Goal: Feedback & Contribution: Submit feedback/report problem

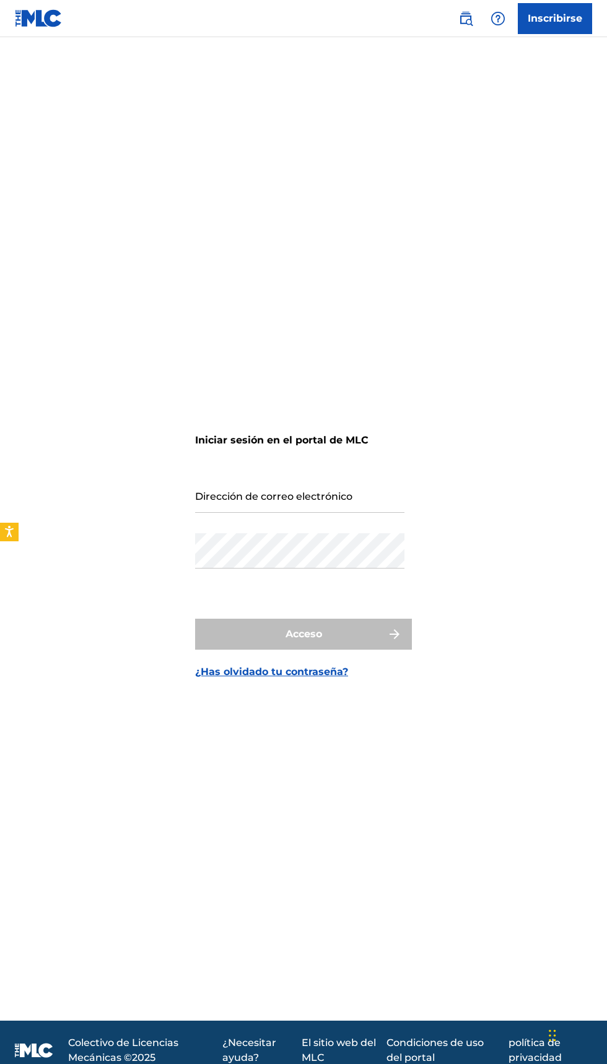
click at [408, 532] on form "Iniciar sesión en el portal de MLC Dirección de correo electrónico Contraseña A…" at bounding box center [303, 544] width 217 height 953
click at [328, 513] on input "Dirección de correo electrónico" at bounding box center [299, 495] width 209 height 35
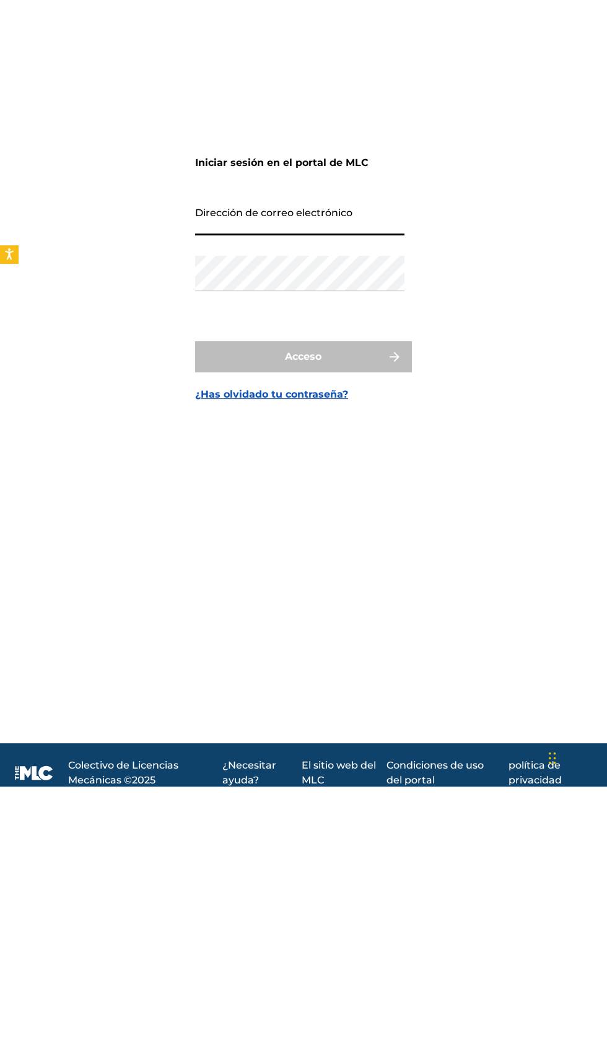
type input "[EMAIL_ADDRESS][DOMAIN_NAME]"
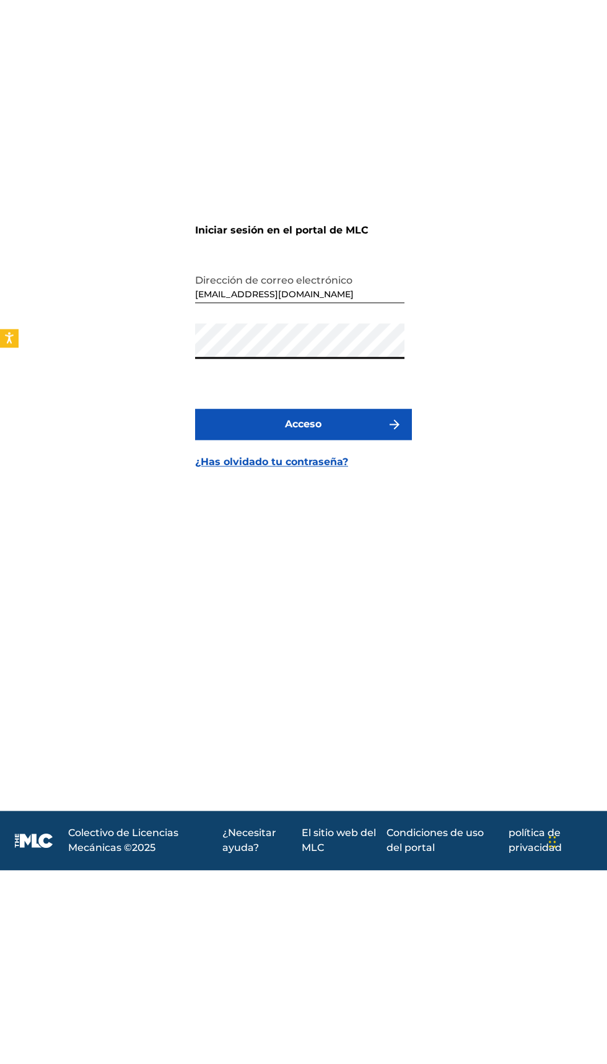
scroll to position [96, 0]
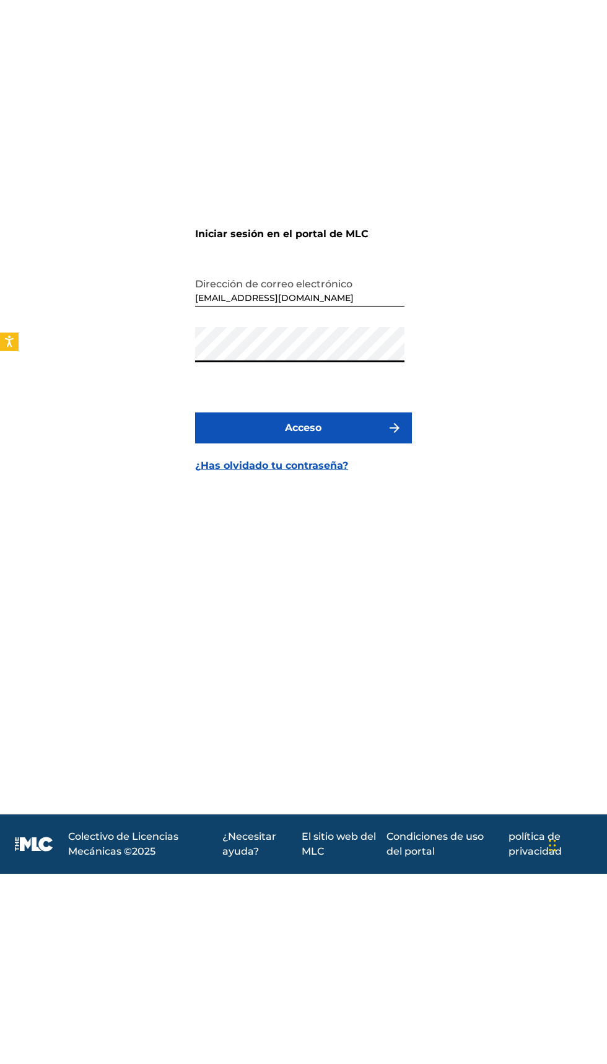
click at [237, 650] on font "¿Has olvidado tu contraseña?" at bounding box center [271, 656] width 153 height 12
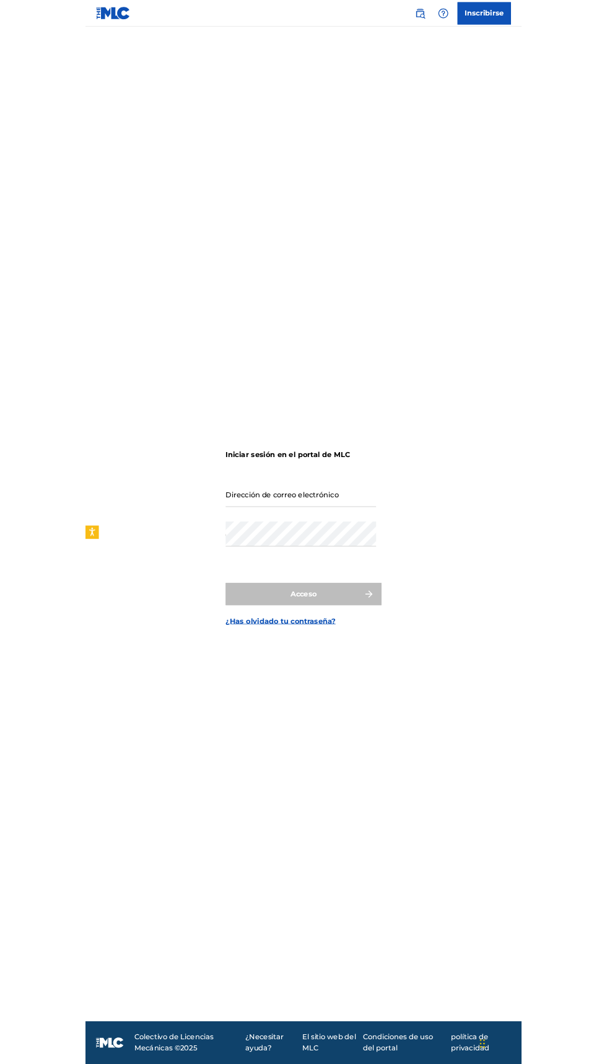
scroll to position [94, 0]
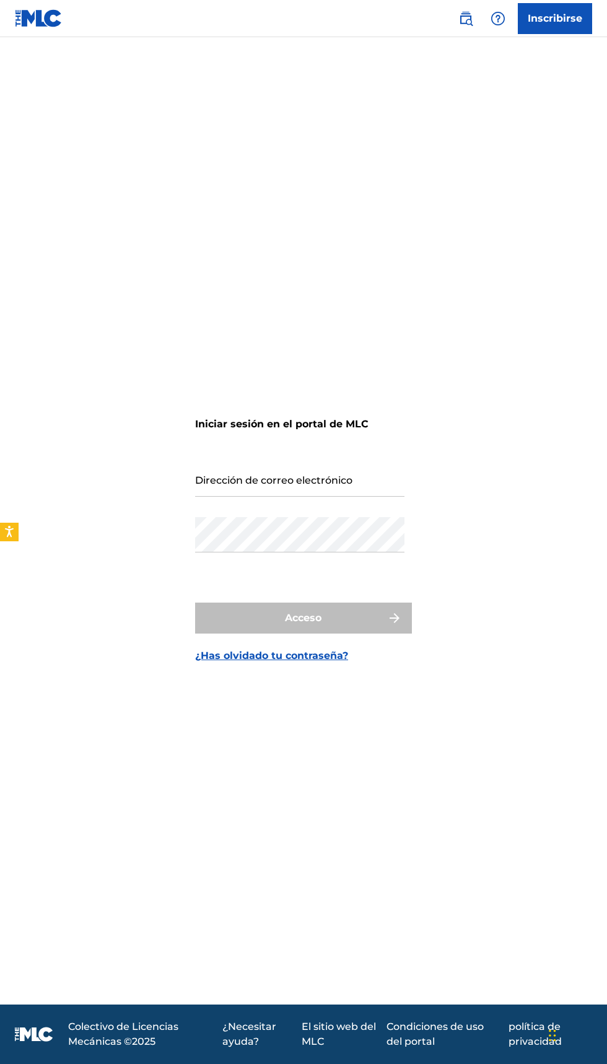
click at [335, 654] on form "Iniciar sesión en el portal de MLC Dirección de correo electrónico Contraseña A…" at bounding box center [303, 528] width 217 height 953
click at [344, 462] on input "Dirección de correo electrónico" at bounding box center [299, 479] width 209 height 35
type input "[EMAIL_ADDRESS][DOMAIN_NAME]"
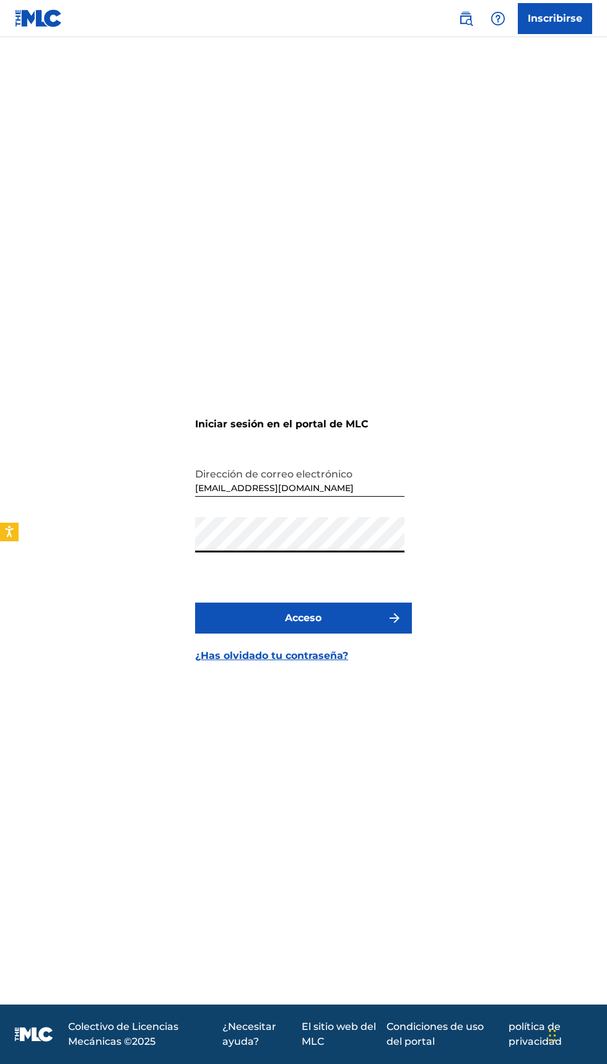
click at [304, 714] on form "Iniciar sesión en el portal de MLC Dirección de correo electrónico jhacyfrj@gma…" at bounding box center [303, 528] width 217 height 953
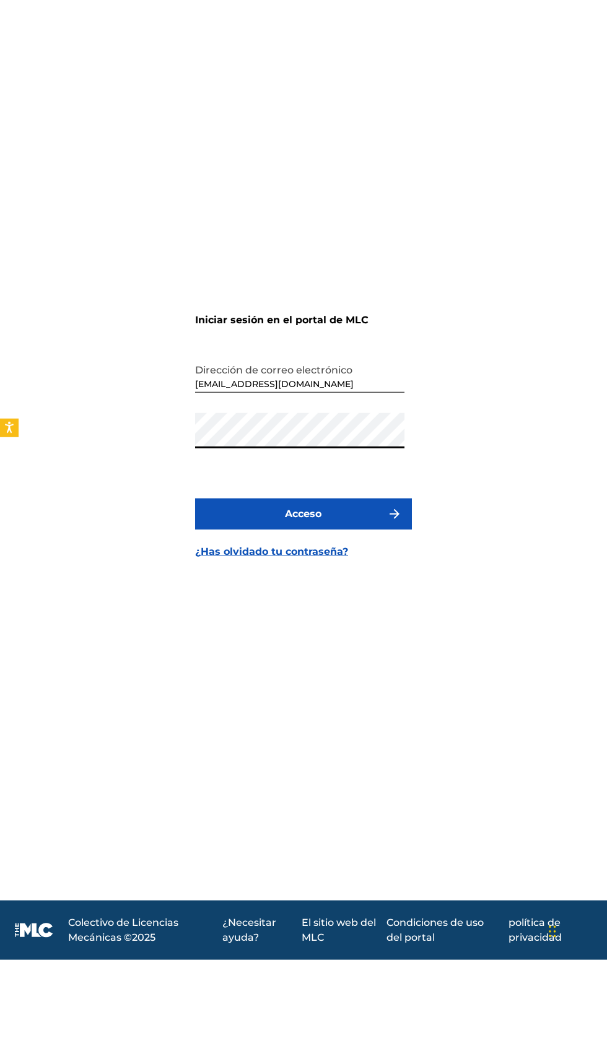
click at [307, 612] on font "Acceso" at bounding box center [304, 618] width 37 height 12
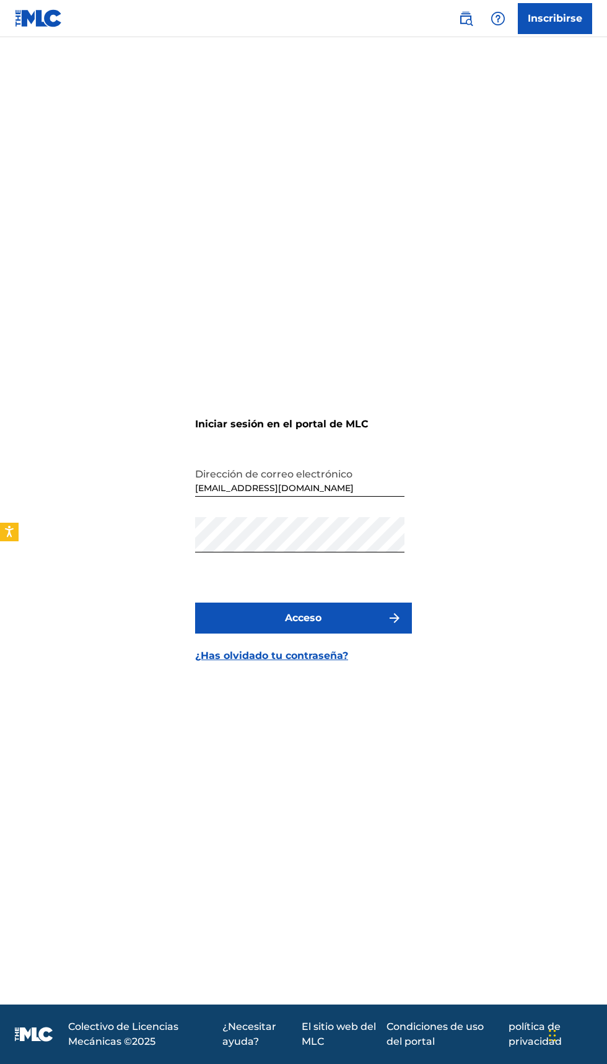
click at [314, 712] on form "Iniciar sesión en el portal de MLC Dirección de correo electrónico jhacyfrj@gma…" at bounding box center [303, 528] width 217 height 953
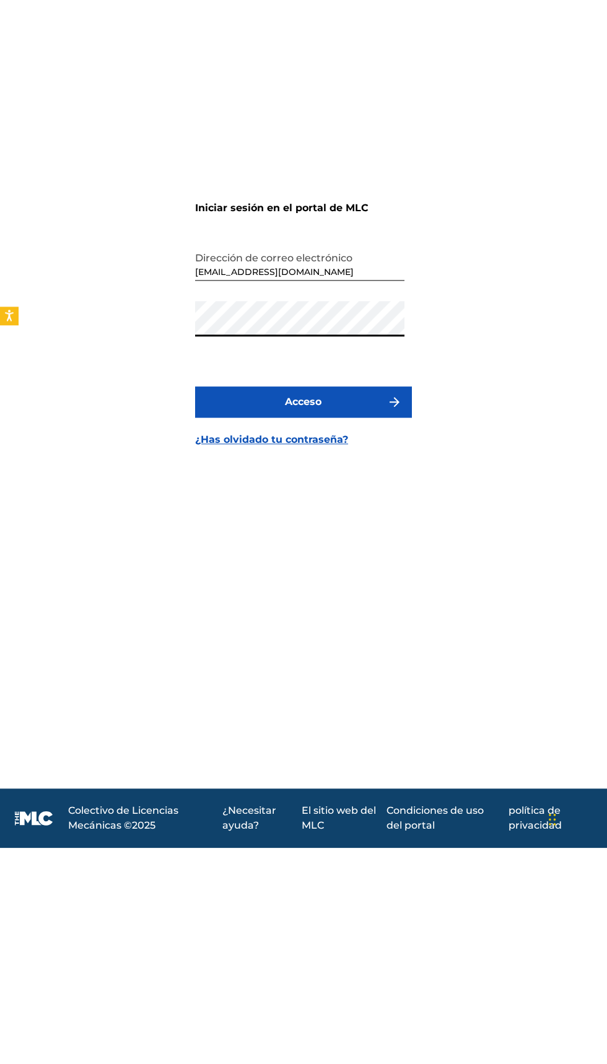
click at [338, 603] on button "Acceso" at bounding box center [303, 618] width 217 height 31
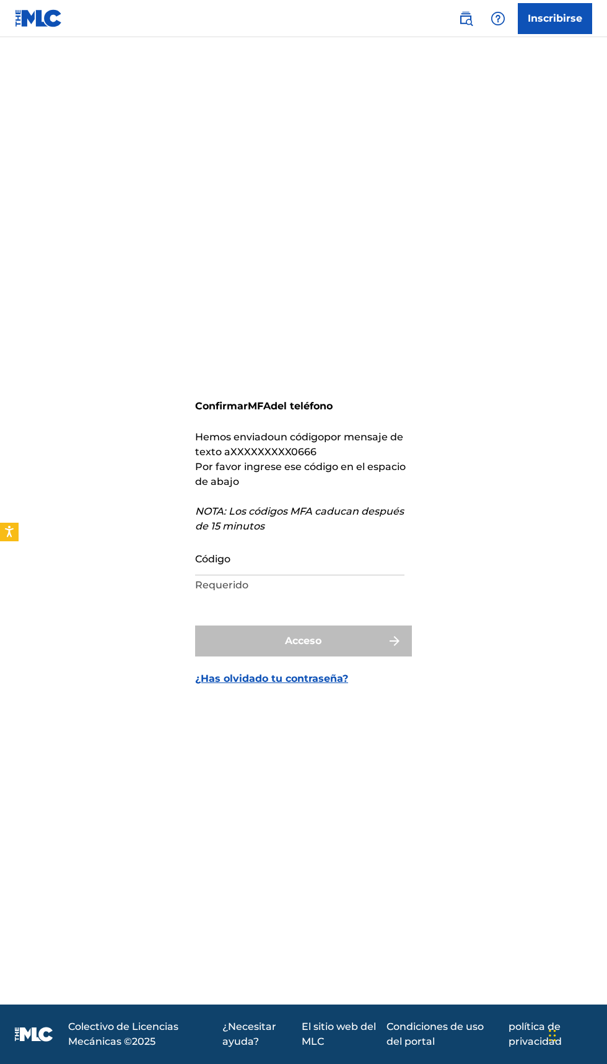
scroll to position [69, 0]
click at [317, 558] on input "Código" at bounding box center [299, 557] width 209 height 35
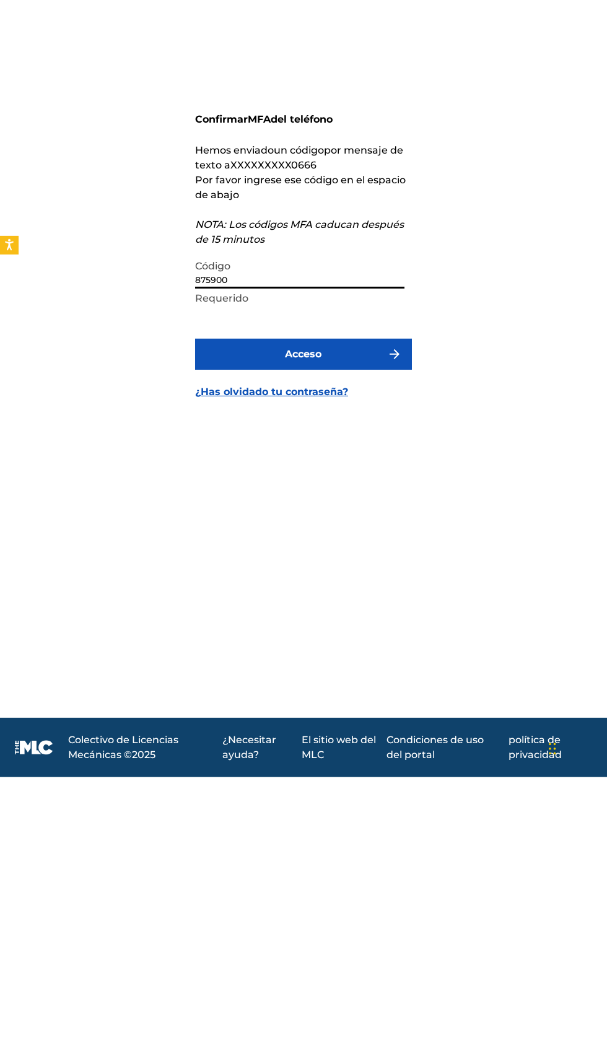
type input "875900"
click at [341, 626] on button "Acceso" at bounding box center [303, 641] width 217 height 31
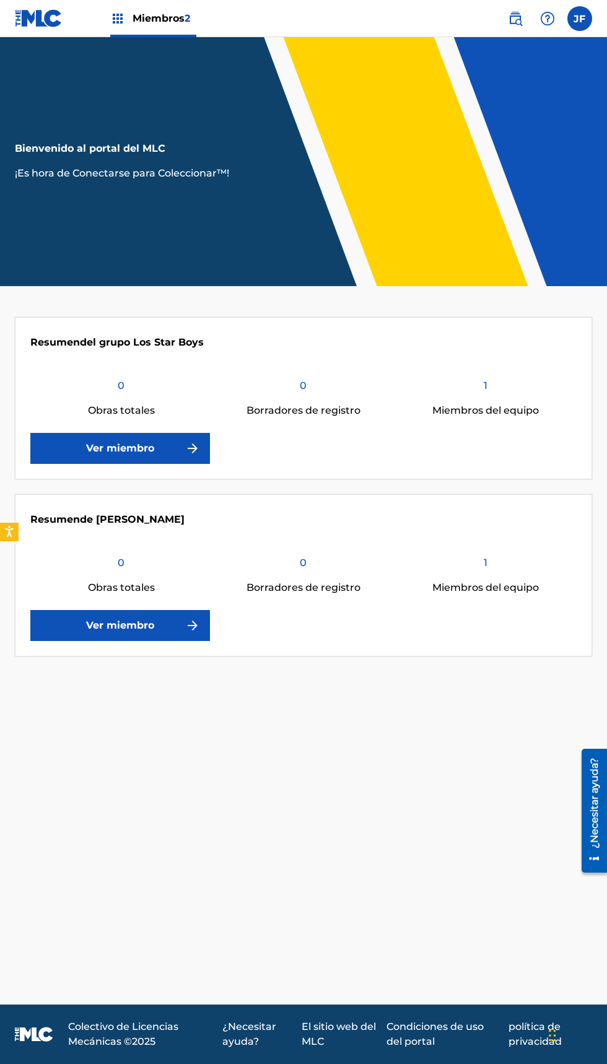
click at [204, 178] on font "¡Es hora de Conectarse para Coleccionar™!" at bounding box center [122, 173] width 214 height 12
click at [174, 179] on p "¡Es hora de Conectarse para Coleccionar™!" at bounding box center [122, 173] width 215 height 15
click at [141, 187] on header "Bienvenido al portal del MLC ¡Es hora de Conectarse para Coleccionar™!" at bounding box center [303, 161] width 607 height 249
click at [119, 191] on header "Bienvenido al portal del MLC ¡Es hora de Conectarse para Coleccionar™!" at bounding box center [303, 161] width 607 height 249
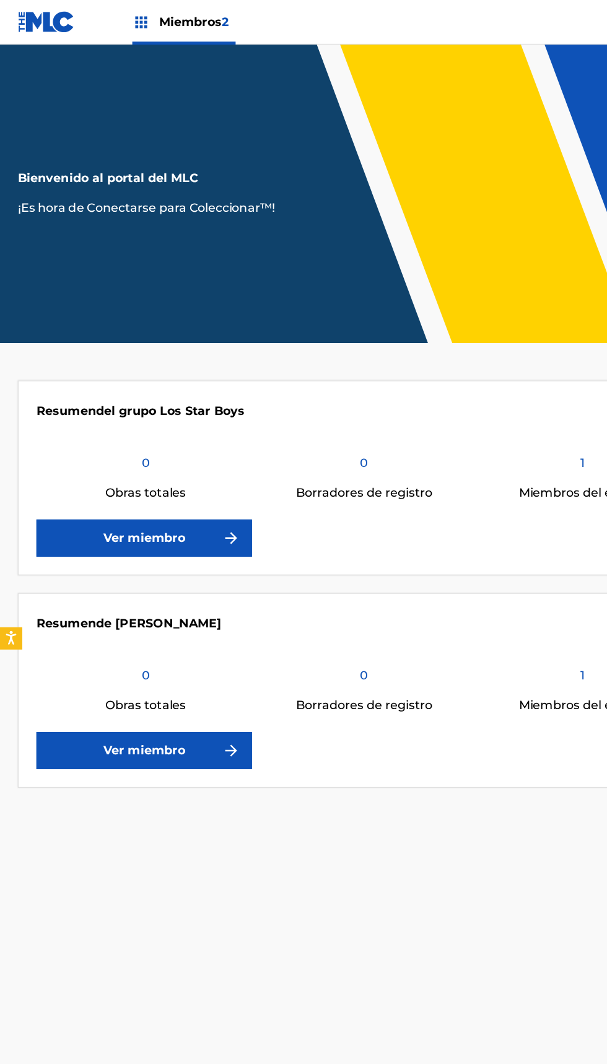
click at [201, 171] on font "¡Es hora de Conectarse para Coleccionar™!" at bounding box center [122, 173] width 214 height 12
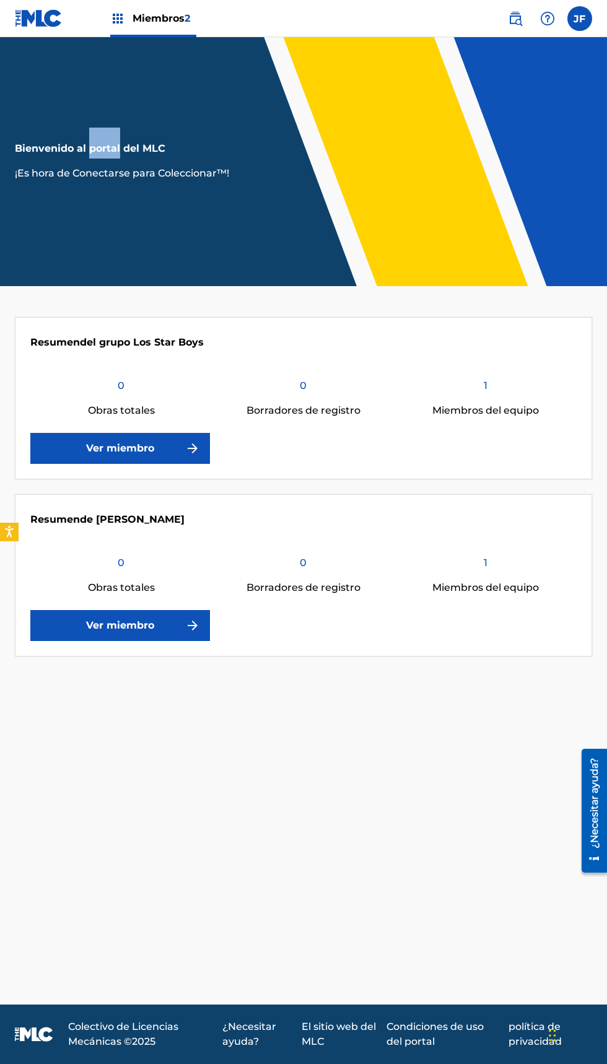
click at [124, 151] on font "Bienvenido al portal del MLC" at bounding box center [90, 148] width 151 height 12
click at [194, 180] on p "¡Es hora de Conectarse para Coleccionar™!" at bounding box center [122, 173] width 215 height 15
click at [210, 173] on font "¡Es hora de Conectarse para Coleccionar™!" at bounding box center [122, 173] width 214 height 12
click at [196, 455] on img at bounding box center [192, 448] width 15 height 15
click at [195, 637] on link "Ver miembro" at bounding box center [120, 625] width 180 height 31
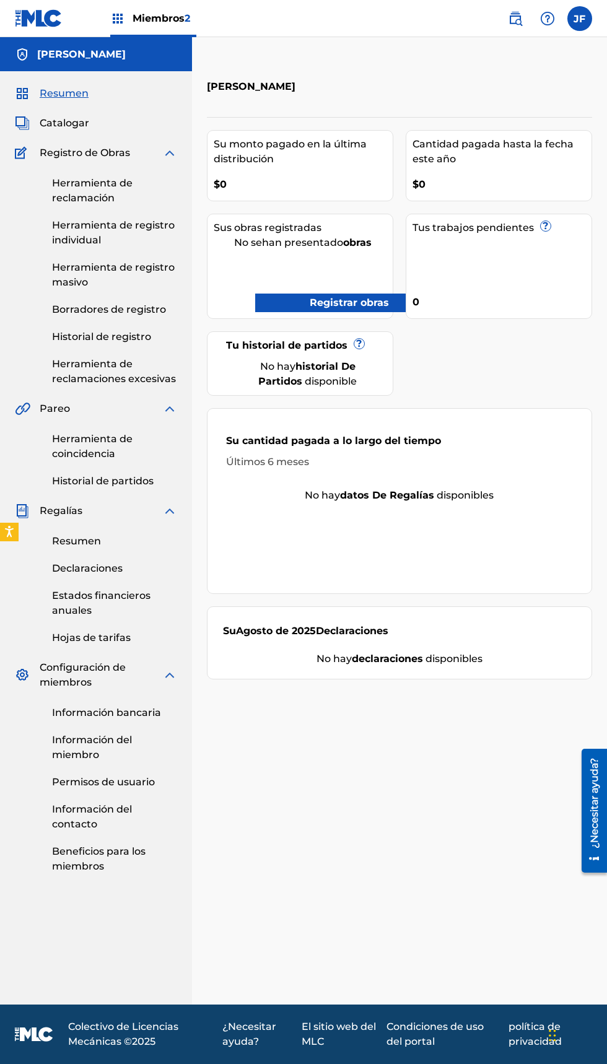
click at [69, 123] on font "Catalogar" at bounding box center [65, 123] width 50 height 12
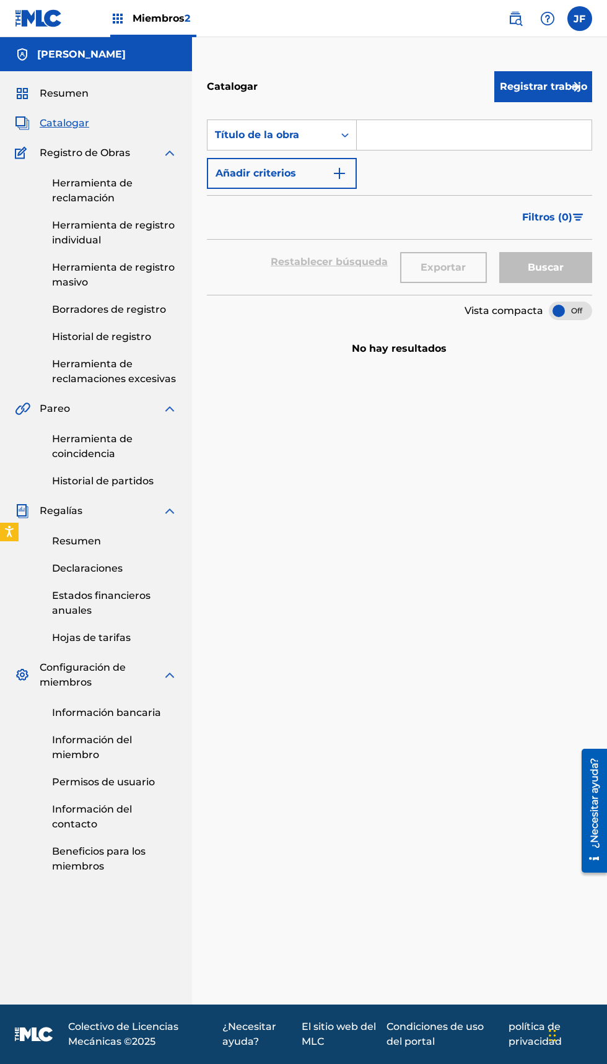
click at [426, 134] on input "Formulario de búsqueda" at bounding box center [474, 135] width 235 height 30
type input "Grupo los Star Boys"
click at [569, 85] on img "submit" at bounding box center [574, 86] width 15 height 15
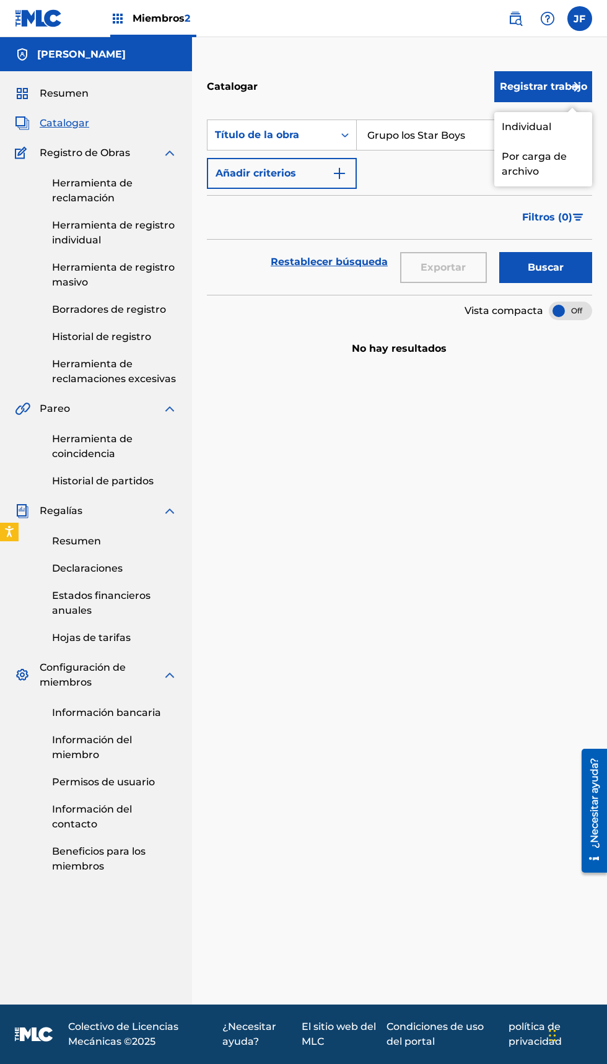
click at [533, 128] on font "Individual" at bounding box center [527, 127] width 50 height 12
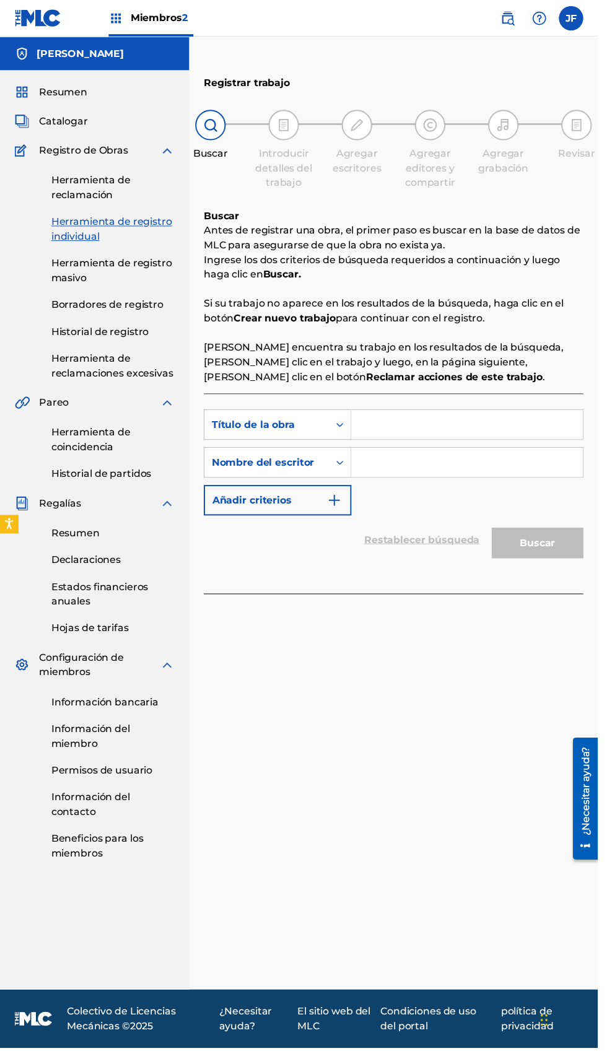
scroll to position [57, 0]
click at [286, 273] on font "Buscar." at bounding box center [286, 279] width 38 height 12
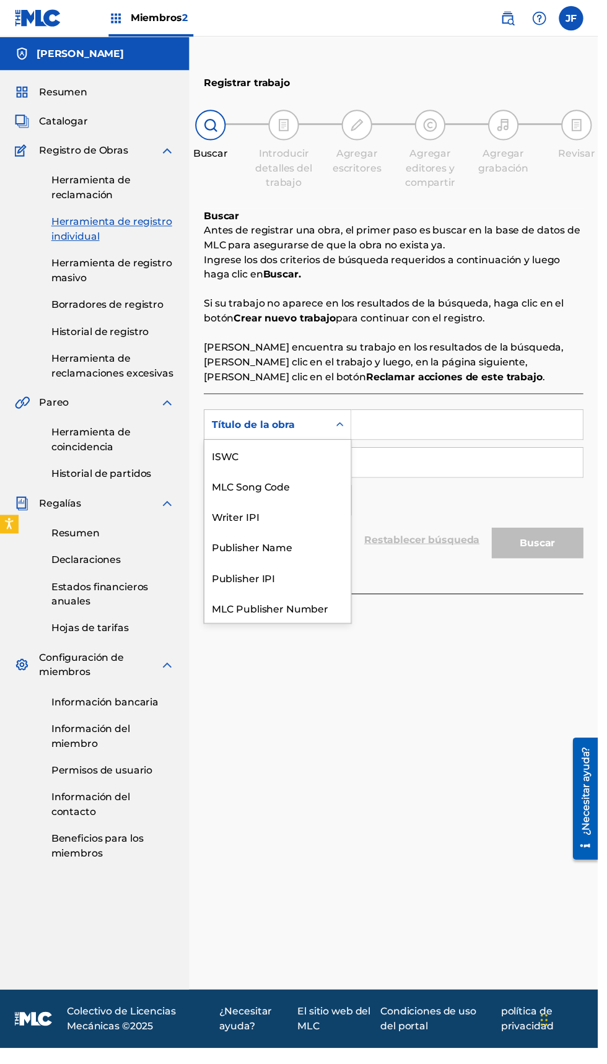
click at [344, 425] on icon "Formulario de búsqueda" at bounding box center [345, 431] width 12 height 12
click at [345, 425] on icon "Formulario de búsqueda" at bounding box center [345, 431] width 12 height 12
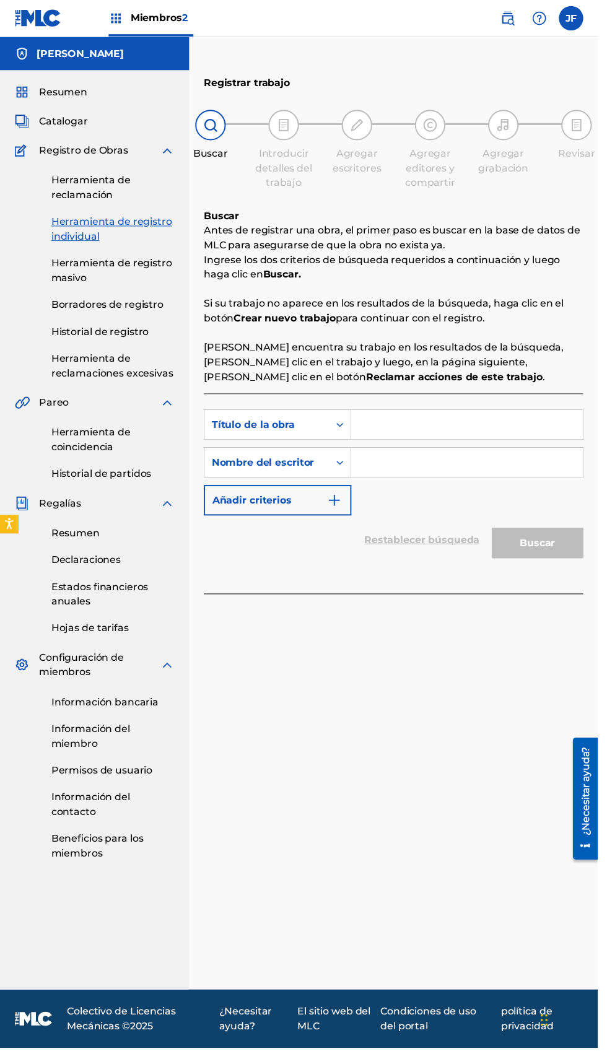
click at [400, 416] on input "Formulario de búsqueda" at bounding box center [474, 431] width 235 height 30
type input "Grupo los Star Boys"
click at [426, 455] on input "Formulario de búsqueda" at bounding box center [474, 470] width 235 height 30
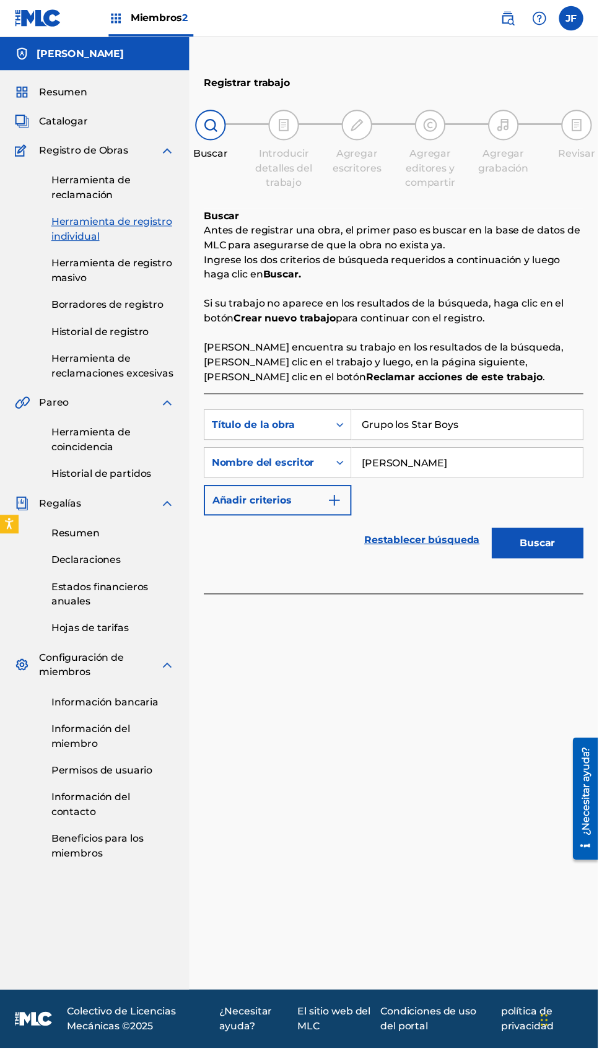
type input "Jazihel Flores Romero"
click at [503, 416] on input "Grupo los Star Boys" at bounding box center [474, 431] width 235 height 30
type input "G"
click at [206, 112] on div "Buscar" at bounding box center [214, 138] width 62 height 52
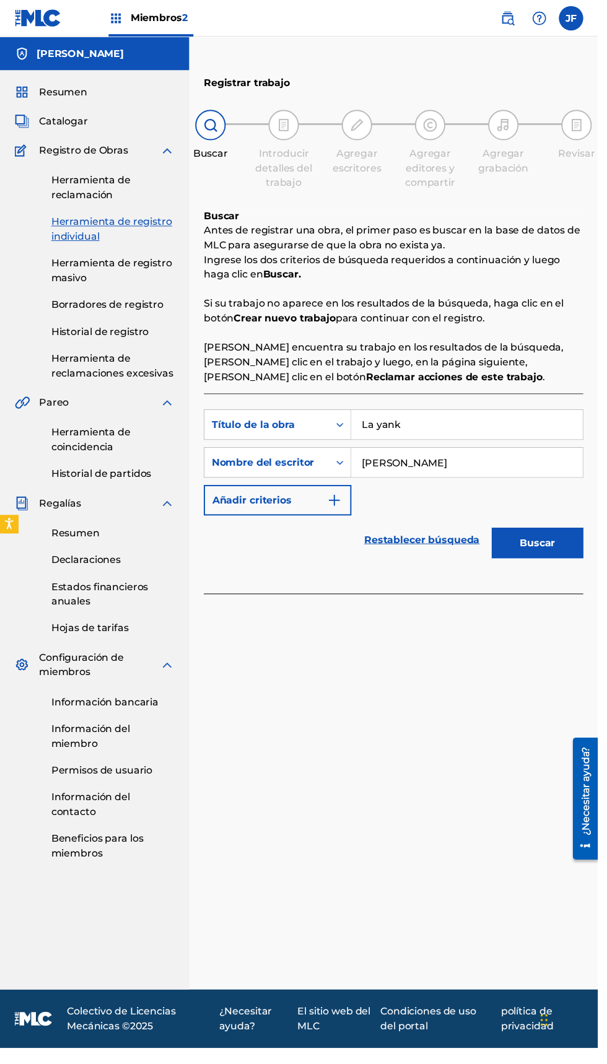
click at [290, 133] on img at bounding box center [288, 127] width 15 height 15
click at [207, 133] on img at bounding box center [213, 127] width 15 height 15
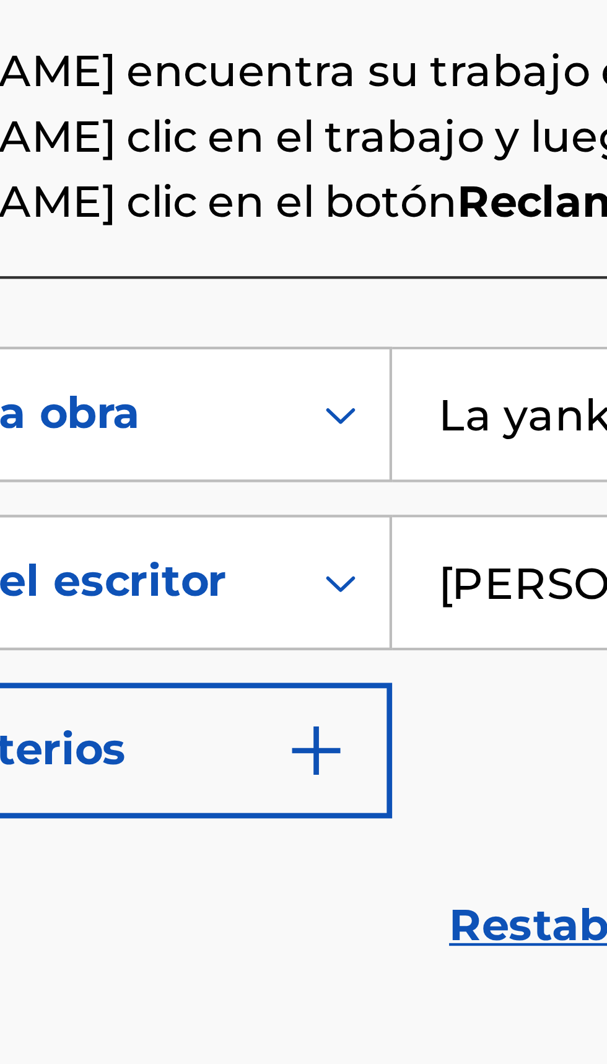
click at [377, 431] on input "La yank" at bounding box center [474, 431] width 235 height 30
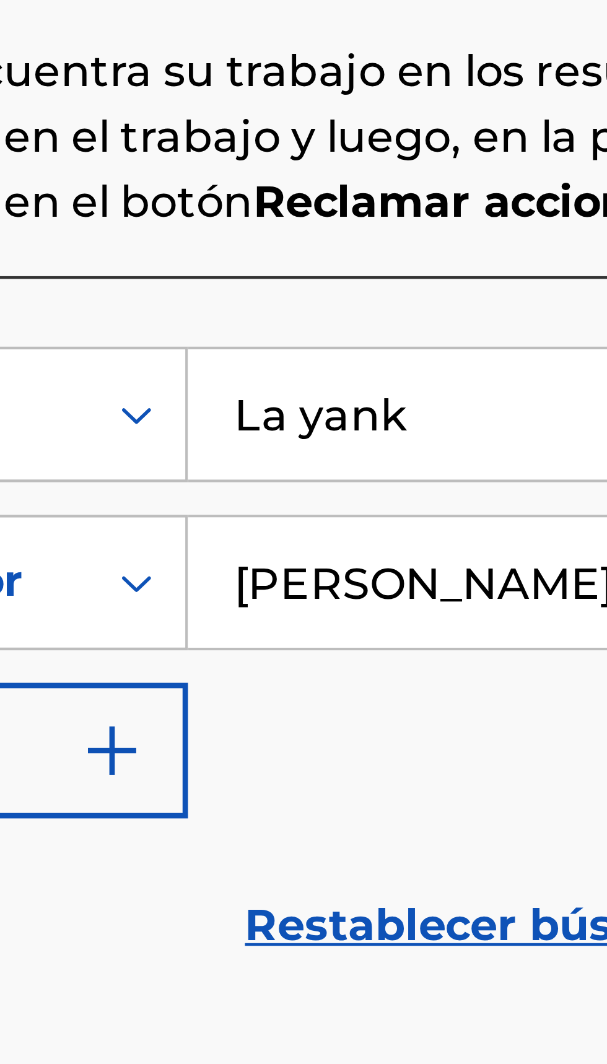
click at [416, 434] on input "La yank" at bounding box center [474, 431] width 235 height 30
type input "L"
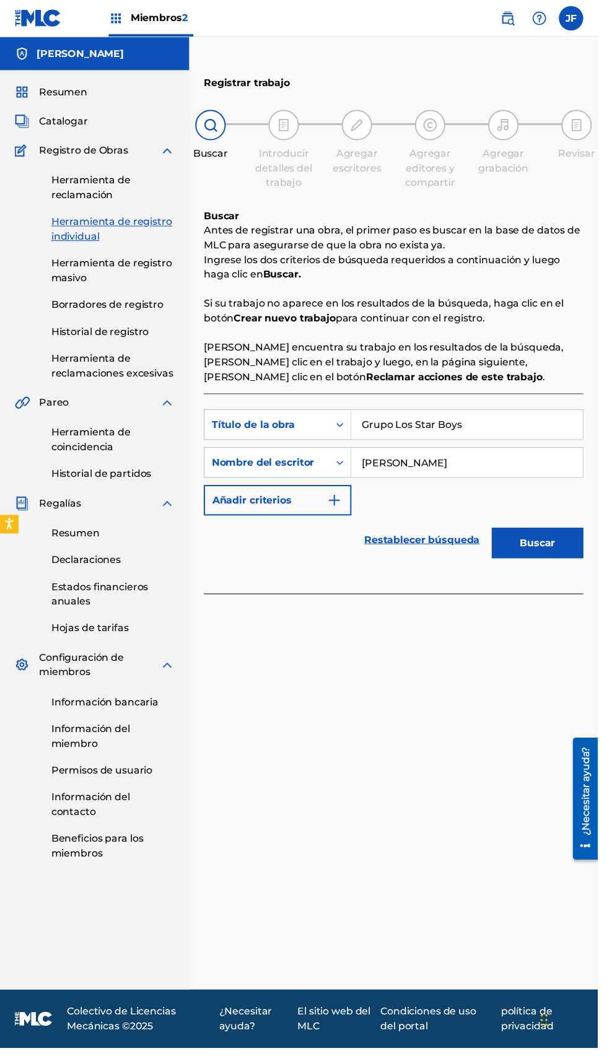
click at [217, 129] on img at bounding box center [213, 127] width 15 height 15
click at [585, 552] on button "Buscar" at bounding box center [545, 551] width 93 height 31
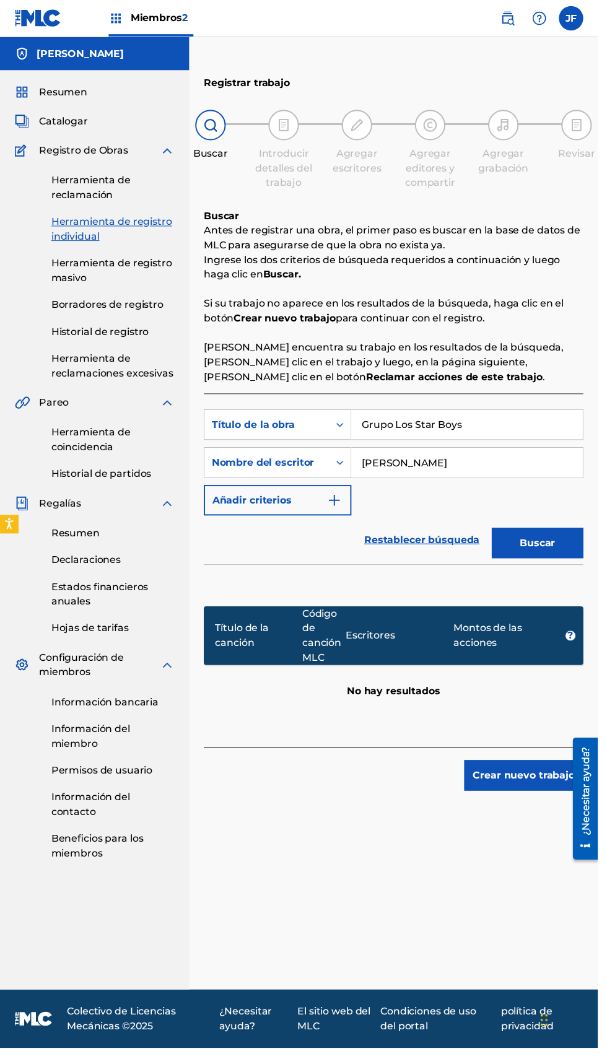
click at [221, 132] on div at bounding box center [213, 127] width 31 height 31
click at [266, 69] on h2 "Registrar trabajo" at bounding box center [250, 80] width 87 height 25
click at [446, 721] on div "Título de la canción Código de canción MLC Escritores Montos de las acciones ? …" at bounding box center [399, 651] width 385 height 156
click at [496, 425] on input "Grupo Los Star Boys" at bounding box center [474, 431] width 235 height 30
type input "G"
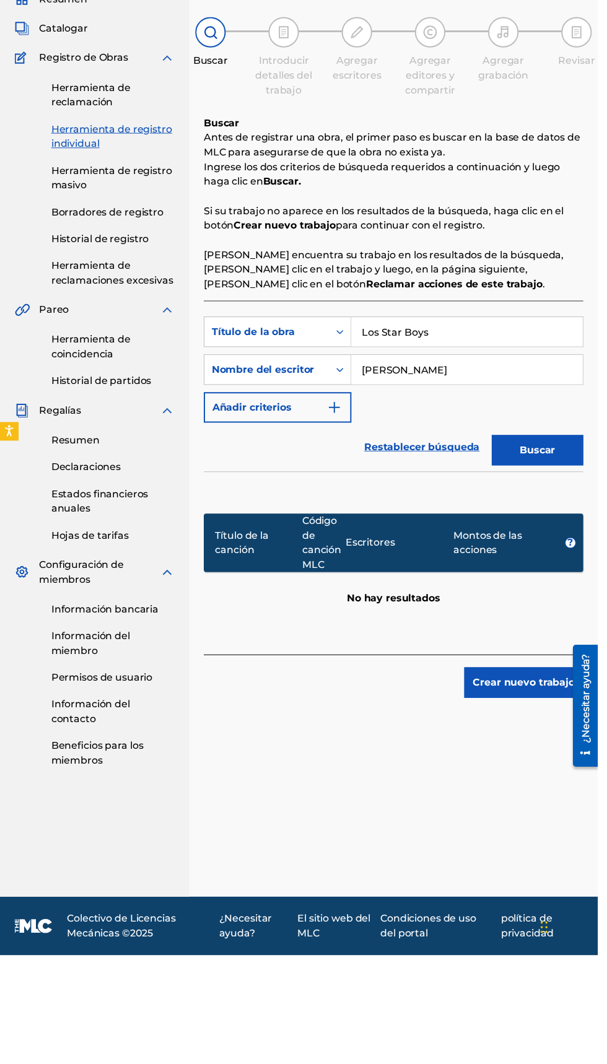
click at [563, 564] on button "Buscar" at bounding box center [545, 551] width 93 height 31
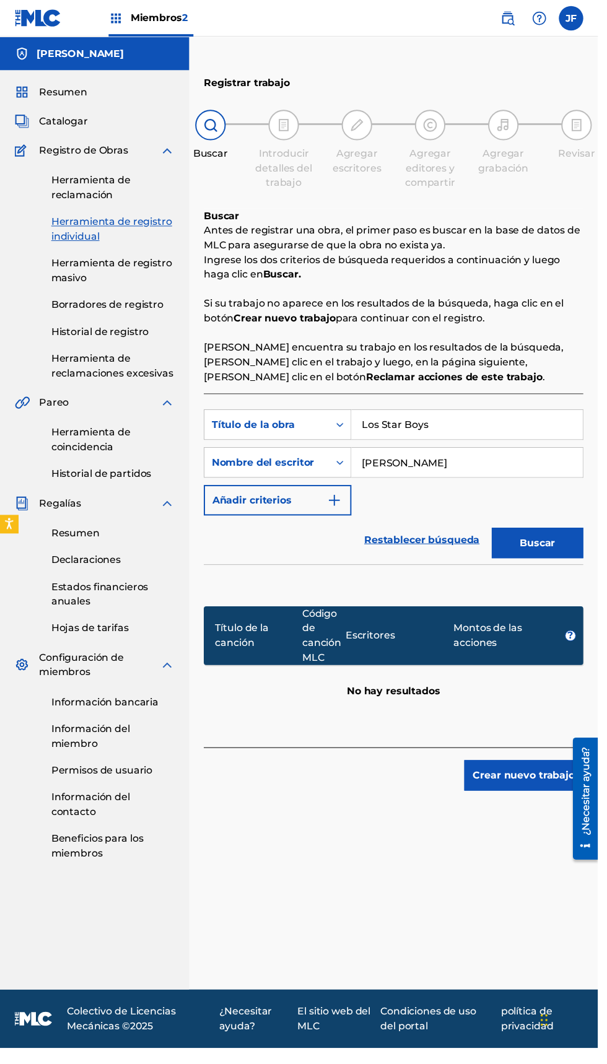
click at [455, 430] on input "Los Star Boys" at bounding box center [474, 431] width 235 height 30
type input "L"
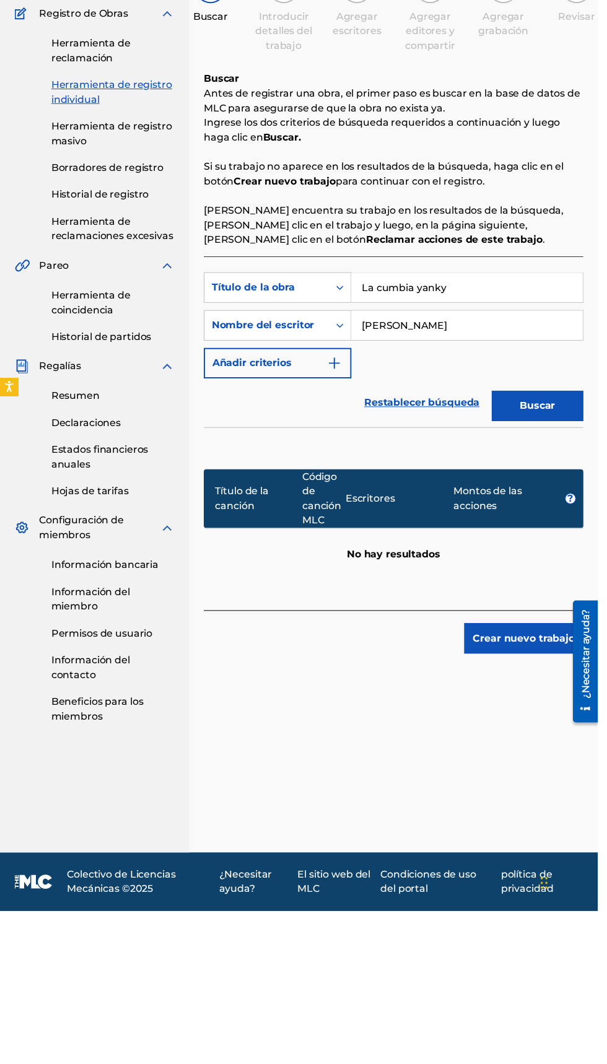
type input "La cumbia yanky"
click at [565, 554] on button "Buscar" at bounding box center [545, 551] width 93 height 31
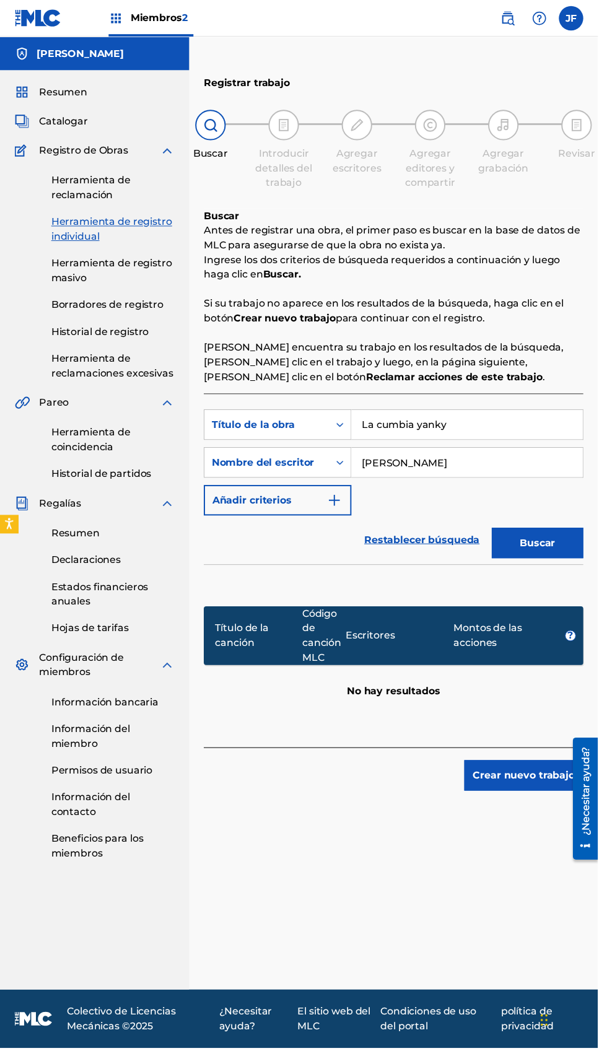
click at [276, 142] on div "Introducir detalles del trabajo" at bounding box center [288, 153] width 62 height 82
click at [289, 142] on div at bounding box center [288, 127] width 31 height 31
click at [287, 147] on div "Introducir detalles del trabajo" at bounding box center [288, 153] width 62 height 82
click at [224, 164] on div "Buscar Introducir detalles del trabajo Agregar escritores Agregar editores y co…" at bounding box center [399, 153] width 385 height 82
click at [79, 89] on font "Resumen" at bounding box center [64, 93] width 49 height 12
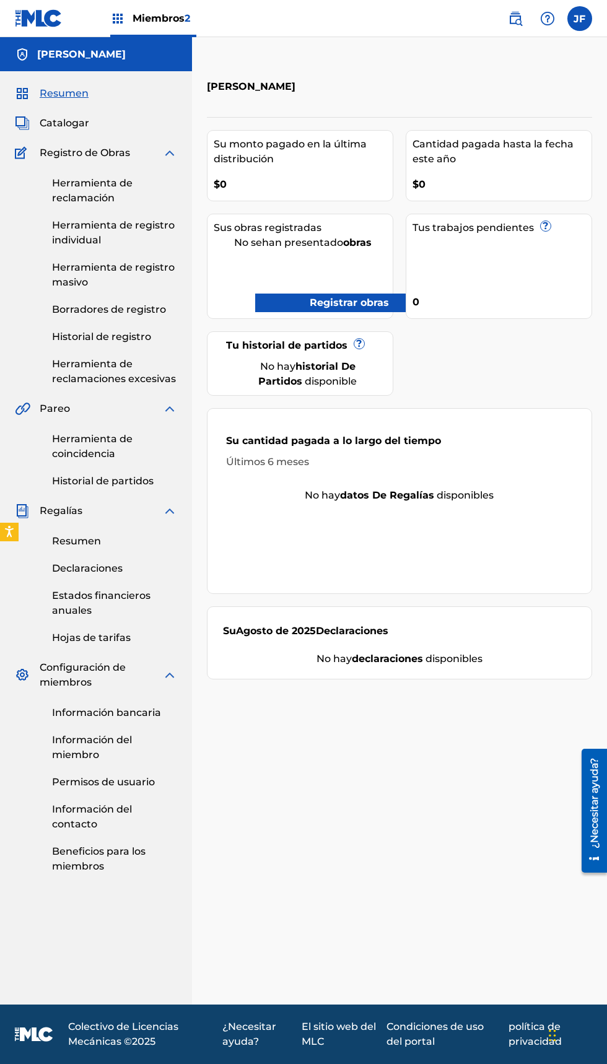
click at [86, 123] on font "Catalogar" at bounding box center [65, 123] width 50 height 12
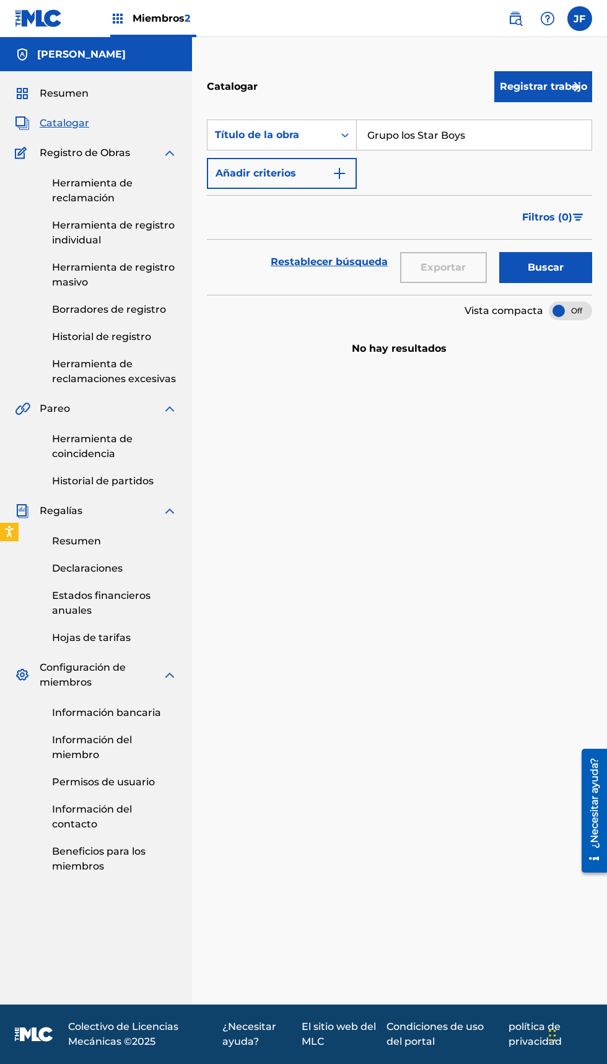
click at [439, 180] on div "Búsqueda con criterios 71d1cfbb-7b72-4bac-b5da-e6e27fe15a44 Título de la obra G…" at bounding box center [399, 154] width 385 height 69
click at [427, 167] on div "Búsqueda con criterios 71d1cfbb-7b72-4bac-b5da-e6e27fe15a44 Título de la obra G…" at bounding box center [399, 154] width 385 height 69
click at [427, 178] on div "Búsqueda con criterios 71d1cfbb-7b72-4bac-b5da-e6e27fe15a44 Título de la obra G…" at bounding box center [399, 154] width 385 height 69
click at [341, 175] on img "Formulario de búsqueda" at bounding box center [339, 173] width 15 height 15
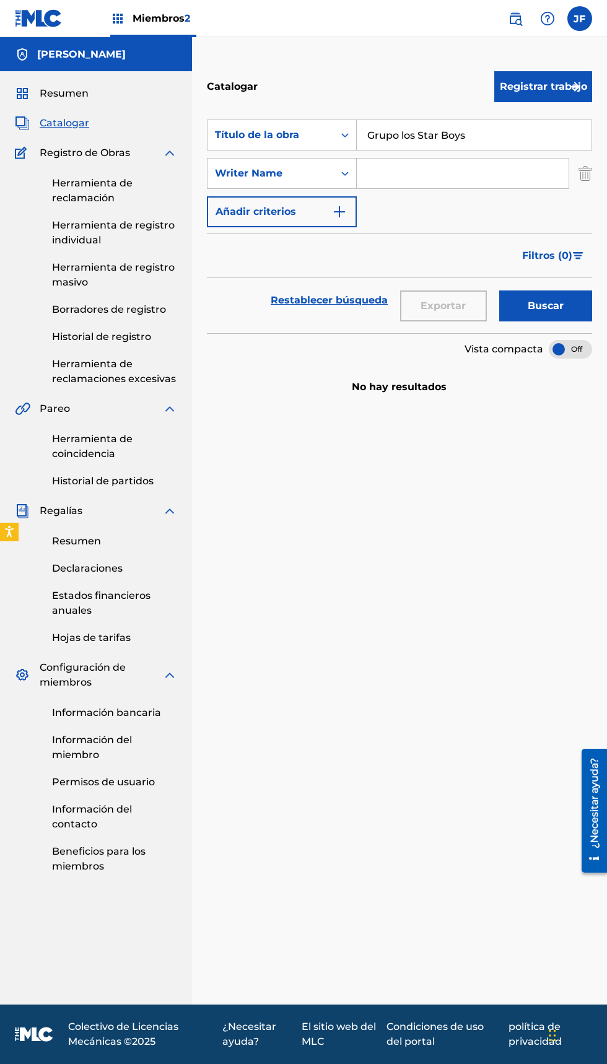
click at [444, 172] on input "Formulario de búsqueda" at bounding box center [463, 174] width 212 height 30
type input "Jazihel Flores Romero"
click at [339, 213] on img "Formulario de búsqueda" at bounding box center [339, 211] width 15 height 15
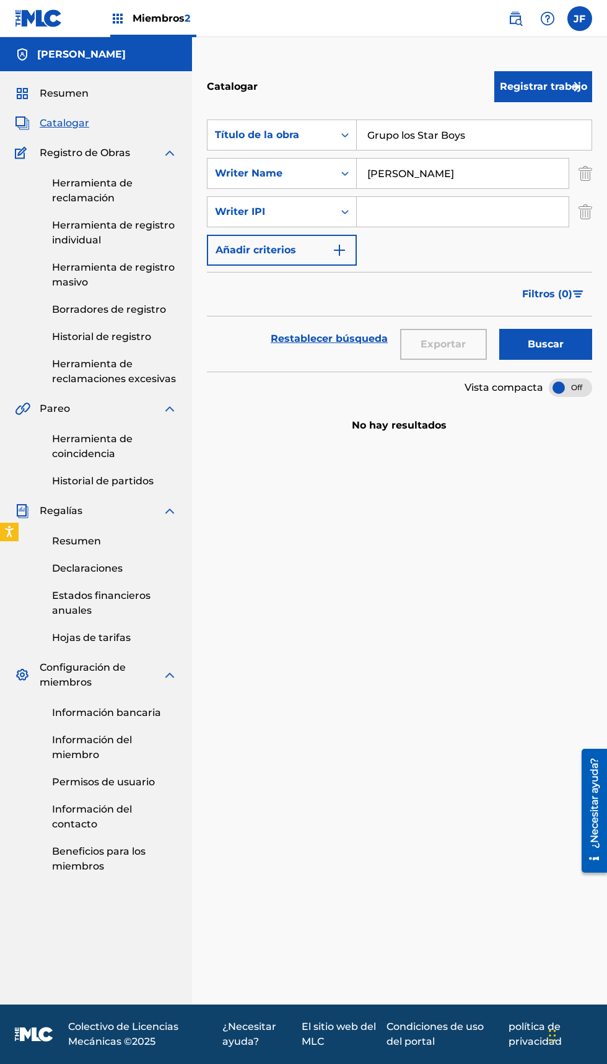
click at [584, 218] on img "Formulario de búsqueda" at bounding box center [586, 211] width 14 height 31
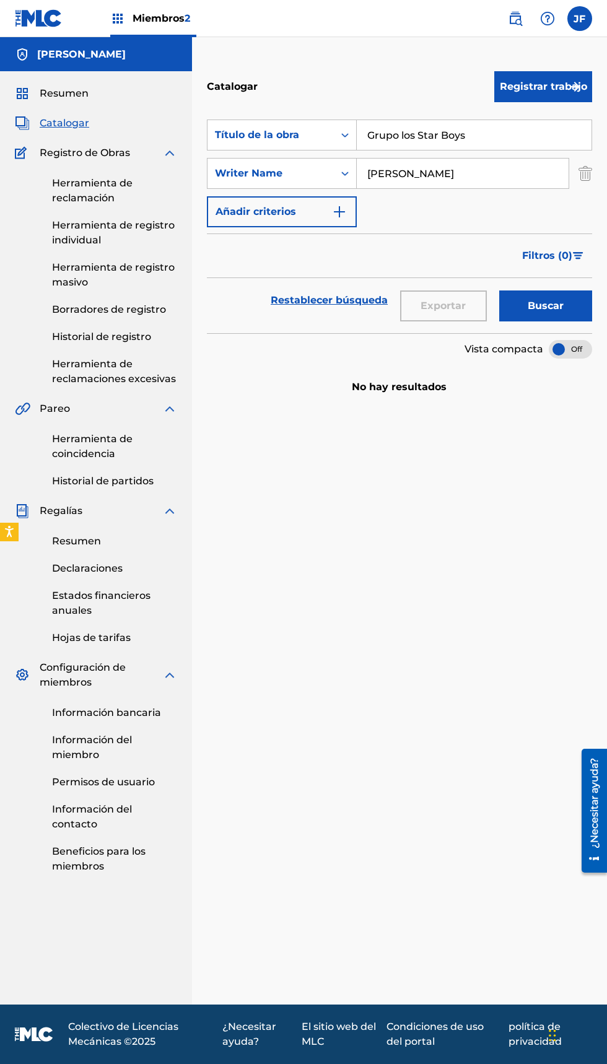
click at [557, 81] on font "Registrar trabajo" at bounding box center [543, 87] width 87 height 12
click at [535, 131] on font "Individual" at bounding box center [527, 127] width 50 height 12
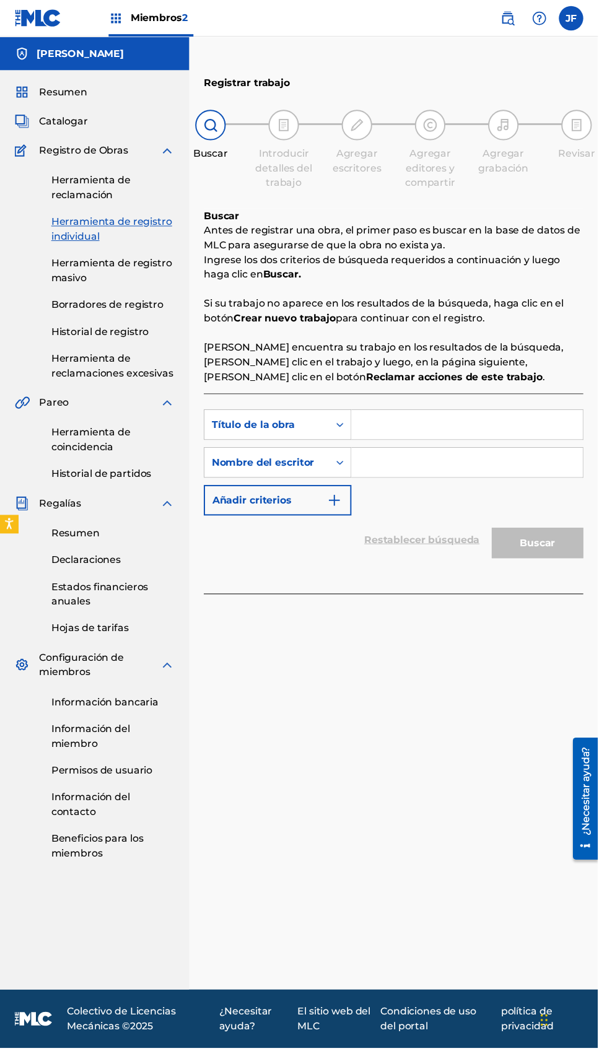
click at [429, 426] on input "Formulario de búsqueda" at bounding box center [474, 431] width 235 height 30
type input "La yanky"
click at [468, 474] on input "Formulario de búsqueda" at bounding box center [474, 470] width 235 height 30
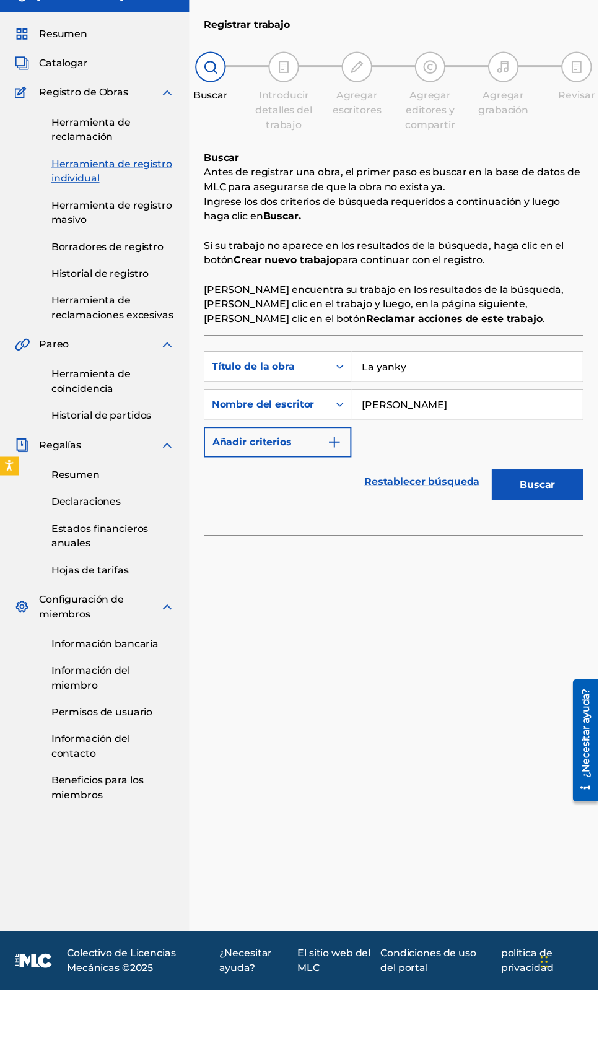
type input "Jazihel Flores Romero"
click at [566, 553] on button "Buscar" at bounding box center [545, 551] width 93 height 31
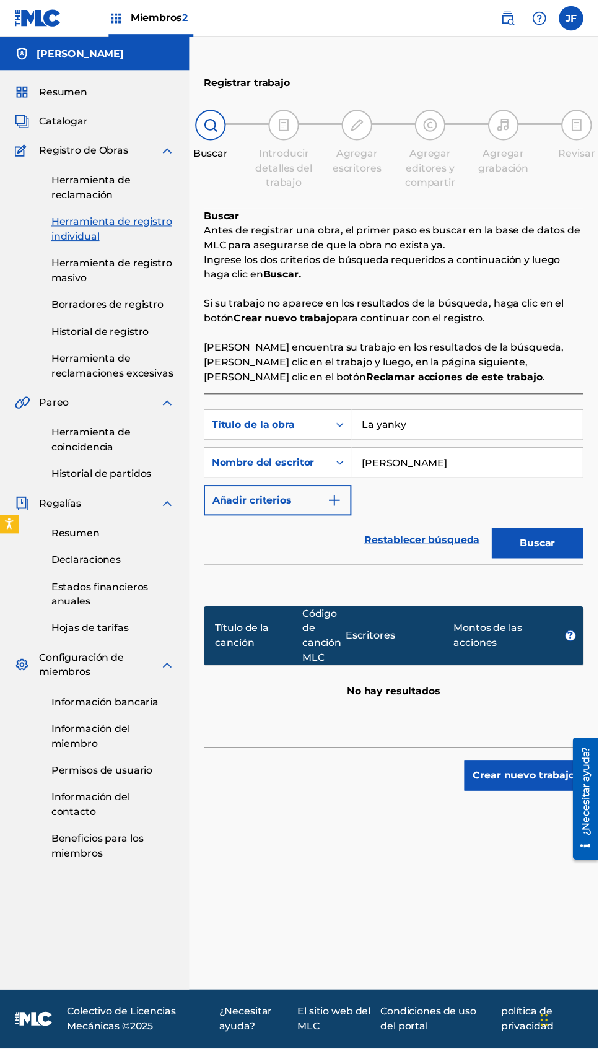
scroll to position [46, 0]
click at [544, 772] on button "Crear nuevo trabajo" at bounding box center [531, 787] width 121 height 31
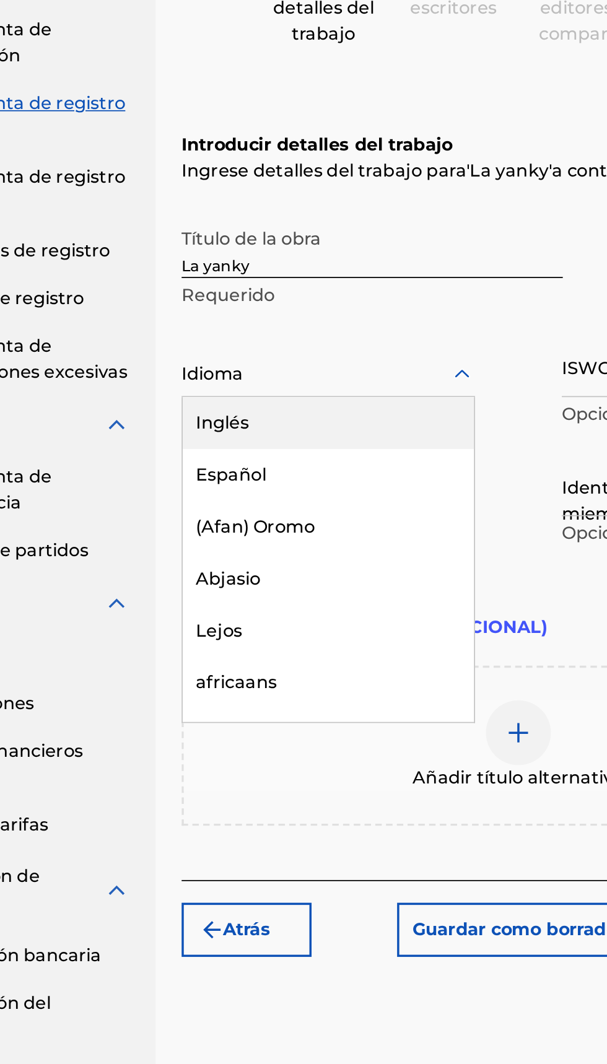
click at [255, 423] on div "Español" at bounding box center [291, 438] width 167 height 30
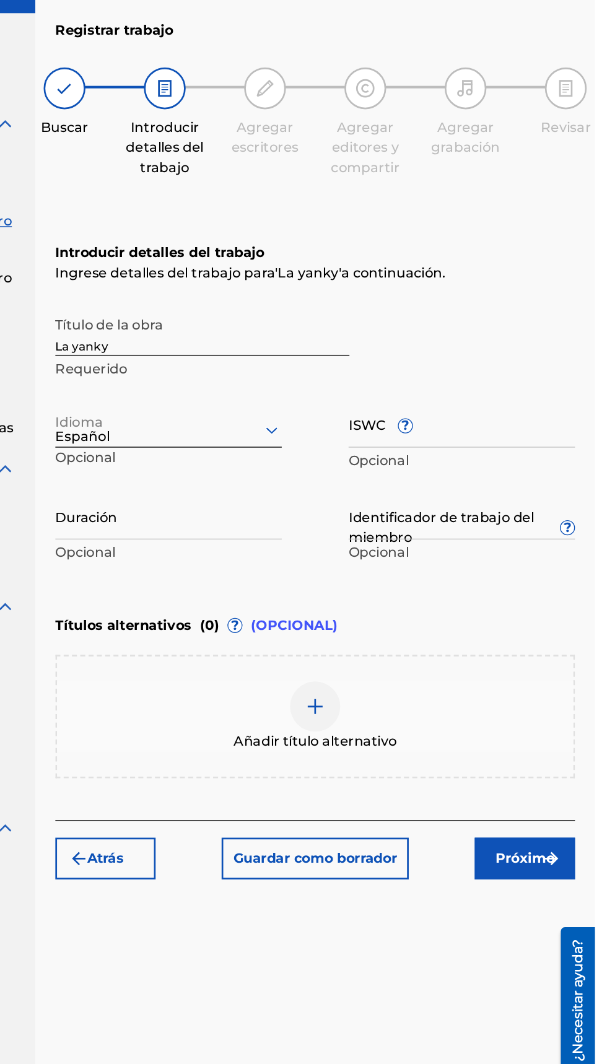
click at [321, 567] on div "Añadir título alternativo" at bounding box center [399, 593] width 383 height 52
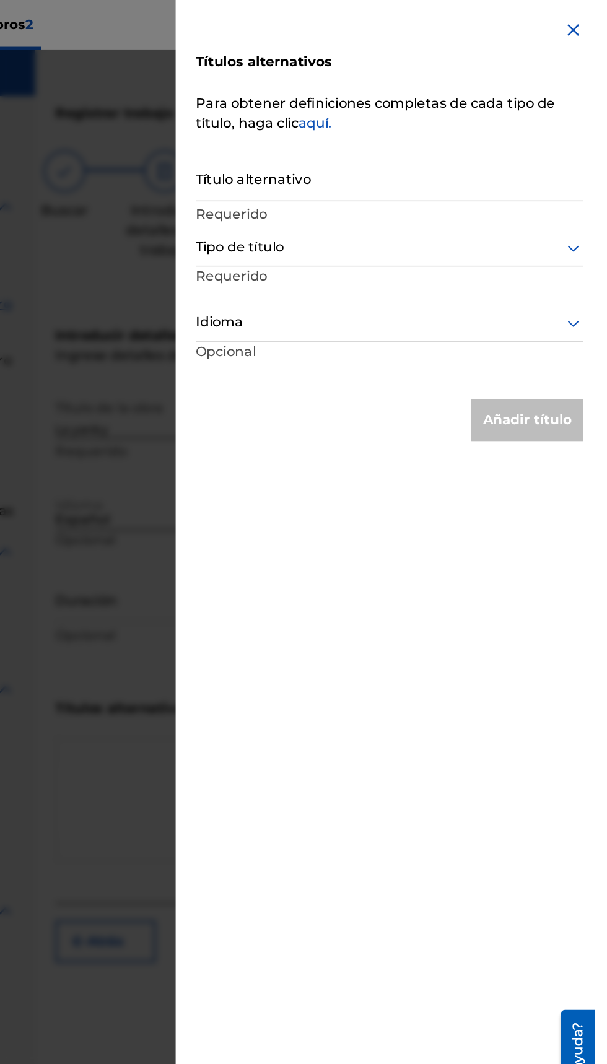
scroll to position [0, 0]
click at [419, 138] on input "Título alternativo" at bounding box center [454, 131] width 287 height 35
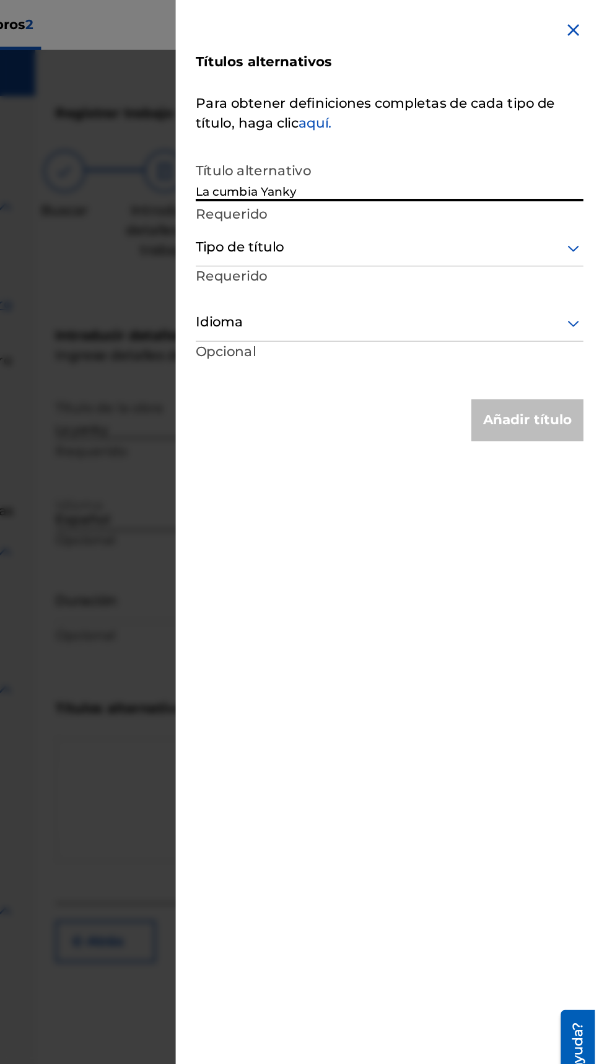
type input "La cumbia Yanky"
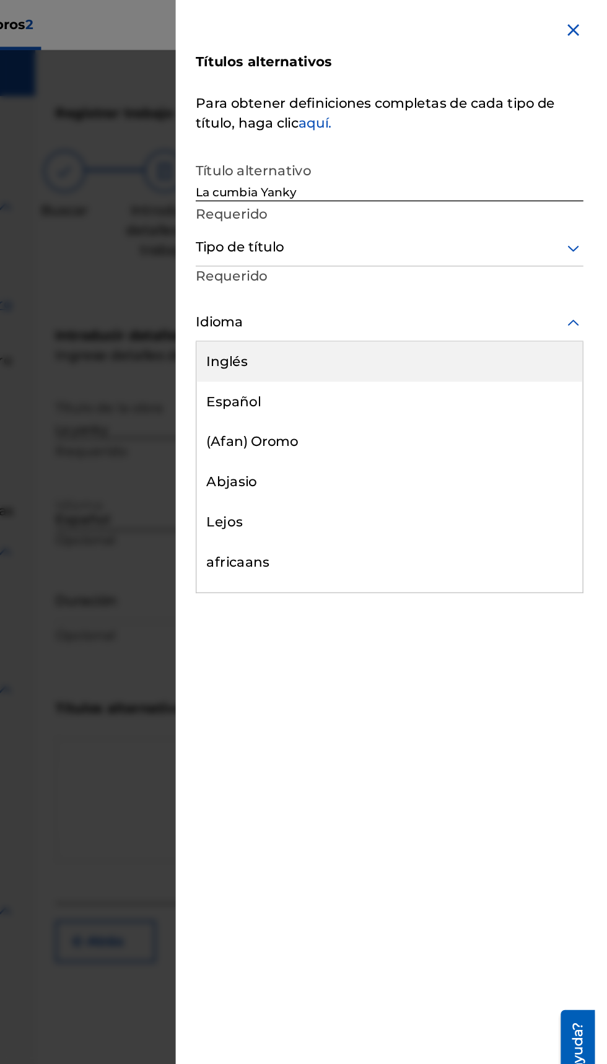
click at [377, 303] on div "Español" at bounding box center [455, 298] width 286 height 30
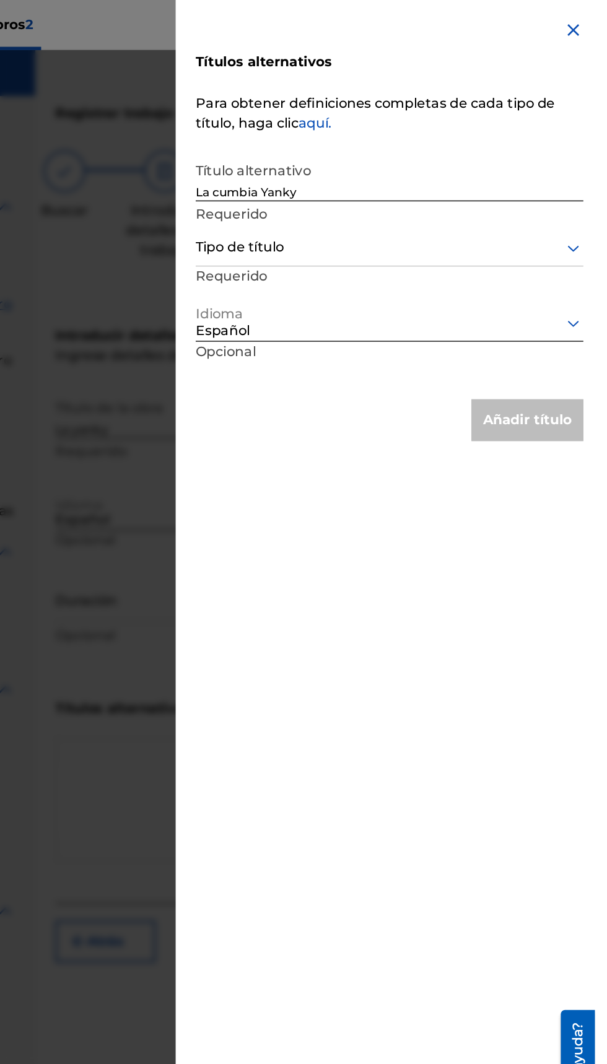
click at [561, 299] on div "Añadir título" at bounding box center [556, 311] width 83 height 31
type input "la cumbis yanki"
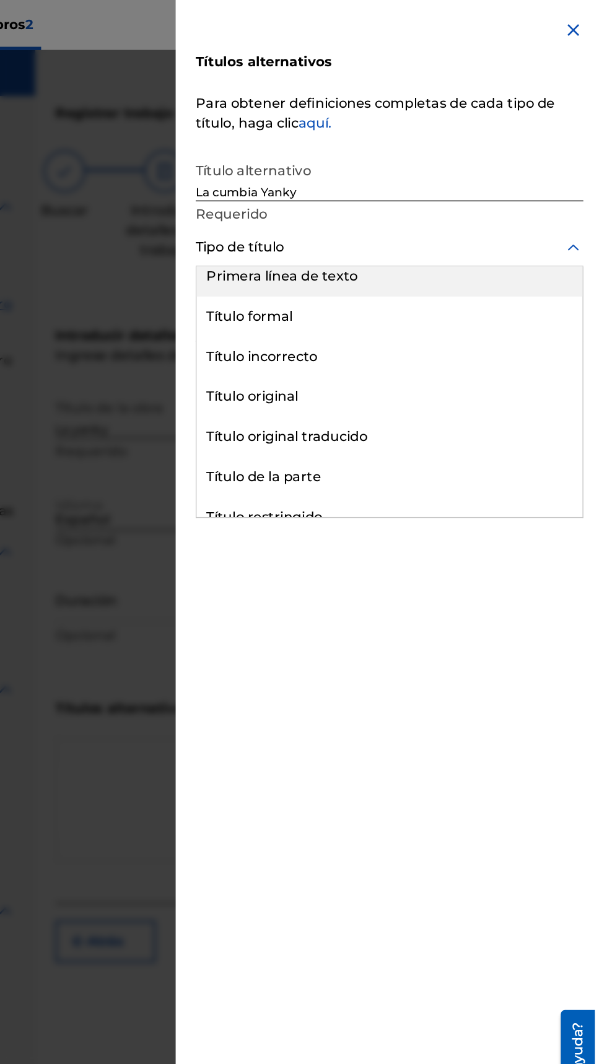
scroll to position [10, 0]
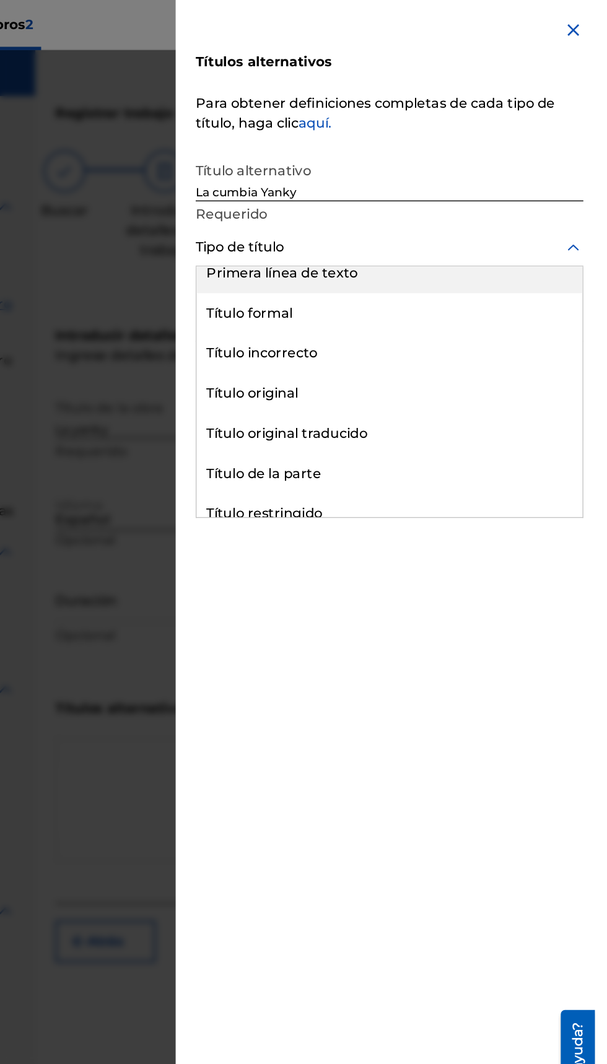
click at [374, 230] on font "Título formal" at bounding box center [351, 232] width 64 height 12
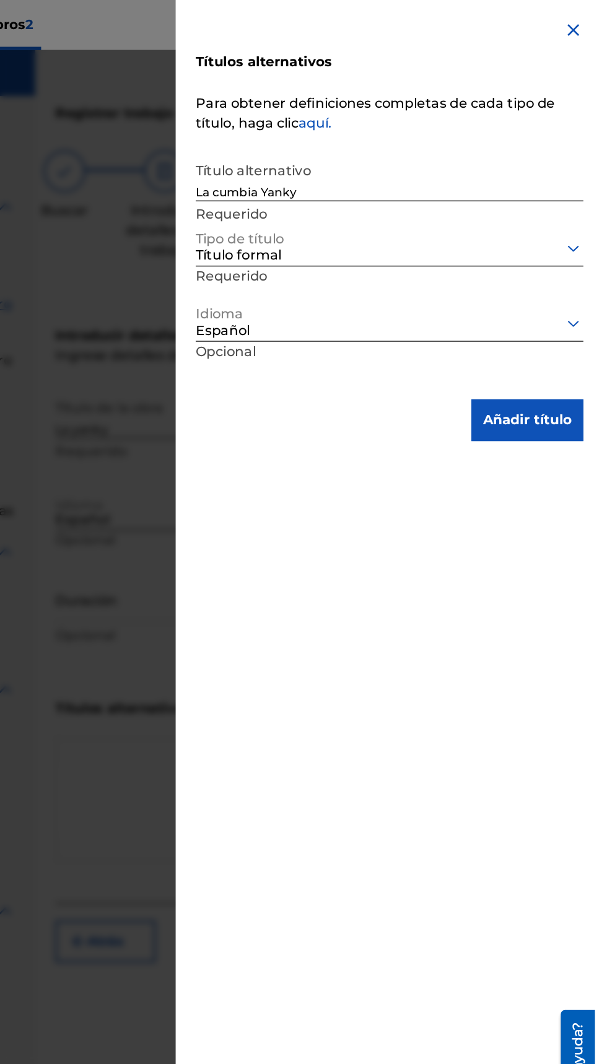
click at [574, 322] on button "Añadir título" at bounding box center [556, 311] width 83 height 31
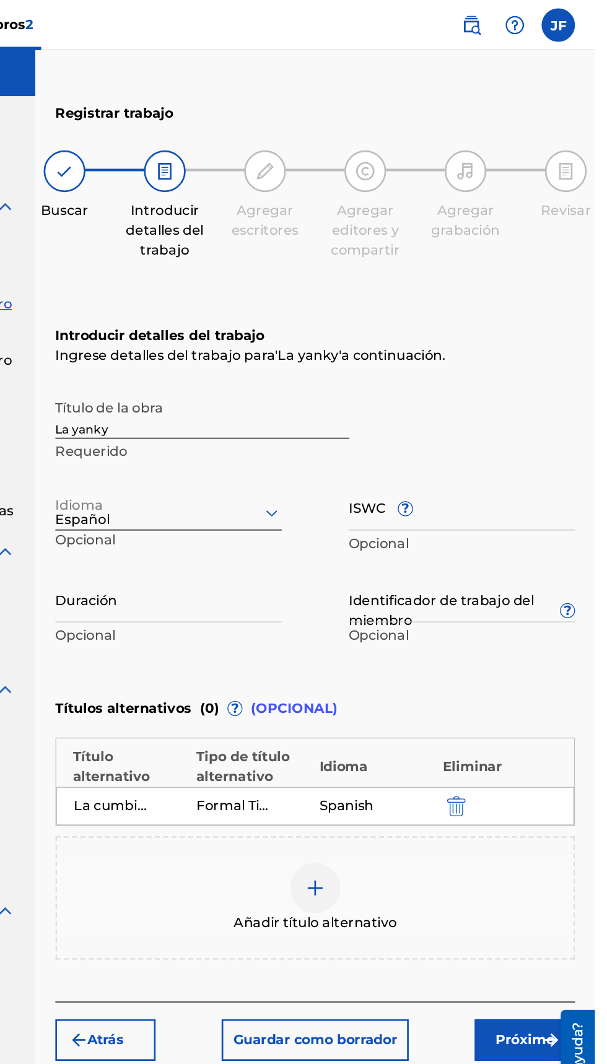
click at [558, 381] on input "ISWC ?" at bounding box center [508, 375] width 168 height 35
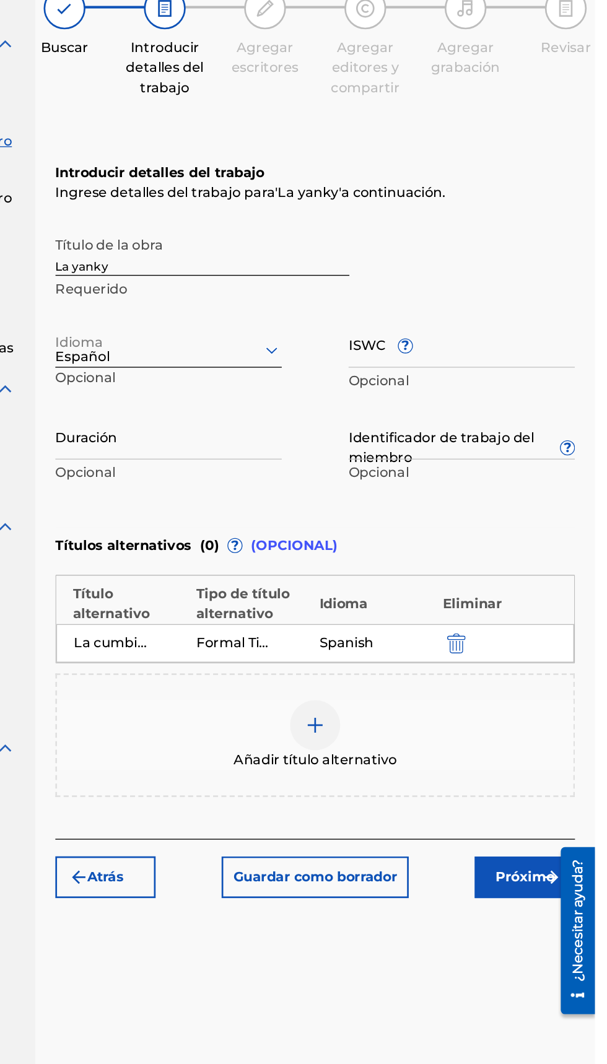
click at [590, 452] on span "?" at bounding box center [587, 453] width 10 height 10
click at [590, 452] on input "Identificador de trabajo del miembro ?" at bounding box center [508, 443] width 168 height 35
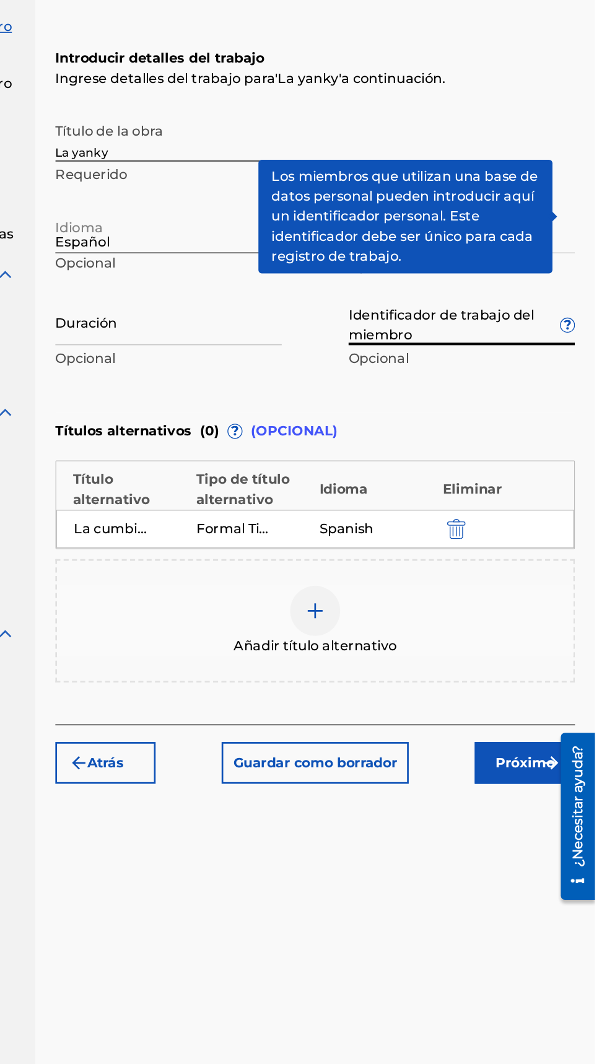
click at [464, 375] on font "?" at bounding box center [467, 377] width 6 height 12
click at [464, 375] on input "ISWC ?" at bounding box center [508, 375] width 168 height 35
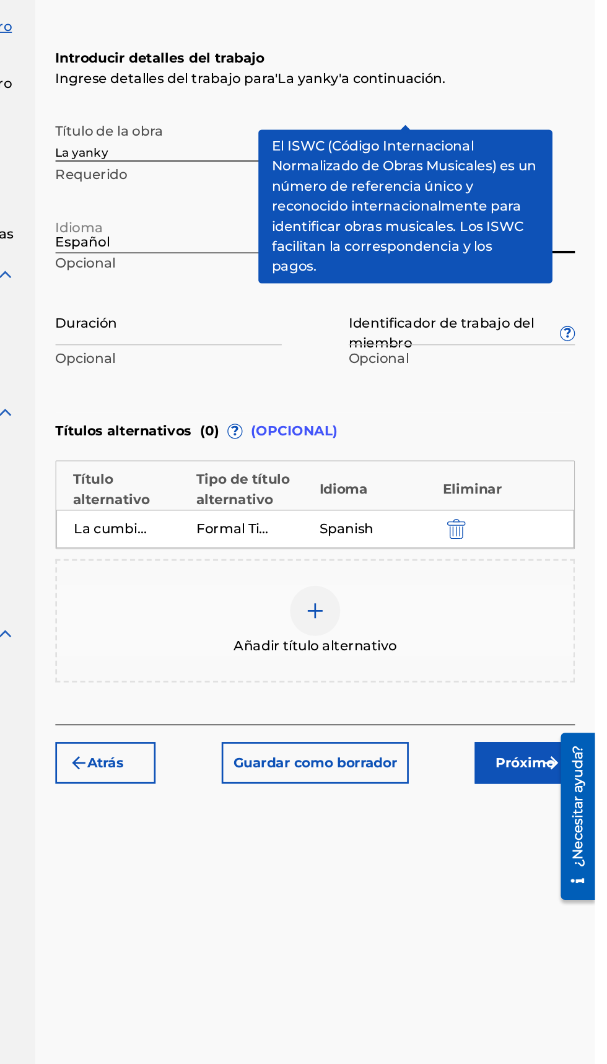
click at [594, 340] on div "Registrar trabajo Buscar Introducir detalles del trabajo Agregar escritores Agr…" at bounding box center [399, 536] width 415 height 937
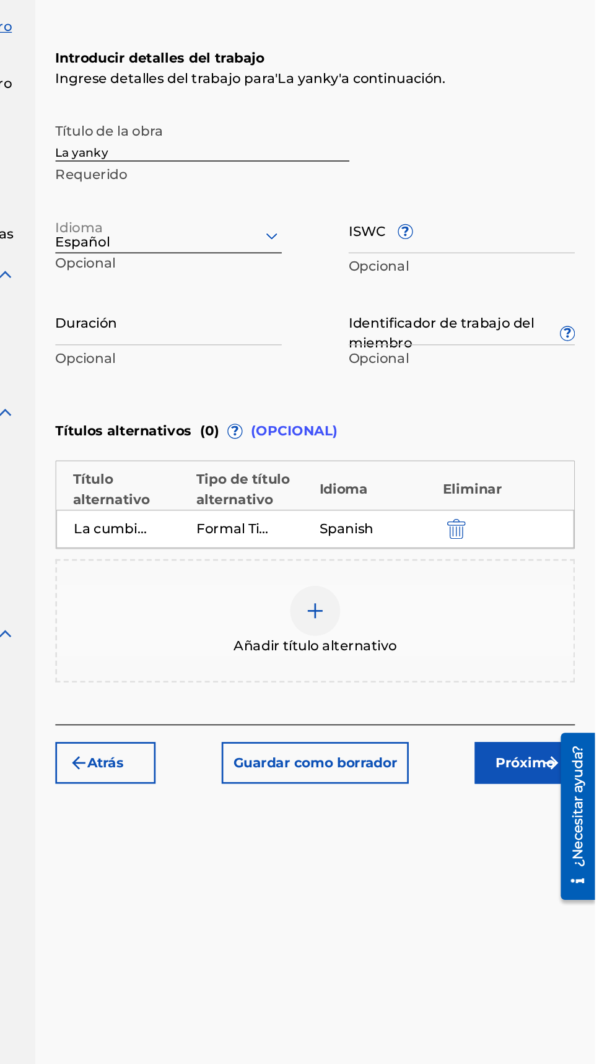
click at [275, 455] on input "Duración" at bounding box center [291, 443] width 168 height 35
click at [292, 457] on input "Duración" at bounding box center [291, 443] width 168 height 35
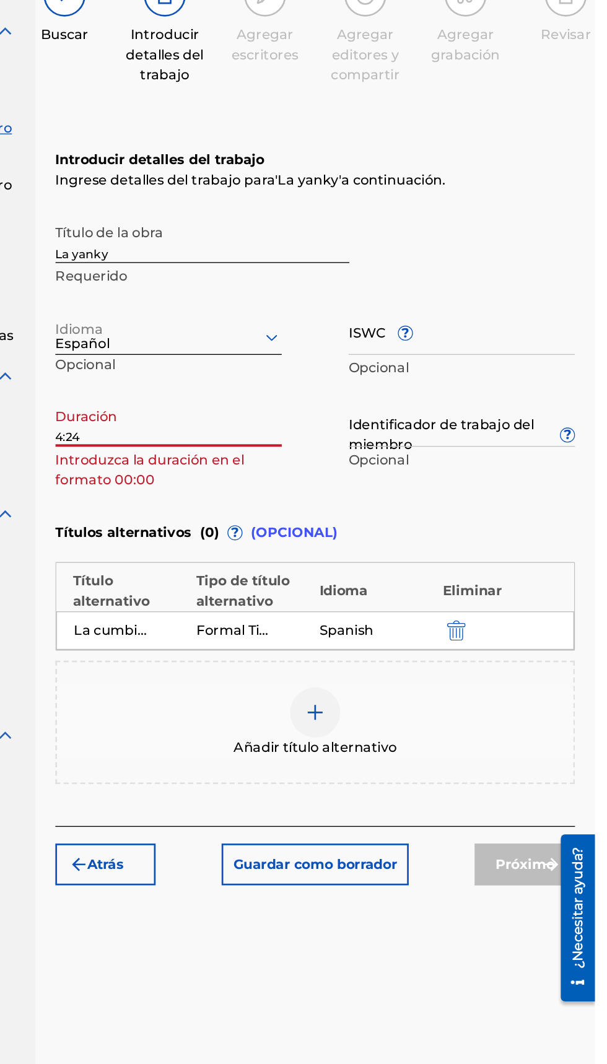
scroll to position [0, 0]
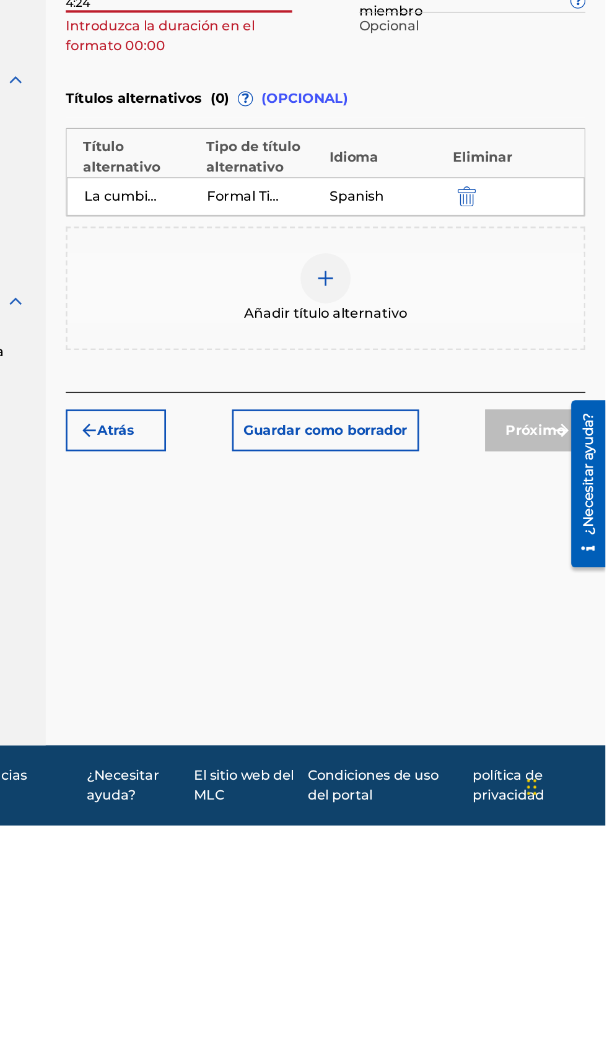
type input "4:24"
click at [412, 680] on font "Añadir título alternativo" at bounding box center [400, 684] width 121 height 12
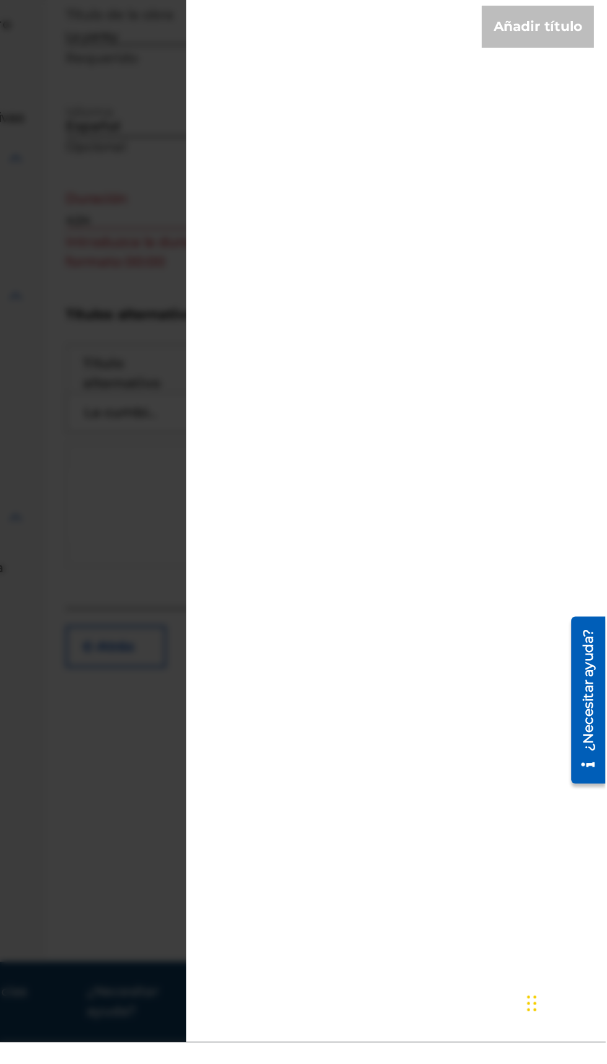
click at [541, 312] on div "Añadir título" at bounding box center [556, 311] width 83 height 31
click at [473, 437] on div "Títulos alternativos Para obtener definiciones completas de cada tipo de título…" at bounding box center [454, 532] width 317 height 1064
click at [577, 319] on div "Añadir título" at bounding box center [556, 311] width 83 height 31
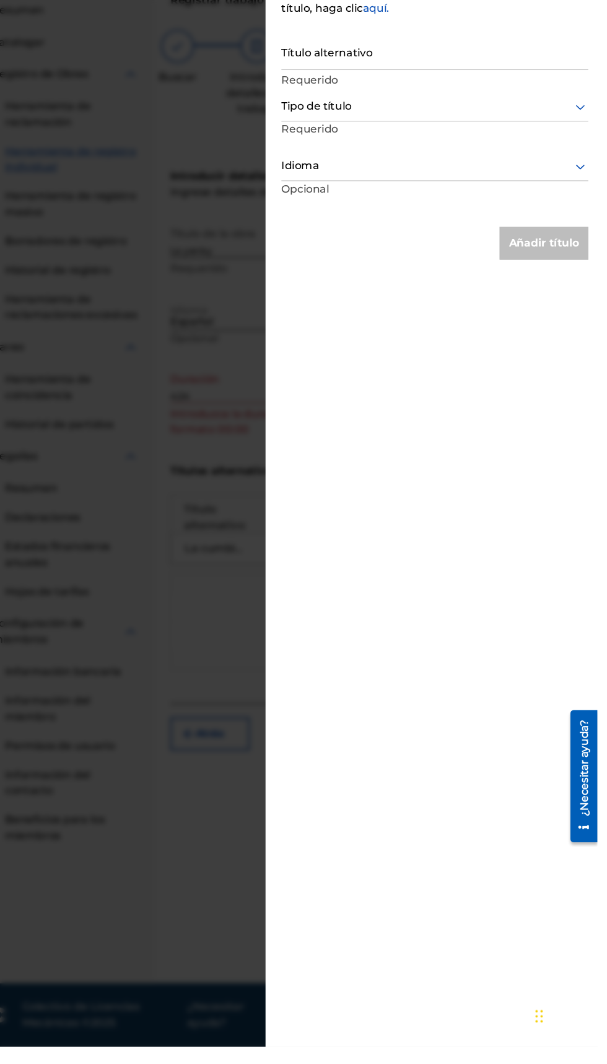
scroll to position [63, 0]
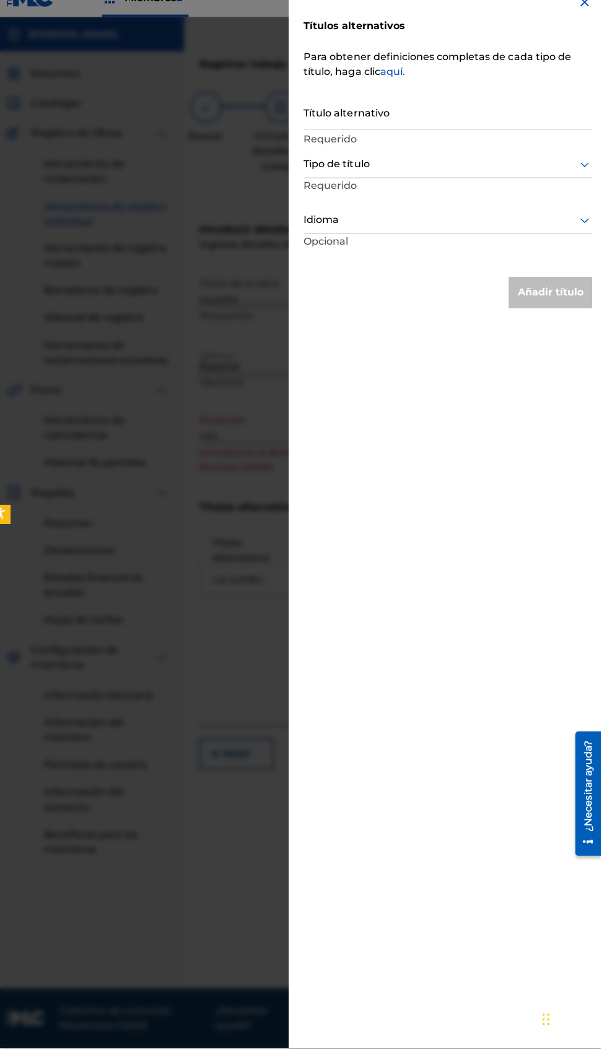
click at [465, 143] on input "Título alternativo" at bounding box center [454, 131] width 287 height 35
click at [333, 136] on input "La cumbia yanki" at bounding box center [454, 131] width 287 height 35
click at [333, 141] on input "La cumbia yanki" at bounding box center [454, 131] width 287 height 35
click at [335, 139] on input "La cumbia yanki" at bounding box center [454, 131] width 287 height 35
click at [378, 143] on input "La Cumbia yanki" at bounding box center [454, 131] width 287 height 35
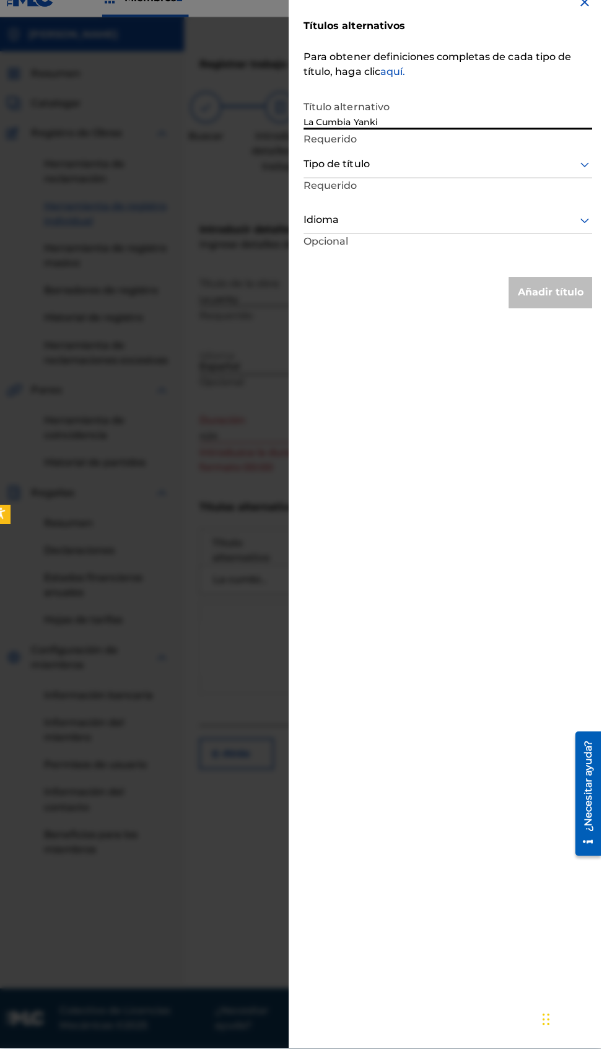
type input "La Cumbia Yanki"
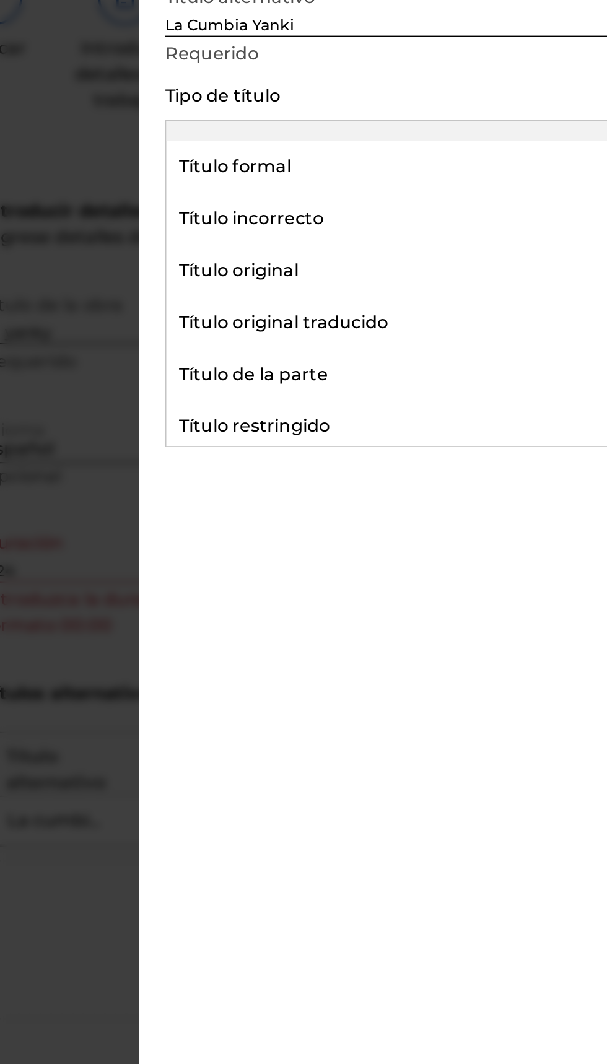
scroll to position [0, 0]
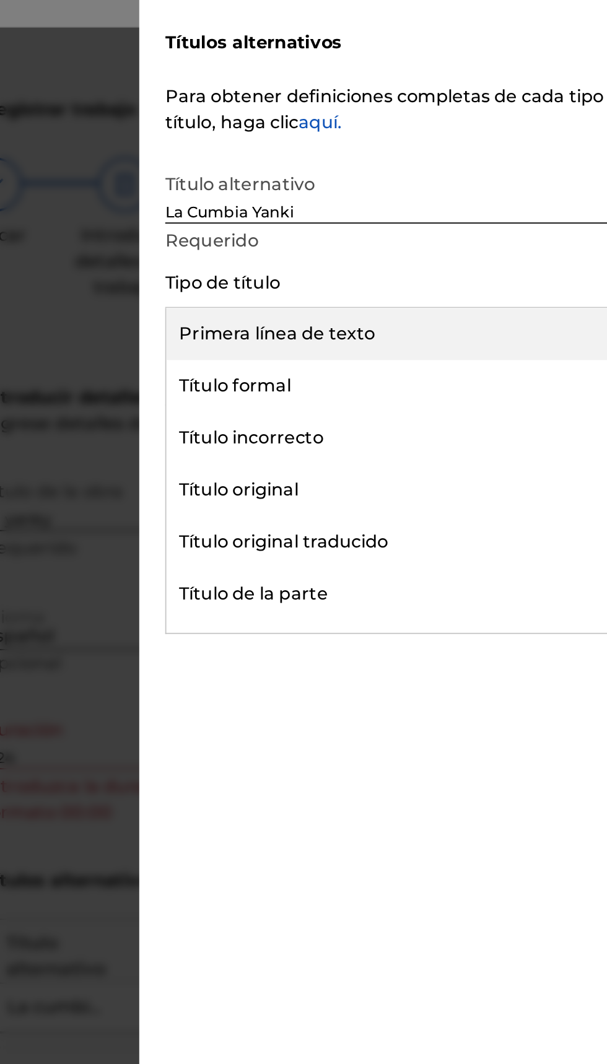
click at [383, 247] on font "Título formal" at bounding box center [351, 242] width 64 height 12
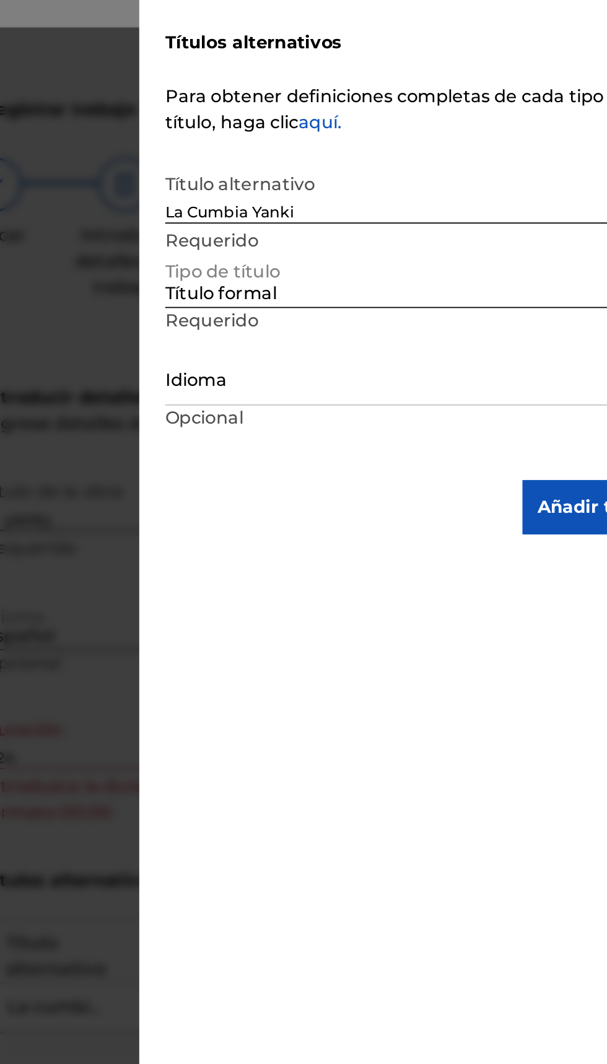
click at [537, 311] on font "Añadir título" at bounding box center [557, 311] width 66 height 12
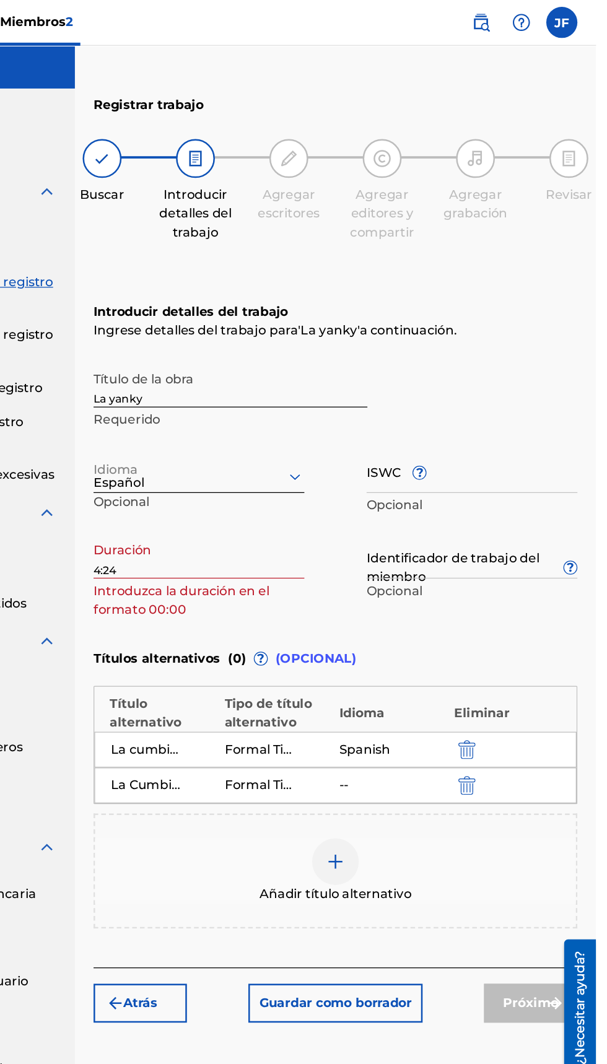
click at [209, 454] on input "4:24" at bounding box center [291, 443] width 168 height 35
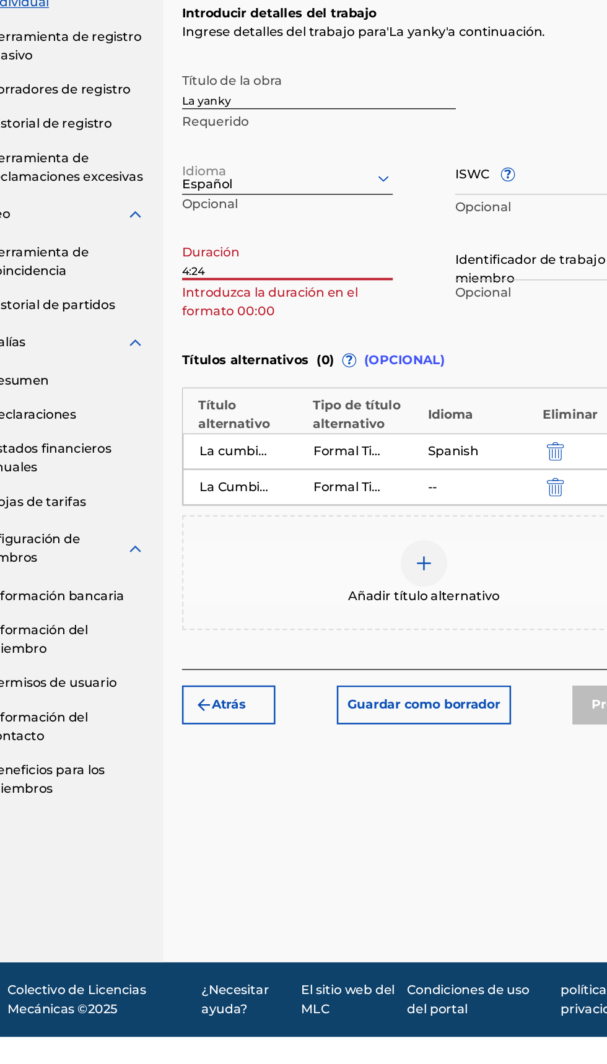
type input "04:24"
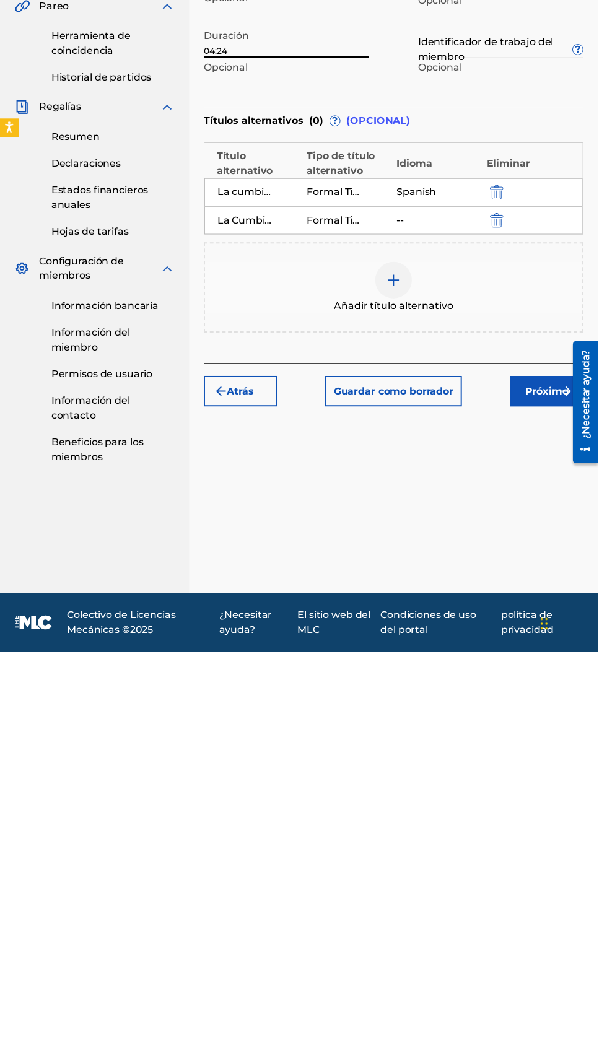
click at [554, 784] on button "Próximo" at bounding box center [555, 799] width 74 height 31
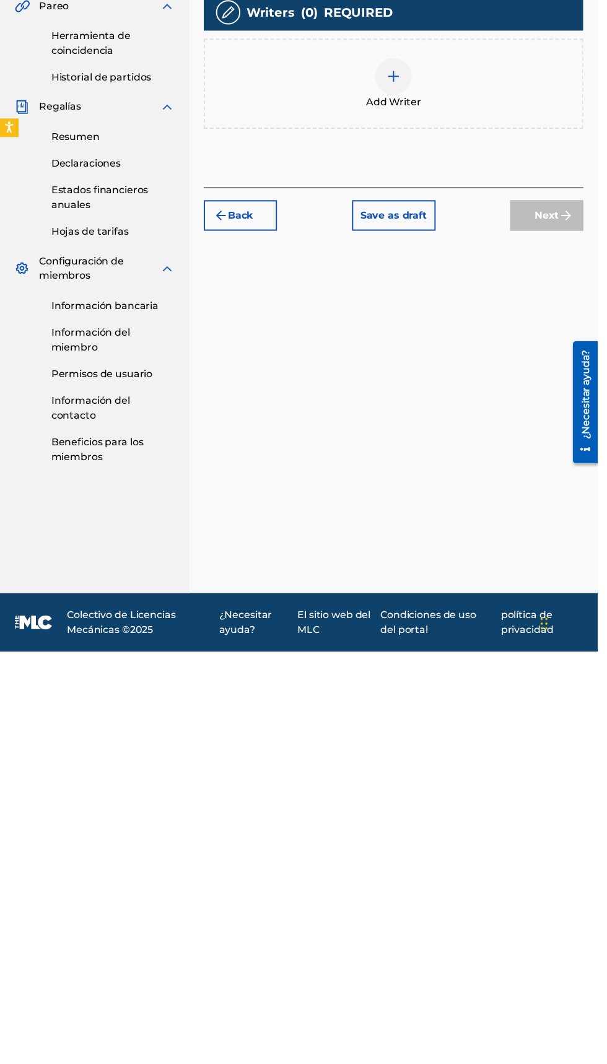
scroll to position [56, 0]
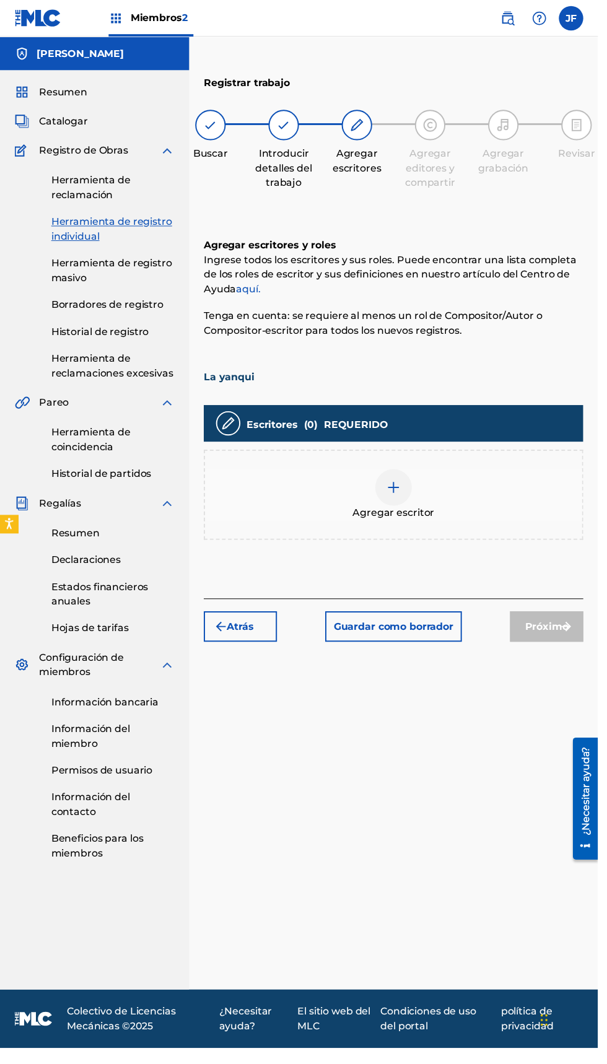
click at [322, 476] on div "Agregar escritor" at bounding box center [399, 502] width 383 height 52
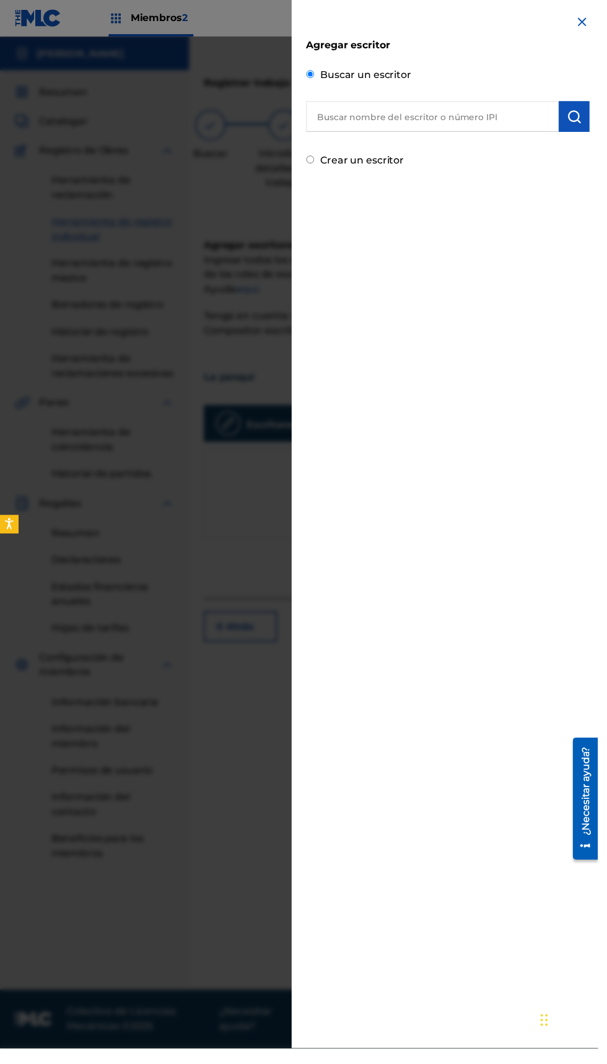
click at [462, 123] on input "text" at bounding box center [439, 118] width 256 height 31
type input "Jazihel Flores Romero"
click at [598, 131] on button "submit" at bounding box center [582, 118] width 31 height 31
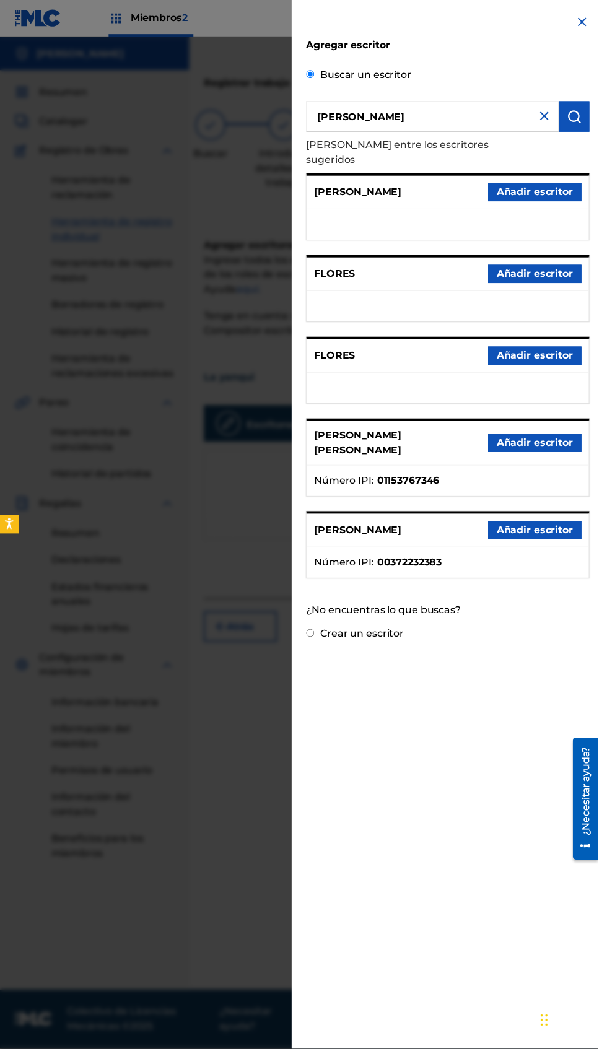
scroll to position [0, 0]
click at [331, 659] on div "Agregar escritor Buscar un escritor Jazihel Flores Romero Elija entre los escri…" at bounding box center [454, 333] width 317 height 667
click at [319, 639] on input "Crear un escritor" at bounding box center [315, 643] width 8 height 8
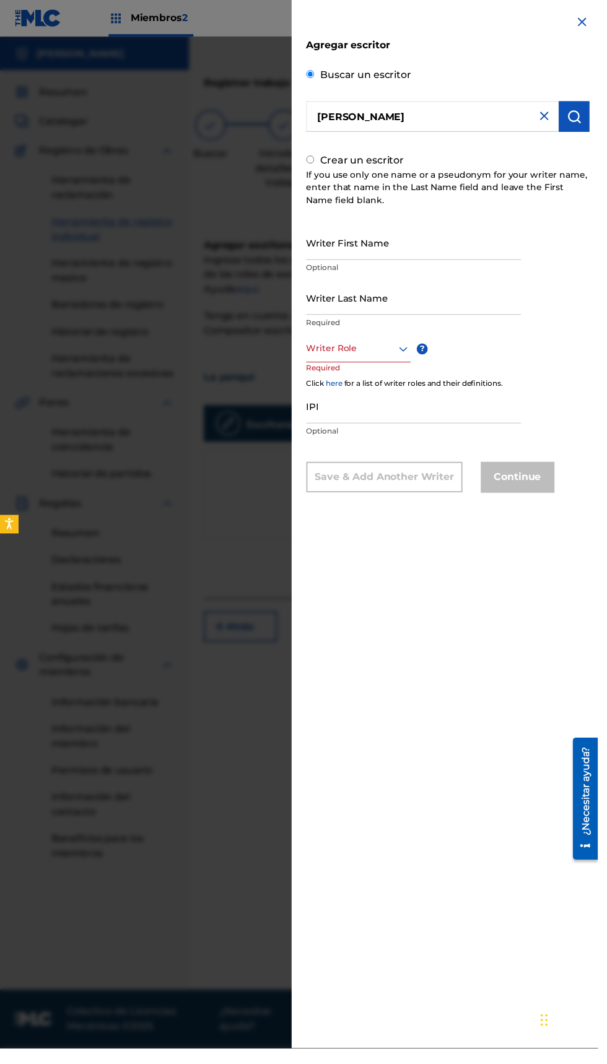
radio input "false"
radio input "true"
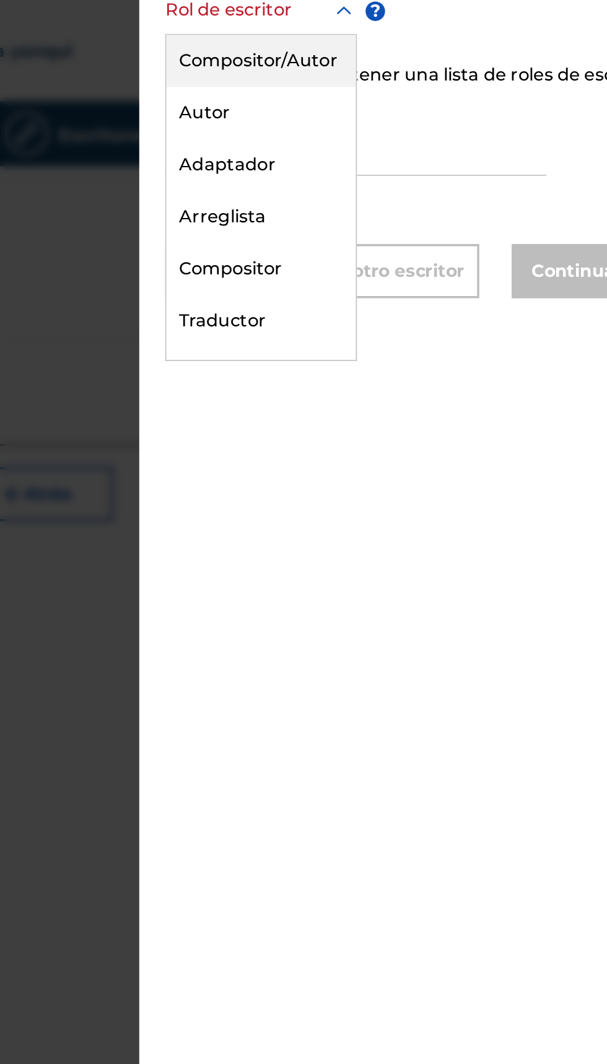
click at [353, 486] on div "Arreglista" at bounding box center [366, 478] width 108 height 30
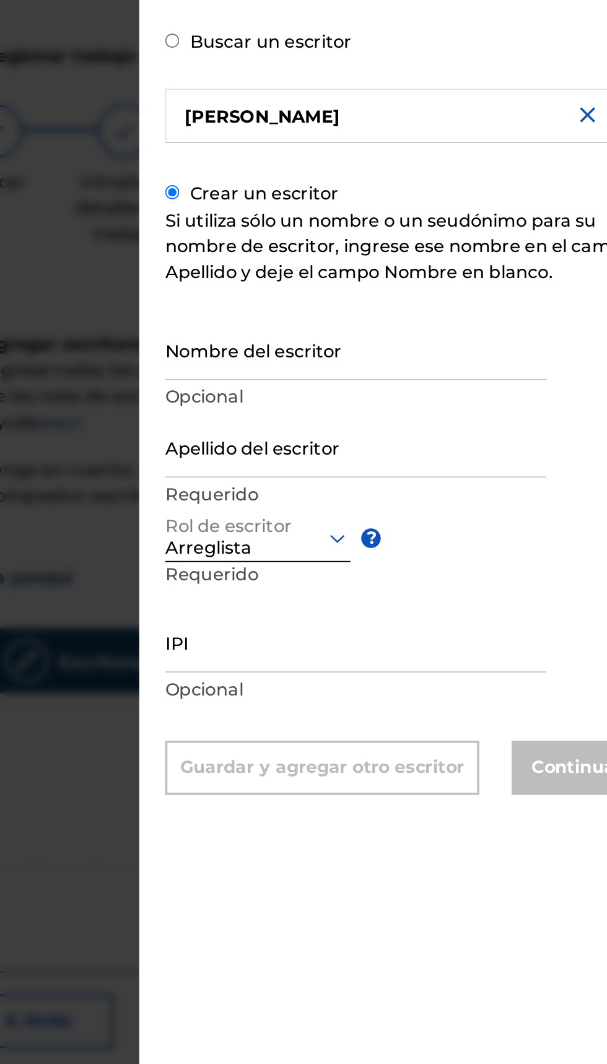
click at [444, 245] on input "Nombre del escritor" at bounding box center [420, 251] width 218 height 35
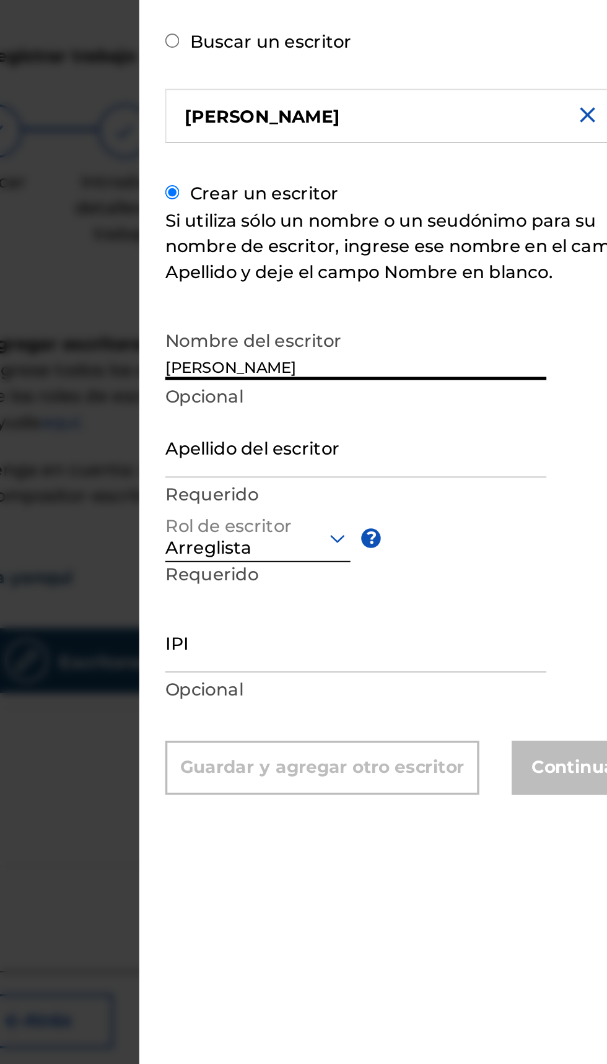
click at [374, 260] on input "Jazihel Flored Romrro" at bounding box center [420, 251] width 218 height 35
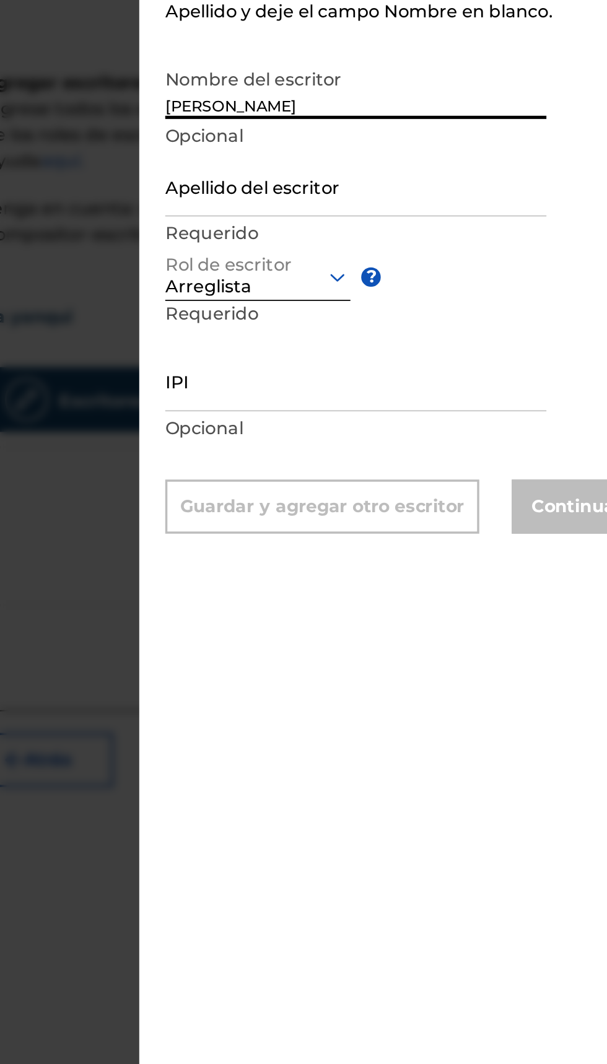
click at [451, 263] on input "Jazihel Flores Romrro" at bounding box center [420, 251] width 218 height 35
type input "Jazihel"
click at [400, 313] on input "Apellido del escritor" at bounding box center [420, 307] width 218 height 35
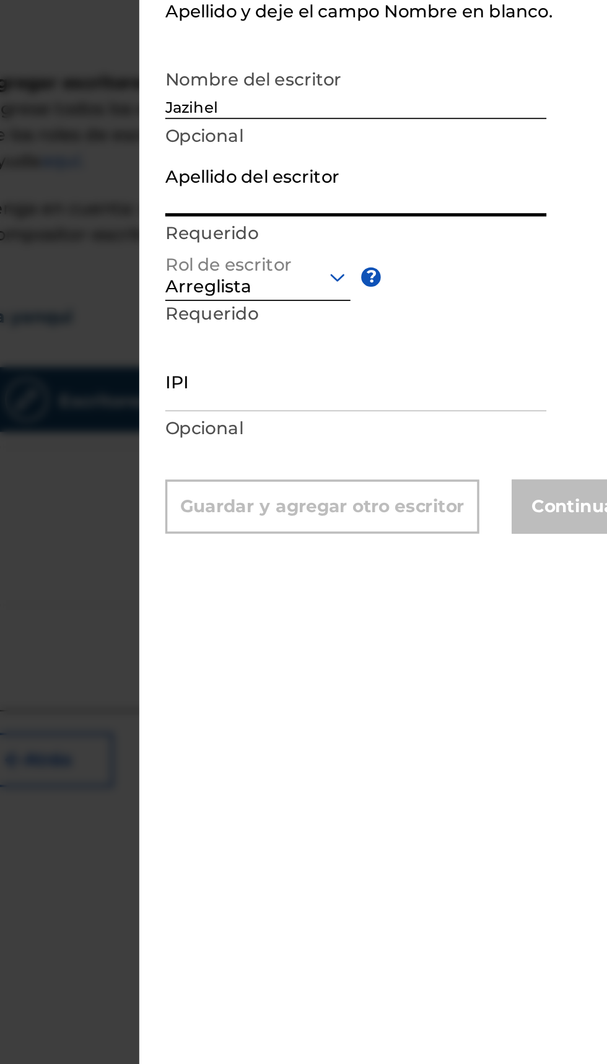
type input "[PERSON_NAME]"
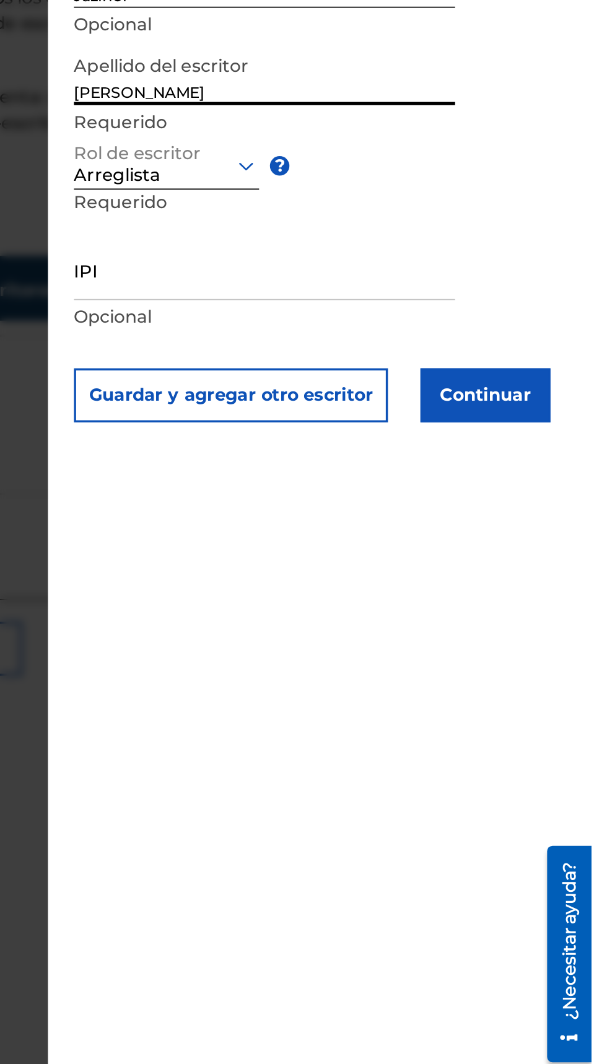
click at [550, 499] on font "Continuar" at bounding box center [546, 491] width 52 height 15
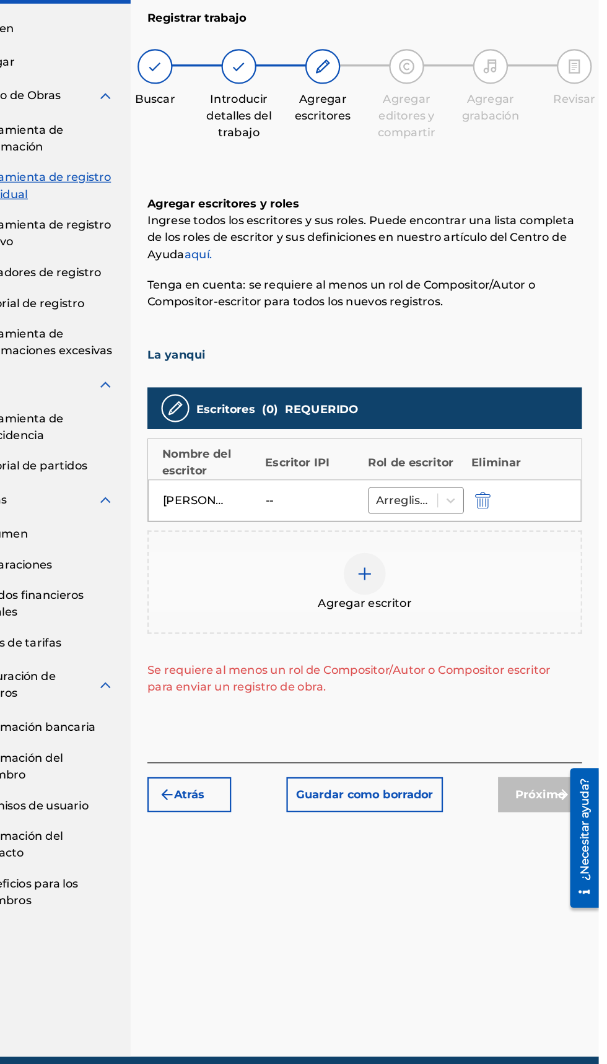
click at [272, 375] on h1 "La yanqui" at bounding box center [399, 377] width 385 height 31
click at [279, 382] on h1 "La yanqui" at bounding box center [399, 377] width 385 height 31
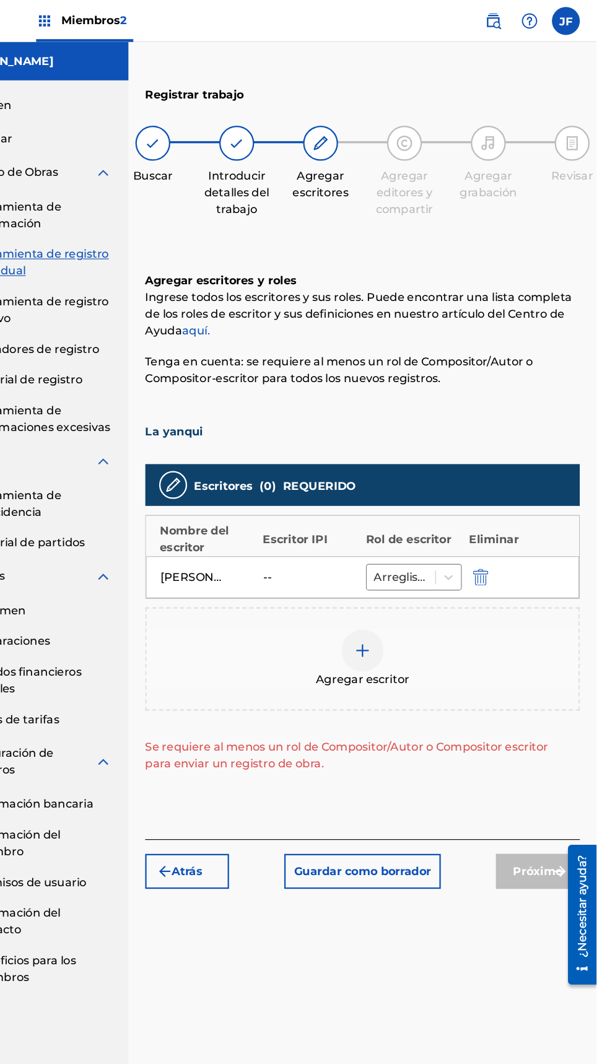
click at [234, 431] on img at bounding box center [231, 430] width 15 height 15
click at [224, 131] on div at bounding box center [213, 127] width 31 height 31
click at [300, 146] on div "Introducir detalles del trabajo" at bounding box center [288, 153] width 62 height 82
click at [248, 382] on font "La yanqui" at bounding box center [232, 383] width 51 height 12
click at [258, 782] on button "Atrás" at bounding box center [244, 772] width 74 height 31
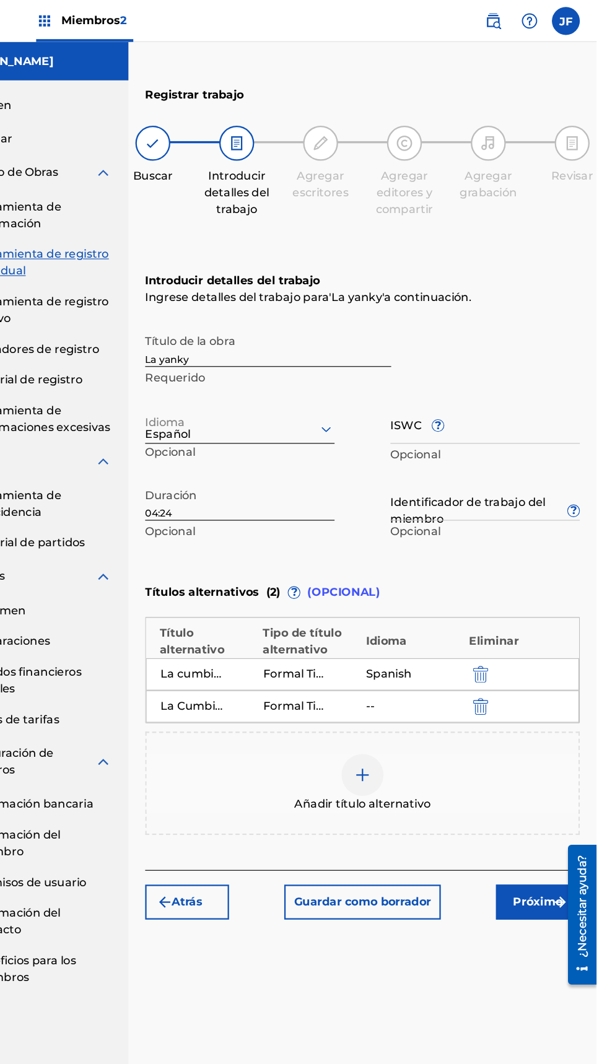
click at [260, 315] on input "La yanky" at bounding box center [316, 307] width 218 height 35
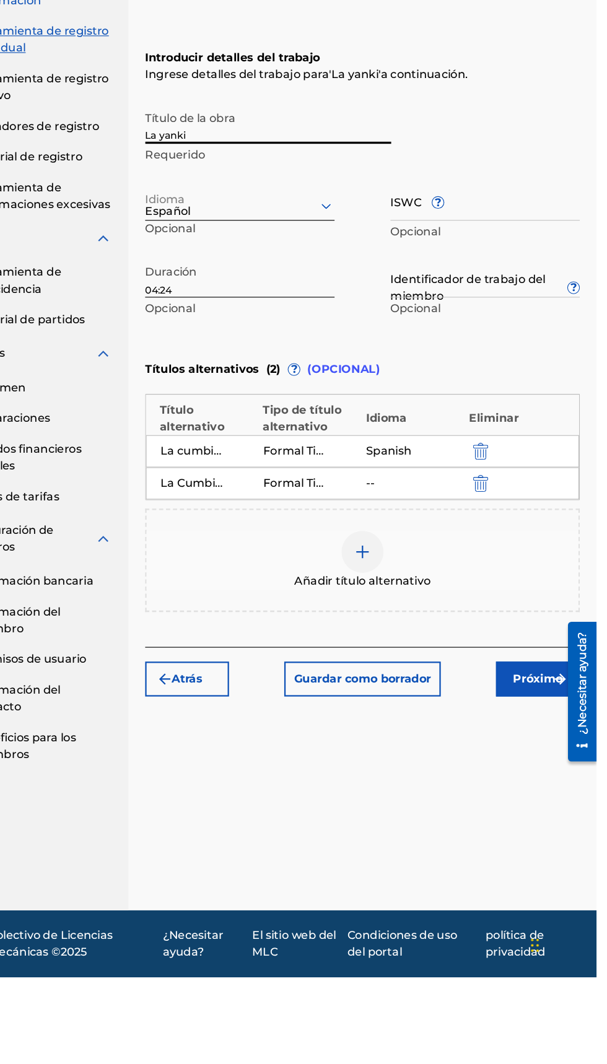
type input "La yanki"
click at [587, 453] on font "?" at bounding box center [587, 453] width 6 height 12
click at [587, 453] on input "Identificador de trabajo del miembro ?" at bounding box center [508, 443] width 168 height 35
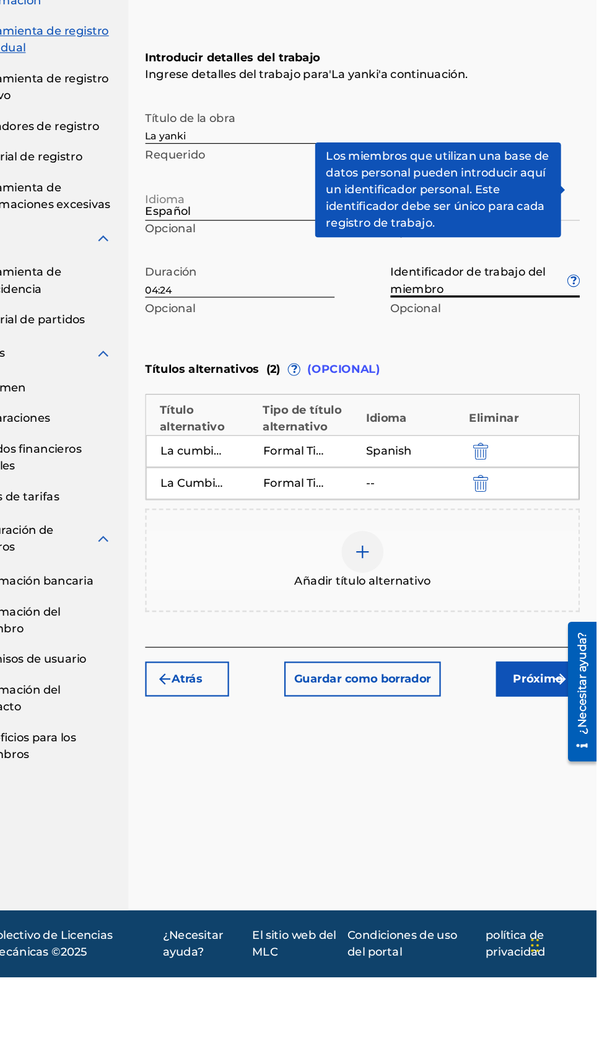
click at [590, 520] on div "Títulos alternativos ( 2 ) ? (OPCIONAL)" at bounding box center [399, 525] width 385 height 27
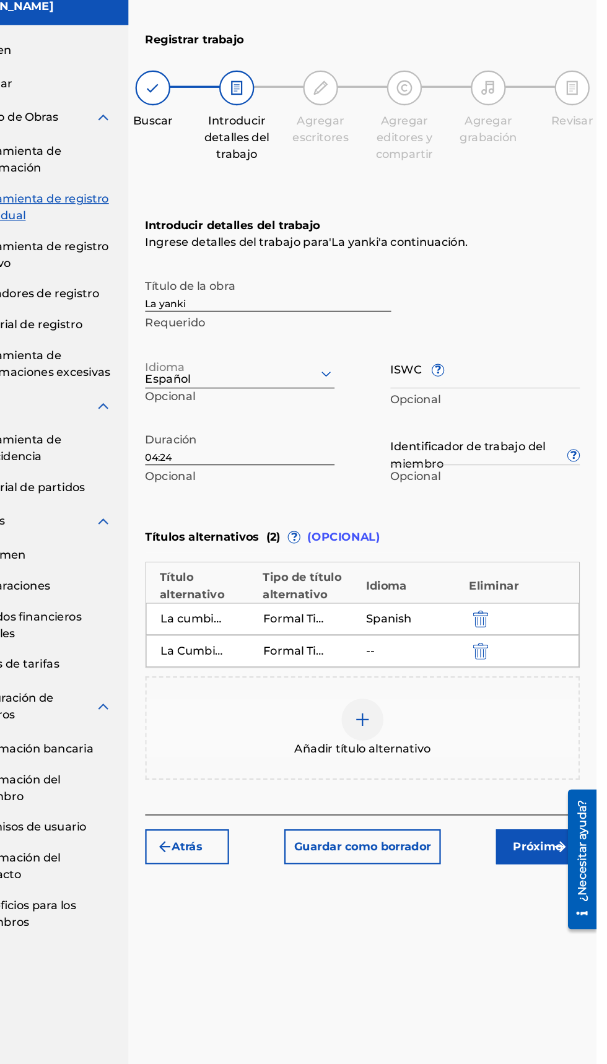
click at [558, 800] on font "Próximo" at bounding box center [555, 800] width 44 height 12
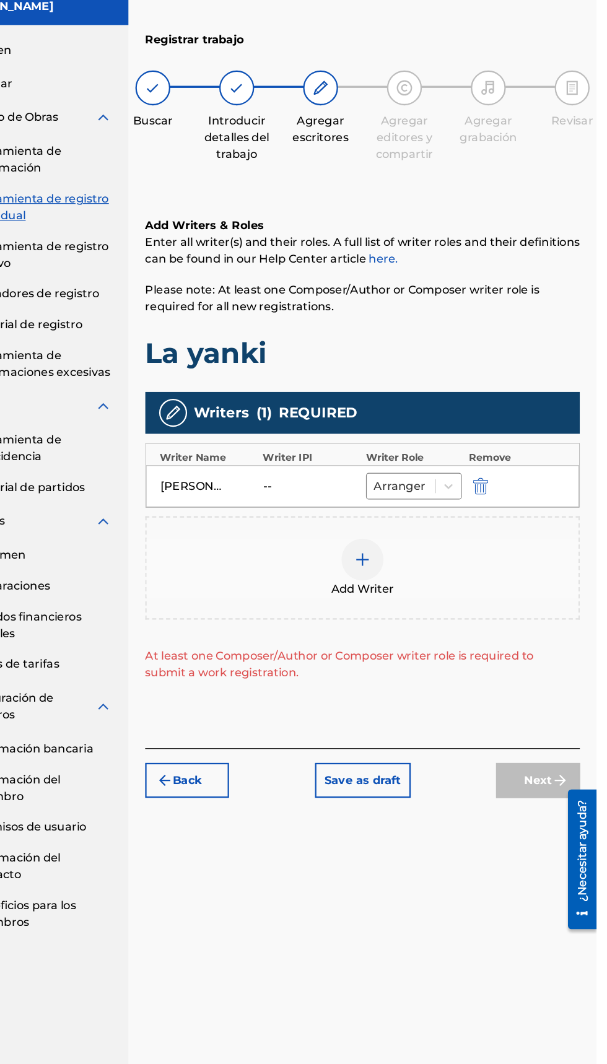
scroll to position [56, 0]
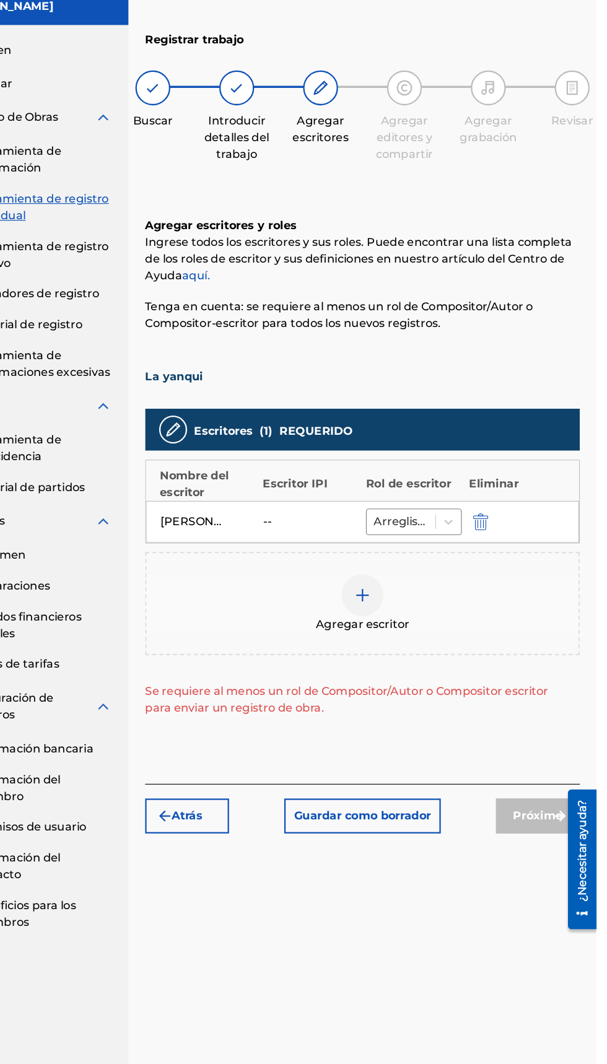
click at [341, 493] on div "Jazihel Flores Romero -- Arreglista" at bounding box center [400, 511] width 384 height 37
click at [427, 558] on div "Agregar escritor" at bounding box center [399, 584] width 383 height 52
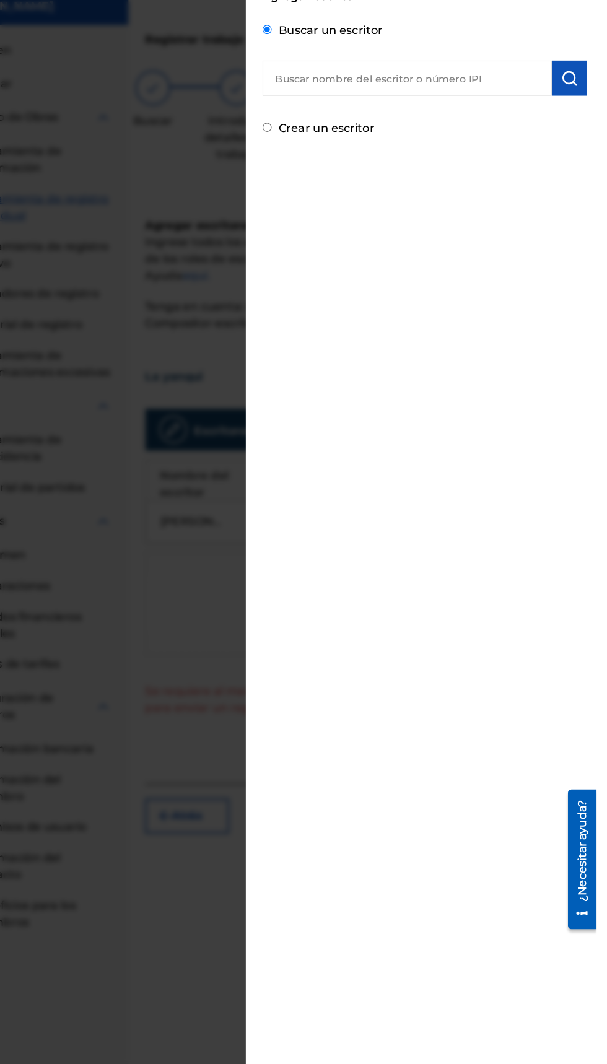
click at [319, 161] on input "Crear un escritor" at bounding box center [315, 162] width 8 height 8
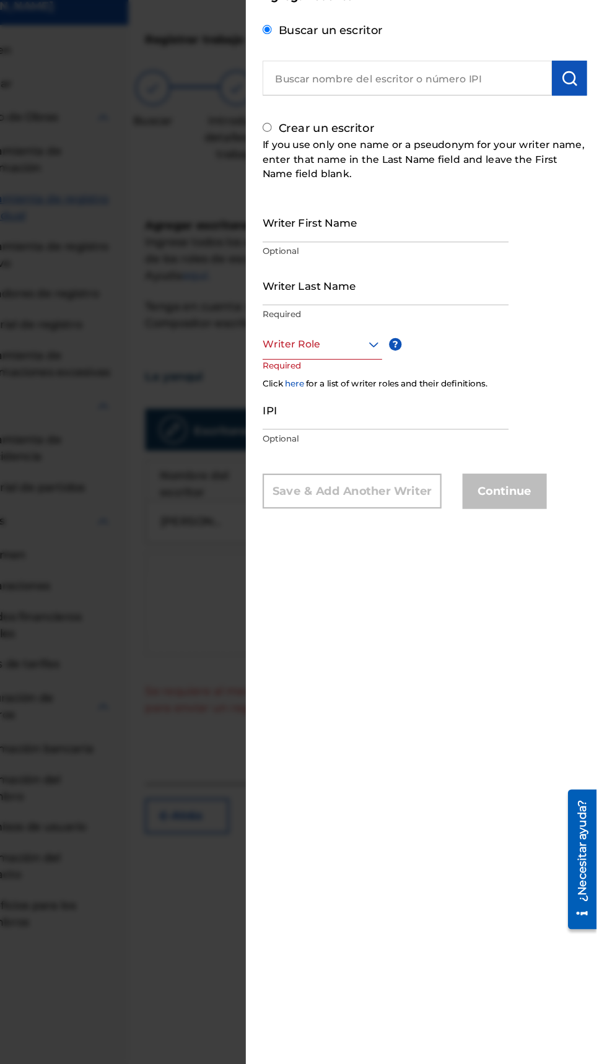
radio input "false"
radio input "true"
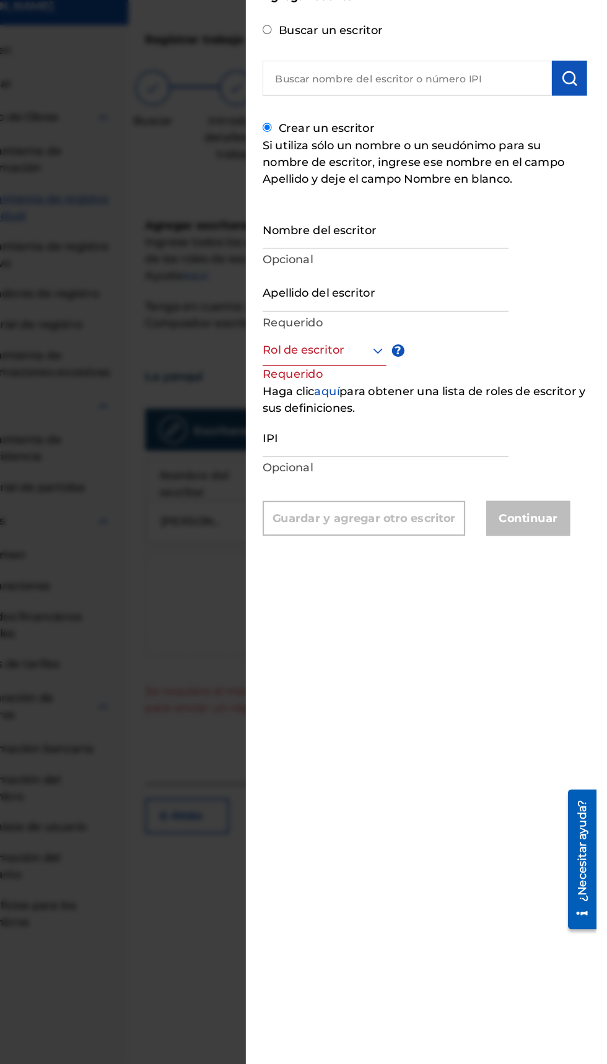
click at [442, 292] on input "Apellido del escritor" at bounding box center [420, 307] width 218 height 35
click at [455, 258] on input "Nombre del escritor" at bounding box center [420, 251] width 218 height 35
type input "Jazihel"
click at [410, 318] on input "Apellido del escritor" at bounding box center [420, 307] width 218 height 35
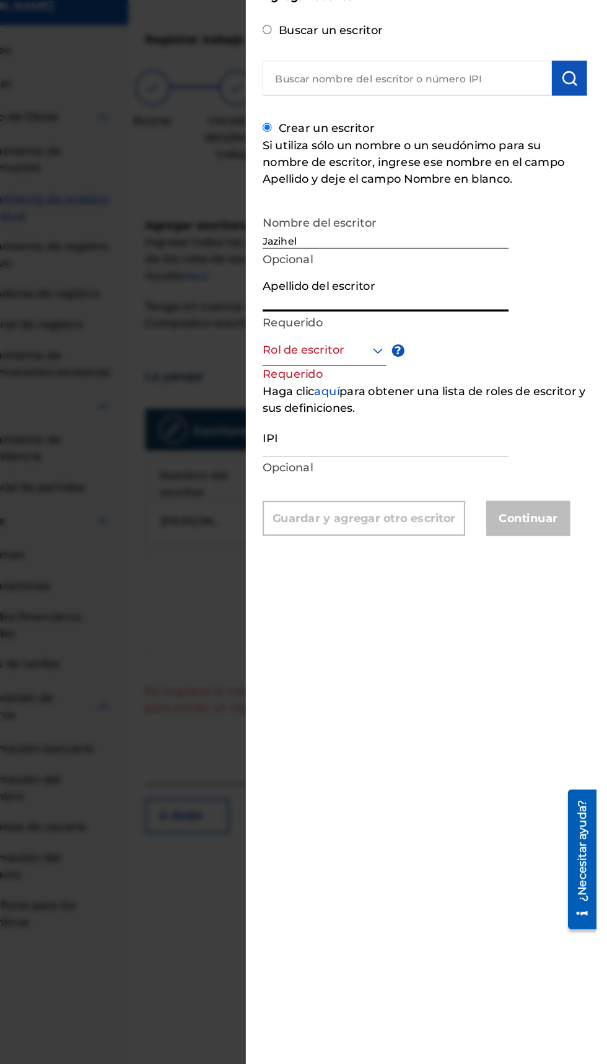
type input "[PERSON_NAME]"
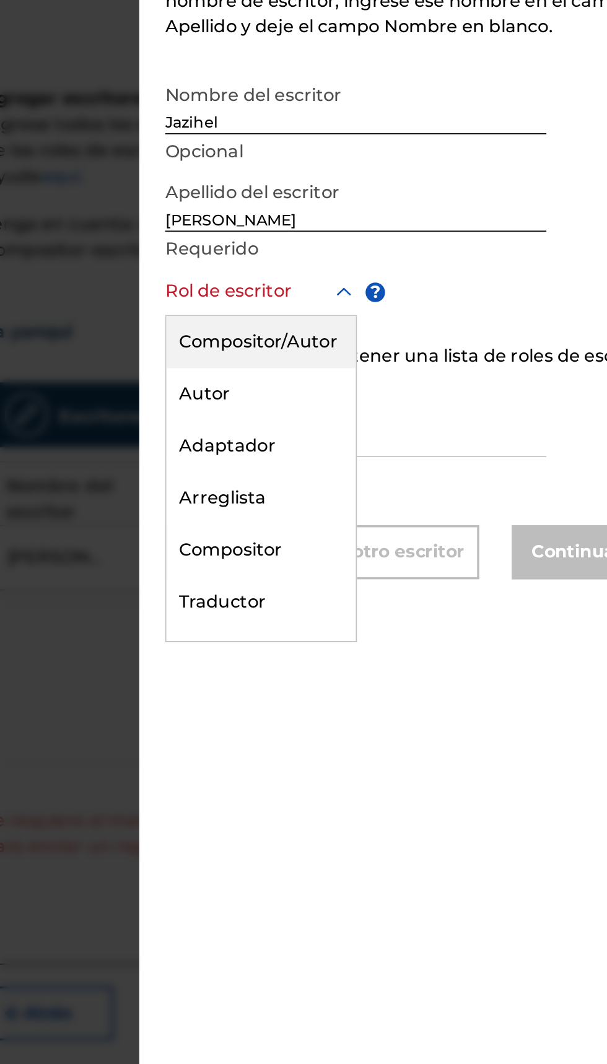
click at [353, 428] on div "Autor" at bounding box center [366, 418] width 108 height 30
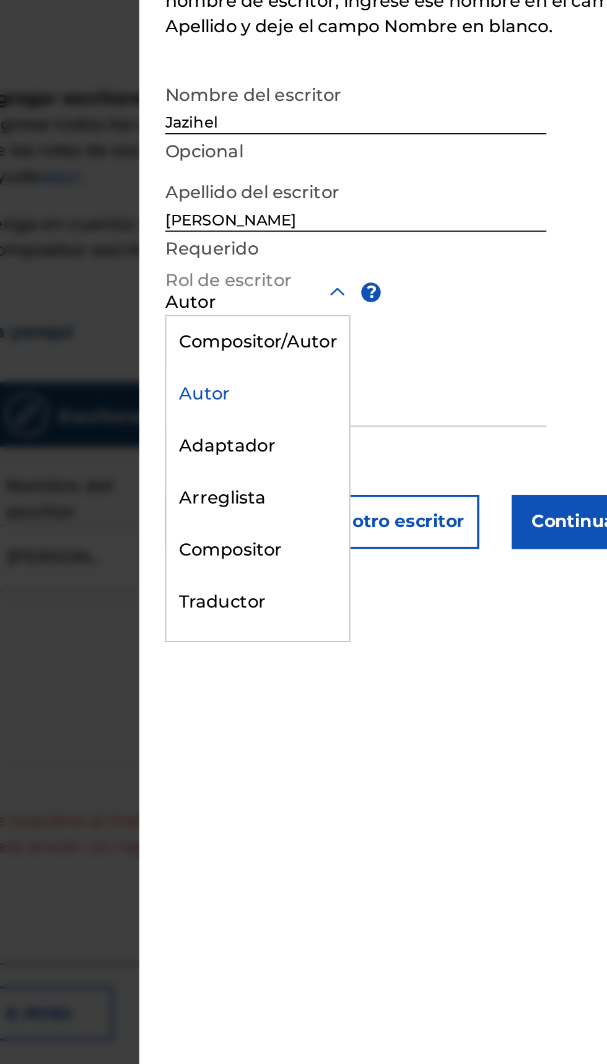
click at [387, 403] on div "Compositor/Autor" at bounding box center [364, 389] width 105 height 30
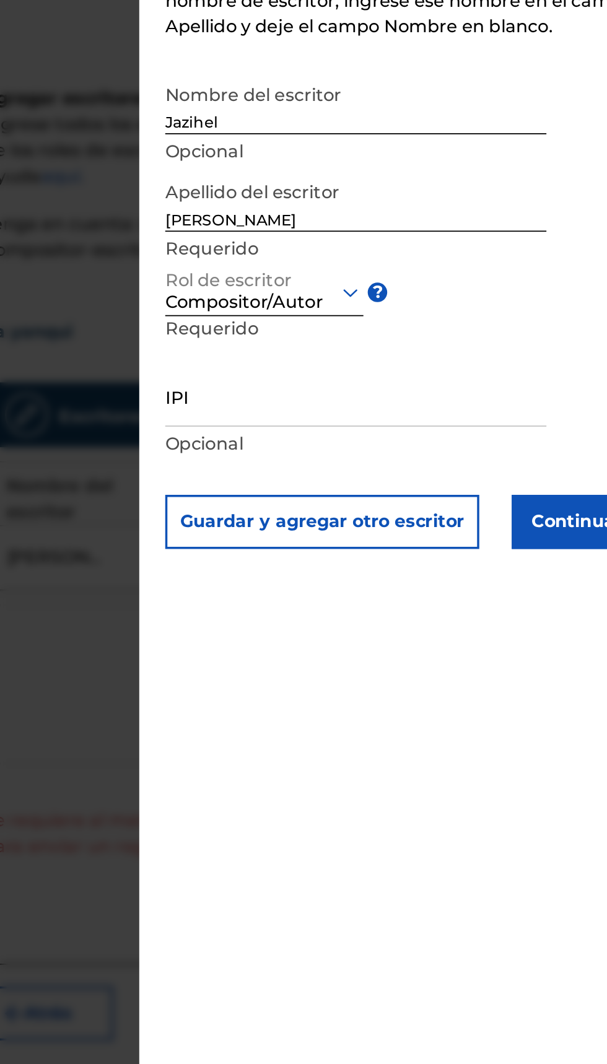
click at [546, 506] on button "Continuar" at bounding box center [546, 491] width 74 height 31
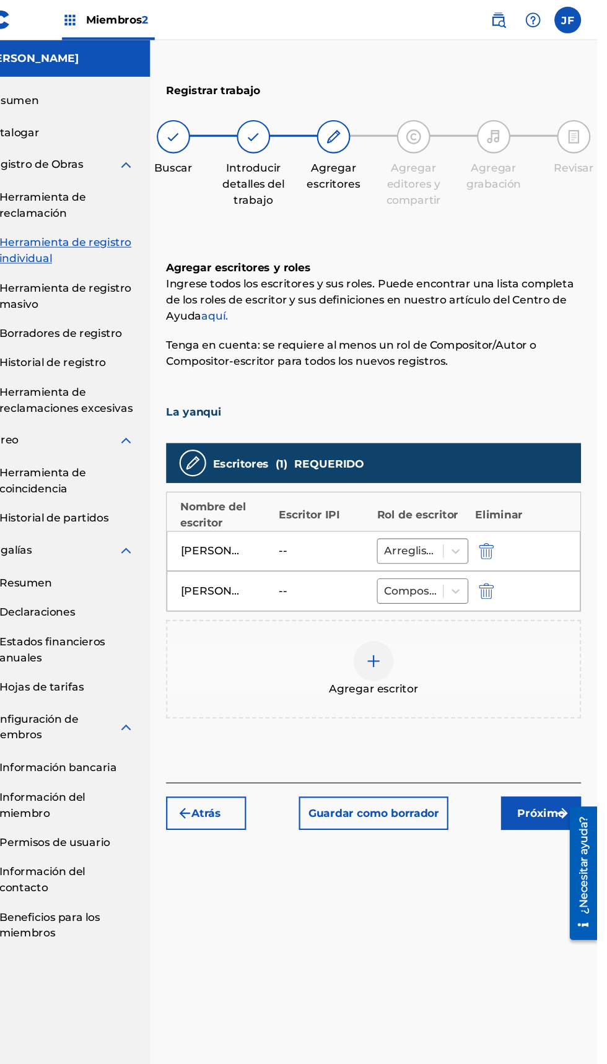
click at [569, 748] on img "submit" at bounding box center [574, 755] width 15 height 15
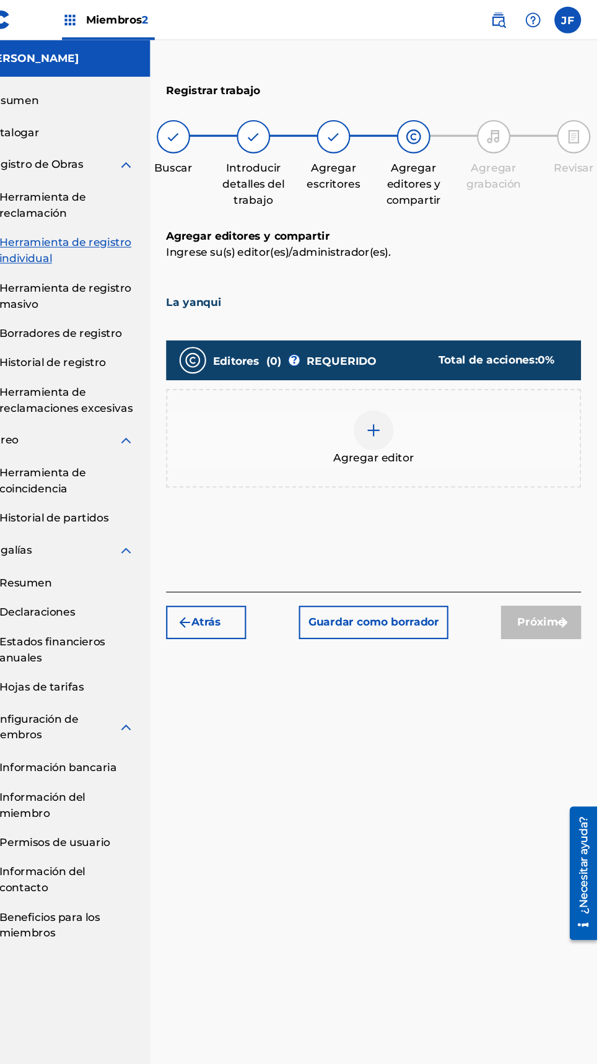
click at [396, 381] on div at bounding box center [399, 399] width 37 height 37
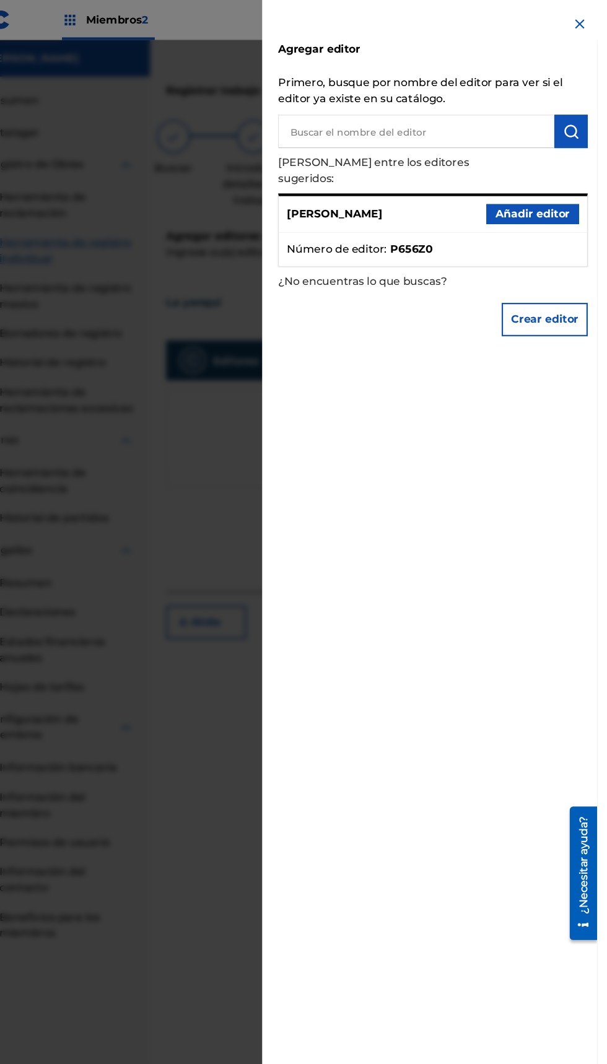
scroll to position [54, 0]
click at [563, 193] on font "Añadir editor" at bounding box center [547, 199] width 69 height 12
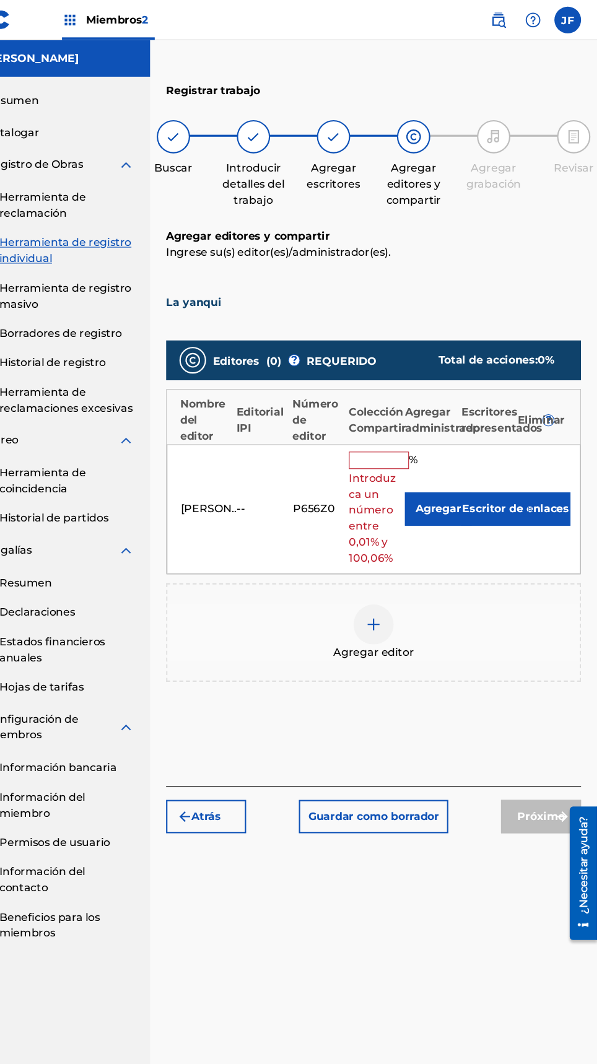
click at [400, 419] on input "text" at bounding box center [405, 427] width 56 height 16
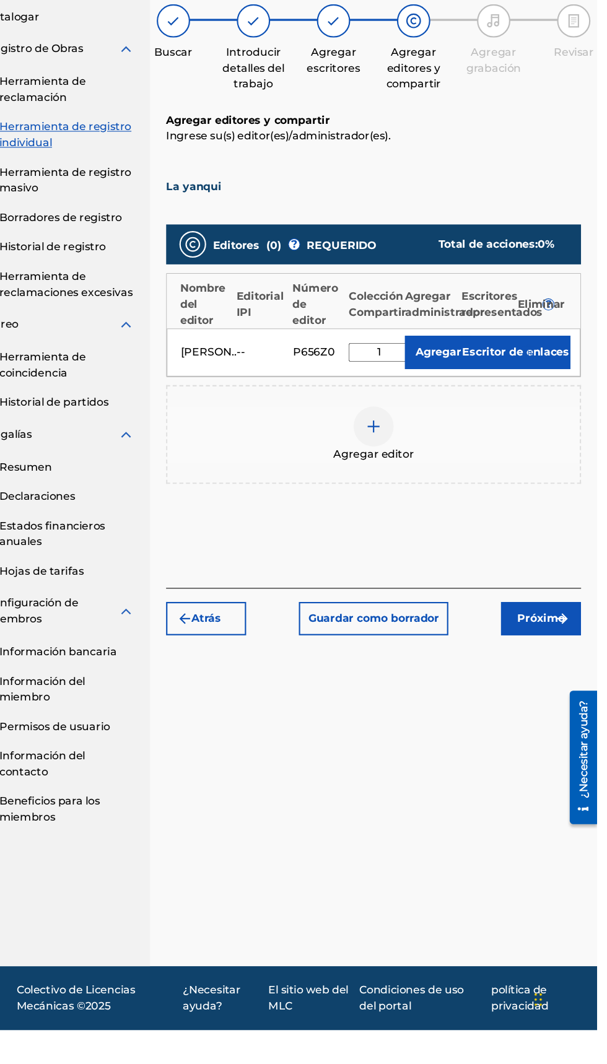
type input "1"
click at [530, 429] on font "Escritor de enlaces" at bounding box center [531, 435] width 99 height 12
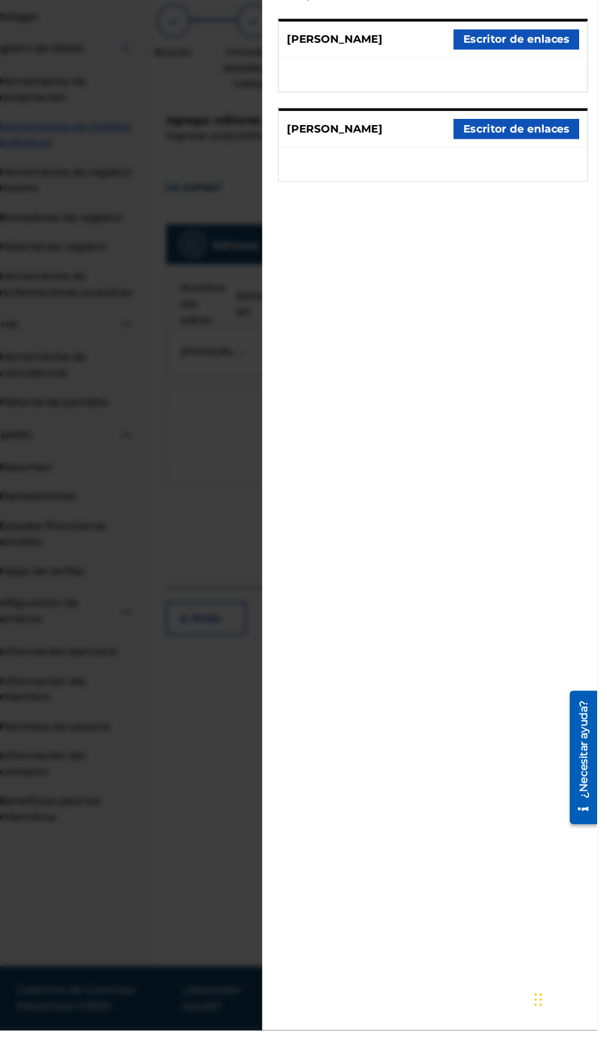
scroll to position [55, 0]
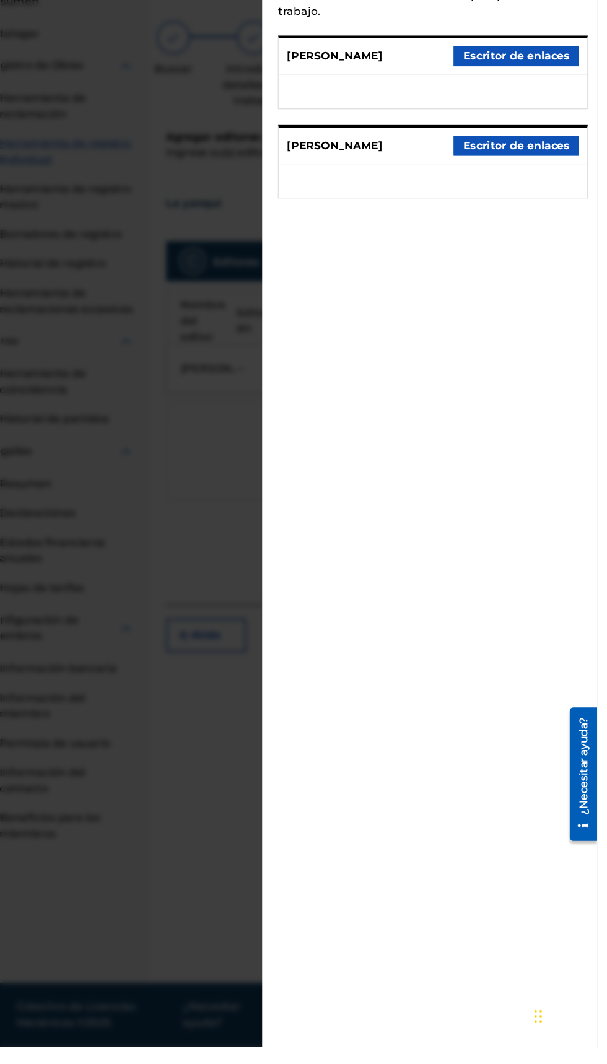
click at [416, 170] on ul at bounding box center [455, 177] width 286 height 31
click at [392, 177] on ul at bounding box center [455, 177] width 286 height 31
click at [408, 169] on ul at bounding box center [455, 177] width 286 height 31
click at [561, 146] on font "Escritor de enlaces" at bounding box center [532, 144] width 99 height 12
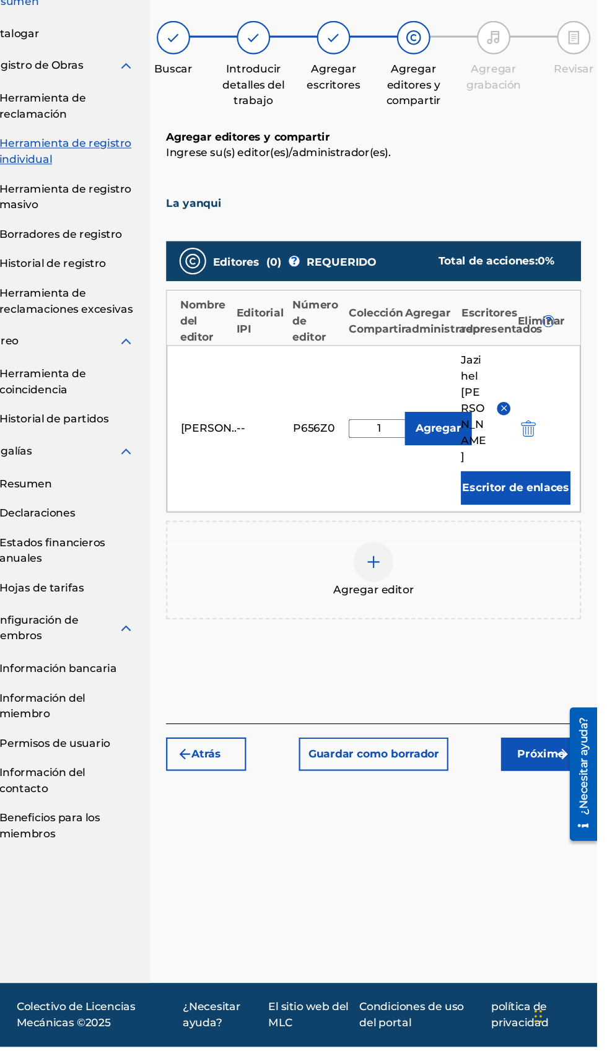
click at [552, 539] on font "Escritor de enlaces" at bounding box center [531, 545] width 99 height 12
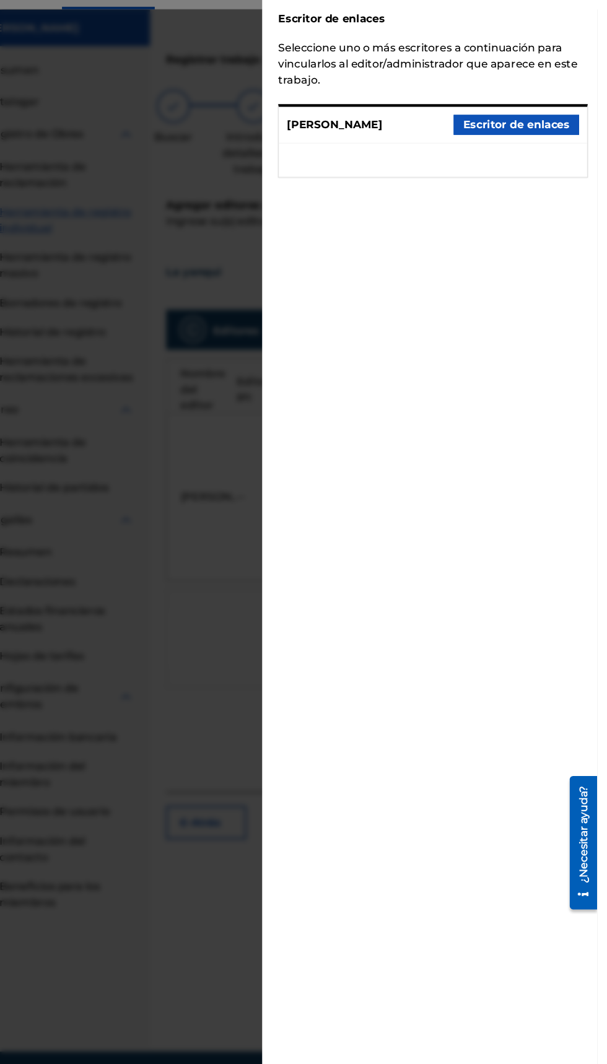
click at [415, 189] on ul at bounding box center [455, 177] width 286 height 31
click at [537, 64] on div "Escritor de enlaces Seleccione uno o más escritores a continuación para vincula…" at bounding box center [454, 111] width 317 height 223
click at [504, 92] on font "Seleccione uno o más escritores a continuación para vincularlos al editor/admin…" at bounding box center [450, 88] width 278 height 42
click at [413, 96] on div "Seleccione uno o más escritores a continuación para vincularlos al editor/admin…" at bounding box center [454, 88] width 287 height 45
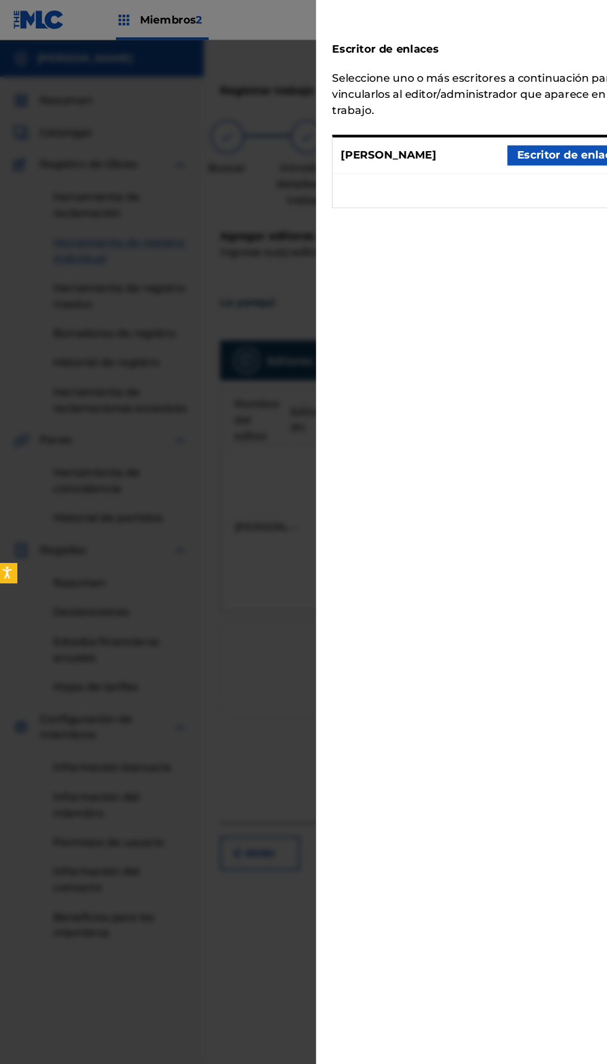
scroll to position [25, 0]
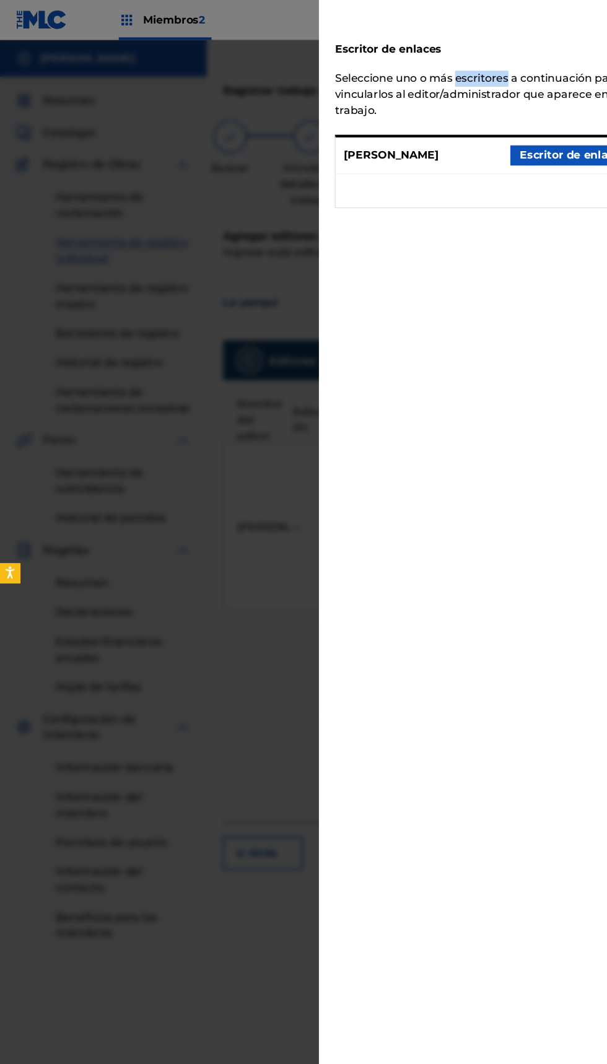
click at [509, 51] on h2 "Escritor de enlaces" at bounding box center [454, 44] width 287 height 28
click at [392, 82] on font "Seleccione uno o más escritores a continuación para vincularlos al editor/admin…" at bounding box center [450, 88] width 278 height 42
click at [392, 90] on font "Seleccione uno o más escritores a continuación para vincularlos al editor/admin…" at bounding box center [450, 88] width 278 height 42
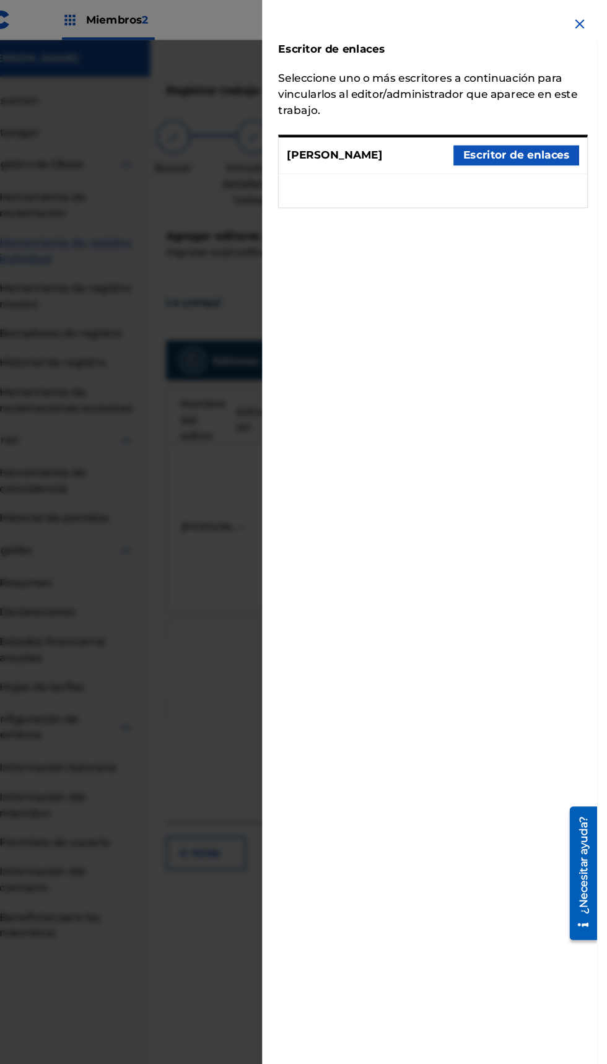
click at [510, 142] on font "Escritor de enlaces" at bounding box center [532, 144] width 99 height 12
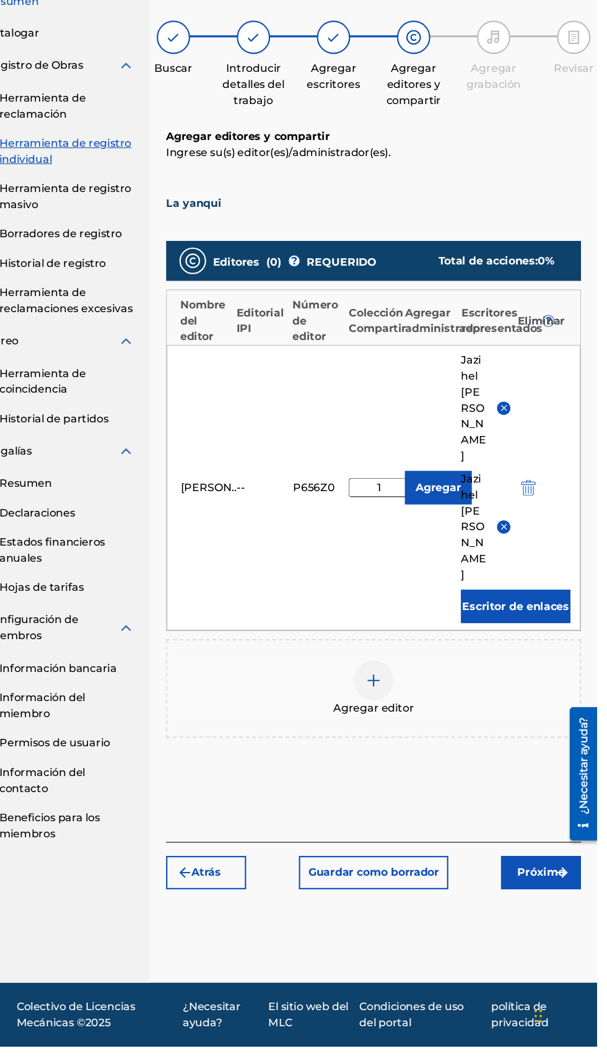
scroll to position [39, 0]
click at [554, 887] on button "Próximo" at bounding box center [555, 902] width 74 height 31
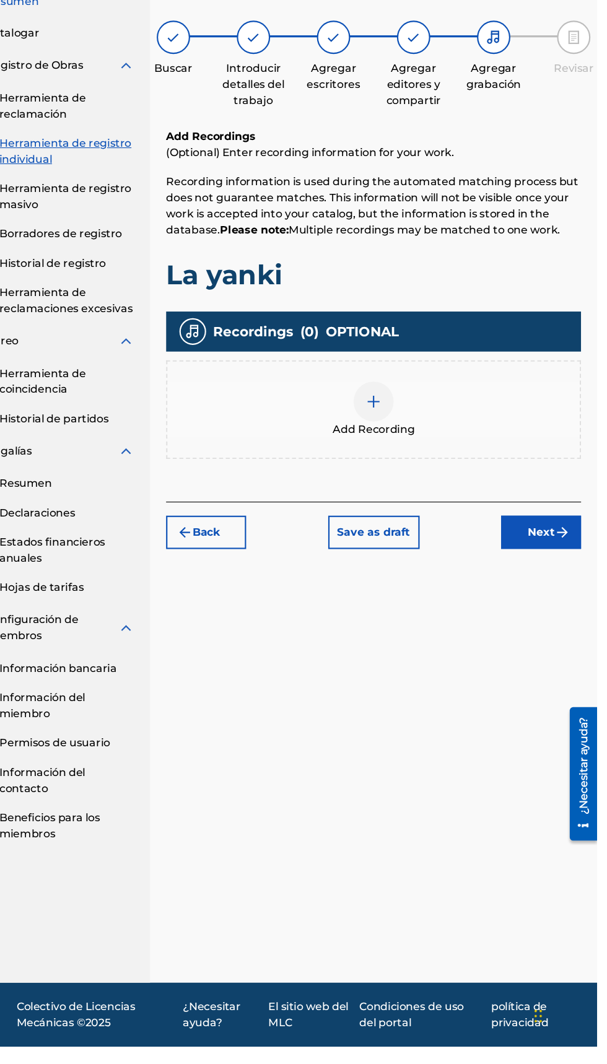
scroll to position [56, 0]
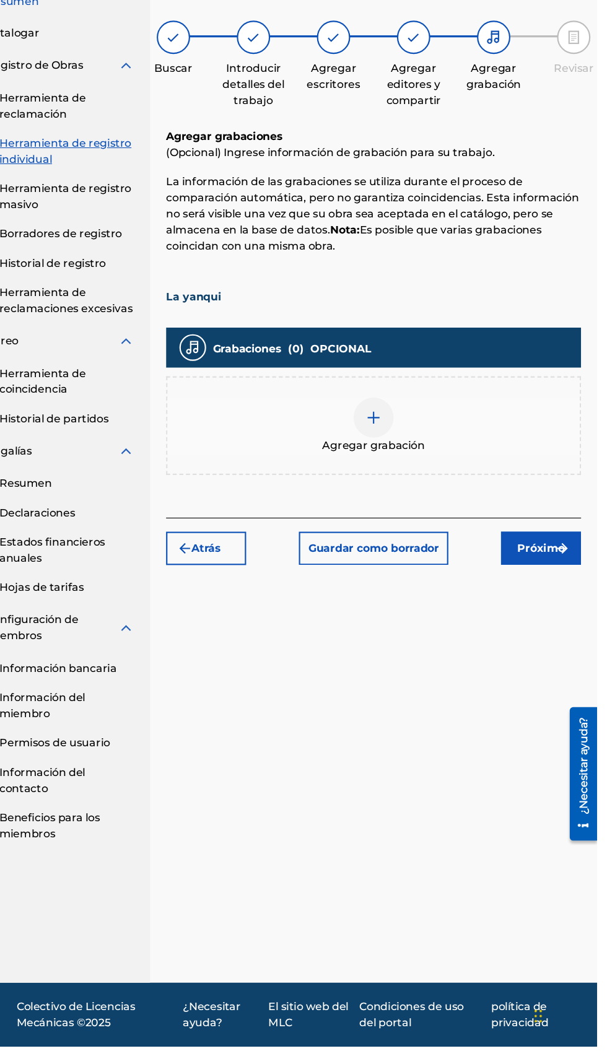
click at [392, 462] on div at bounding box center [399, 480] width 37 height 37
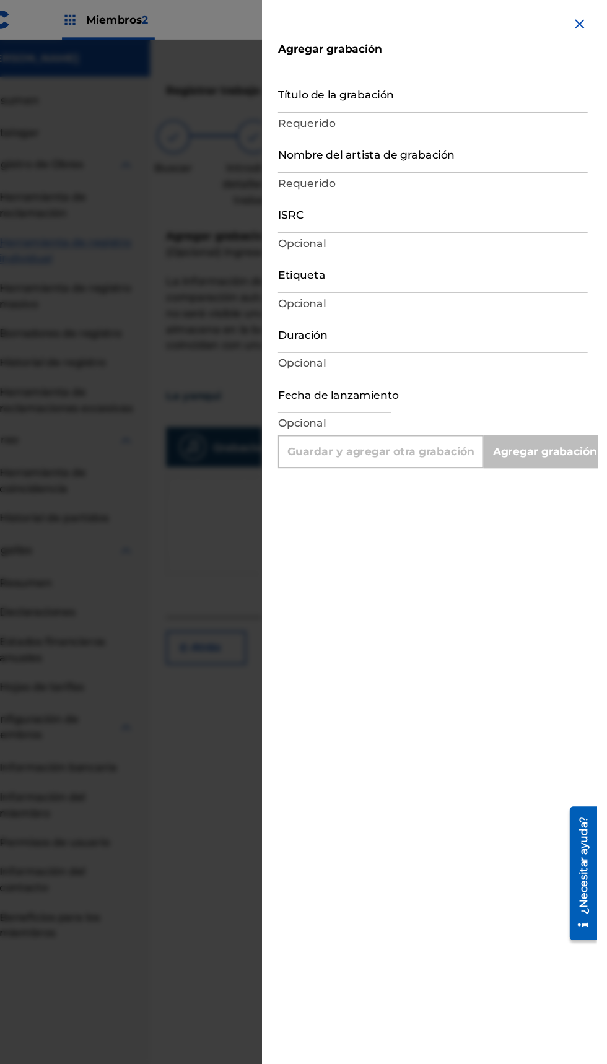
scroll to position [0, 0]
click at [445, 129] on input "Nombre del artista de grabación" at bounding box center [454, 142] width 287 height 35
click at [452, 100] on input "Título de la grabación" at bounding box center [454, 86] width 287 height 35
type input "L"
type input "Add Recording"
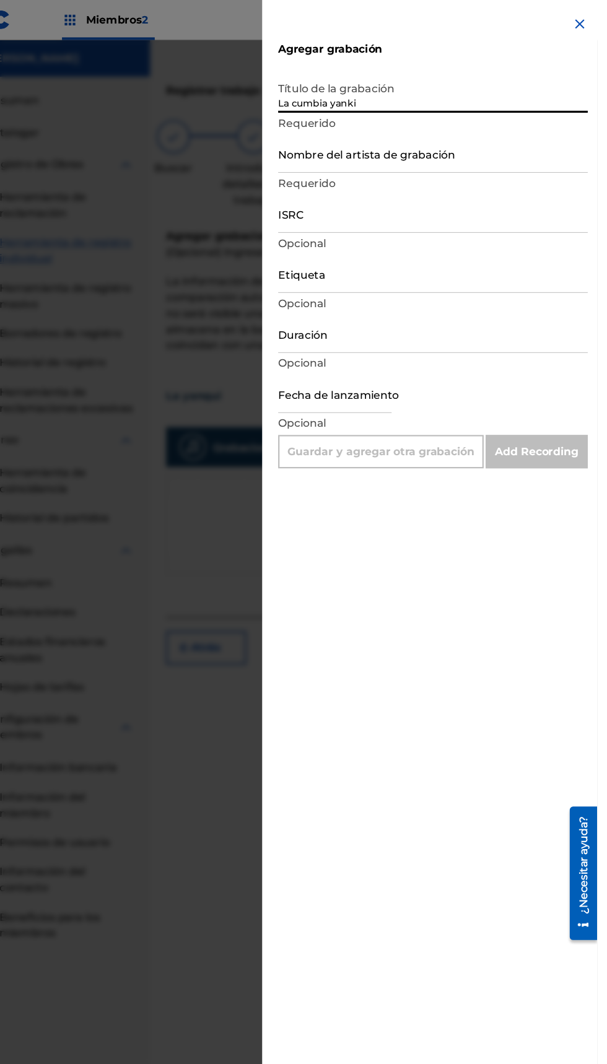
type input "La cumbia yanki"
click at [463, 186] on input "ISRC" at bounding box center [454, 198] width 287 height 35
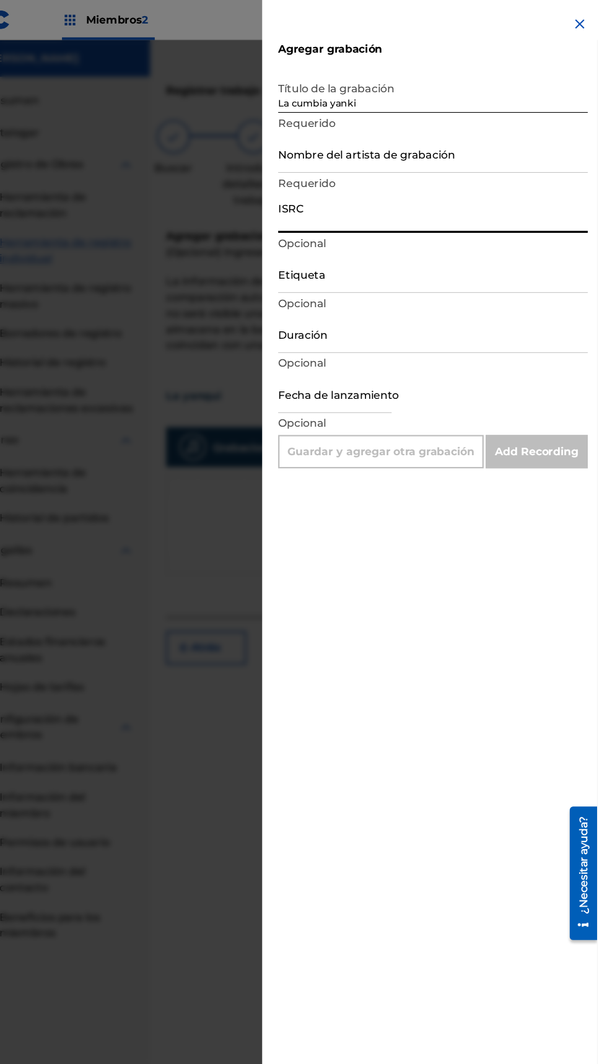
click at [442, 148] on input "Nombre del artista de grabación" at bounding box center [454, 142] width 287 height 35
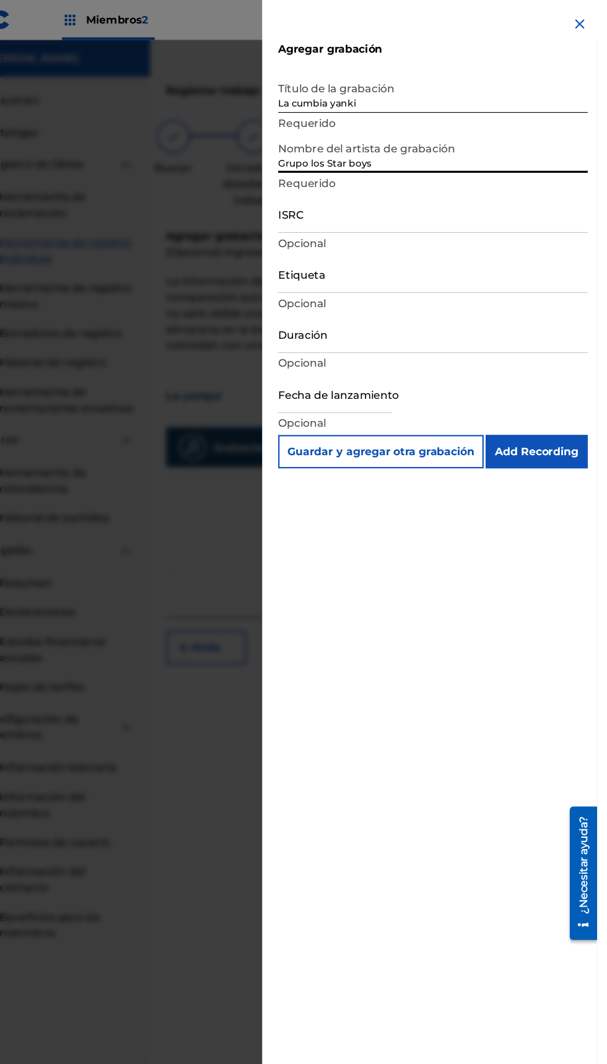
type input "Grupo los Star boys"
click at [462, 207] on input "ISRC" at bounding box center [454, 198] width 287 height 35
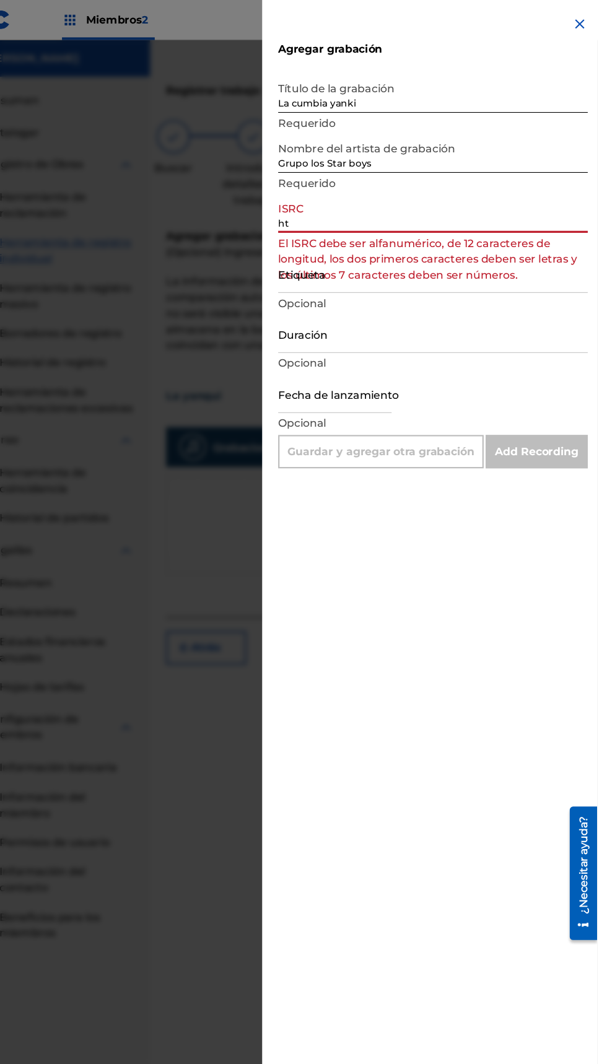
type input "h"
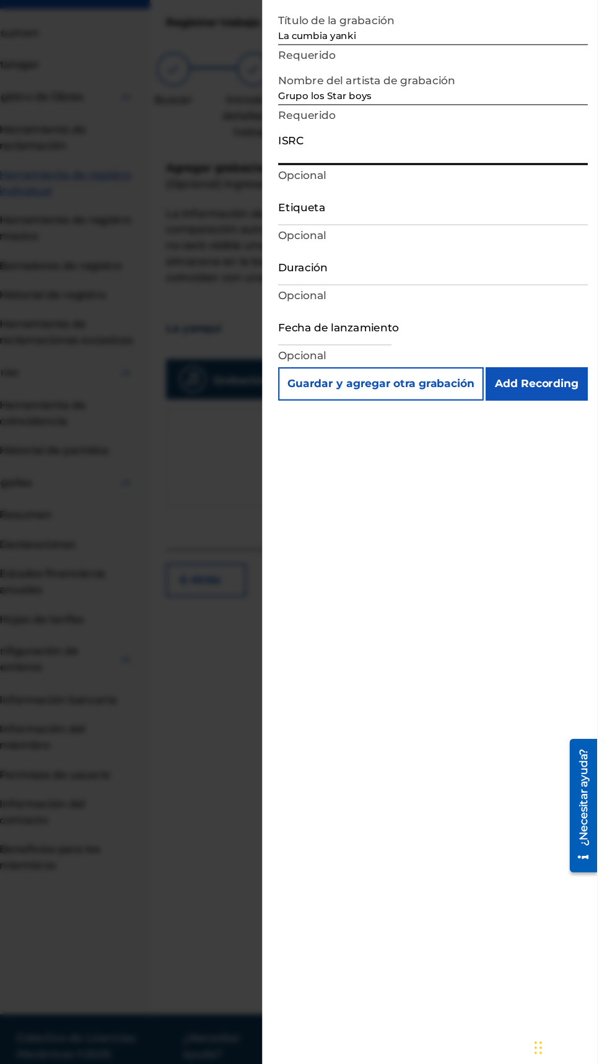
click at [434, 207] on input "ISRC" at bounding box center [454, 198] width 287 height 35
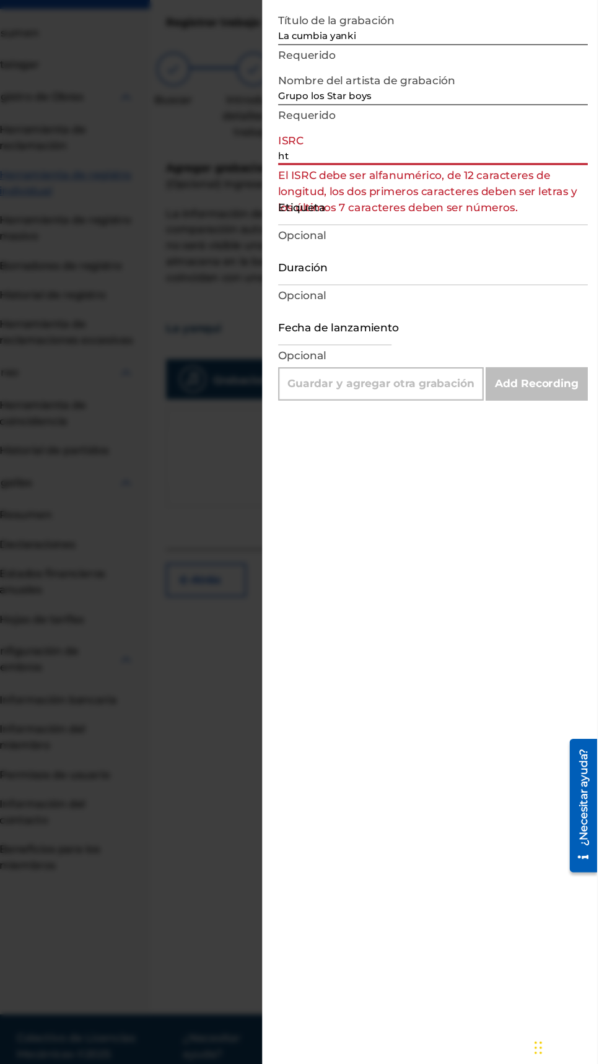
type input "h"
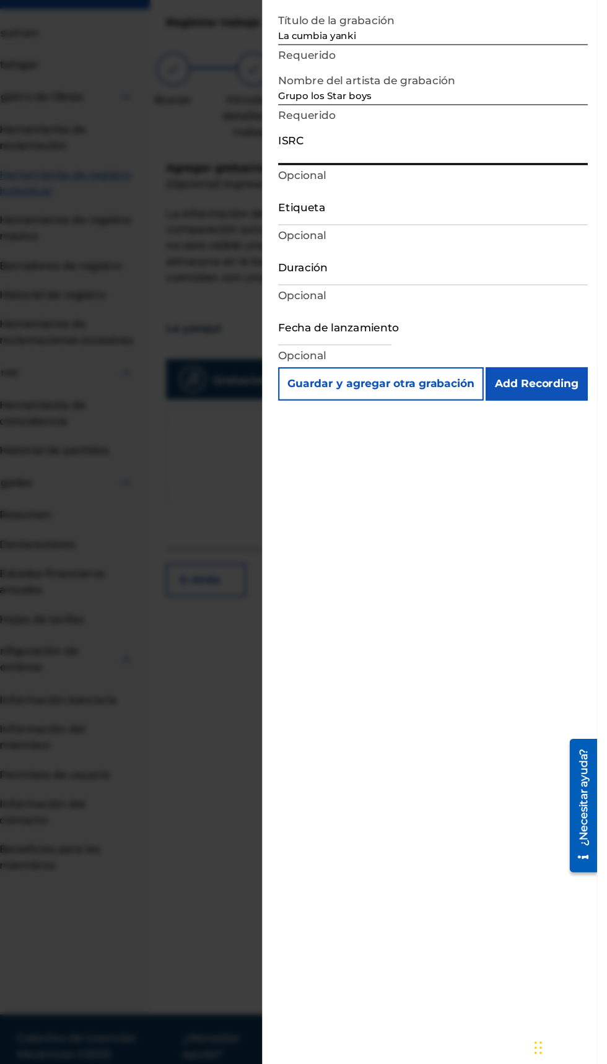
click at [432, 156] on input "Grupo los Star boys" at bounding box center [454, 142] width 287 height 35
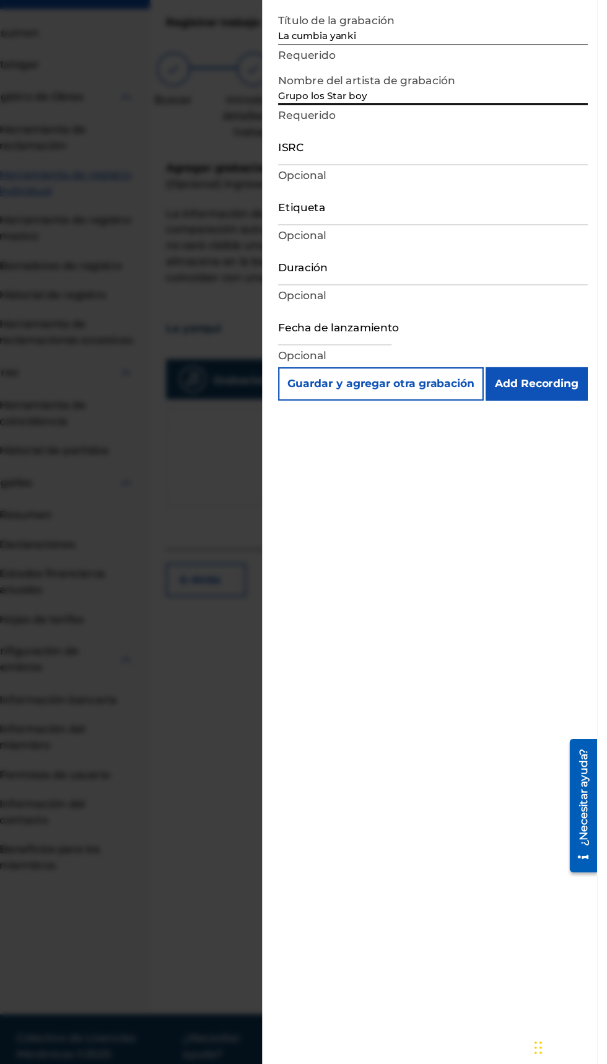
type input "Grupo los Star boys"
click at [439, 211] on input "ISRC" at bounding box center [454, 198] width 287 height 35
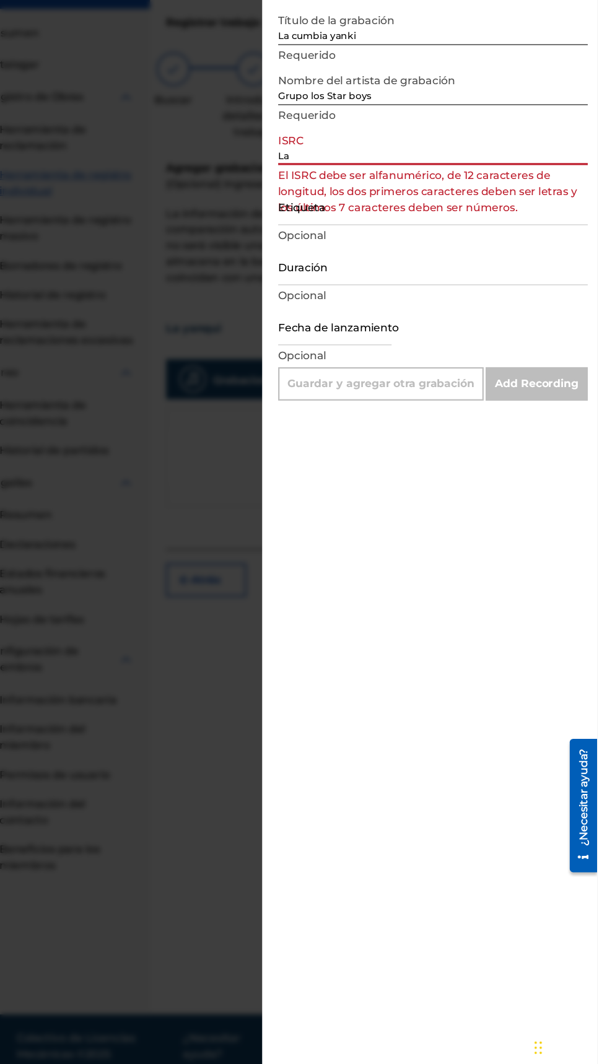
type input "L"
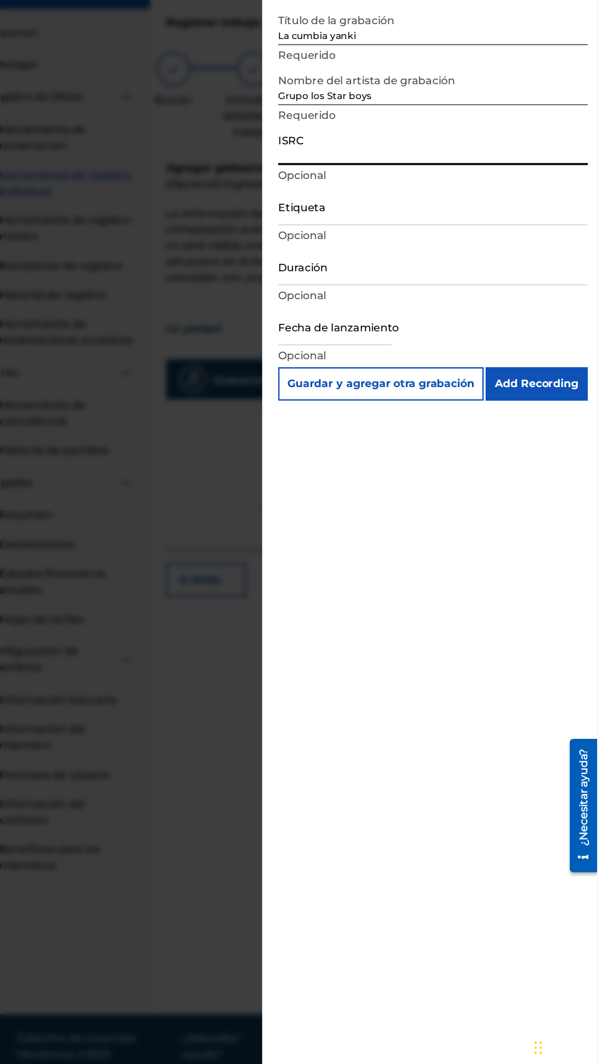
click at [449, 266] on input "Etiqueta" at bounding box center [454, 254] width 287 height 35
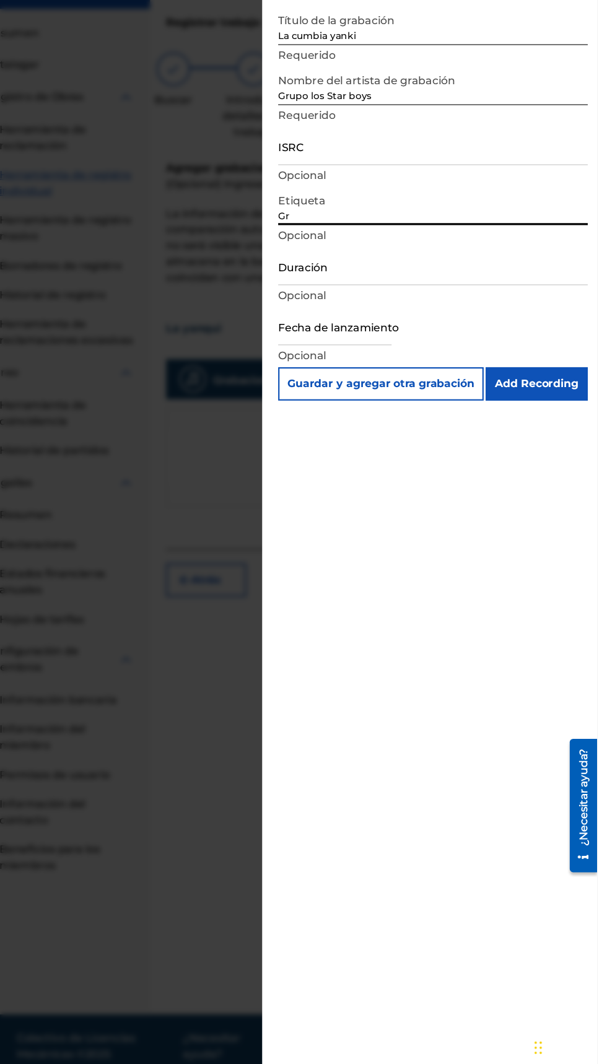
type input "G"
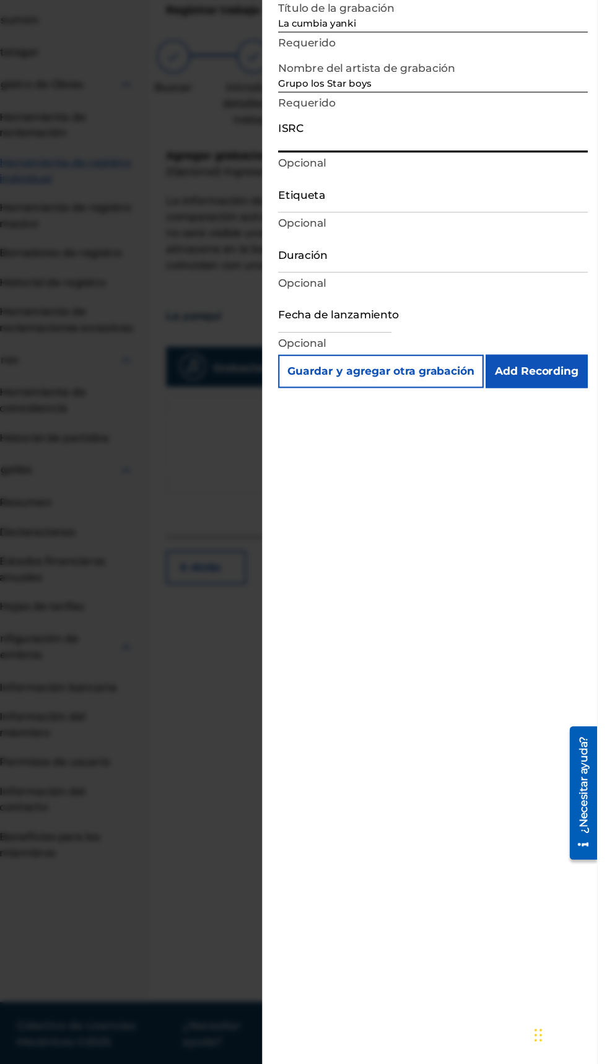
paste input "https://open.spotify.com/intl-es/track/12SpMUVjrINuFccqbWmEbT?si=94de0569c20c4e…"
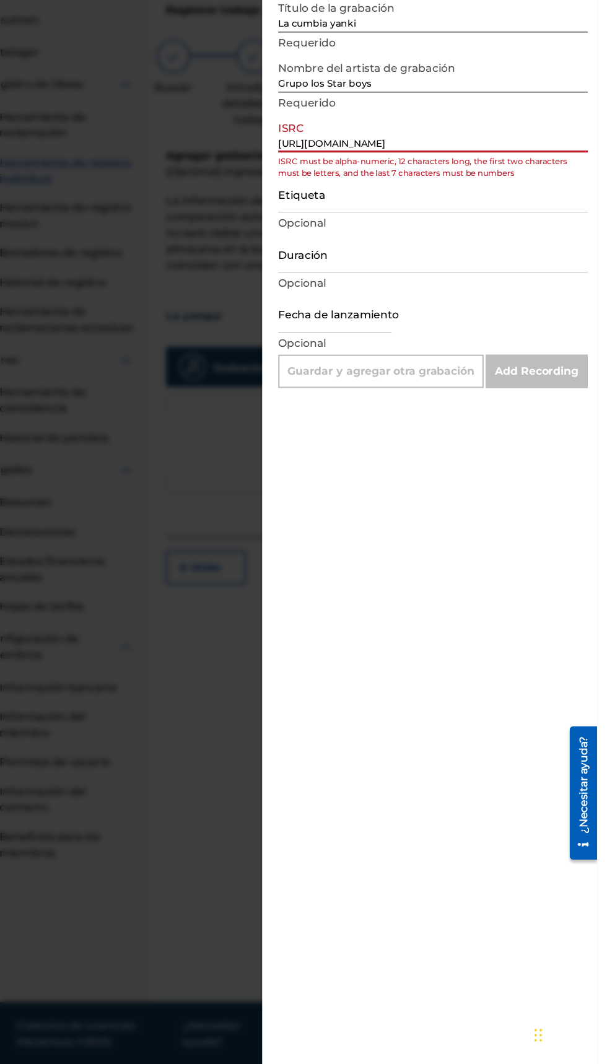
scroll to position [0, 108]
click at [572, 207] on input "https://open.spotify.com/intl-es/track/12SpMUVjrINuFccqbWmEbT?si=94de0569c20c4e…" at bounding box center [454, 198] width 287 height 35
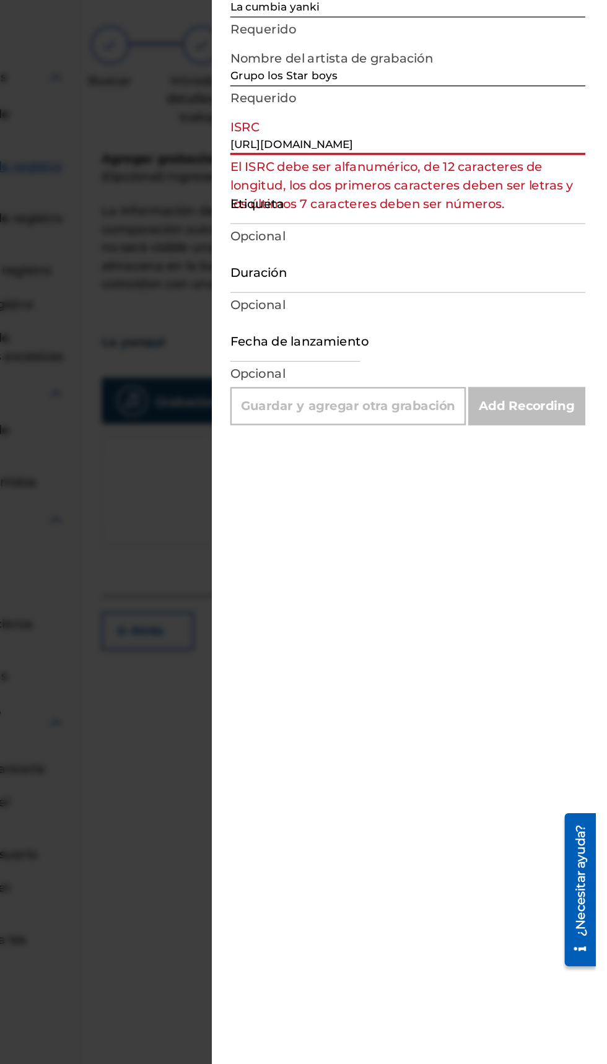
scroll to position [0, 0]
click at [577, 206] on input "https://open.spotify.com/intl-es/track/12SpMUVjrINuFccqbWmEbT?si=94de0569c20c4e…" at bounding box center [454, 198] width 287 height 35
click at [499, 204] on input "htWmEbT?si=94de0569c20c4e30" at bounding box center [454, 198] width 287 height 35
type input "h"
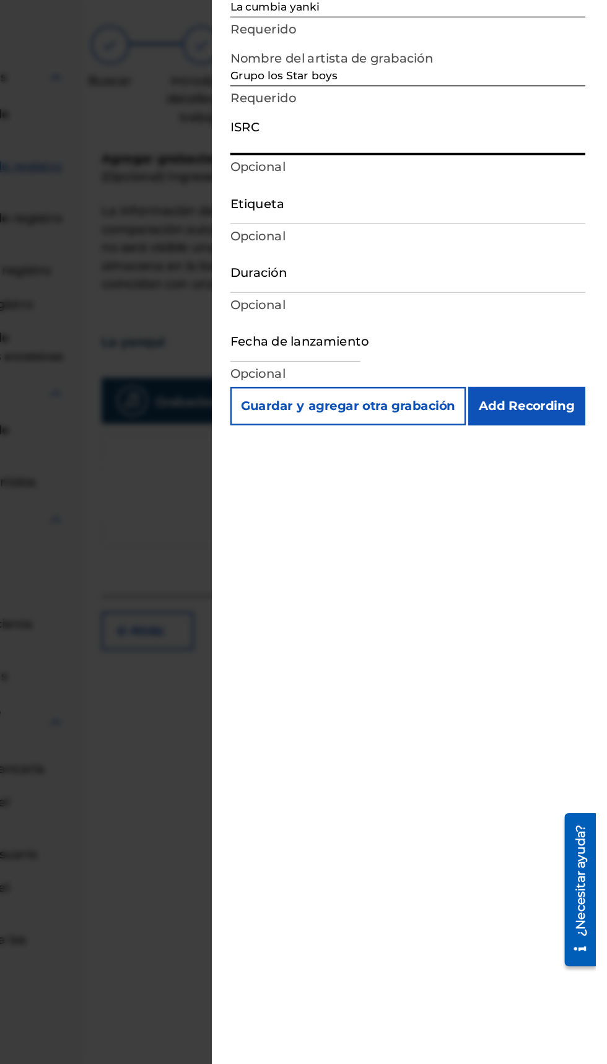
click at [397, 206] on input "ISRC" at bounding box center [454, 198] width 287 height 35
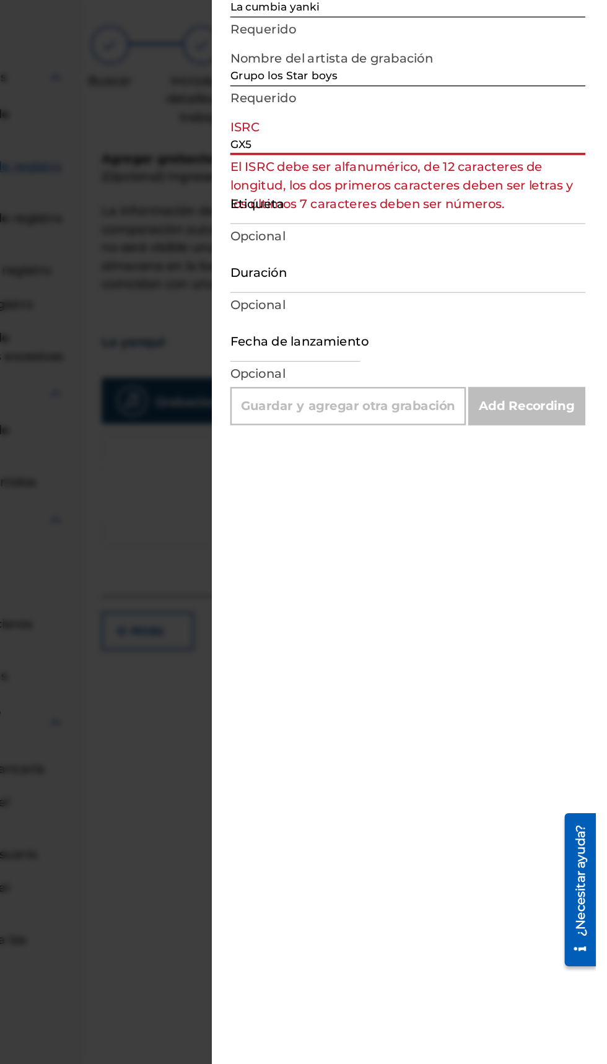
click at [367, 203] on input "GX5" at bounding box center [454, 198] width 287 height 35
click at [410, 207] on input "GX5MX25" at bounding box center [454, 198] width 287 height 35
click at [406, 203] on input "GX5MX24" at bounding box center [454, 198] width 287 height 35
click at [418, 204] on input "GX5MX240766" at bounding box center [454, 198] width 287 height 35
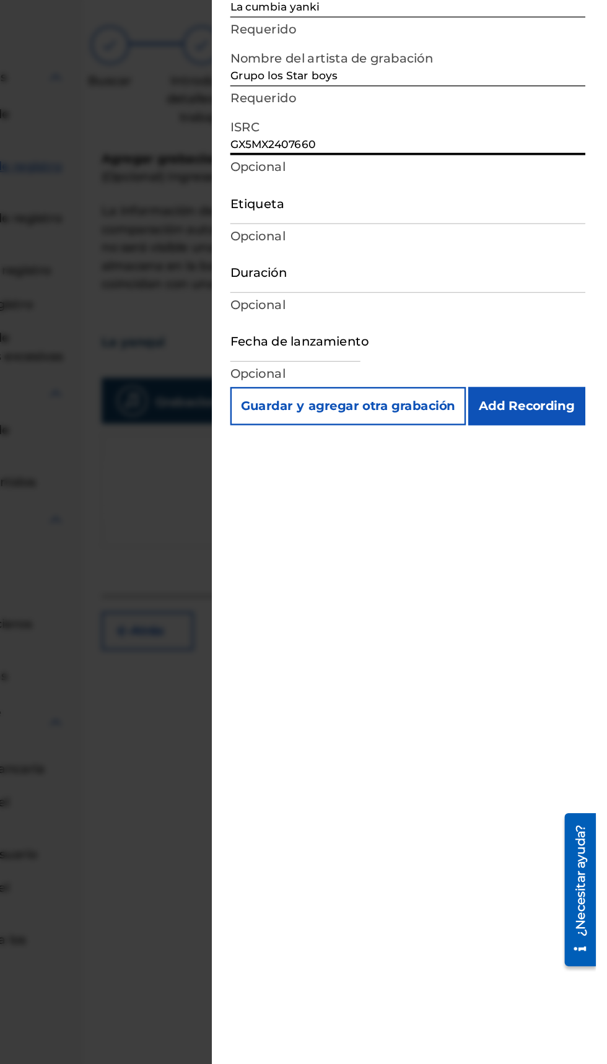
click at [426, 207] on input "GX5MX2407660" at bounding box center [454, 198] width 287 height 35
type input "GX5MX2402409"
click at [550, 415] on input "Add Recording" at bounding box center [551, 419] width 95 height 31
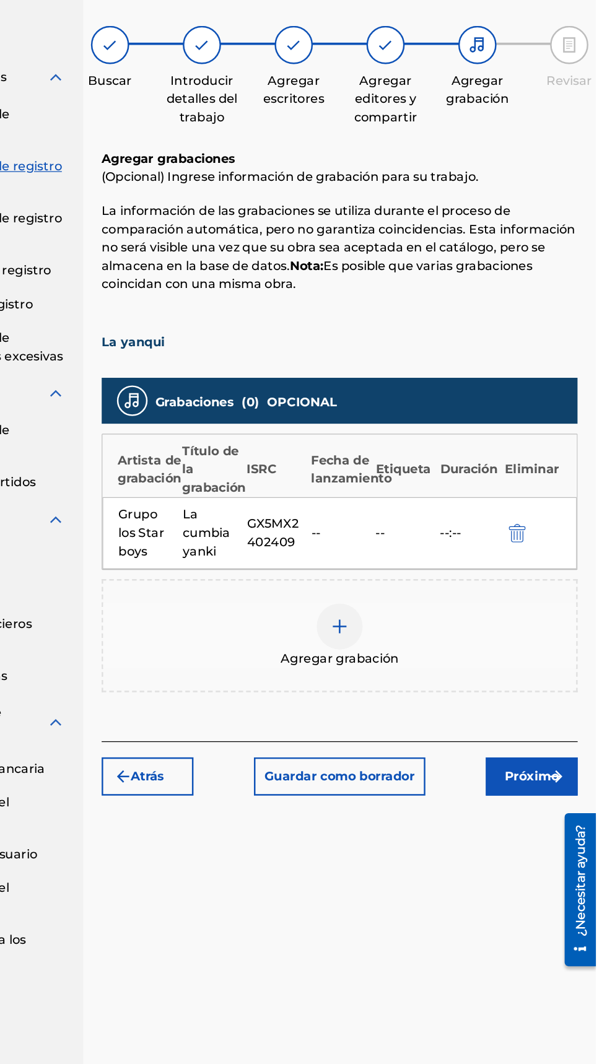
click at [548, 708] on button "Próximo" at bounding box center [555, 719] width 74 height 31
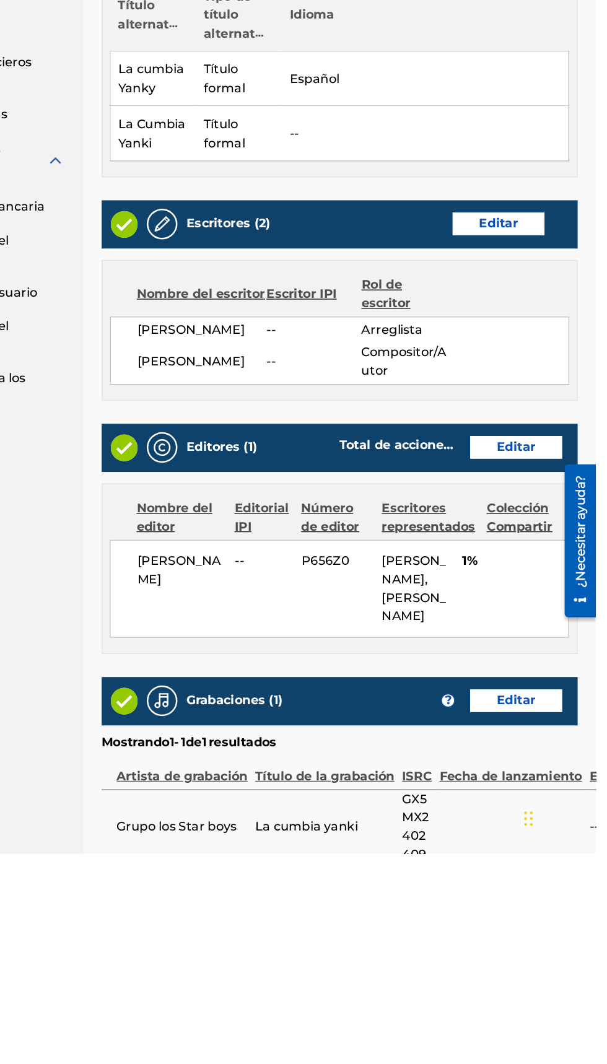
scroll to position [175, 0]
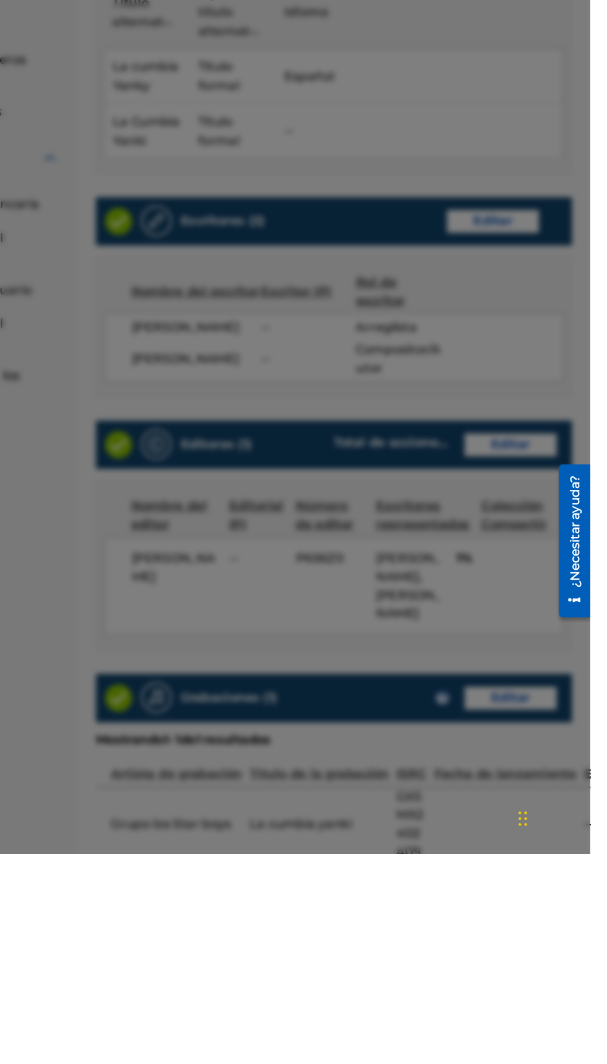
scroll to position [168, 0]
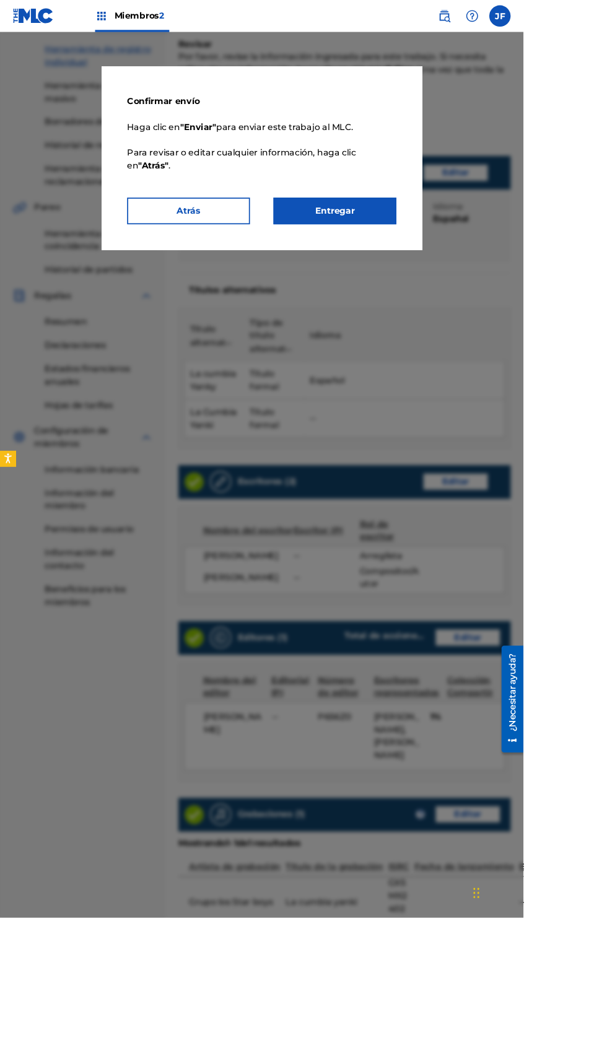
click at [411, 250] on font "Entregar" at bounding box center [389, 245] width 46 height 12
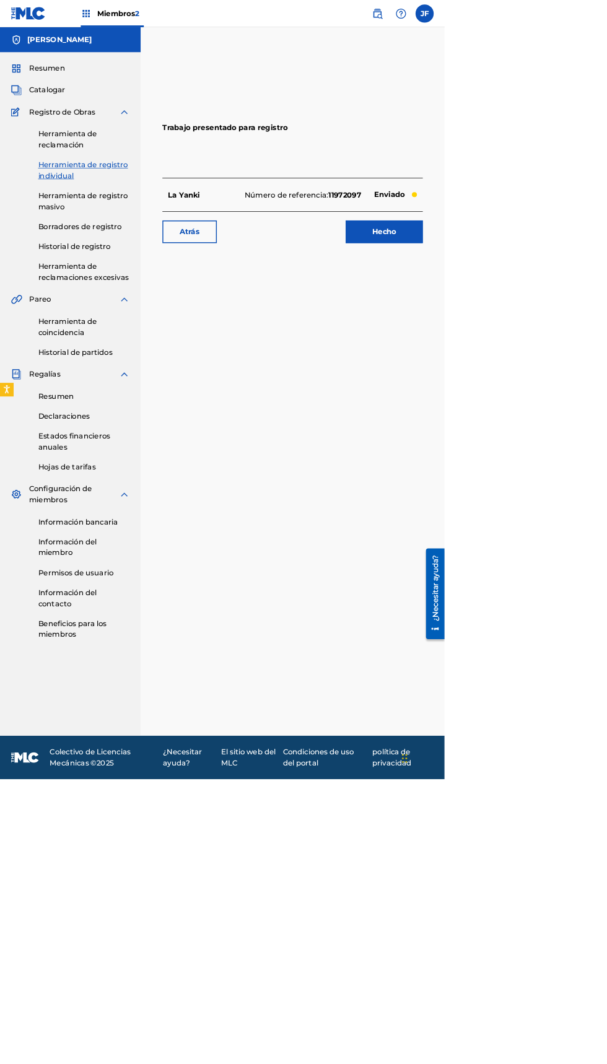
click at [566, 318] on link "Hecho" at bounding box center [524, 316] width 105 height 31
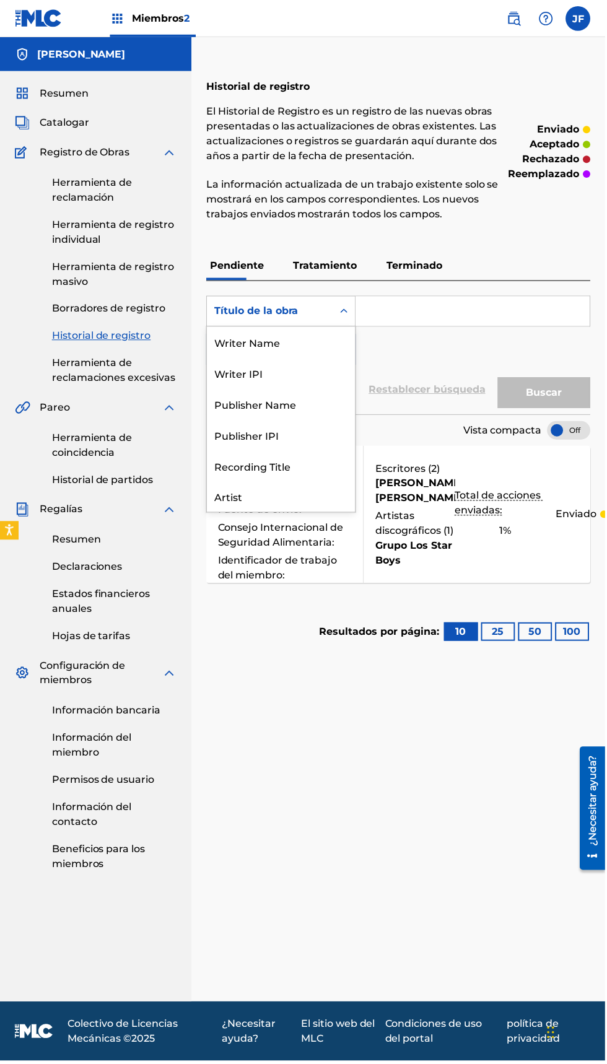
scroll to position [62, 0]
click at [245, 438] on div "Artist" at bounding box center [282, 436] width 149 height 31
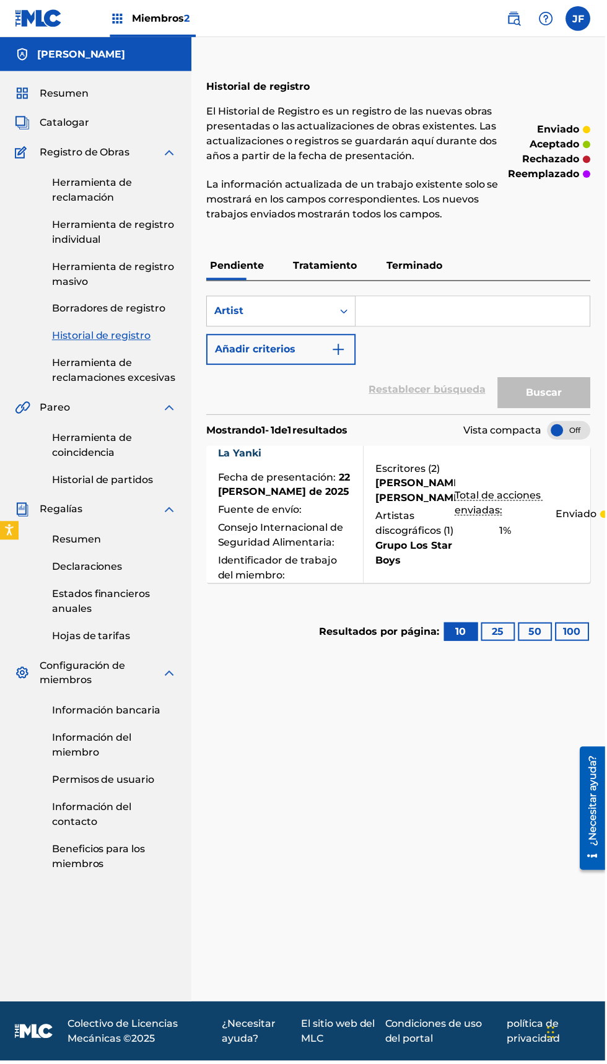
click at [432, 312] on input "Formulario de búsqueda" at bounding box center [474, 312] width 235 height 30
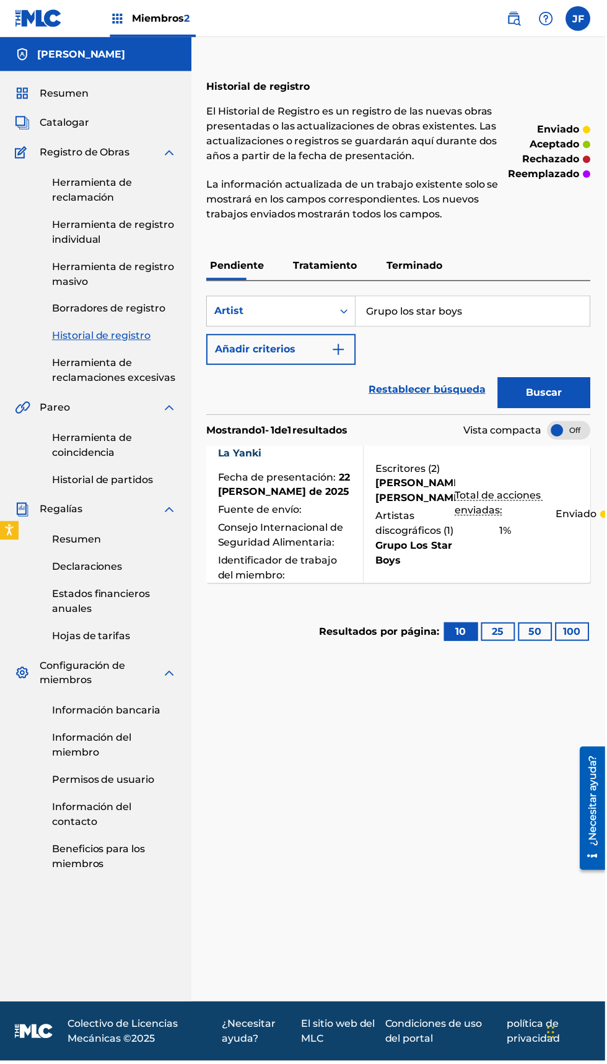
click at [555, 388] on font "Buscar" at bounding box center [546, 394] width 36 height 12
click at [400, 312] on input "Grupo los star boys" at bounding box center [474, 312] width 235 height 30
click at [546, 393] on font "Buscar" at bounding box center [546, 394] width 36 height 12
click at [328, 350] on button "Añadir criterios" at bounding box center [282, 350] width 150 height 31
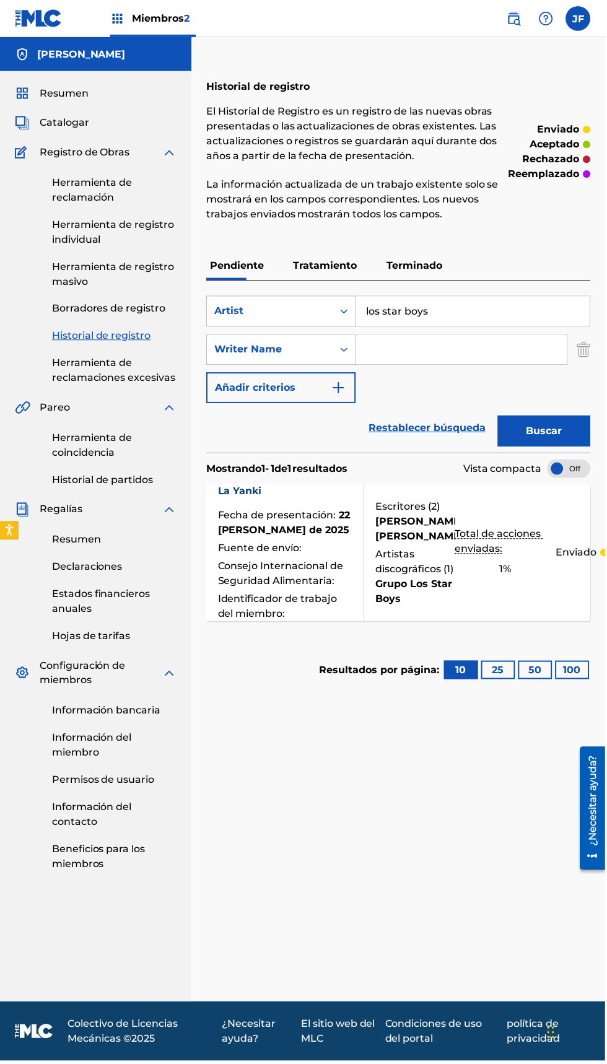
click at [413, 344] on input "Formulario de búsqueda" at bounding box center [463, 351] width 212 height 30
click at [450, 301] on input "los star boys" at bounding box center [474, 312] width 235 height 30
type input "l"
type input "Grupo los star boys"
click at [422, 349] on input "Formulario de búsqueda" at bounding box center [463, 351] width 212 height 30
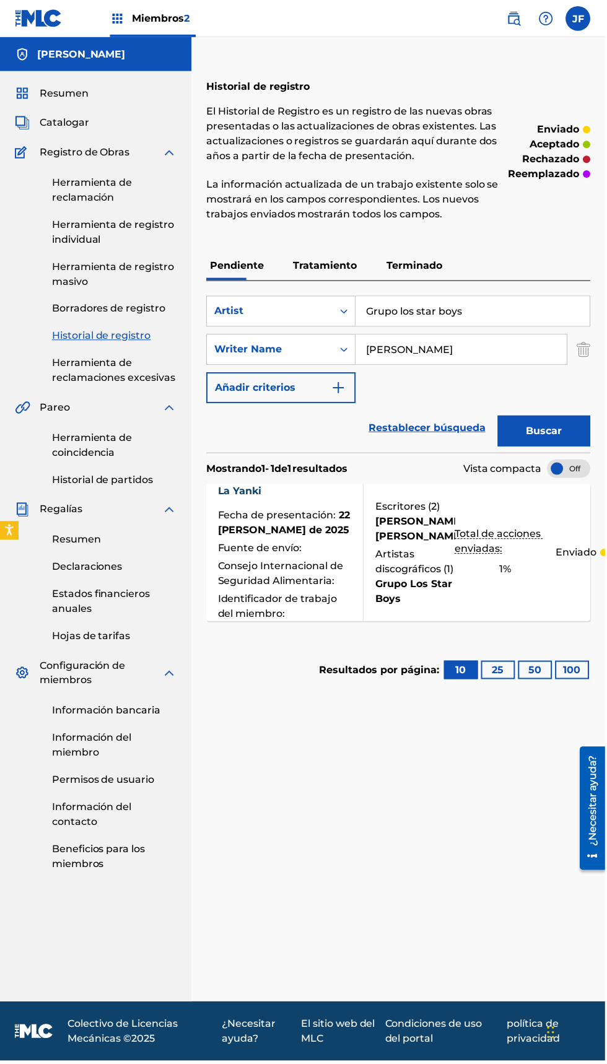
type input "Jazihel Flores Romero"
click at [564, 430] on button "Buscar" at bounding box center [545, 432] width 93 height 31
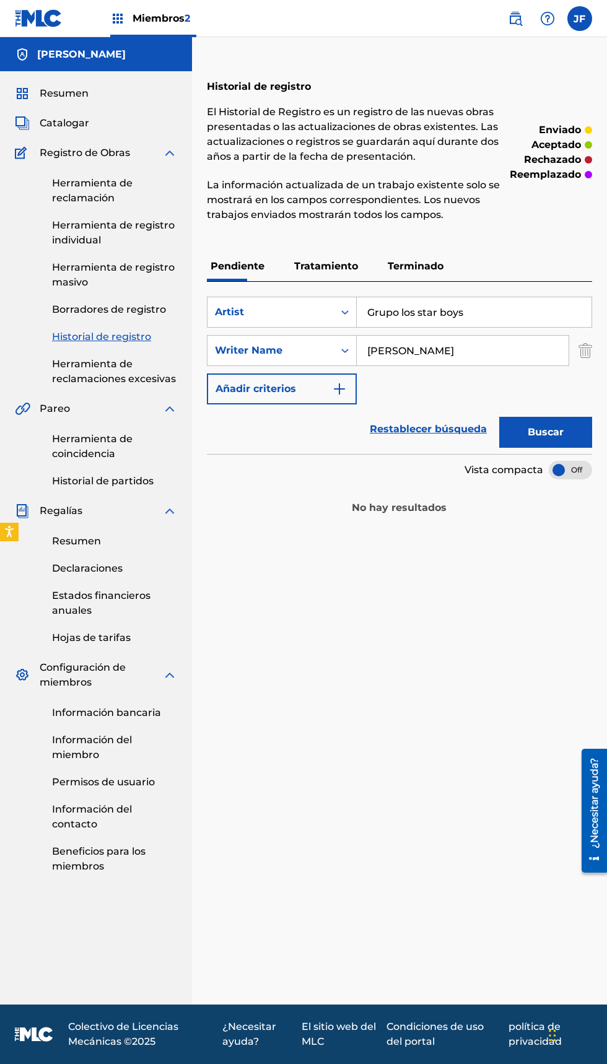
click at [44, 97] on font "Resumen" at bounding box center [64, 93] width 49 height 12
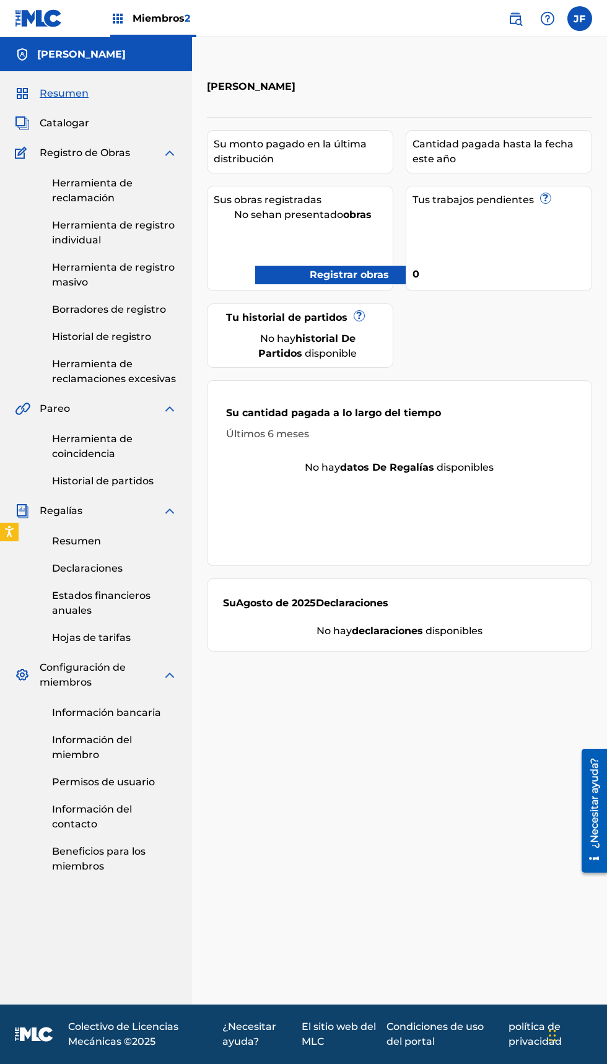
click at [42, 129] on span "Catalogar" at bounding box center [65, 123] width 50 height 15
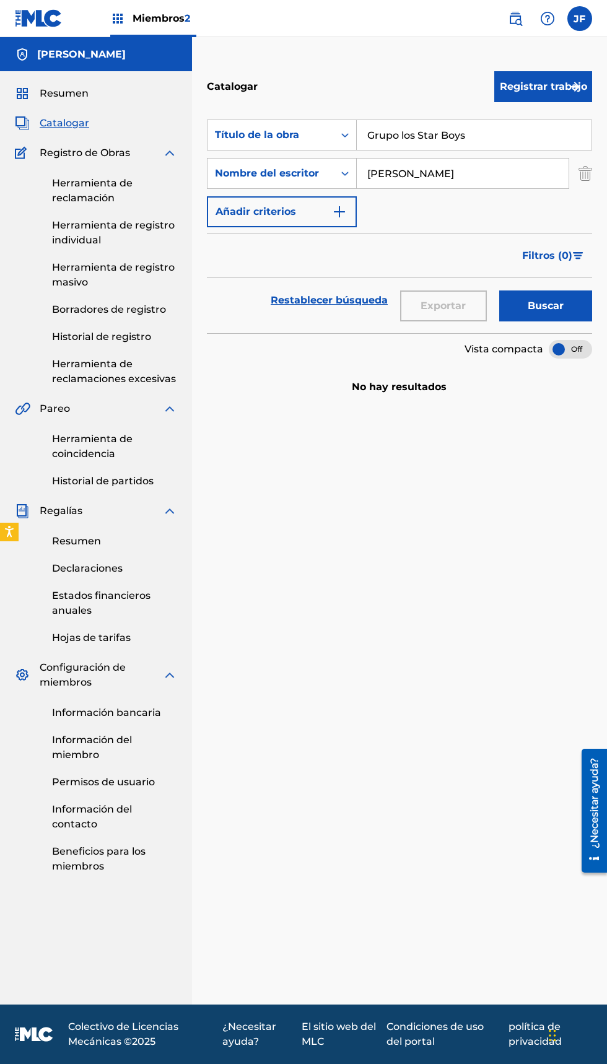
click at [548, 292] on button "Buscar" at bounding box center [545, 306] width 93 height 31
click at [540, 294] on button "Buscar" at bounding box center [545, 306] width 93 height 31
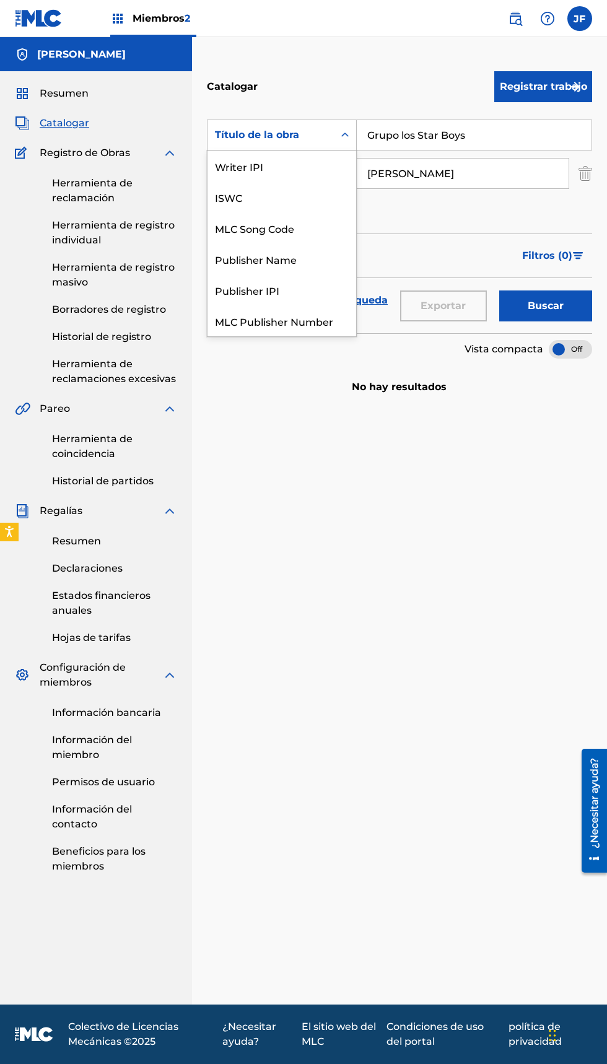
scroll to position [154, 0]
click at [214, 265] on div "Artist" at bounding box center [282, 259] width 149 height 31
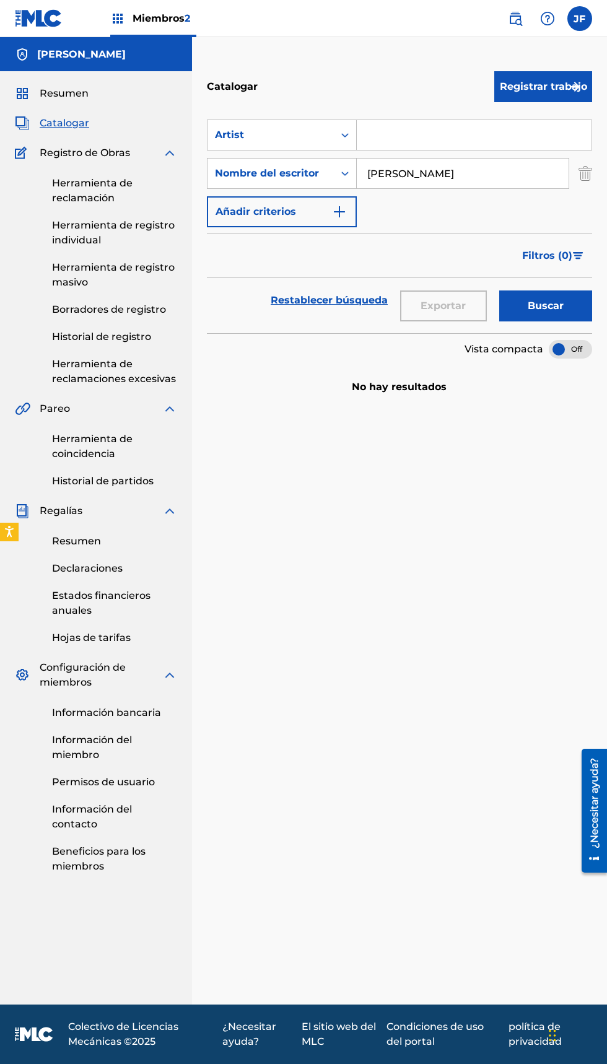
click at [490, 173] on input "Jazihel Flores Romero" at bounding box center [463, 174] width 212 height 30
click at [408, 136] on input "Formulario de búsqueda" at bounding box center [474, 135] width 235 height 30
click at [557, 302] on font "Buscar" at bounding box center [546, 306] width 36 height 12
click at [500, 136] on input "Grupo los star boys" at bounding box center [474, 135] width 235 height 30
type input "G"
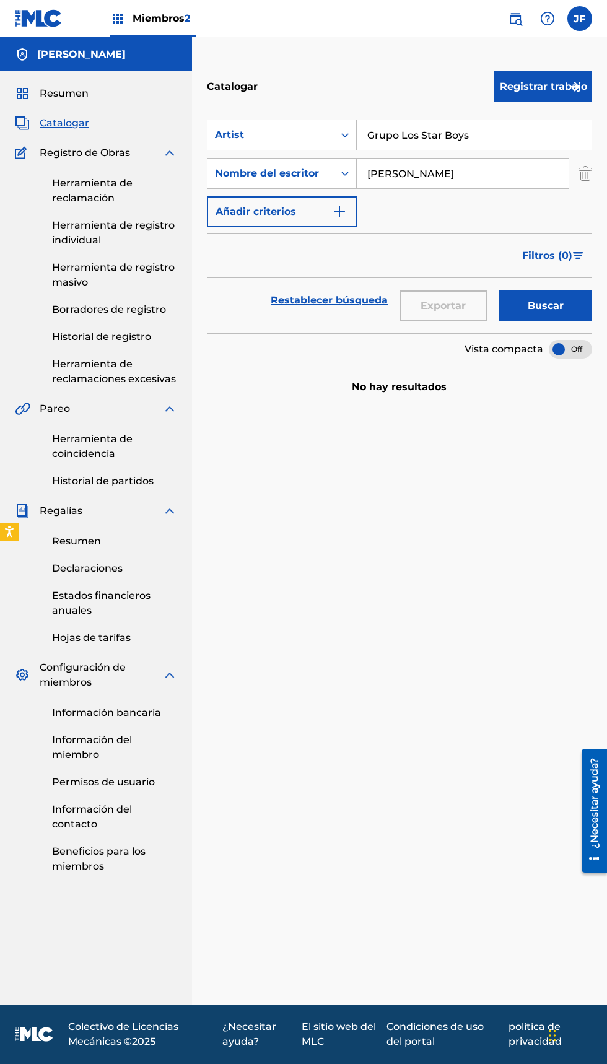
click at [554, 307] on font "Buscar" at bounding box center [546, 306] width 36 height 12
click at [491, 131] on input "Grupo Los Star Boys" at bounding box center [474, 135] width 235 height 30
type input "G"
type input "Los Star Boys"
click at [554, 304] on font "Buscar" at bounding box center [546, 306] width 36 height 12
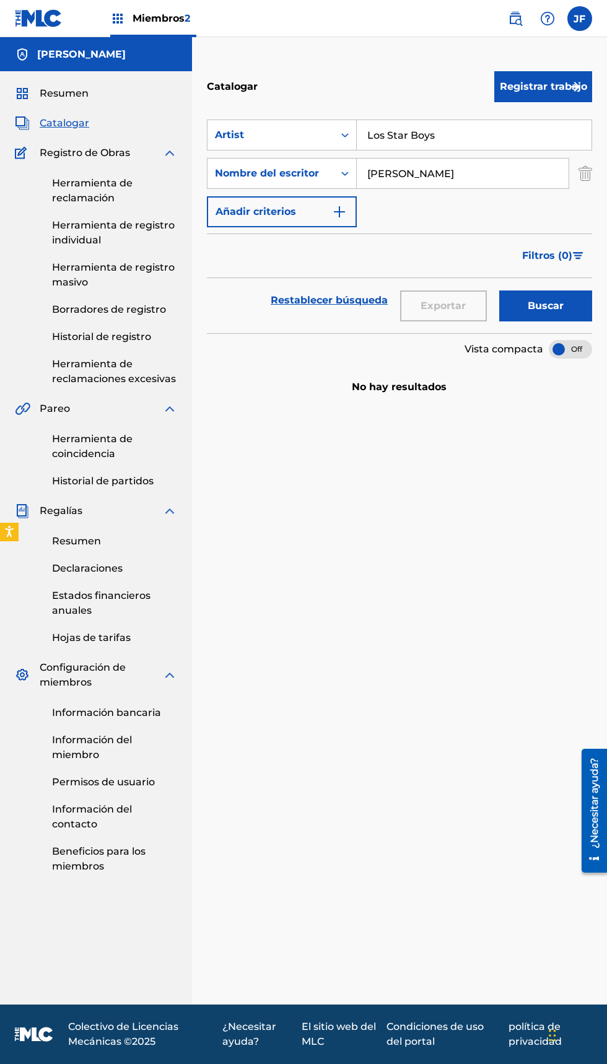
scroll to position [27, 0]
click at [54, 147] on font "Registro de Obras" at bounding box center [85, 153] width 90 height 12
click at [21, 146] on img at bounding box center [23, 153] width 16 height 15
click at [71, 177] on font "Herramienta de reclamación" at bounding box center [92, 190] width 81 height 27
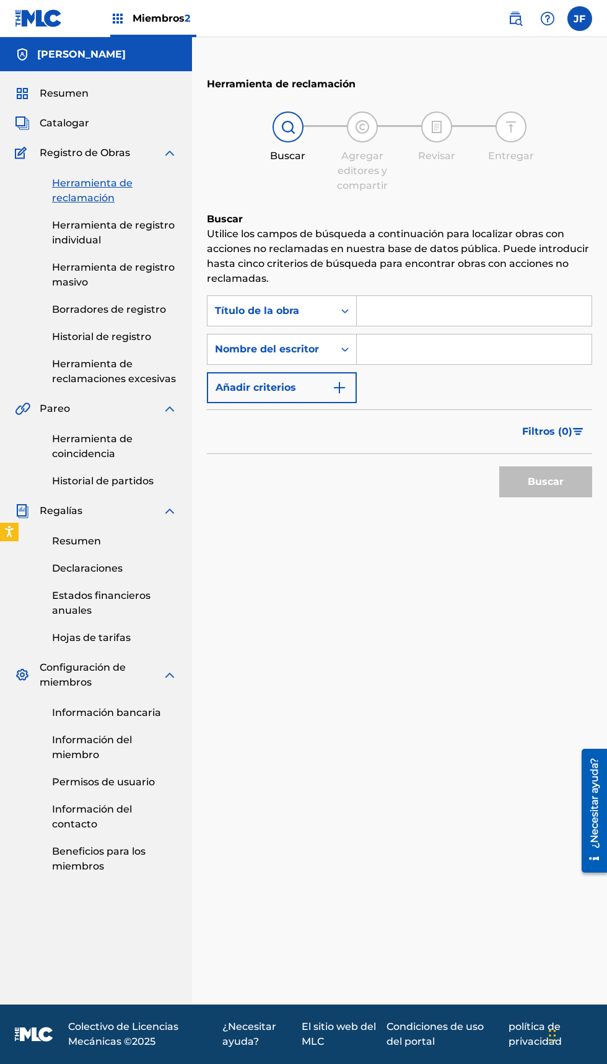
click at [49, 156] on font "Registro de Obras" at bounding box center [85, 153] width 90 height 12
click at [75, 157] on font "Registro de Obras" at bounding box center [85, 153] width 90 height 12
click at [74, 147] on font "Registro de Obras" at bounding box center [85, 153] width 90 height 12
click at [77, 149] on span "Registro de Obras" at bounding box center [85, 153] width 90 height 15
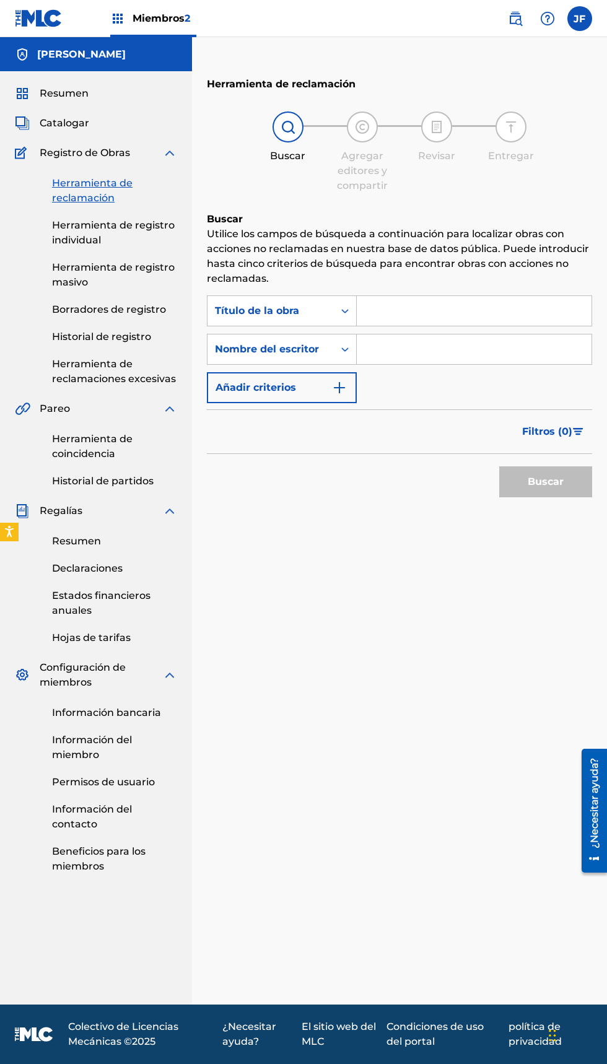
click at [99, 147] on font "Registro de Obras" at bounding box center [85, 153] width 90 height 12
click at [105, 147] on font "Registro de Obras" at bounding box center [85, 153] width 90 height 12
click at [396, 303] on input "Formulario de búsqueda" at bounding box center [474, 311] width 235 height 30
type input "Grupo Los Star Boys"
click at [560, 476] on font "Buscar" at bounding box center [546, 482] width 36 height 12
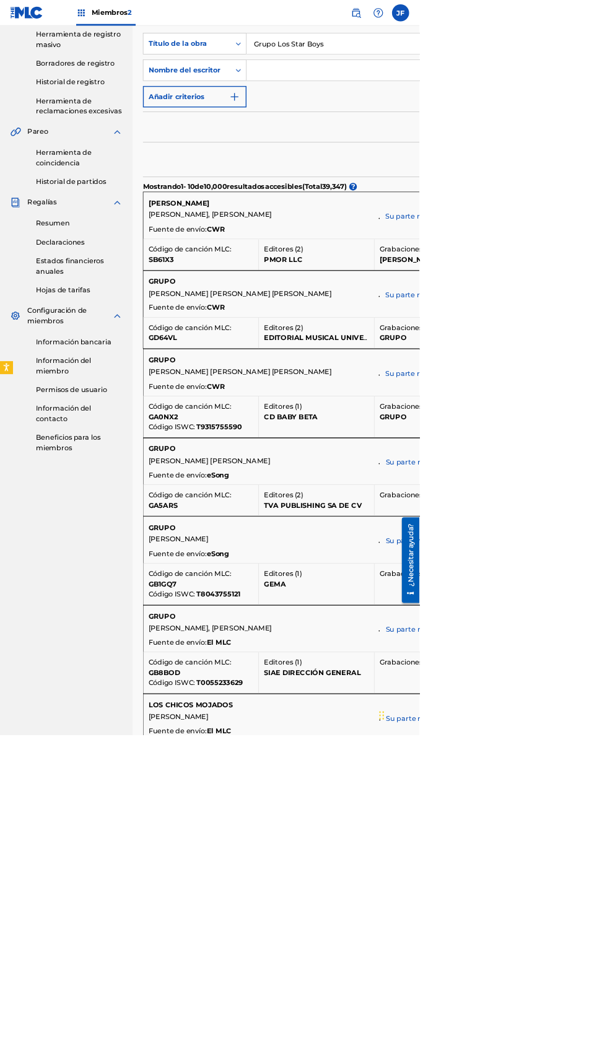
scroll to position [331, 0]
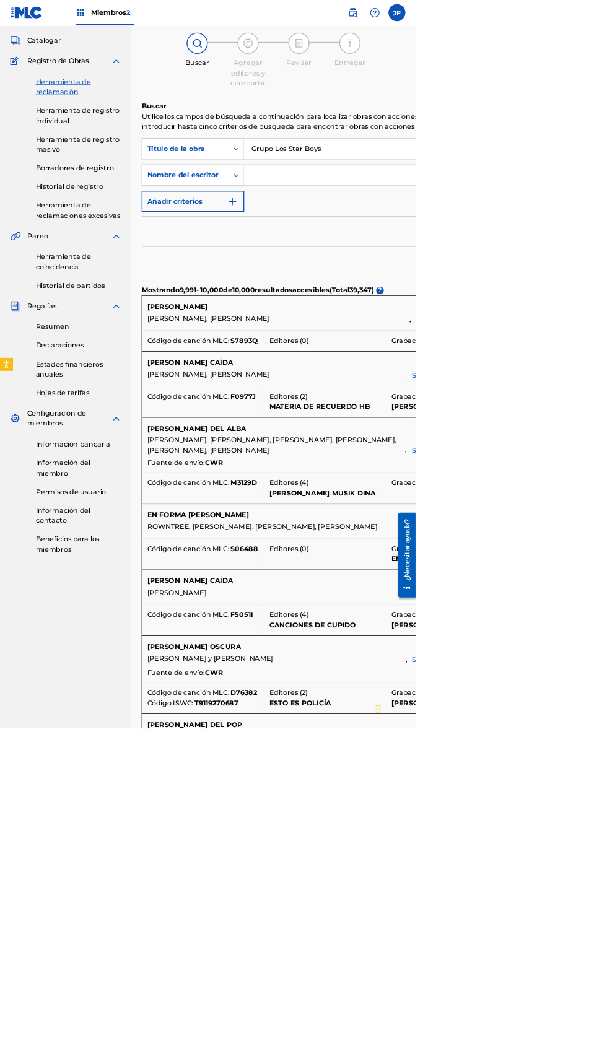
scroll to position [0, 0]
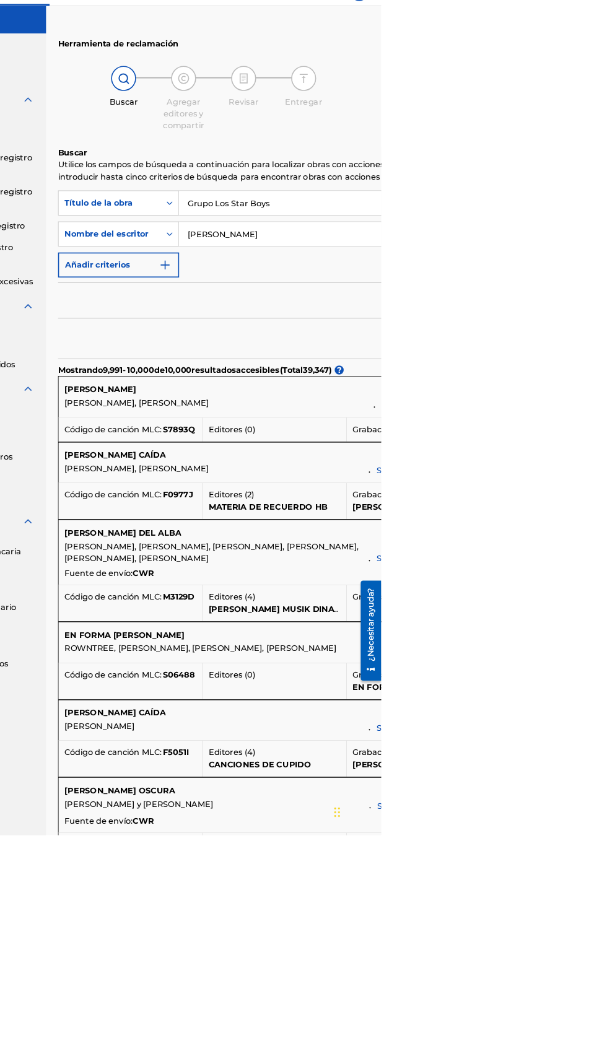
type input "Jazihel Flores Romero"
click at [339, 358] on img "Formulario de búsqueda" at bounding box center [339, 358] width 15 height 15
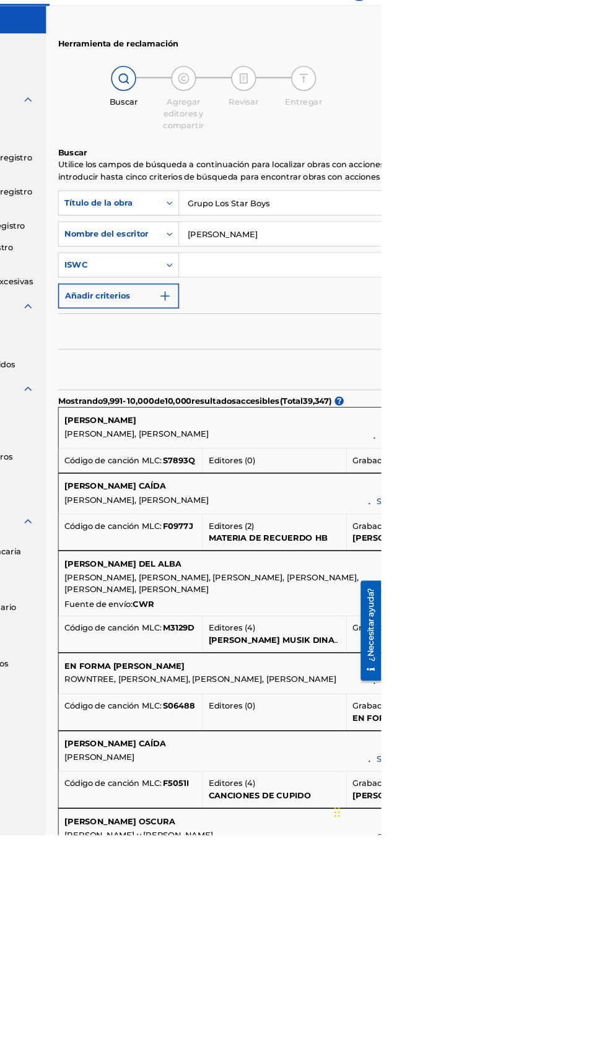
click at [339, 398] on img "Formulario de búsqueda" at bounding box center [339, 396] width 15 height 15
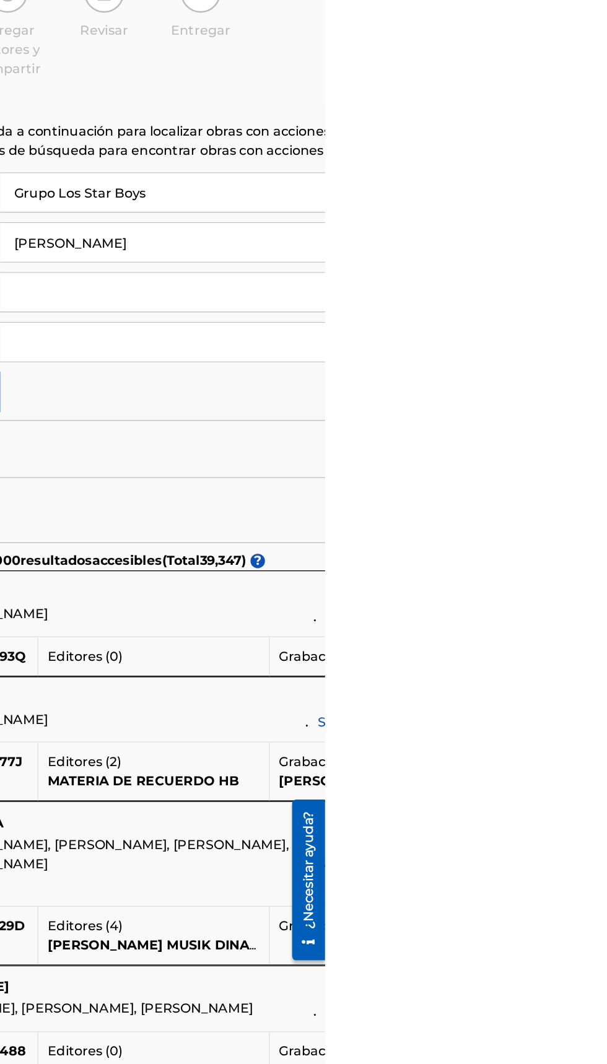
paste input "https://open.spotify.com/intl-es/track/12SpMUVjrINuFccqbWmEbT?si=94de0569c20c4e…"
type input "h"
type input "G"
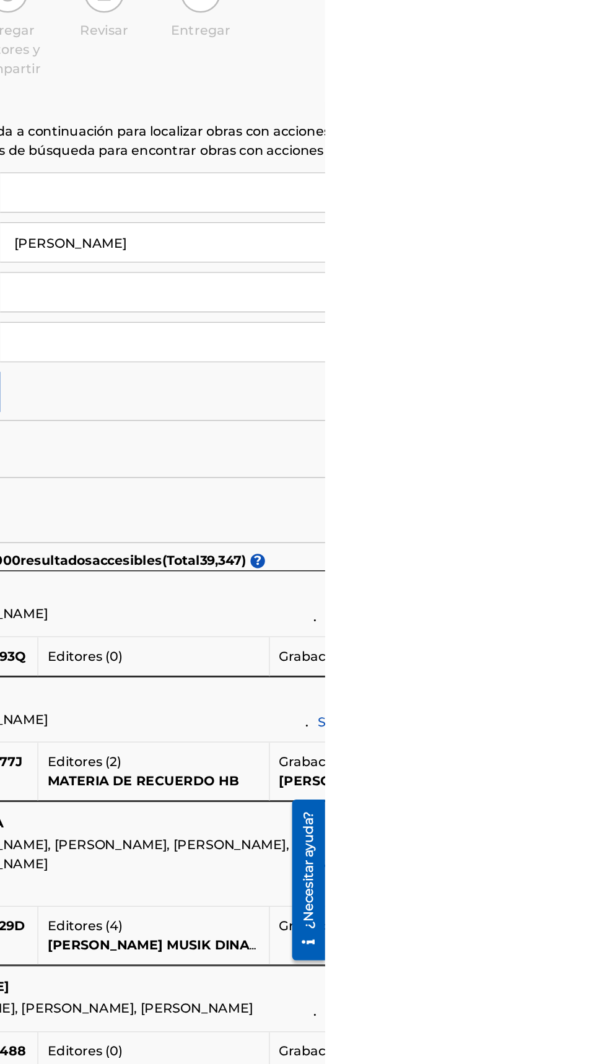
paste input "https://open.spotify.com/intl-es/track/12SpMUVjrINuFccqbWmEbT?si=94de0569c20c4e…"
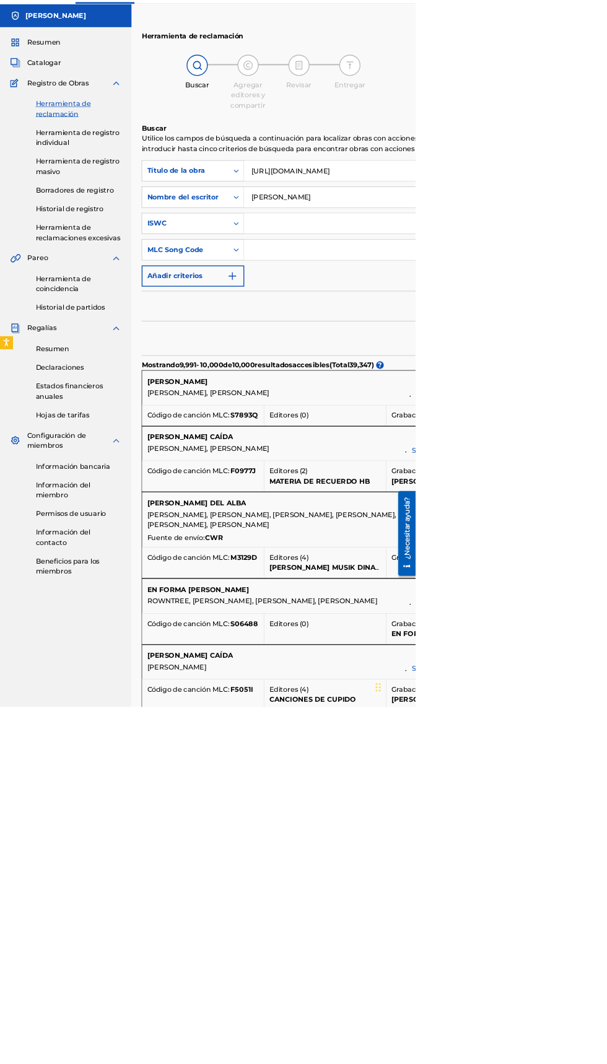
type input "https://open.spotify.com/intl-es/track/12SpMUVjrINuFccqbWmEbT?si=94de0569c20c4e…"
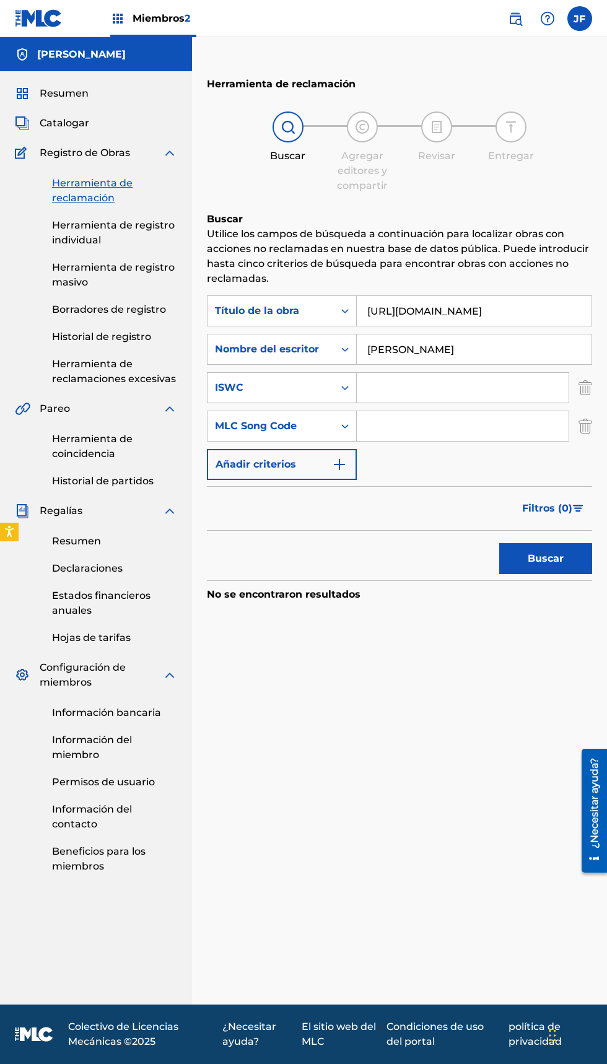
click at [580, 508] on img "Formulario de búsqueda" at bounding box center [578, 508] width 11 height 7
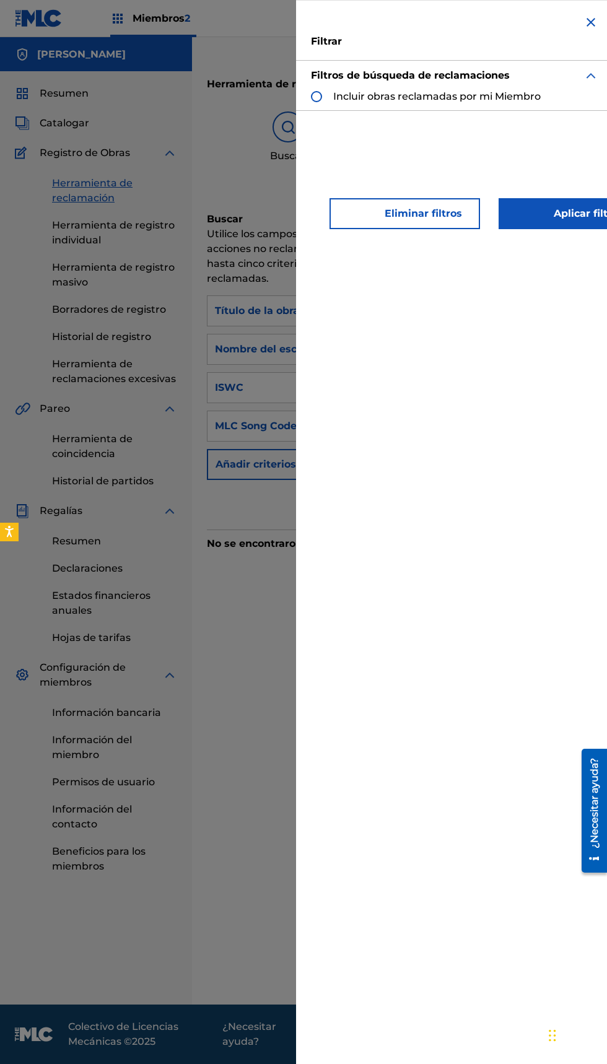
click at [582, 7] on div "Filtrar Filtros de búsqueda de reclamaciones Incluir obras reclamadas por mi Mi…" at bounding box center [454, 62] width 317 height 125
click at [584, 22] on img "Formulario de búsqueda" at bounding box center [591, 22] width 15 height 15
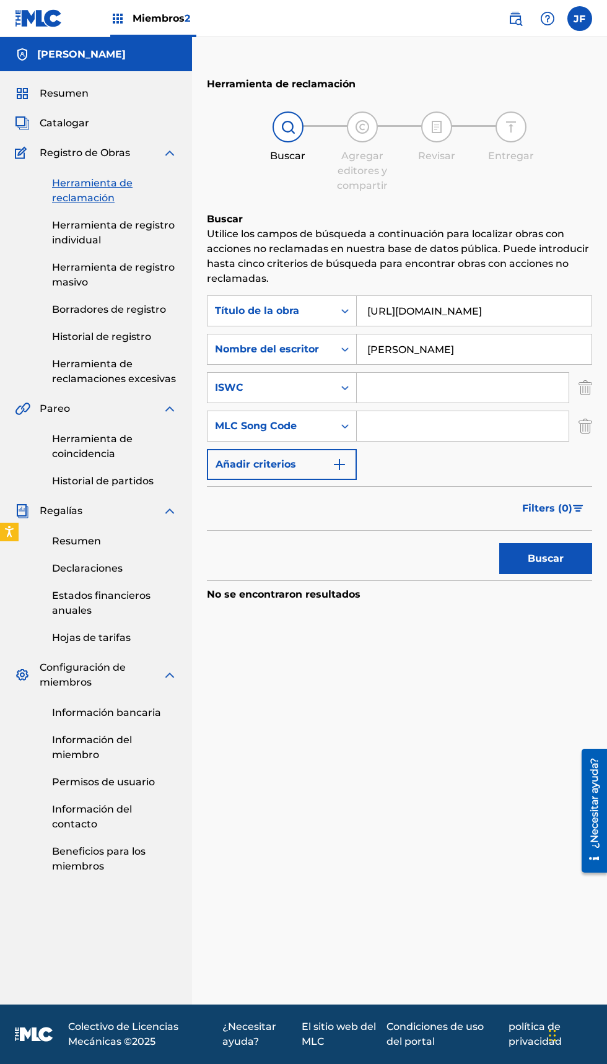
click at [149, 13] on font "Miembros" at bounding box center [159, 18] width 52 height 12
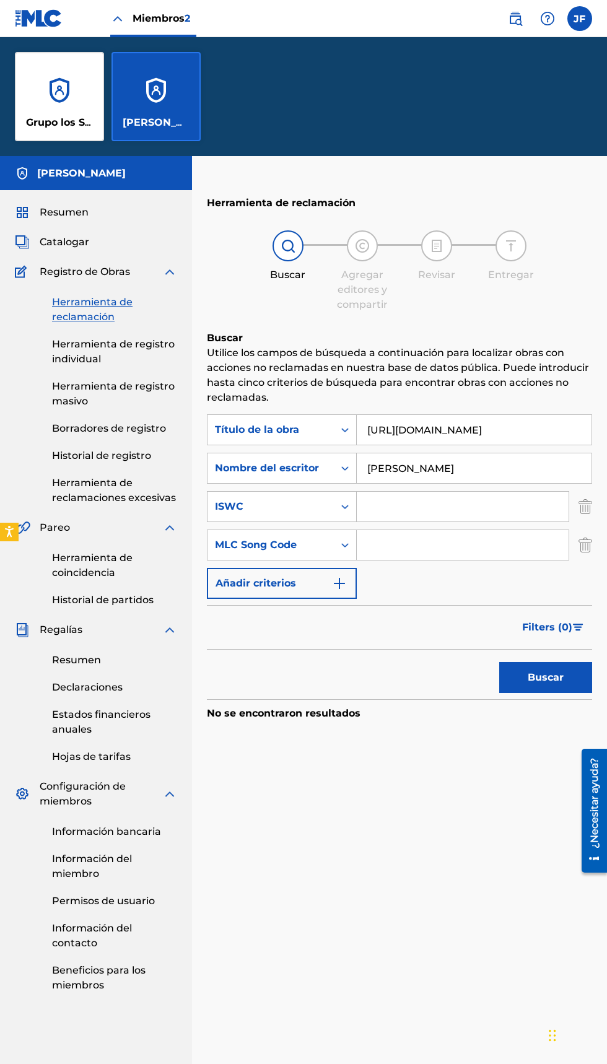
click at [45, 140] on div "Grupo los Star Boys" at bounding box center [59, 96] width 89 height 89
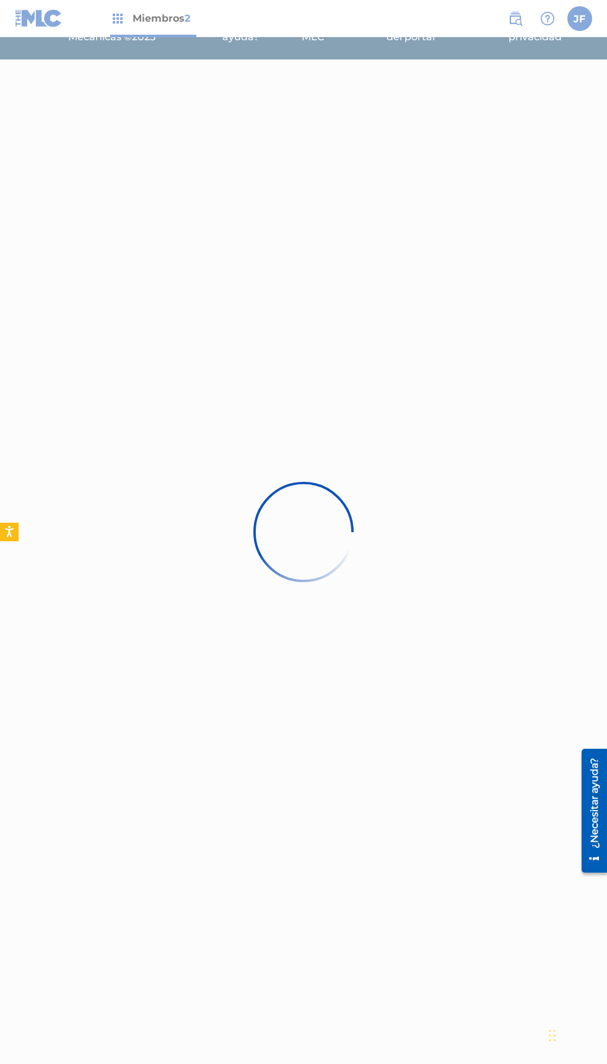
click at [50, 121] on div at bounding box center [303, 532] width 607 height 1064
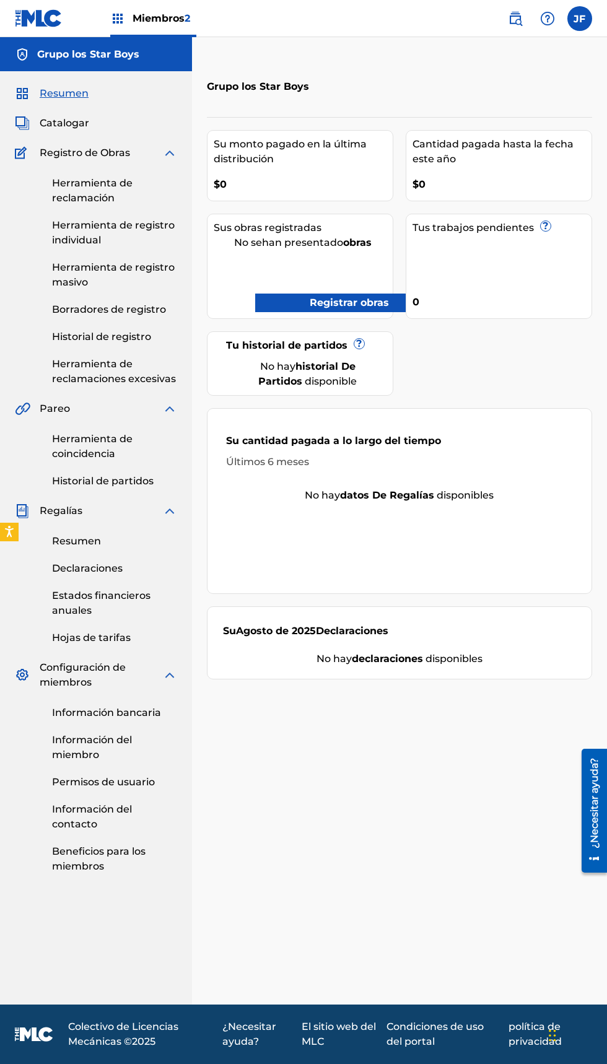
click at [59, 70] on div "Grupo los Star Boys" at bounding box center [96, 54] width 192 height 34
click at [64, 86] on span "Resumen" at bounding box center [64, 93] width 49 height 15
click at [63, 156] on font "Registro de Obras" at bounding box center [85, 153] width 90 height 12
click at [48, 117] on font "Catalogar" at bounding box center [65, 123] width 50 height 12
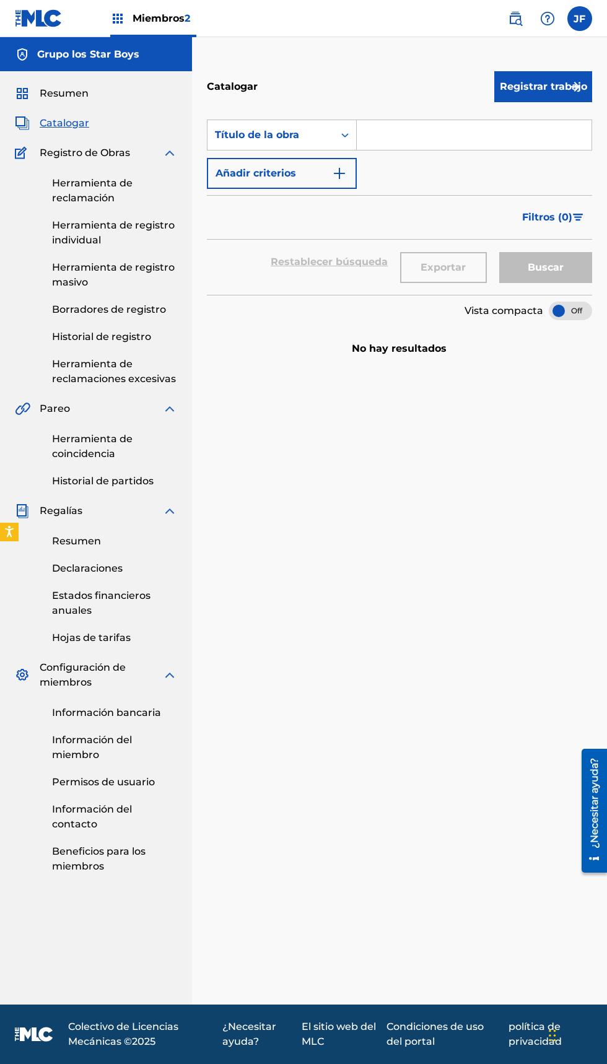
click at [429, 129] on input "Formulario de búsqueda" at bounding box center [474, 135] width 235 height 30
paste input "https://open.spotify.com/intl-es/track/12SpMUVjrINuFccqbWmEbT?si=94de0569c20c4e…"
click at [570, 265] on button "Buscar" at bounding box center [545, 267] width 93 height 31
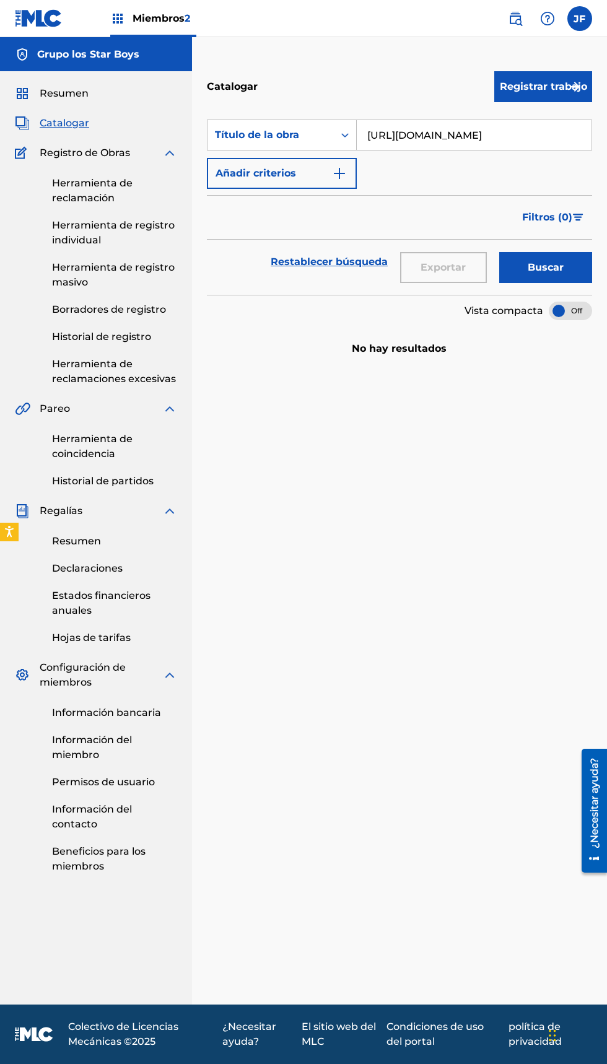
click at [519, 133] on input "https://open.spotify.com/intl-es/track/12SpMUVjrINuFccqbWmEbT?si=94de0569c20c4e…" at bounding box center [474, 135] width 235 height 30
click at [570, 139] on input "s/track/12SpMUVjrINuFccqbWmEbT?si=94de0569c20c4e30" at bounding box center [474, 135] width 235 height 30
click at [547, 134] on input "s/track/12Sp4de0569c20c4e30" at bounding box center [474, 135] width 235 height 30
type input "s"
type input "Los Star Boys"
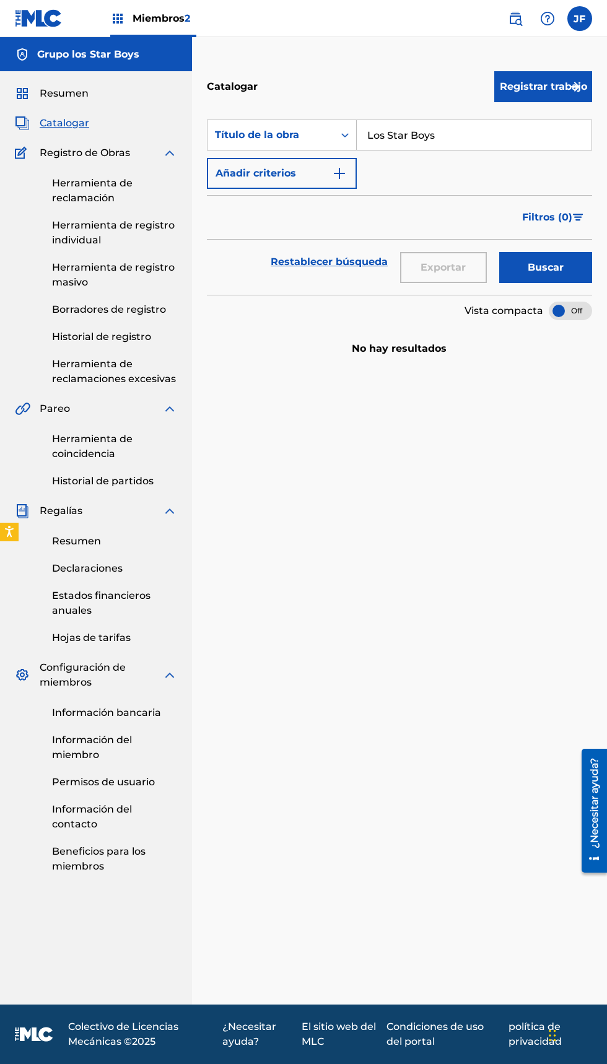
click at [556, 260] on font "Buscar" at bounding box center [546, 267] width 36 height 15
click at [336, 264] on font "Restablecer búsqueda" at bounding box center [329, 262] width 117 height 12
click at [432, 271] on div "Exportar" at bounding box center [443, 262] width 99 height 45
click at [417, 131] on input "Formulario de búsqueda" at bounding box center [474, 135] width 235 height 30
type input "Grupo Los Star Boys"
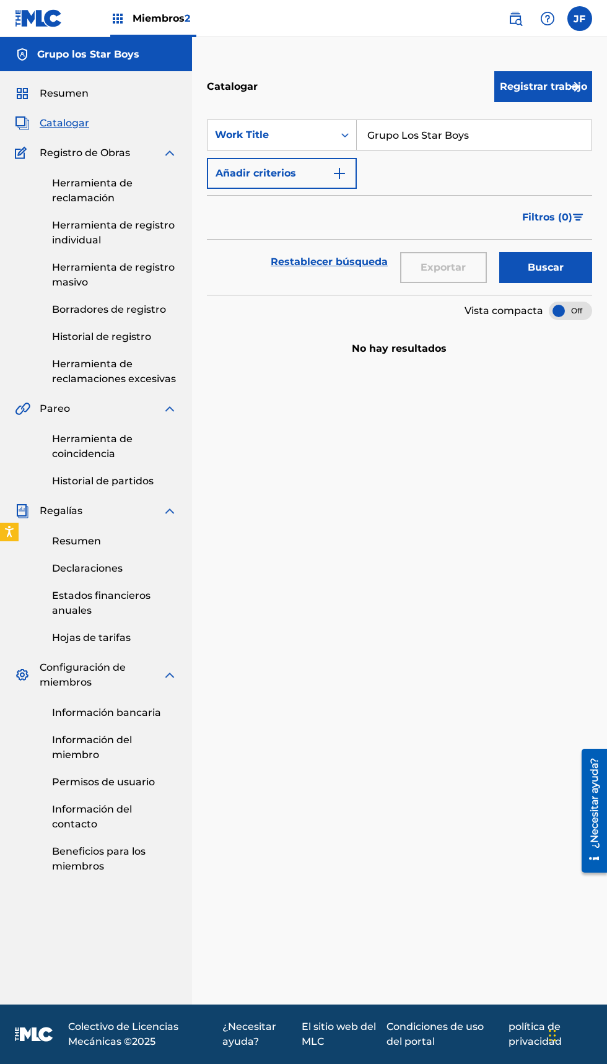
click at [544, 81] on font "Registrar trabajo" at bounding box center [543, 87] width 87 height 12
click at [545, 175] on link "Por carga de archivo" at bounding box center [543, 164] width 98 height 45
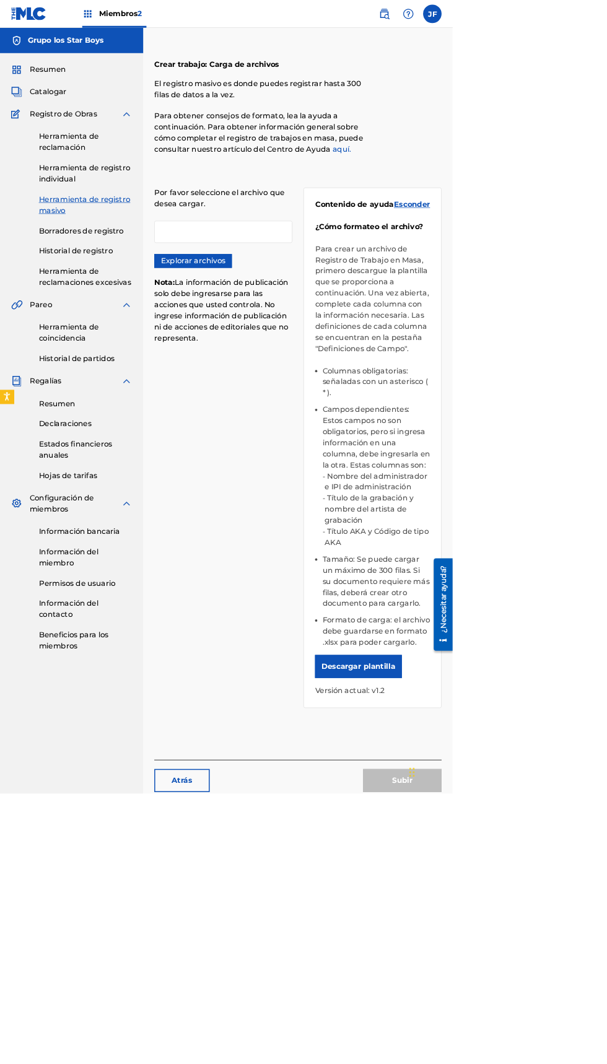
click at [289, 315] on div at bounding box center [299, 311] width 185 height 30
click at [310, 308] on div at bounding box center [299, 311] width 185 height 30
click at [124, 146] on span "Registro de Obras" at bounding box center [85, 153] width 90 height 15
click at [139, 181] on link "Herramienta de reclamación" at bounding box center [114, 191] width 125 height 30
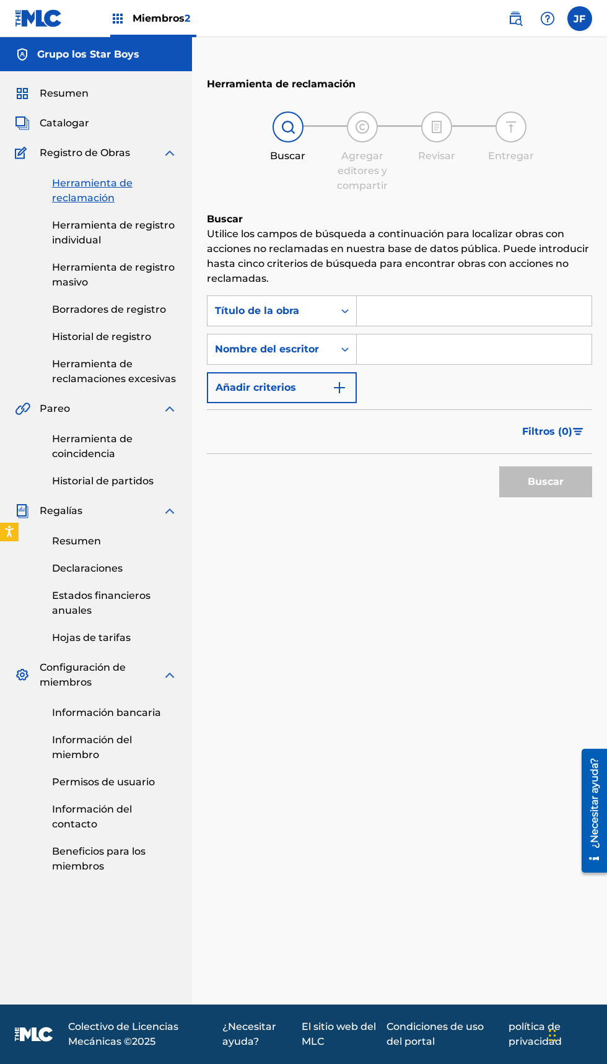
click at [431, 317] on input "Formulario de búsqueda" at bounding box center [474, 311] width 235 height 30
click at [40, 415] on span "Pareo" at bounding box center [55, 408] width 30 height 15
click at [37, 406] on div "Pareo" at bounding box center [96, 408] width 162 height 15
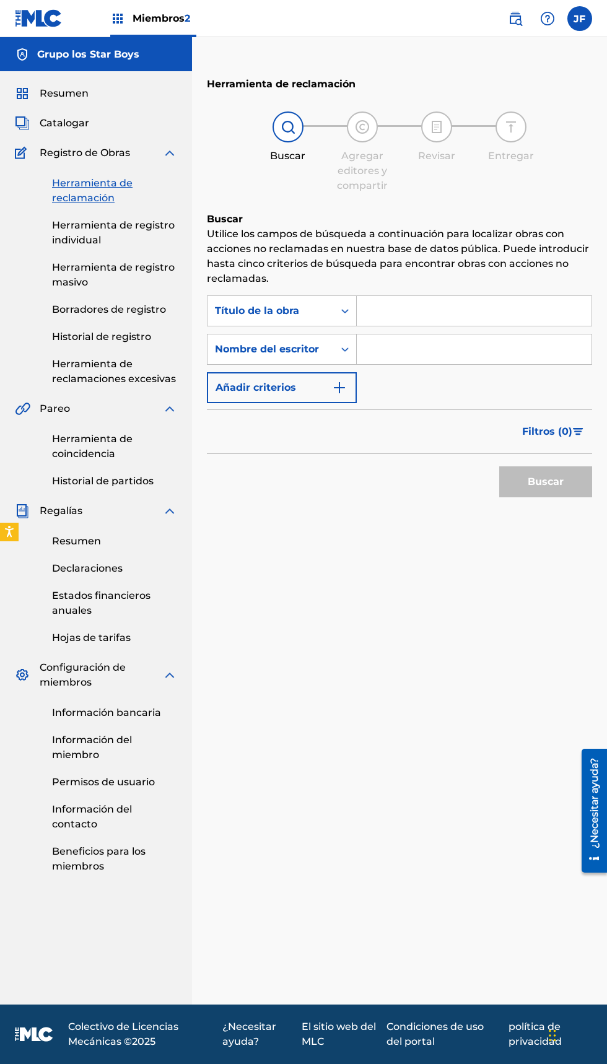
click at [38, 401] on div "Pareo" at bounding box center [96, 408] width 162 height 15
click at [35, 401] on div "Pareo" at bounding box center [96, 408] width 162 height 15
click at [14, 354] on div "Resumen Catalogar Registro de Obras Herramienta de reclamación Herramienta de r…" at bounding box center [96, 480] width 192 height 818
click at [15, 416] on div "Herramienta de coincidencia Historial de partidos" at bounding box center [96, 452] width 162 height 72
click at [69, 433] on font "Herramienta de coincidencia" at bounding box center [92, 446] width 81 height 27
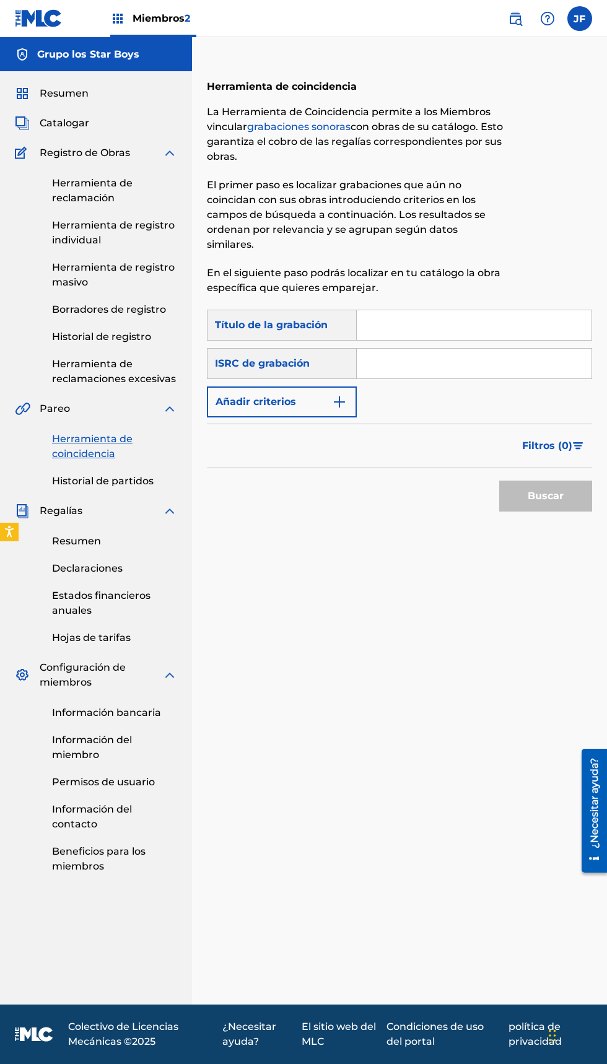
click at [37, 64] on div "Grupo los Star Boys" at bounding box center [96, 54] width 192 height 34
click at [38, 63] on div "Grupo los Star Boys" at bounding box center [96, 54] width 192 height 34
click at [38, 64] on div "Grupo los Star Boys" at bounding box center [96, 54] width 192 height 34
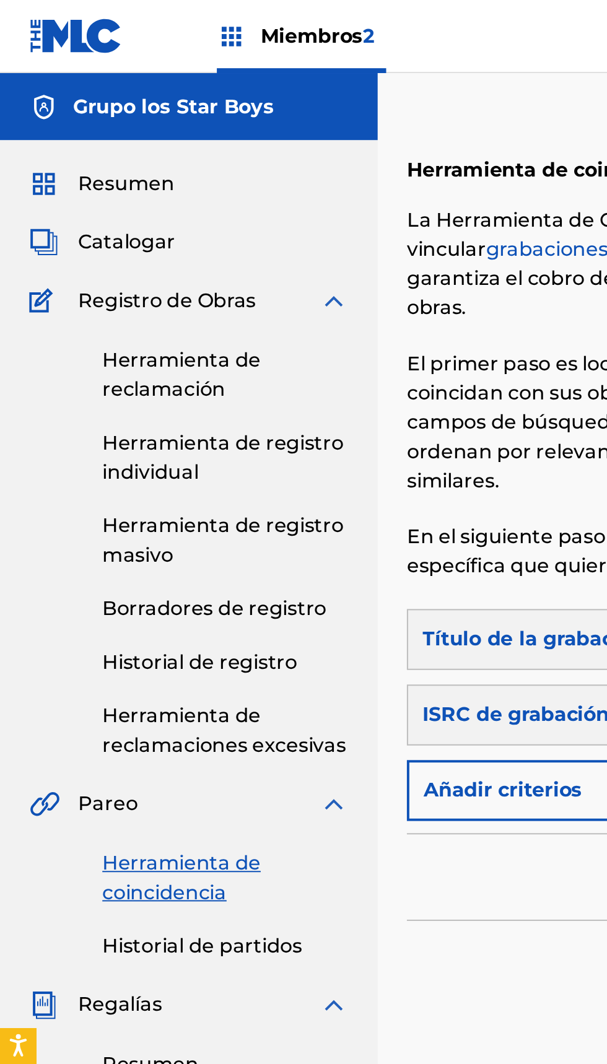
click at [39, 63] on div "Grupo los Star Boys" at bounding box center [96, 54] width 192 height 34
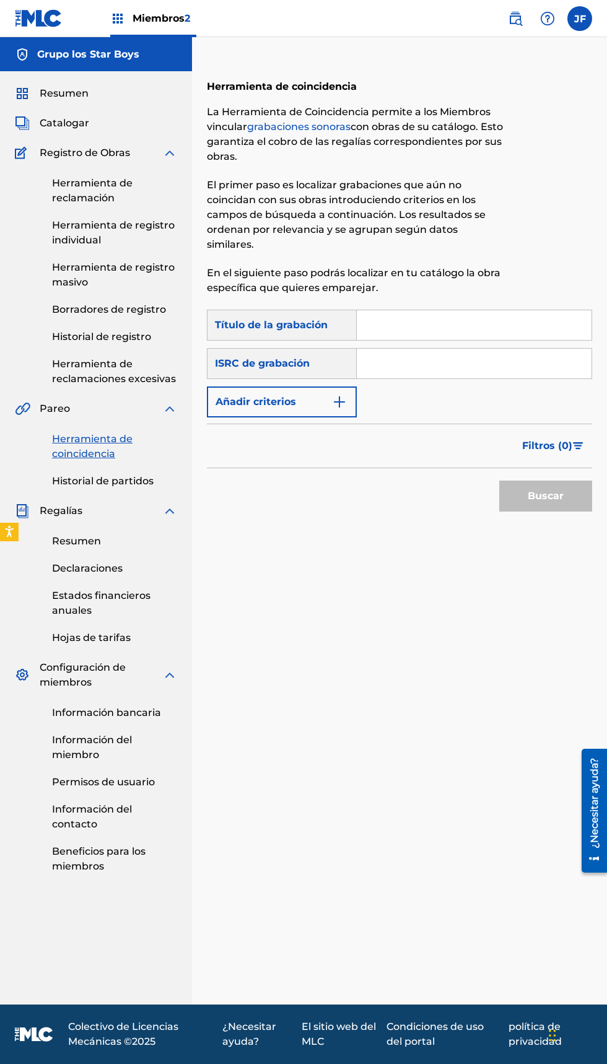
click at [99, 160] on span "Registro de Obras" at bounding box center [85, 153] width 90 height 15
click at [80, 161] on div "Herramienta de reclamación Herramienta de registro individual Herramienta de re…" at bounding box center [96, 273] width 162 height 226
click at [483, 325] on input "Formulario de búsqueda" at bounding box center [474, 325] width 235 height 30
type input "Grupo los star boys"
click at [569, 497] on button "Buscar" at bounding box center [545, 496] width 93 height 31
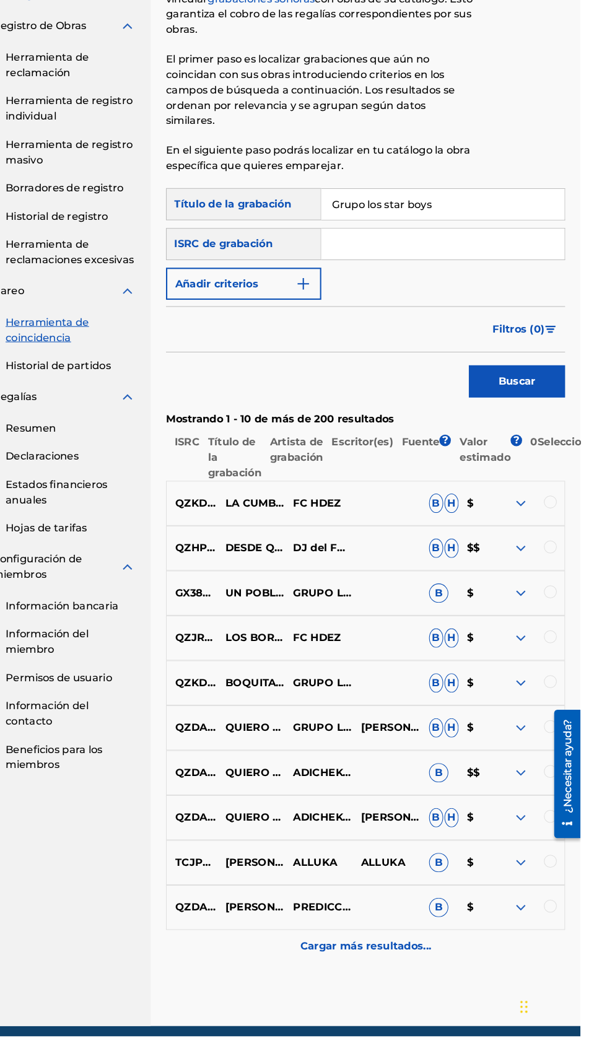
scroll to position [64, 0]
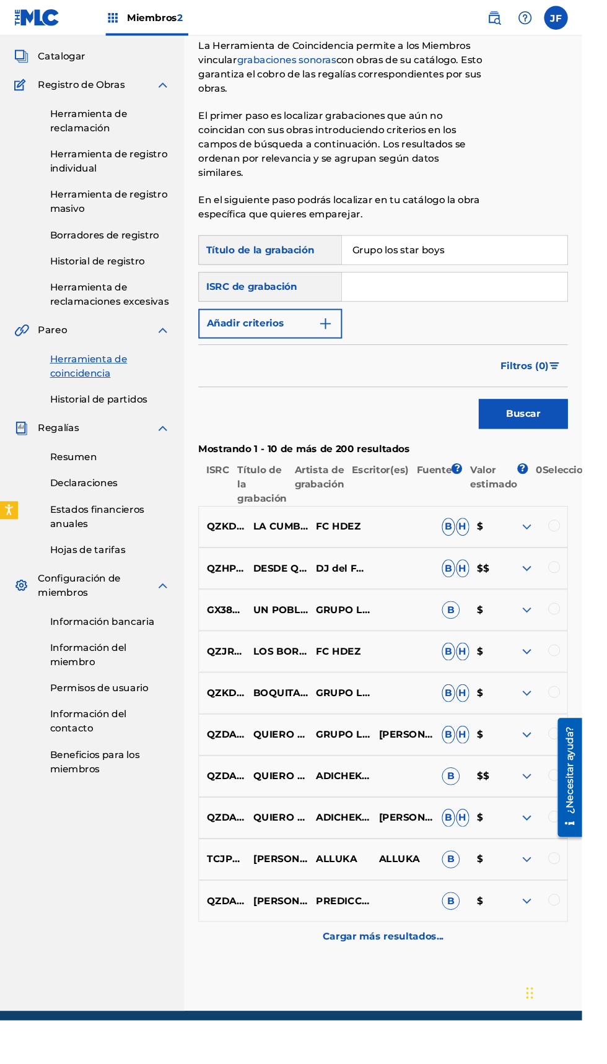
click at [549, 594] on img at bounding box center [549, 592] width 15 height 15
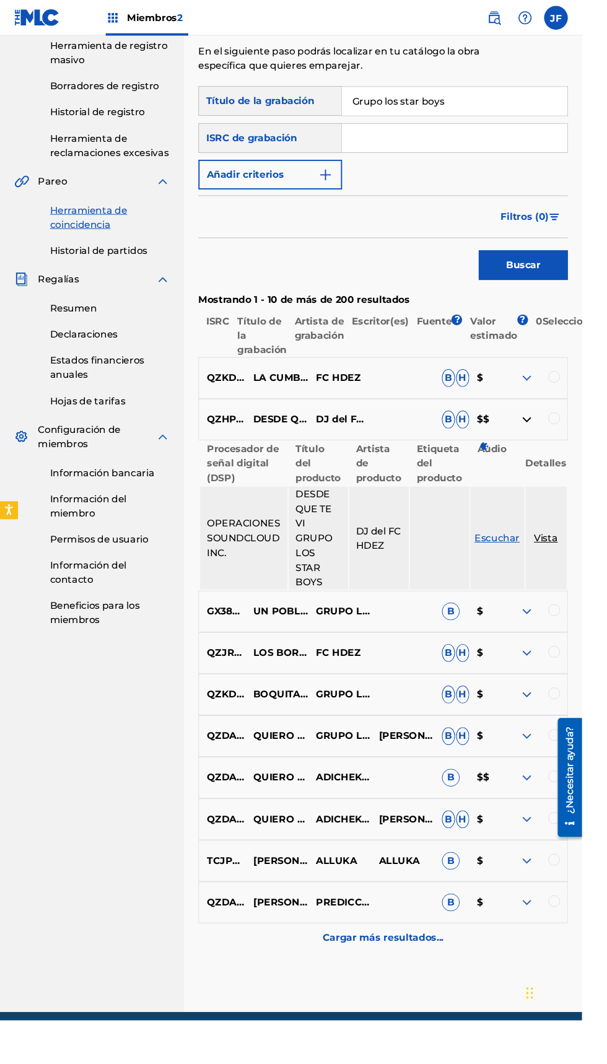
scroll to position [221, 0]
click at [584, 486] on font "Detalles" at bounding box center [569, 482] width 43 height 12
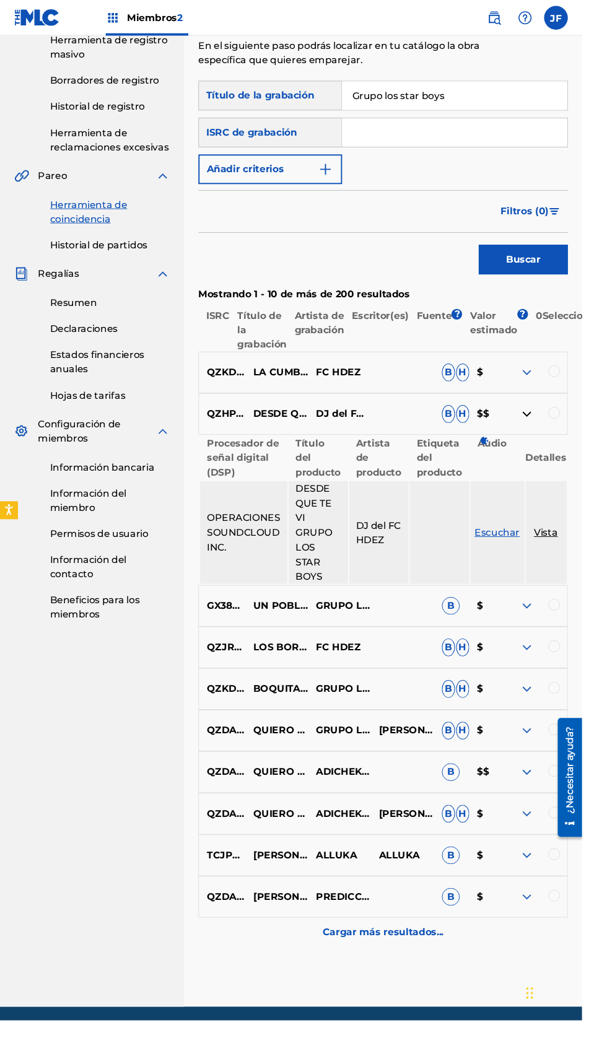
scroll to position [226, 0]
click at [352, 988] on div "Cargar más resultados..." at bounding box center [399, 972] width 385 height 31
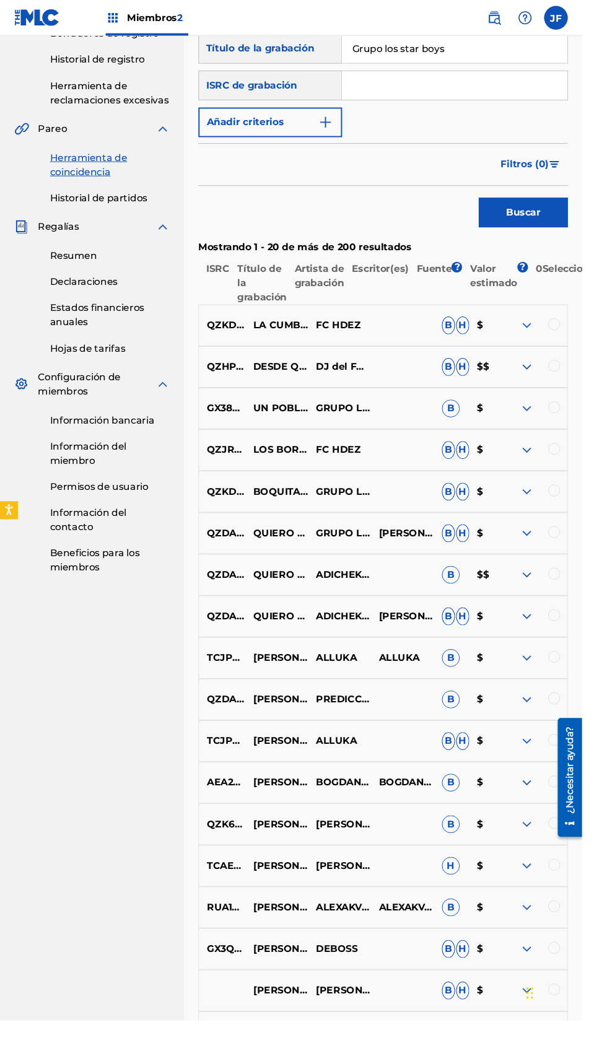
scroll to position [268, 0]
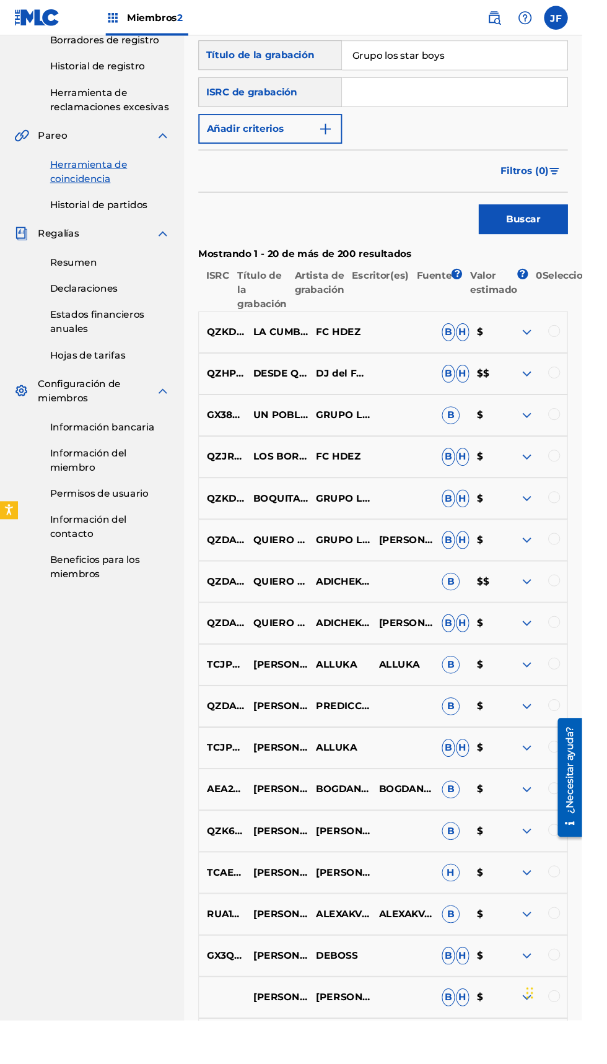
click at [543, 291] on font "?" at bounding box center [545, 285] width 6 height 15
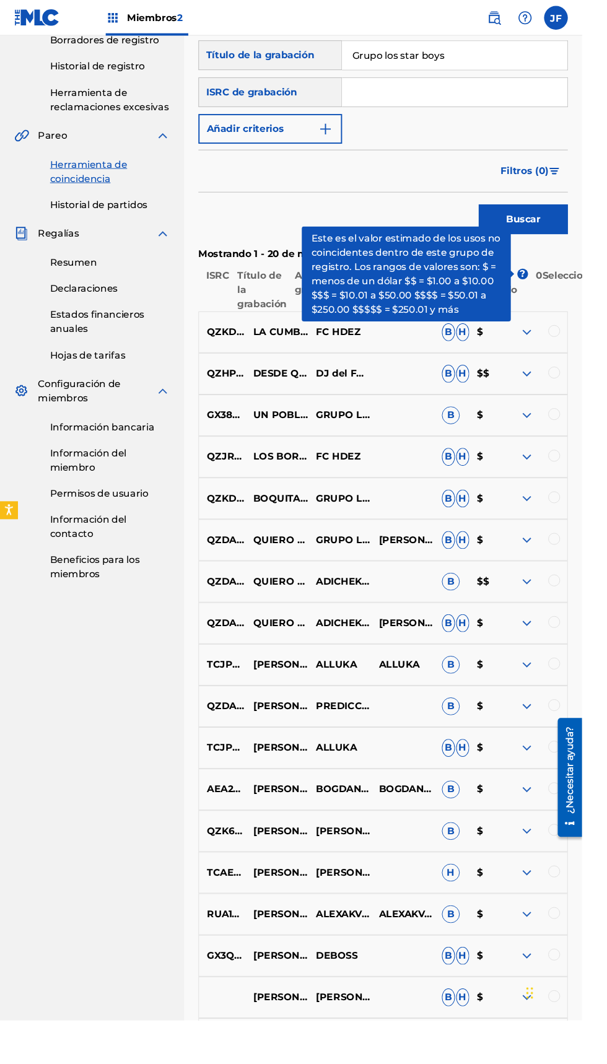
click at [85, 798] on nav "Grupo los Star Boys Resumen Catalogar Registro de Obras Herramienta de reclamac…" at bounding box center [96, 527] width 192 height 1515
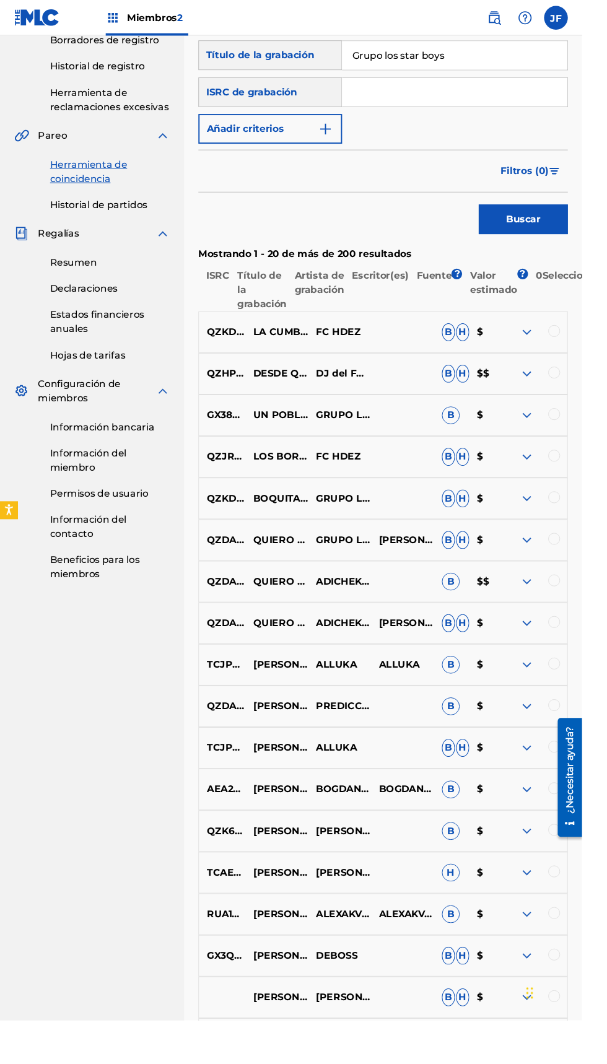
click at [607, 291] on p "0 Seleccionados" at bounding box center [595, 302] width 89 height 45
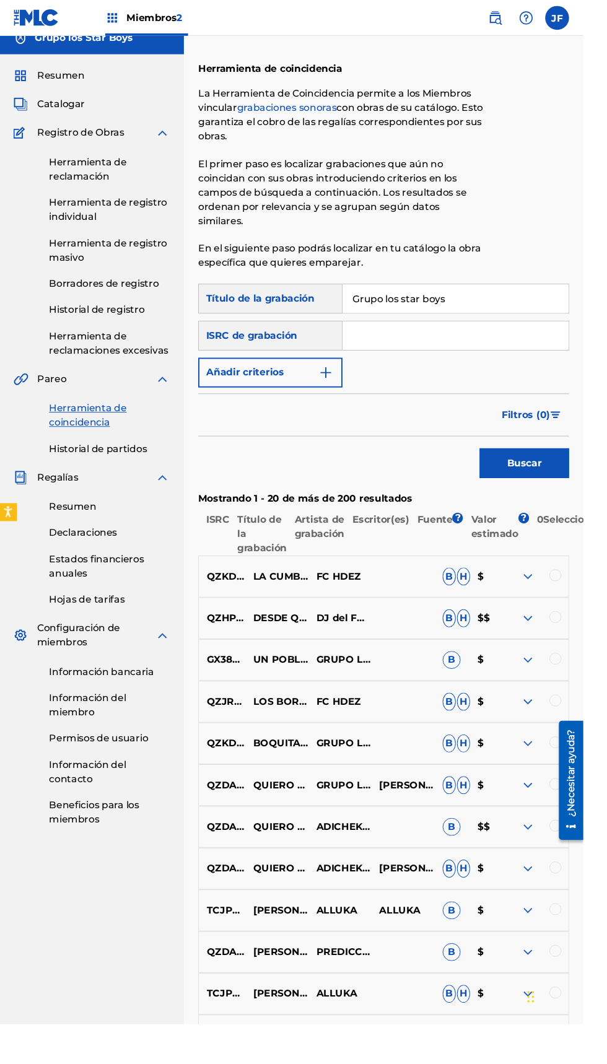
scroll to position [15, 0]
click at [566, 543] on font "0" at bounding box center [562, 540] width 7 height 12
click at [607, 600] on html "Guía del lector de pantalla de accesibilidad, comentarios e informes de problem…" at bounding box center [303, 517] width 607 height 1064
click at [581, 597] on div at bounding box center [578, 598] width 12 height 12
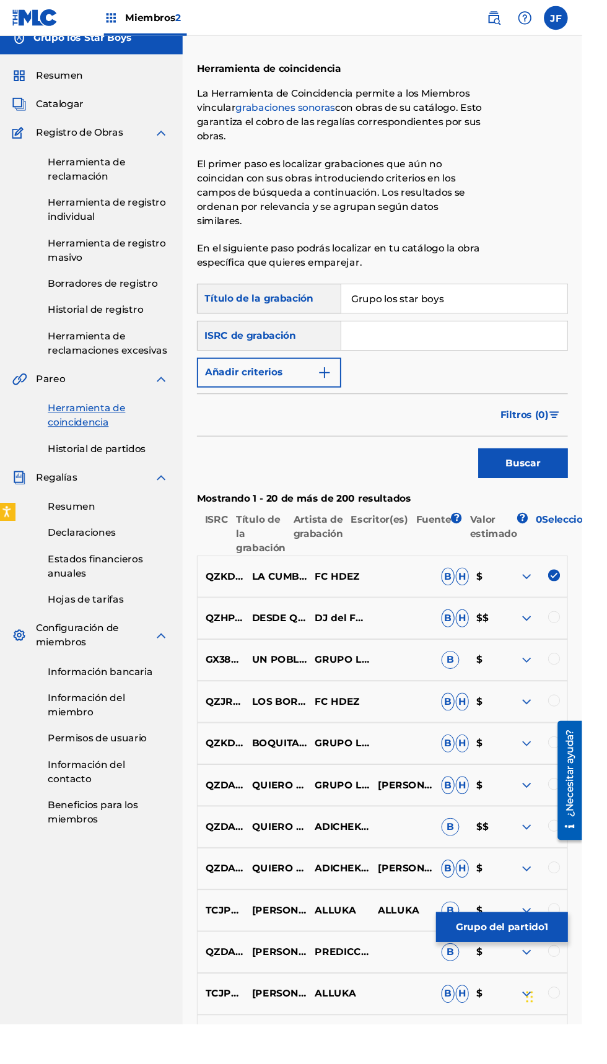
click at [577, 599] on img at bounding box center [578, 598] width 12 height 12
click at [581, 599] on div at bounding box center [578, 598] width 12 height 12
click at [577, 642] on div at bounding box center [578, 641] width 12 height 12
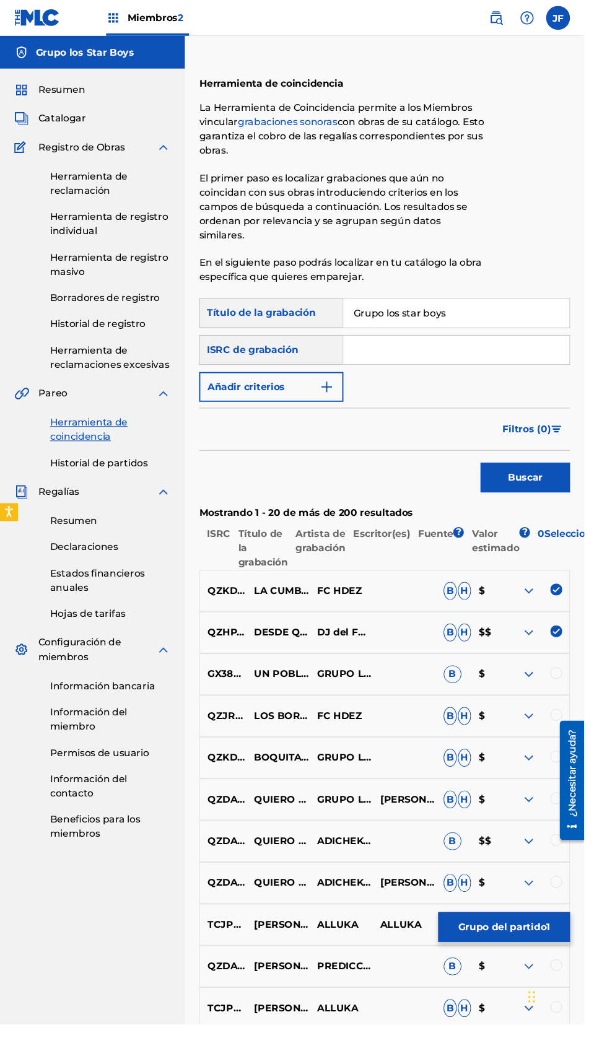
click at [577, 781] on div at bounding box center [578, 786] width 12 height 12
click at [579, 717] on div "GX38U2172518 UN POBLANO EN NEW YORK GRUPO LOS STAR BOYS GRUPO LOS STAR BOYS B $" at bounding box center [399, 700] width 385 height 43
click at [577, 742] on div at bounding box center [578, 743] width 12 height 12
click at [579, 699] on div at bounding box center [578, 699] width 12 height 12
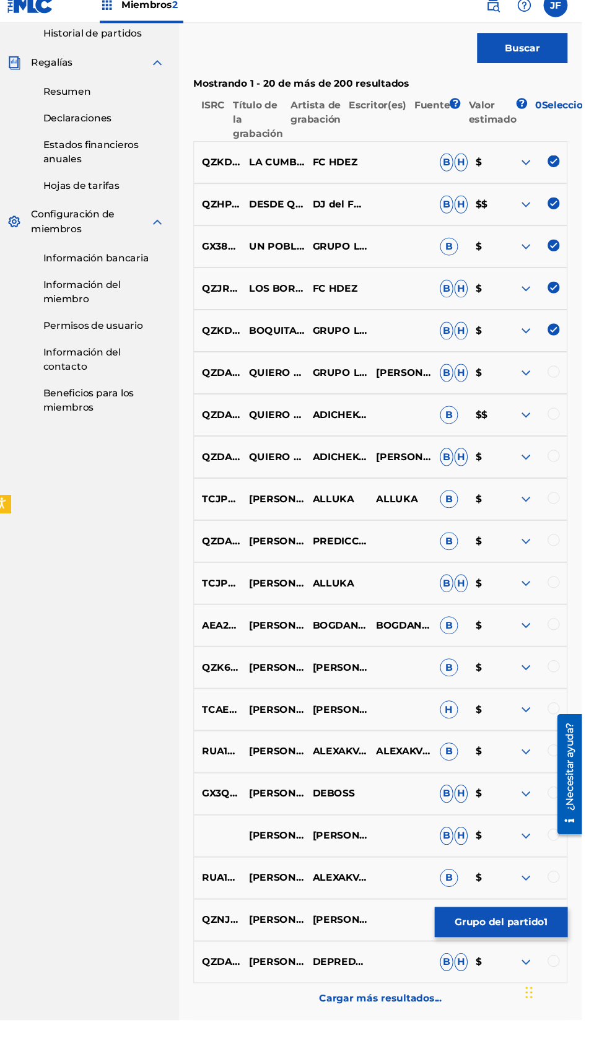
scroll to position [433, 0]
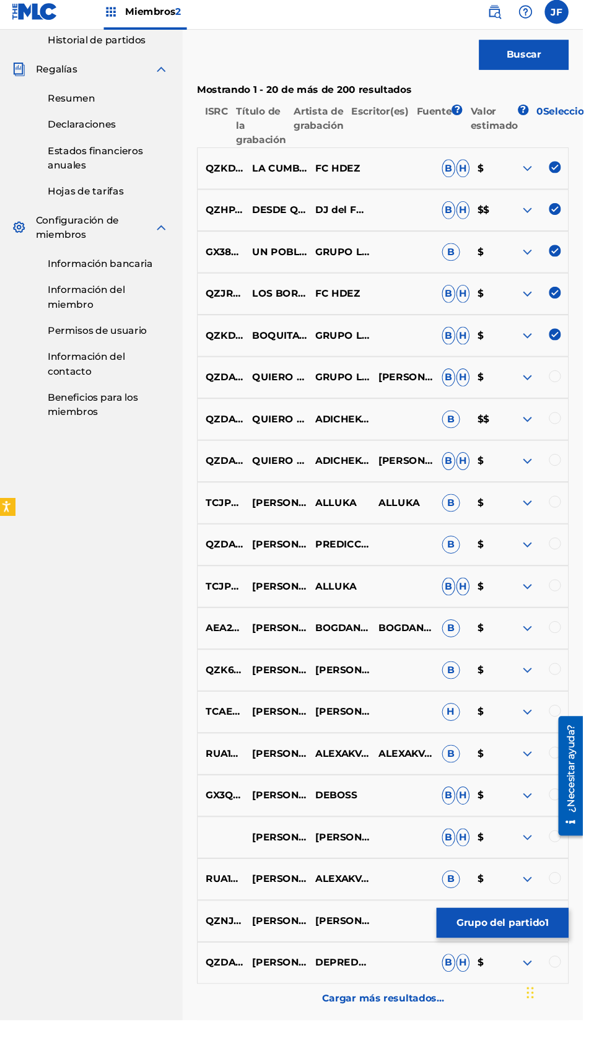
click at [578, 395] on div at bounding box center [578, 396] width 12 height 12
click at [581, 439] on div at bounding box center [578, 440] width 12 height 12
click at [582, 396] on img at bounding box center [578, 396] width 12 height 12
click at [577, 355] on img at bounding box center [578, 353] width 12 height 12
click at [577, 397] on div at bounding box center [578, 396] width 12 height 12
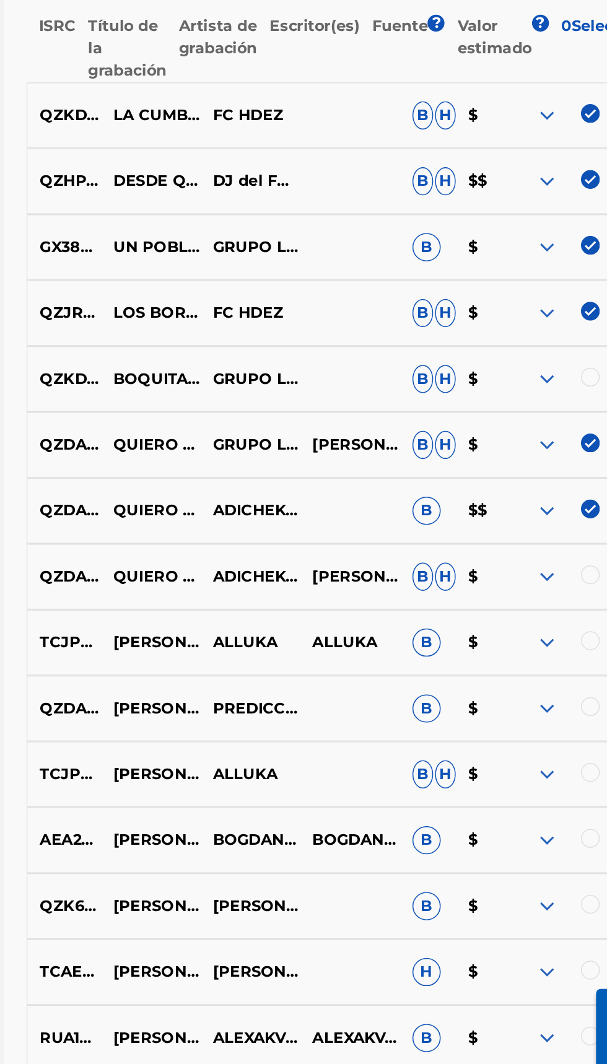
scroll to position [440, 0]
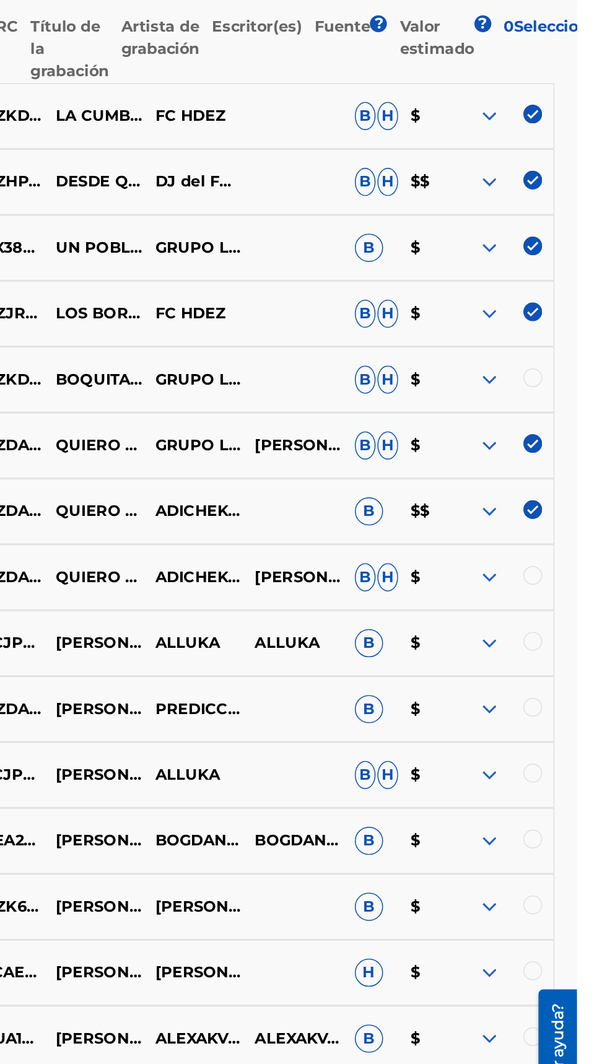
click at [581, 476] on div at bounding box center [578, 476] width 12 height 12
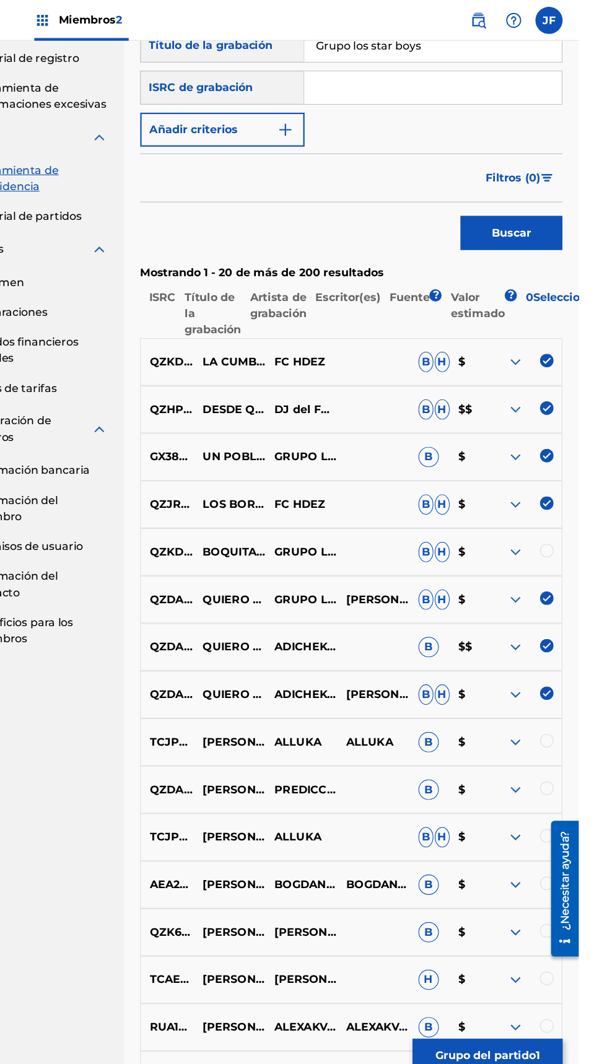
scroll to position [256, 0]
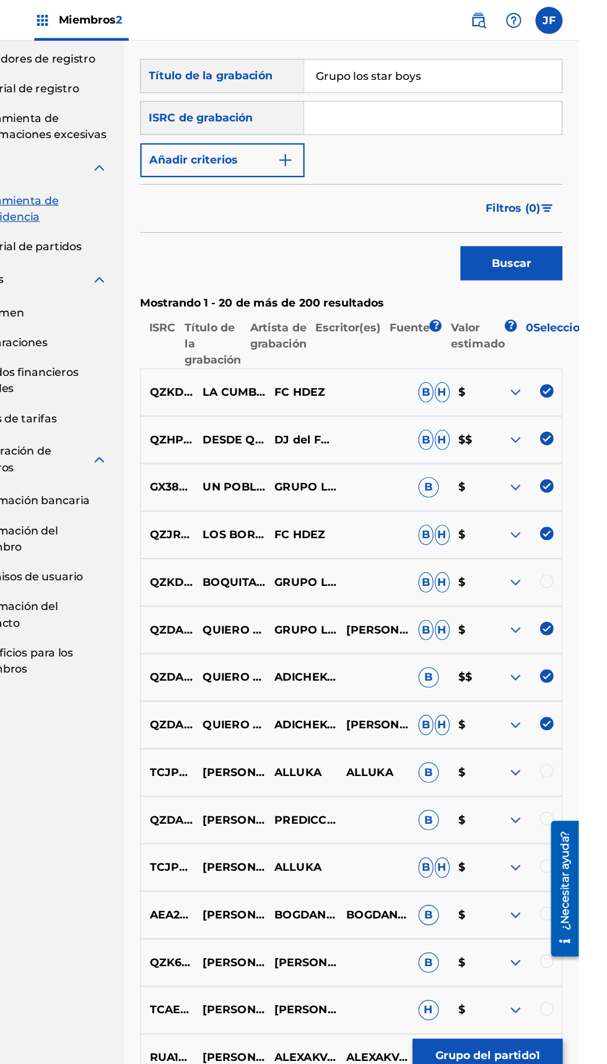
click at [516, 314] on font "Valor estimado" at bounding box center [515, 306] width 49 height 27
click at [518, 313] on font "Valor estimado" at bounding box center [515, 306] width 49 height 27
click at [518, 312] on font "Valor estimado" at bounding box center [515, 306] width 49 height 27
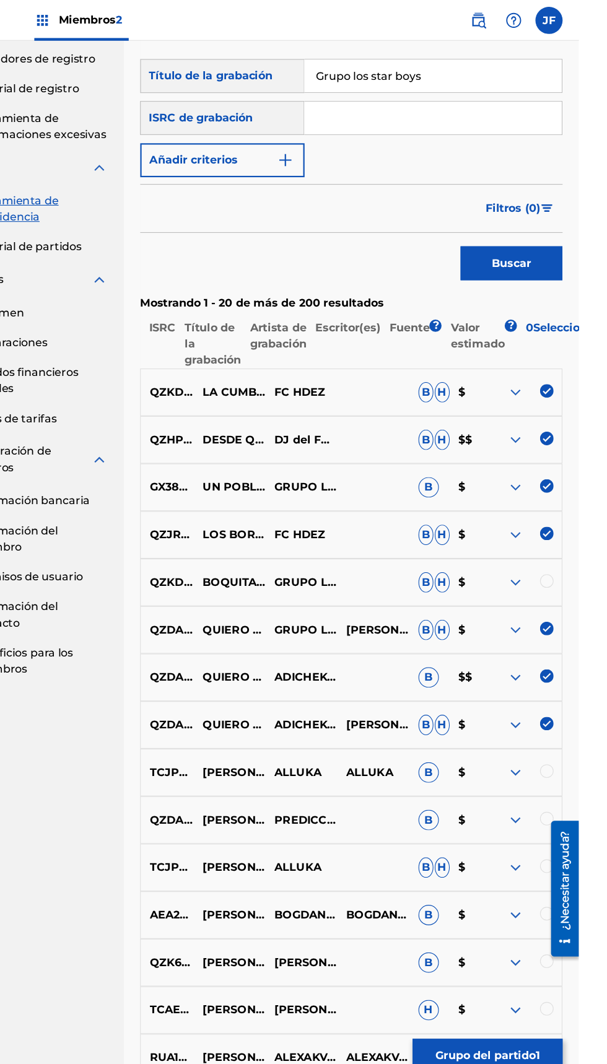
click at [476, 300] on font "?" at bounding box center [477, 297] width 6 height 12
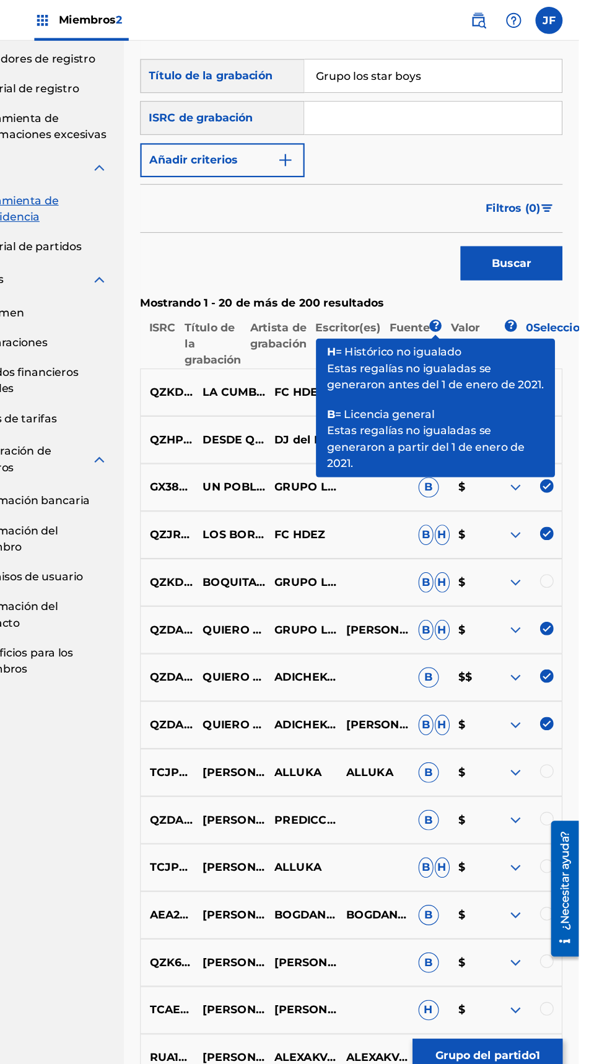
click at [467, 366] on span "B" at bounding box center [468, 358] width 14 height 19
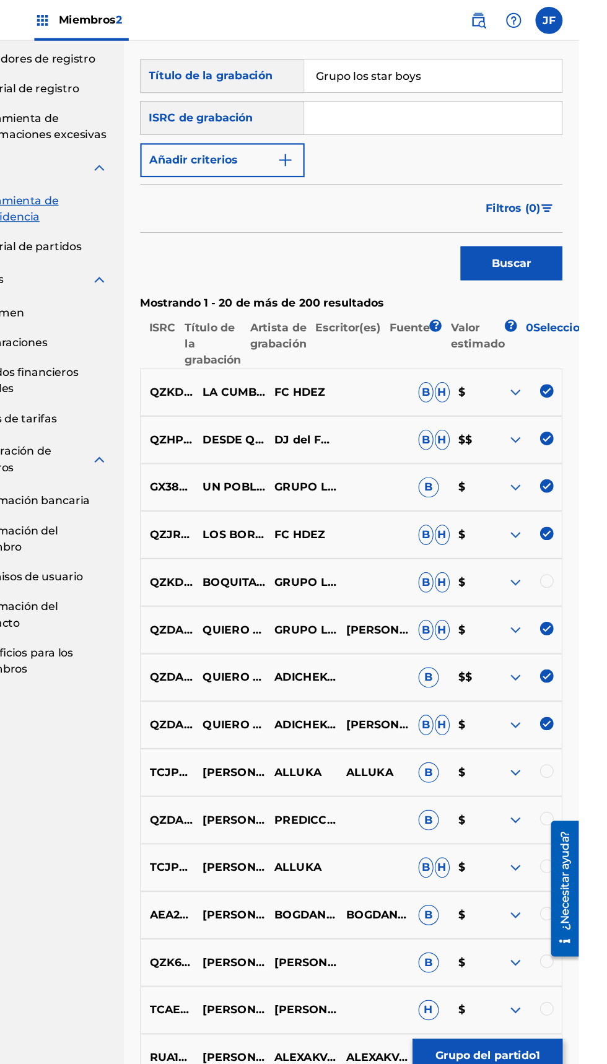
click at [607, 322] on p "0 Seleccionados" at bounding box center [595, 314] width 89 height 45
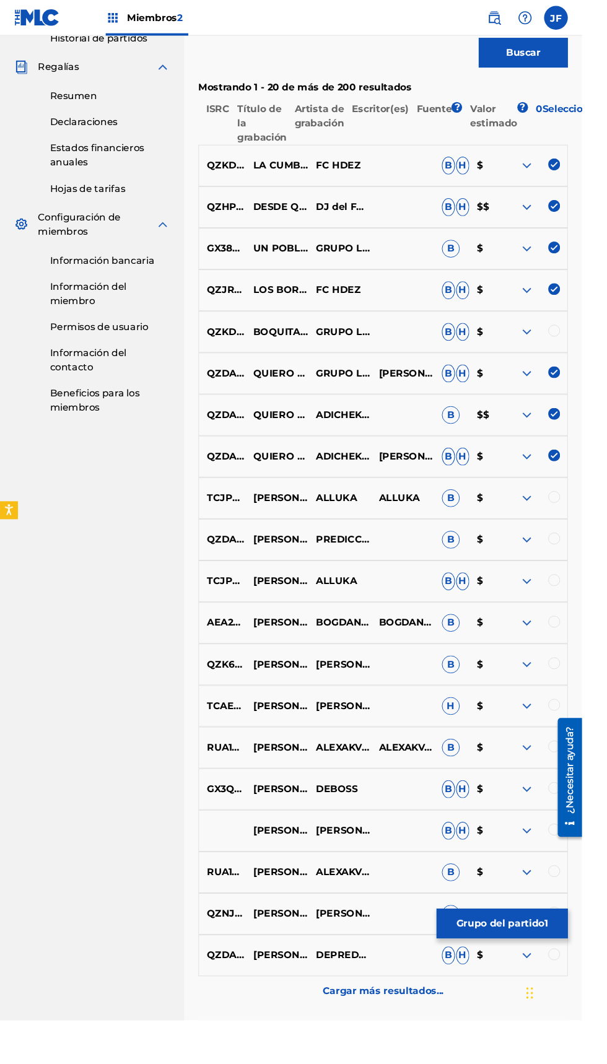
scroll to position [501, 0]
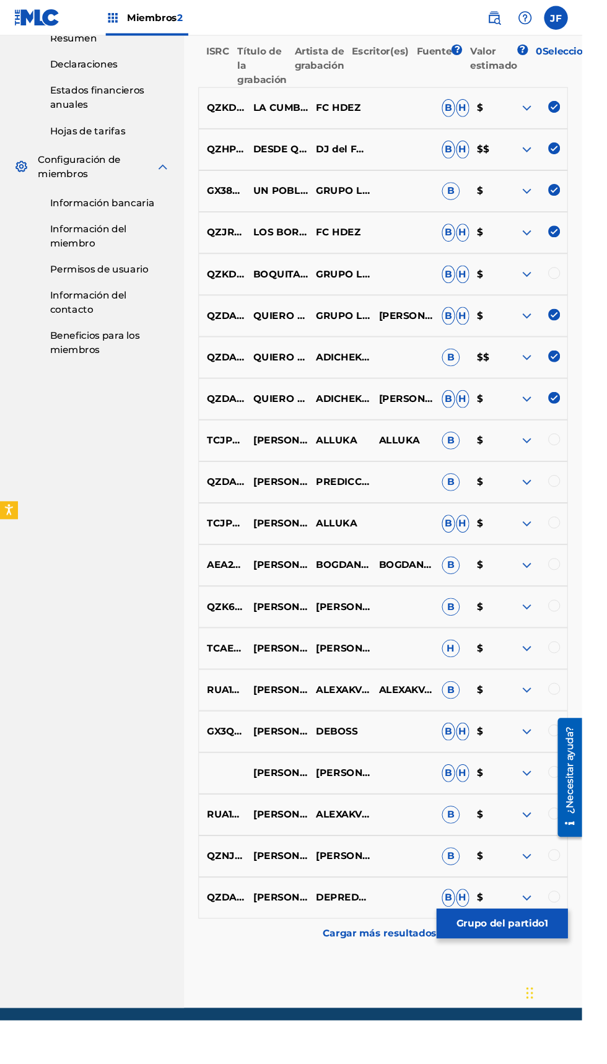
click at [346, 985] on div "Cargar más resultados..." at bounding box center [399, 973] width 385 height 31
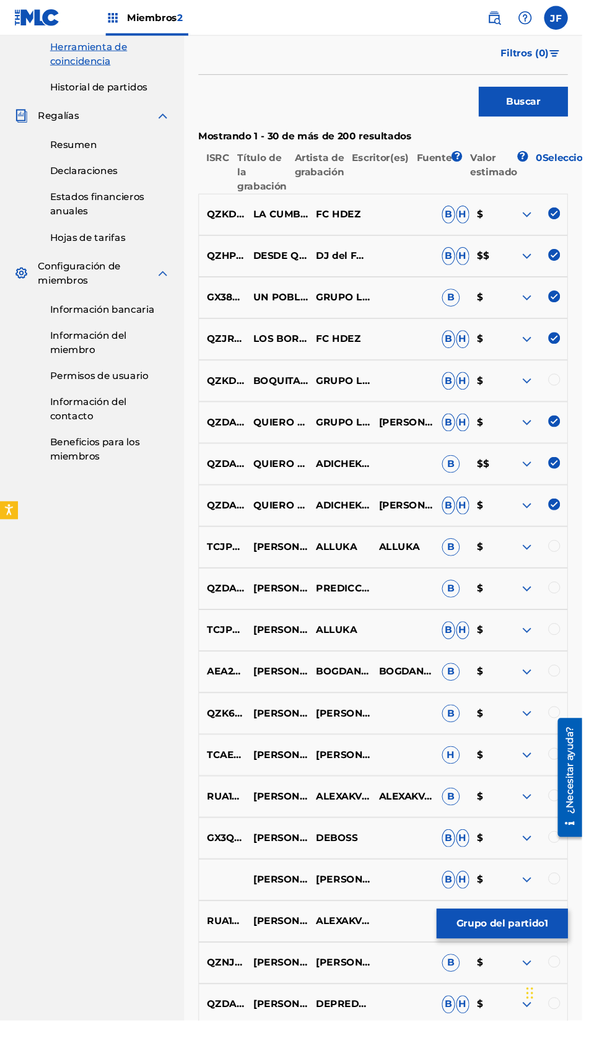
scroll to position [388, 0]
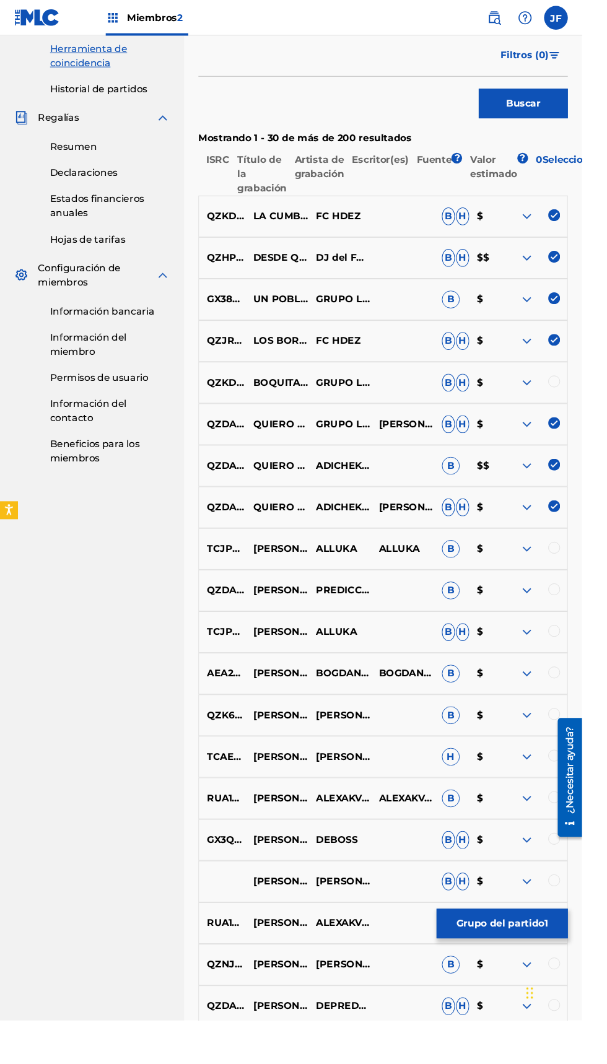
click at [467, 224] on font "B" at bounding box center [467, 225] width 7 height 12
click at [501, 224] on font "$" at bounding box center [500, 225] width 6 height 12
click at [548, 224] on img at bounding box center [549, 225] width 15 height 15
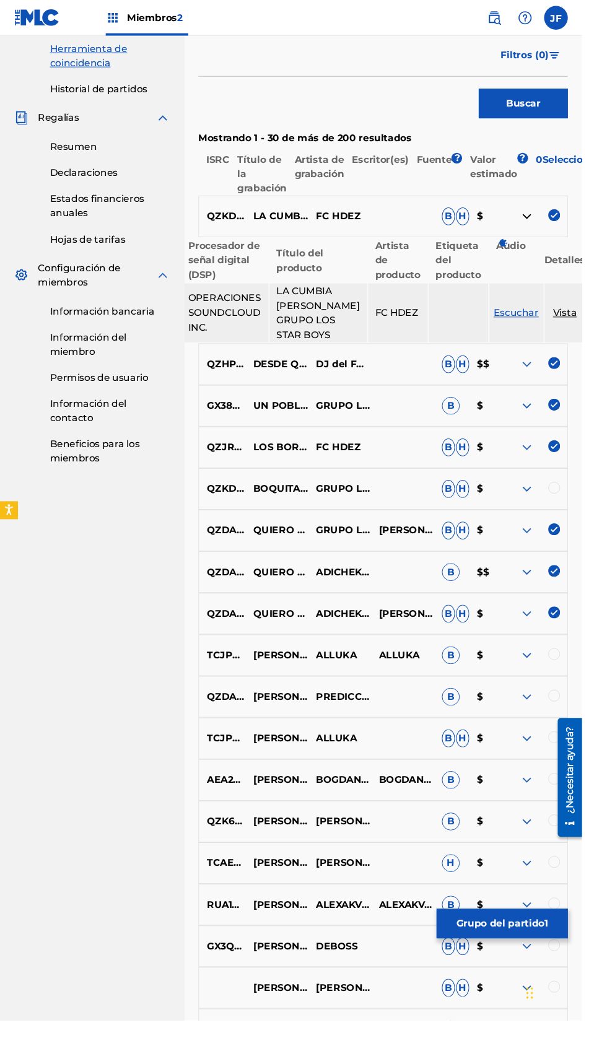
click at [486, 385] on font "H" at bounding box center [482, 380] width 8 height 12
click at [482, 515] on font "H" at bounding box center [482, 510] width 8 height 12
click at [549, 517] on img at bounding box center [549, 509] width 15 height 15
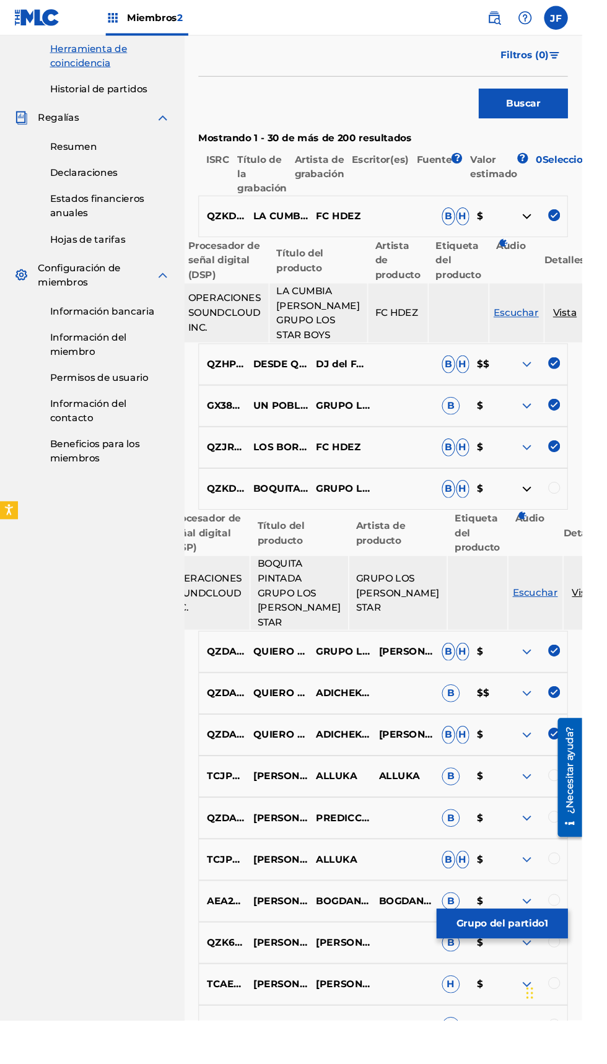
click at [551, 517] on img at bounding box center [549, 509] width 15 height 15
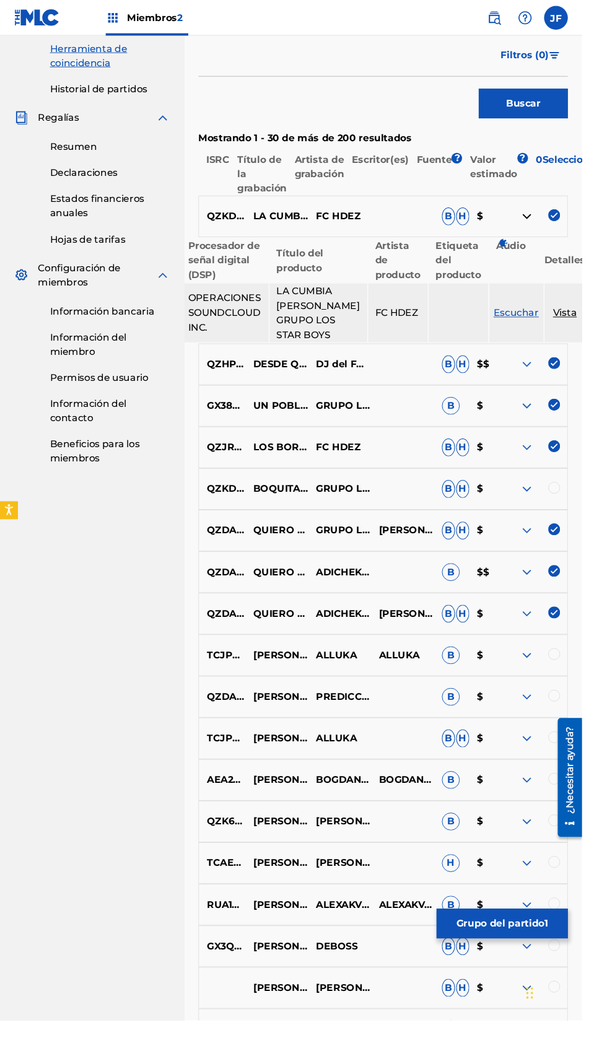
click at [509, 223] on p "$" at bounding box center [507, 225] width 37 height 15
click at [392, 175] on p "Escritor(es)" at bounding box center [393, 181] width 68 height 45
click at [351, 171] on font "Artista de grabación" at bounding box center [332, 173] width 51 height 27
click at [285, 192] on font "Título de la grabación" at bounding box center [273, 181] width 51 height 42
click at [235, 196] on p "ISRC" at bounding box center [223, 181] width 32 height 45
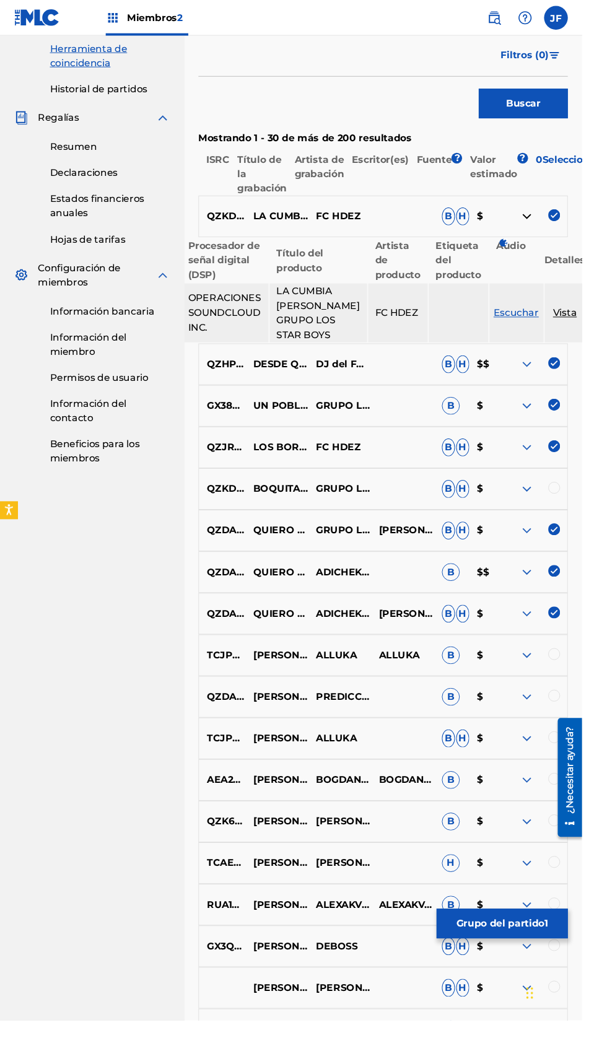
click at [607, 167] on p "0 Seleccionados" at bounding box center [595, 181] width 89 height 45
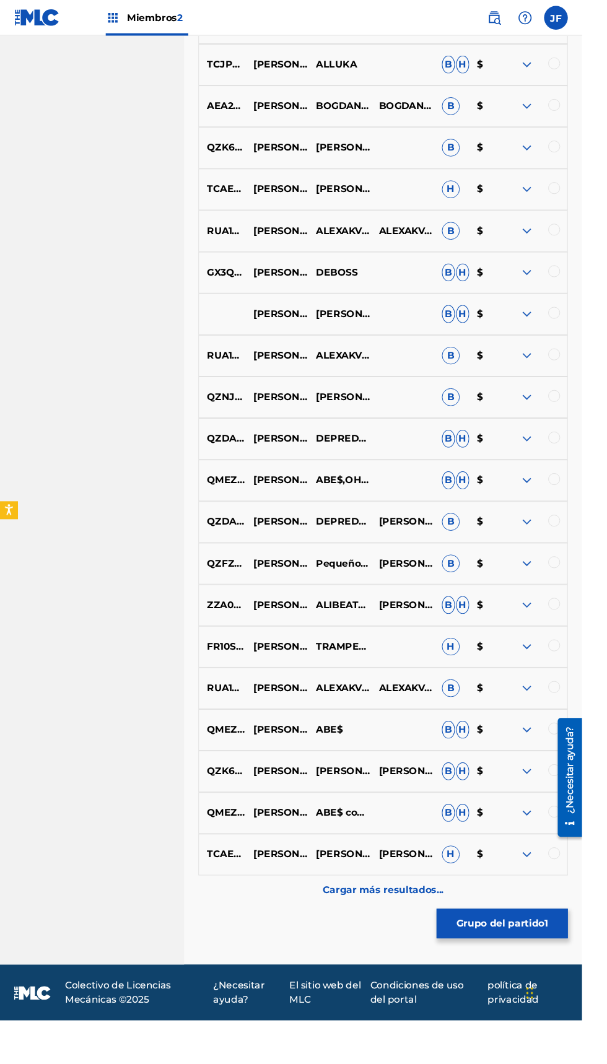
scroll to position [1093, 0]
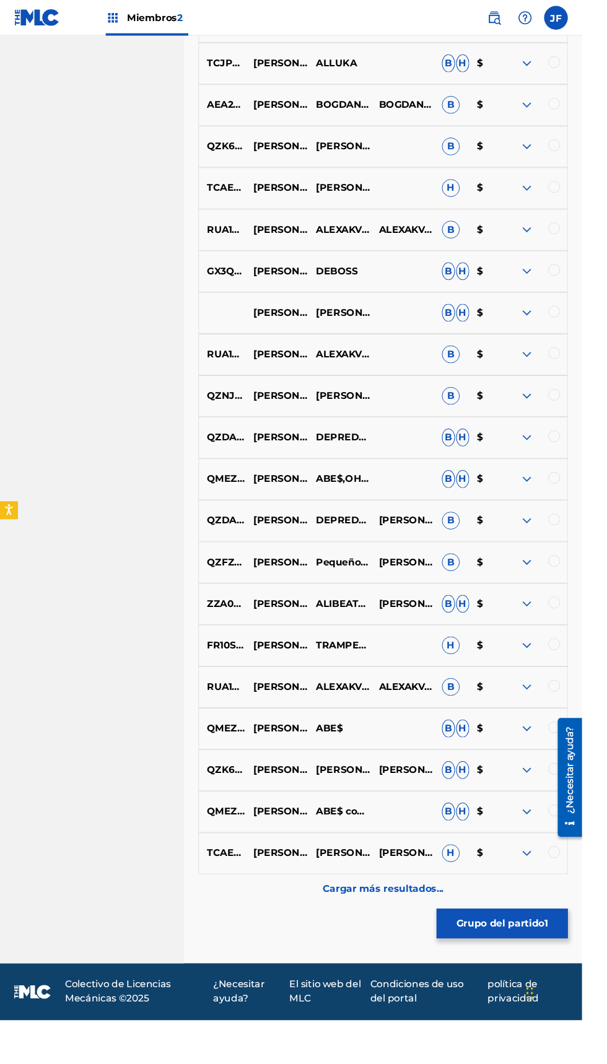
click at [549, 681] on img at bounding box center [549, 673] width 15 height 15
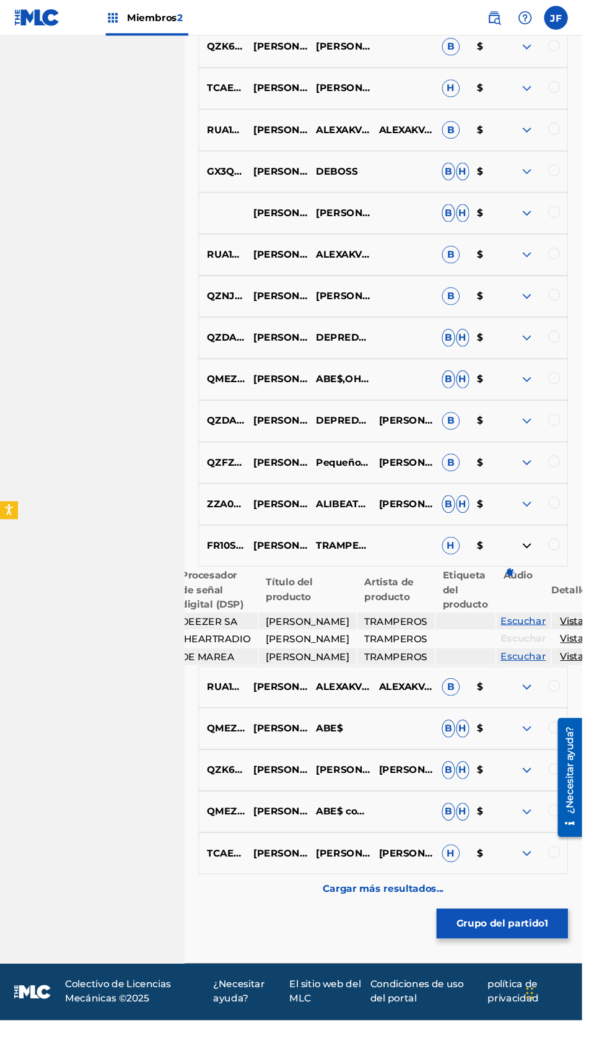
scroll to position [1238, 0]
click at [549, 768] on img at bounding box center [549, 760] width 15 height 15
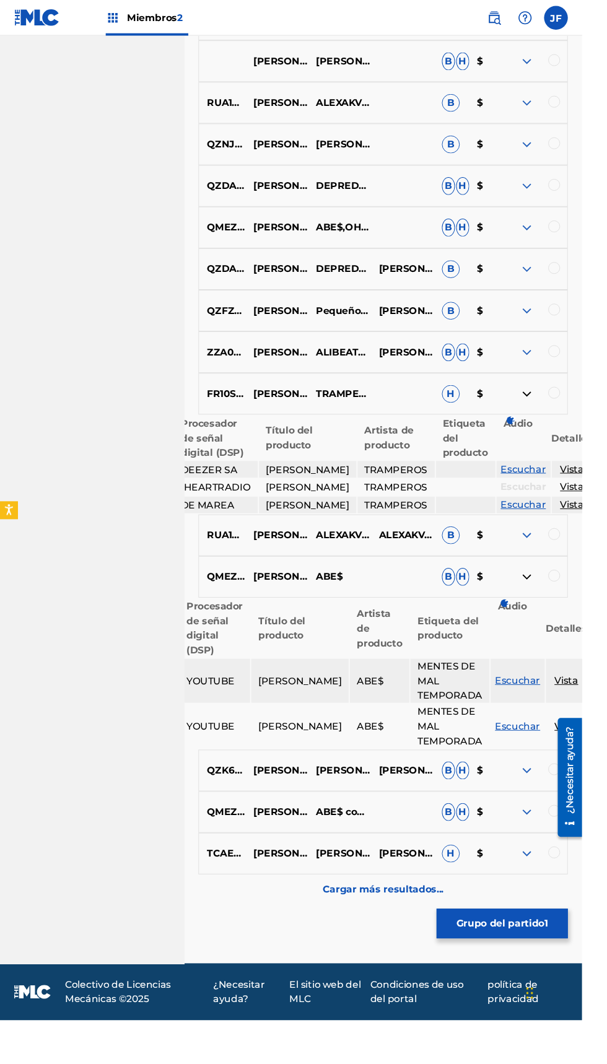
scroll to position [1398, 0]
click at [550, 811] on img at bounding box center [549, 803] width 15 height 15
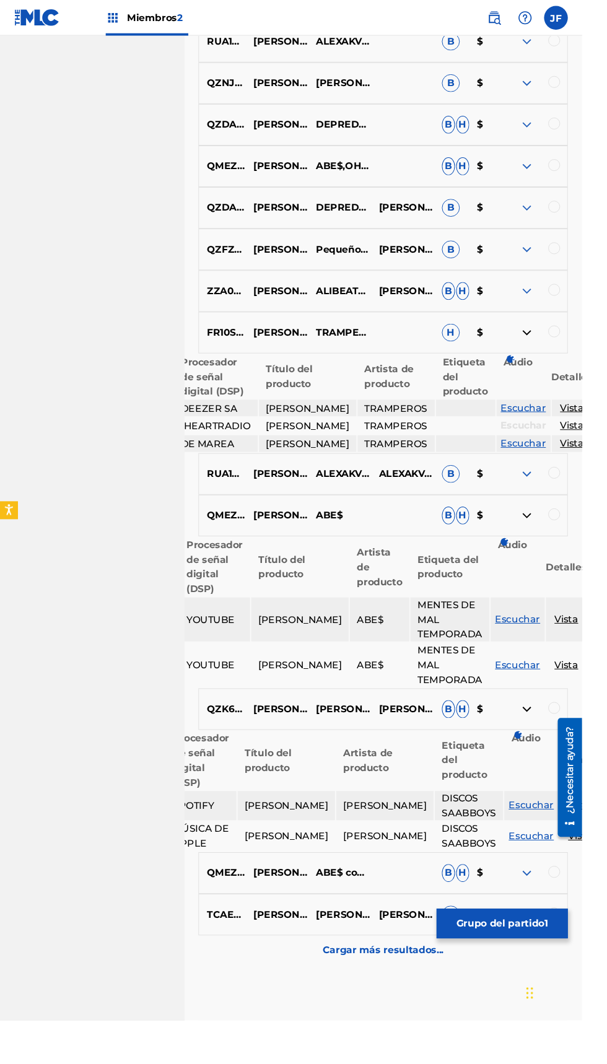
scroll to position [1527, 0]
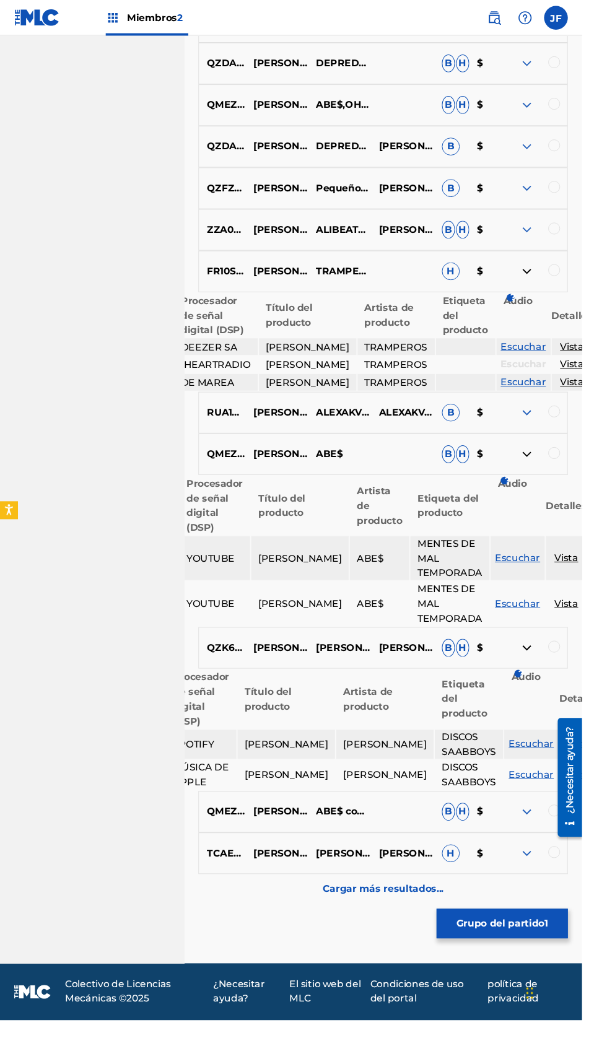
click at [550, 854] on img at bounding box center [549, 846] width 15 height 15
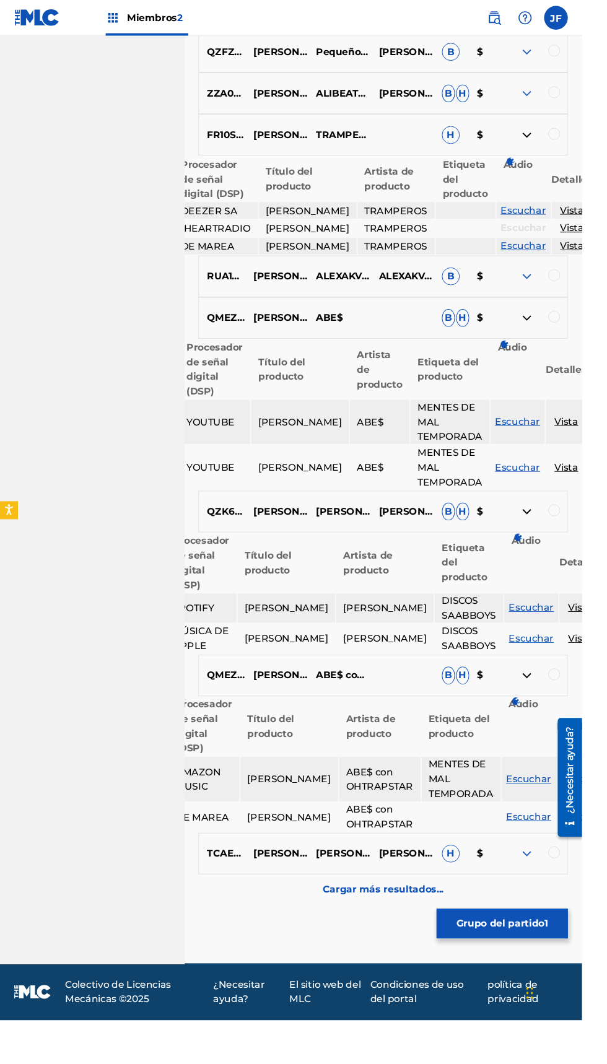
scroll to position [1671, 0]
click at [557, 943] on div "Cargar más resultados..." at bounding box center [399, 927] width 385 height 31
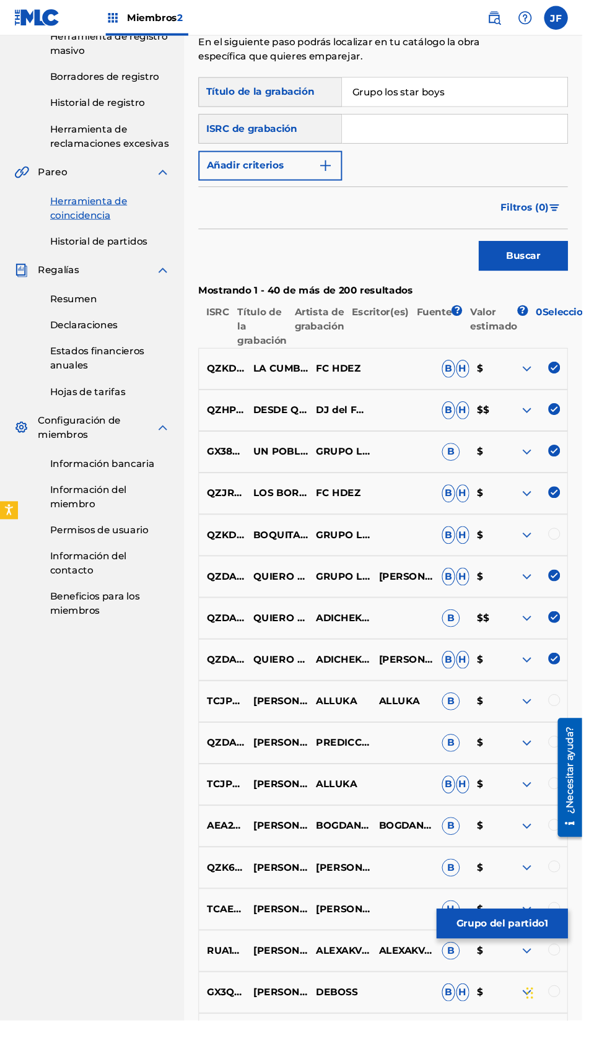
scroll to position [229, 0]
click at [547, 385] on img at bounding box center [549, 385] width 15 height 15
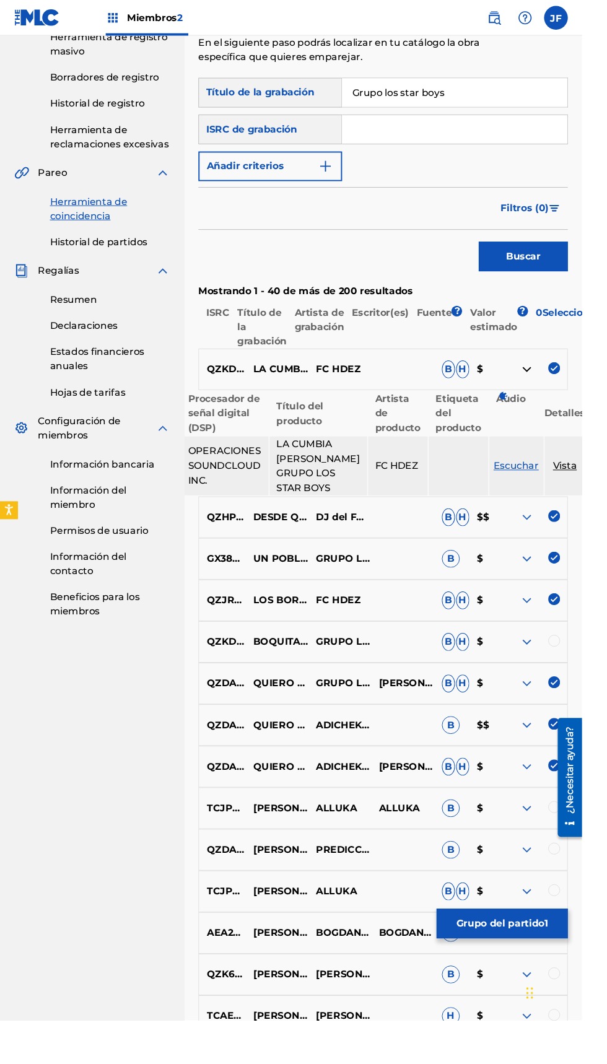
click at [579, 440] on th "Detalles" at bounding box center [589, 431] width 43 height 46
click at [577, 492] on font "Vista" at bounding box center [589, 486] width 25 height 12
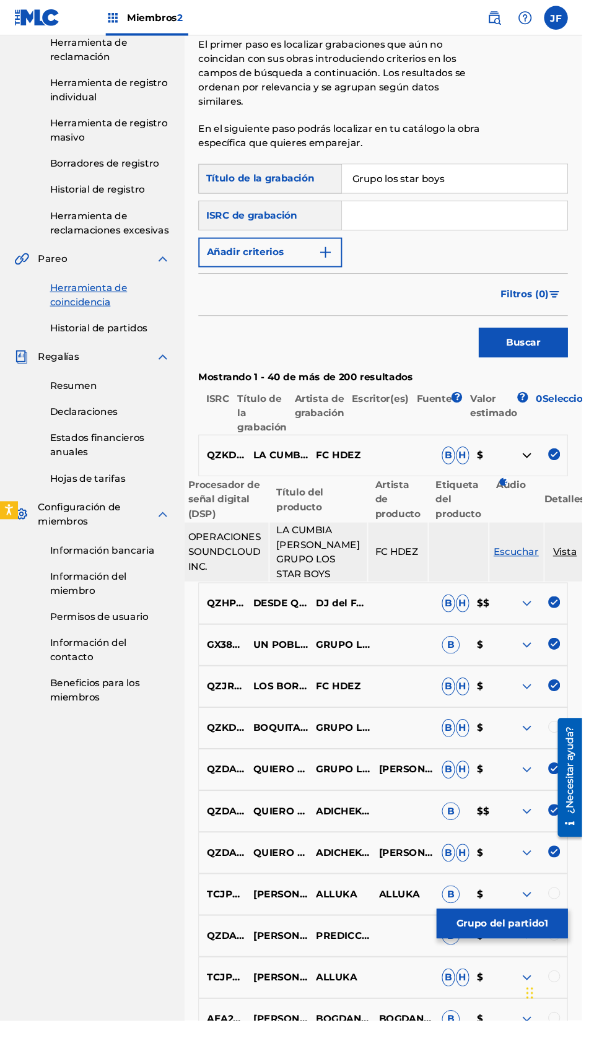
click at [211, 475] on p "QZKDK1946158" at bounding box center [232, 475] width 48 height 15
click at [518, 470] on p "$" at bounding box center [507, 475] width 37 height 15
click at [501, 474] on font "$" at bounding box center [500, 475] width 6 height 12
click at [545, 475] on img at bounding box center [549, 475] width 15 height 15
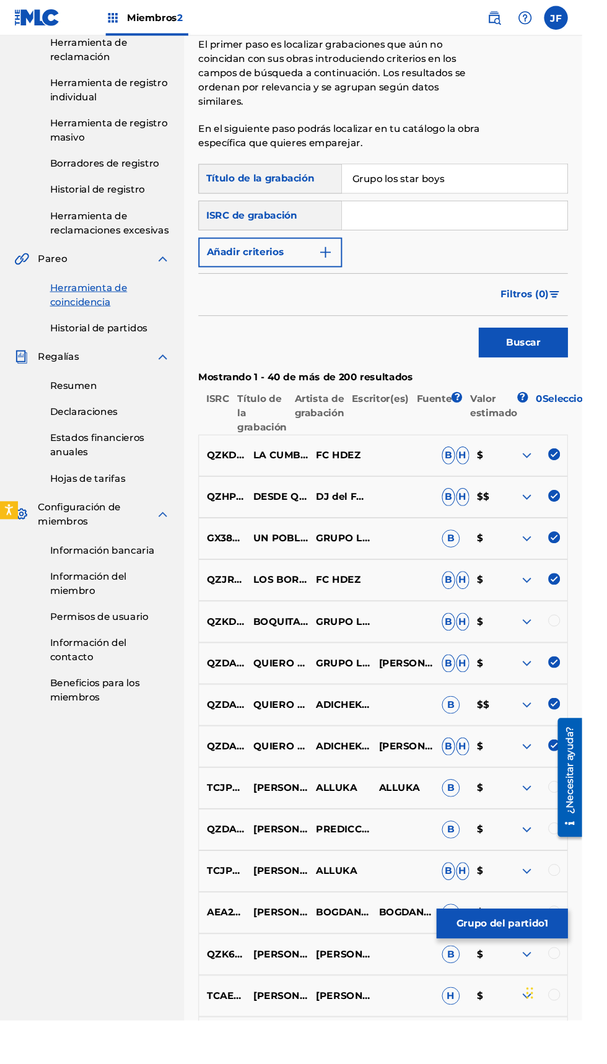
click at [511, 468] on p "$" at bounding box center [507, 475] width 37 height 15
click at [501, 475] on font "$" at bounding box center [500, 475] width 6 height 12
click at [502, 475] on font "$" at bounding box center [500, 475] width 6 height 12
click at [514, 414] on font "Valor estimado" at bounding box center [515, 423] width 49 height 27
click at [517, 475] on p "$" at bounding box center [507, 475] width 37 height 15
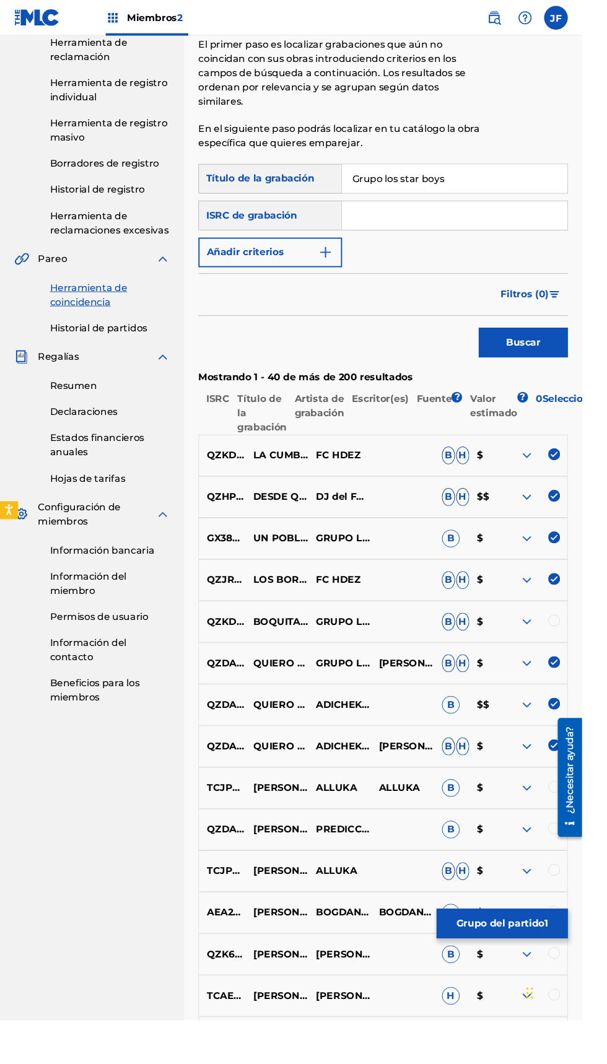
click at [554, 476] on img at bounding box center [549, 475] width 15 height 15
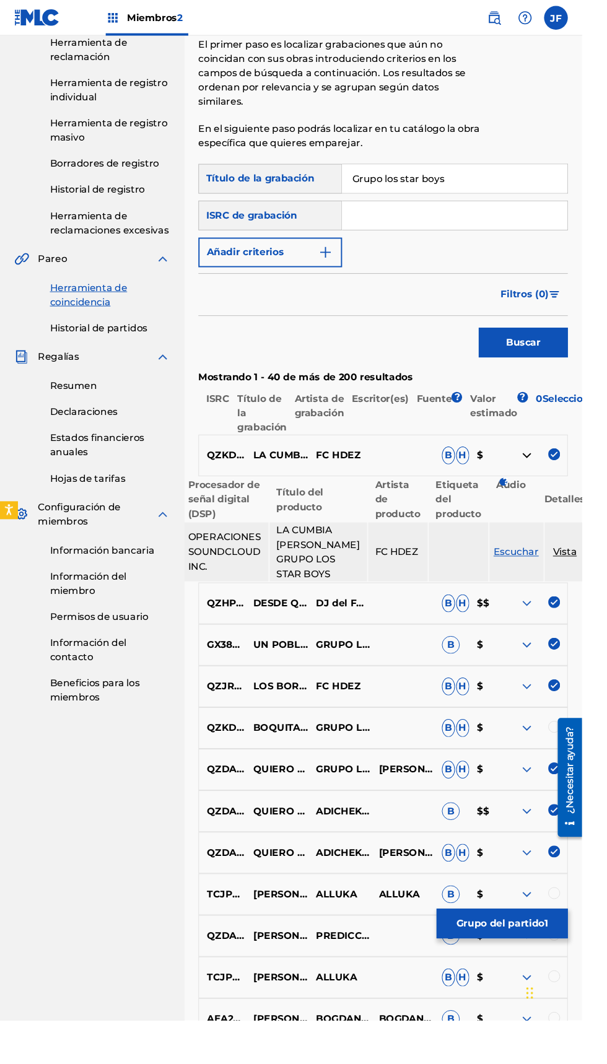
click at [219, 429] on p "ISRC" at bounding box center [223, 431] width 32 height 45
click at [237, 478] on font "QZKDK1946158" at bounding box center [255, 475] width 78 height 12
click at [475, 224] on input "Formulario de búsqueda" at bounding box center [474, 225] width 235 height 30
type input "QZKD"
click at [227, 475] on font "QZKDK1946158" at bounding box center [255, 475] width 78 height 12
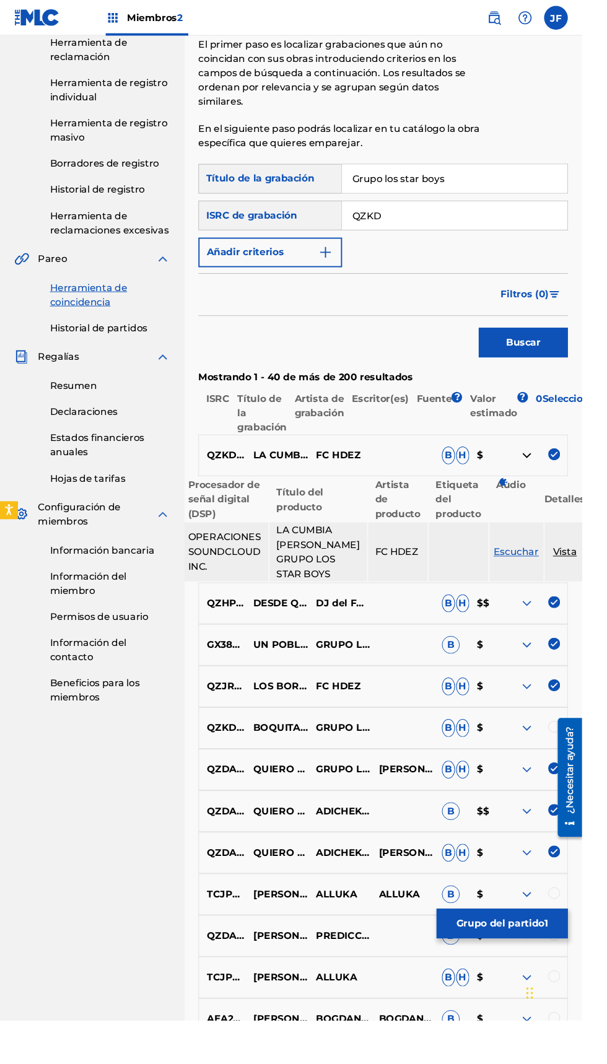
click at [475, 224] on input "QZKD" at bounding box center [474, 225] width 235 height 30
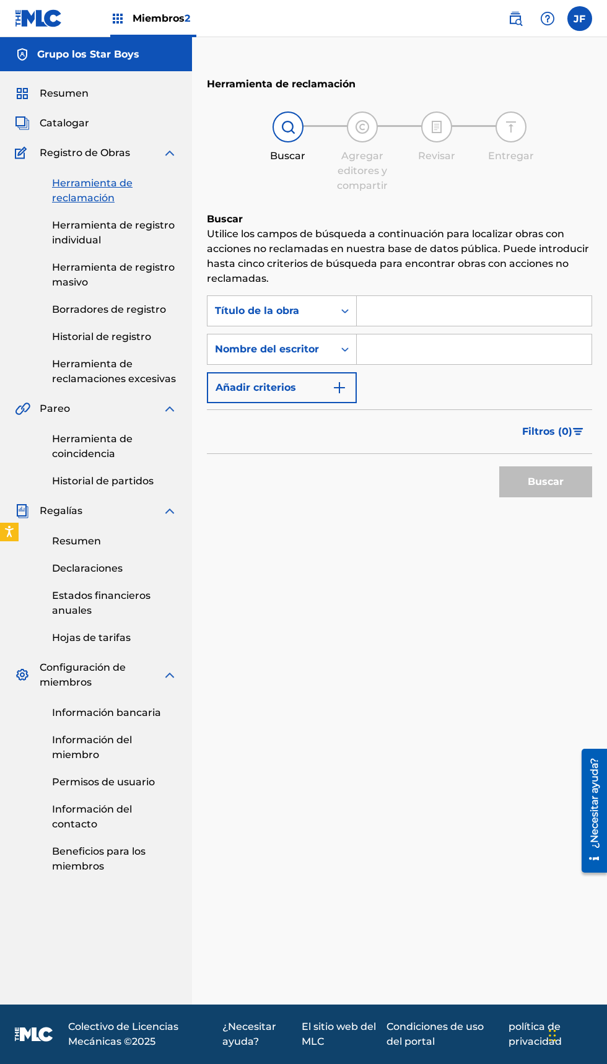
click at [83, 519] on div "Resumen Declaraciones Estados financieros anuales Hojas de tarifas" at bounding box center [96, 582] width 162 height 127
click at [79, 519] on div "Resumen Declaraciones Estados financieros anuales Hojas de tarifas" at bounding box center [96, 582] width 162 height 127
click at [101, 543] on link "Resumen" at bounding box center [114, 541] width 125 height 15
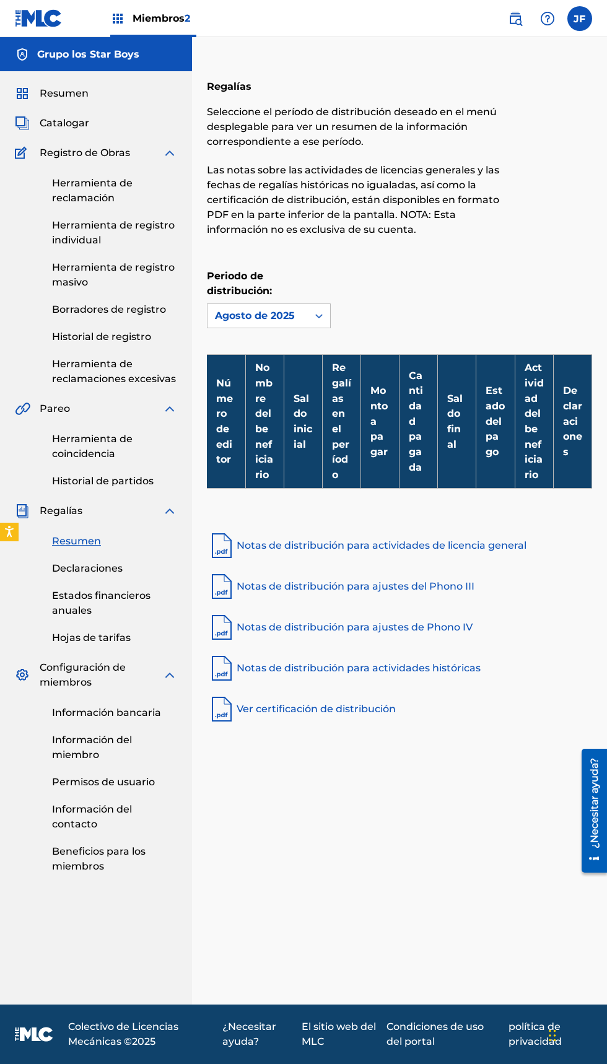
scroll to position [30, 0]
click at [516, 20] on img at bounding box center [515, 18] width 15 height 15
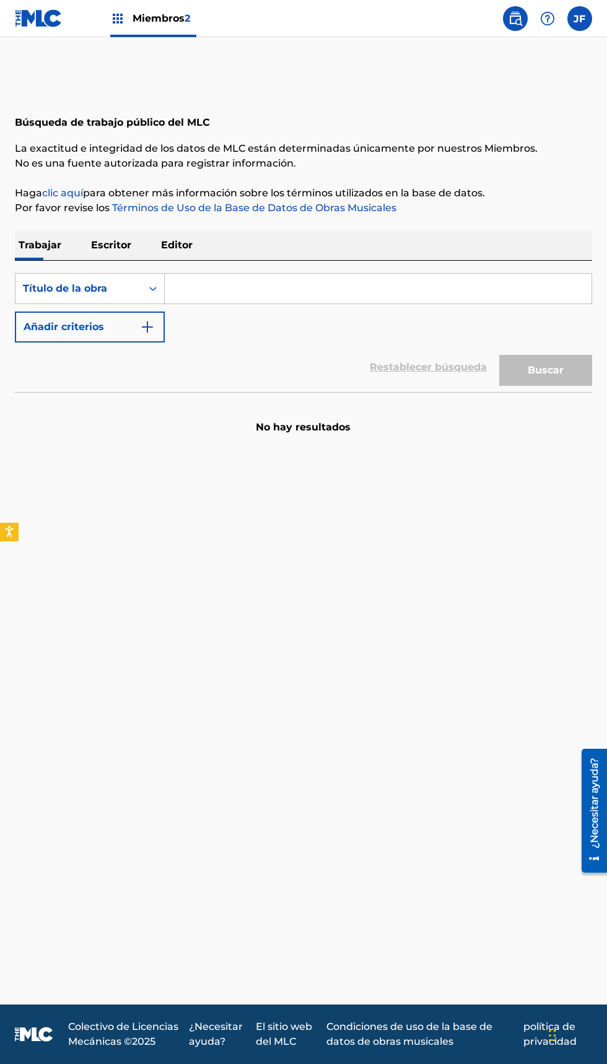
click at [246, 288] on input "Formulario de búsqueda" at bounding box center [378, 289] width 427 height 30
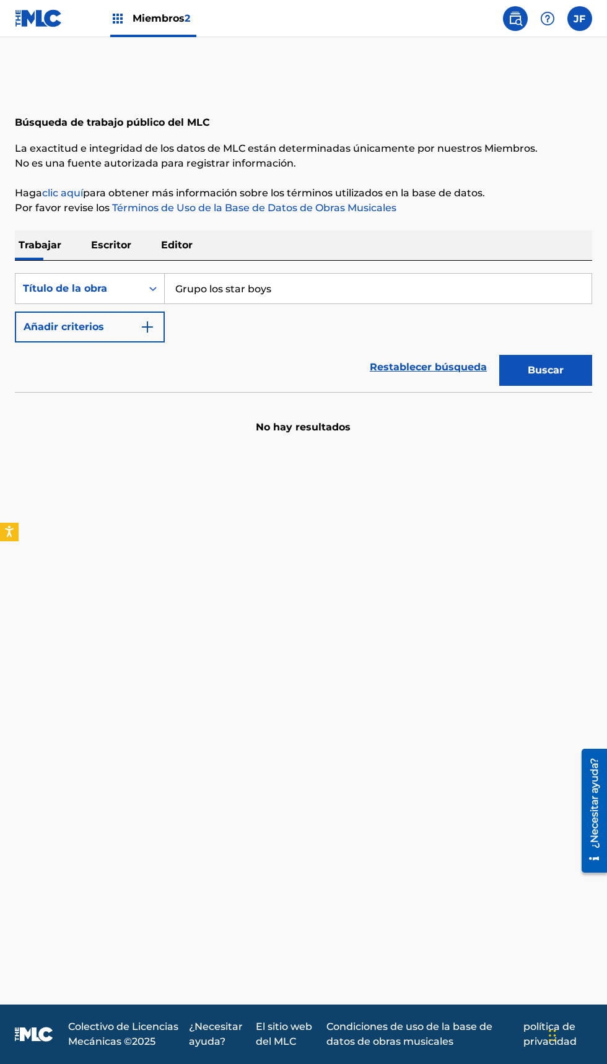
type input "Grupo los star boys"
click at [564, 359] on button "Buscar" at bounding box center [545, 370] width 93 height 31
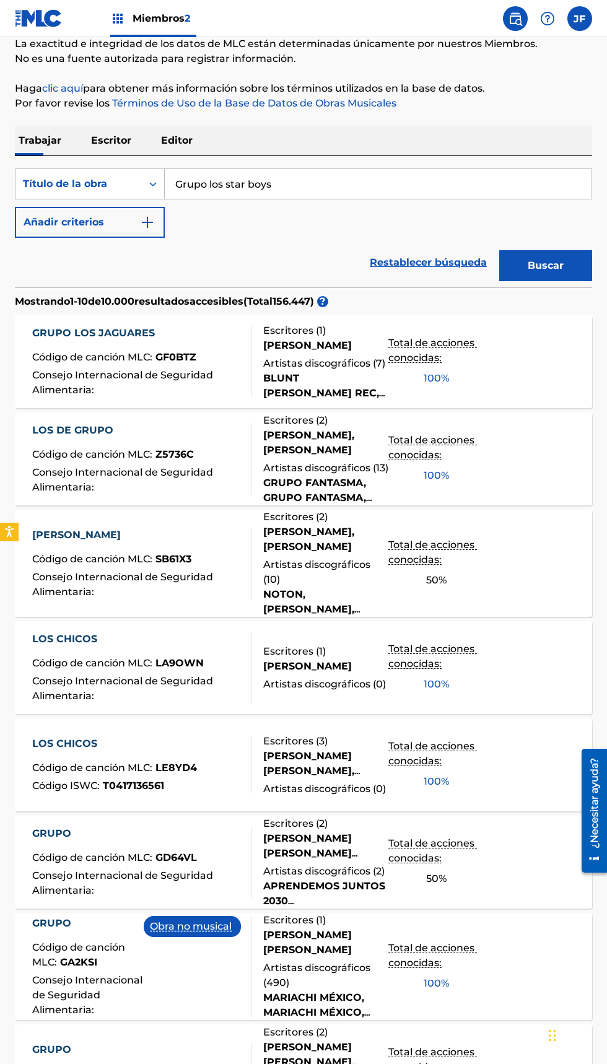
scroll to position [100, 0]
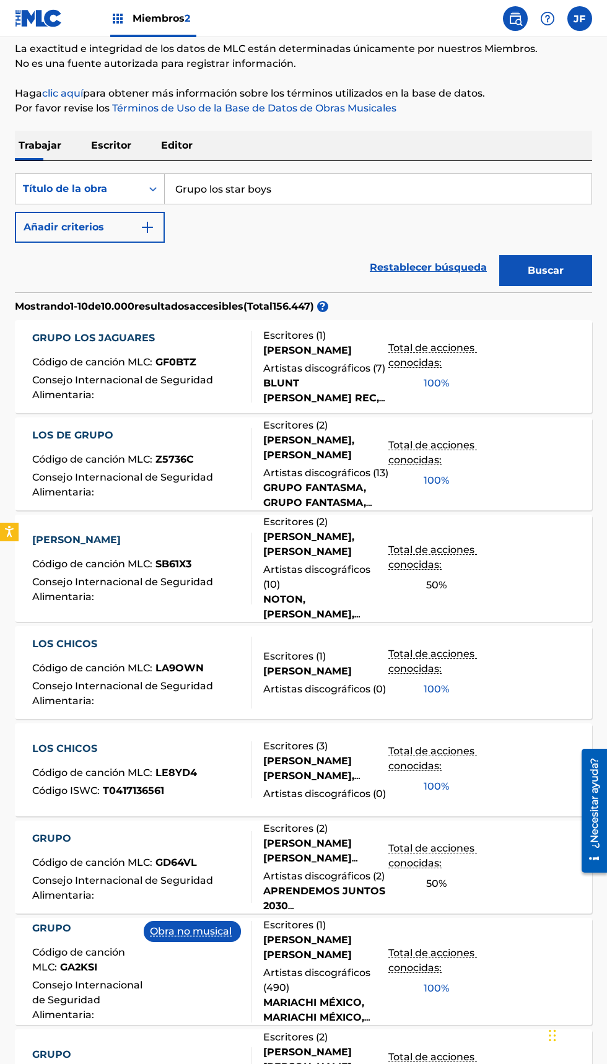
click at [162, 233] on button "Añadir criterios" at bounding box center [90, 227] width 150 height 31
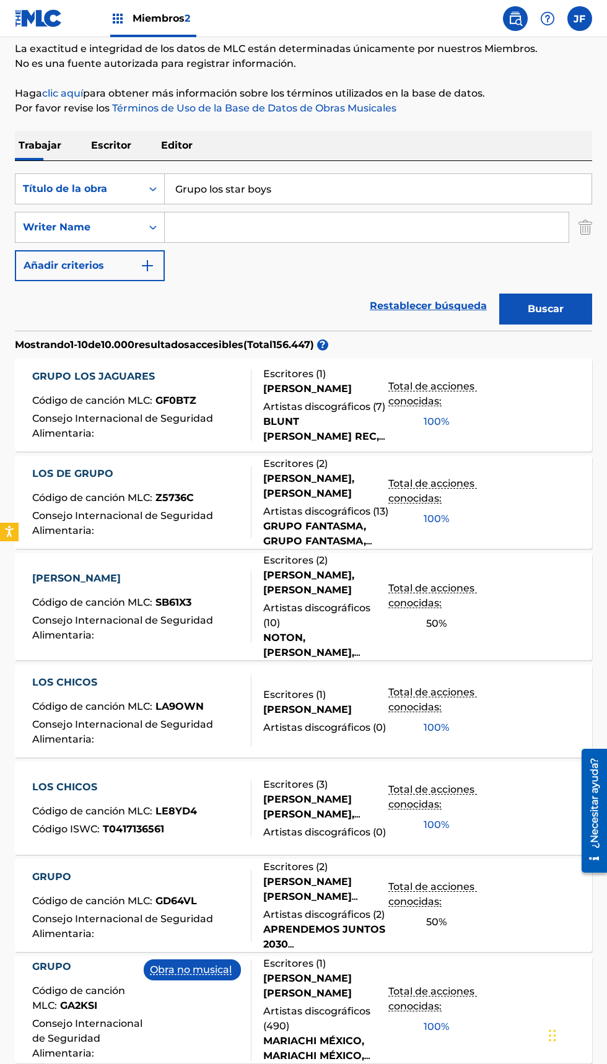
click at [345, 228] on input "Formulario de búsqueda" at bounding box center [367, 228] width 404 height 30
click at [271, 223] on input "Jazihel 5" at bounding box center [367, 228] width 404 height 30
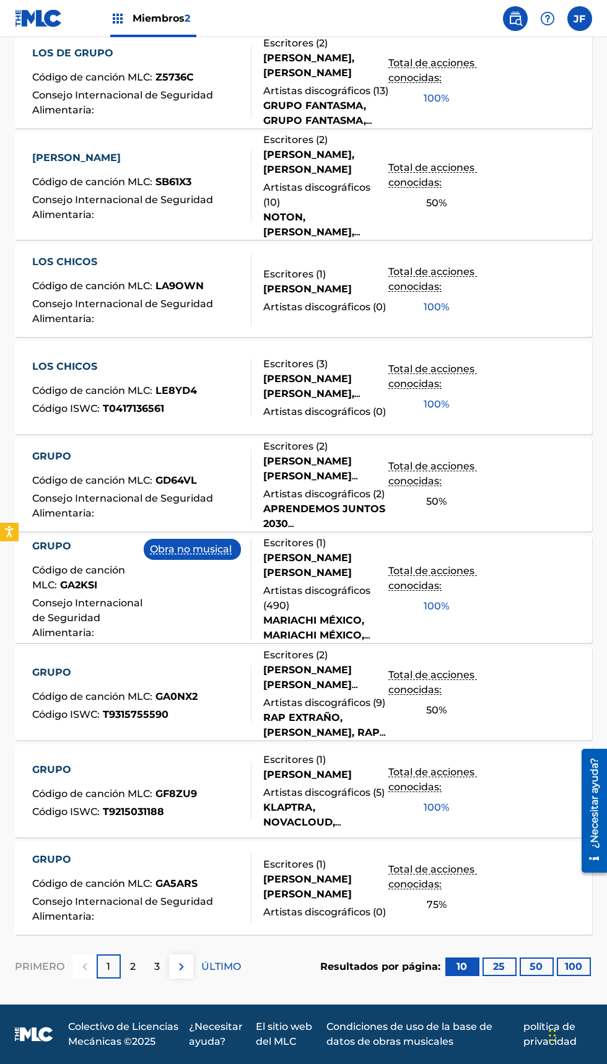
scroll to position [0, 0]
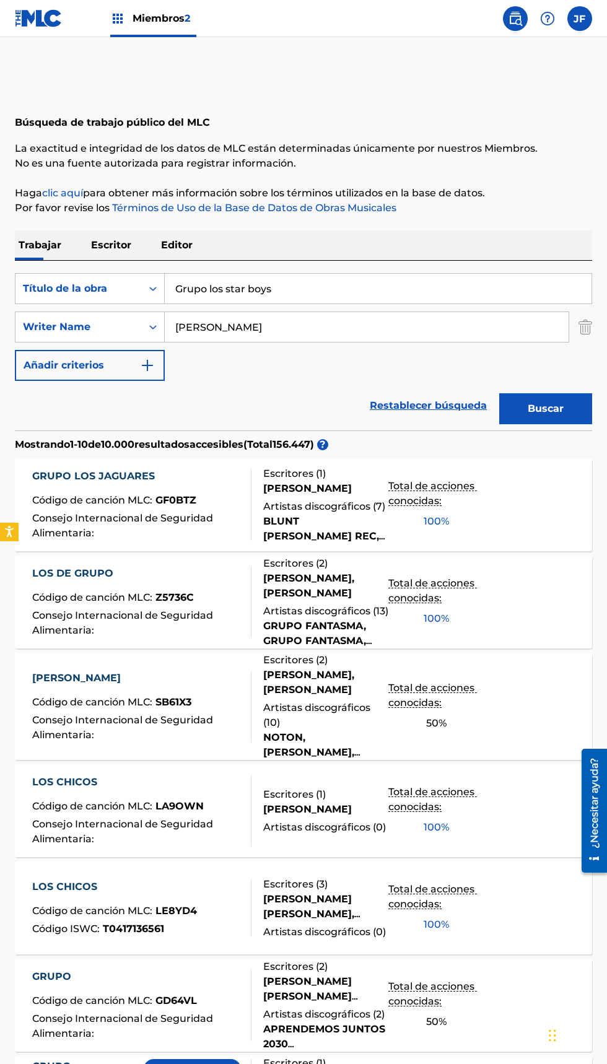
click at [559, 421] on button "Buscar" at bounding box center [545, 408] width 93 height 31
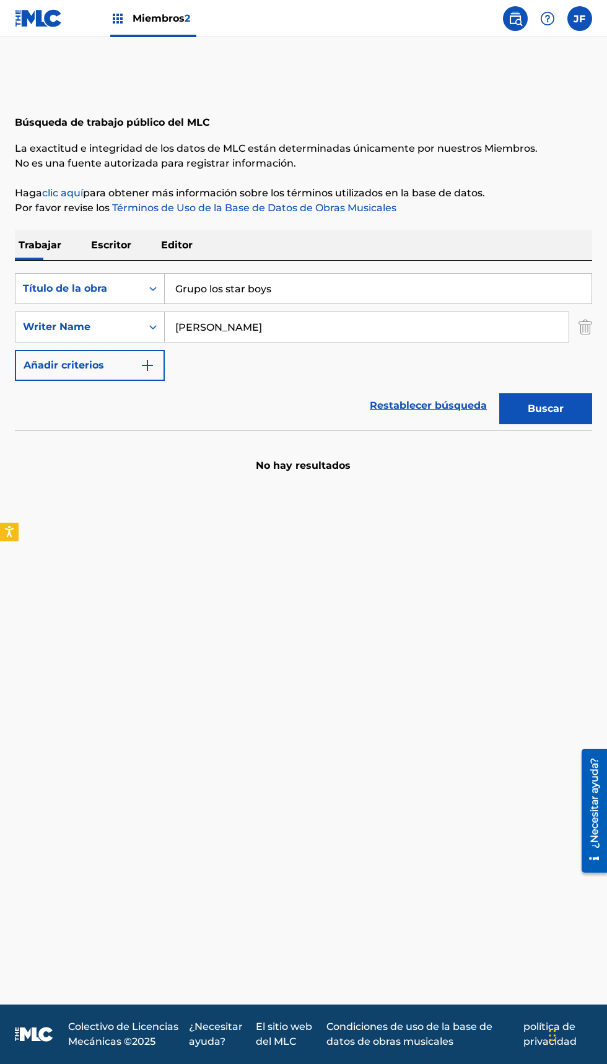
click at [554, 410] on font "Buscar" at bounding box center [546, 409] width 36 height 12
click at [148, 365] on img "Formulario de búsqueda" at bounding box center [147, 365] width 15 height 15
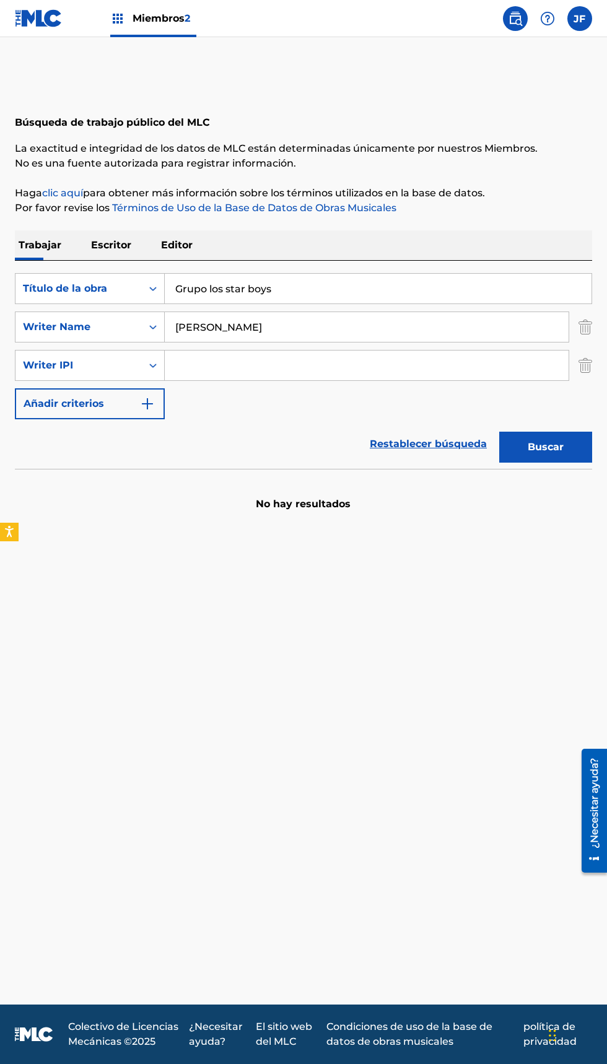
click at [330, 326] on input "Jazihel Flores Romero" at bounding box center [367, 327] width 404 height 30
type input "J"
click at [202, 288] on input "Grupo los star boys" at bounding box center [378, 289] width 427 height 30
click at [414, 742] on main "Búsqueda de trabajo público del MLC La exactitud e integridad de los datos de M…" at bounding box center [303, 521] width 607 height 968
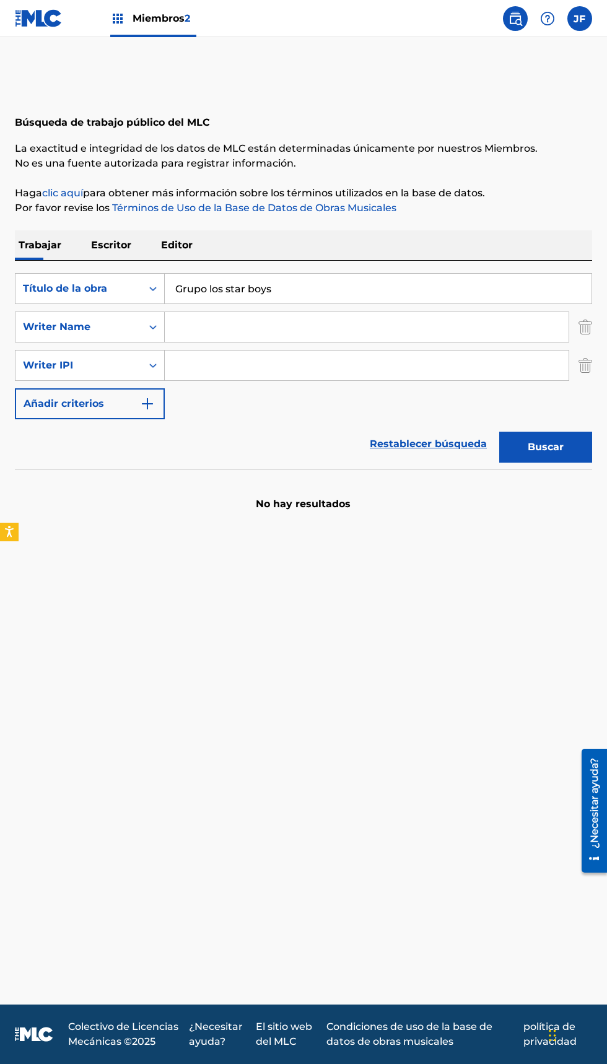
scroll to position [79, 0]
click at [216, 274] on input "Grupo los star boys" at bounding box center [378, 289] width 427 height 30
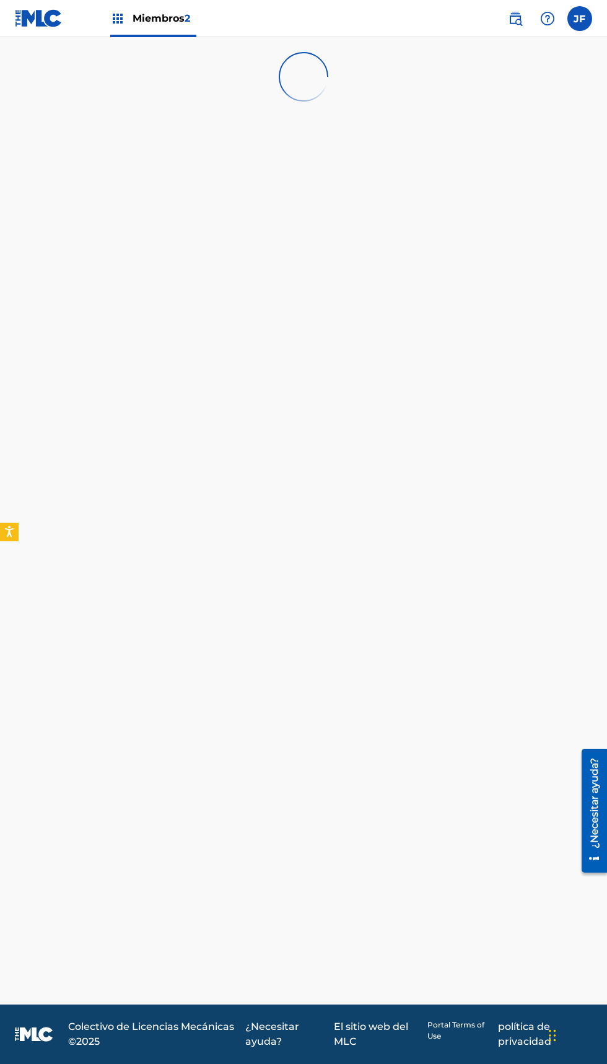
scroll to position [80, 0]
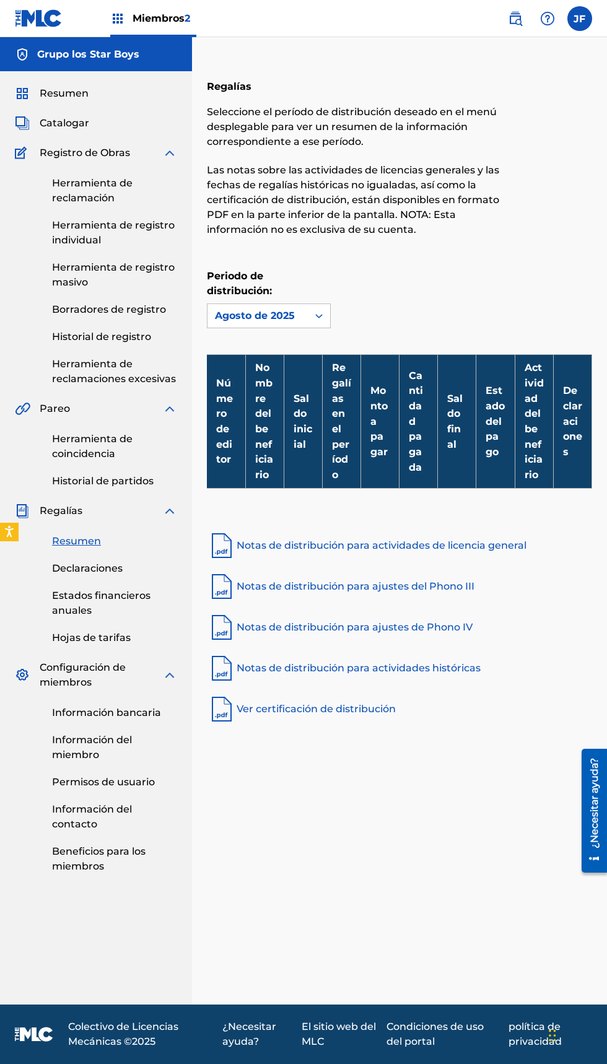
click at [73, 846] on font "Beneficios para los miembros" at bounding box center [99, 859] width 94 height 27
click at [547, 18] on img at bounding box center [547, 18] width 15 height 15
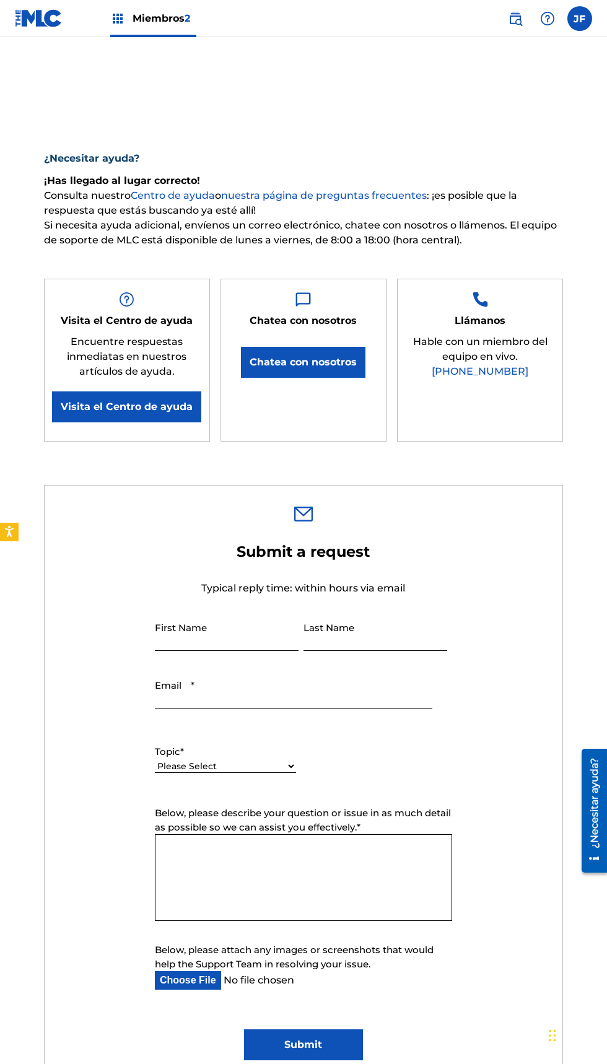
type input "Jazihel"
type input "[PERSON_NAME]"
type input "[EMAIL_ADDRESS][DOMAIN_NAME]"
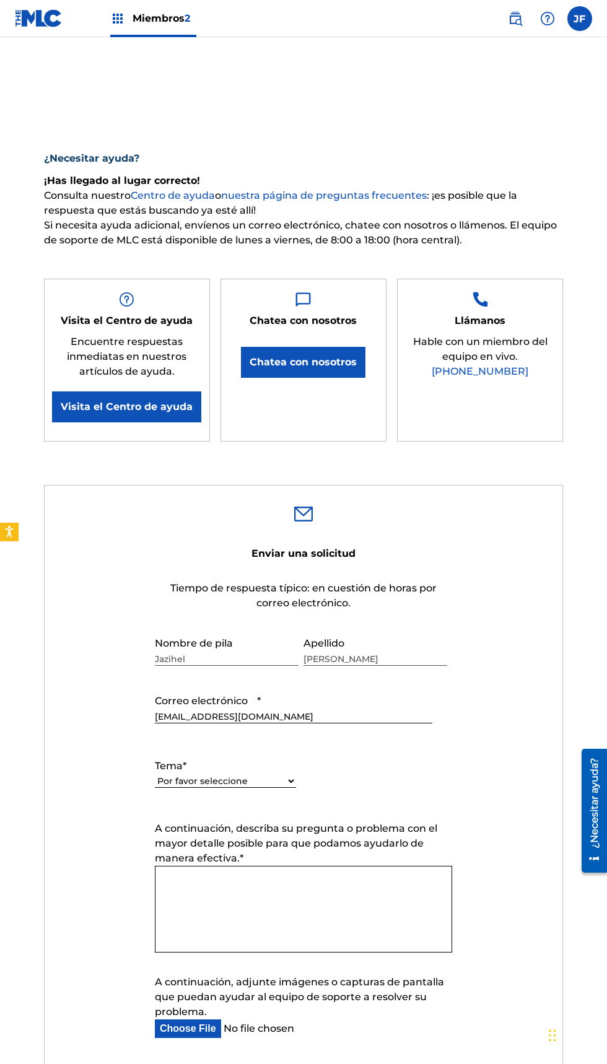
click at [131, 17] on div "Miembros 2" at bounding box center [153, 18] width 86 height 37
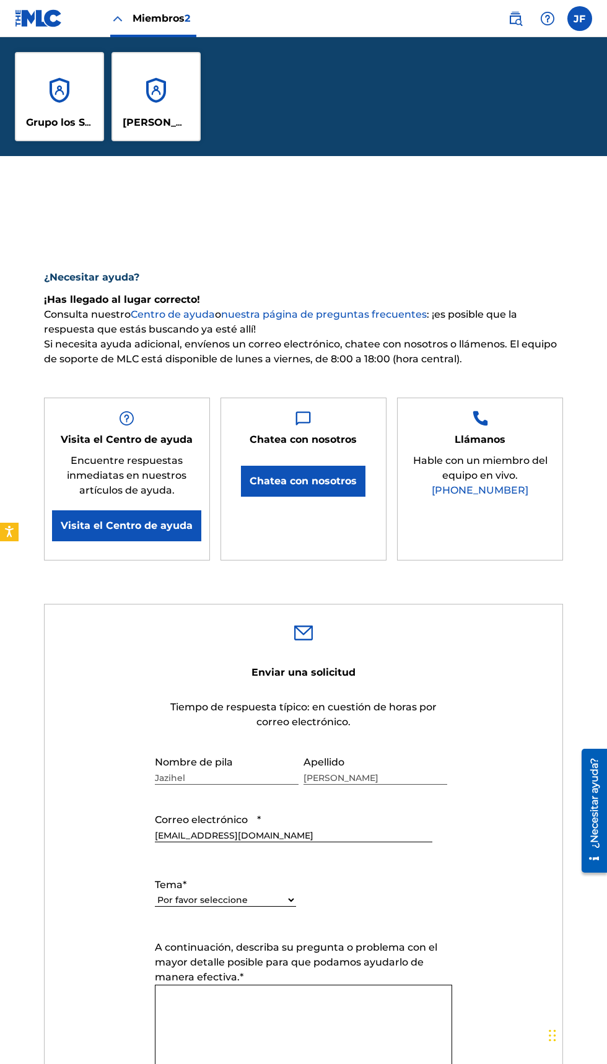
click at [45, 98] on div "Grupo los Star Boys" at bounding box center [59, 96] width 89 height 89
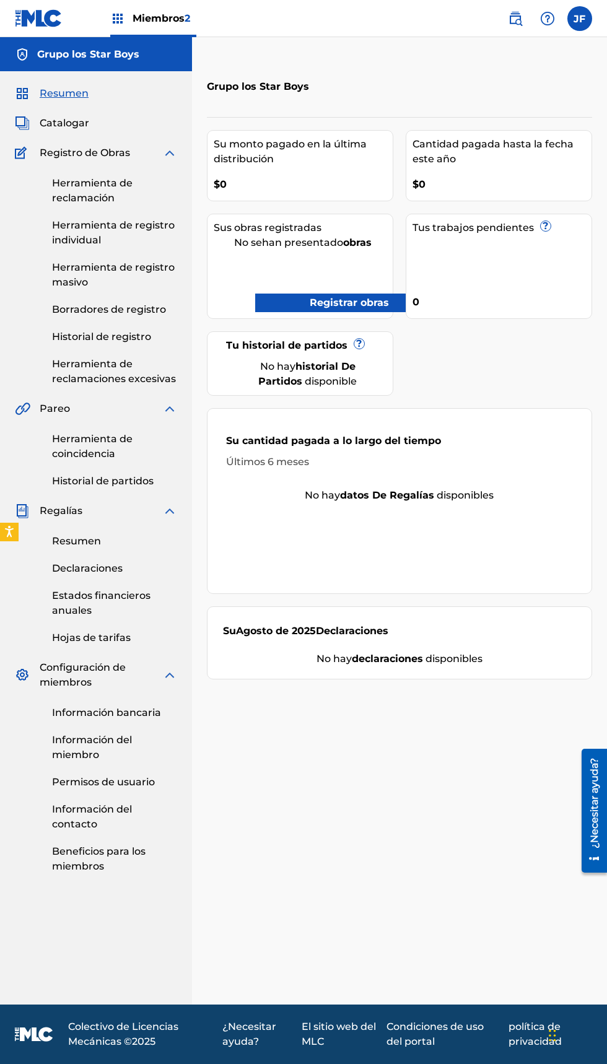
click at [489, 247] on div "Tus trabajos pendientes ? 0" at bounding box center [499, 266] width 186 height 105
click at [357, 343] on font "?" at bounding box center [360, 344] width 6 height 12
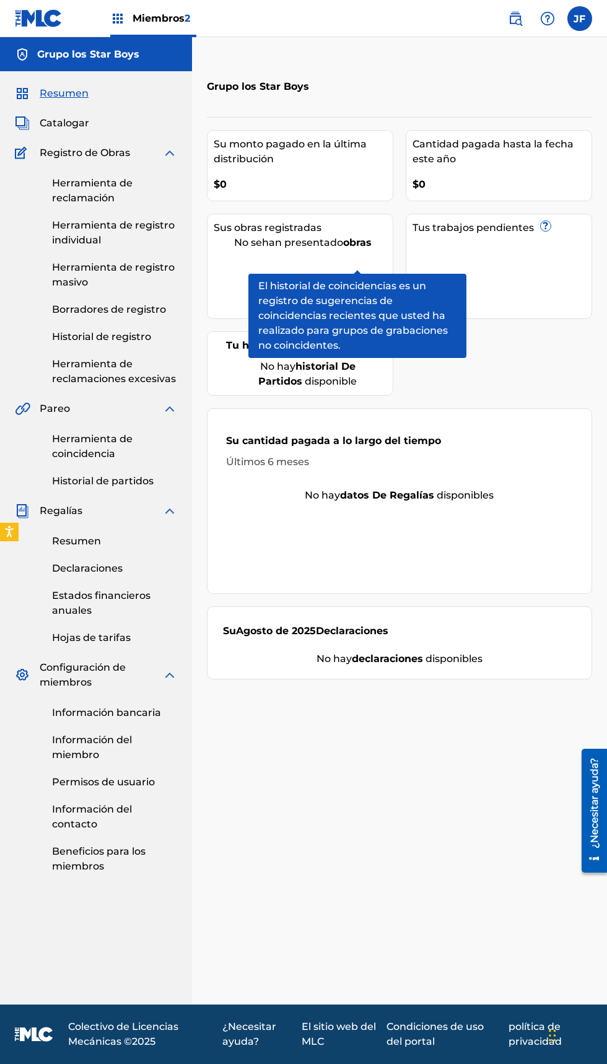
click at [356, 403] on div "Su monto pagado en la última distribución $0 Cantidad pagada hasta la fecha est…" at bounding box center [399, 398] width 385 height 563
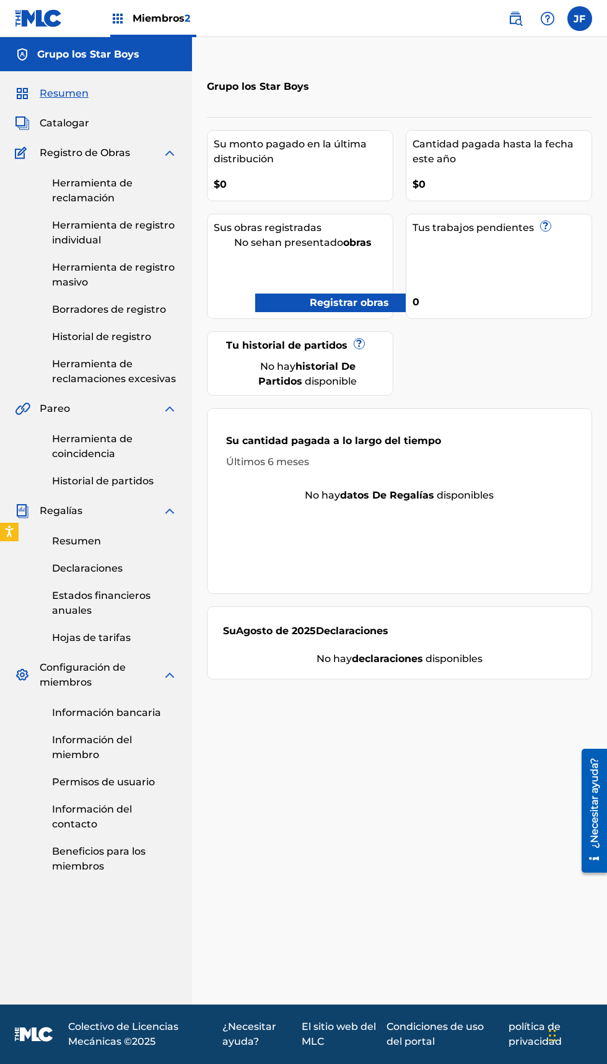
click at [279, 372] on div "No hay historial de partidos disponible" at bounding box center [308, 374] width 139 height 30
click at [530, 252] on div "Tus trabajos pendientes ? 0" at bounding box center [499, 266] width 186 height 105
click at [543, 229] on font "?" at bounding box center [546, 226] width 6 height 12
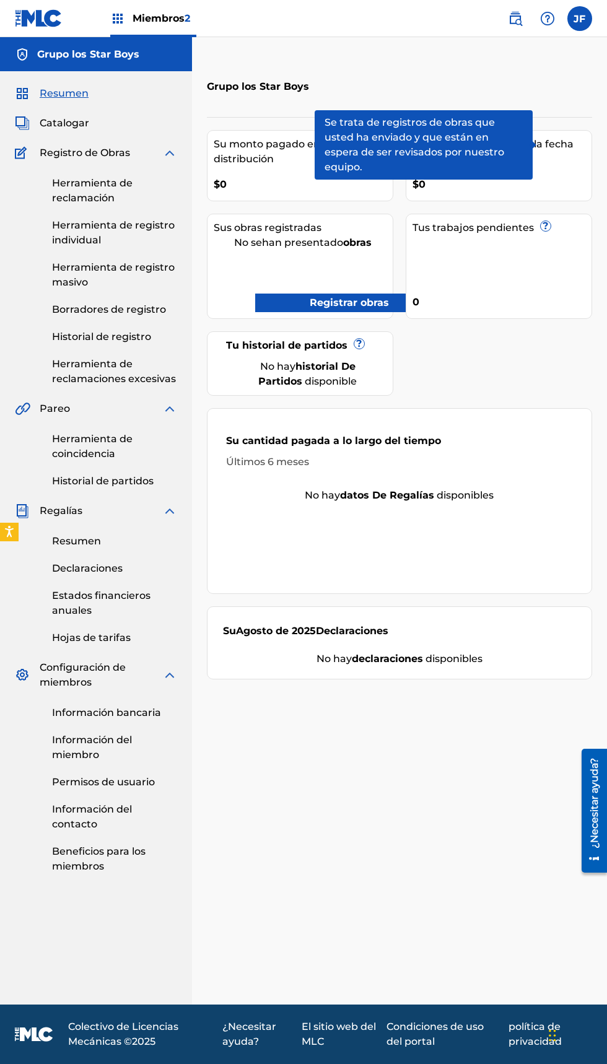
click at [336, 326] on div "Su monto pagado en la última distribución $0 Cantidad pagada hasta la fecha est…" at bounding box center [399, 398] width 385 height 563
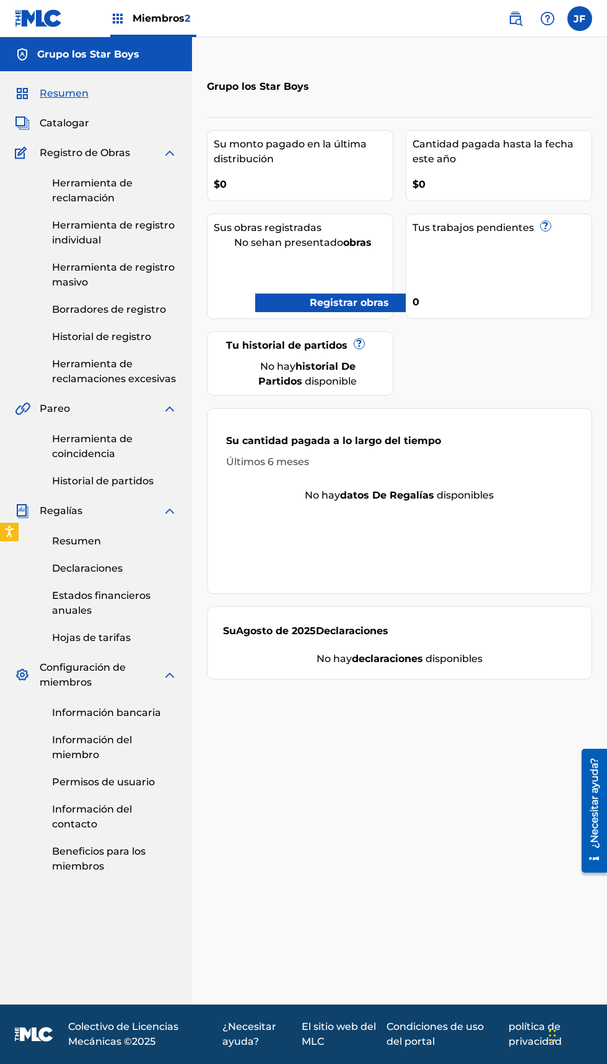
click at [346, 304] on font "Registrar obras" at bounding box center [349, 303] width 79 height 12
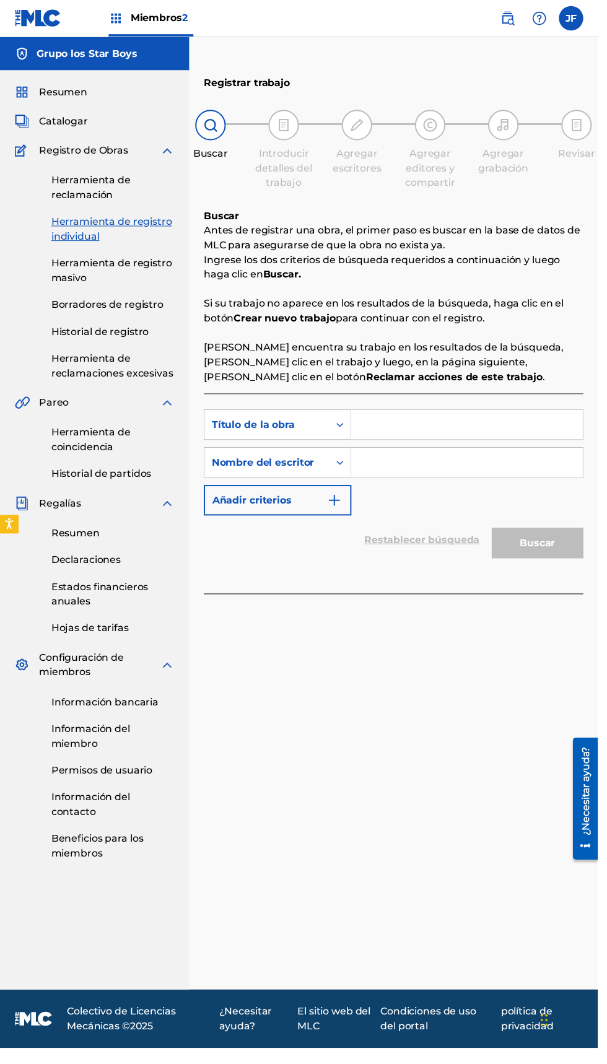
click at [481, 431] on input "Formulario de búsqueda" at bounding box center [474, 431] width 235 height 30
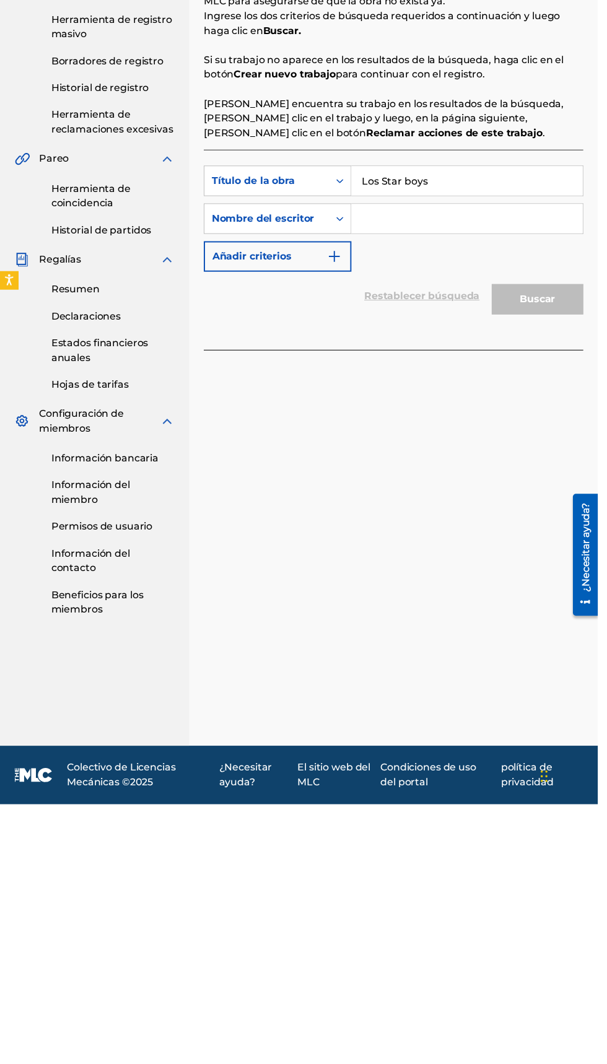
type input "Los Star boys"
click at [565, 549] on div "Buscar" at bounding box center [542, 549] width 99 height 50
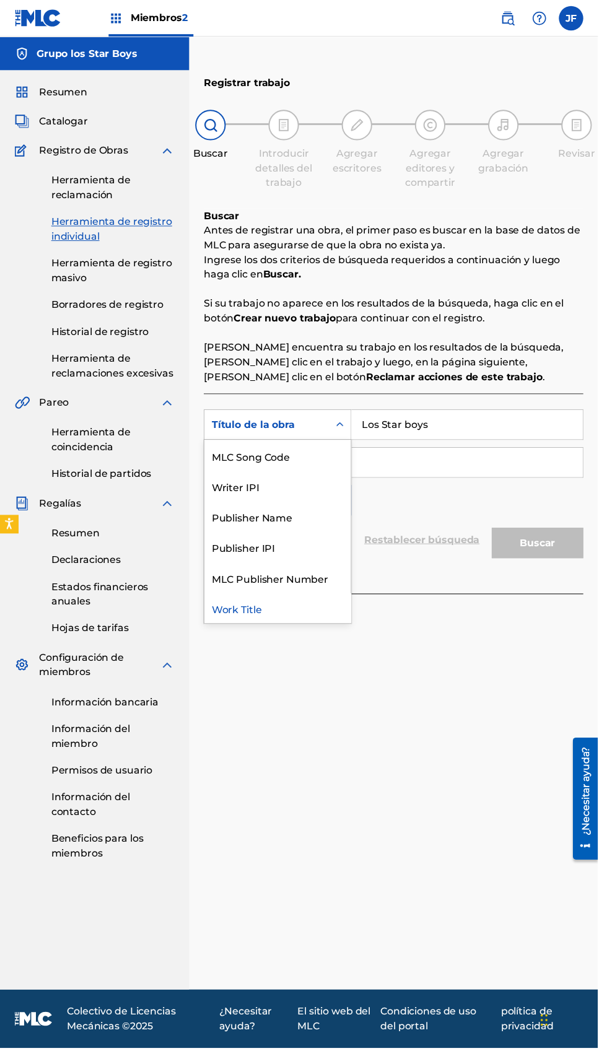
scroll to position [63, 0]
click at [279, 509] on div "Publisher Name" at bounding box center [282, 524] width 149 height 31
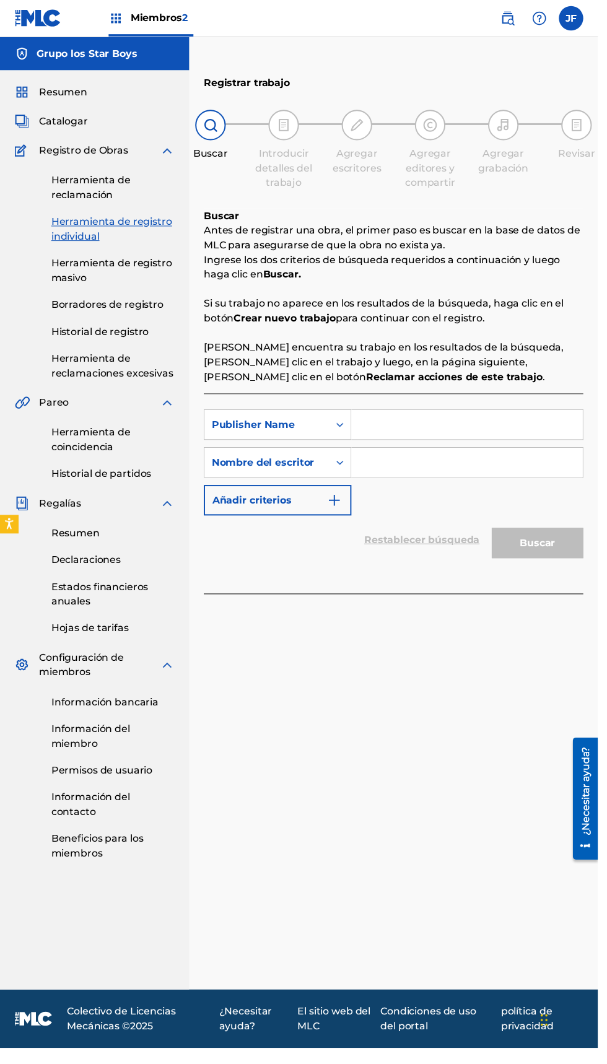
click at [445, 416] on input "Formulario de búsqueda" at bounding box center [474, 431] width 235 height 30
type input "Grupo los star boys"
click at [444, 455] on input "Formulario de búsqueda" at bounding box center [474, 470] width 235 height 30
type input "Jazihel"
click at [565, 536] on button "Buscar" at bounding box center [545, 551] width 93 height 31
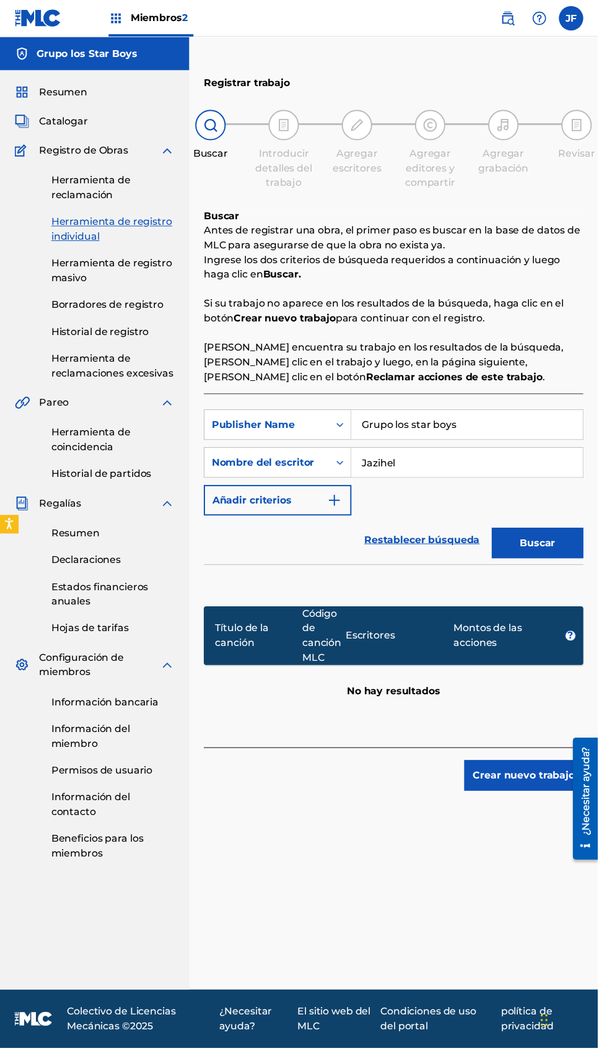
click at [401, 416] on input "Grupo los star boys" at bounding box center [474, 431] width 235 height 30
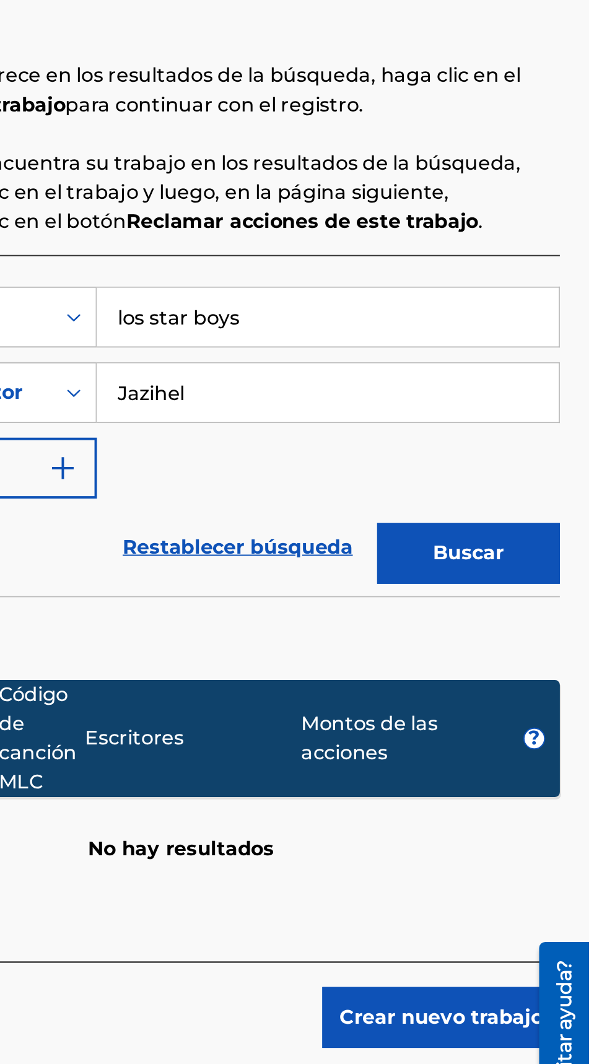
click at [549, 545] on font "Buscar" at bounding box center [546, 551] width 36 height 12
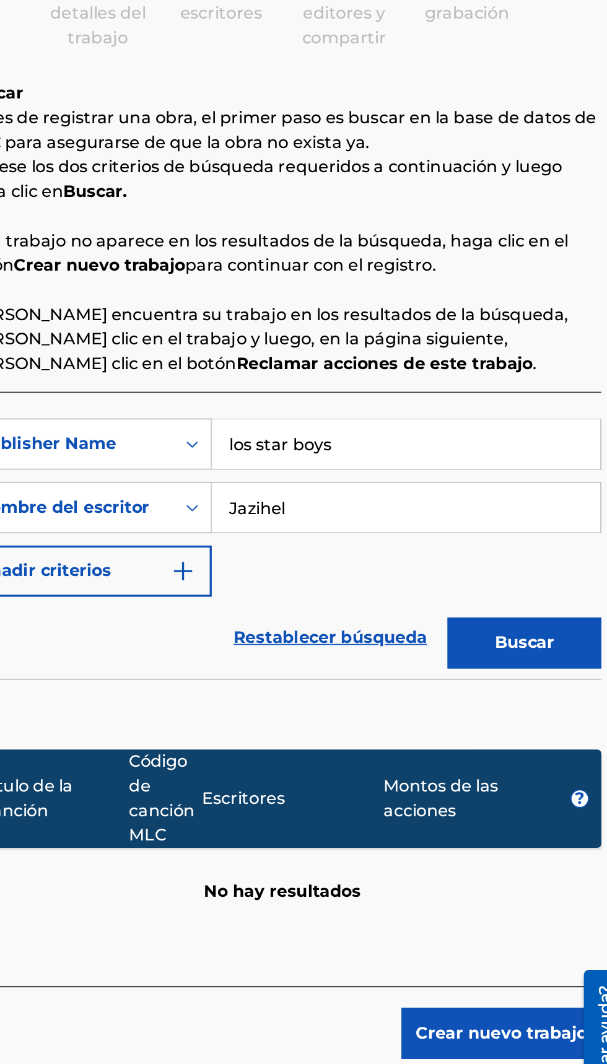
click at [446, 416] on input "los star boys" at bounding box center [474, 431] width 235 height 30
type input "l"
type input "Grupo Los Star Boys"
click at [444, 455] on input "Jazihel" at bounding box center [474, 470] width 235 height 30
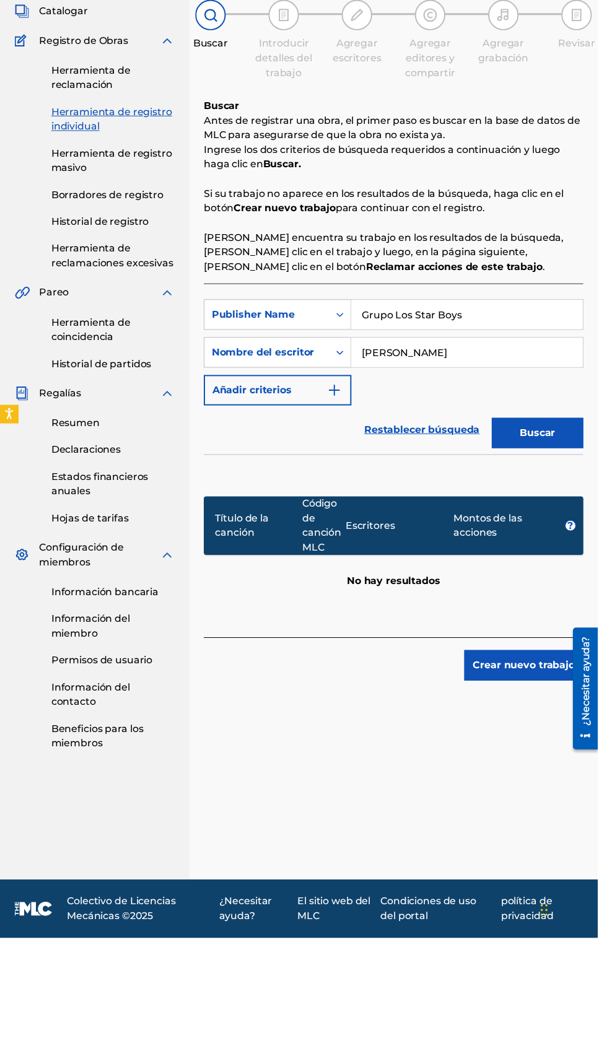
type input "Jazihel Flores Romero"
click at [571, 536] on button "Buscar" at bounding box center [545, 551] width 93 height 31
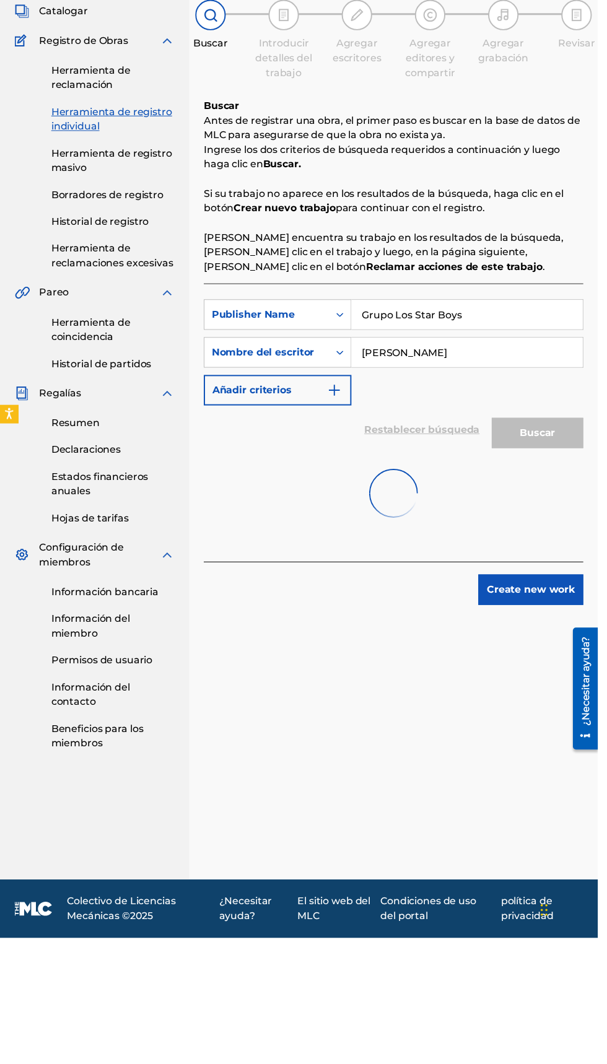
scroll to position [56, 0]
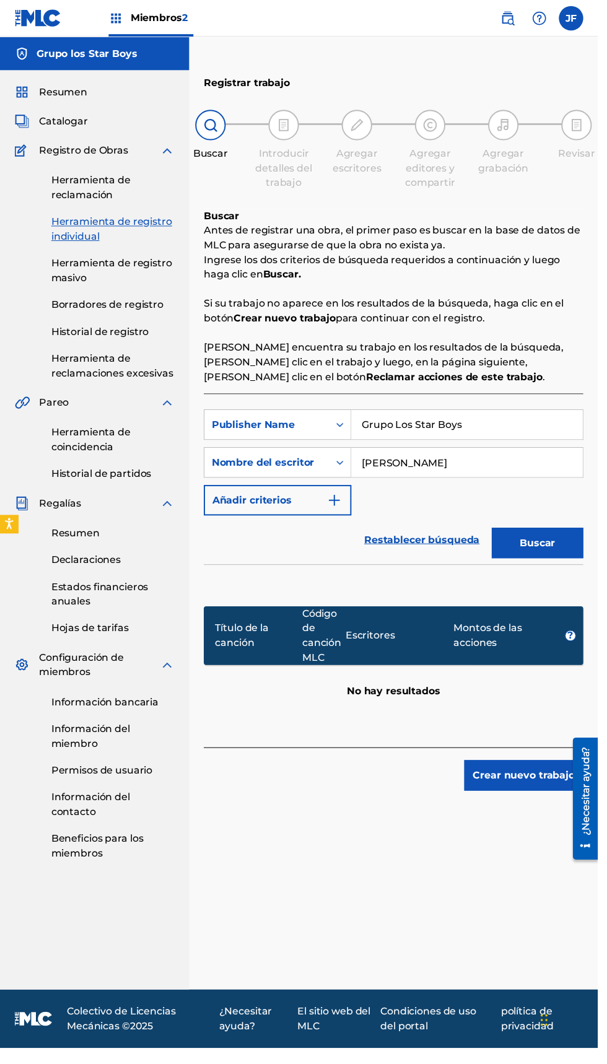
click at [395, 666] on div "Título de la canción Código de canción MLC Escritores Montos de las acciones ? …" at bounding box center [399, 651] width 385 height 156
click at [452, 542] on font "Restablecer búsqueda" at bounding box center [428, 548] width 117 height 12
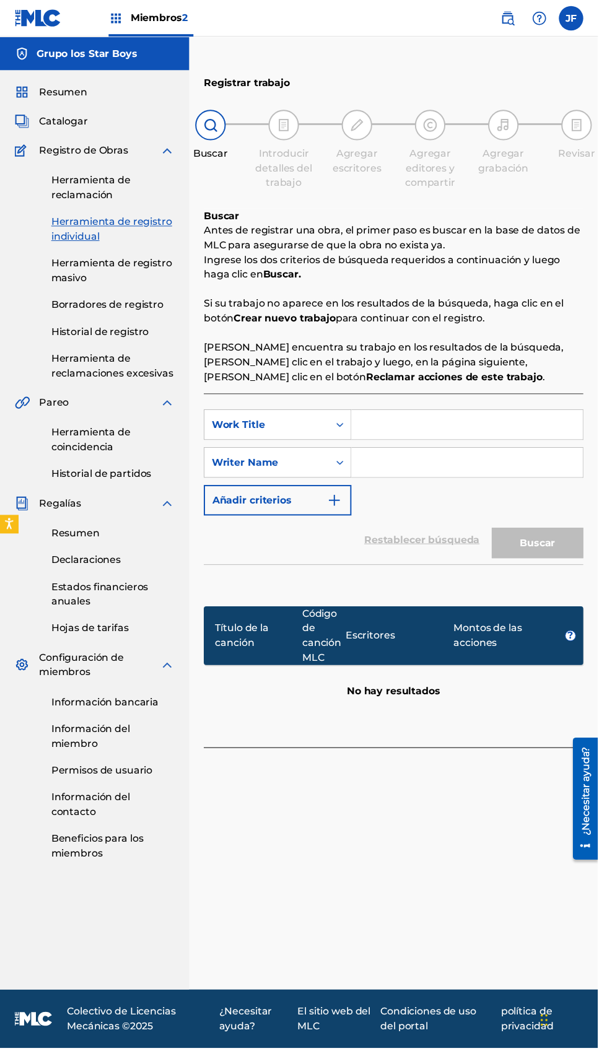
click at [430, 416] on input "Formulario de búsqueda" at bounding box center [474, 431] width 235 height 30
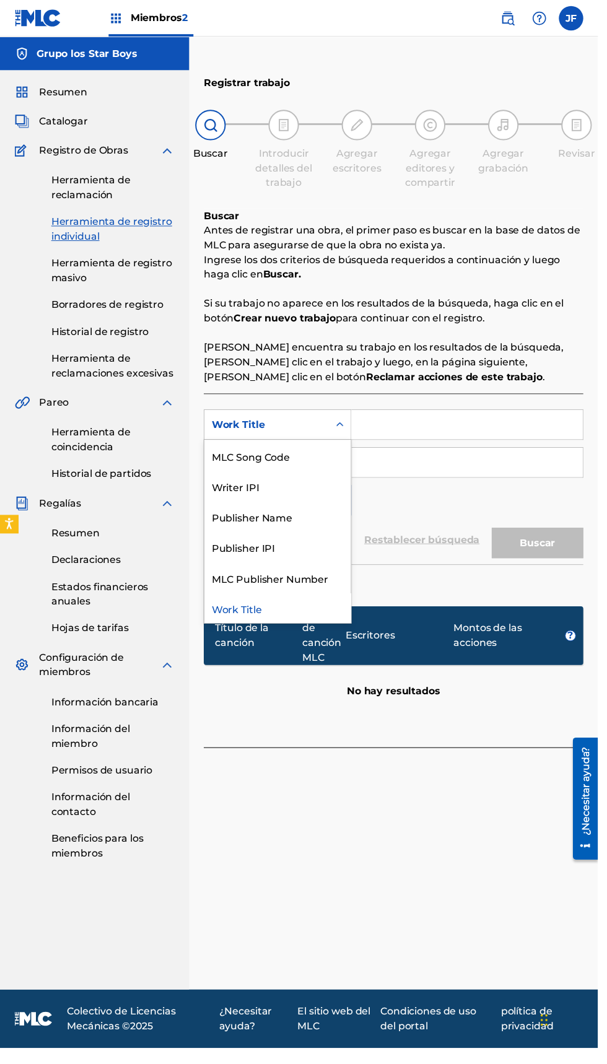
scroll to position [64, 0]
click at [454, 416] on input "Formulario de búsqueda" at bounding box center [474, 431] width 235 height 30
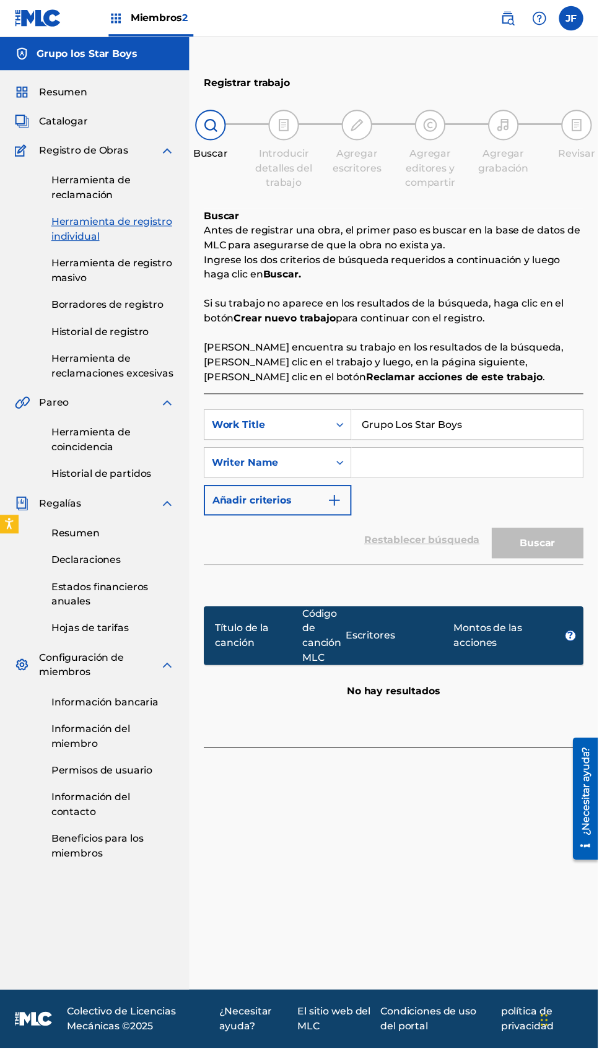
type input "Grupo Los Star Boys"
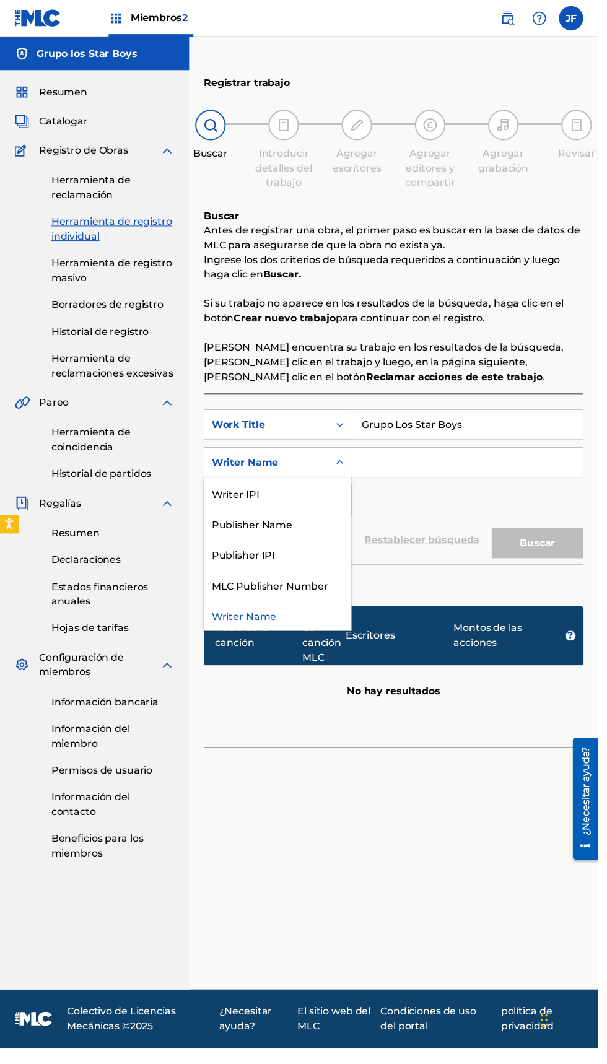
click at [279, 747] on div "Registrar trabajo Buscar Introducir detalles del trabajo Agregar escritores Agr…" at bounding box center [399, 536] width 415 height 937
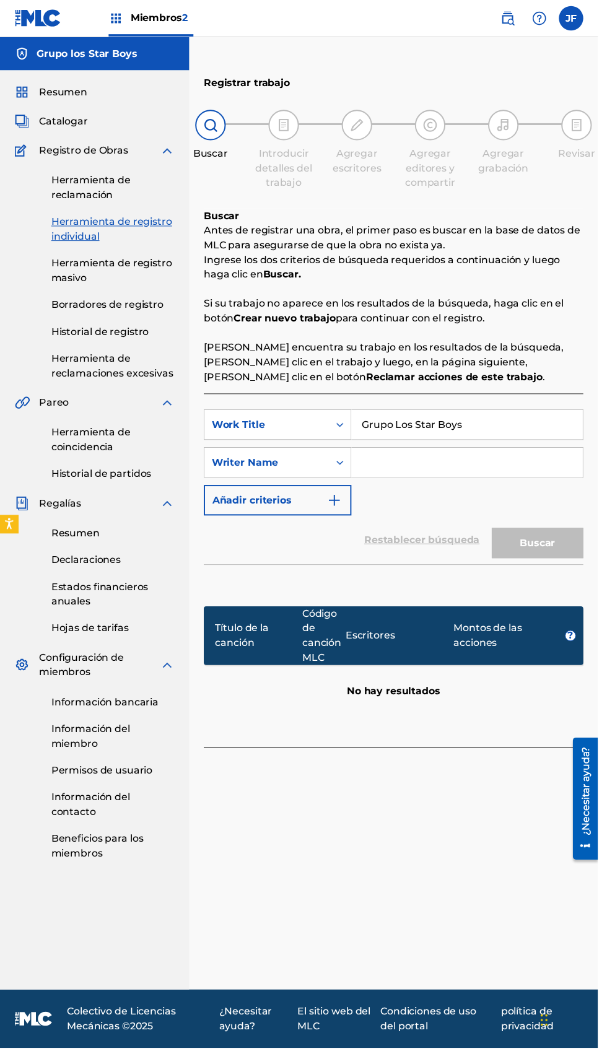
click at [339, 501] on img "Formulario de búsqueda" at bounding box center [339, 508] width 15 height 15
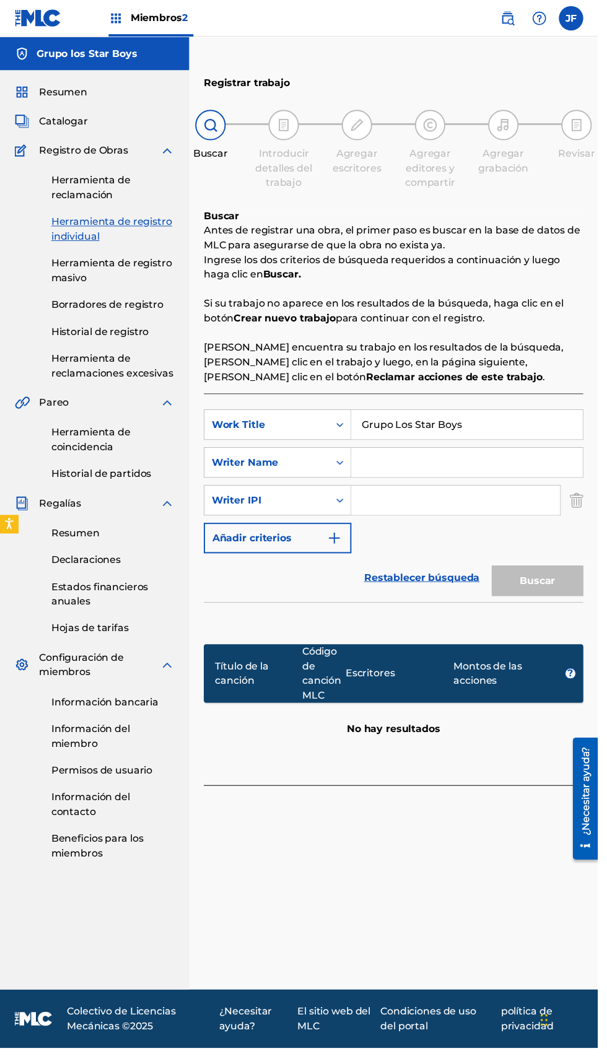
click at [456, 455] on input "Formulario de búsqueda" at bounding box center [474, 470] width 235 height 30
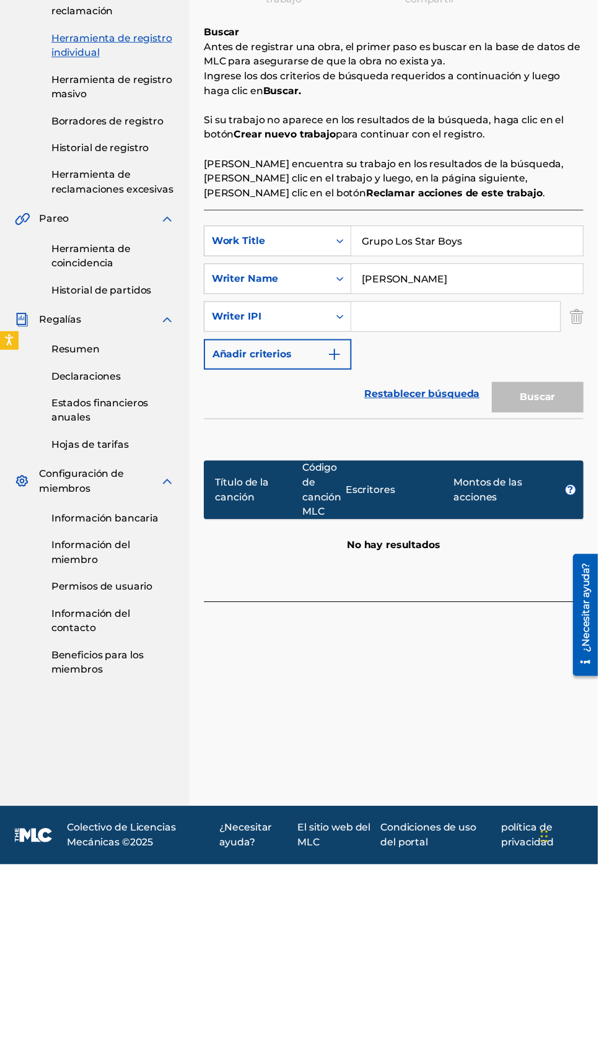
scroll to position [0, 0]
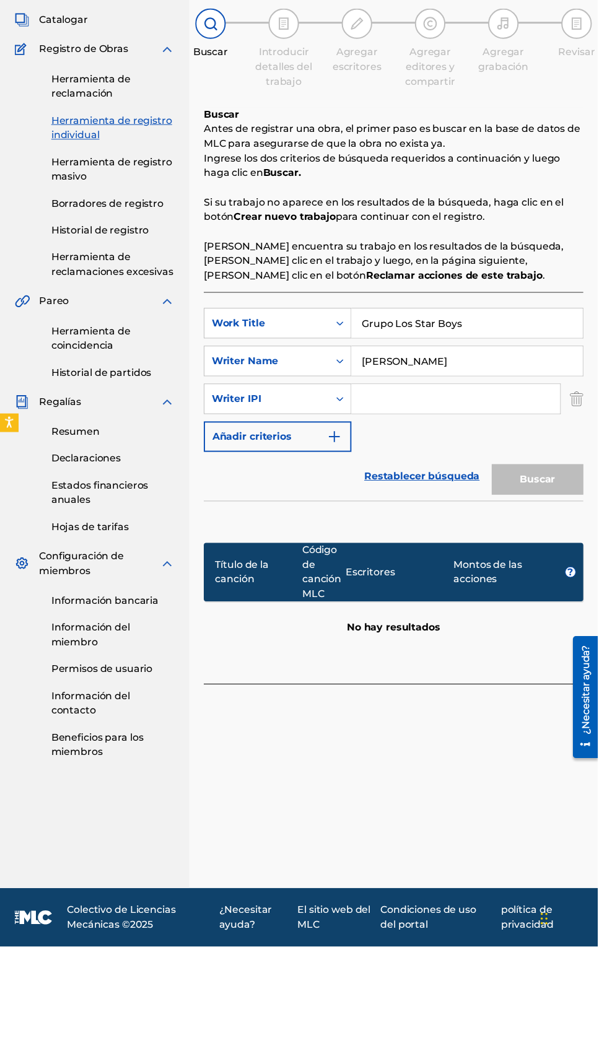
type input "Jazihel Flores Romero"
click at [590, 514] on img "Formulario de búsqueda" at bounding box center [586, 508] width 14 height 31
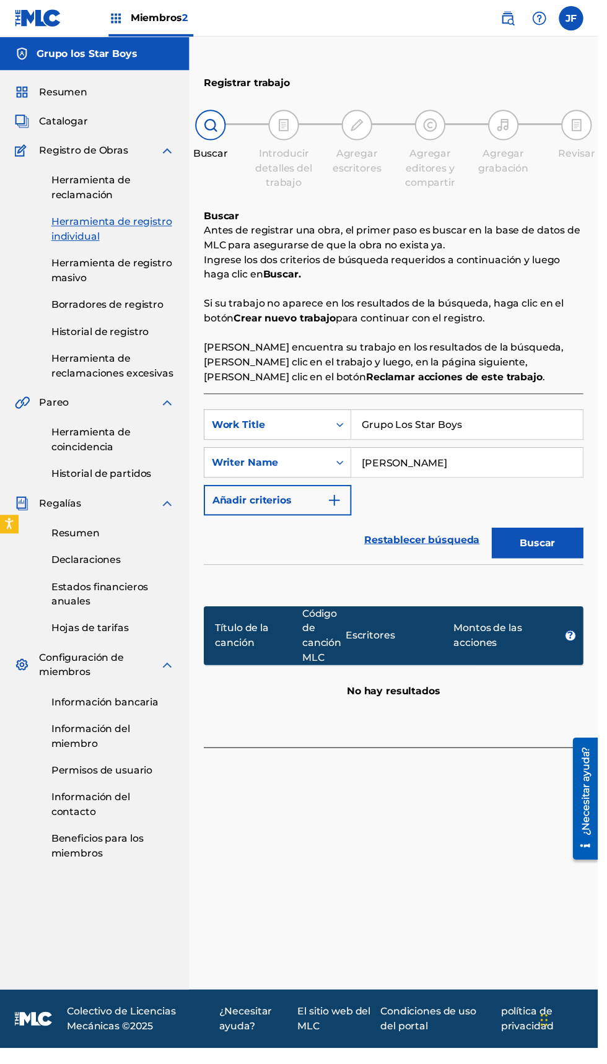
click at [561, 552] on font "Buscar" at bounding box center [546, 551] width 36 height 12
click at [517, 781] on font "Crear nuevo trabajo" at bounding box center [531, 787] width 103 height 12
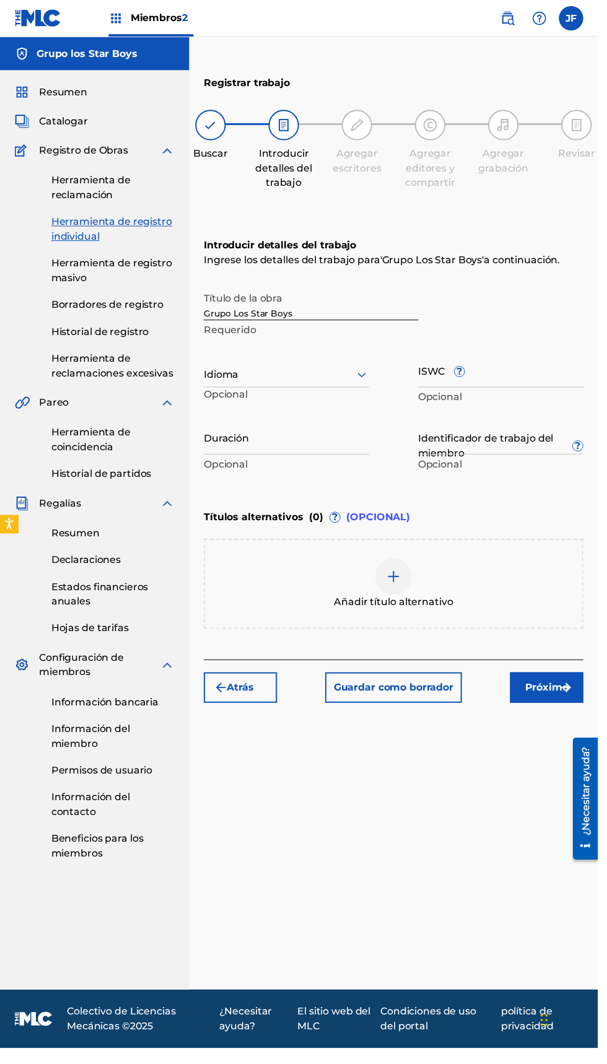
click at [349, 290] on input "Grupo Los Star Boys" at bounding box center [316, 307] width 218 height 35
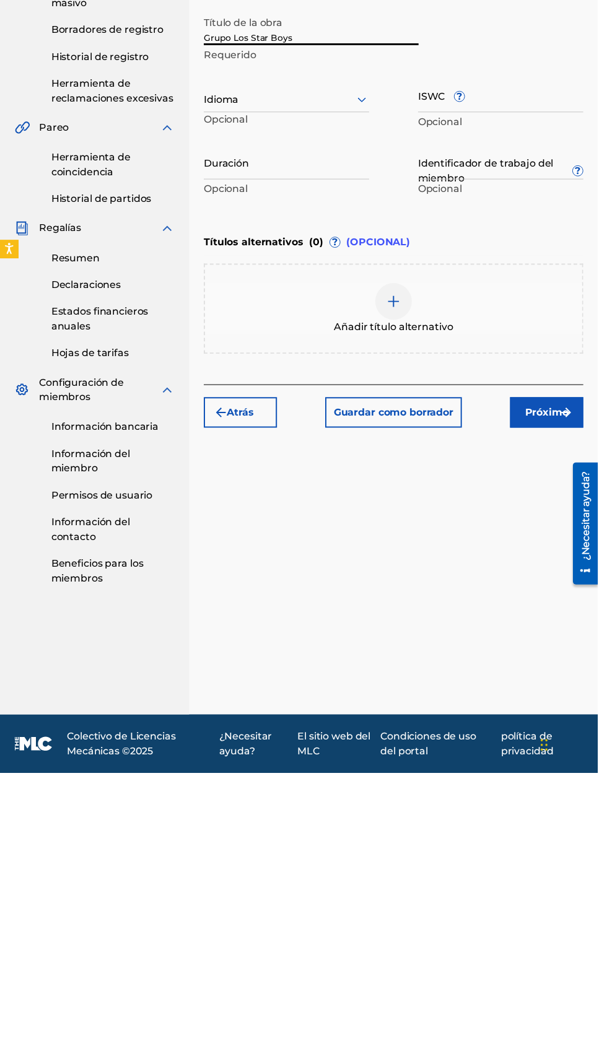
click at [548, 665] on div "Registrar trabajo Buscar Introducir detalles del trabajo Agregar escritores Agr…" at bounding box center [399, 536] width 415 height 937
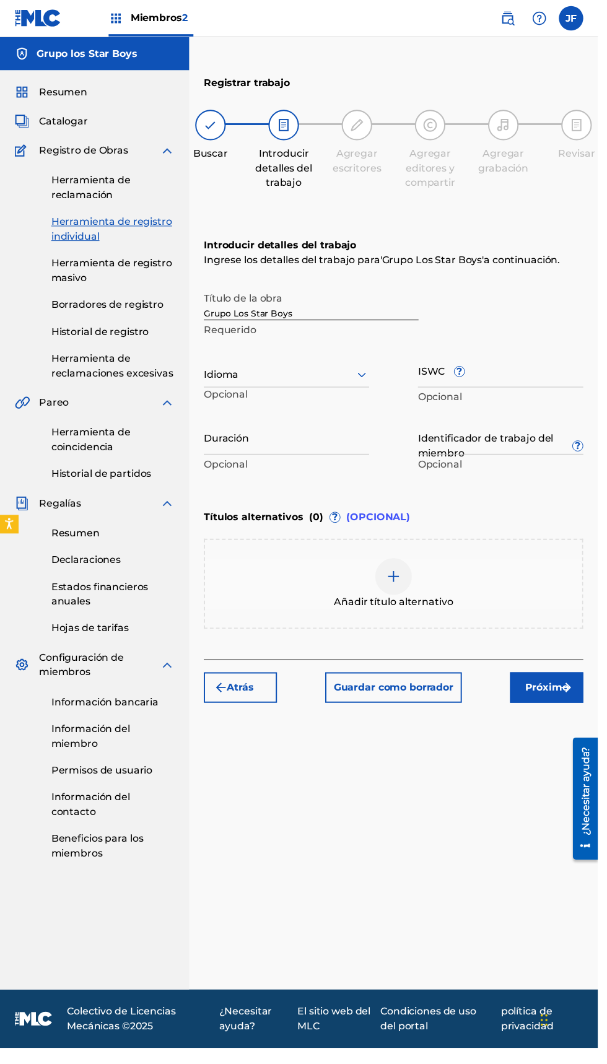
click at [555, 692] on font "Próximo" at bounding box center [555, 698] width 44 height 12
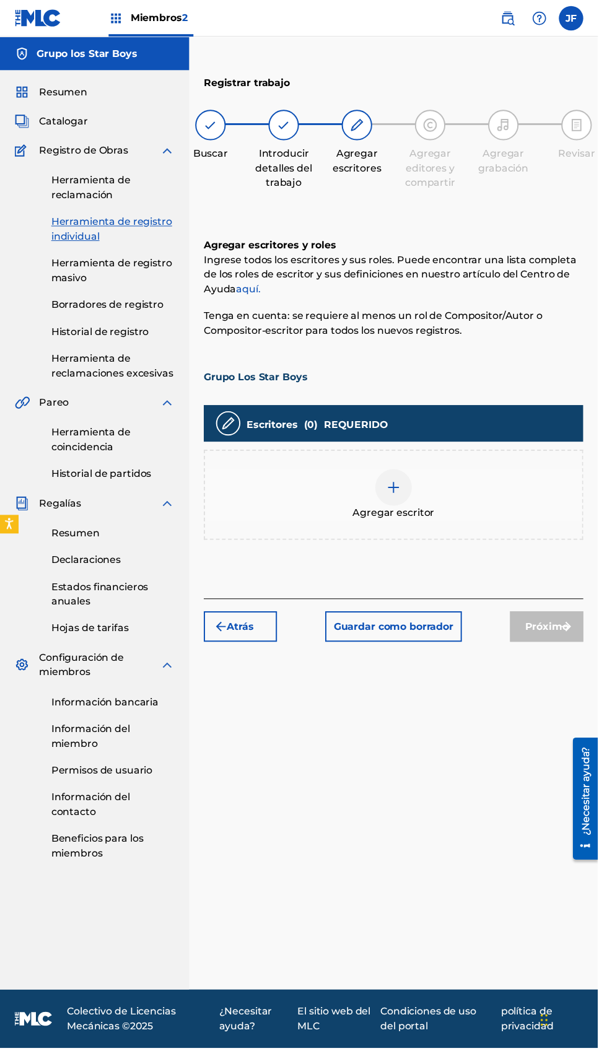
click at [429, 468] on div "Agregar escritor" at bounding box center [399, 503] width 385 height 92
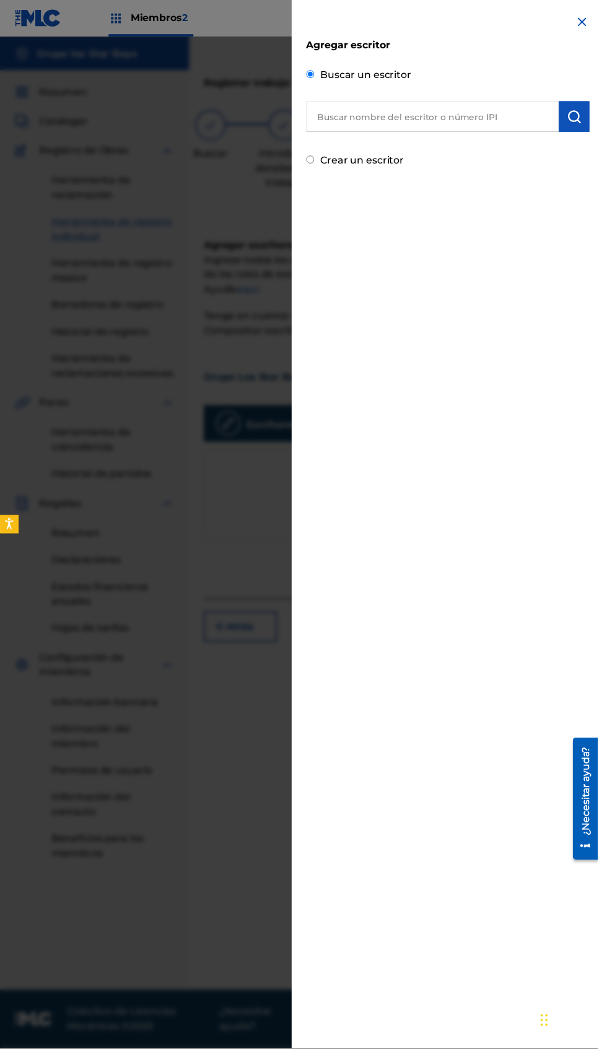
click at [475, 117] on input "text" at bounding box center [439, 118] width 256 height 31
type input "Jazihel Flores Romero"
click at [598, 119] on button "submit" at bounding box center [582, 118] width 31 height 31
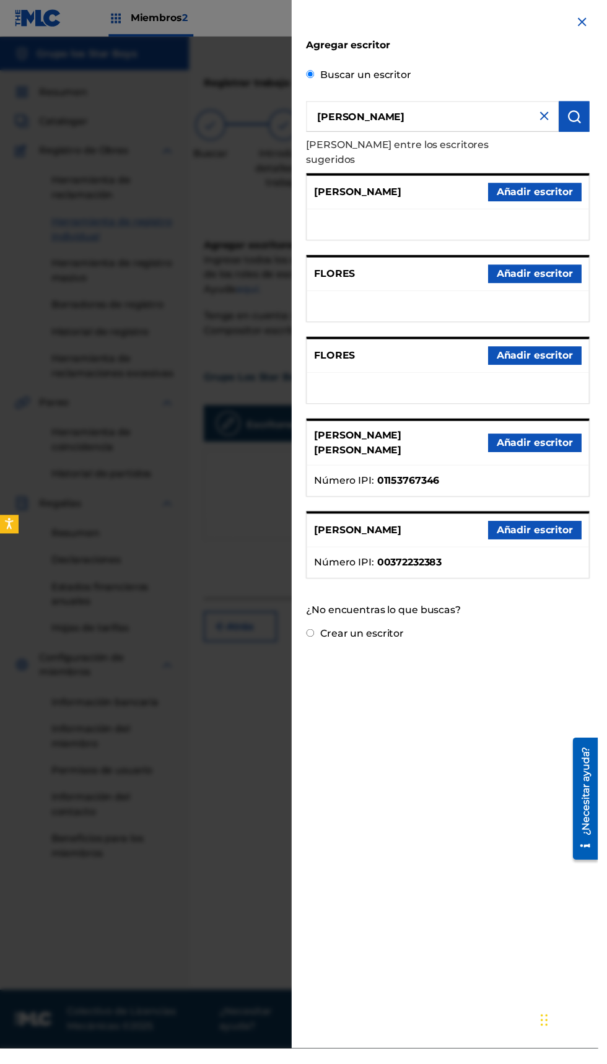
click at [358, 189] on font "MOISÉS FLORES FLORES" at bounding box center [363, 195] width 89 height 12
click at [466, 79] on div "Buscar un escritor Jazihel Flores Romero Elija entre los escritores sugeridos M…" at bounding box center [454, 349] width 287 height 567
click at [418, 72] on font "Buscar un escritor" at bounding box center [371, 76] width 92 height 12
click at [319, 72] on input "Buscar un escritor" at bounding box center [315, 75] width 8 height 8
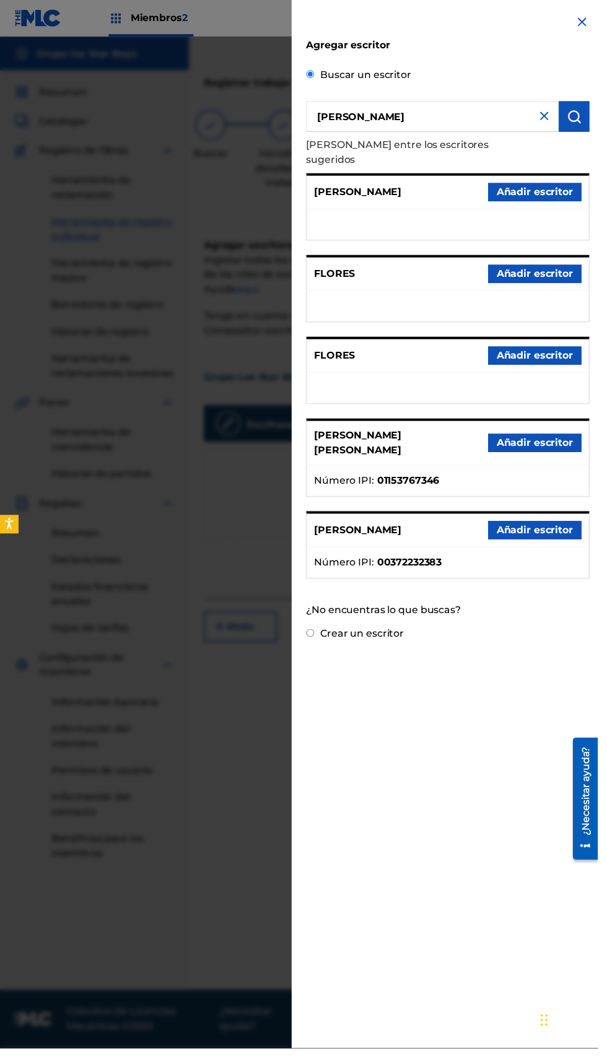
click at [590, 115] on img "submit" at bounding box center [583, 118] width 15 height 15
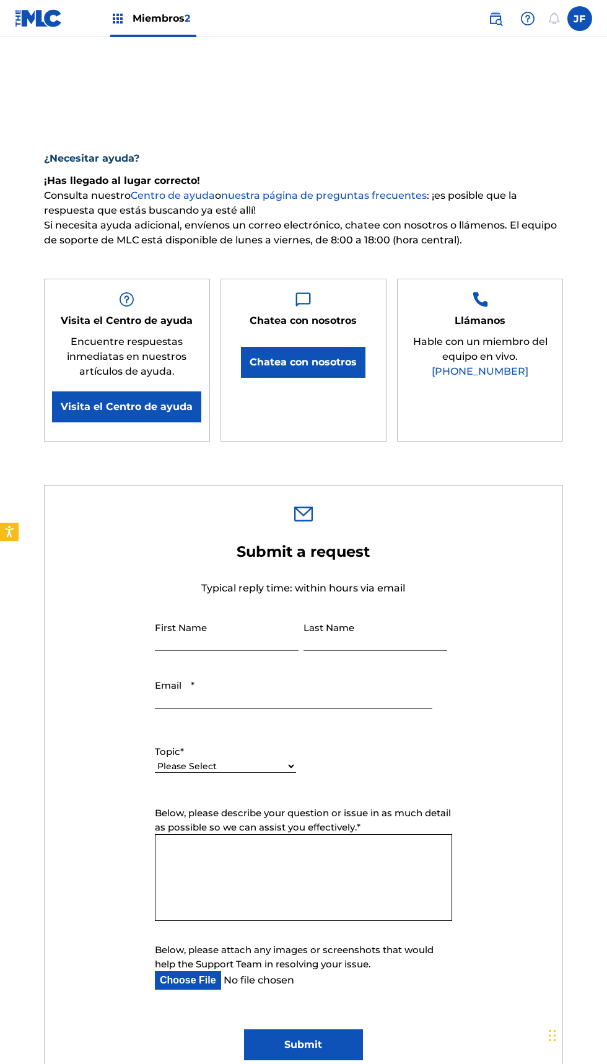
type input "[PERSON_NAME]"
type input "[EMAIL_ADDRESS][DOMAIN_NAME]"
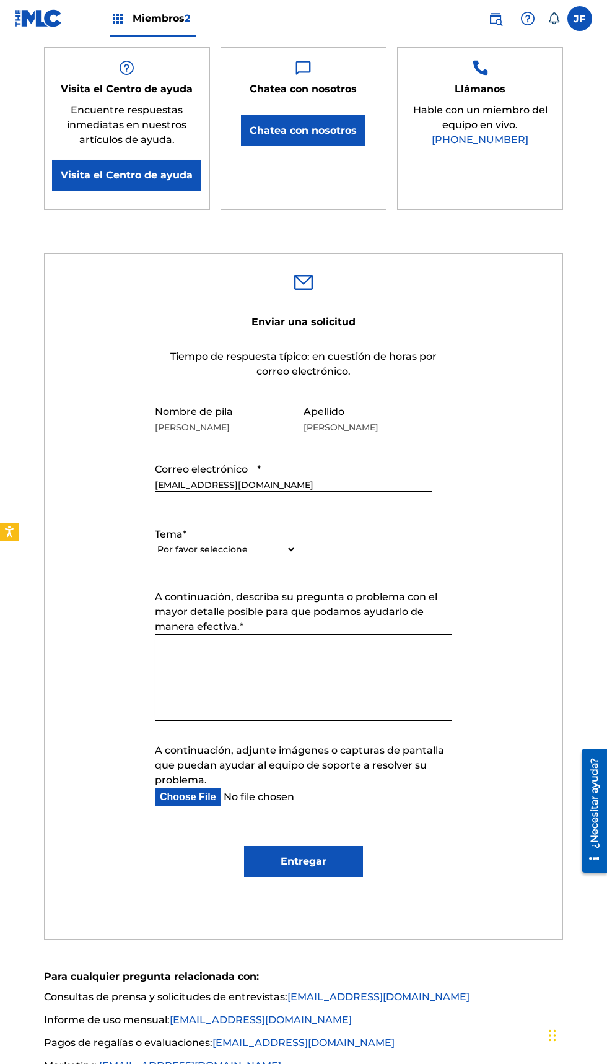
scroll to position [233, 0]
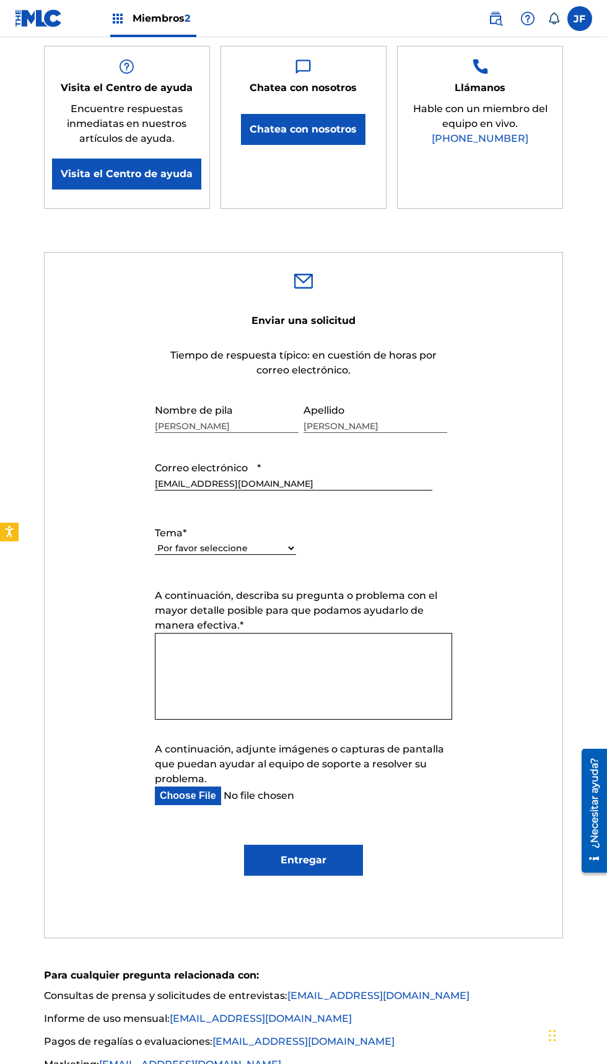
click at [275, 555] on select "Por favor seleccione Necesito ayuda con mi cuenta [PERSON_NAME] ayuda para gest…" at bounding box center [225, 548] width 141 height 13
select select "I need help with information about The MLC"
click at [155, 555] on select "Por favor seleccione Necesito ayuda con mi cuenta [PERSON_NAME] ayuda para gest…" at bounding box center [225, 548] width 141 height 13
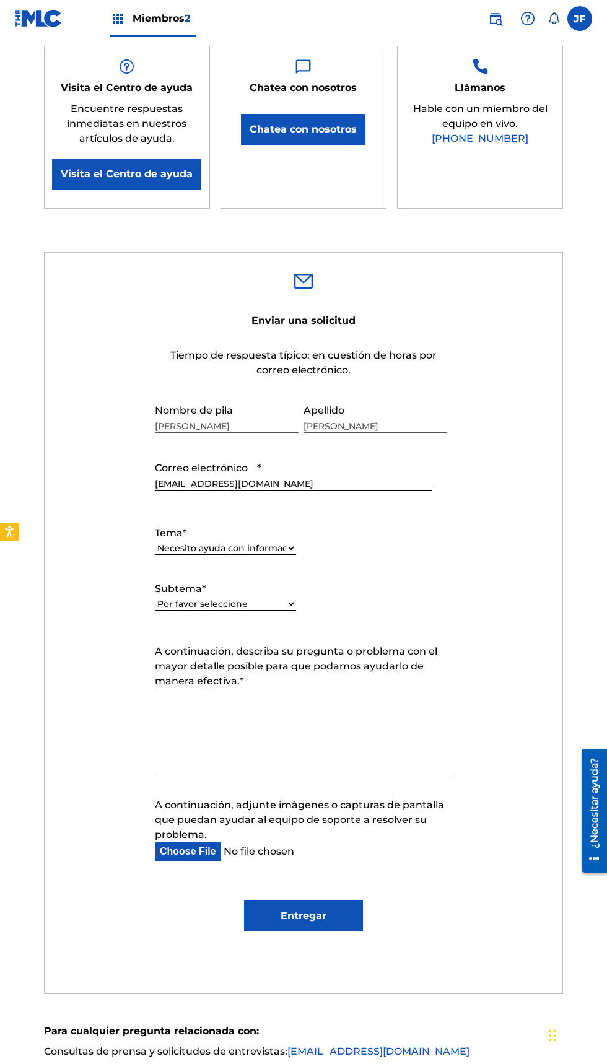
click at [331, 738] on textarea "A continuación, describa su pregunta o problema con el mayor detalle posible pa…" at bounding box center [303, 732] width 297 height 87
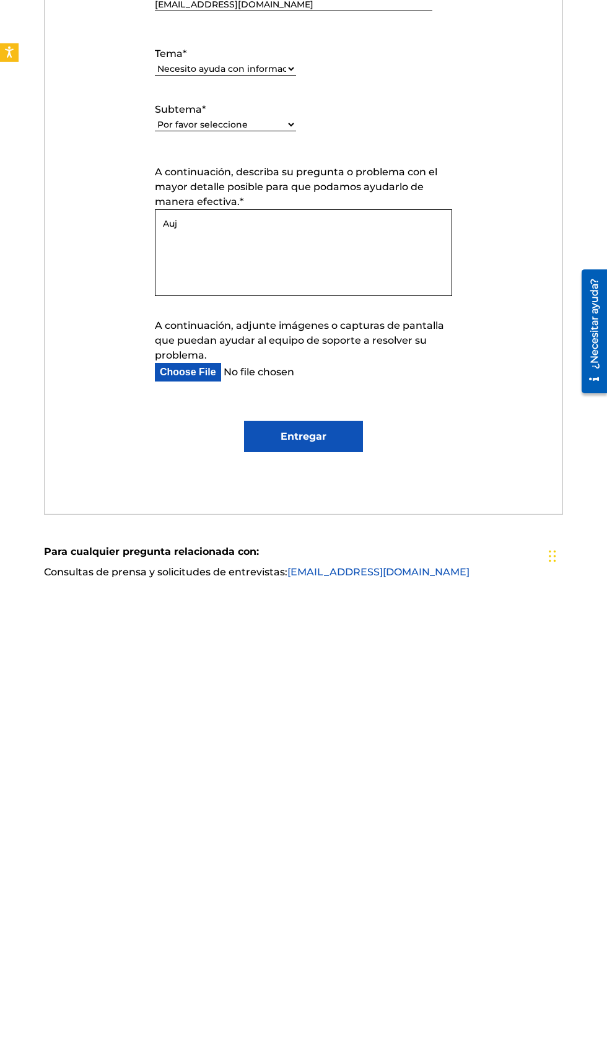
type textarea "Auje"
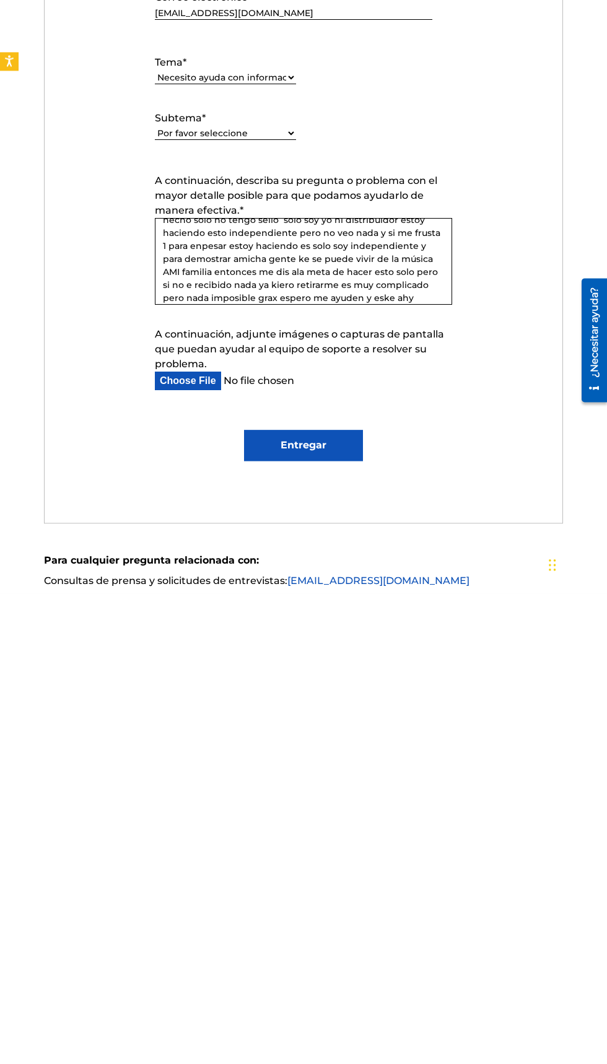
type textarea "Auke no vivís en [GEOGRAPHIC_DATA] puedo cobrar mis regalías de la música yo vi…"
click at [213, 861] on input "A continuación, adjunte imágenes o capturas de pantalla que puedan ayudar al eq…" at bounding box center [294, 852] width 278 height 19
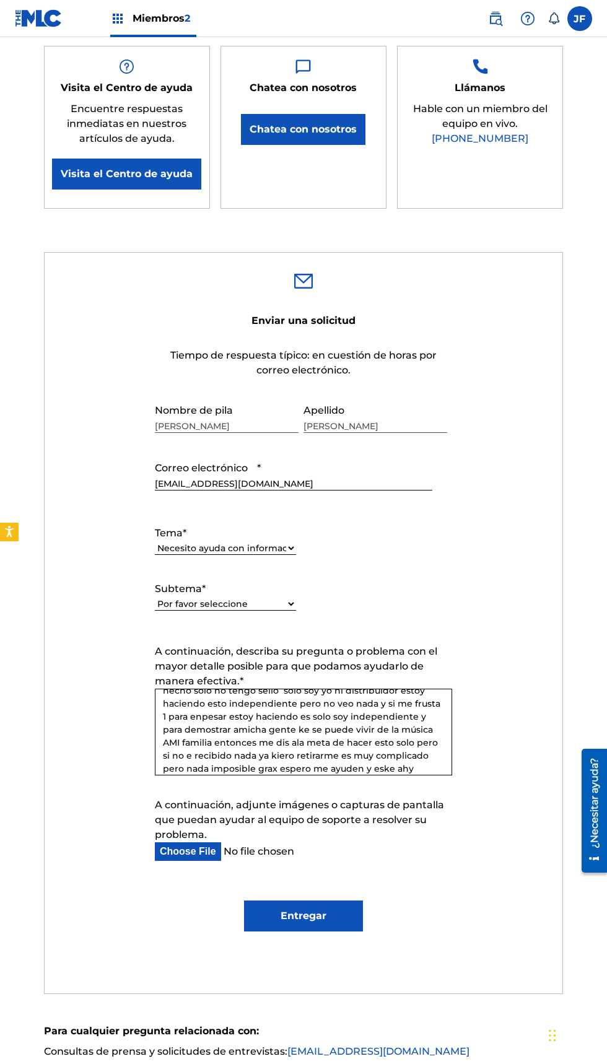
click at [212, 861] on input "A continuación, adjunte imágenes o capturas de pantalla que puedan ayudar al eq…" at bounding box center [294, 852] width 278 height 19
click at [191, 861] on input "A continuación, adjunte imágenes o capturas de pantalla que puedan ayudar al eq…" at bounding box center [294, 852] width 278 height 19
type input "C:\fakepath\Screenshot_20250104-170534.png"
click at [356, 932] on input "Entregar" at bounding box center [303, 916] width 119 height 31
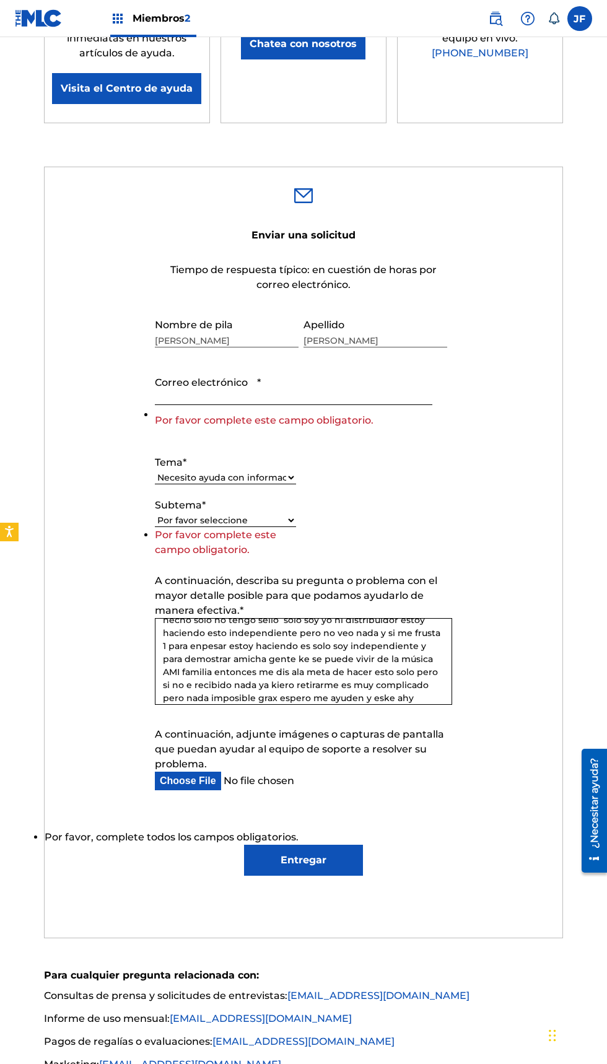
scroll to position [301, 0]
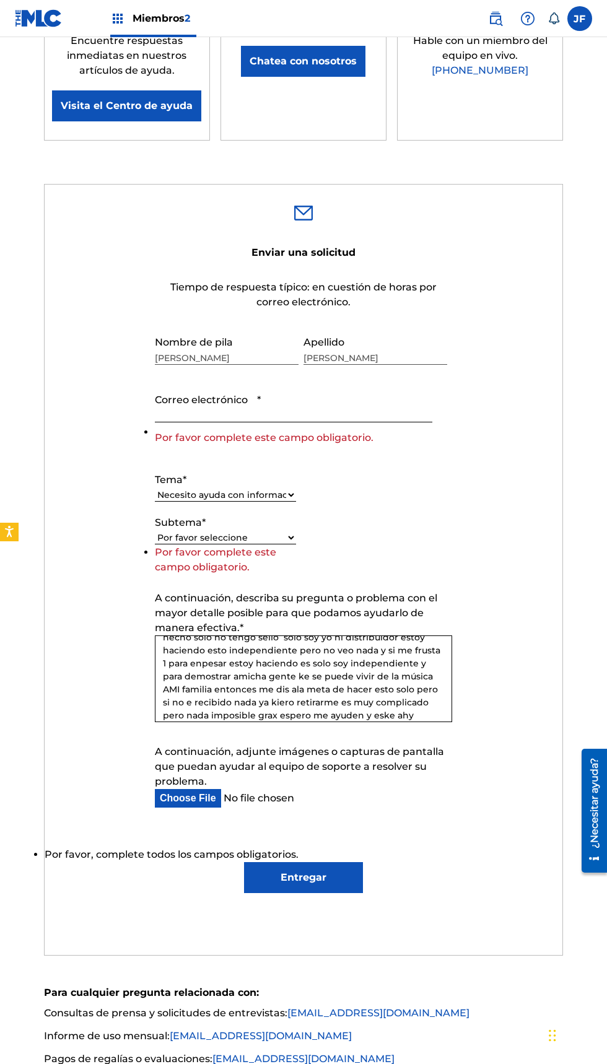
click at [290, 423] on input "Correo electrónico *" at bounding box center [294, 404] width 278 height 35
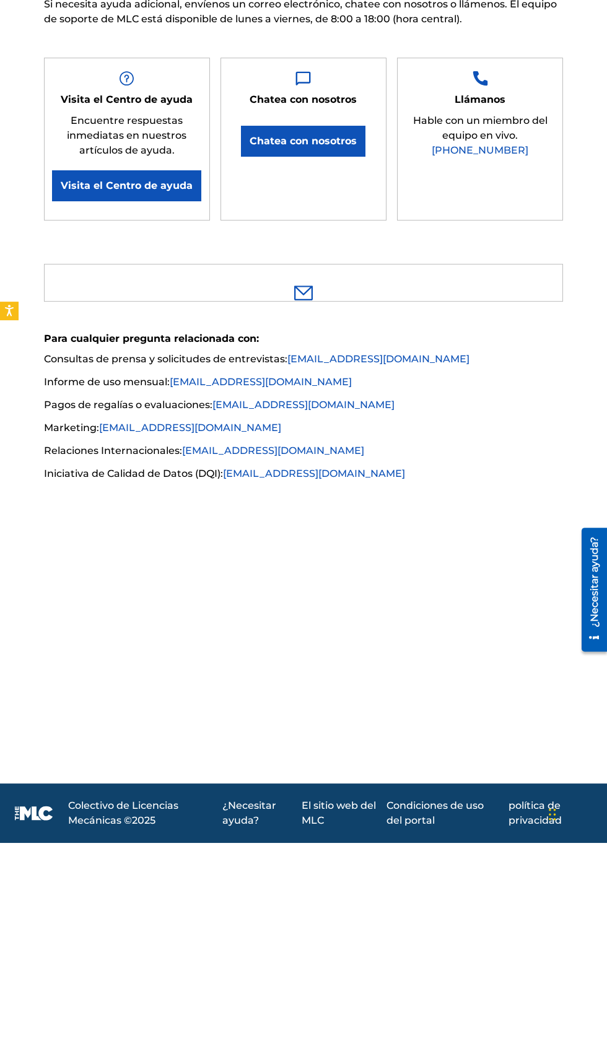
scroll to position [80, 0]
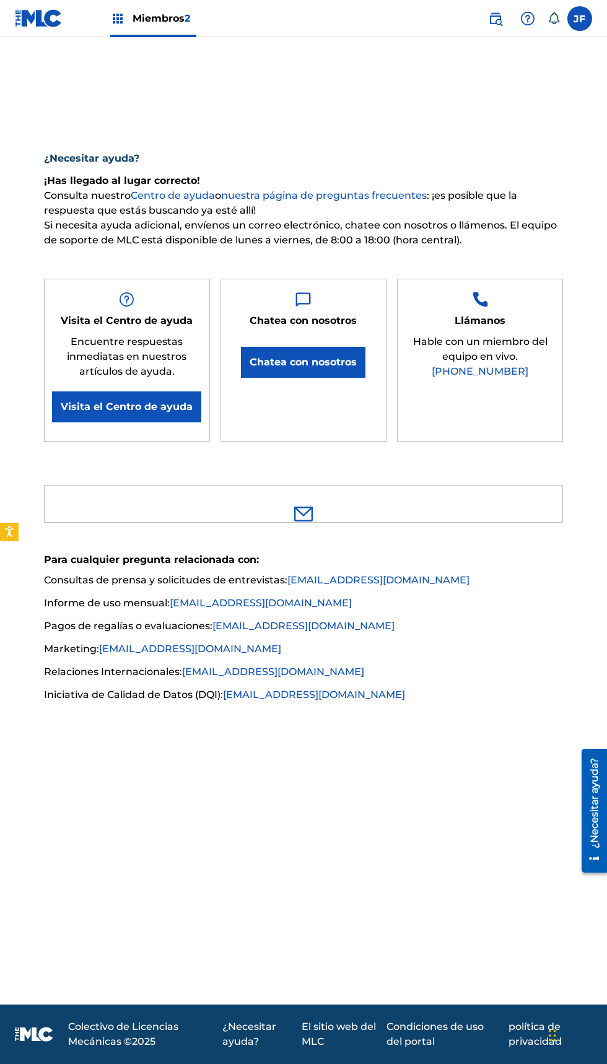
click at [40, 833] on main "¿Necesitar ayuda? ¡Has llegado al lugar correcto! Consulta nuestro Centro de ay…" at bounding box center [303, 521] width 607 height 968
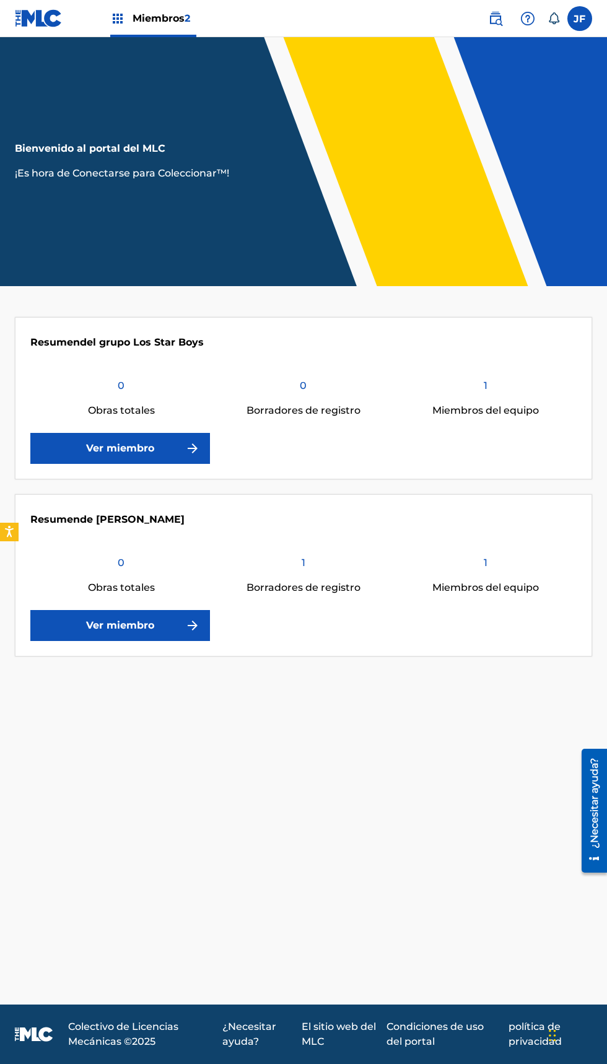
click at [337, 416] on p "Borradores de registro" at bounding box center [304, 410] width 114 height 15
click at [192, 450] on img at bounding box center [192, 448] width 15 height 15
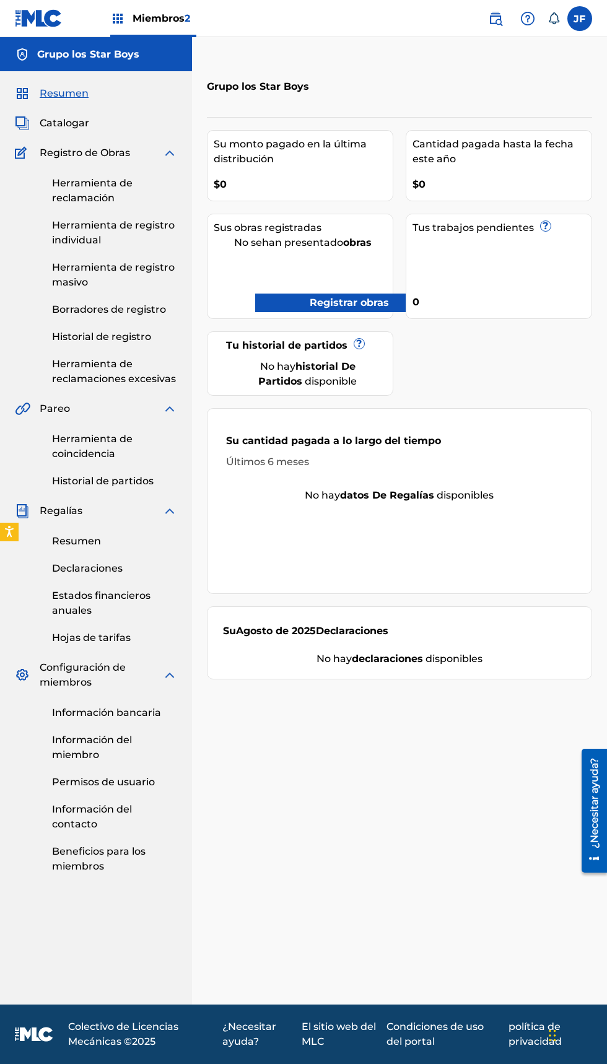
click at [341, 302] on font "Registrar obras" at bounding box center [349, 303] width 79 height 12
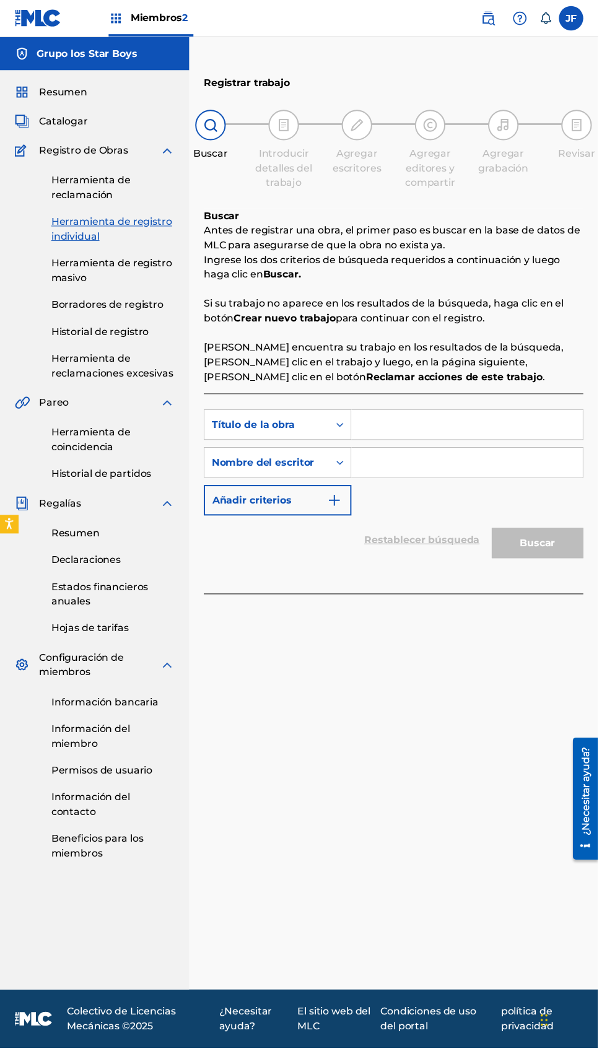
scroll to position [64, 0]
click at [415, 416] on input "Formulario de búsqueda" at bounding box center [474, 431] width 235 height 30
type input "Los Star boys"
click at [473, 455] on input "Formulario de búsqueda" at bounding box center [474, 470] width 235 height 30
type input "Los Star boys"
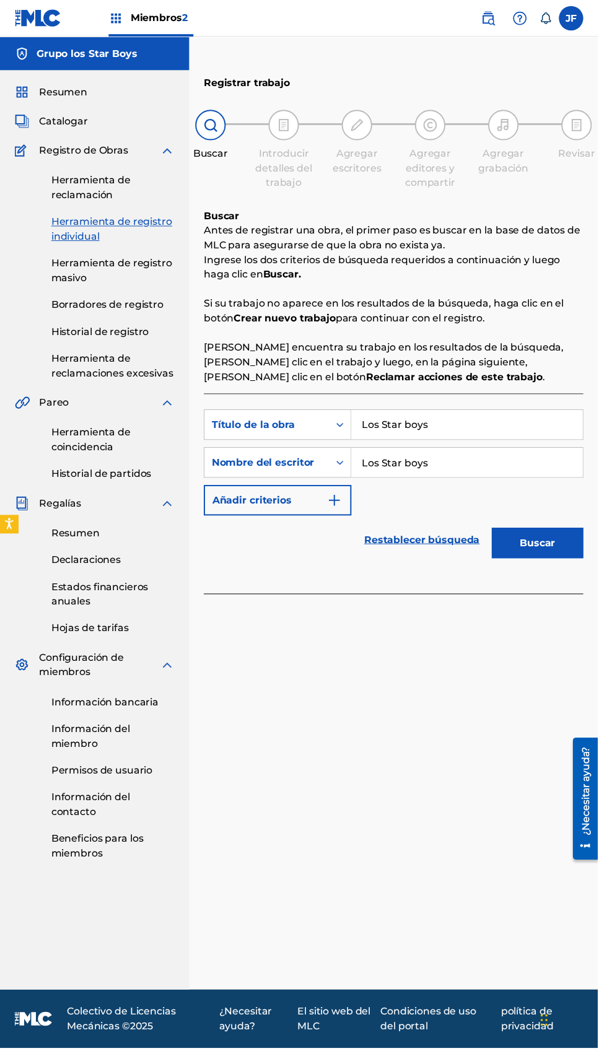
click at [543, 545] on font "Buscar" at bounding box center [546, 551] width 36 height 12
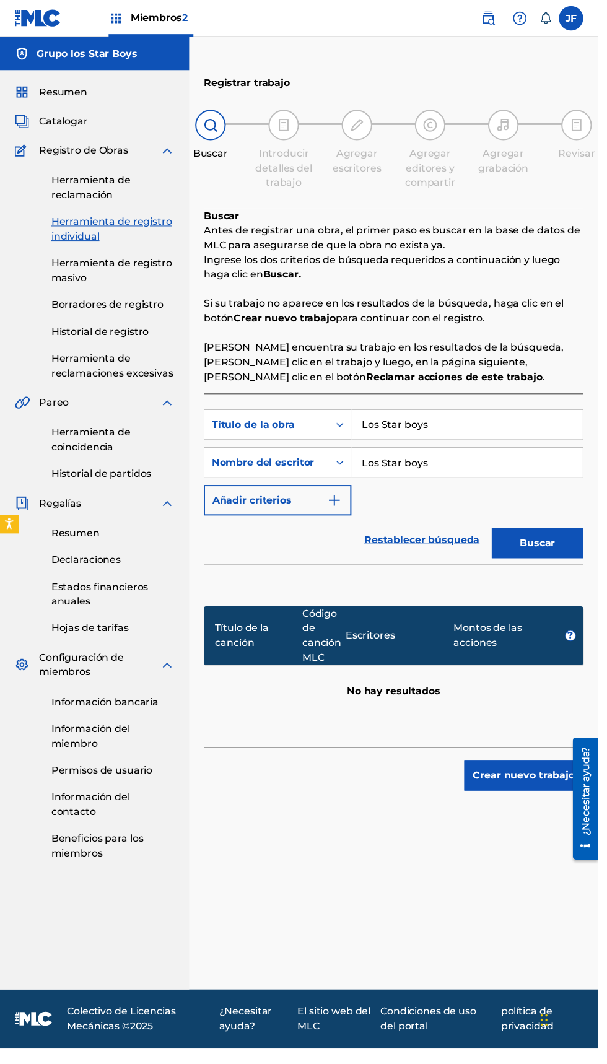
scroll to position [0, 0]
click at [0, 163] on div "Resumen Catalogar Registro de Obras Herramienta de reclamación Herramienta de r…" at bounding box center [96, 480] width 192 height 818
click at [157, 31] on div "Miembros 2" at bounding box center [153, 18] width 86 height 37
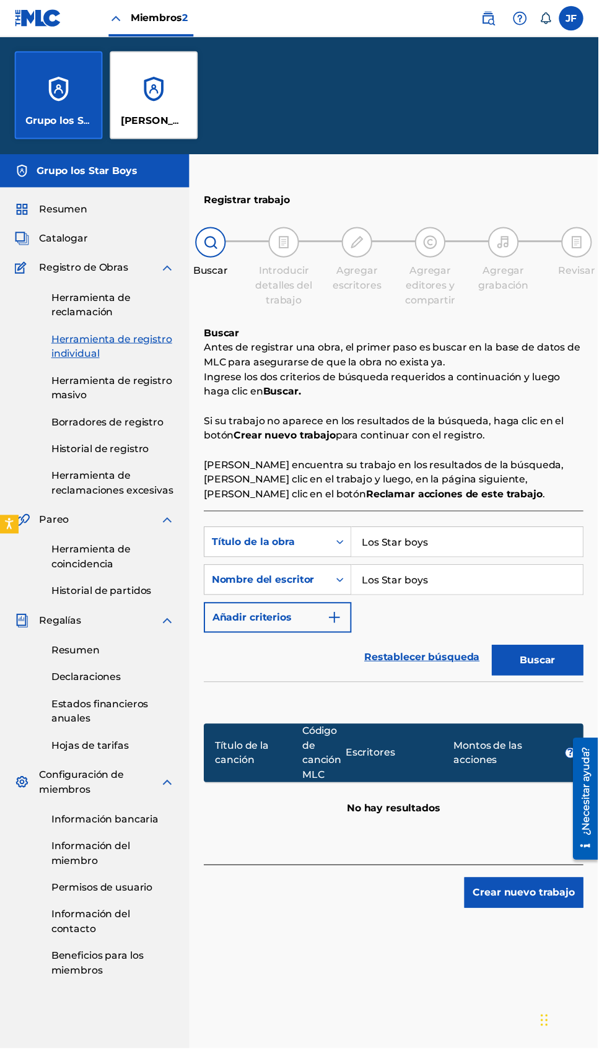
click at [145, 115] on p "Jazihel Flores Romero" at bounding box center [157, 122] width 68 height 15
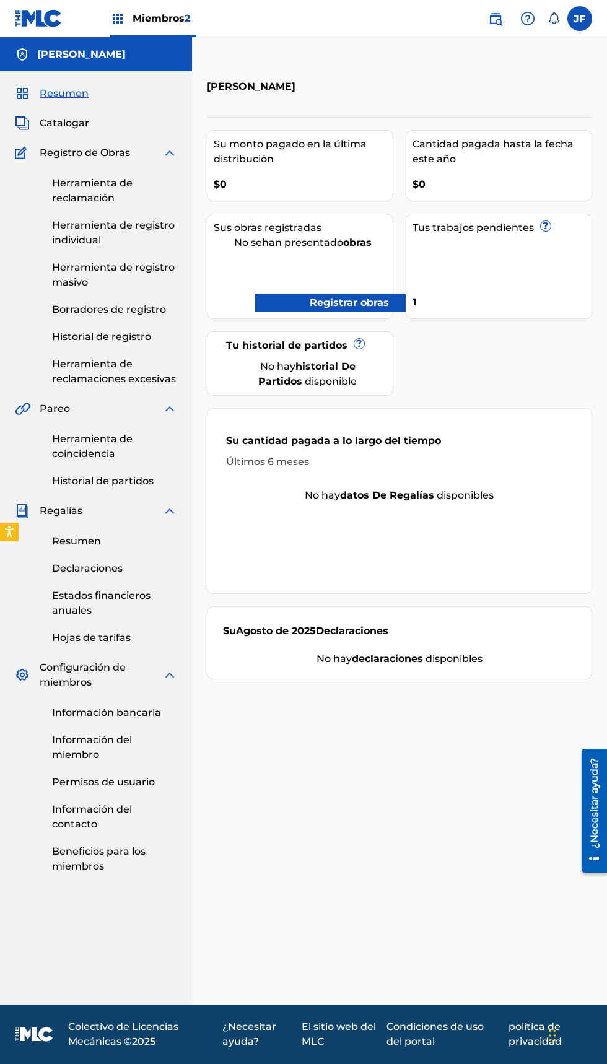
click at [318, 302] on font "Registrar obras" at bounding box center [349, 303] width 79 height 12
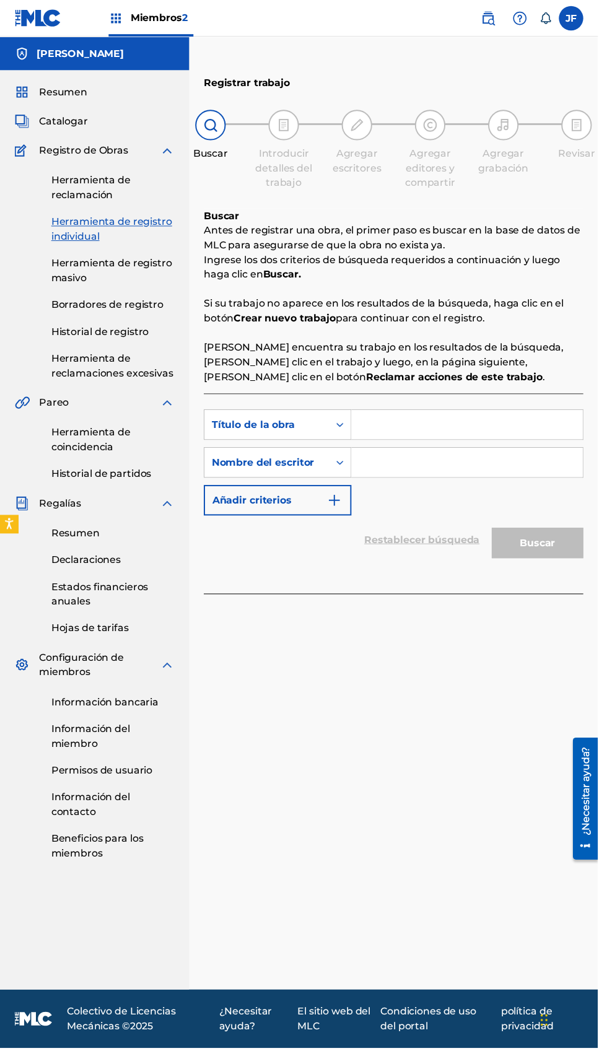
click at [435, 427] on input "Formulario de búsqueda" at bounding box center [474, 431] width 235 height 30
type input "Saxofon"
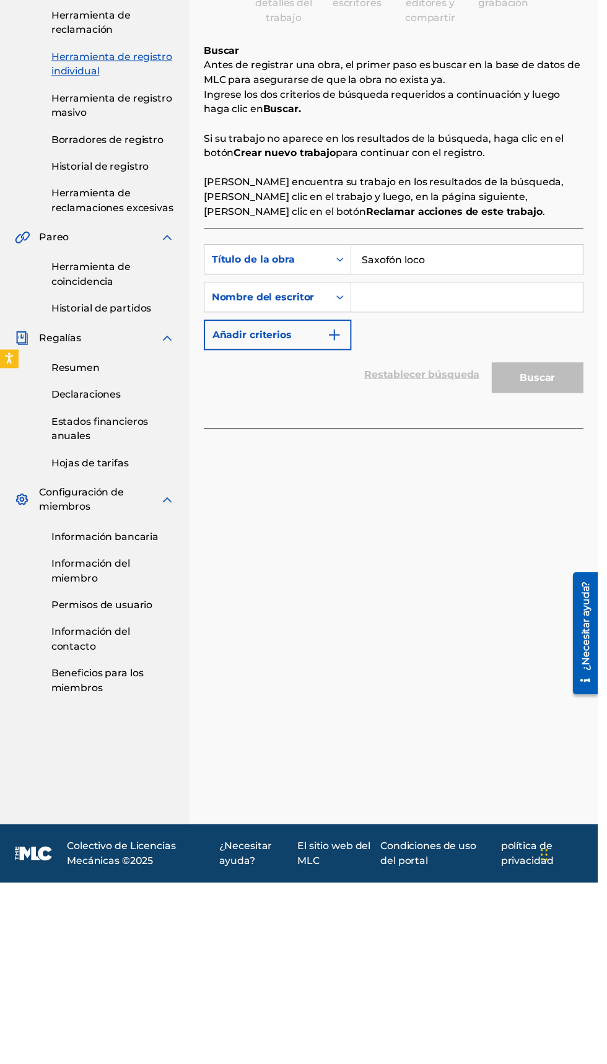
type input "Saxofón loco"
click at [460, 469] on input "Formulario de búsqueda" at bounding box center [474, 470] width 235 height 30
click at [411, 465] on input "Losbstsr Boys" at bounding box center [474, 470] width 235 height 30
click at [554, 566] on button "Buscar" at bounding box center [545, 551] width 93 height 31
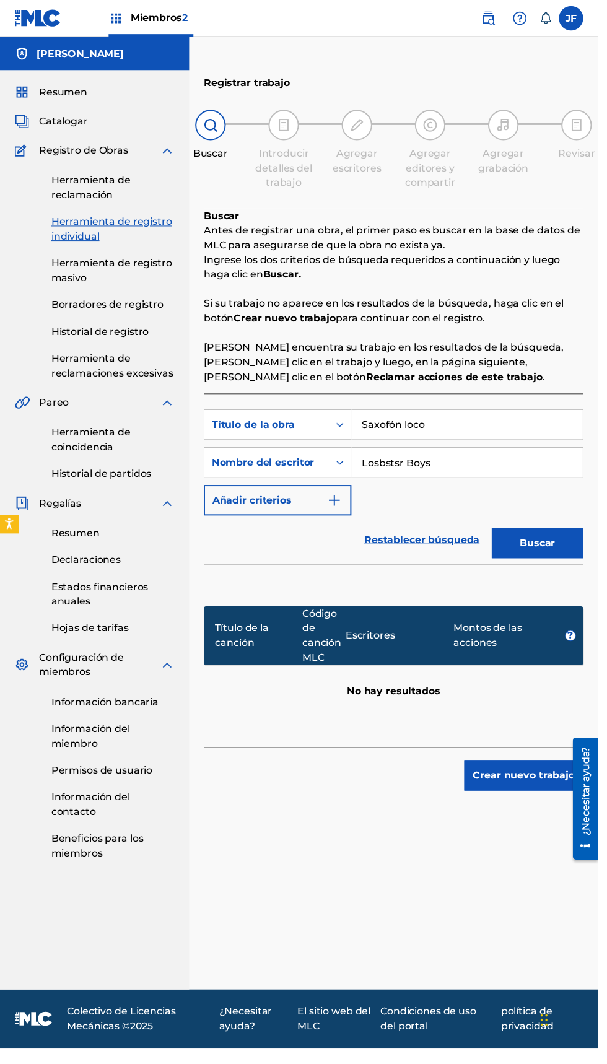
click at [401, 473] on input "Losbstsr Boys" at bounding box center [474, 470] width 235 height 30
click at [470, 463] on input "Lod Star sr Boys" at bounding box center [474, 470] width 235 height 30
type input "L"
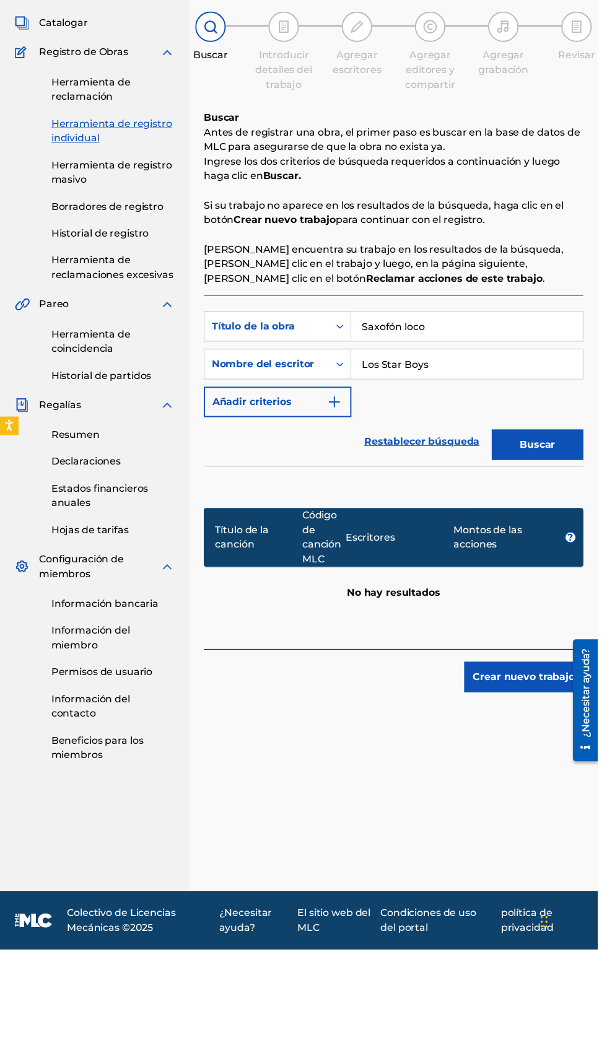
click at [566, 558] on button "Buscar" at bounding box center [545, 551] width 93 height 31
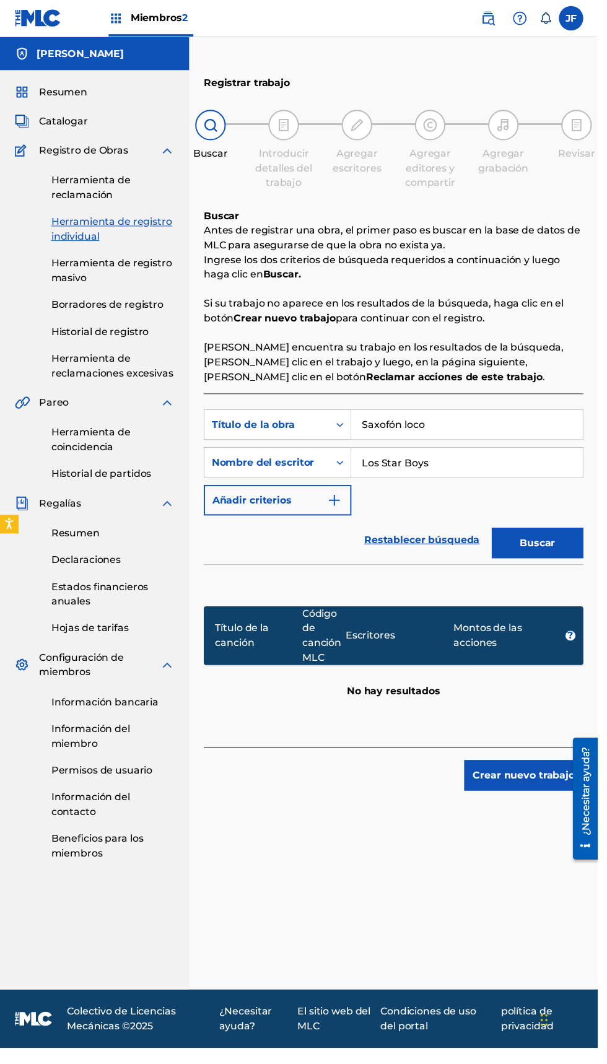
click at [374, 472] on input "Los Star Boys" at bounding box center [474, 470] width 235 height 30
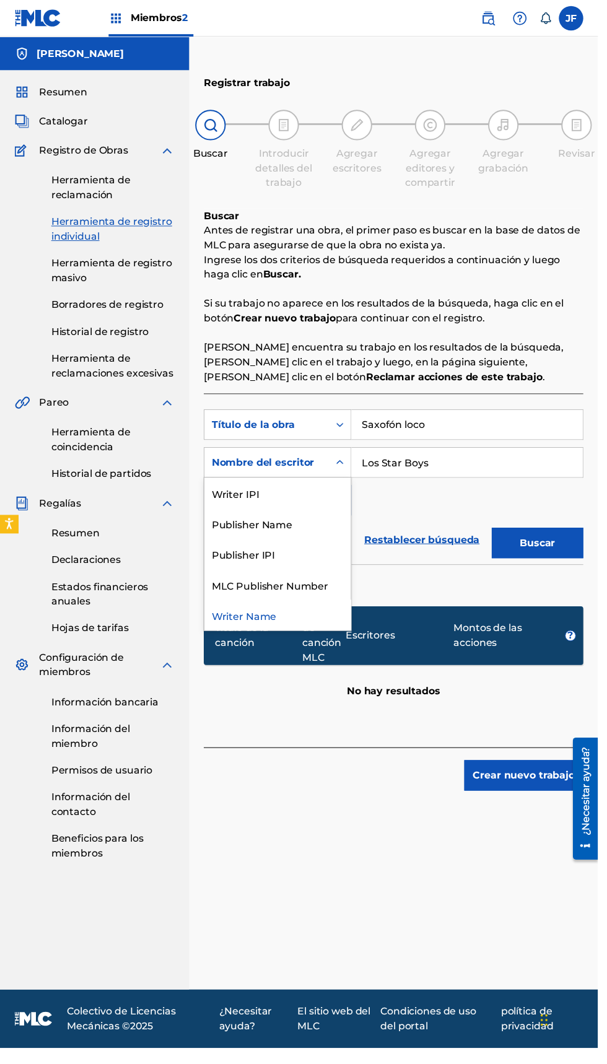
click at [368, 471] on input "Los Star Boys" at bounding box center [474, 470] width 235 height 30
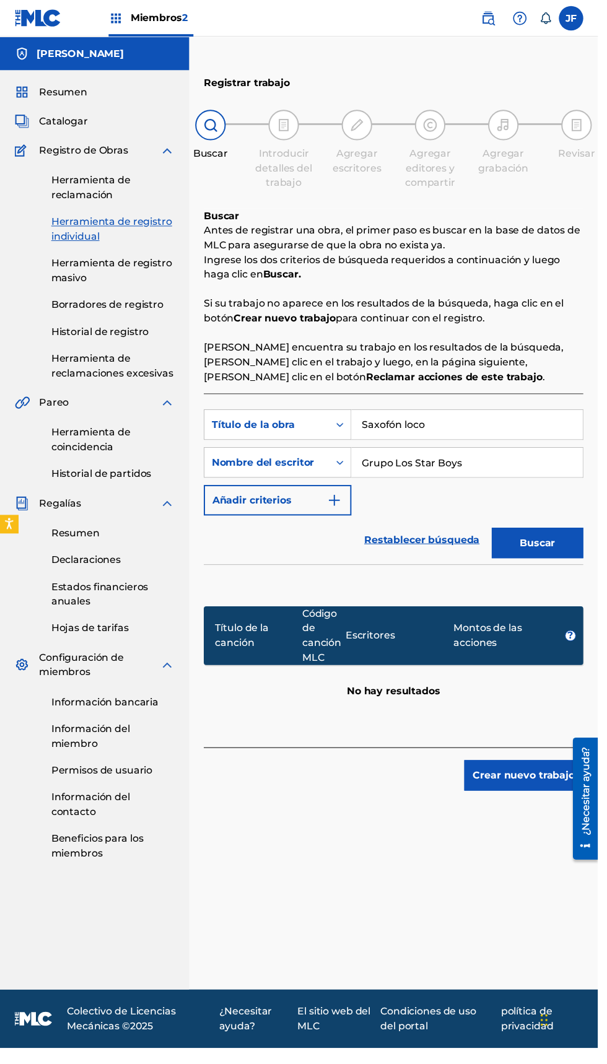
click at [499, 536] on button "Buscar" at bounding box center [545, 551] width 93 height 31
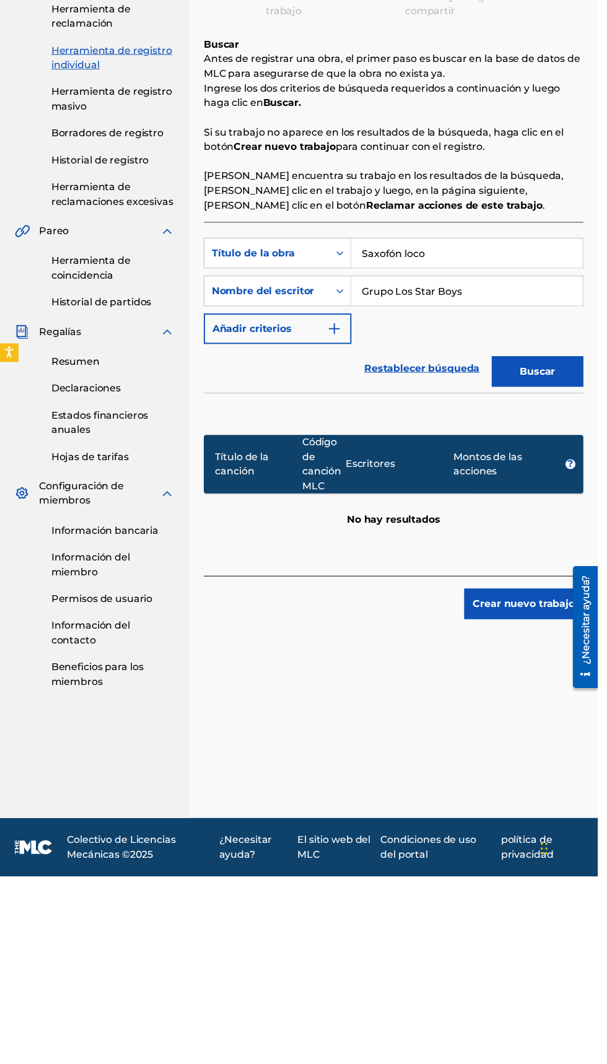
click at [572, 550] on button "Buscar" at bounding box center [545, 551] width 93 height 31
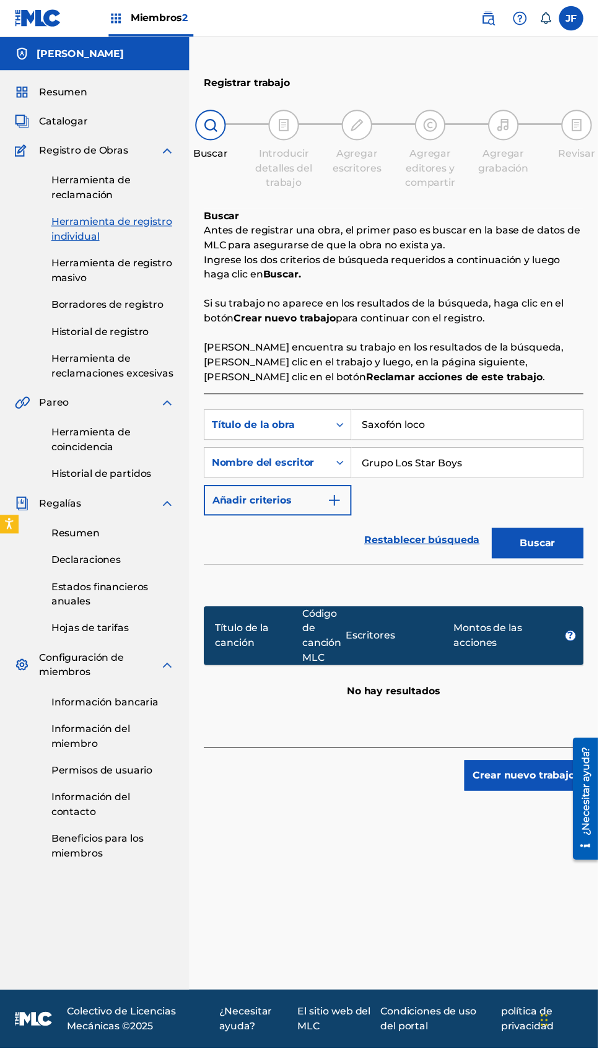
scroll to position [64, 0]
click at [567, 536] on button "Buscar" at bounding box center [545, 551] width 93 height 31
click at [494, 455] on input "Grupo Los Star Boys" at bounding box center [474, 470] width 235 height 30
type input "G"
type input "Los Star boys"
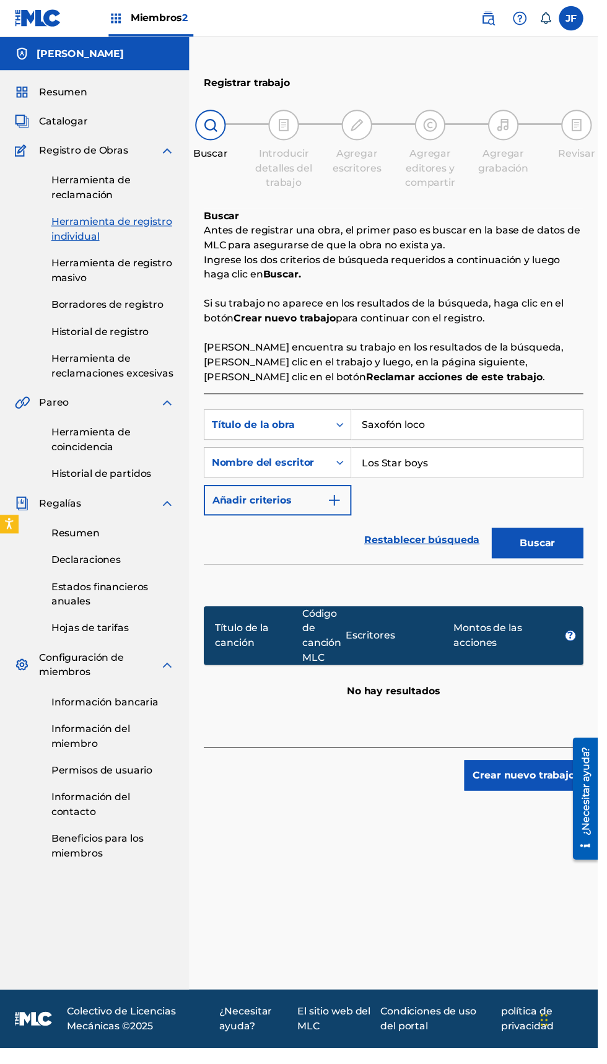
click at [561, 536] on button "Buscar" at bounding box center [545, 551] width 93 height 31
click at [483, 416] on input "Saxofón loco" at bounding box center [474, 431] width 235 height 30
type input "S"
type input "Grupo los Star Boys"
click at [478, 455] on input "Los Star boys" at bounding box center [474, 470] width 235 height 30
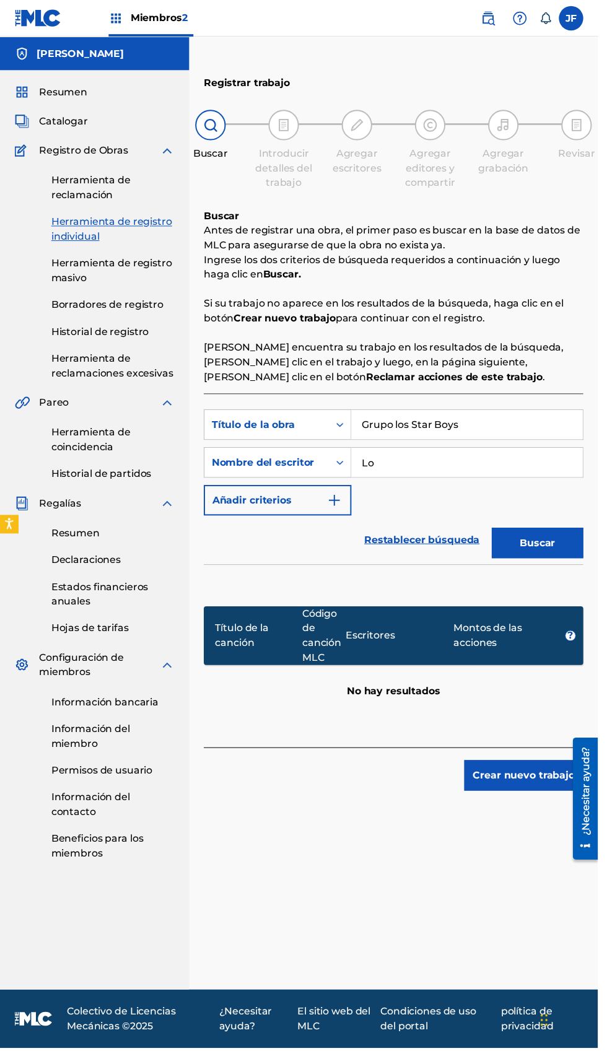
type input "L"
click at [465, 455] on input "J" at bounding box center [474, 470] width 235 height 30
type input "Jazihel"
click at [572, 536] on button "Buscar" at bounding box center [545, 551] width 93 height 31
click at [514, 631] on font "Montos de las acciones" at bounding box center [515, 646] width 108 height 30
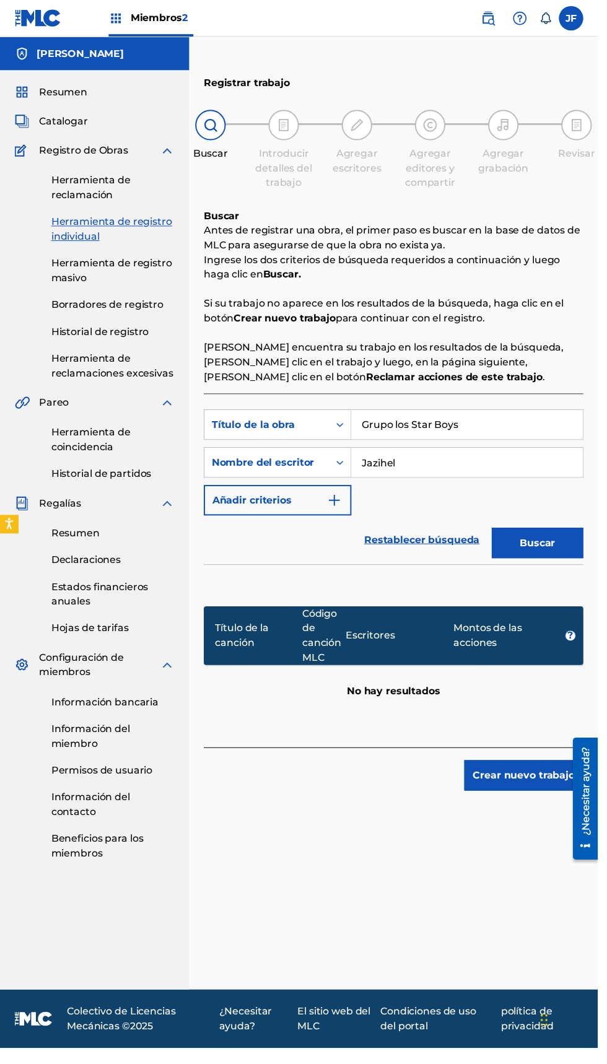
click at [356, 616] on div "Título de la canción Código de canción MLC Escritores Montos de las acciones ?" at bounding box center [399, 645] width 385 height 59
click at [450, 471] on input "Jazihel" at bounding box center [474, 470] width 235 height 30
click at [409, 539] on link "Restablecer búsqueda" at bounding box center [428, 548] width 129 height 27
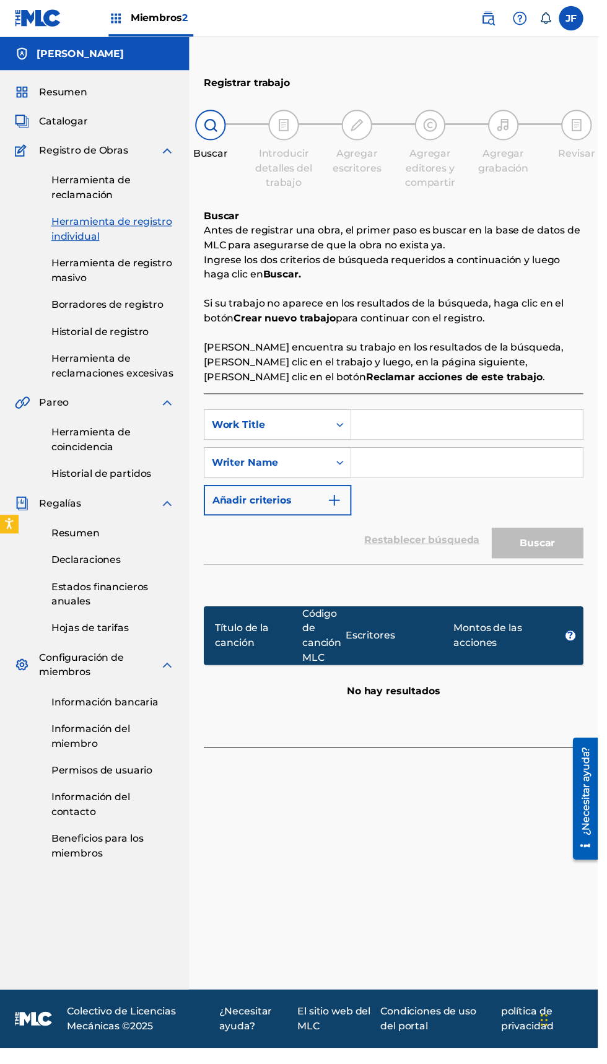
click at [55, 93] on font "Resumen" at bounding box center [64, 93] width 49 height 12
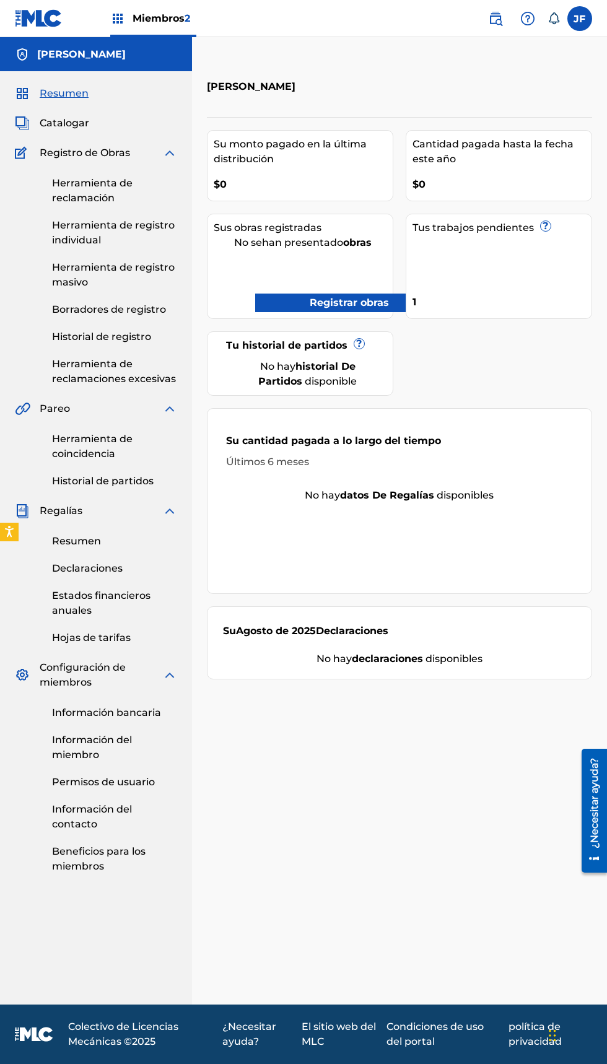
click at [81, 123] on font "Catalogar" at bounding box center [65, 123] width 50 height 12
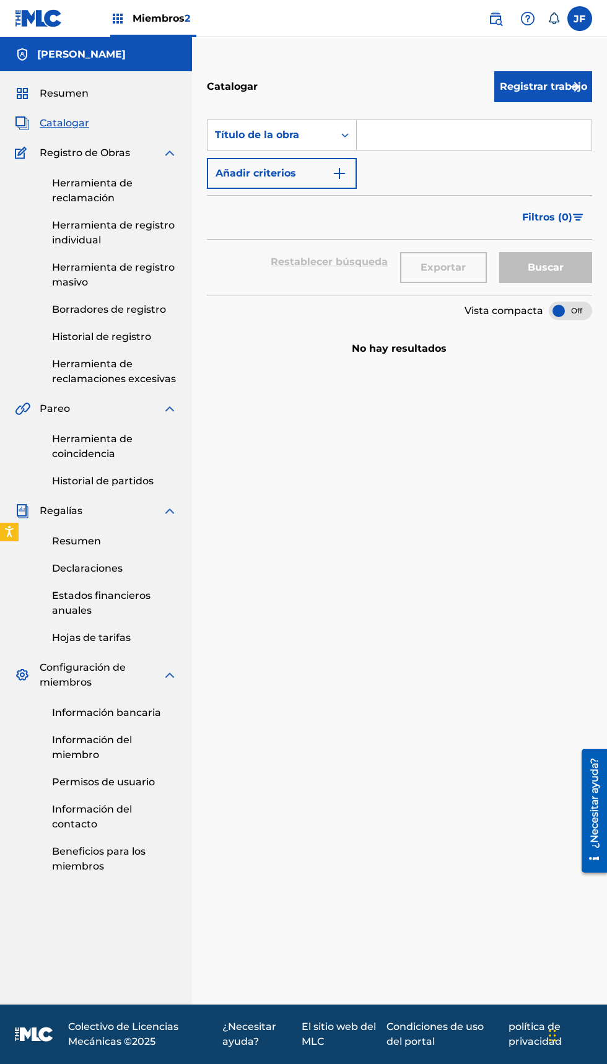
click at [516, 83] on font "Registrar trabajo" at bounding box center [543, 87] width 87 height 12
click at [396, 133] on input "Formulario de búsqueda" at bounding box center [474, 135] width 235 height 30
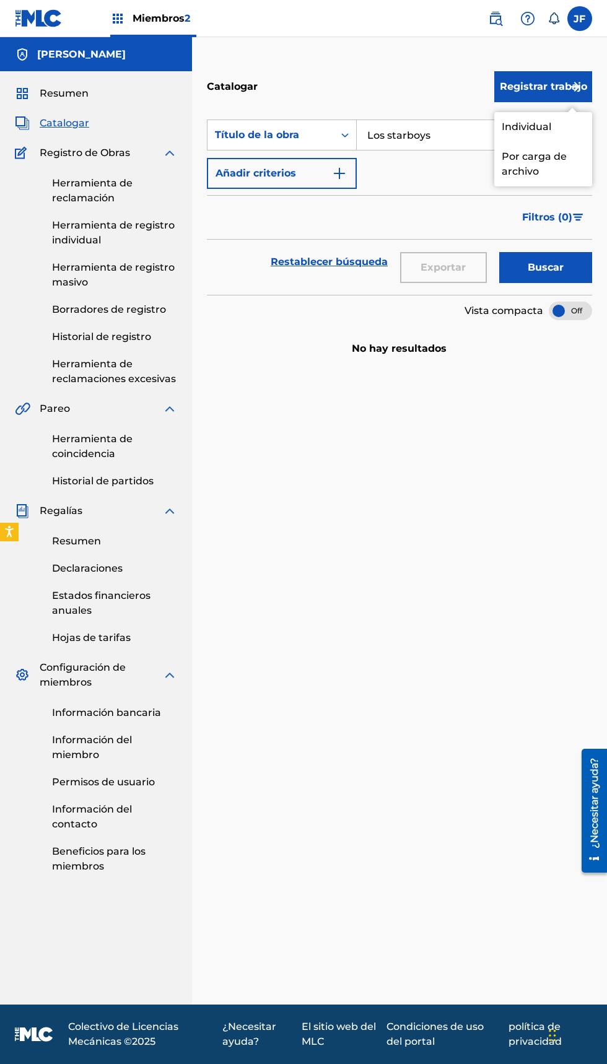
type input "Los starboys"
click at [432, 170] on div "Búsqueda con criterios b7720258-5558-4c32-833e-7ecb8209e40f Título de la obra L…" at bounding box center [399, 154] width 385 height 69
click at [356, 172] on button "Añadir criterios" at bounding box center [282, 173] width 150 height 31
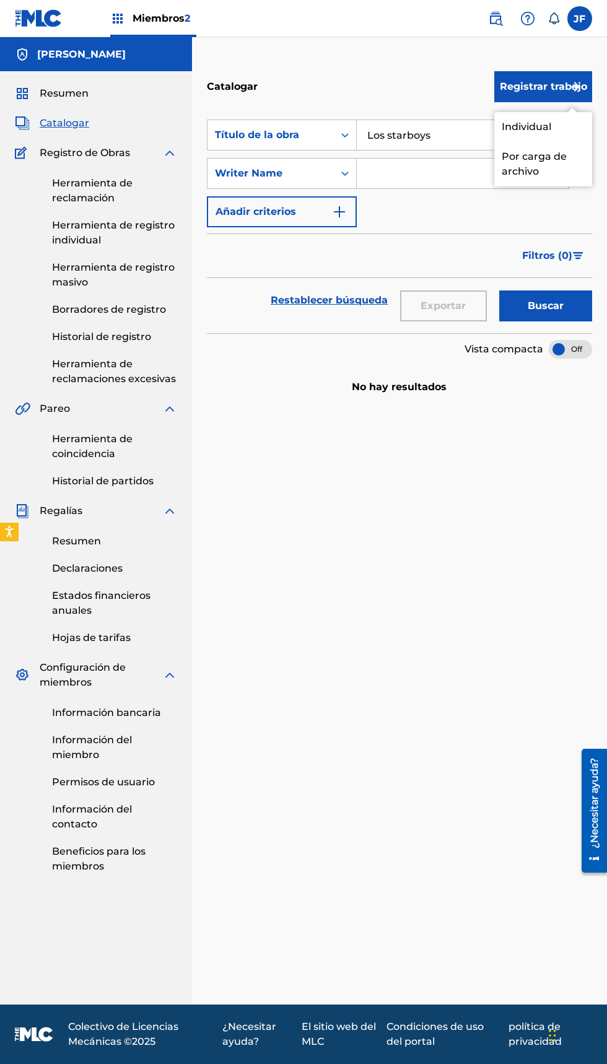
click at [432, 177] on input "Formulario de búsqueda" at bounding box center [463, 174] width 212 height 30
type input "M"
type input "Jazihel Flores Romero"
click at [339, 215] on img "Formulario de búsqueda" at bounding box center [339, 211] width 15 height 15
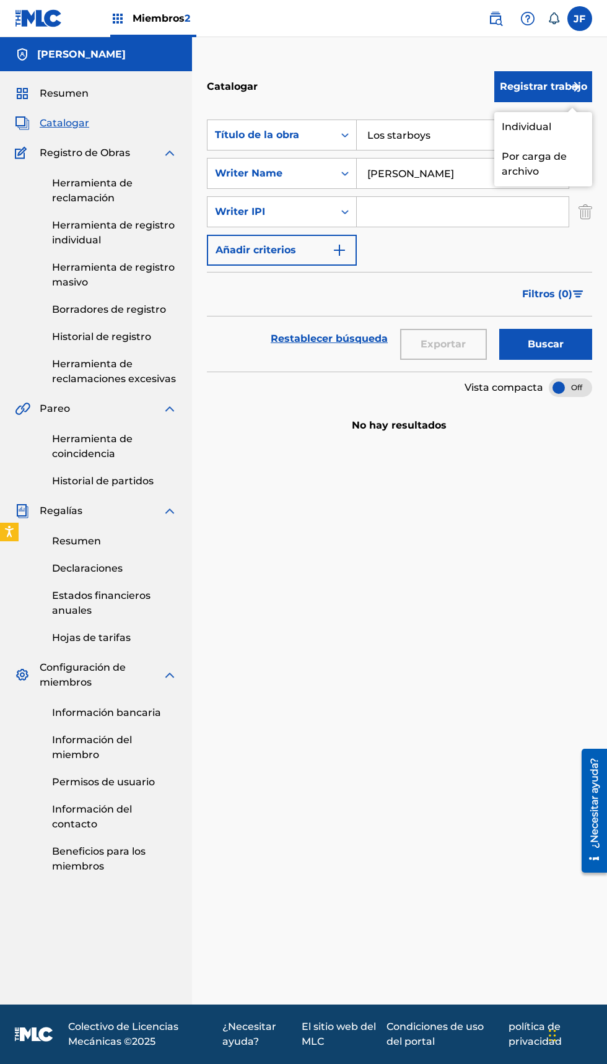
click at [339, 251] on img "Formulario de búsqueda" at bounding box center [339, 250] width 15 height 15
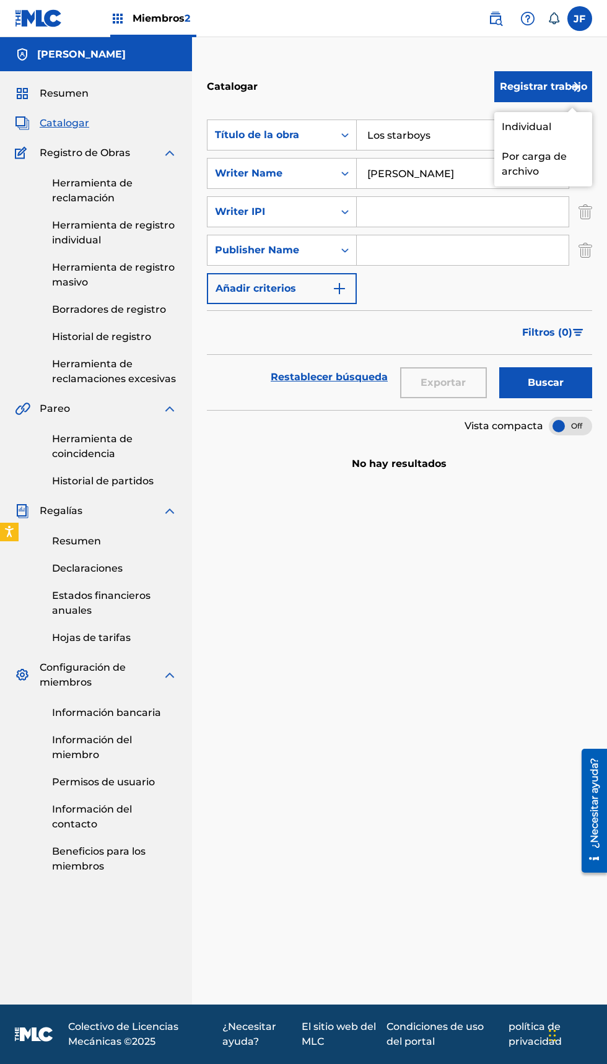
click at [584, 252] on img "Formulario de búsqueda" at bounding box center [586, 250] width 14 height 31
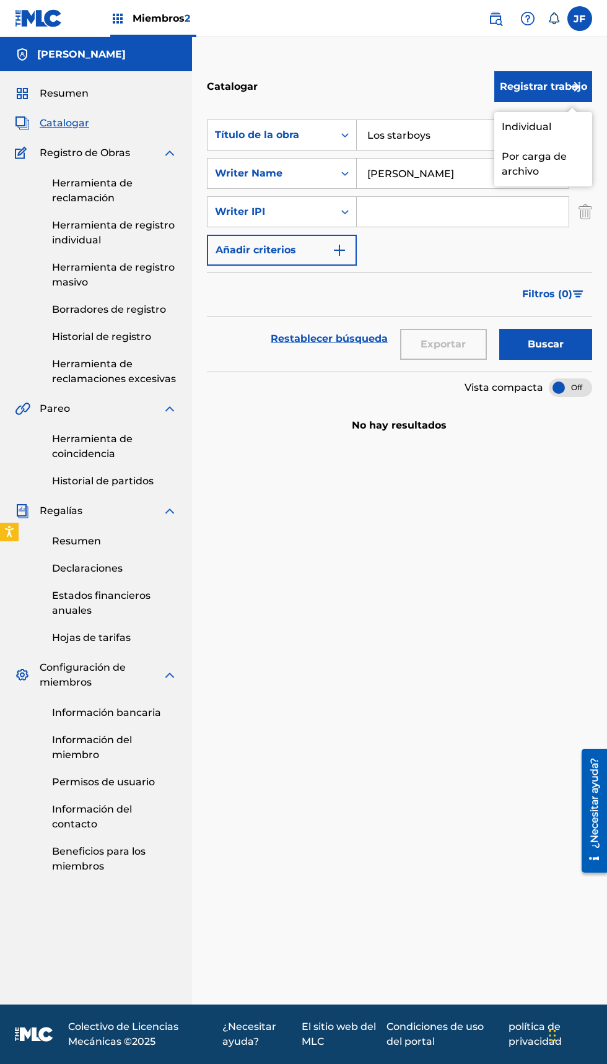
click at [586, 214] on img "Formulario de búsqueda" at bounding box center [586, 211] width 14 height 31
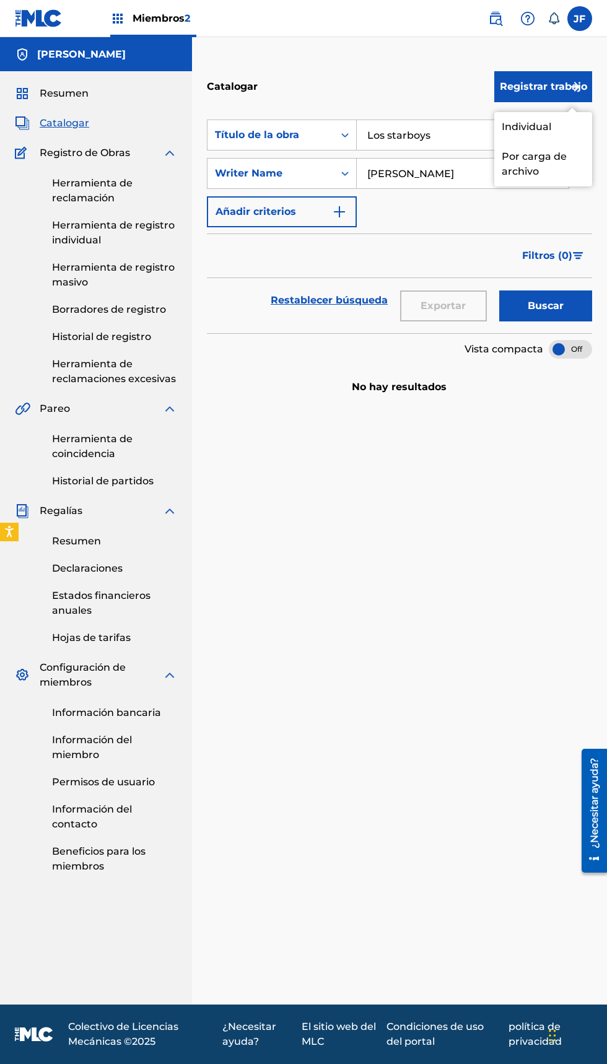
click at [581, 298] on button "Buscar" at bounding box center [545, 306] width 93 height 31
click at [558, 291] on button "Buscar" at bounding box center [545, 306] width 93 height 31
click at [377, 137] on input "Los starboys" at bounding box center [474, 135] width 235 height 30
click at [450, 130] on input "Los starboys" at bounding box center [474, 135] width 235 height 30
type input "L"
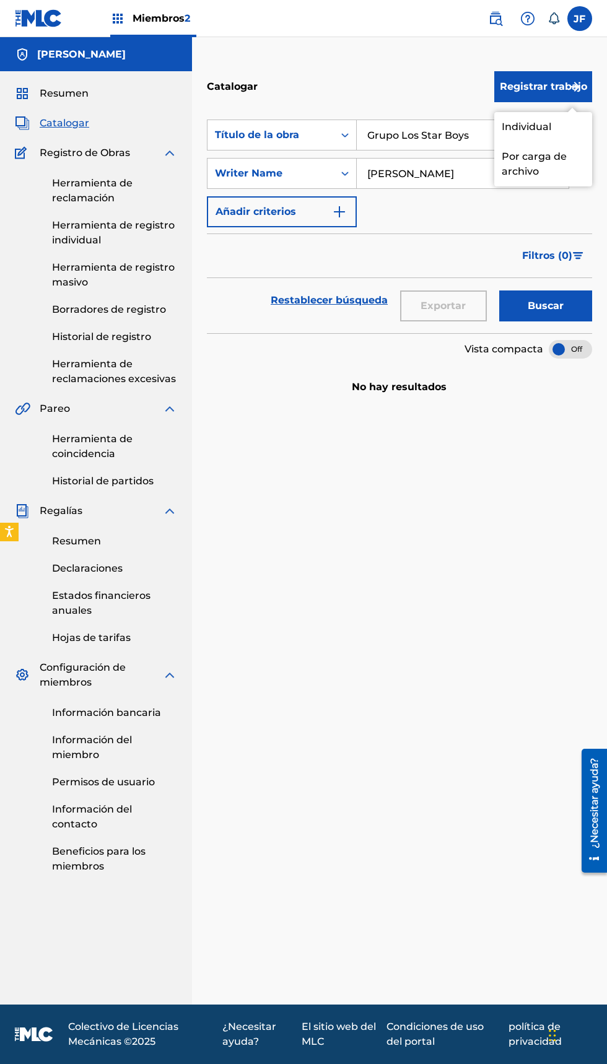
type input "Grupo Los Star Boys"
click at [559, 313] on font "Buscar" at bounding box center [546, 306] width 36 height 15
click at [528, 309] on font "Buscar" at bounding box center [546, 306] width 36 height 12
click at [107, 160] on div "Herramienta de reclamación Herramienta de registro individual Herramienta de re…" at bounding box center [96, 273] width 162 height 226
click at [112, 151] on font "Registro de Obras" at bounding box center [85, 153] width 90 height 12
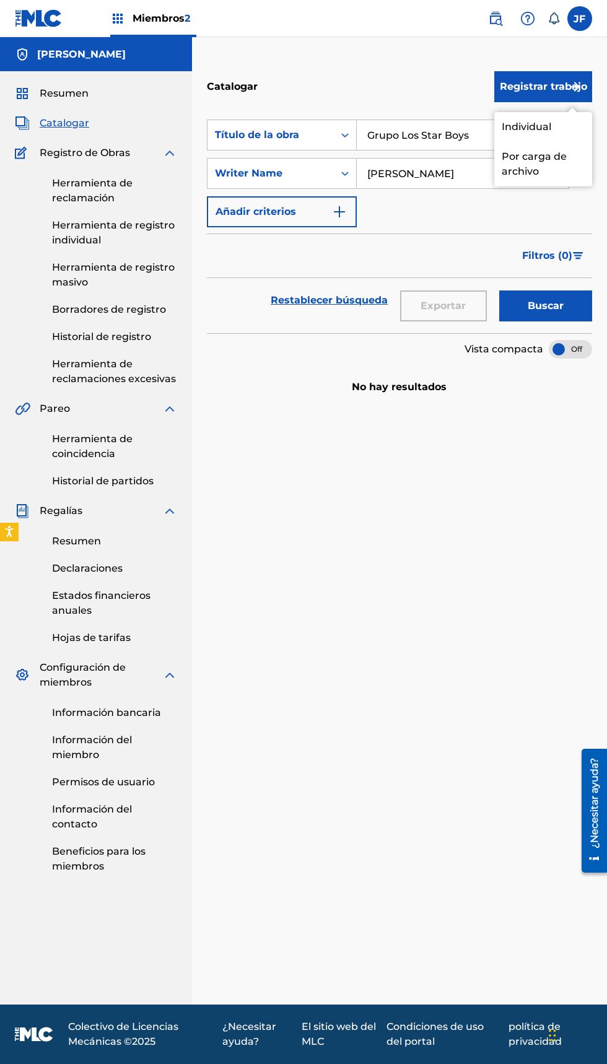
click at [106, 178] on font "Herramienta de reclamación" at bounding box center [92, 190] width 81 height 27
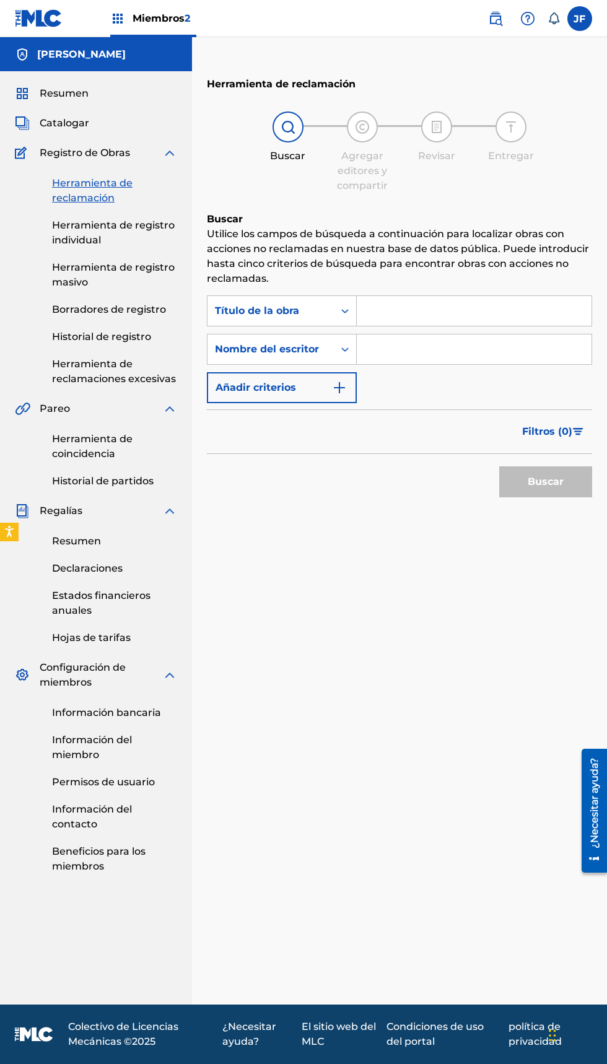
click at [445, 306] on input "Formulario de búsqueda" at bounding box center [474, 311] width 235 height 30
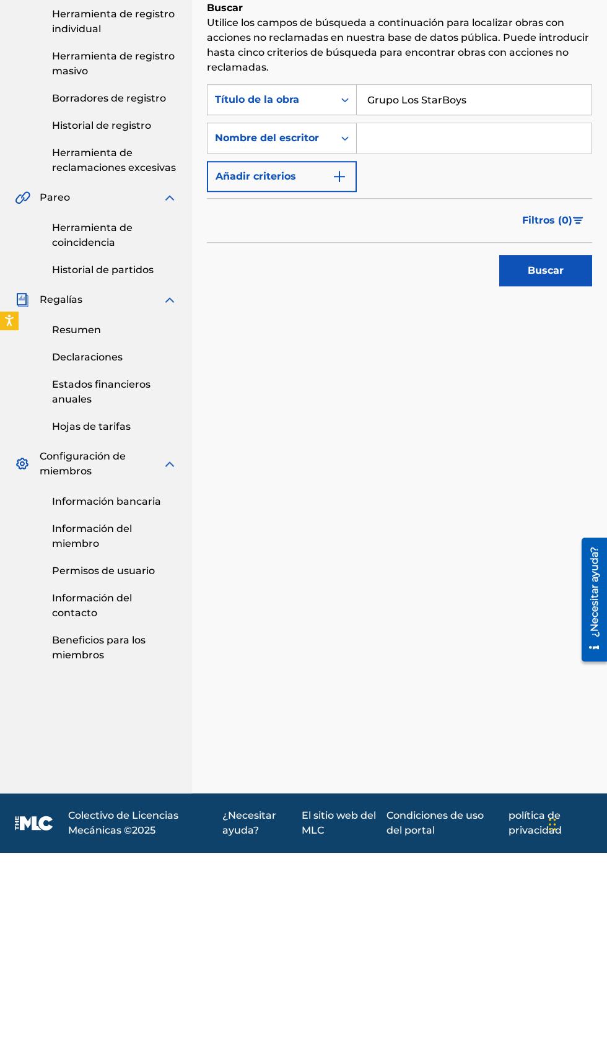
type input "Grupo Los StarBoys"
click at [535, 491] on button "Buscar" at bounding box center [545, 482] width 93 height 31
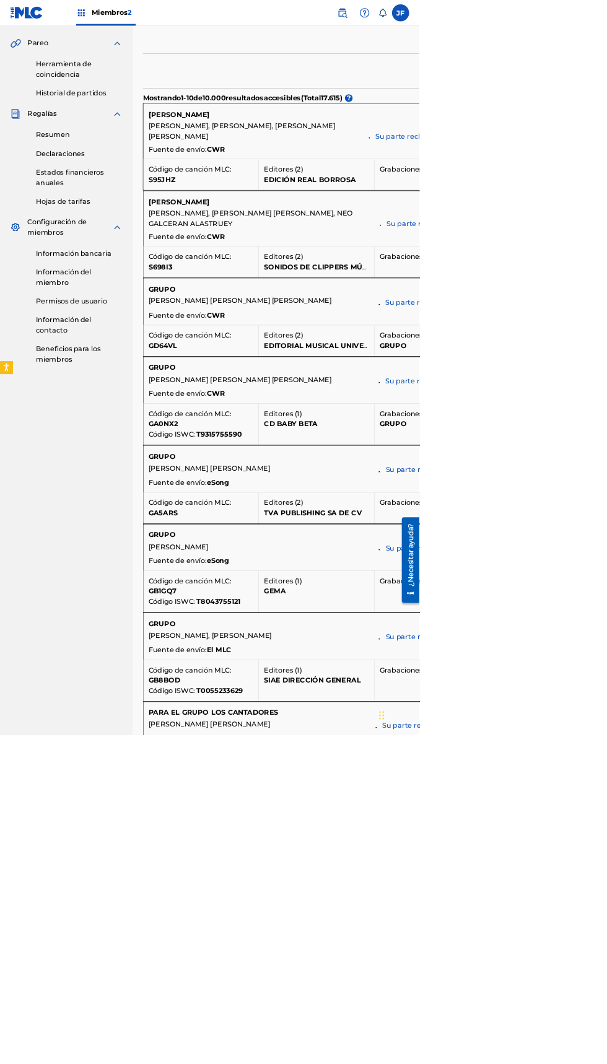
scroll to position [356, 0]
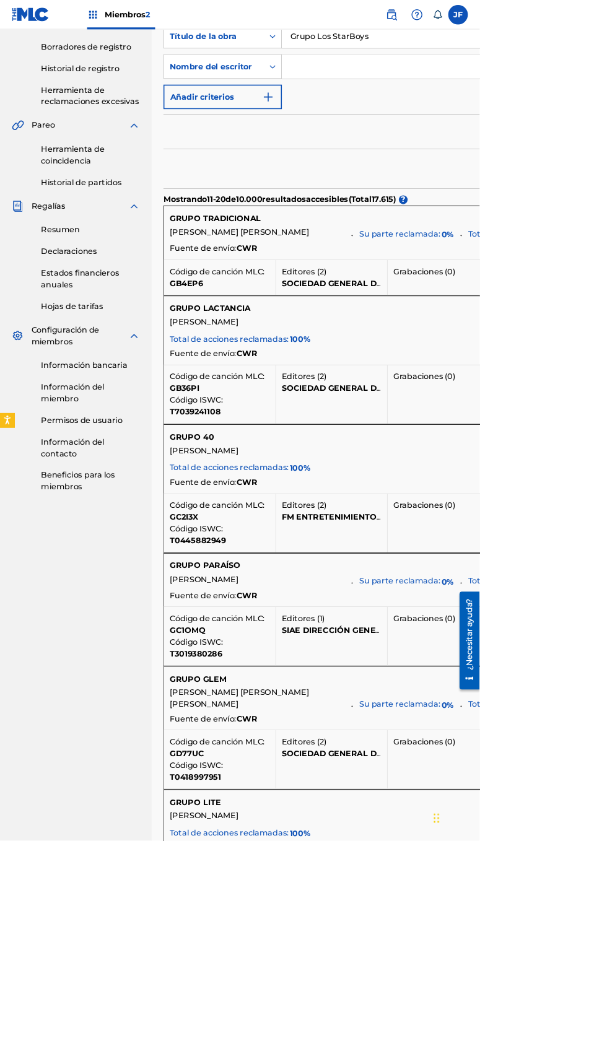
scroll to position [246, 0]
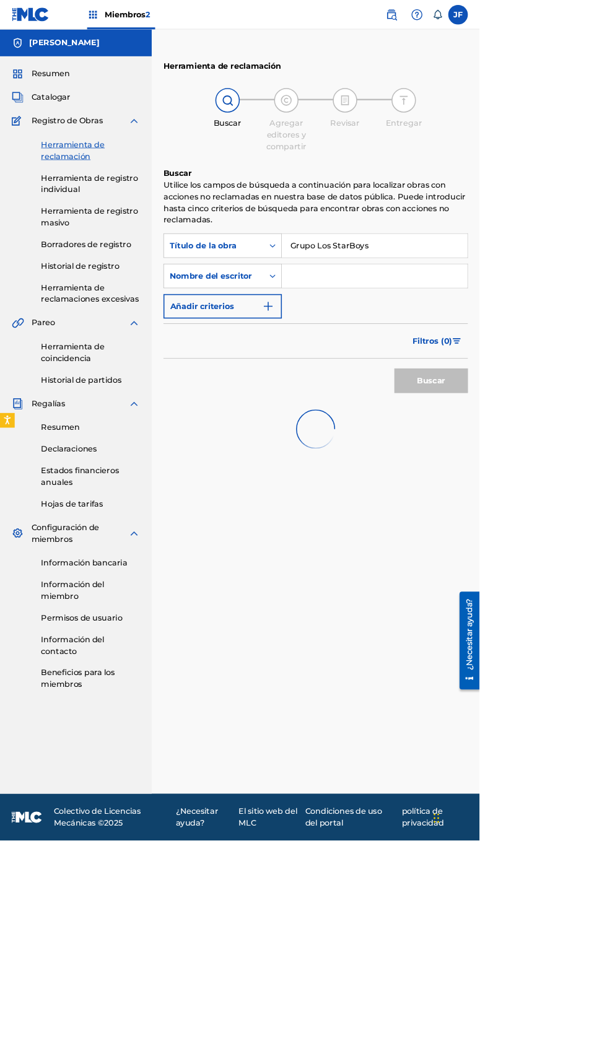
scroll to position [80, 0]
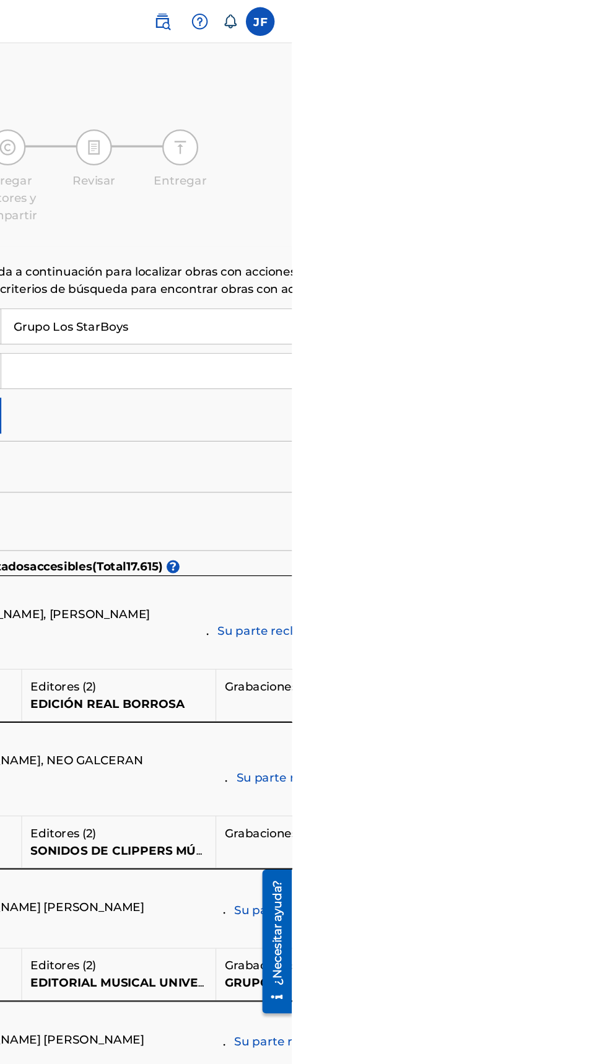
click at [597, 322] on input "Formulario de búsqueda" at bounding box center [617, 320] width 520 height 30
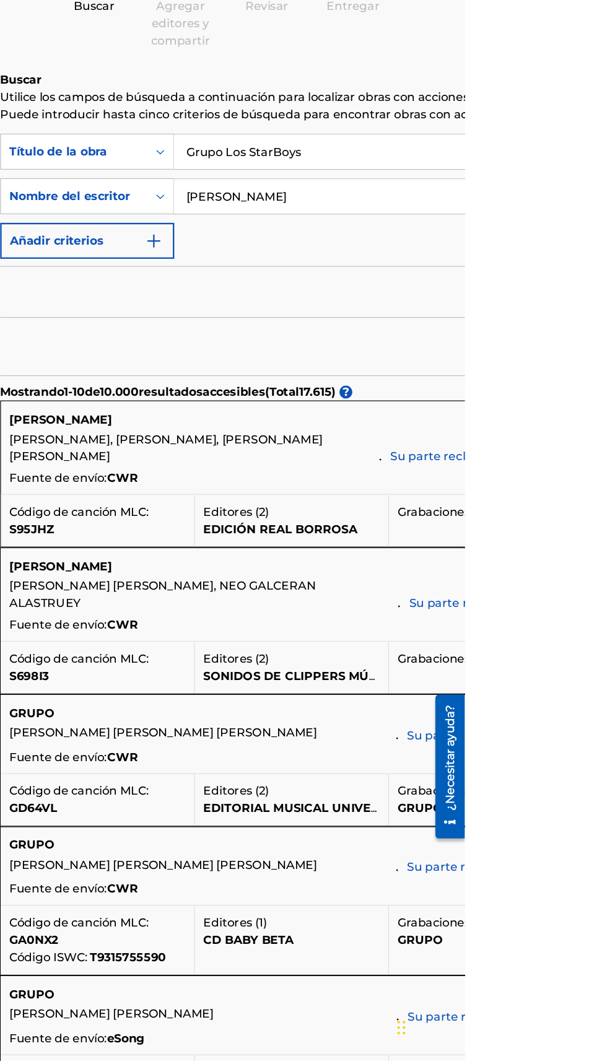
type input "Jazihel Flores Romero"
click at [343, 351] on img "Formulario de búsqueda" at bounding box center [339, 358] width 15 height 15
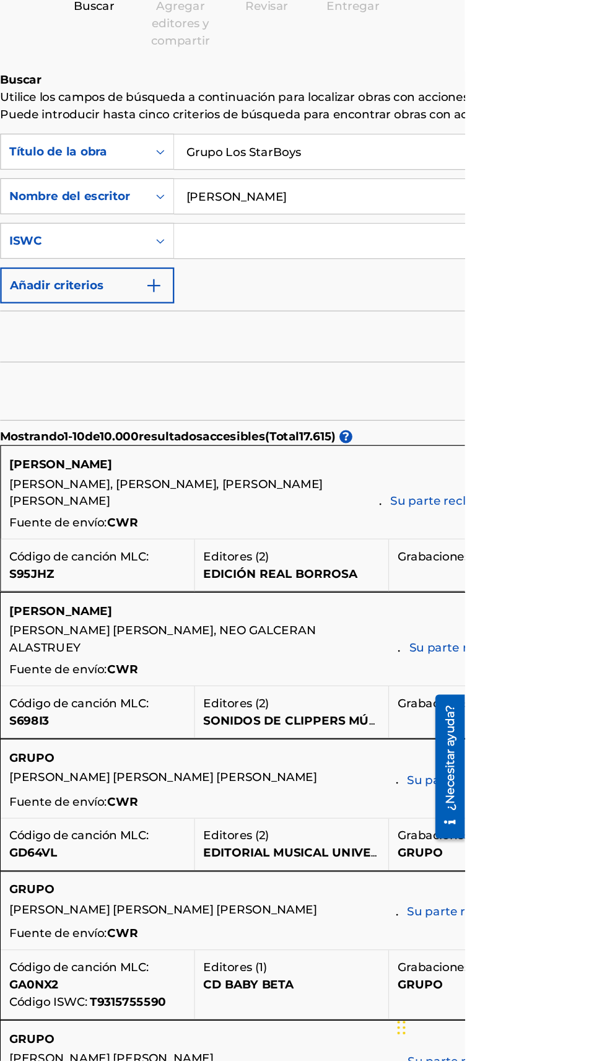
click at [340, 405] on button "Añadir criterios" at bounding box center [282, 396] width 150 height 31
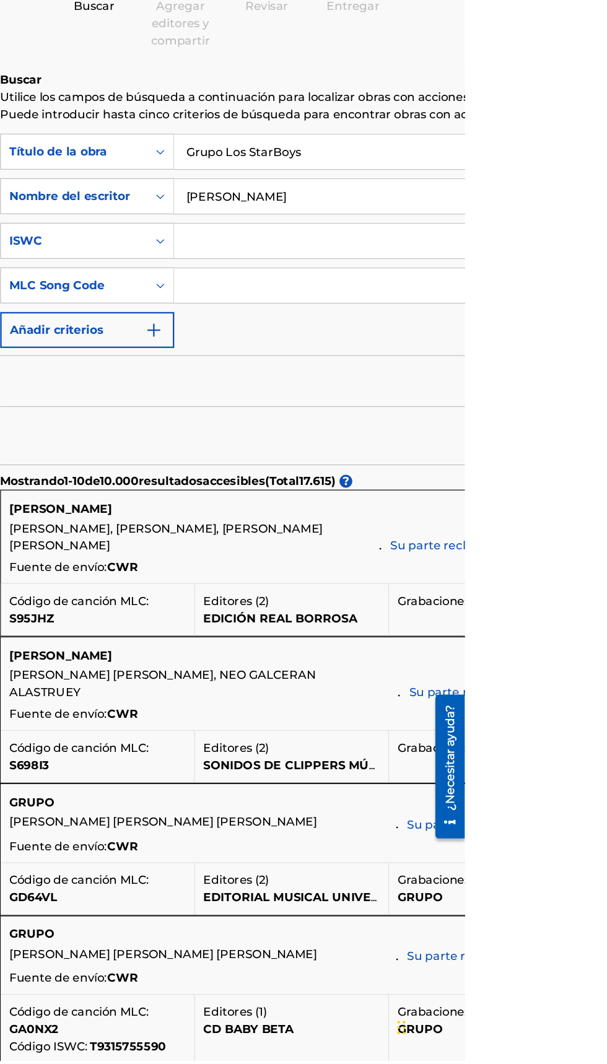
click at [426, 449] on div "Búsqueda con criterios 00776695-5d21-4682-8992-ad7bc2308584 Título de la obra G…" at bounding box center [542, 358] width 670 height 185
click at [583, 432] on div "Búsqueda con criterios 00776695-5d21-4682-8992-ad7bc2308584 Título de la obra G…" at bounding box center [542, 358] width 670 height 185
click at [558, 401] on input "Formulario de búsqueda" at bounding box center [605, 397] width 497 height 30
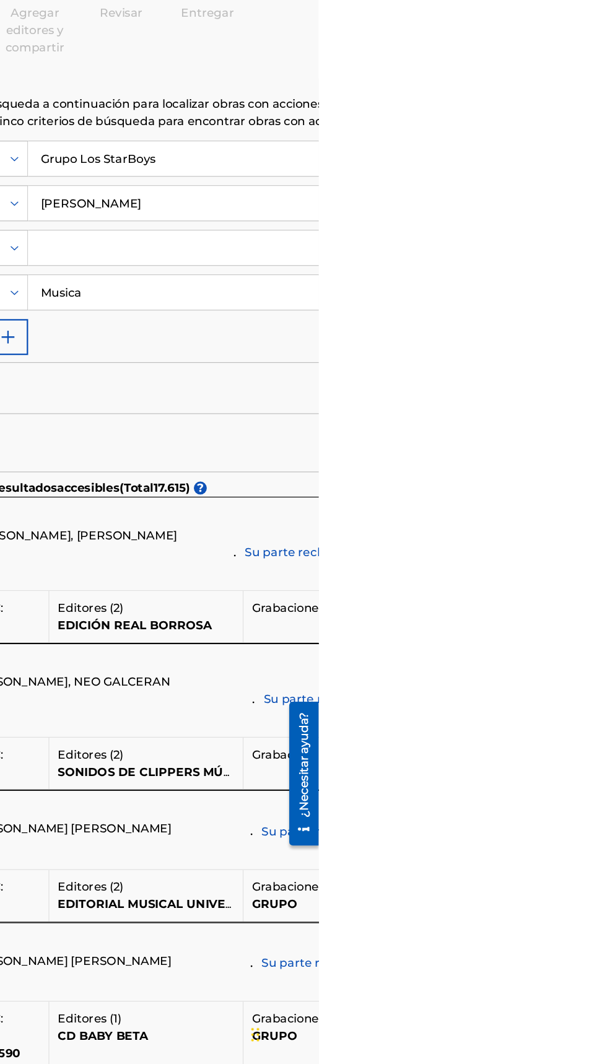
type input "Musica"
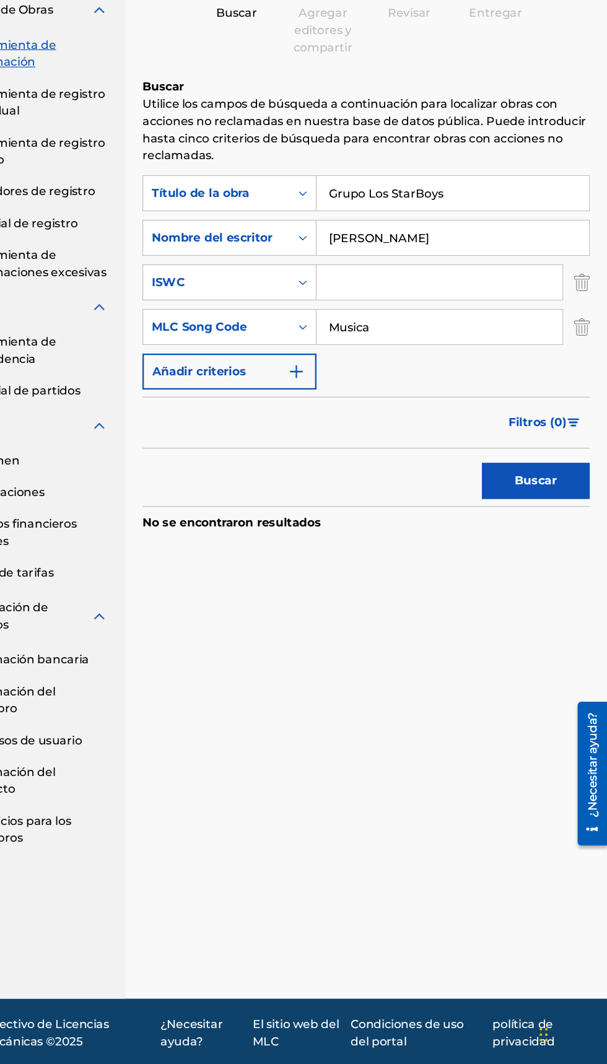
click at [558, 569] on button "Buscar" at bounding box center [545, 558] width 93 height 31
click at [582, 433] on img "Formulario de búsqueda" at bounding box center [586, 426] width 14 height 31
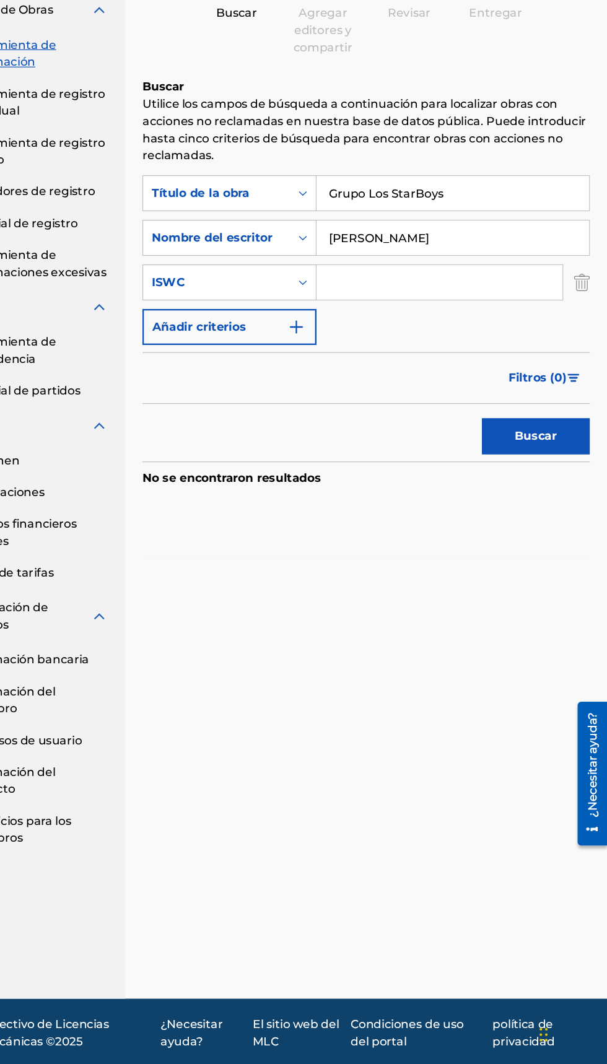
click at [579, 393] on img "Formulario de búsqueda" at bounding box center [586, 387] width 14 height 31
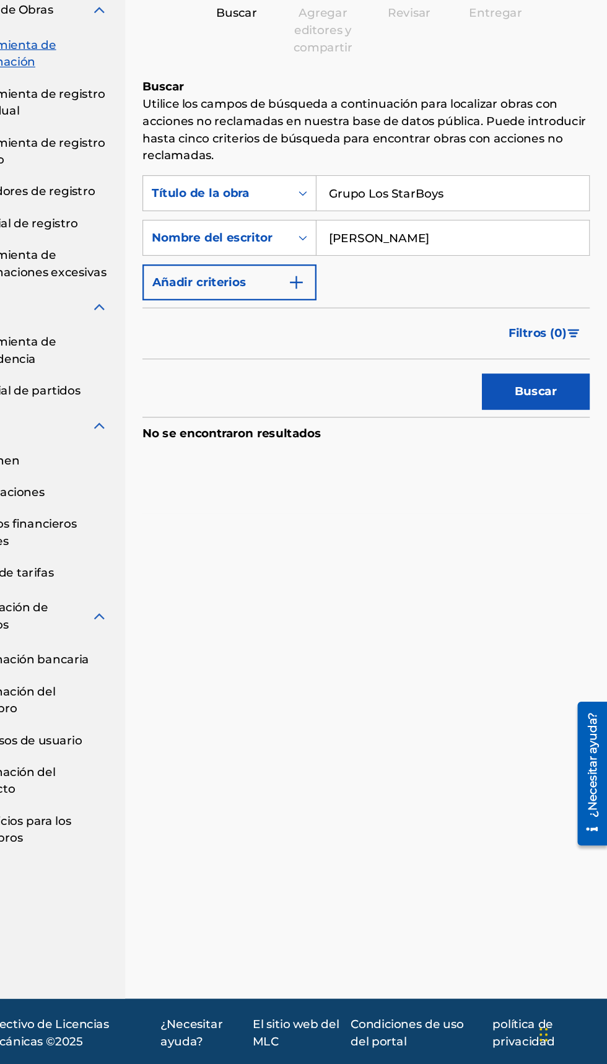
click at [564, 476] on button "Buscar" at bounding box center [545, 482] width 93 height 31
click at [390, 307] on input "Grupo Los StarBoys" at bounding box center [474, 311] width 235 height 30
click at [506, 353] on input "Jazihel Flores Romero" at bounding box center [474, 350] width 235 height 30
type input "J"
click at [572, 480] on button "Buscar" at bounding box center [545, 482] width 93 height 31
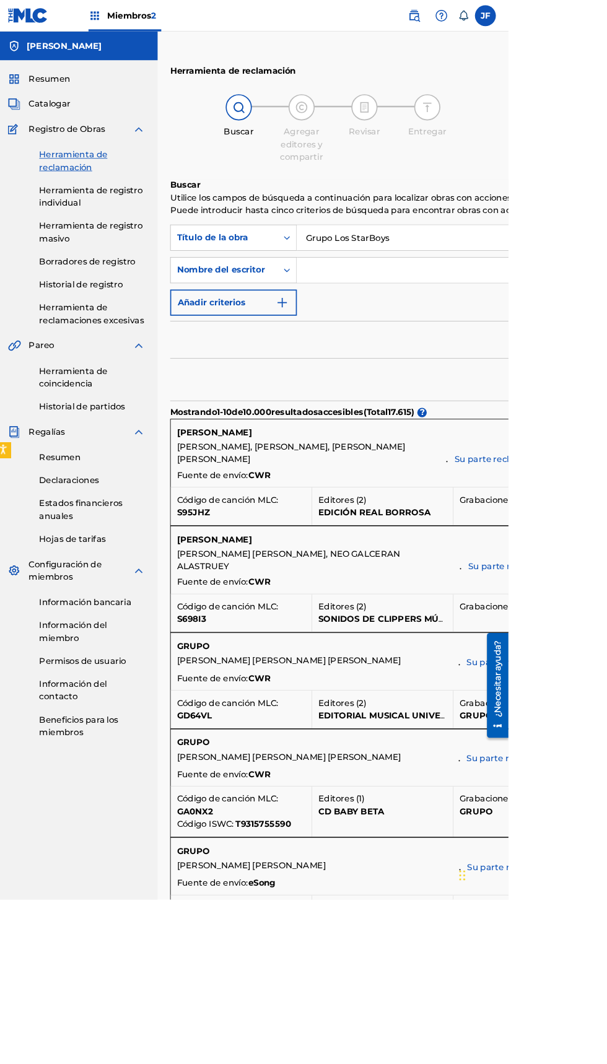
click at [504, 279] on input "Grupo Los StarBoys" at bounding box center [617, 281] width 520 height 30
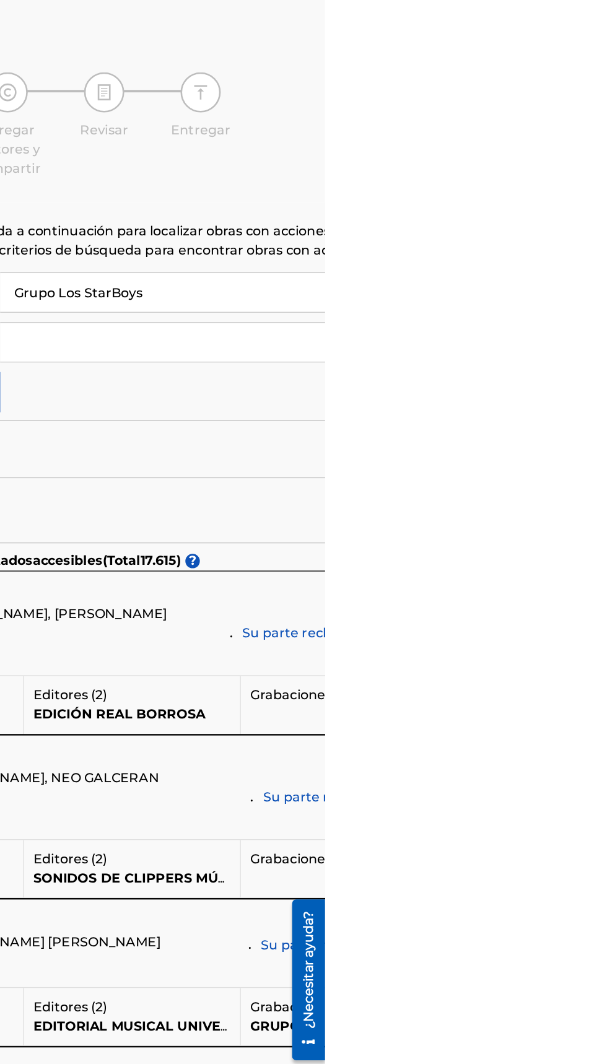
click at [404, 276] on input "Grupo Los StarBoys" at bounding box center [617, 281] width 520 height 30
type input "Los StarBoys"
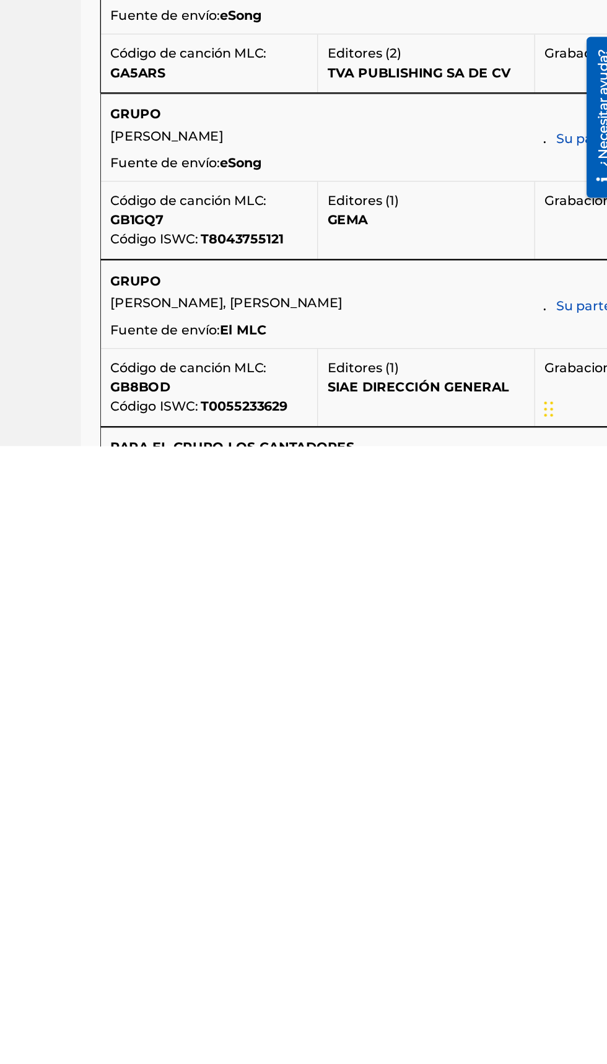
scroll to position [323, 0]
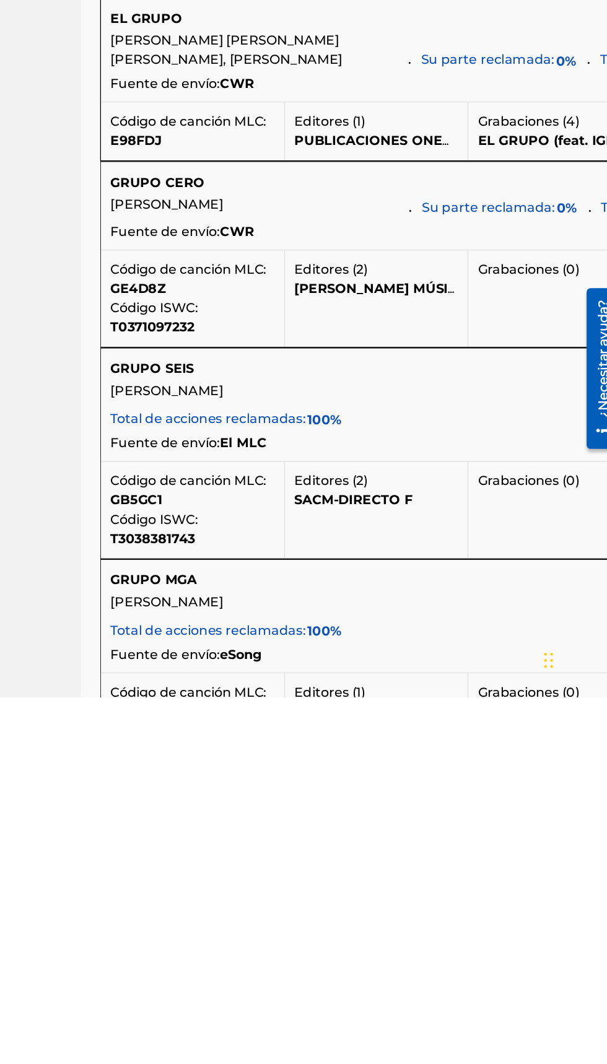
scroll to position [863, 0]
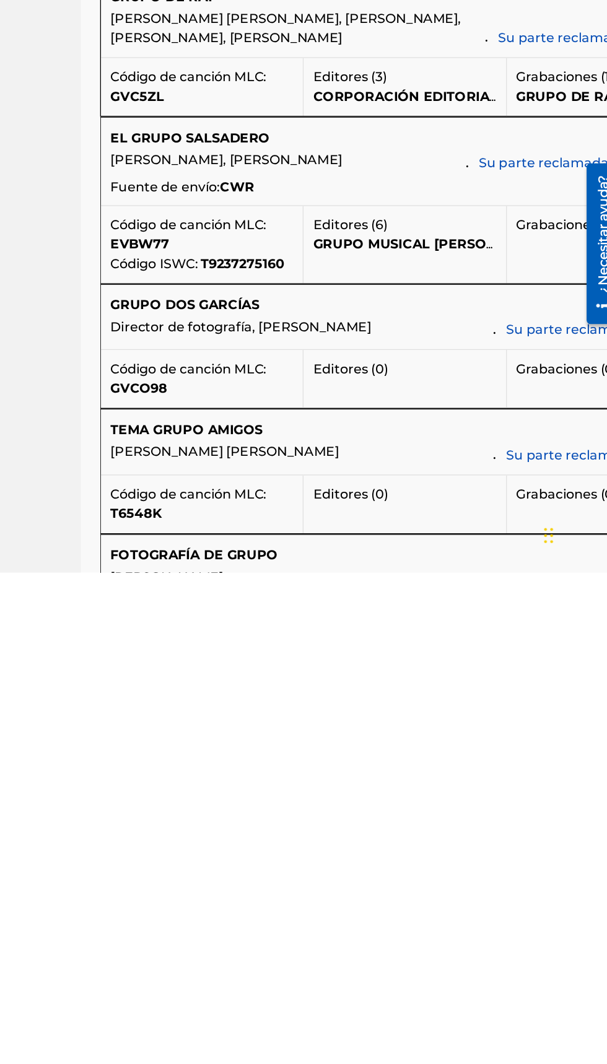
scroll to position [433, 0]
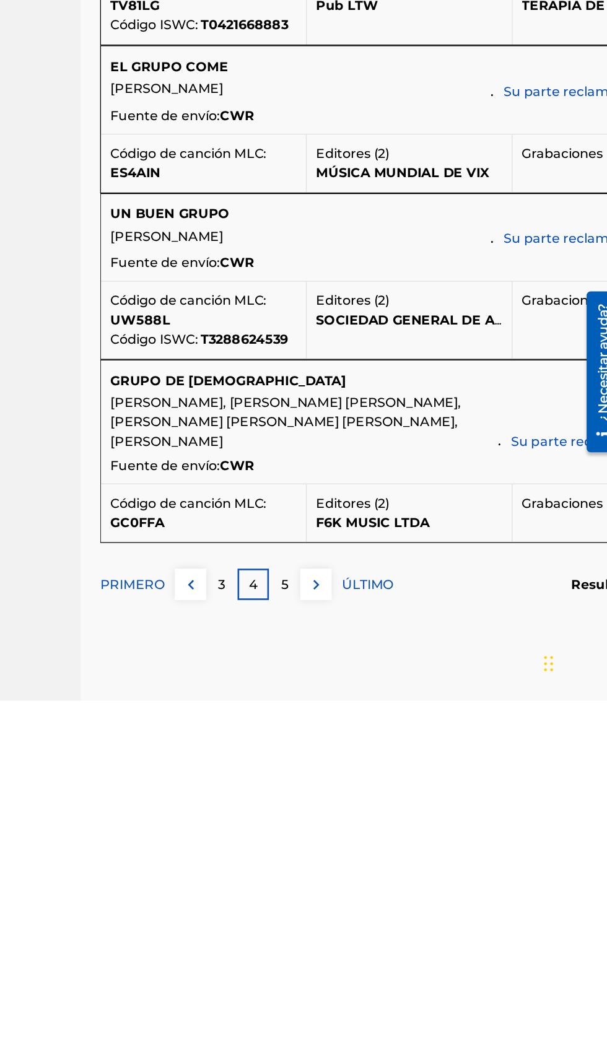
scroll to position [834, 0]
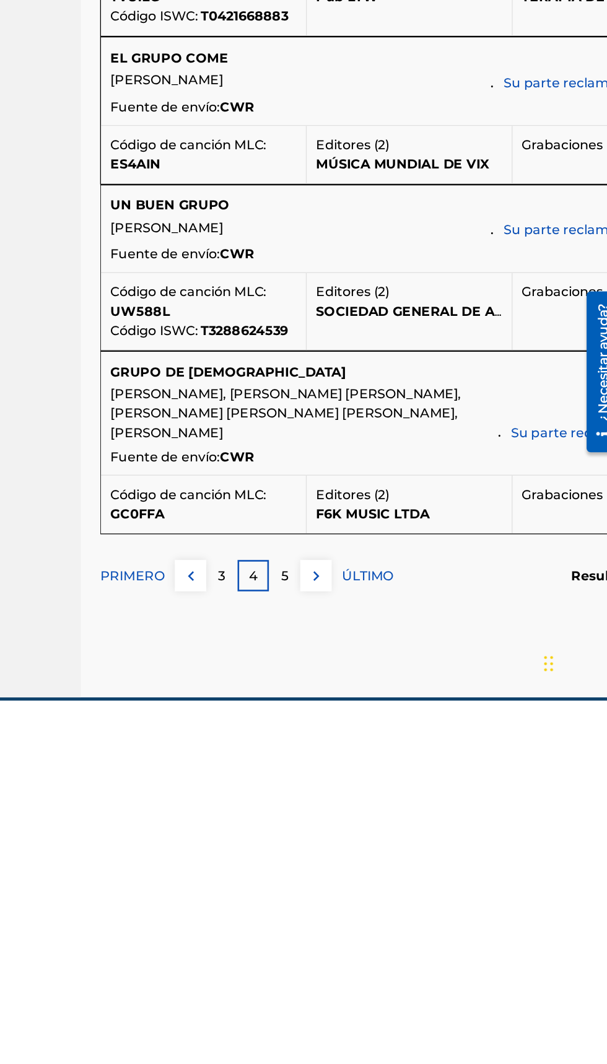
click at [349, 974] on font "5" at bounding box center [349, 968] width 6 height 12
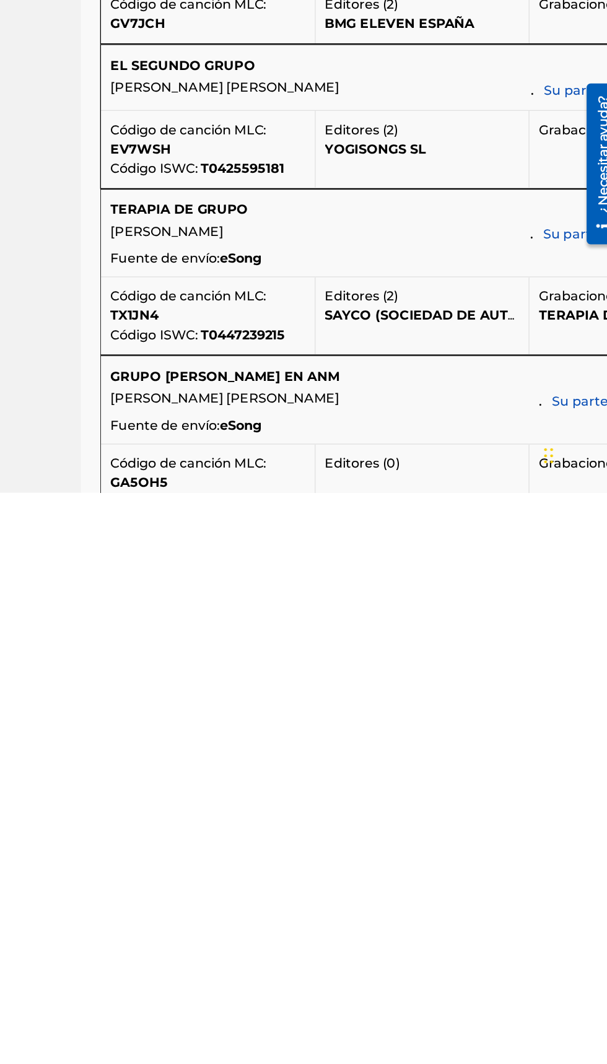
scroll to position [385, 0]
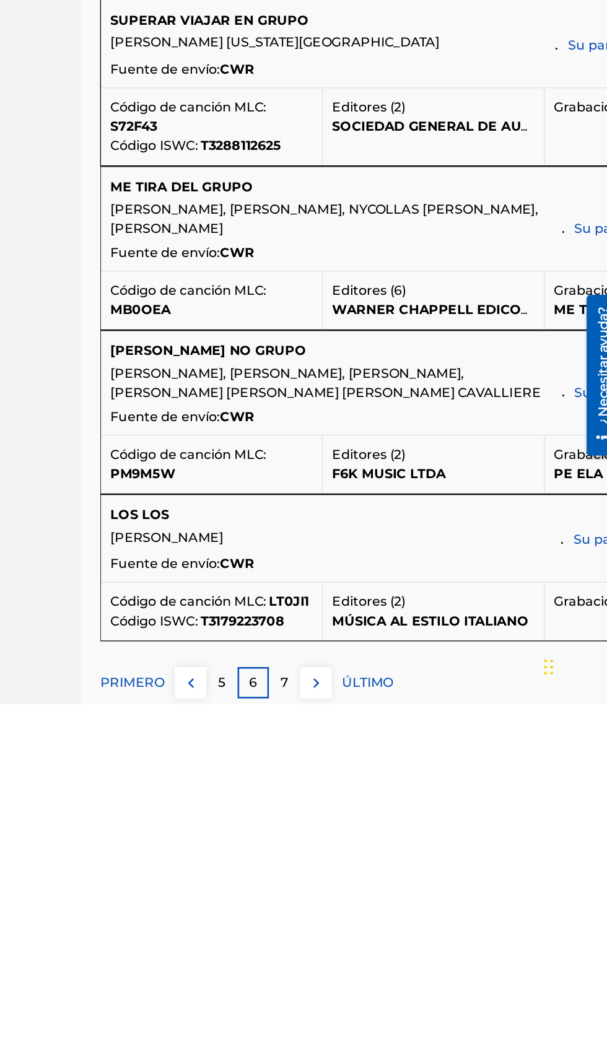
scroll to position [646, 0]
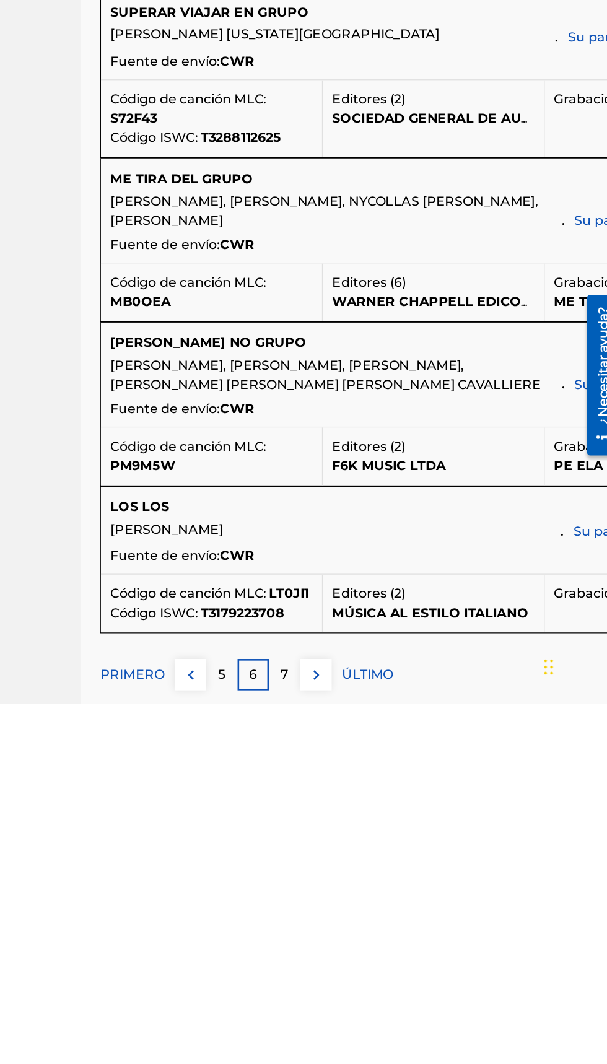
click at [348, 1048] on font "7" at bounding box center [349, 1042] width 6 height 12
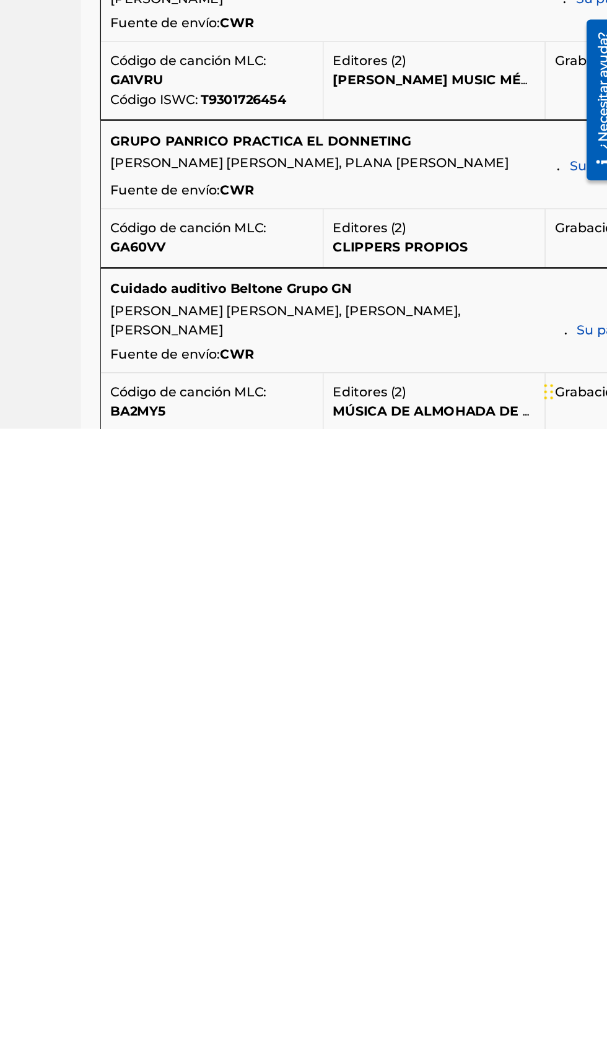
scroll to position [302, 0]
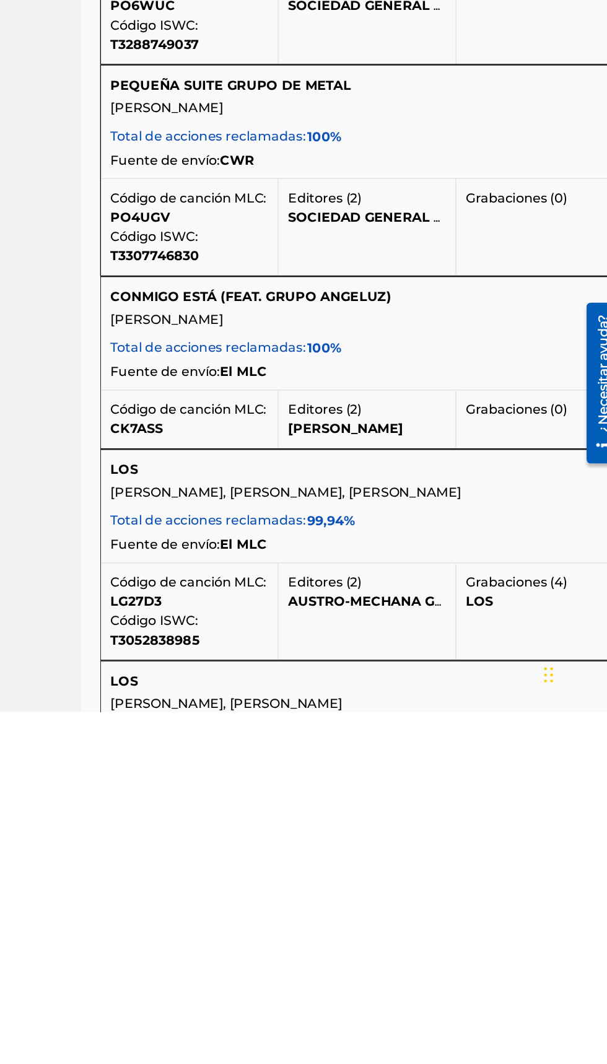
scroll to position [907, 0]
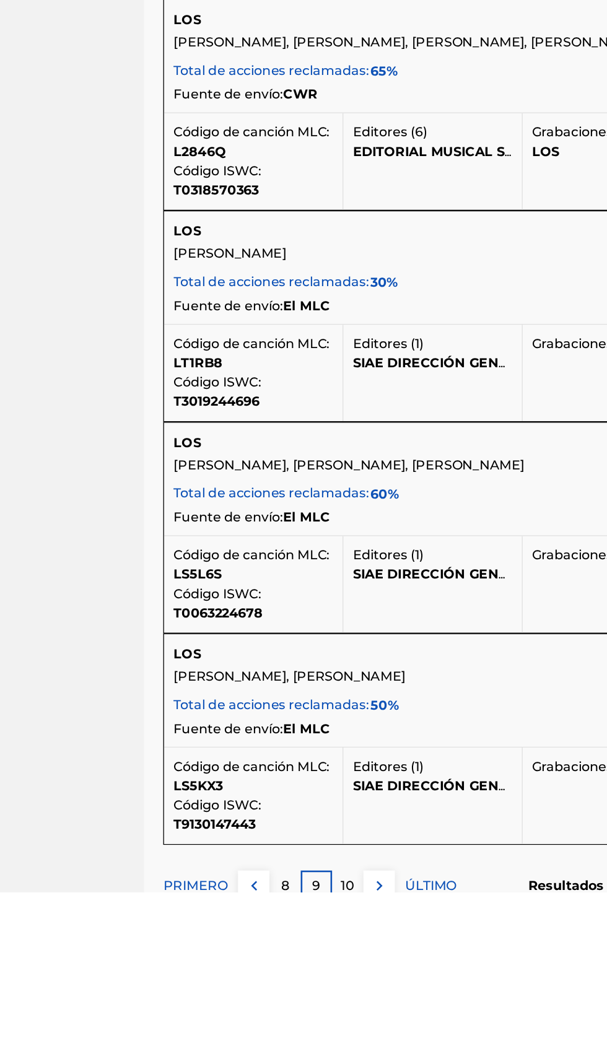
scroll to position [1052, 0]
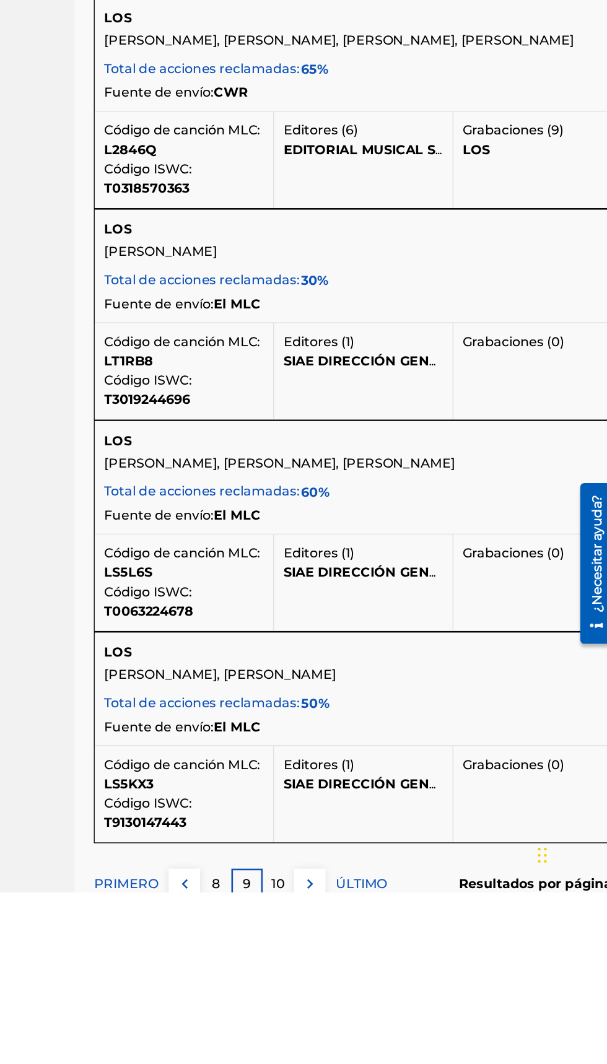
click at [348, 1064] on font "10" at bounding box center [349, 1058] width 11 height 12
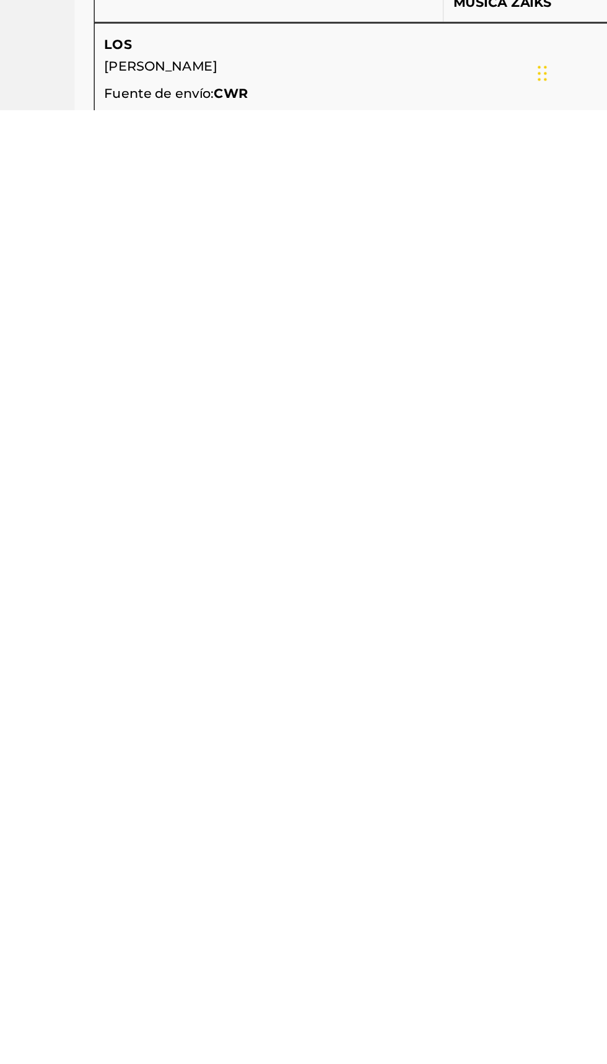
scroll to position [87, 0]
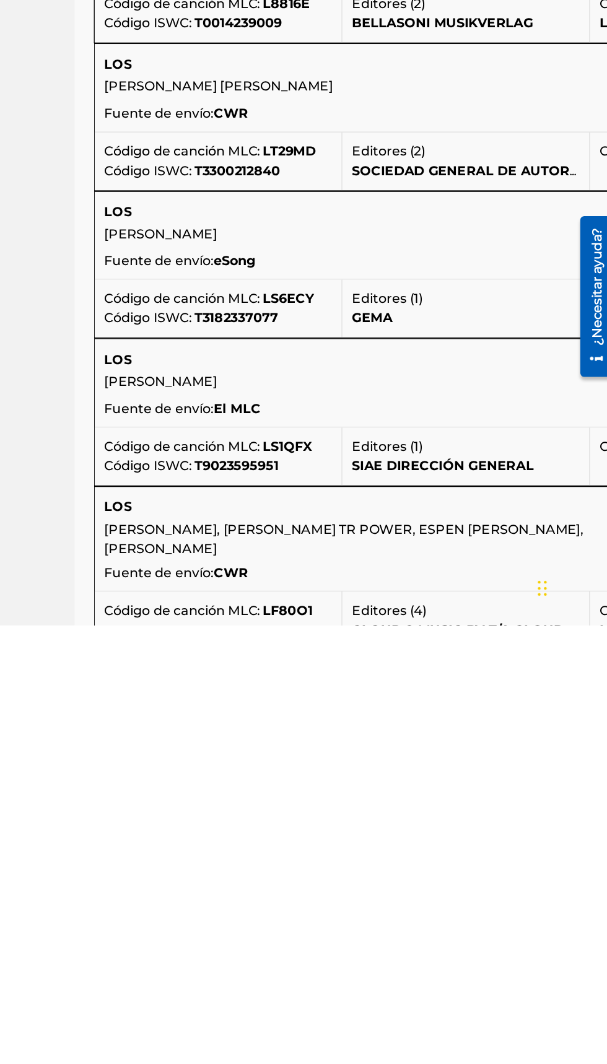
scroll to position [660, 0]
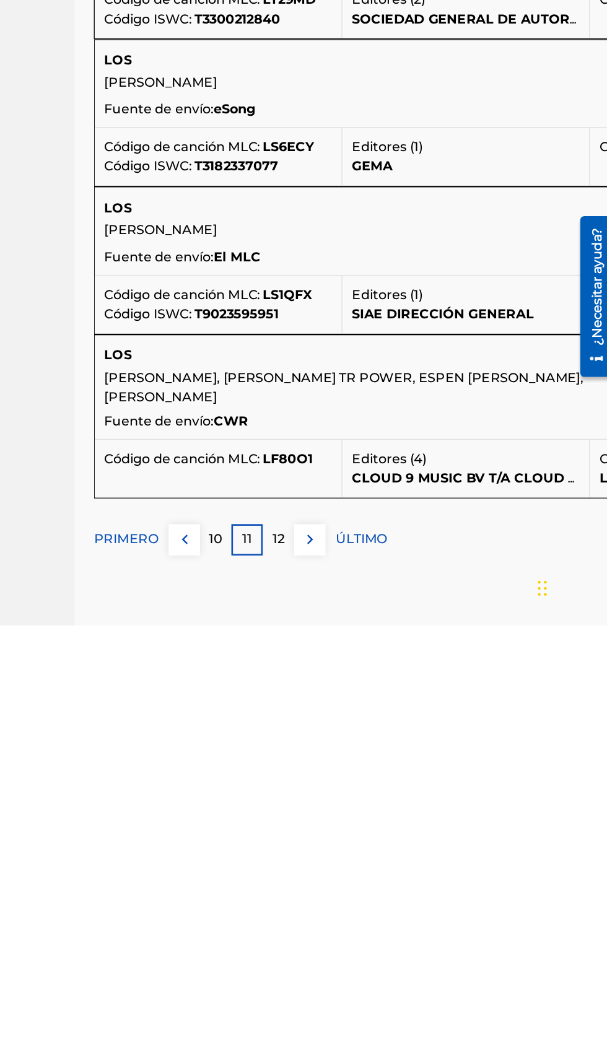
click at [361, 1010] on button at bounding box center [373, 998] width 24 height 24
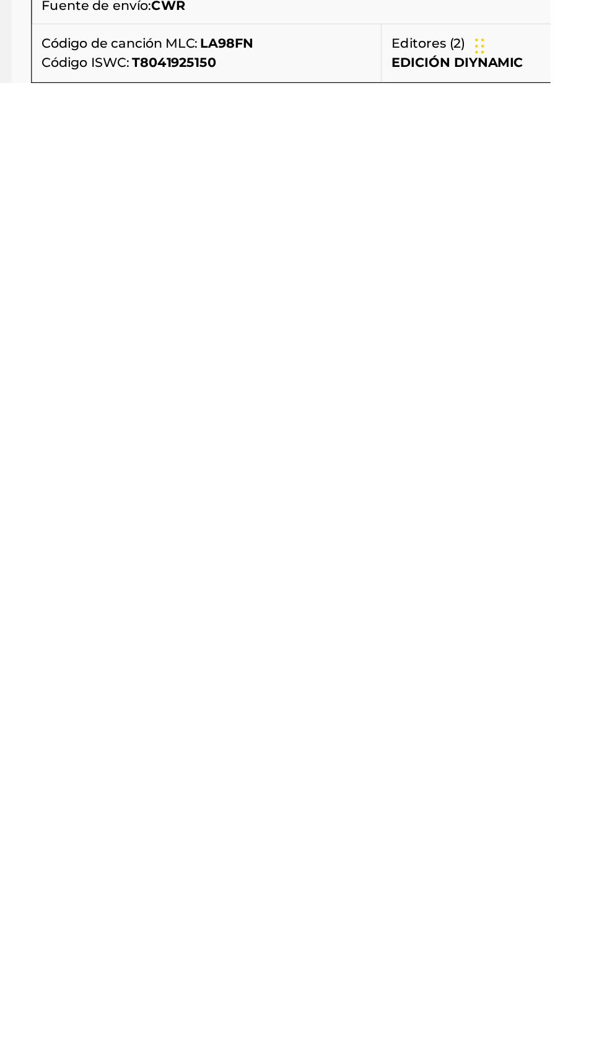
scroll to position [0, 0]
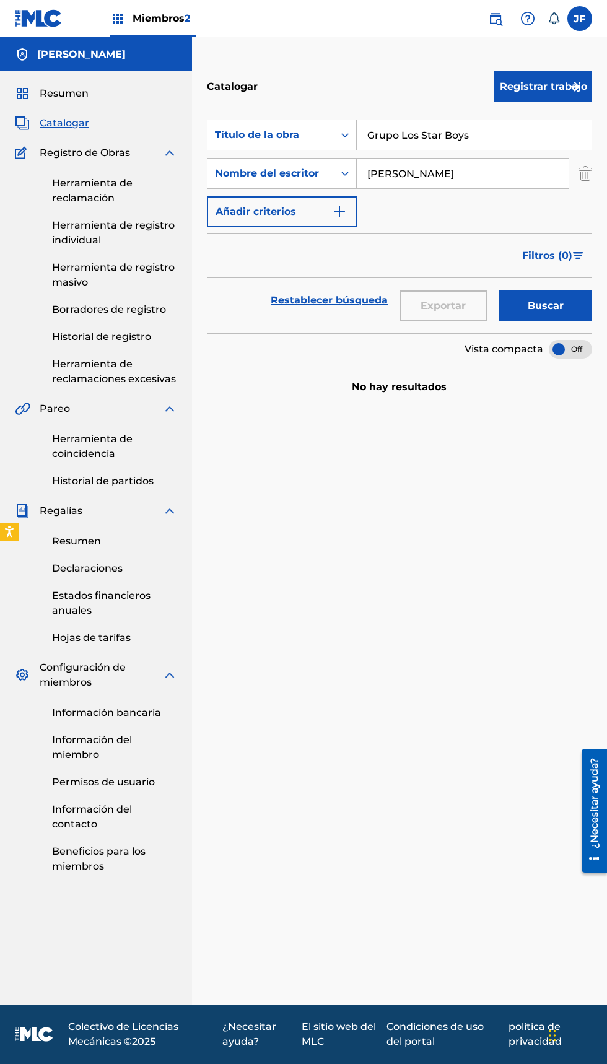
scroll to position [19, 0]
click at [136, 357] on link "Herramienta de reclamaciones excesivas" at bounding box center [114, 372] width 125 height 30
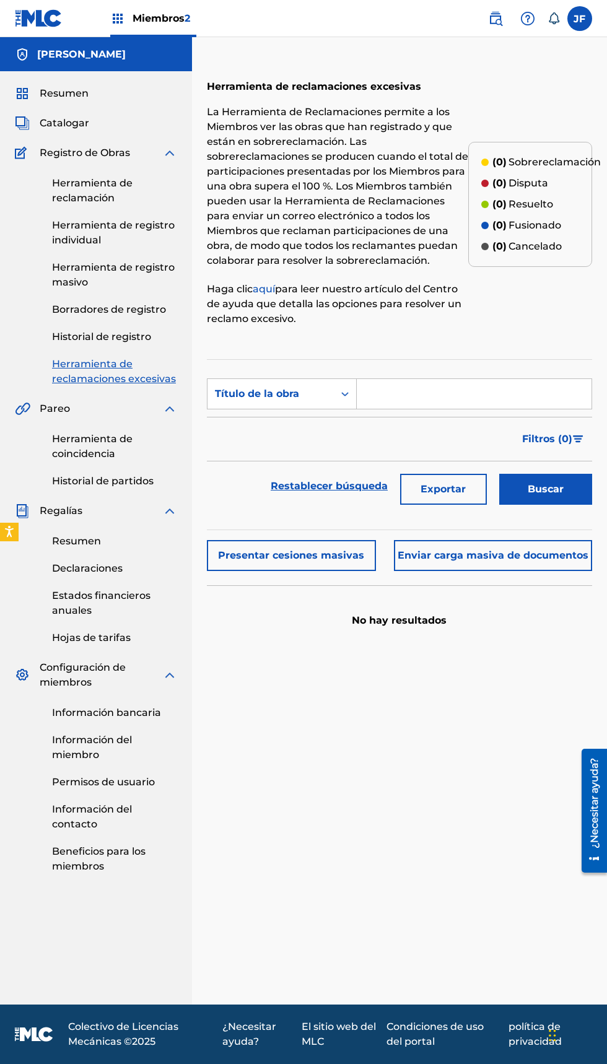
click at [118, 446] on link "Herramienta de coincidencia" at bounding box center [114, 447] width 125 height 30
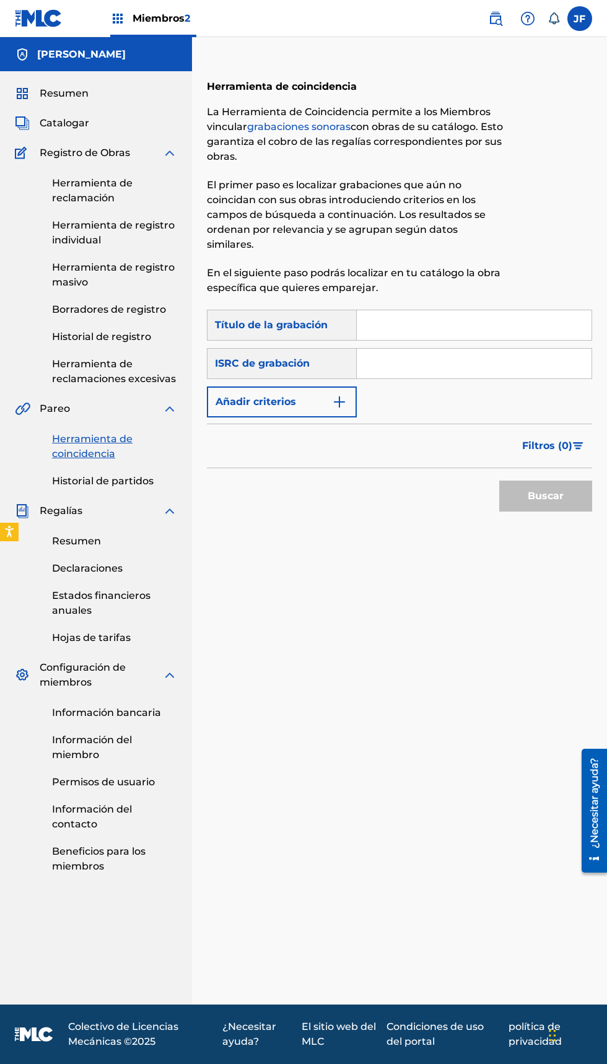
click at [444, 325] on input "Formulario de búsqueda" at bounding box center [474, 325] width 235 height 30
type input "Grupo los star boys"
click at [548, 494] on font "Buscar" at bounding box center [546, 496] width 36 height 12
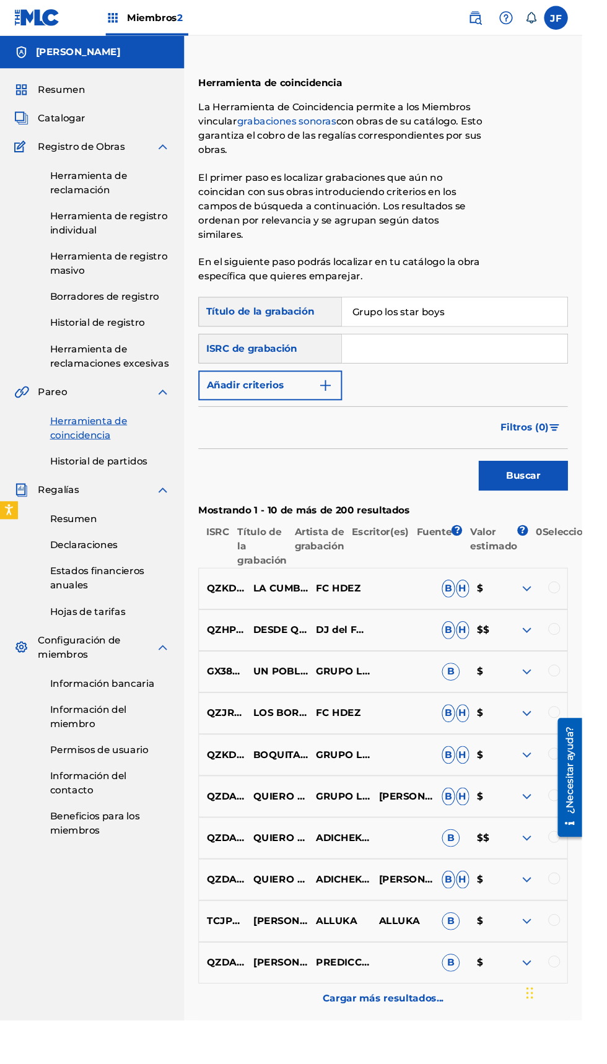
click at [551, 613] on img at bounding box center [549, 614] width 15 height 15
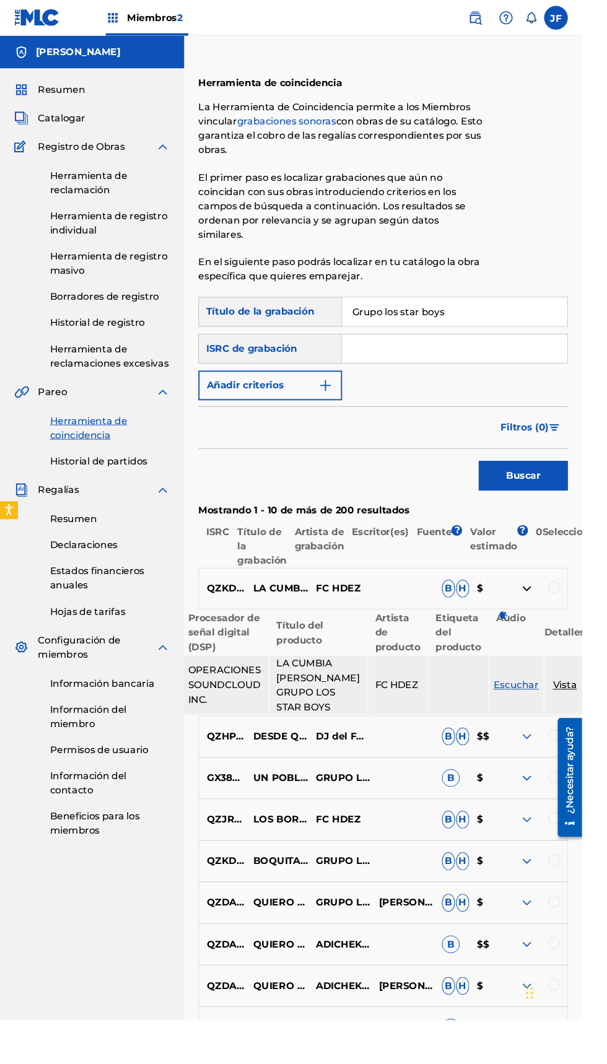
click at [607, 620] on html "Guía del lector de pantalla de accesibilidad, comentarios e informes de problem…" at bounding box center [303, 532] width 607 height 1064
click at [581, 612] on div at bounding box center [578, 613] width 12 height 12
click at [589, 678] on th "Detalles" at bounding box center [589, 660] width 43 height 46
click at [577, 721] on font "Vista" at bounding box center [589, 715] width 25 height 12
click at [591, 680] on table "Procesador de señal digital (DSP) Título del producto Artista de producto Etiqu…" at bounding box center [400, 691] width 424 height 111
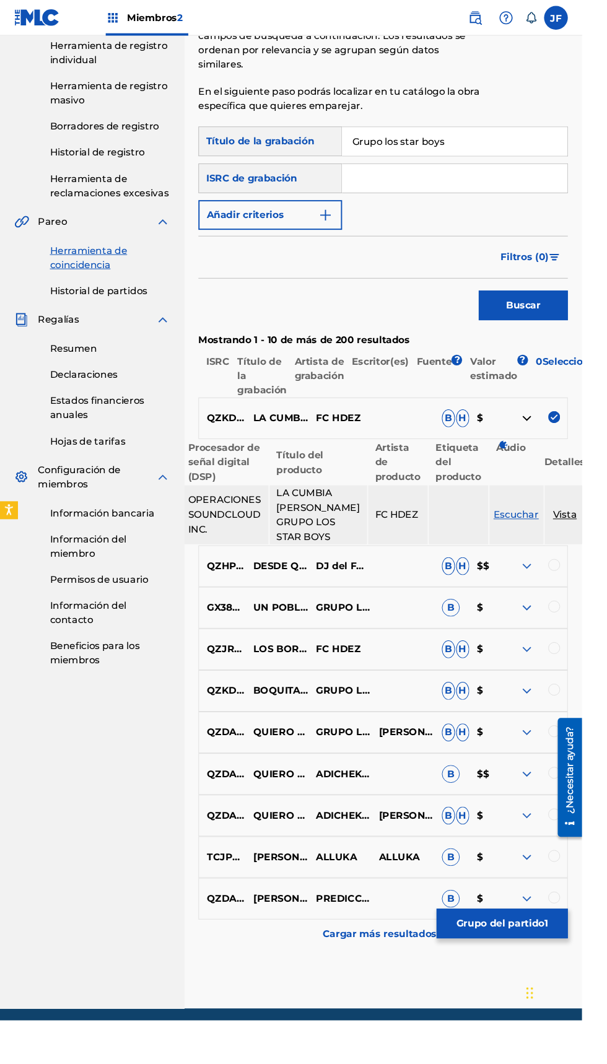
scroll to position [178, 0]
click at [577, 542] on font "Vista" at bounding box center [589, 536] width 25 height 12
click at [577, 434] on img at bounding box center [578, 434] width 12 height 12
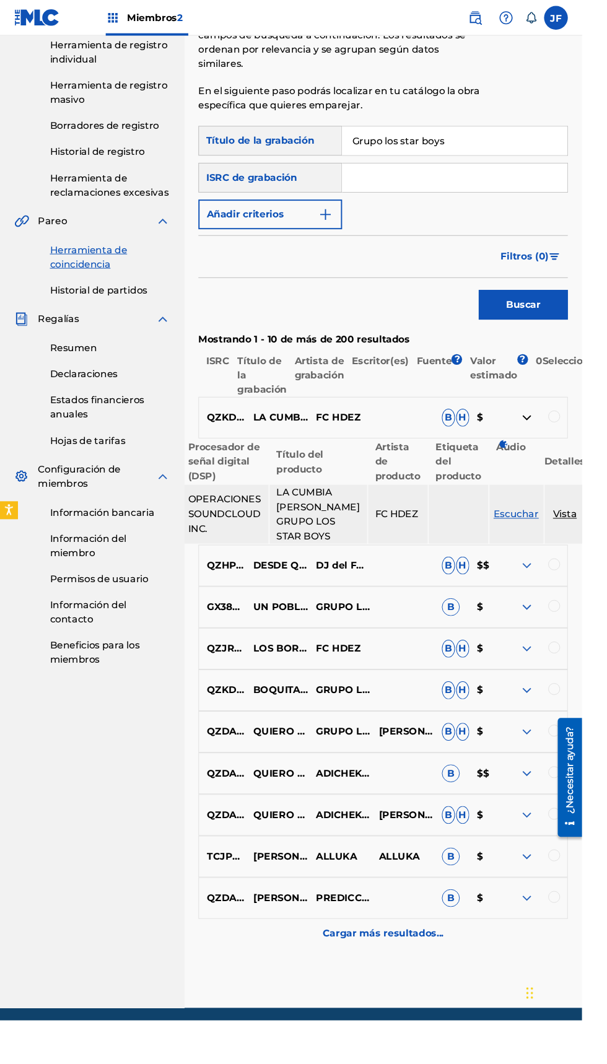
click at [607, 382] on font "Seleccionados" at bounding box center [603, 376] width 74 height 12
click at [566, 376] on font "0" at bounding box center [562, 376] width 7 height 12
click at [581, 434] on div at bounding box center [578, 434] width 12 height 12
click at [584, 597] on div at bounding box center [559, 589] width 66 height 15
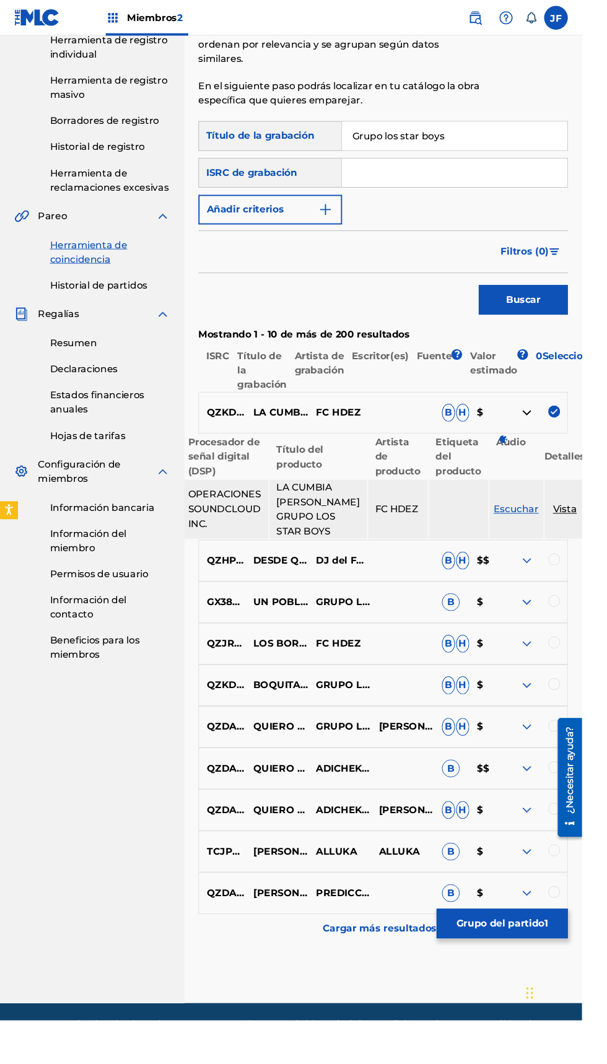
scroll to position [226, 0]
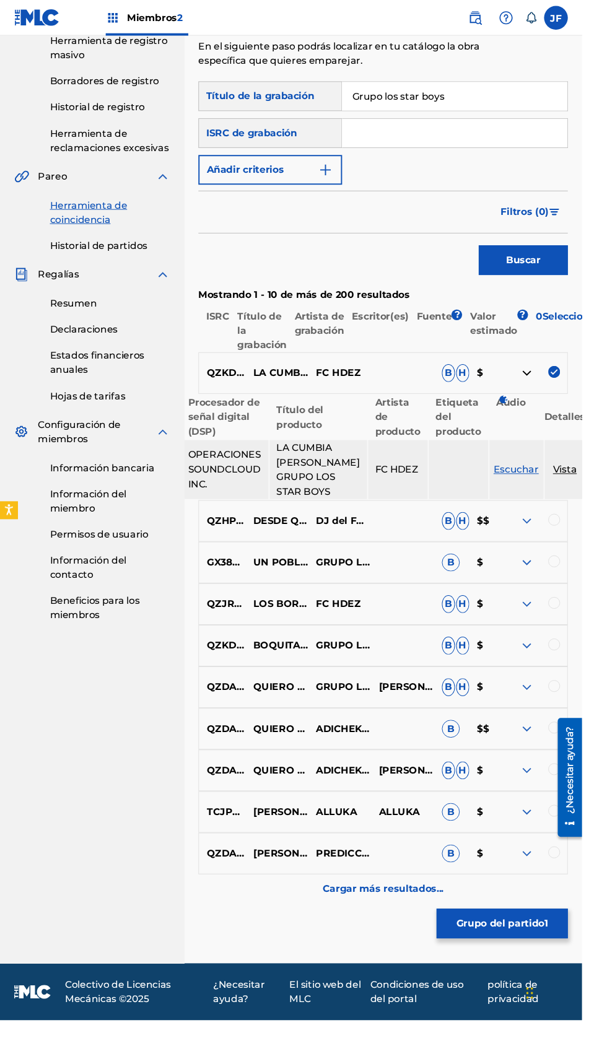
click at [549, 551] on img at bounding box center [549, 543] width 15 height 15
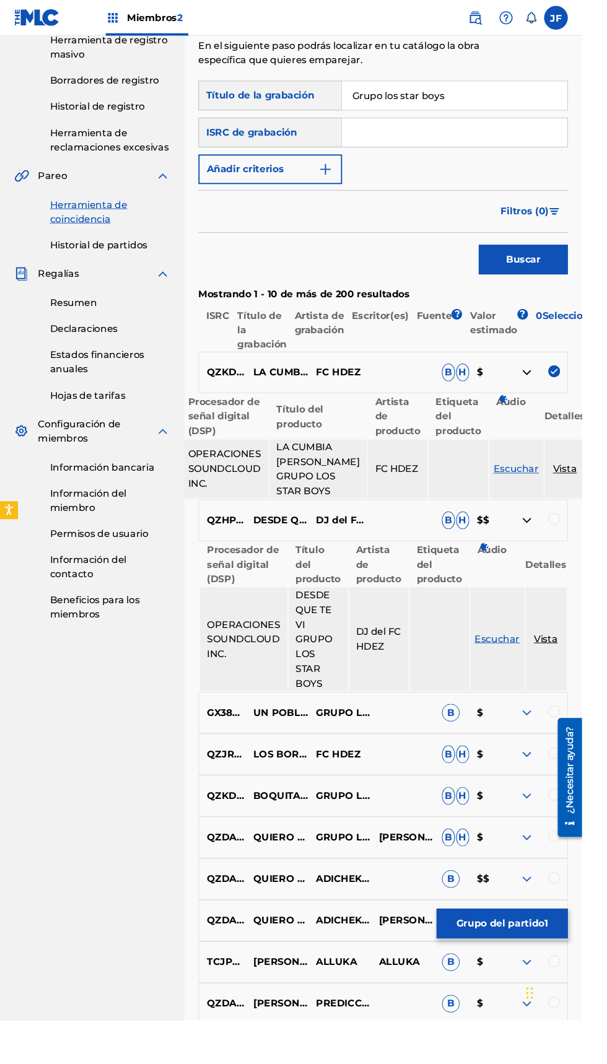
click at [579, 548] on div at bounding box center [578, 541] width 12 height 12
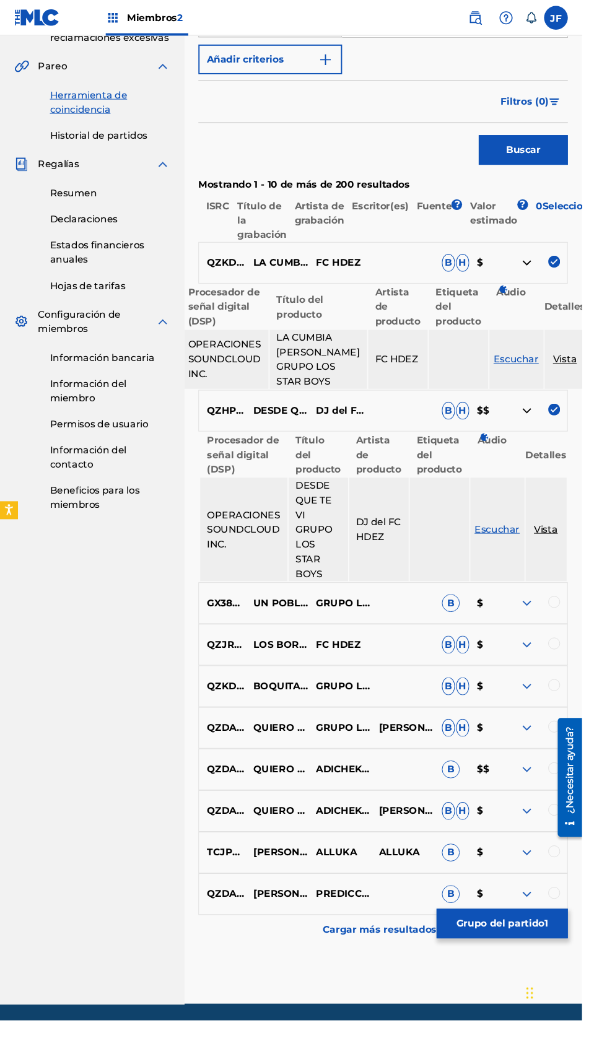
scroll to position [384, 0]
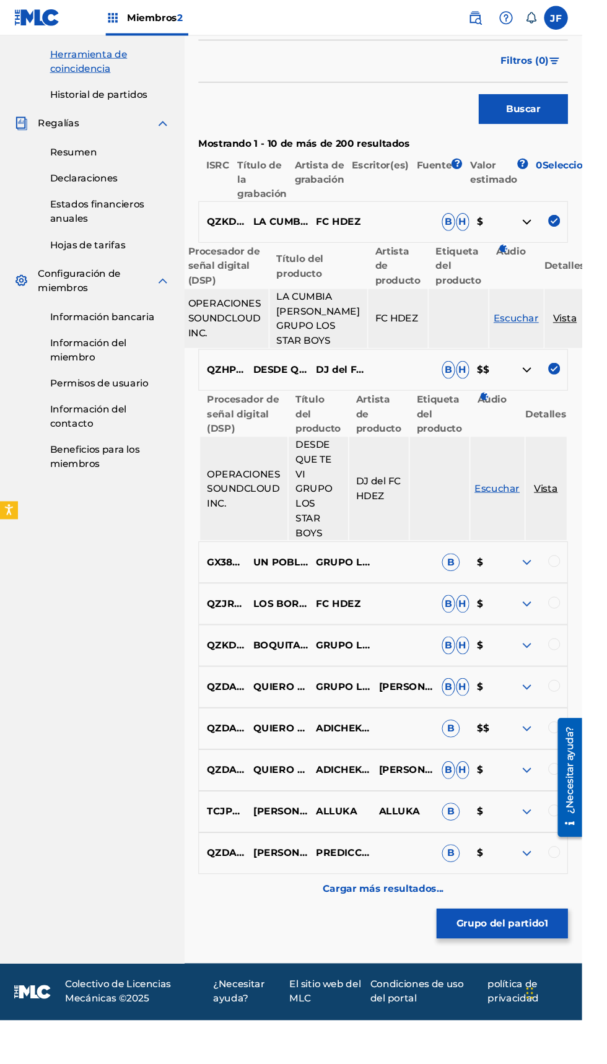
click at [577, 592] on div at bounding box center [578, 585] width 12 height 12
click at [578, 635] on div at bounding box center [578, 629] width 12 height 12
click at [579, 678] on div at bounding box center [578, 672] width 12 height 12
click at [577, 678] on img at bounding box center [578, 672] width 12 height 12
click at [550, 721] on div at bounding box center [566, 780] width 35 height 133
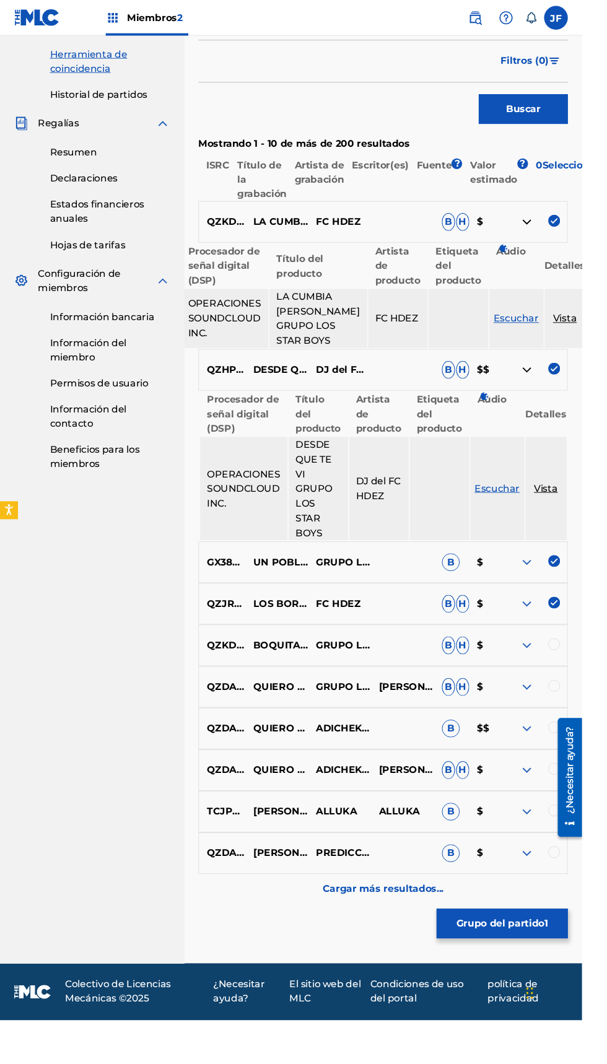
click at [577, 722] on div at bounding box center [578, 715] width 12 height 12
click at [579, 765] on div at bounding box center [578, 759] width 12 height 12
click at [577, 852] on div at bounding box center [578, 845] width 12 height 12
click at [586, 825] on div "QZDA42365528 QUIERO DECIR QUE TE AMO (FEAT. GRUPO LOS STAR BOYS) ADICHEKOS CARL…" at bounding box center [399, 803] width 385 height 43
click at [427, 943] on div "Cargar más resultados..." at bounding box center [399, 927] width 385 height 31
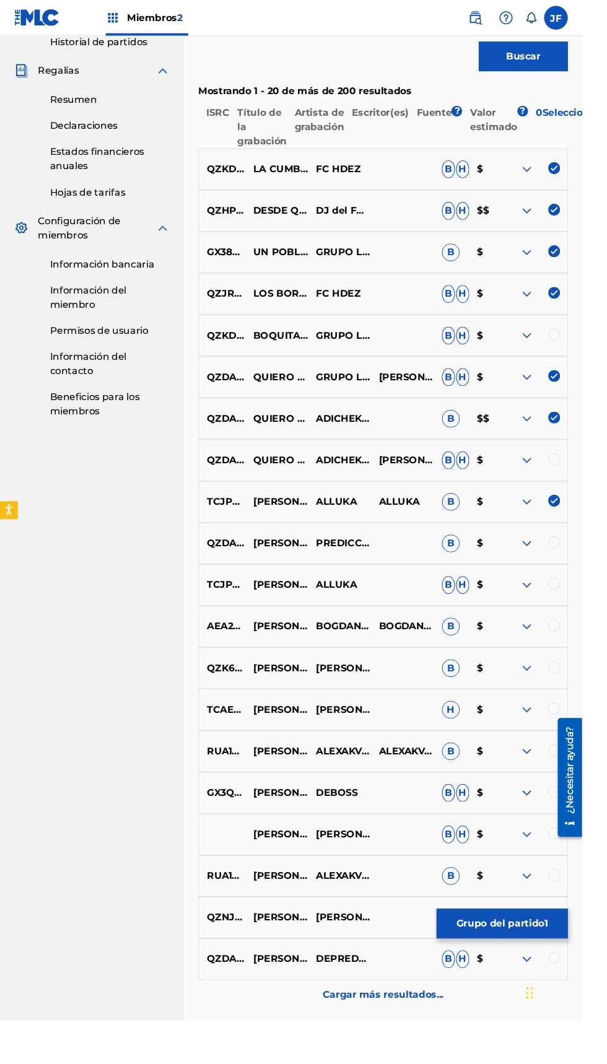
scroll to position [501, 0]
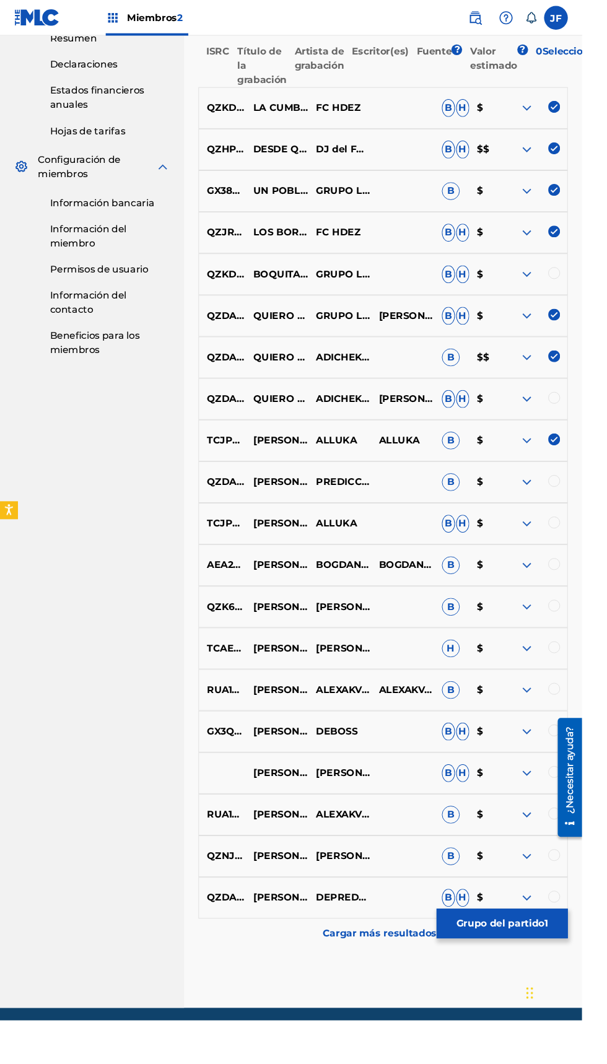
click at [421, 984] on div "Cargar más resultados..." at bounding box center [399, 973] width 385 height 31
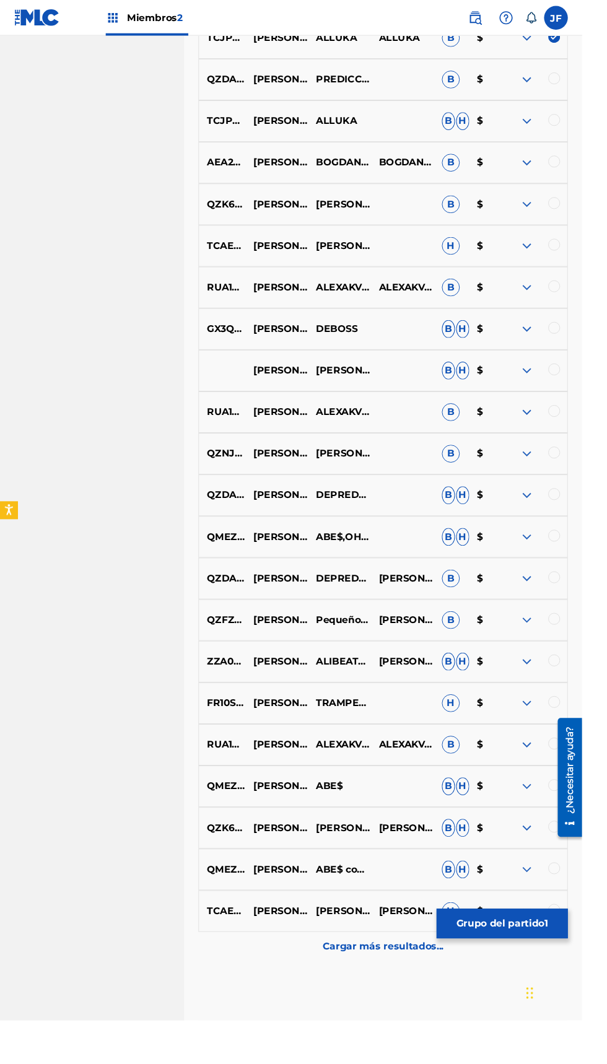
scroll to position [935, 0]
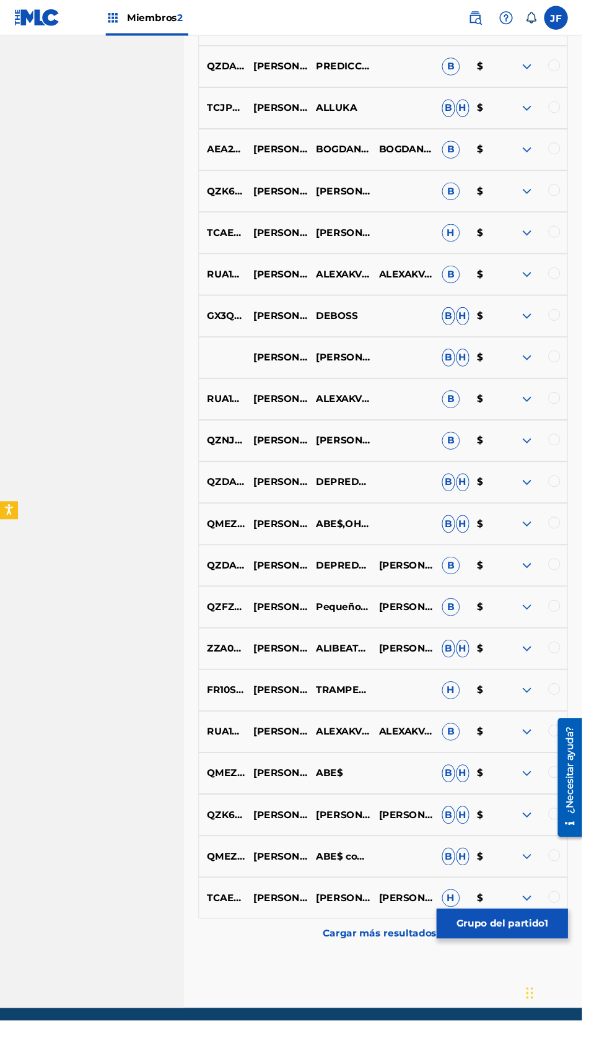
click at [408, 981] on p "Cargar más resultados..." at bounding box center [399, 973] width 126 height 15
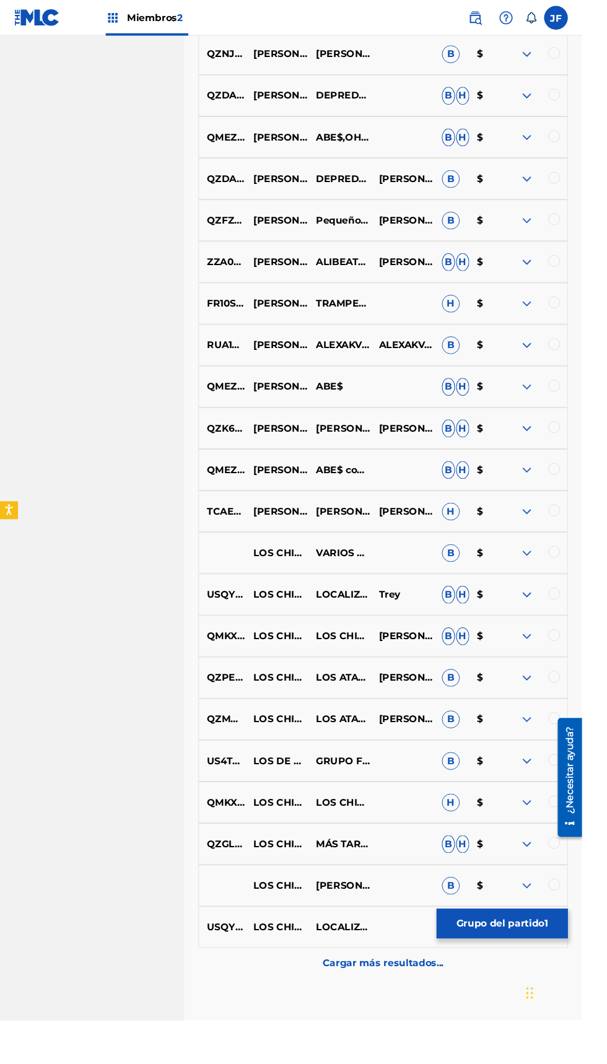
scroll to position [1369, 0]
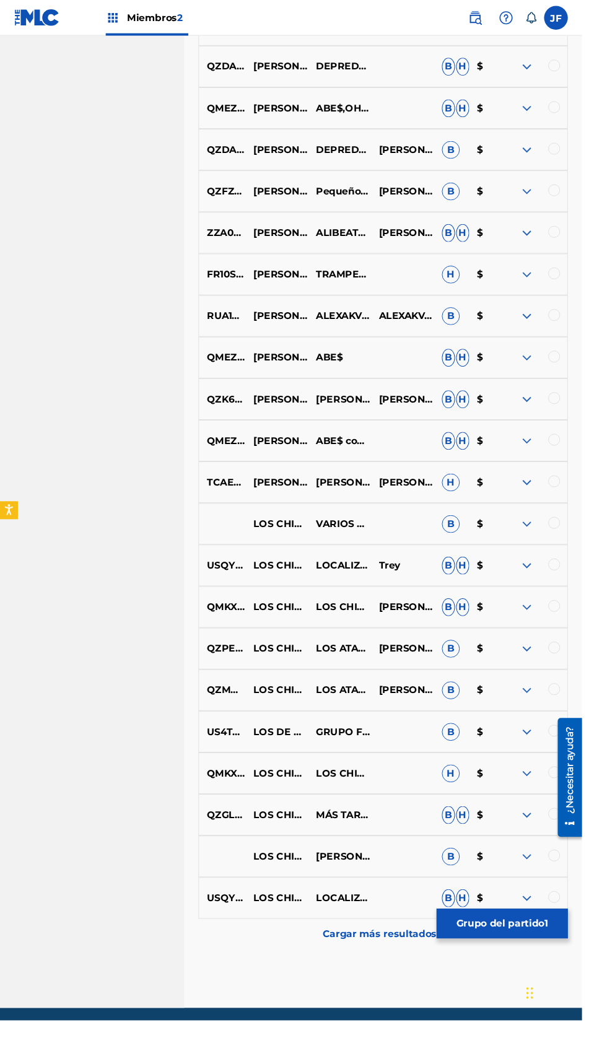
click at [432, 982] on div "Cargar más resultados..." at bounding box center [399, 973] width 385 height 31
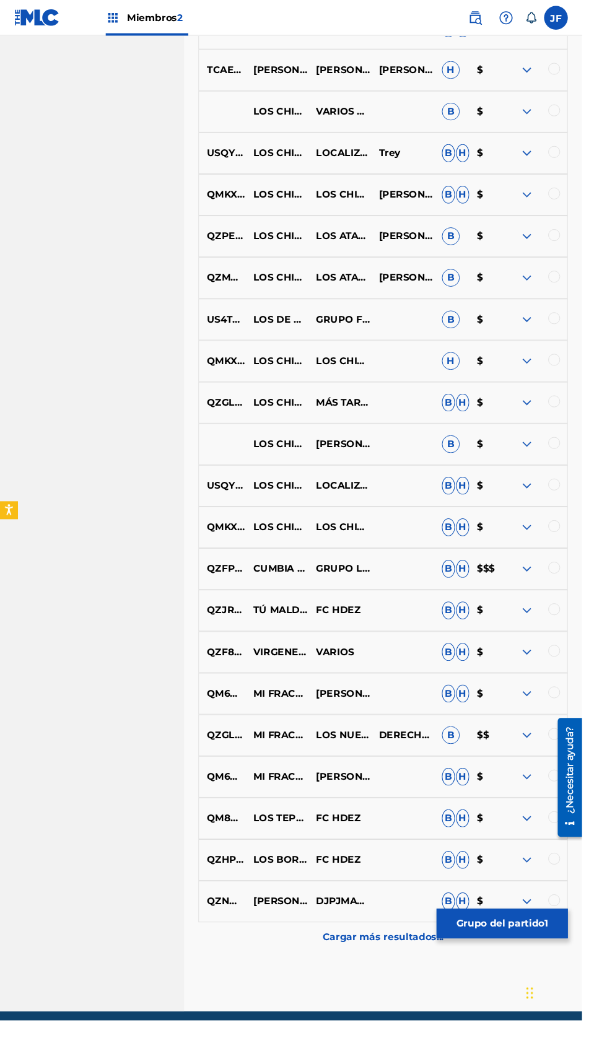
scroll to position [1802, 0]
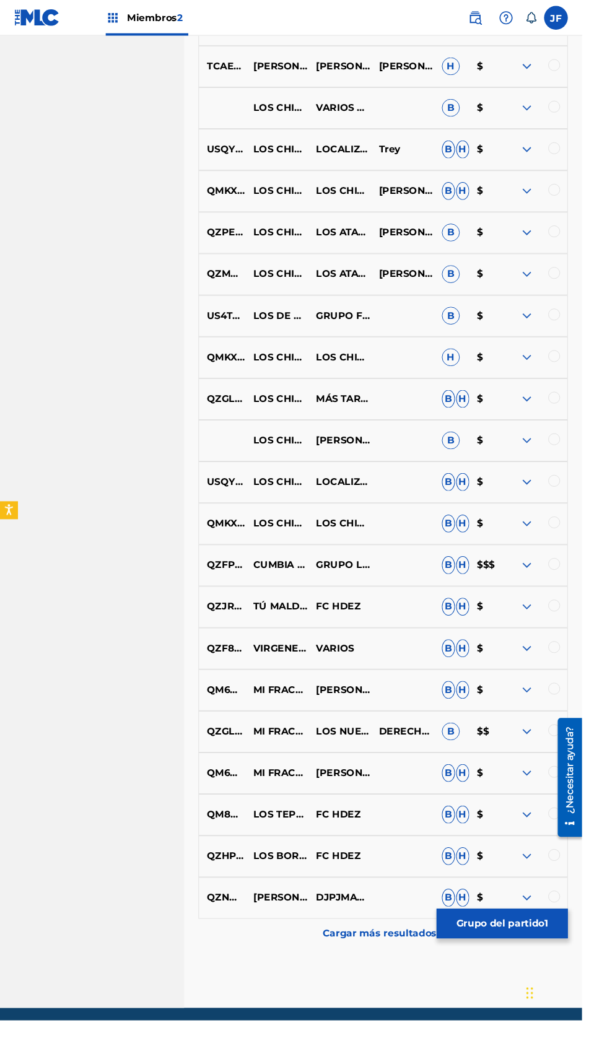
click at [576, 588] on div at bounding box center [578, 588] width 12 height 12
click at [576, 588] on img at bounding box center [578, 588] width 12 height 12
click at [549, 590] on img at bounding box center [549, 589] width 15 height 15
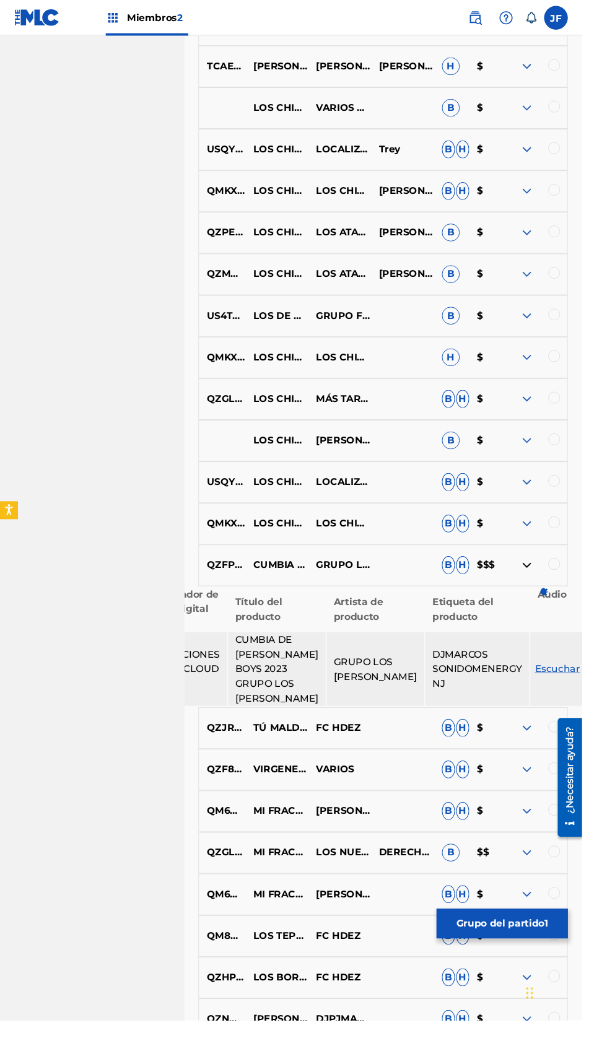
click at [524, 585] on p "$$$" at bounding box center [507, 589] width 37 height 15
click at [524, 586] on p "$$$" at bounding box center [507, 589] width 37 height 15
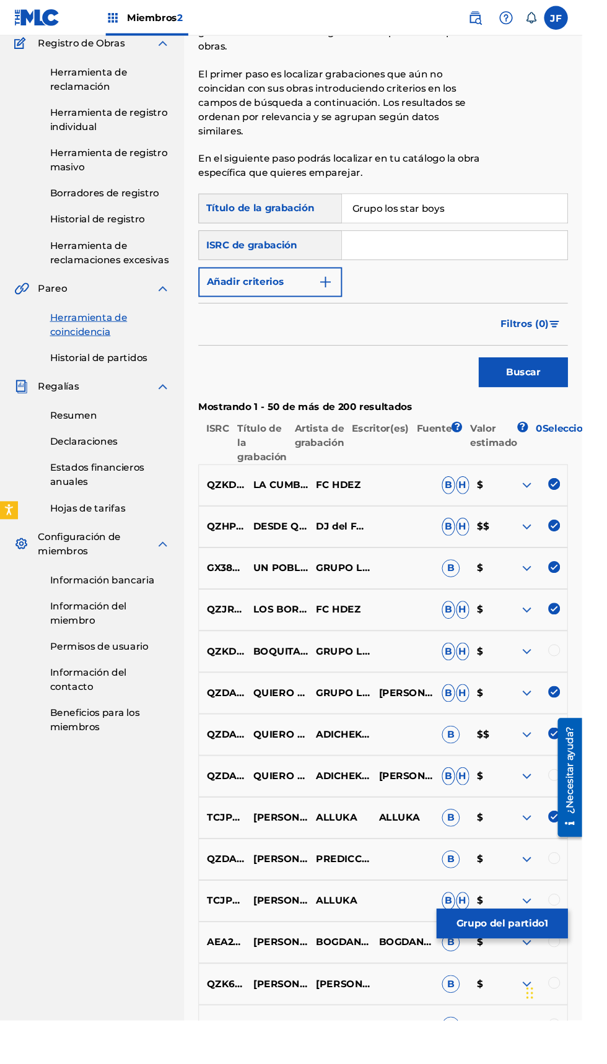
scroll to position [107, 0]
click at [540, 445] on span "?" at bounding box center [545, 446] width 11 height 11
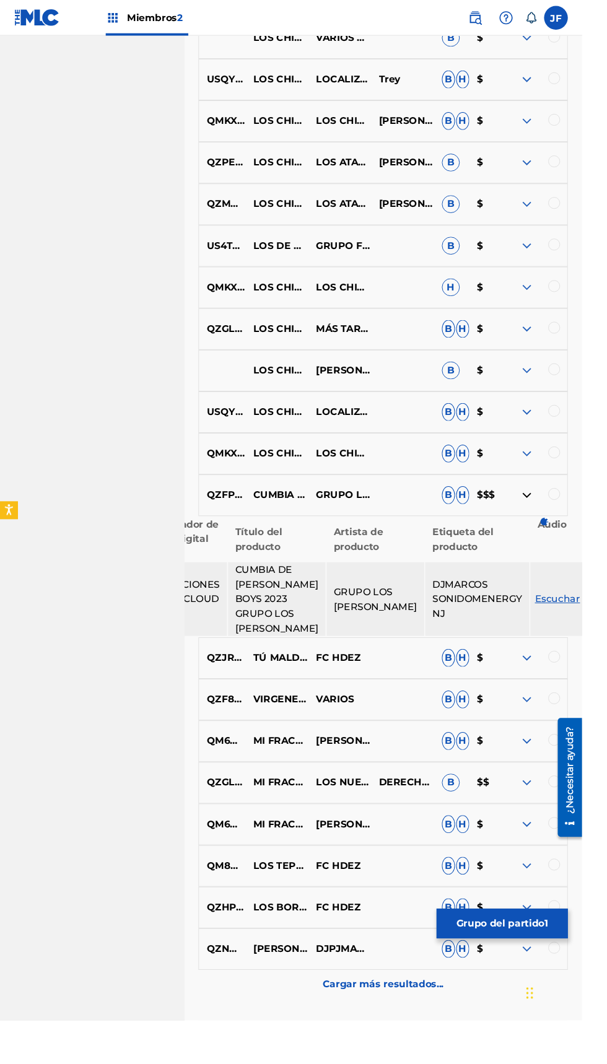
scroll to position [1976, 0]
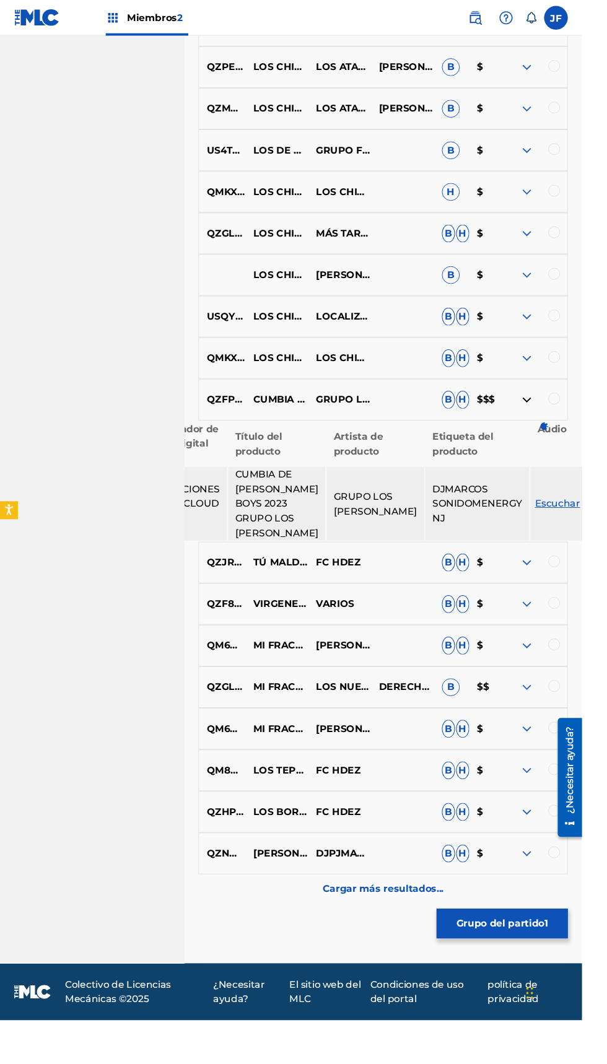
click at [429, 933] on font "Cargar más resultados..." at bounding box center [399, 927] width 126 height 12
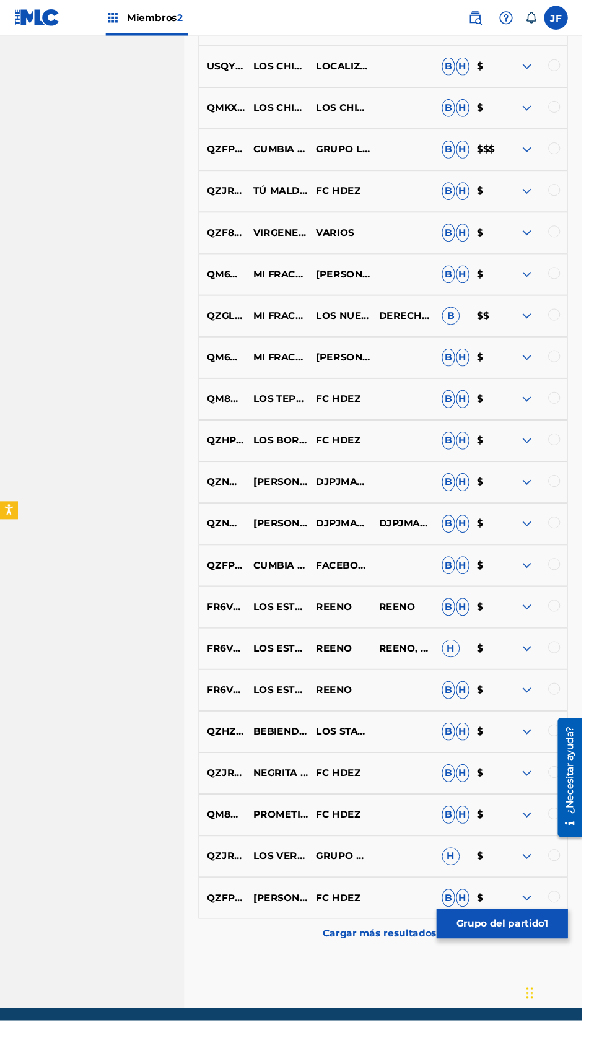
scroll to position [2230, 0]
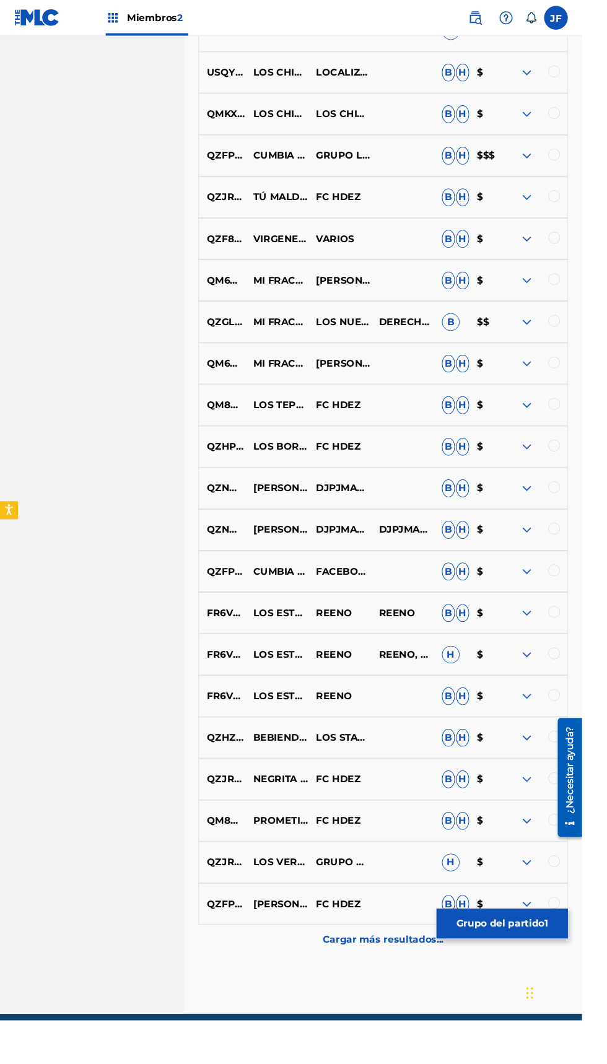
click at [549, 294] on img at bounding box center [549, 292] width 15 height 15
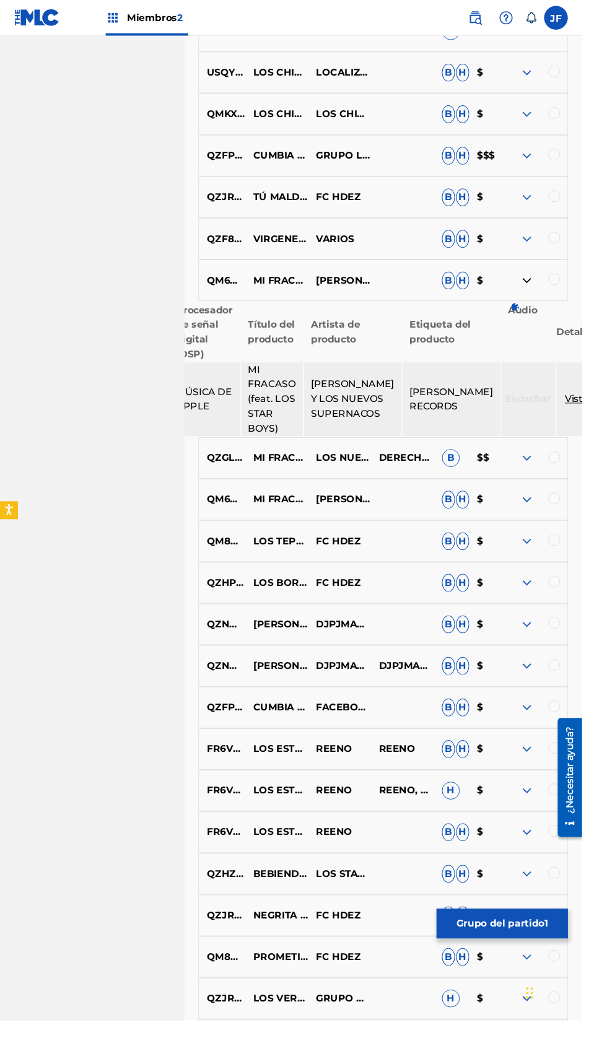
click at [581, 291] on div at bounding box center [578, 291] width 12 height 12
click at [577, 248] on div at bounding box center [578, 248] width 12 height 12
click at [549, 162] on img at bounding box center [549, 162] width 15 height 15
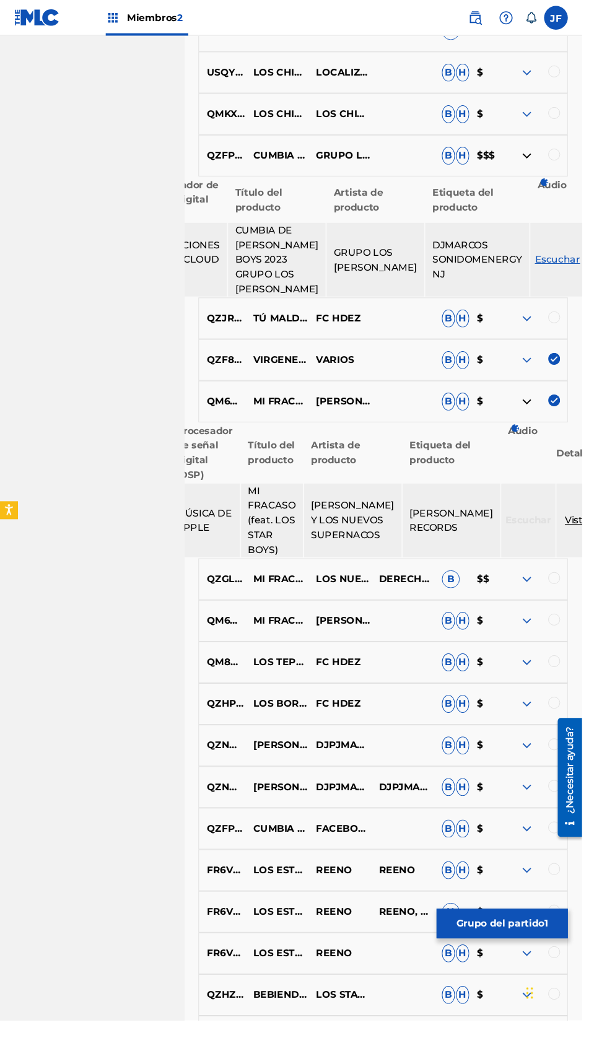
click at [549, 162] on img at bounding box center [549, 162] width 15 height 15
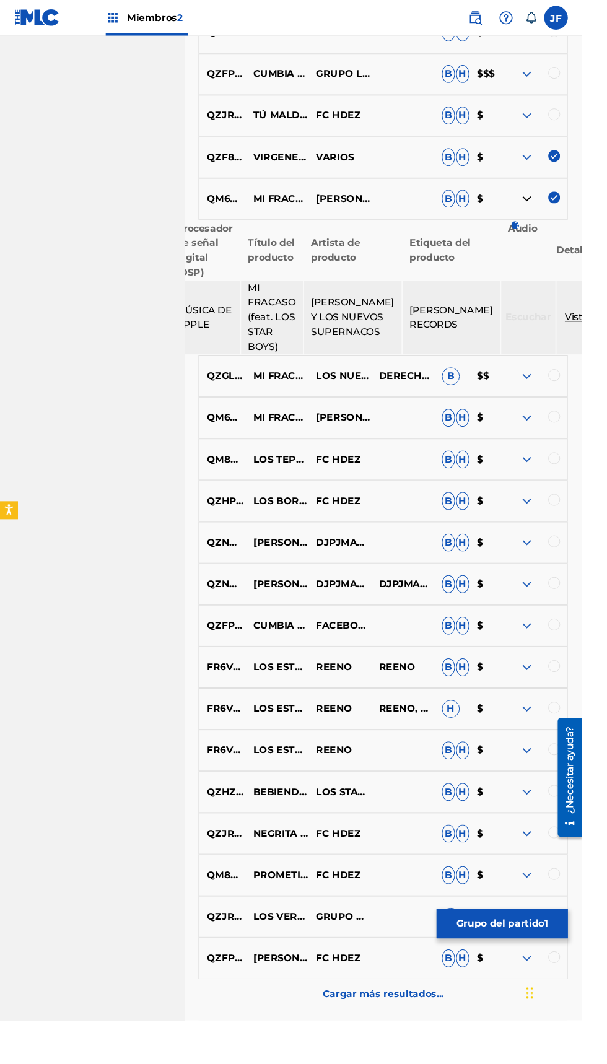
scroll to position [2333, 0]
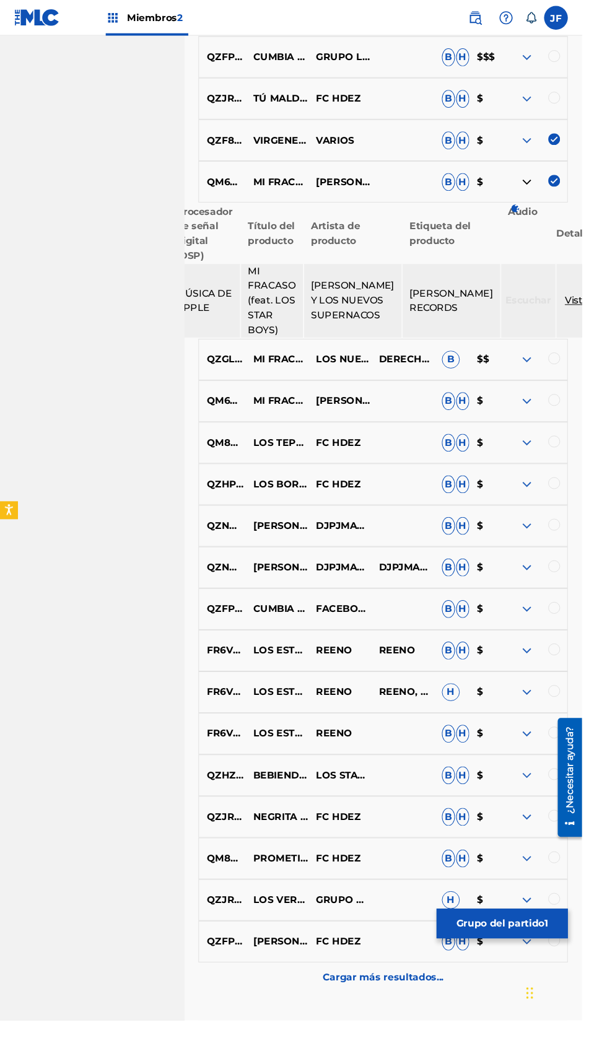
click at [576, 372] on div at bounding box center [578, 373] width 12 height 12
click at [577, 418] on div at bounding box center [578, 417] width 12 height 12
click at [549, 510] on img at bounding box center [549, 504] width 15 height 15
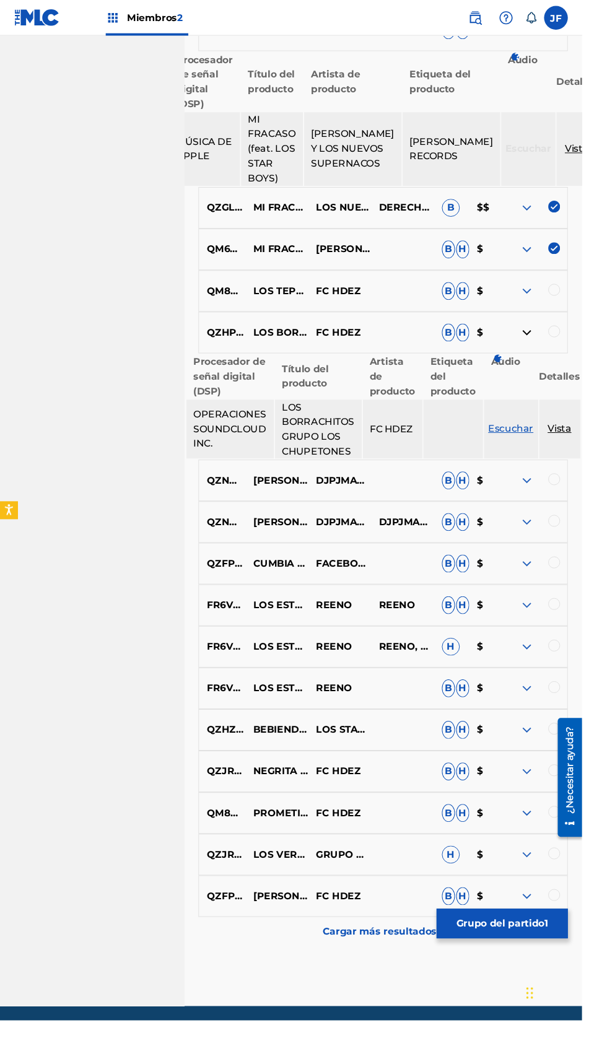
scroll to position [2491, 0]
click at [549, 769] on img at bounding box center [549, 761] width 15 height 15
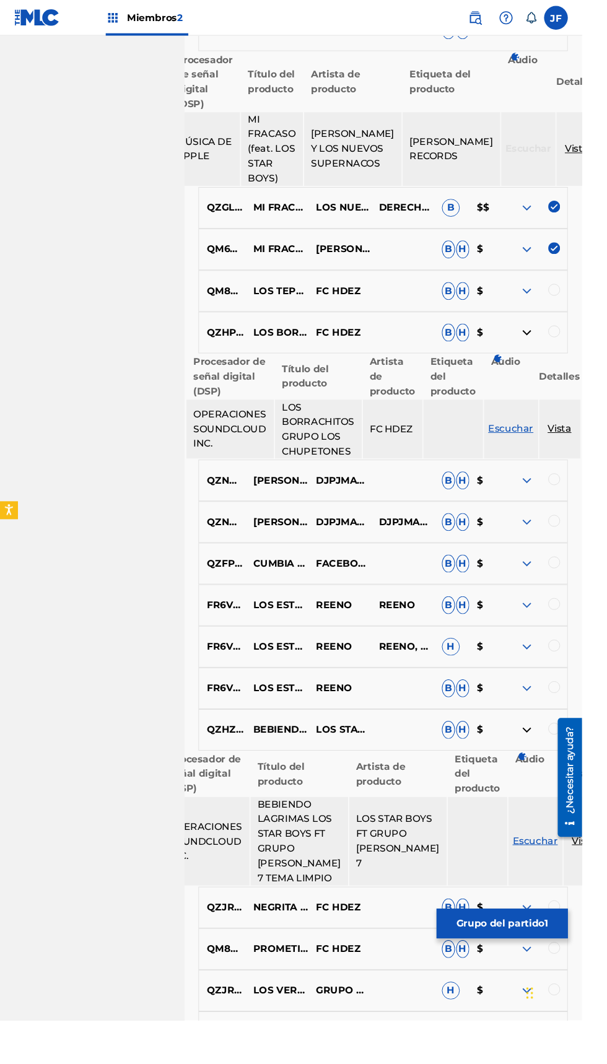
click at [551, 720] on div at bounding box center [566, 780] width 35 height 133
click at [581, 763] on div at bounding box center [578, 760] width 12 height 12
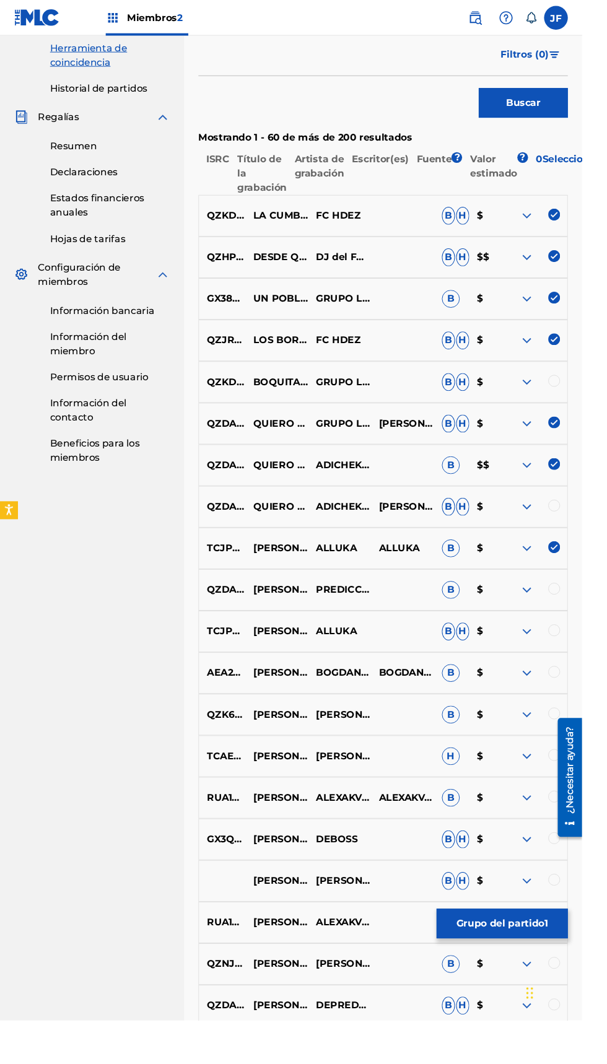
scroll to position [0, 0]
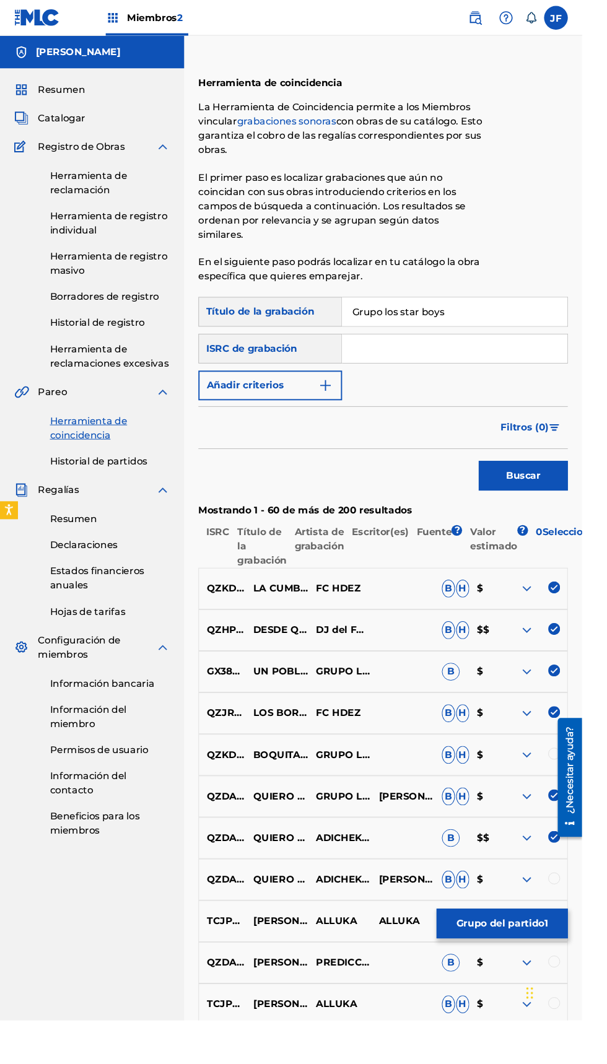
click at [545, 501] on font "Buscar" at bounding box center [546, 496] width 36 height 12
click at [588, 979] on button "Grupo del partido 1" at bounding box center [523, 963] width 137 height 31
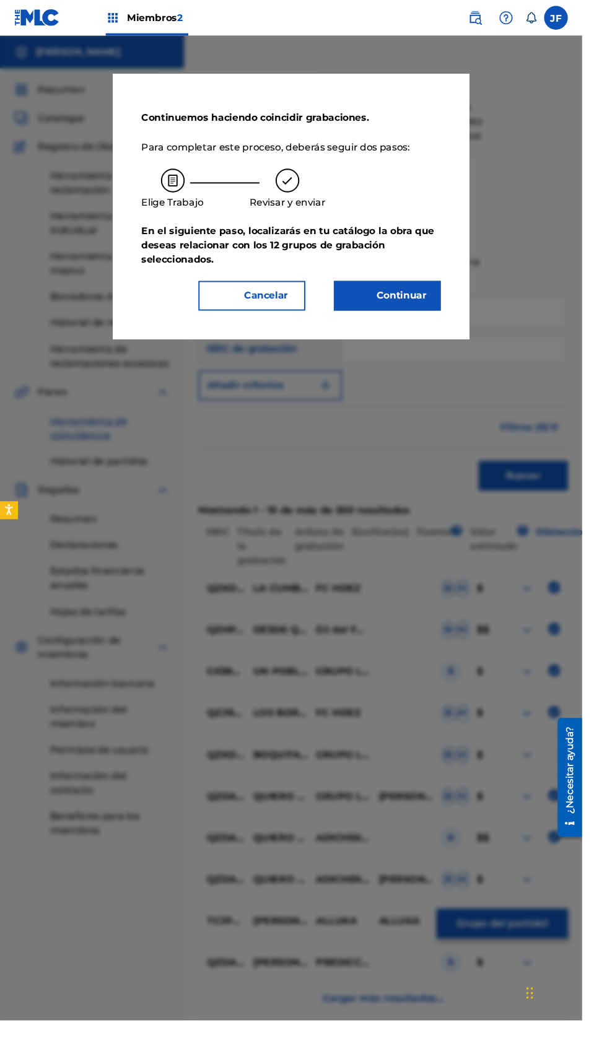
click at [182, 203] on div "Elige Trabajo" at bounding box center [179, 197] width 65 height 43
click at [459, 324] on button "Continuar" at bounding box center [404, 308] width 112 height 31
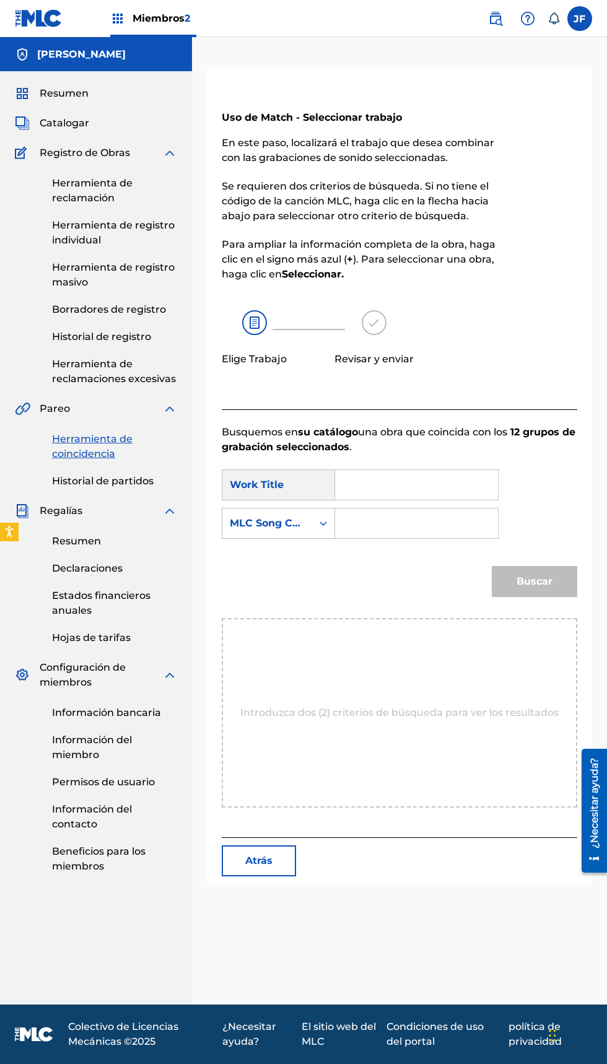
click at [240, 328] on div "Elige Trabajo" at bounding box center [254, 338] width 65 height 56
click at [369, 342] on div "Revisar y enviar" at bounding box center [374, 345] width 79 height 70
click at [408, 484] on input "Formulario de búsqueda" at bounding box center [417, 485] width 142 height 30
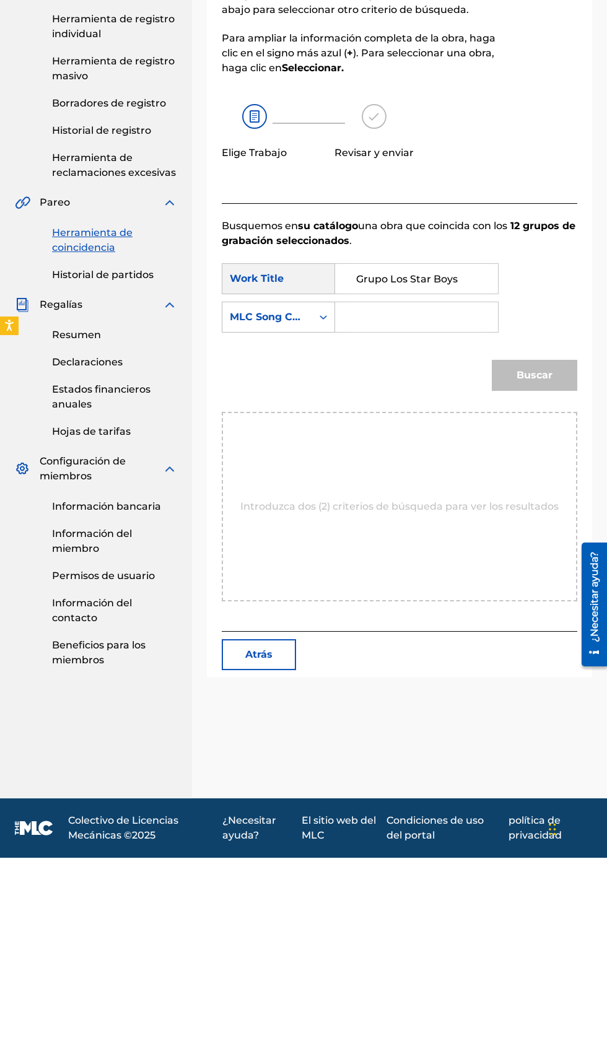
type input "Grupo Los Star Boys"
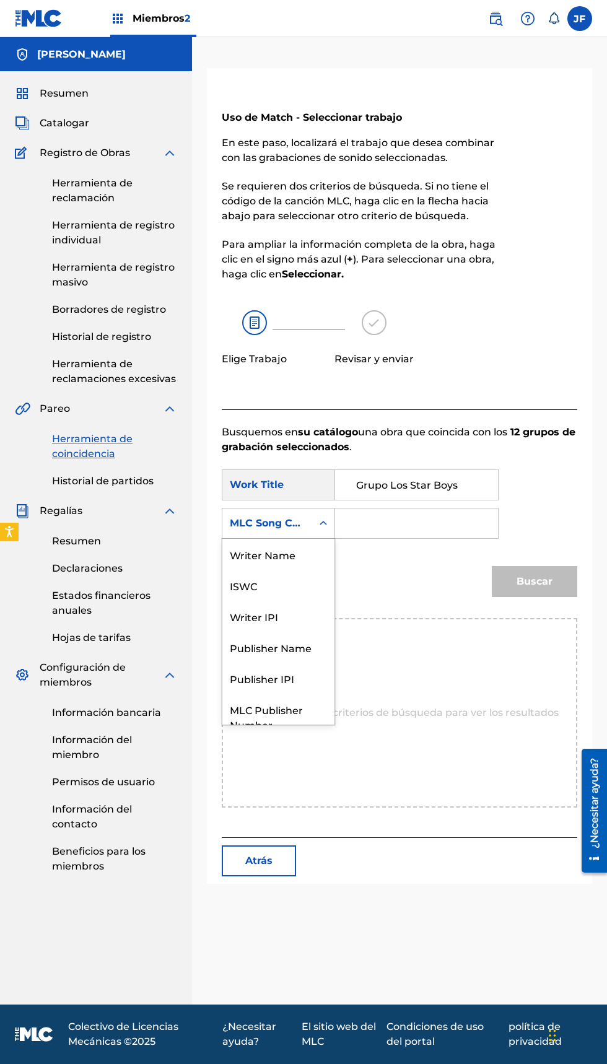
click at [300, 564] on div "Writer Name" at bounding box center [278, 554] width 112 height 31
click at [402, 524] on input "Formulario de búsqueda" at bounding box center [417, 524] width 142 height 30
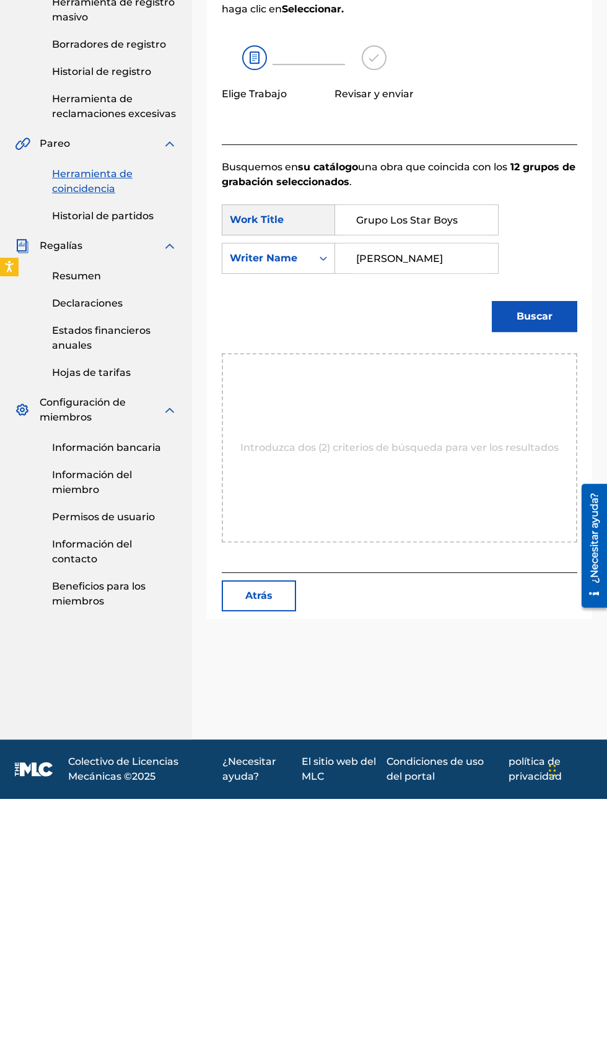
type input "Jazihel Flores Romero"
click at [487, 484] on input "Grupo Los Star Boys" at bounding box center [417, 485] width 142 height 30
click at [279, 489] on div "Work Title" at bounding box center [278, 485] width 113 height 31
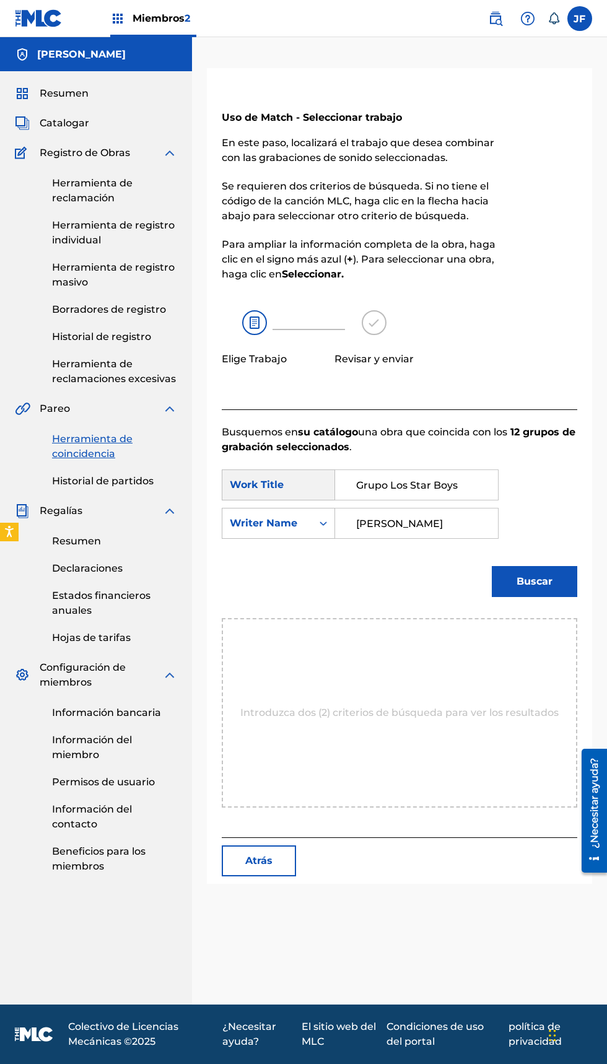
click at [278, 489] on div "Work Title" at bounding box center [278, 485] width 113 height 31
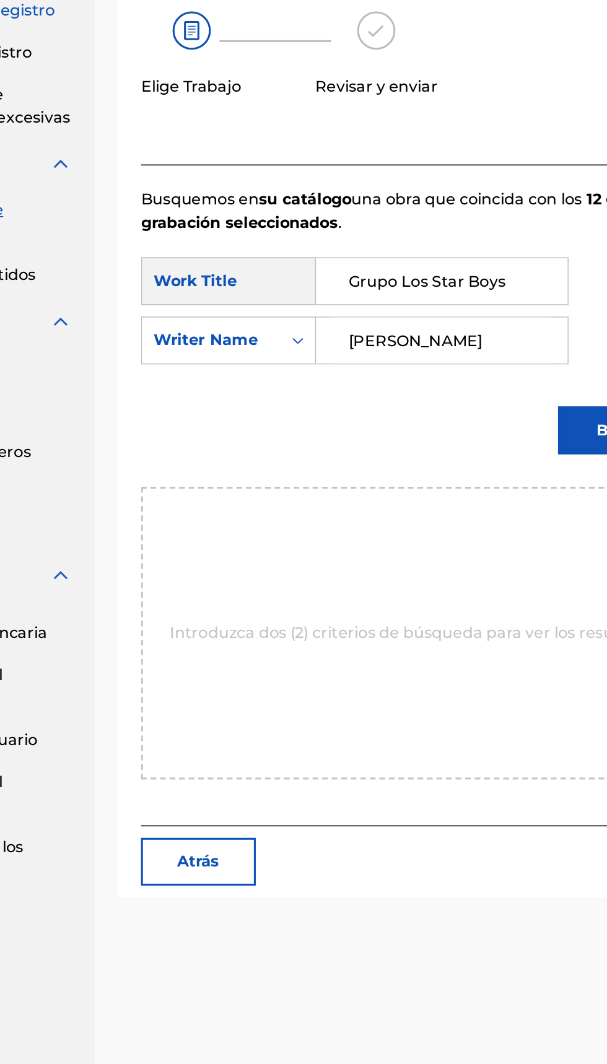
scroll to position [9, 0]
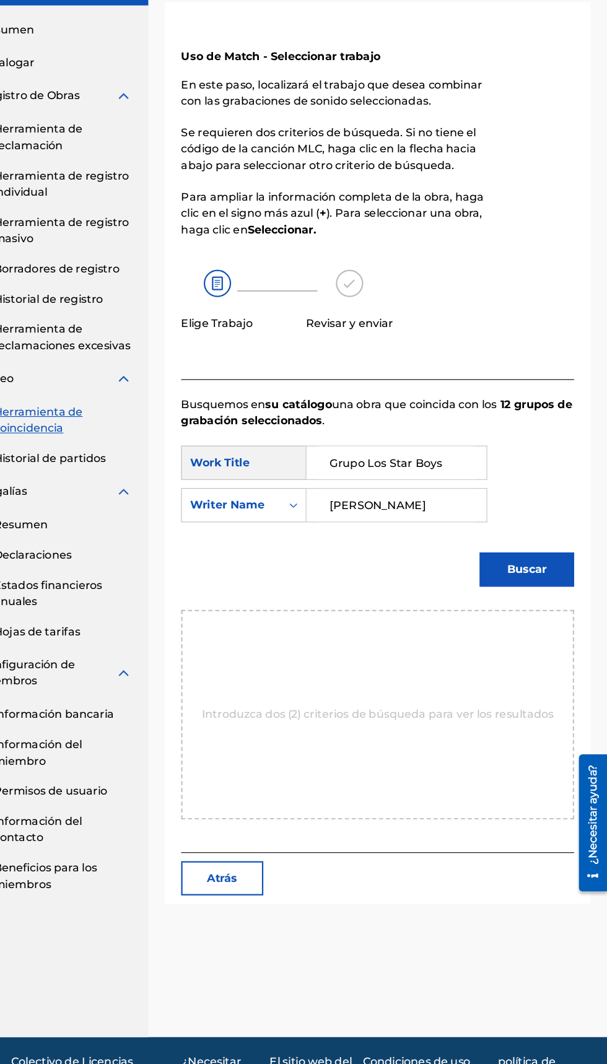
click at [403, 722] on div "Introduzca dos (2) criterios de búsqueda para ver los resultados" at bounding box center [400, 713] width 356 height 190
click at [548, 581] on button "Buscar" at bounding box center [534, 581] width 85 height 31
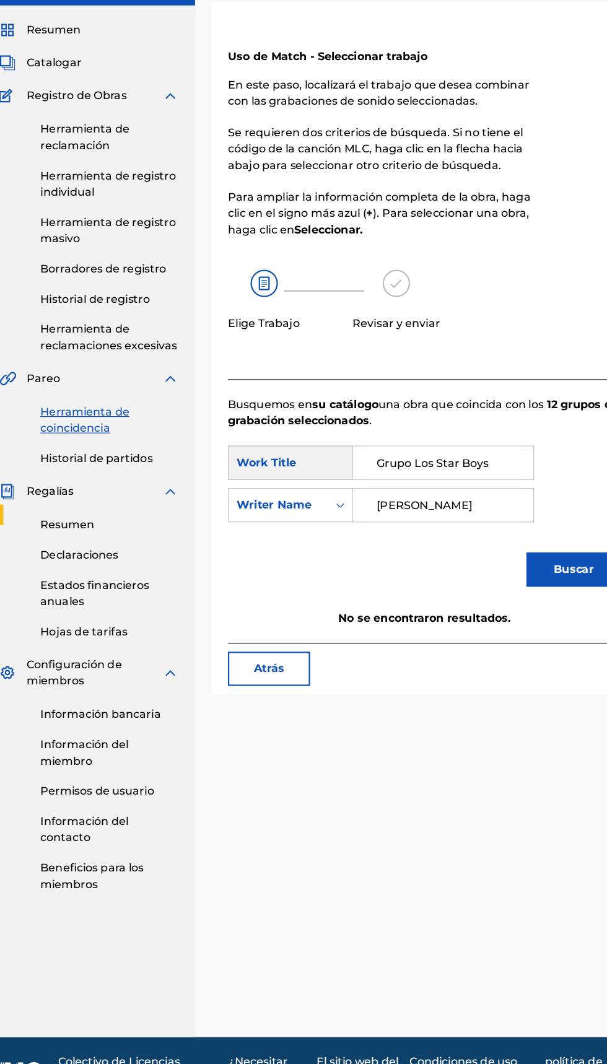
click at [286, 677] on button "Atrás" at bounding box center [259, 671] width 74 height 31
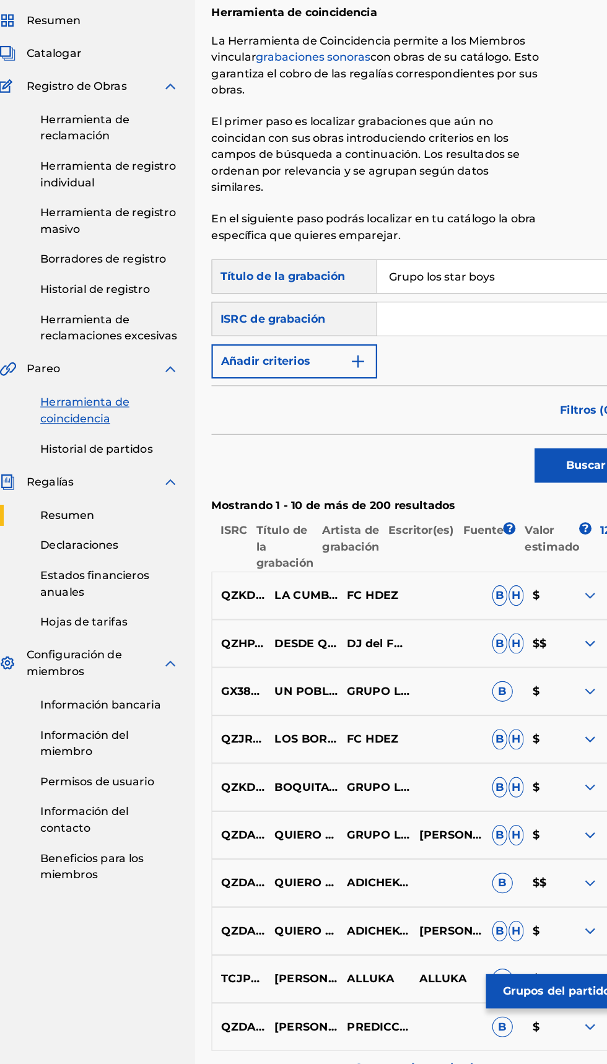
click at [339, 394] on img "Formulario de búsqueda" at bounding box center [339, 393] width 15 height 15
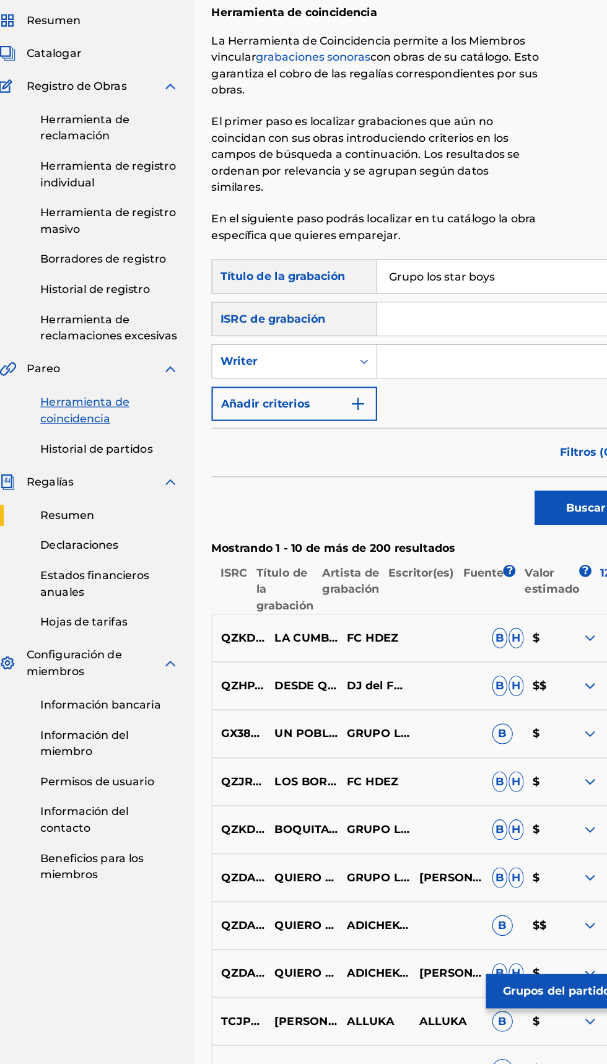
click at [442, 398] on input "Formulario de búsqueda" at bounding box center [463, 394] width 212 height 30
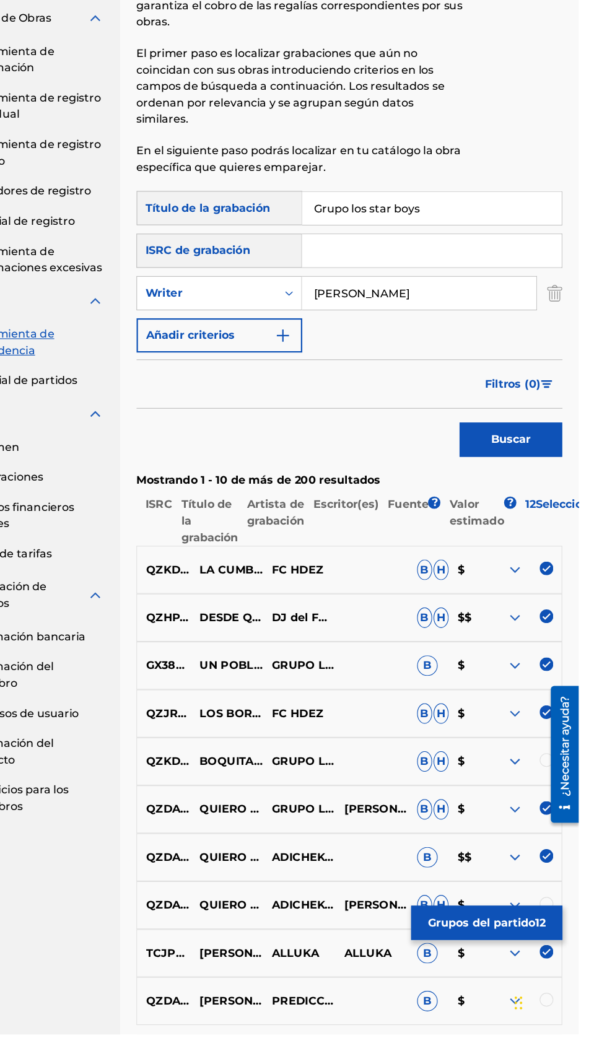
type input "Jazihel Flores Romero"
click at [510, 354] on input "Formulario de búsqueda" at bounding box center [474, 355] width 235 height 30
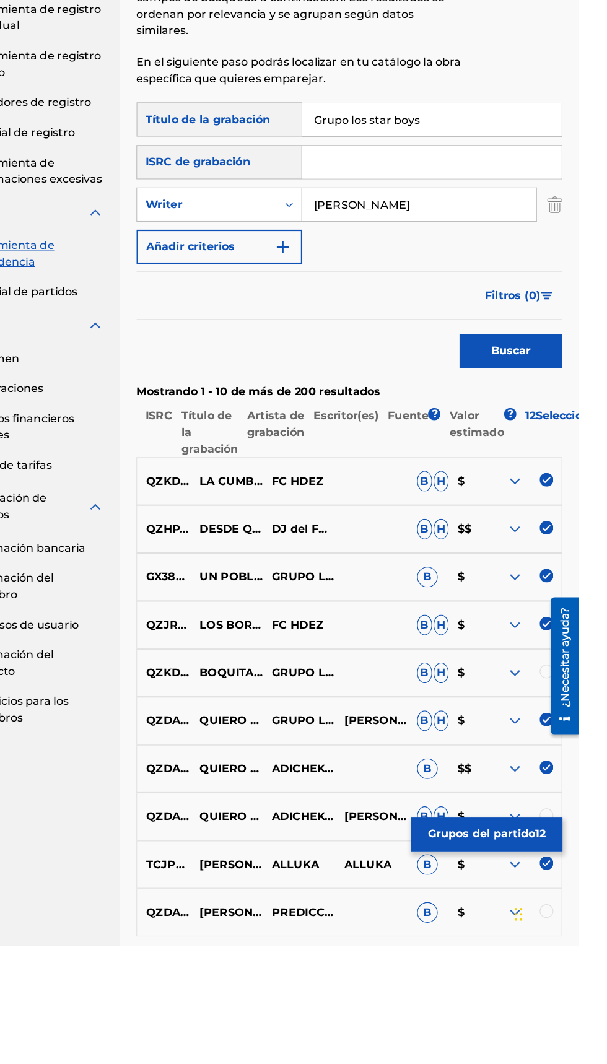
click at [342, 446] on button "Añadir criterios" at bounding box center [282, 431] width 150 height 31
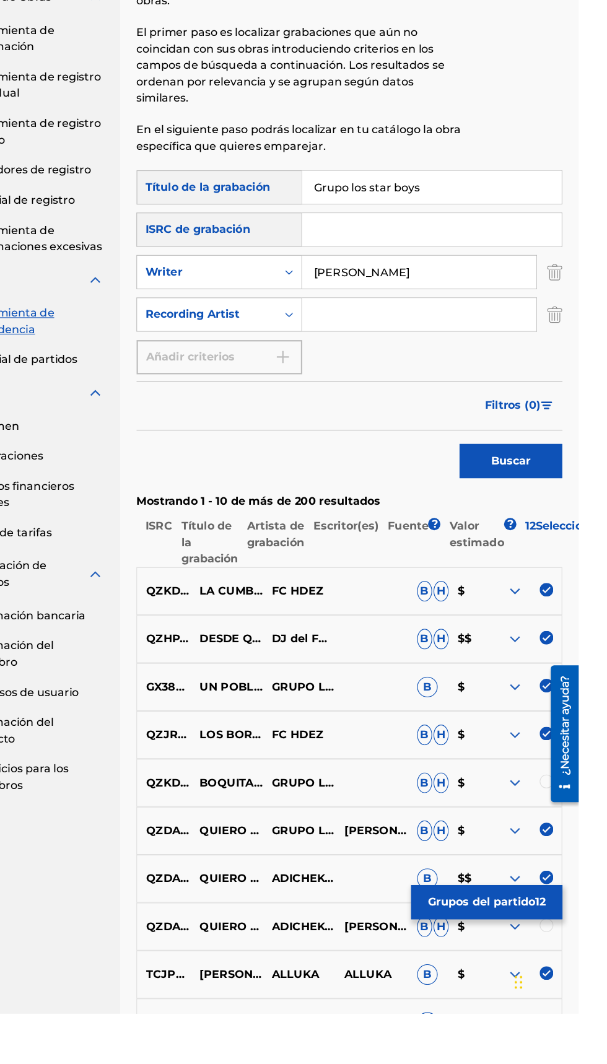
click at [457, 434] on input "Formulario de búsqueda" at bounding box center [463, 432] width 212 height 30
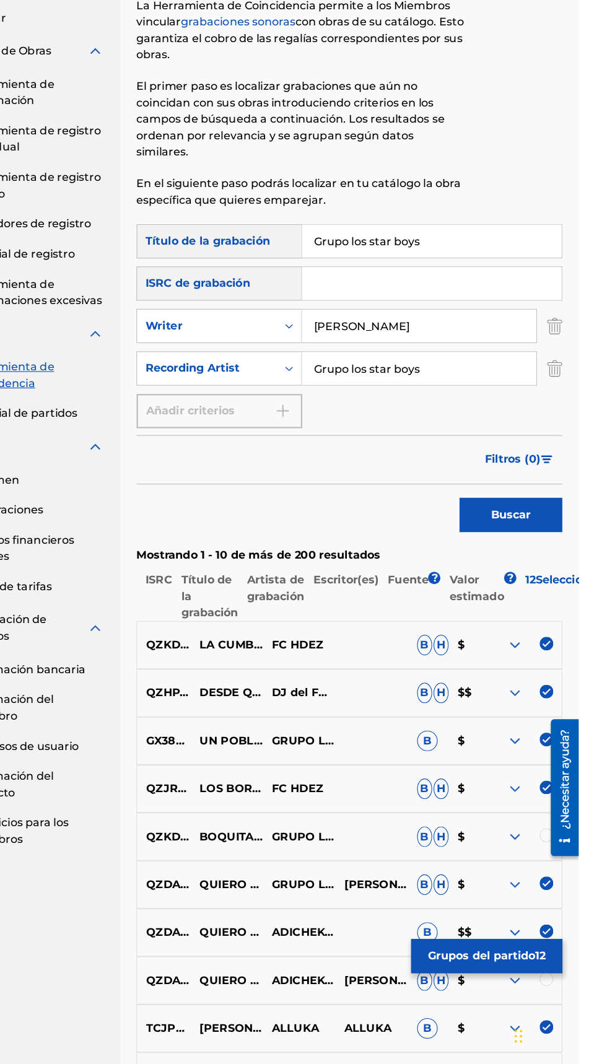
type input "Grupo los star boys"
click at [511, 315] on input "Grupo los star boys" at bounding box center [474, 317] width 235 height 30
type input "G"
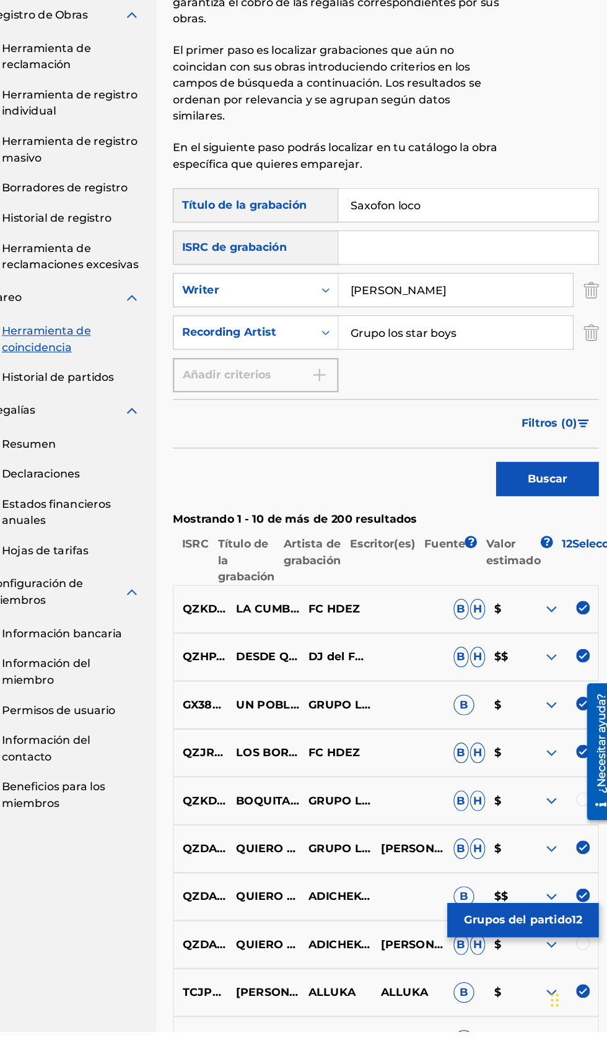
click at [530, 558] on font "Buscar" at bounding box center [546, 564] width 36 height 15
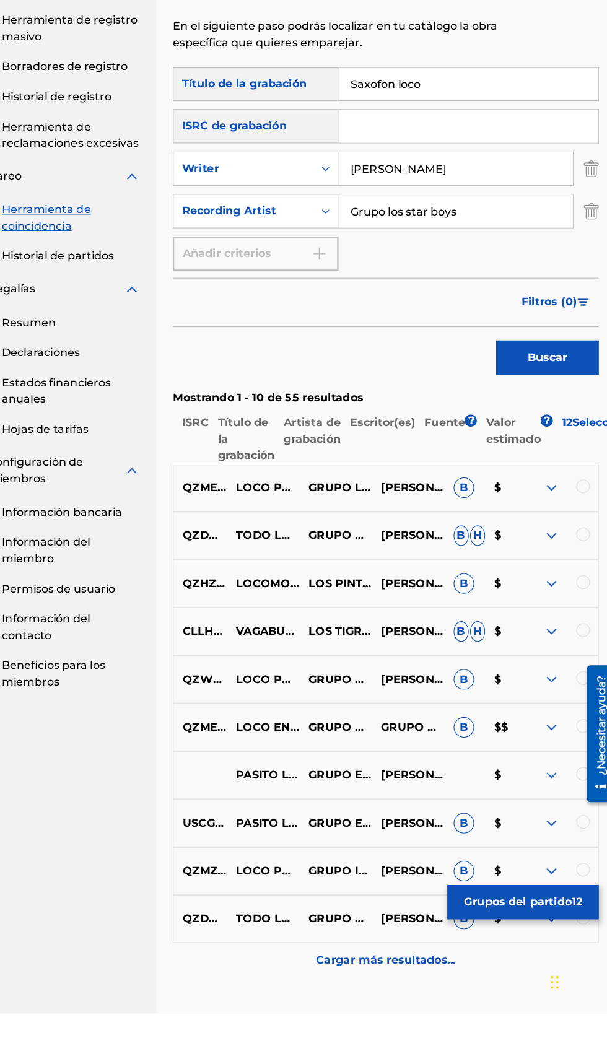
scroll to position [103, 0]
click at [574, 673] on div at bounding box center [578, 673] width 12 height 12
click at [577, 673] on img at bounding box center [578, 673] width 12 height 12
click at [555, 673] on img at bounding box center [549, 674] width 15 height 15
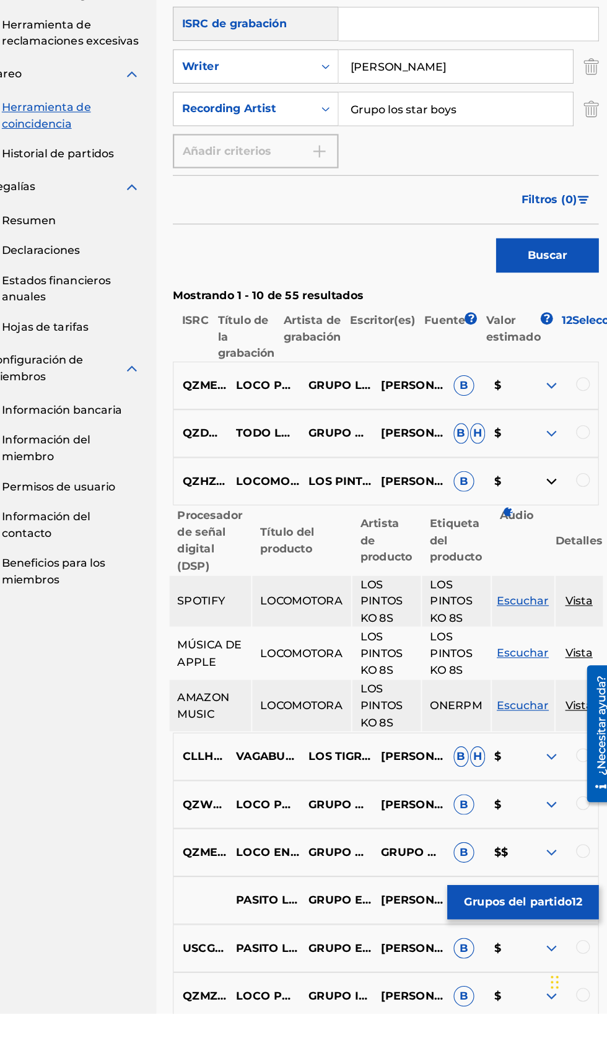
scroll to position [197, 0]
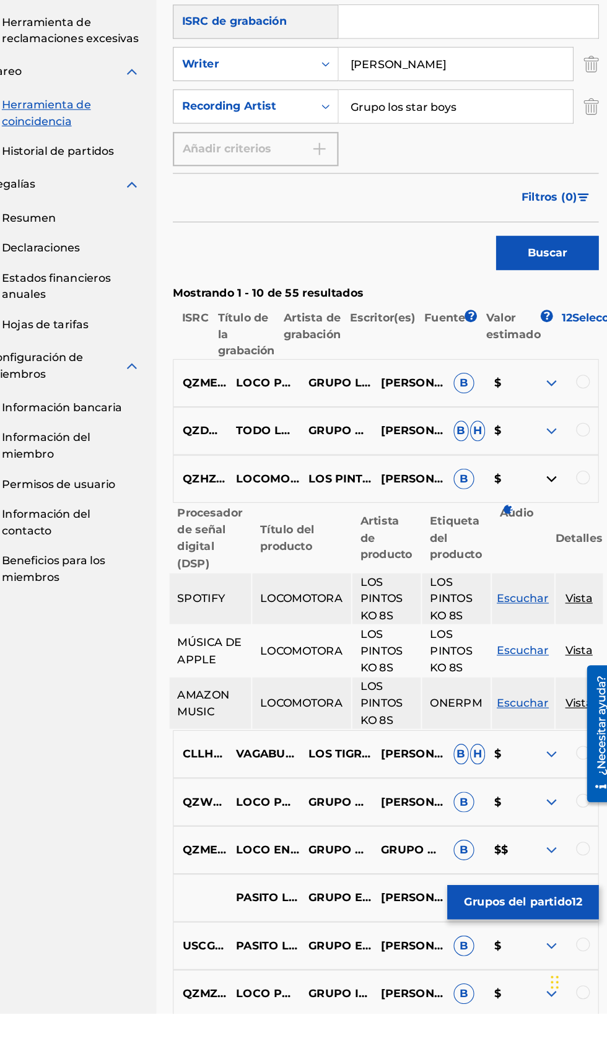
click at [555, 825] on img at bounding box center [549, 829] width 15 height 15
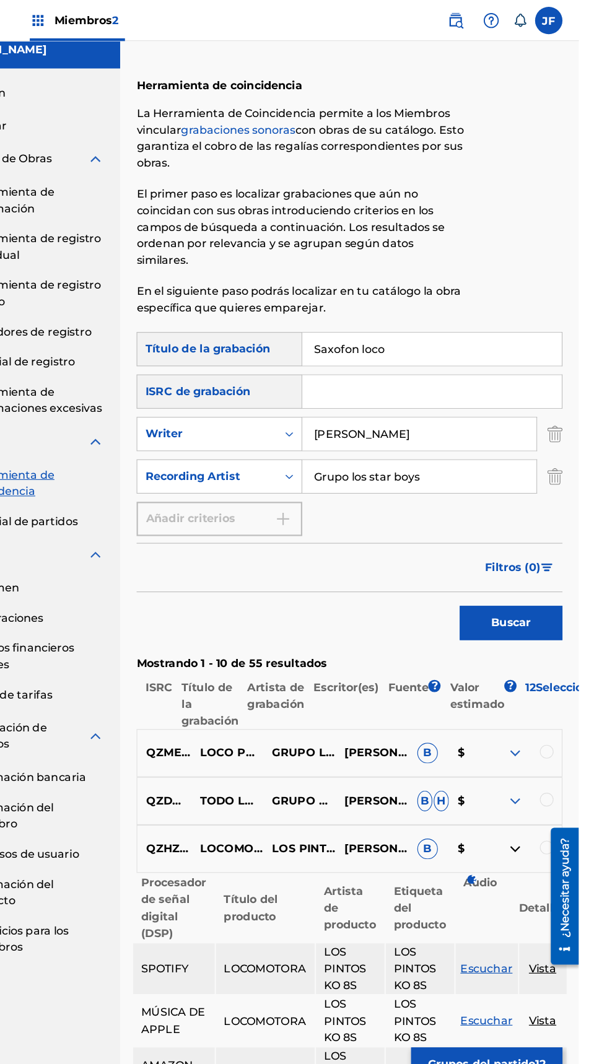
scroll to position [0, 0]
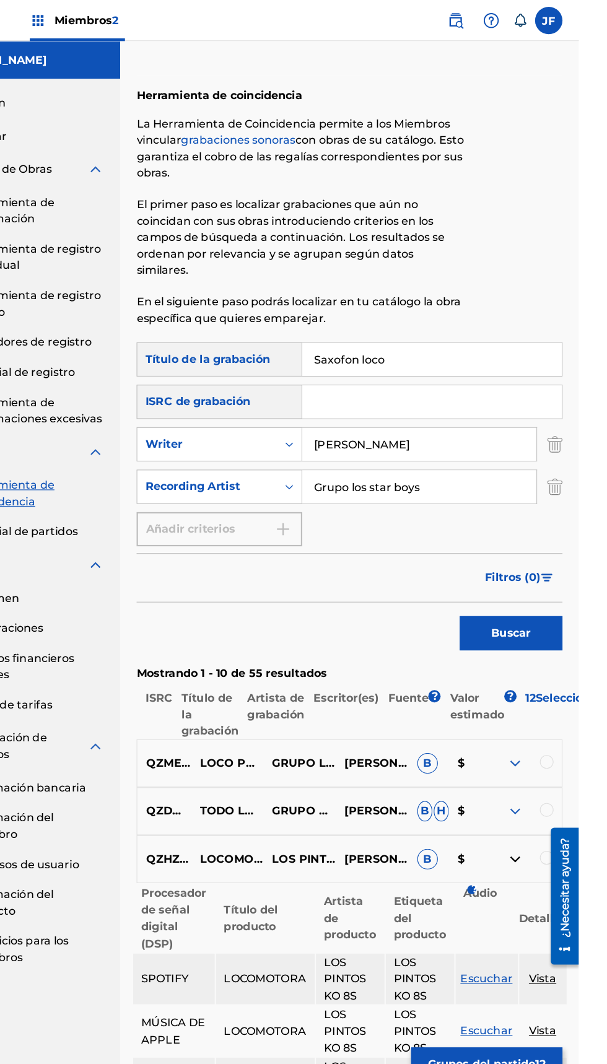
click at [468, 328] on input "Saxofon loco" at bounding box center [474, 325] width 235 height 30
type input "S"
type input "Los Star Boys"
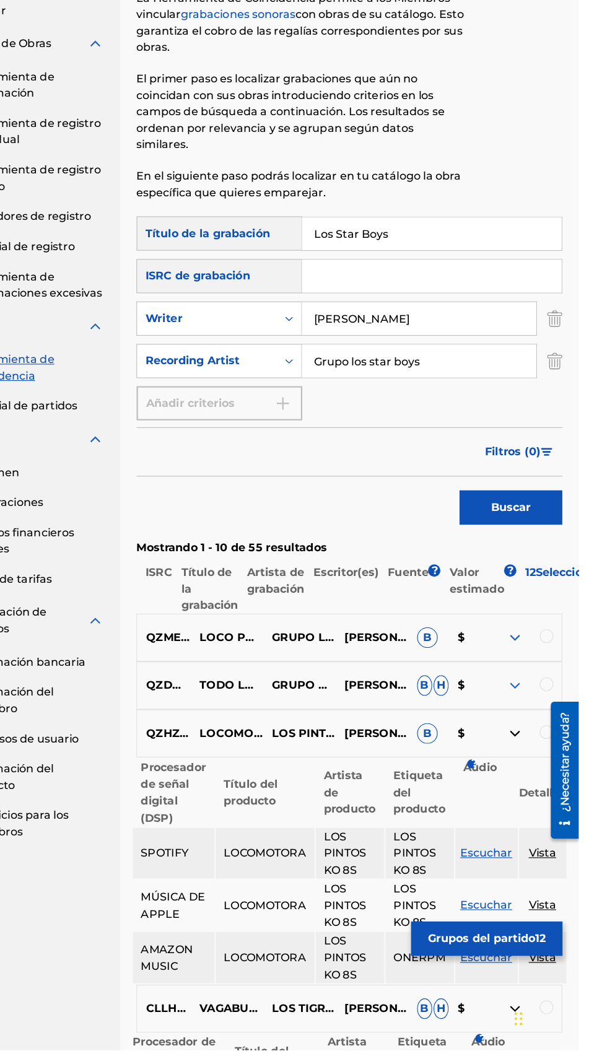
click at [507, 328] on input "Los Star Boys" at bounding box center [474, 325] width 235 height 30
click at [568, 566] on button "Buscar" at bounding box center [545, 573] width 93 height 31
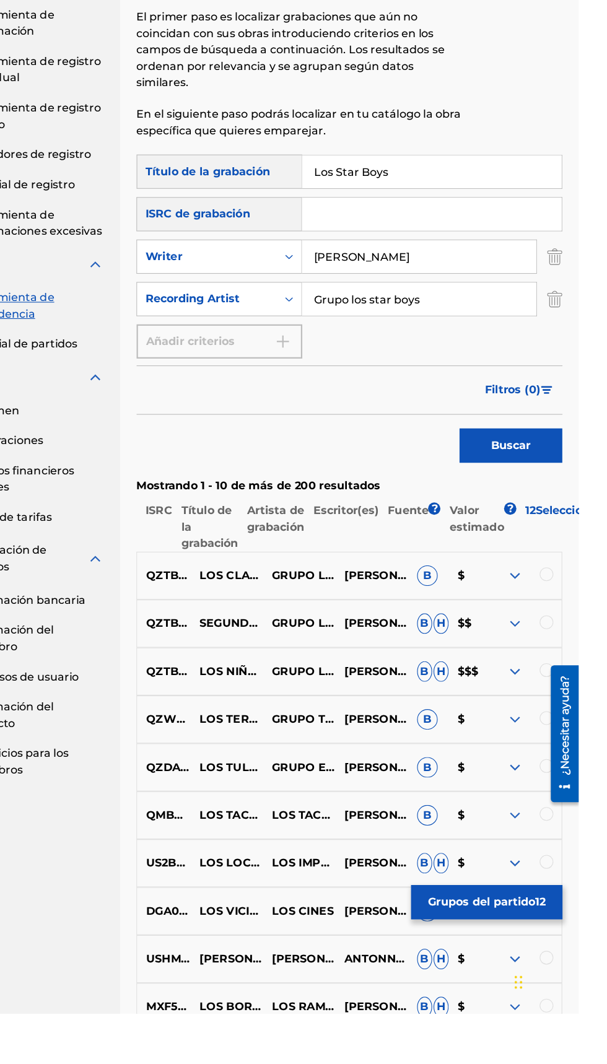
scroll to position [25, 0]
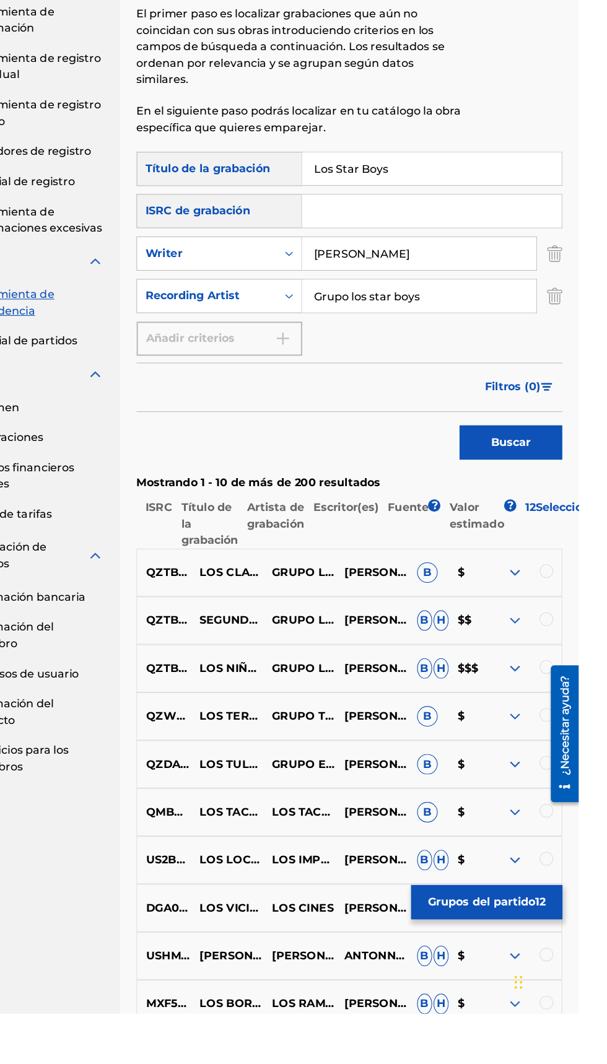
click at [389, 668] on p "Francisco Xique Flores" at bounding box center [420, 665] width 66 height 15
click at [412, 659] on font "Francisco Xique Flores" at bounding box center [439, 665] width 89 height 12
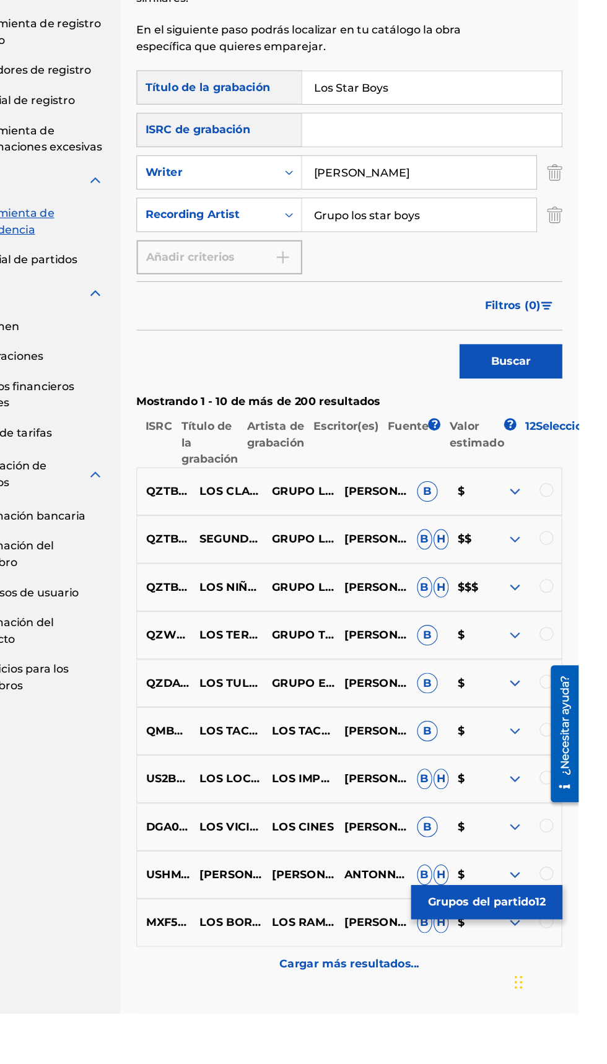
scroll to position [144, 0]
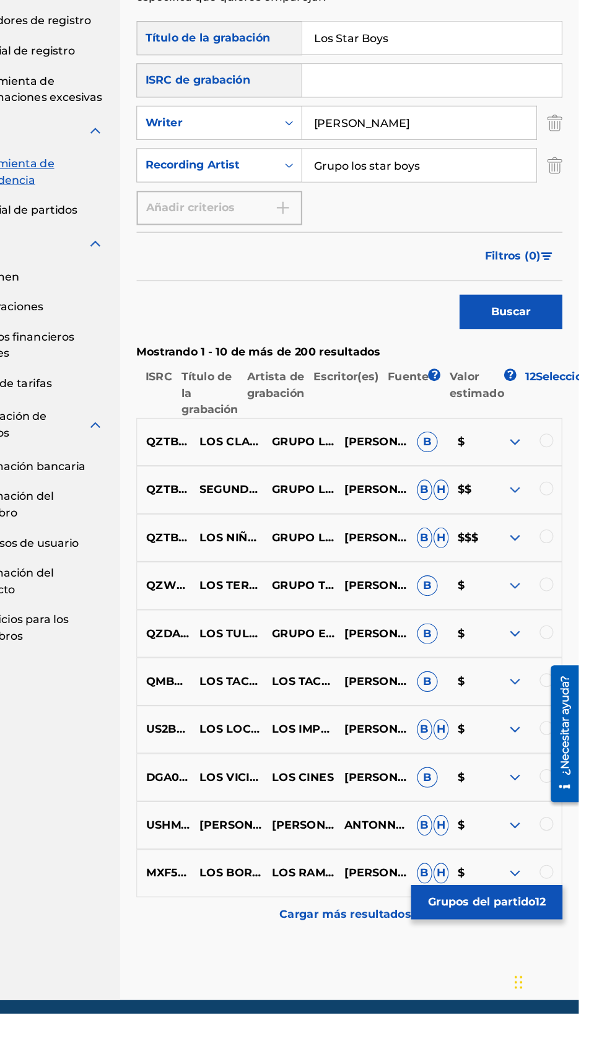
click at [367, 983] on div "Cargar más resultados..." at bounding box center [399, 974] width 385 height 31
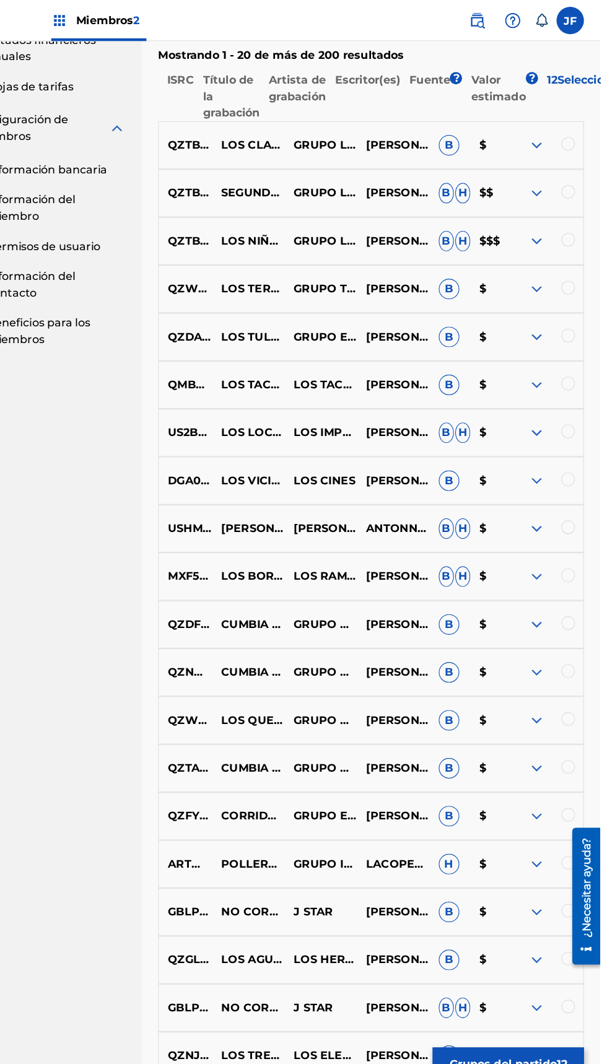
scroll to position [0, 0]
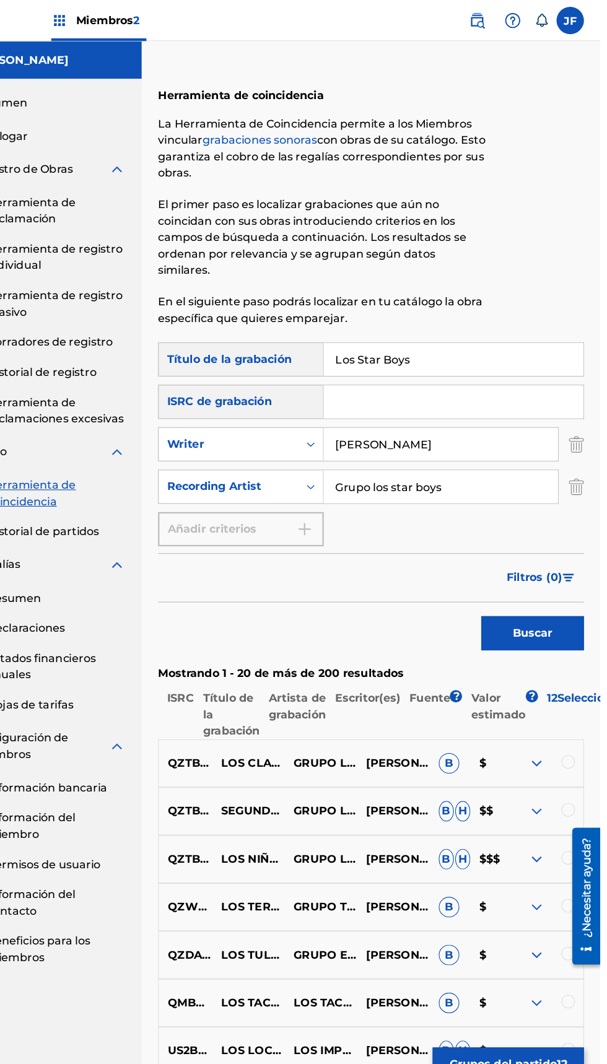
click at [370, 325] on input "Los Star Boys" at bounding box center [474, 325] width 235 height 30
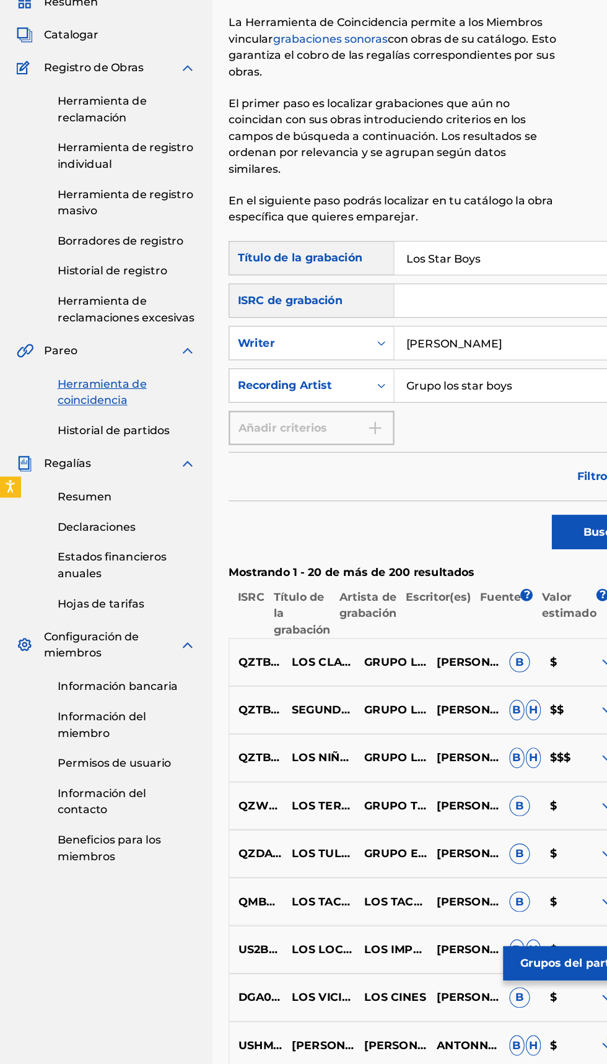
click at [137, 485] on font "Historial de partidos" at bounding box center [103, 481] width 102 height 12
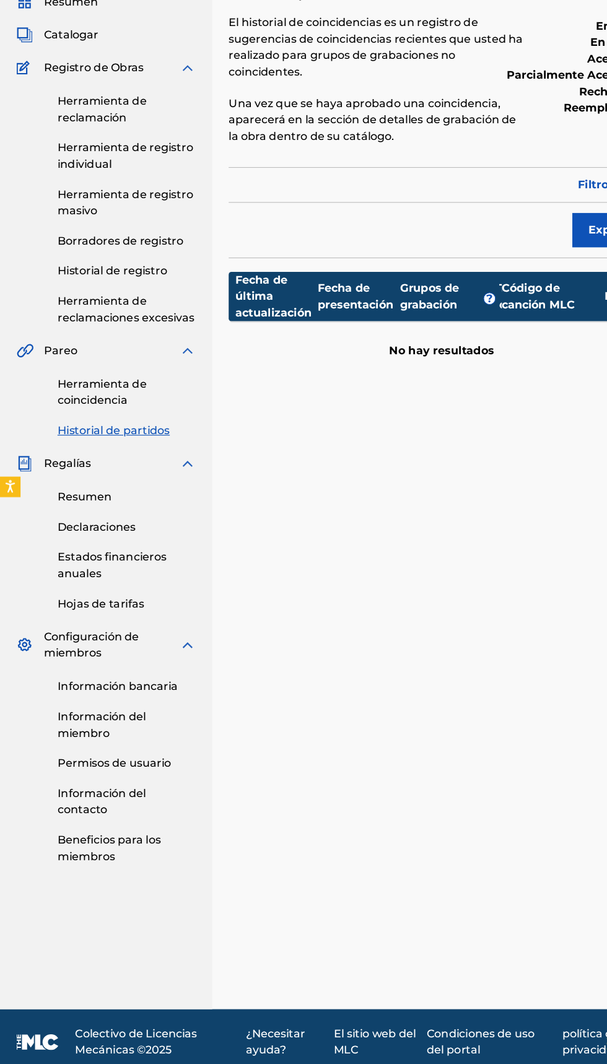
click at [410, 269] on div "Filtrar Filtro de estado de envío enviado aceptado parcialmente aceptado rechaz…" at bounding box center [399, 259] width 385 height 32
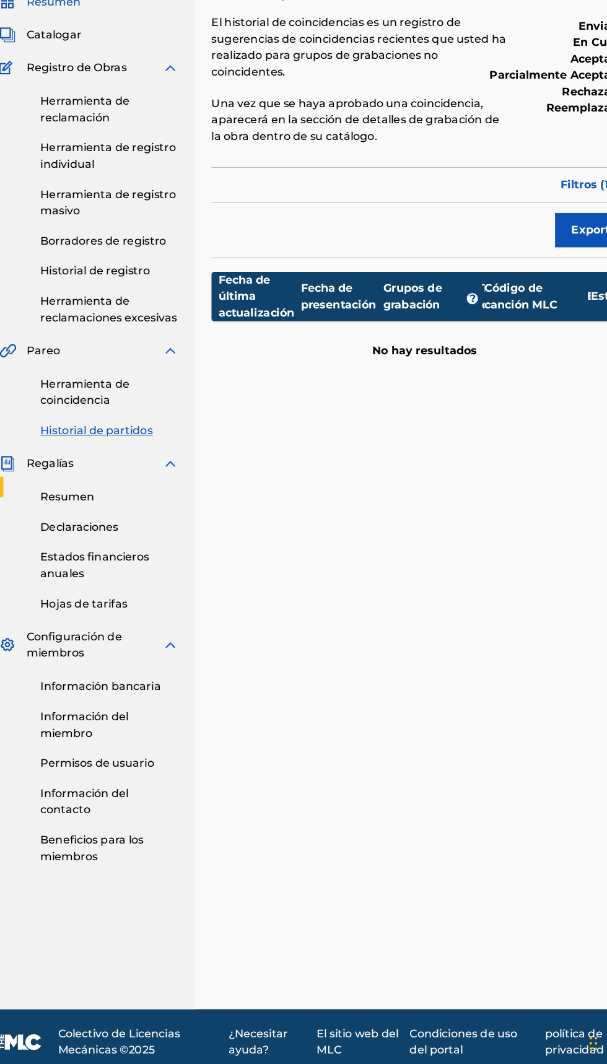
click at [343, 280] on div "Historial de partidos El historial de coincidencias es un registro de sugerenci…" at bounding box center [399, 242] width 385 height 348
click at [328, 295] on div "Exportar" at bounding box center [399, 299] width 385 height 31
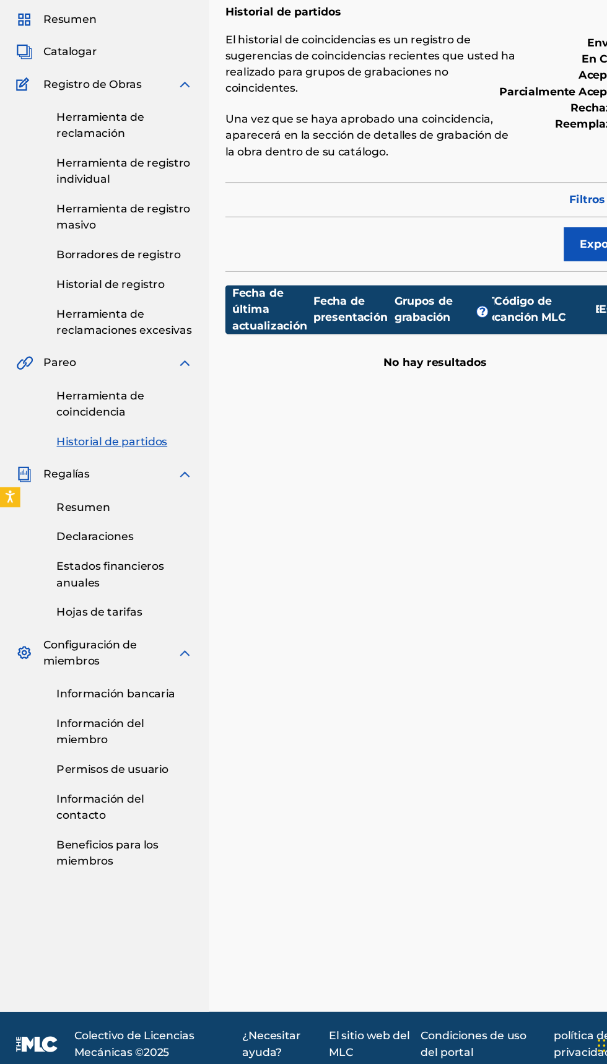
click at [343, 299] on div "Exportar" at bounding box center [399, 299] width 385 height 31
click at [337, 269] on div "Filtrar Filtro de estado de envío enviado aceptado parcialmente aceptado rechaz…" at bounding box center [399, 259] width 385 height 32
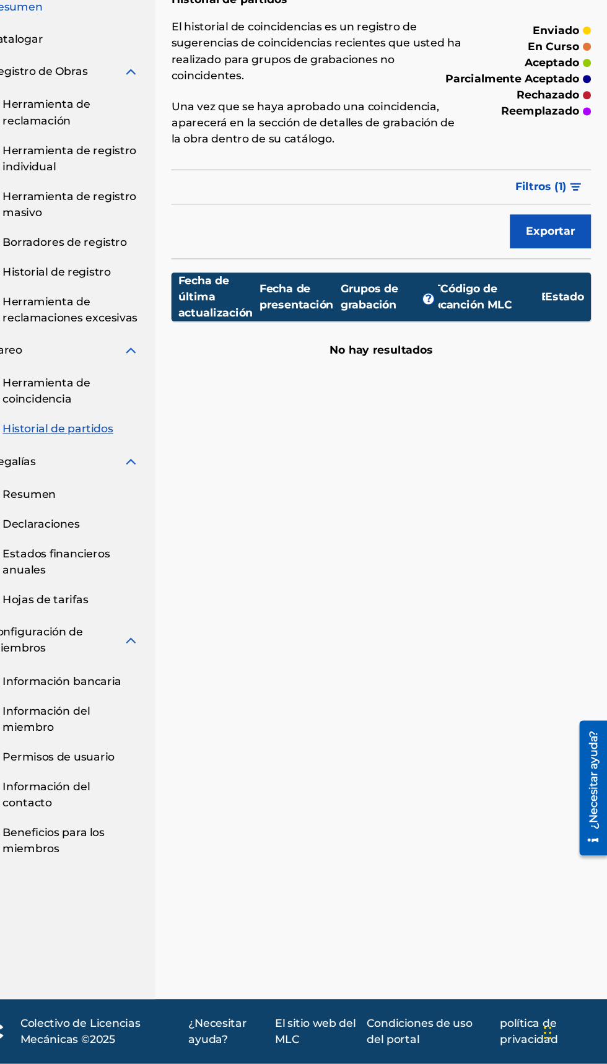
scroll to position [46, 0]
click at [442, 243] on div "Filtrar Filtro de estado de envío enviado aceptado parcialmente aceptado rechaz…" at bounding box center [399, 259] width 385 height 32
click at [548, 284] on button "Exportar" at bounding box center [555, 299] width 74 height 31
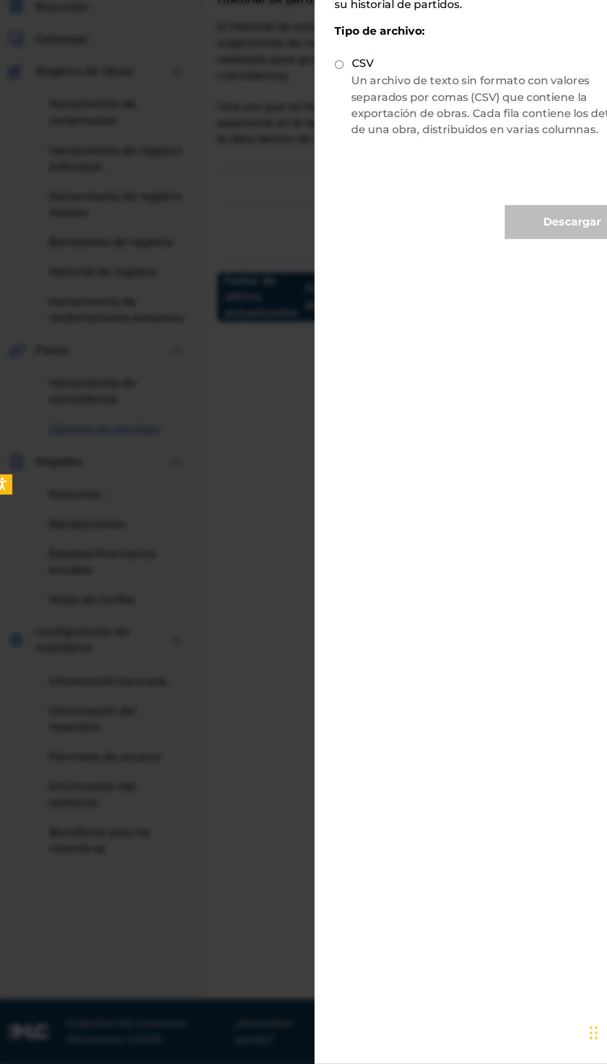
click at [345, 145] on font "CSV" at bounding box center [340, 145] width 20 height 12
click at [323, 145] on input "CSV" at bounding box center [319, 146] width 8 height 8
radio input "true"
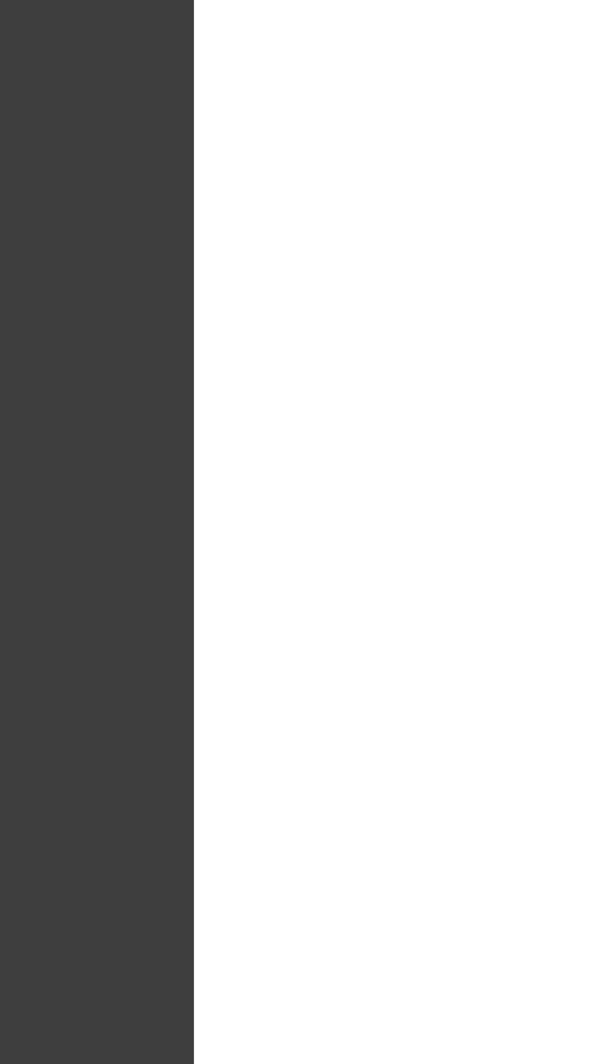
click at [325, 506] on div "Seleccionar opciones de descarga Seleccione el tipo de archivo en el que desea …" at bounding box center [454, 532] width 317 height 1064
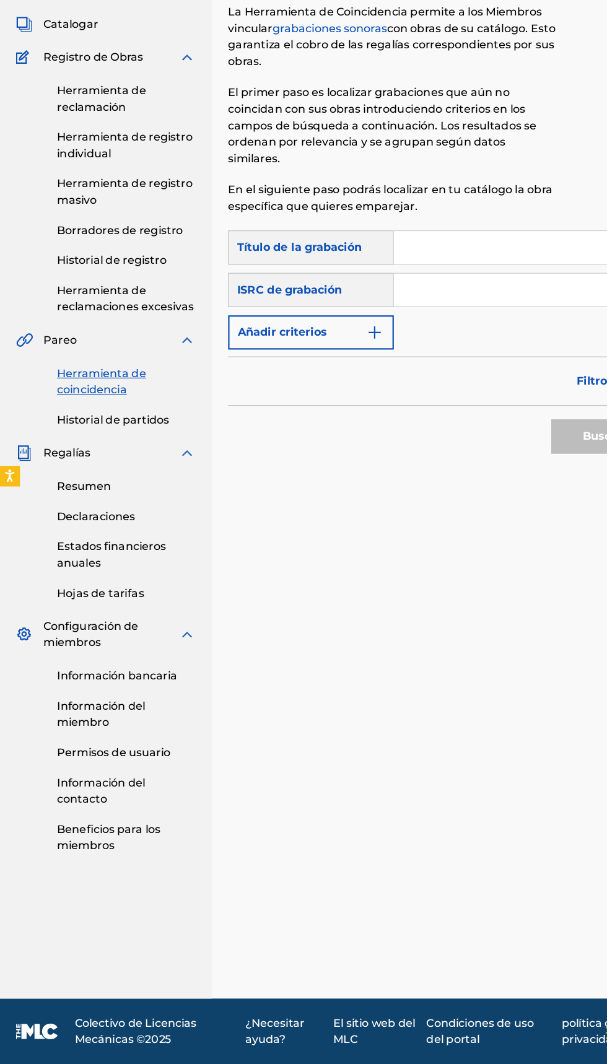
click at [138, 485] on font "Historial de partidos" at bounding box center [103, 481] width 102 height 12
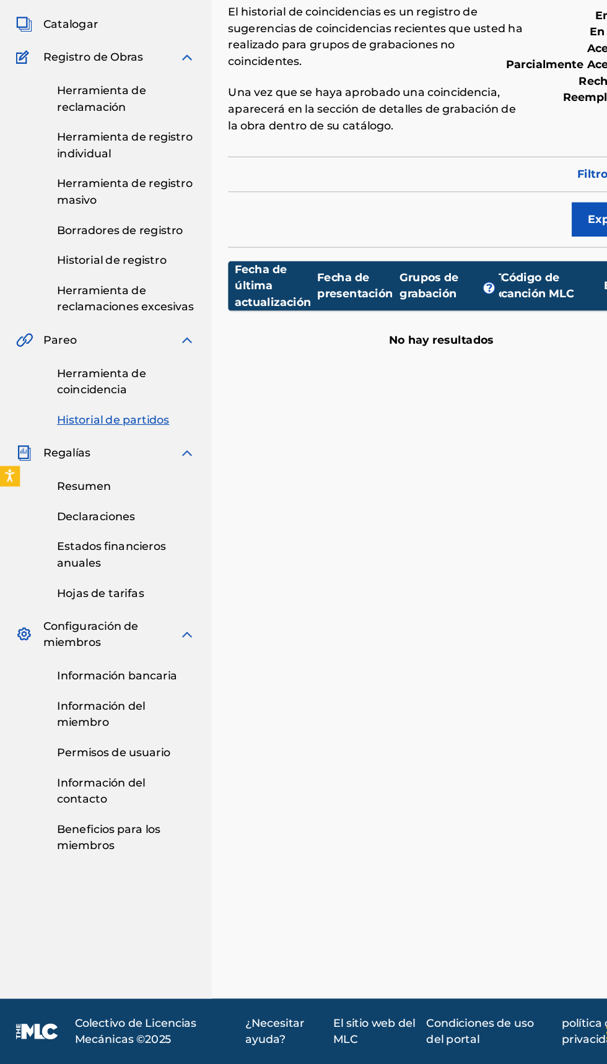
click at [296, 509] on div "Historial de partidos El historial de coincidencias es un registro de sugerenci…" at bounding box center [399, 536] width 415 height 937
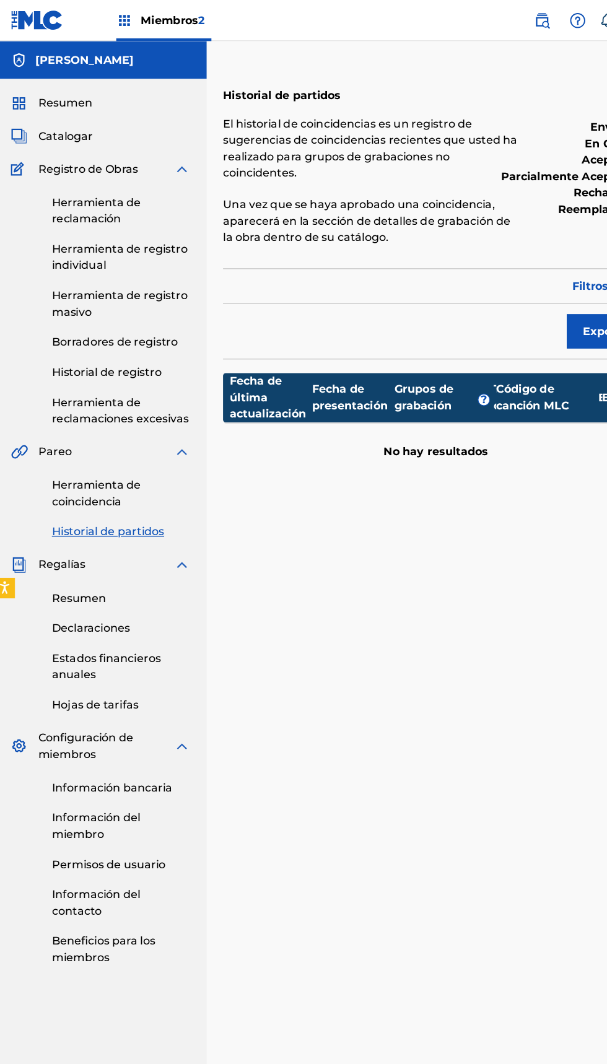
click at [379, 259] on div "Filtrar Filtro de estado de envío enviado aceptado parcialmente aceptado rechaz…" at bounding box center [399, 259] width 385 height 32
click at [358, 256] on div "Filtrar Filtro de estado de envío enviado aceptado parcialmente aceptado rechaz…" at bounding box center [399, 259] width 385 height 32
click at [382, 241] on div "Historial de partidos El historial de coincidencias es un registro de sugerenci…" at bounding box center [399, 242] width 385 height 348
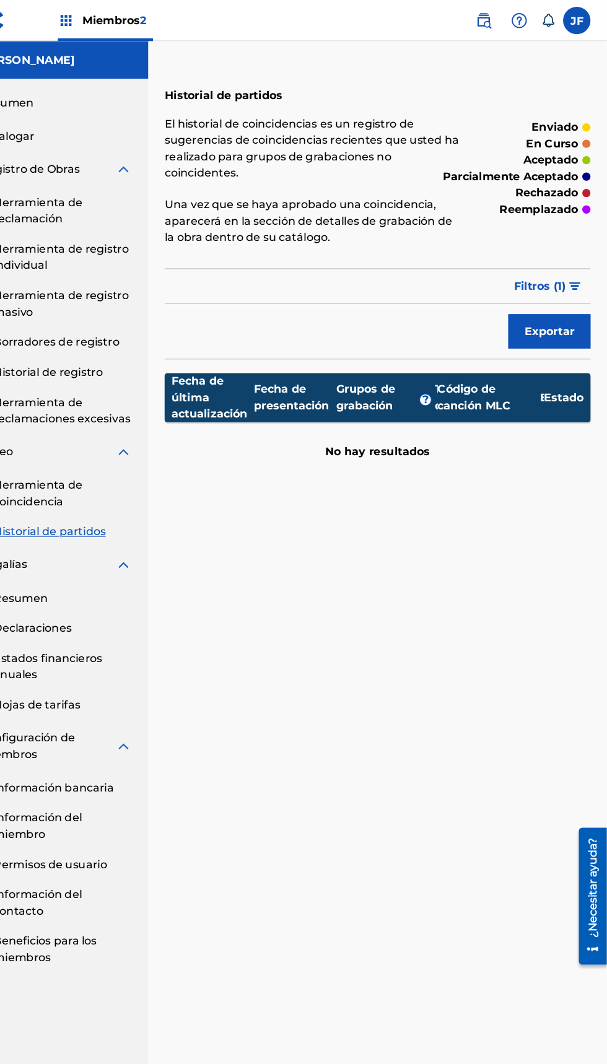
click at [458, 248] on div "Filtrar Filtro de estado de envío enviado aceptado parcialmente aceptado rechaz…" at bounding box center [399, 259] width 385 height 32
click at [414, 306] on div "Exportar" at bounding box center [399, 299] width 385 height 31
click at [408, 291] on div "Exportar" at bounding box center [399, 299] width 385 height 31
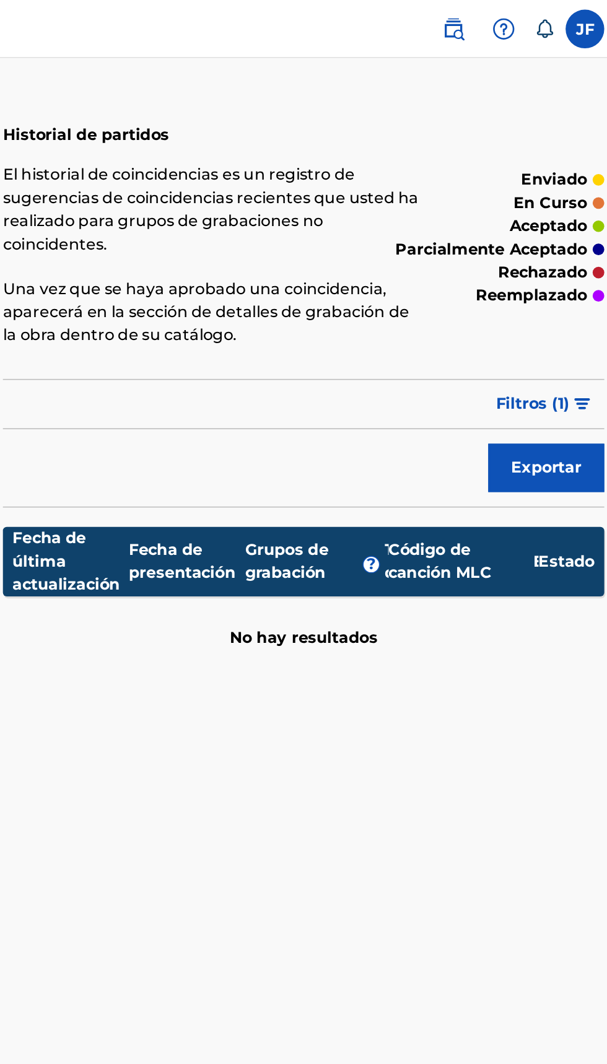
click at [556, 293] on font "Exportar" at bounding box center [555, 299] width 45 height 15
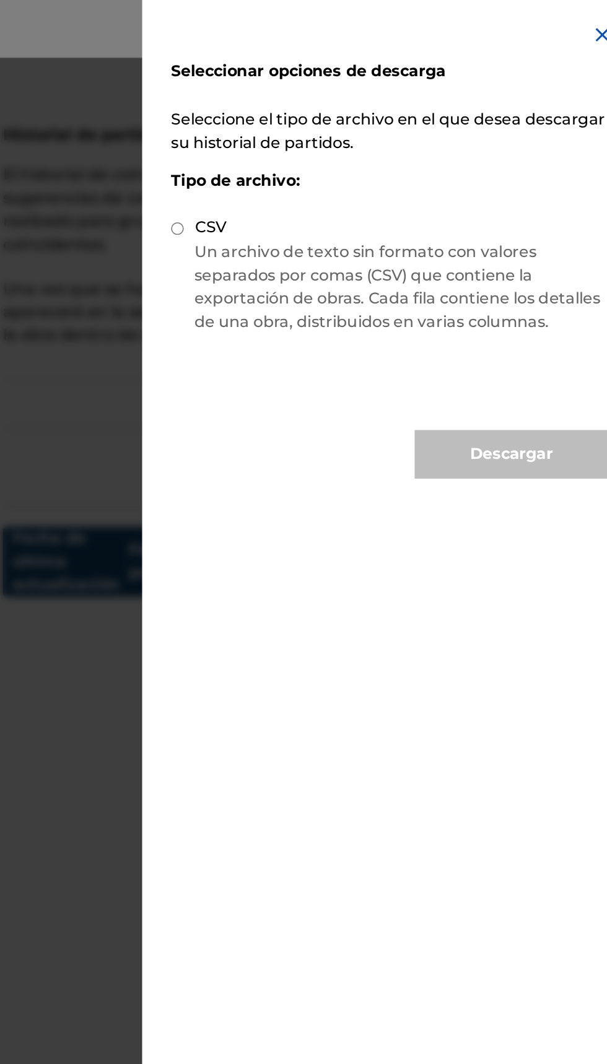
click at [481, 77] on font "Seleccione el tipo de archivo en el que desea descargar su historial de partido…" at bounding box center [454, 84] width 278 height 27
click at [477, 79] on font "Seleccione el tipo de archivo en el que desea descargar su historial de partido…" at bounding box center [454, 84] width 278 height 27
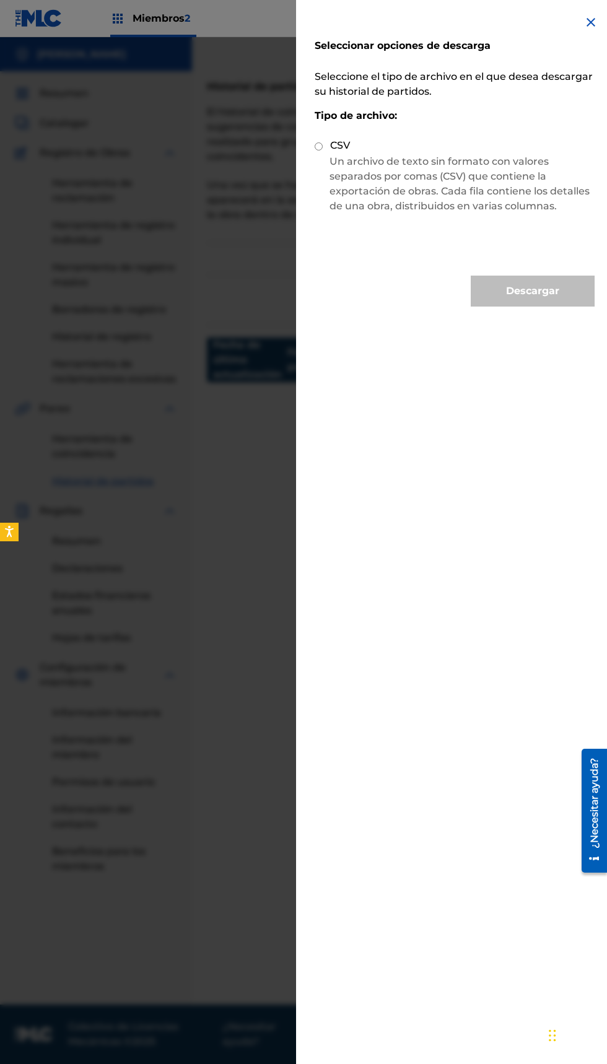
click at [587, 28] on img at bounding box center [591, 22] width 15 height 15
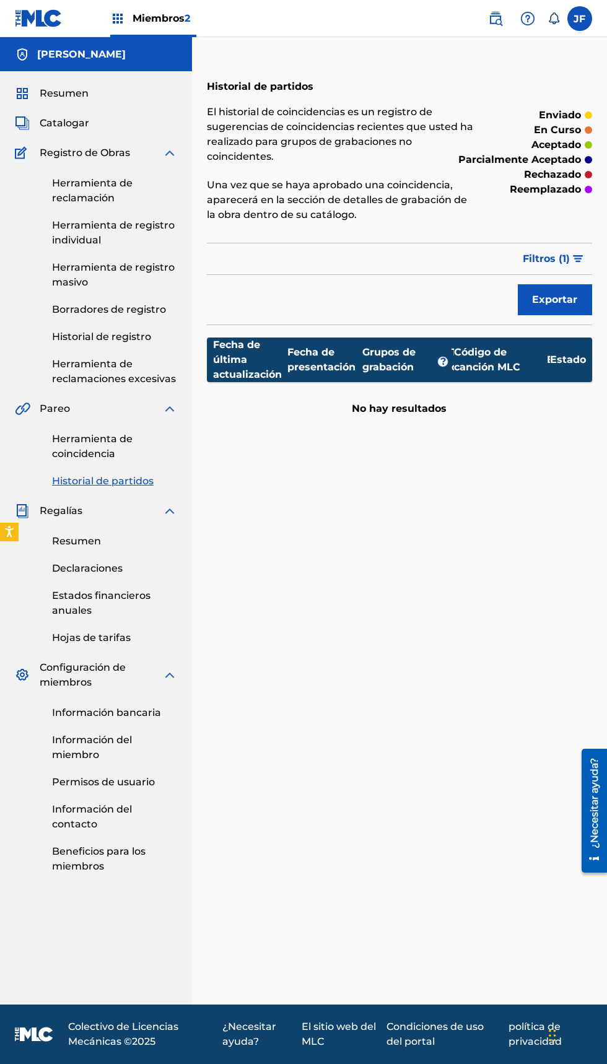
click at [437, 483] on div "Historial de partidos El historial de coincidencias es un registro de sugerenci…" at bounding box center [399, 536] width 415 height 937
click at [434, 427] on div "Historial de partidos El historial de coincidencias es un registro de sugerenci…" at bounding box center [399, 536] width 415 height 937
click at [416, 252] on div "Filtrar Filtro de estado de envío enviado aceptado parcialmente aceptado rechaz…" at bounding box center [399, 259] width 385 height 32
click at [399, 251] on div "Filtrar Filtro de estado de envío enviado aceptado parcialmente aceptado rechaz…" at bounding box center [399, 259] width 385 height 32
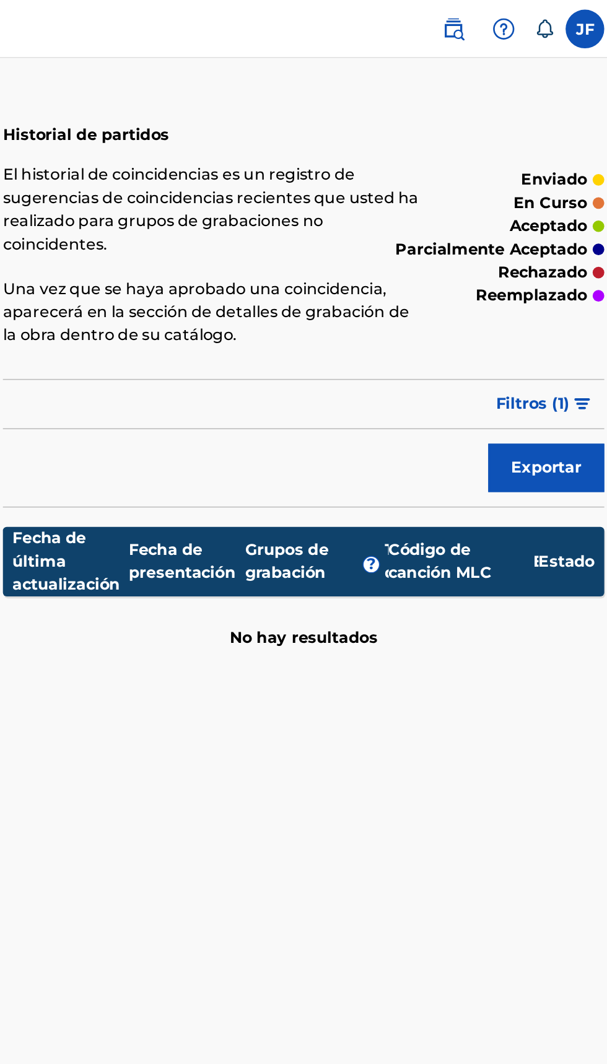
click at [421, 131] on font "El historial de coincidencias es un registro de sugerencias de coincidencias re…" at bounding box center [340, 134] width 266 height 56
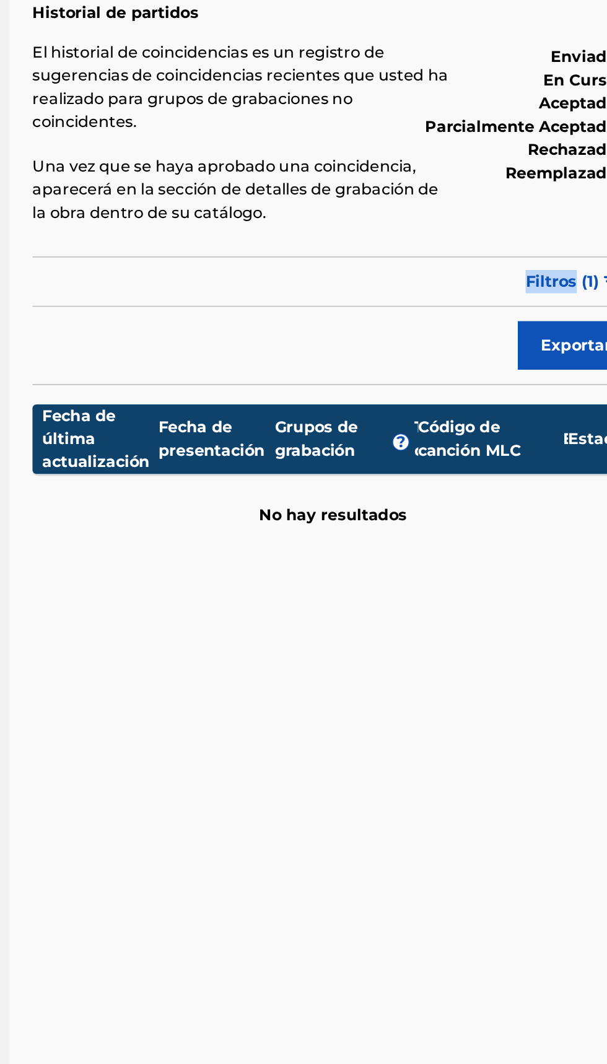
click at [534, 255] on font "Filtros (" at bounding box center [543, 259] width 40 height 12
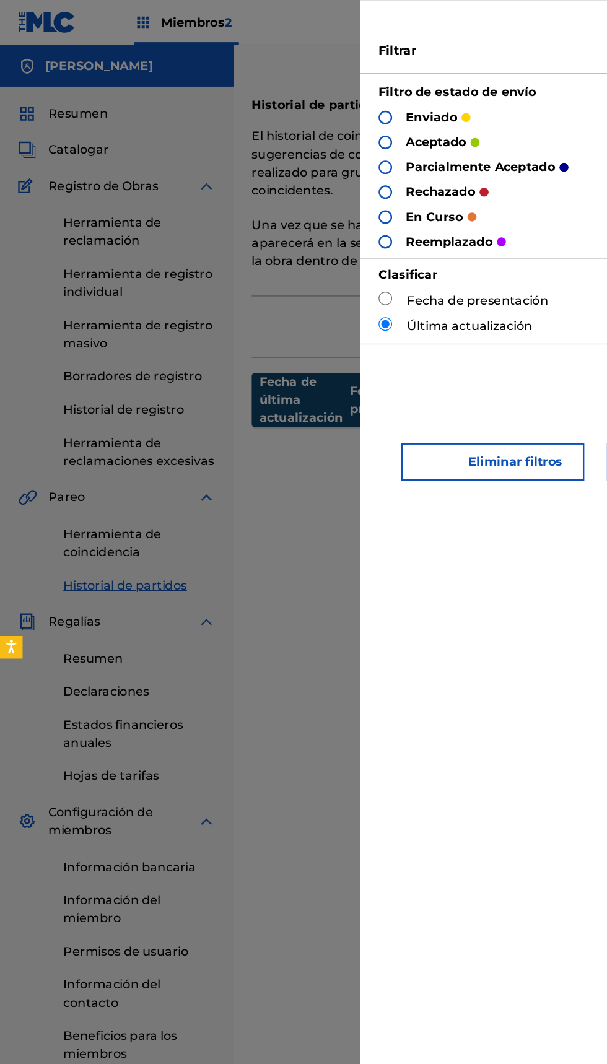
click at [269, 484] on div "Historial de partidos El historial de coincidencias es un registro de sugerenci…" at bounding box center [399, 536] width 415 height 937
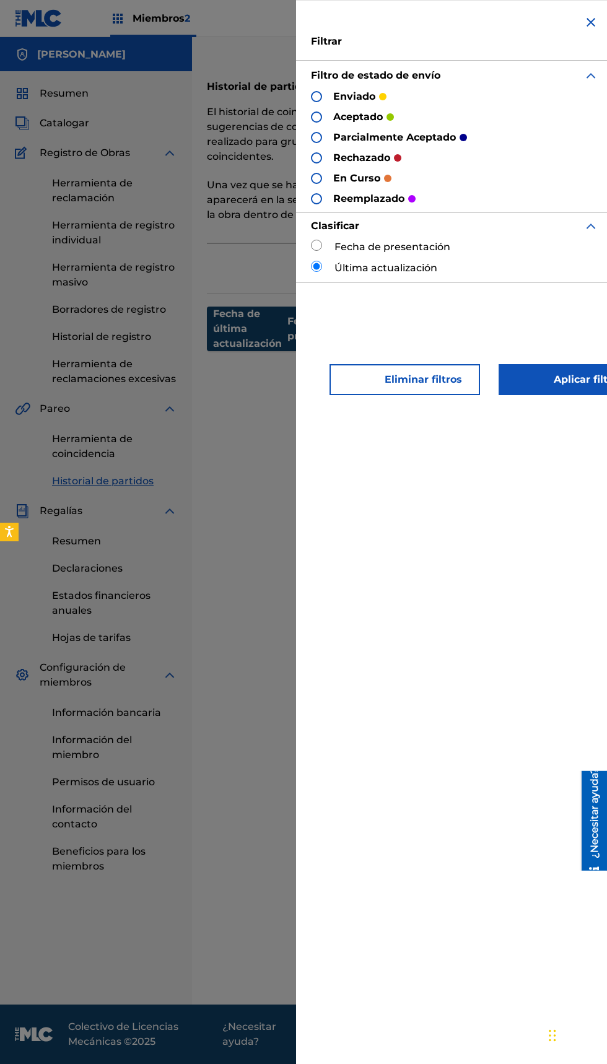
scroll to position [0, 1]
click at [587, 24] on img at bounding box center [589, 22] width 15 height 15
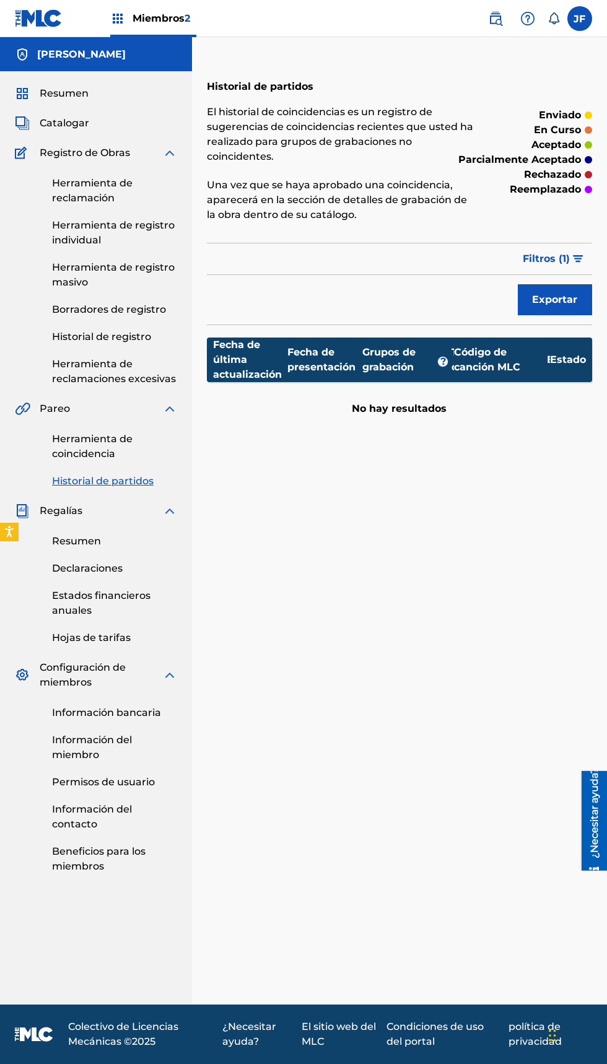
click at [70, 514] on font "Regalías" at bounding box center [61, 511] width 43 height 12
click at [71, 536] on font "Resumen" at bounding box center [76, 541] width 49 height 12
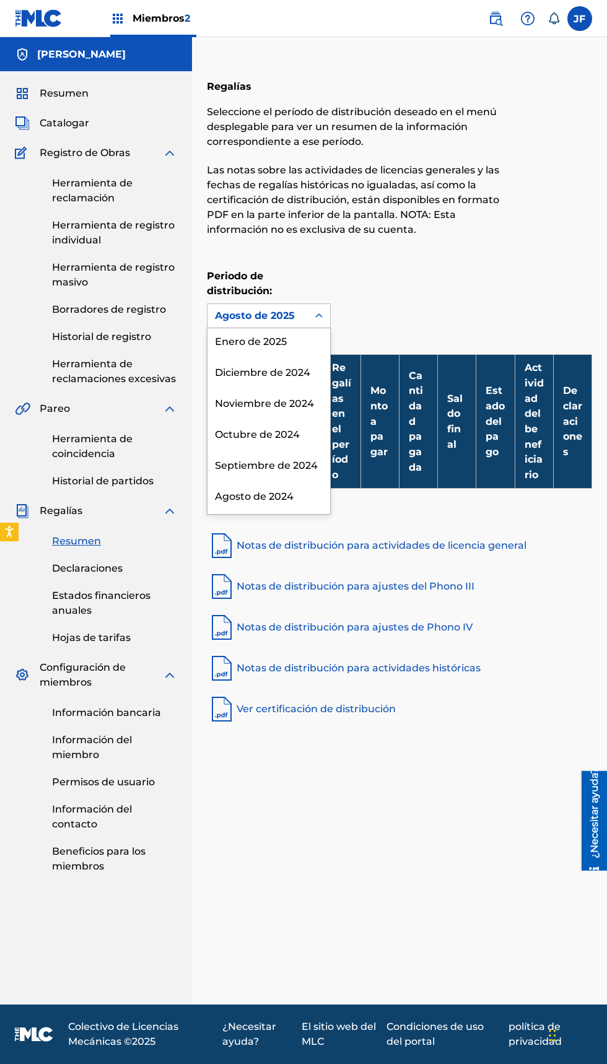
scroll to position [235, 0]
click at [292, 480] on div "Agosto de 2024" at bounding box center [269, 495] width 123 height 31
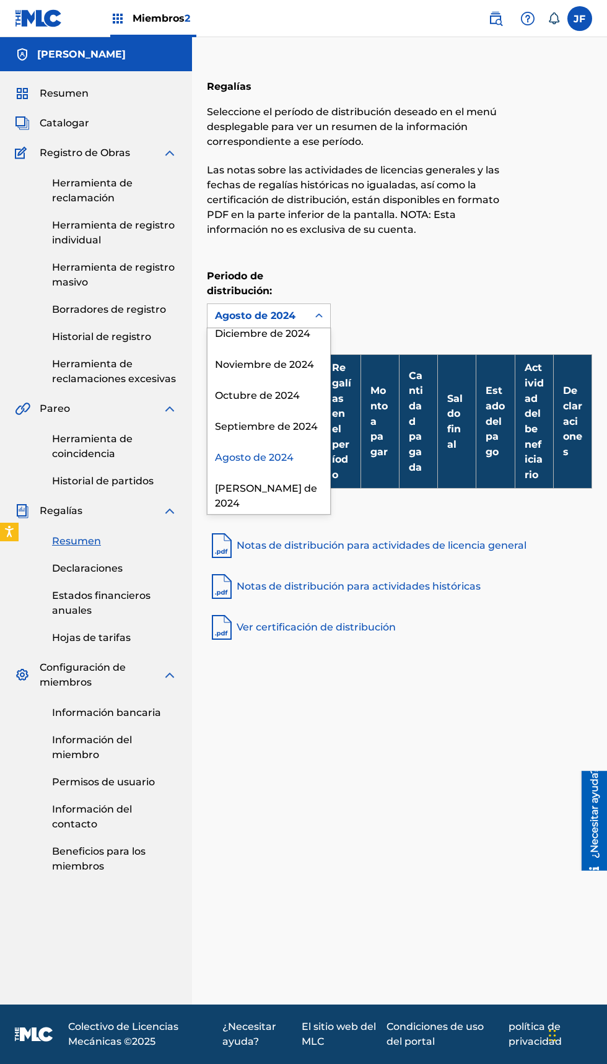
scroll to position [0, 0]
click at [386, 624] on font "Ver certificación de distribución" at bounding box center [316, 627] width 159 height 12
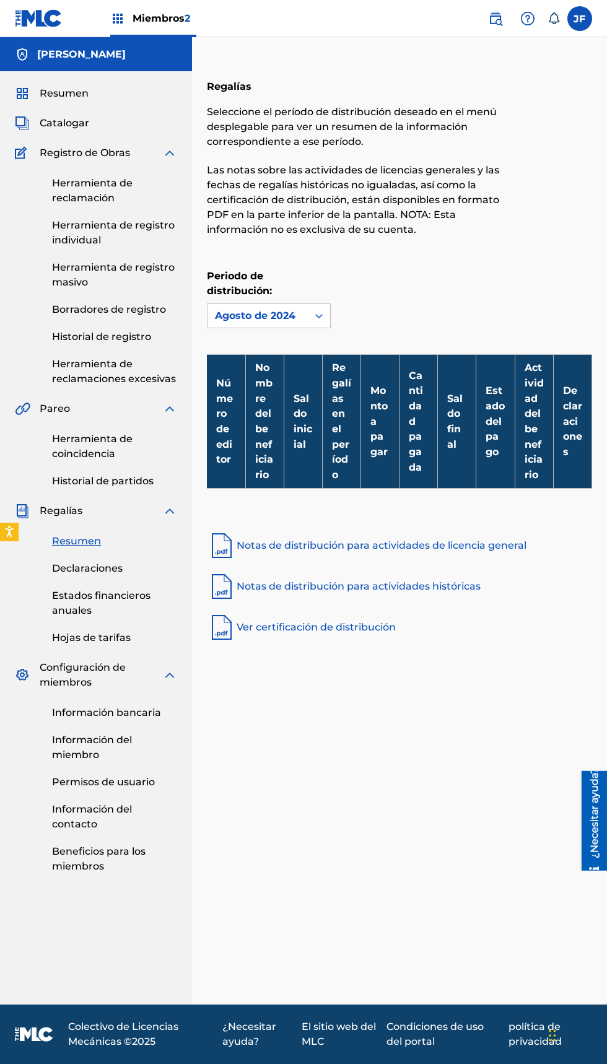
scroll to position [1, 0]
click at [235, 424] on th "Número de editor" at bounding box center [226, 421] width 38 height 134
click at [299, 403] on font "Saldo inicial" at bounding box center [303, 422] width 19 height 58
click at [110, 186] on font "Herramienta de reclamación" at bounding box center [92, 190] width 81 height 27
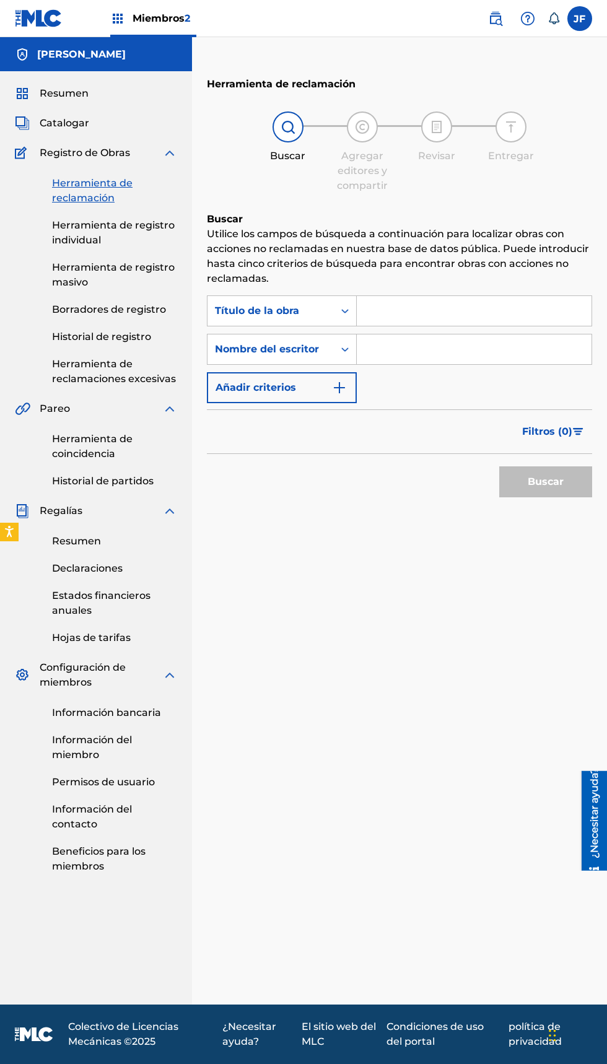
click at [606, 1002] on div "Herramienta de reclamación Buscar Agregar editores y compartir Revisar Entregar…" at bounding box center [399, 536] width 415 height 937
click at [441, 310] on input "Formulario de búsqueda" at bounding box center [474, 311] width 235 height 30
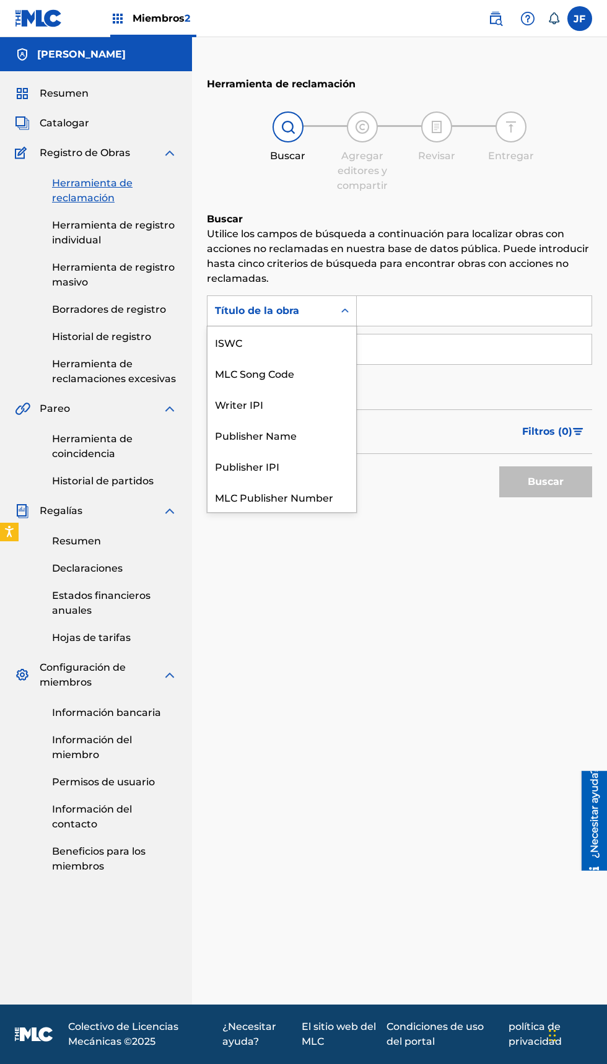
click at [344, 311] on icon "Formulario de búsqueda" at bounding box center [345, 311] width 12 height 12
click at [341, 310] on icon "Formulario de búsqueda" at bounding box center [345, 311] width 12 height 12
click at [340, 310] on icon "Formulario de búsqueda" at bounding box center [345, 311] width 12 height 12
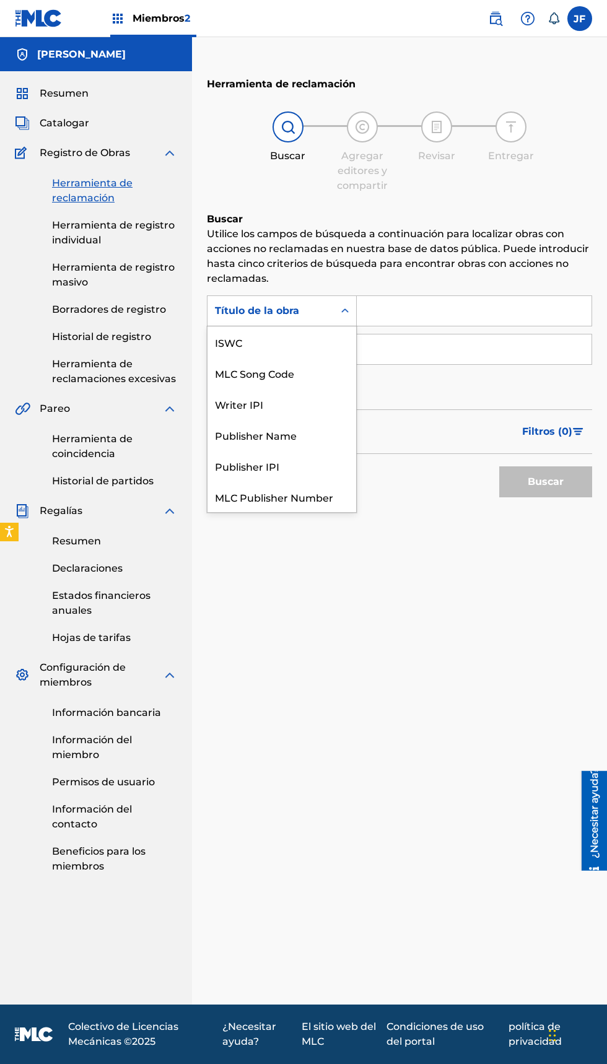
click at [345, 316] on icon "Formulario de búsqueda" at bounding box center [345, 311] width 12 height 12
click at [344, 303] on div "Formulario de búsqueda" at bounding box center [345, 311] width 22 height 22
click at [345, 311] on icon "Formulario de búsqueda" at bounding box center [345, 311] width 12 height 12
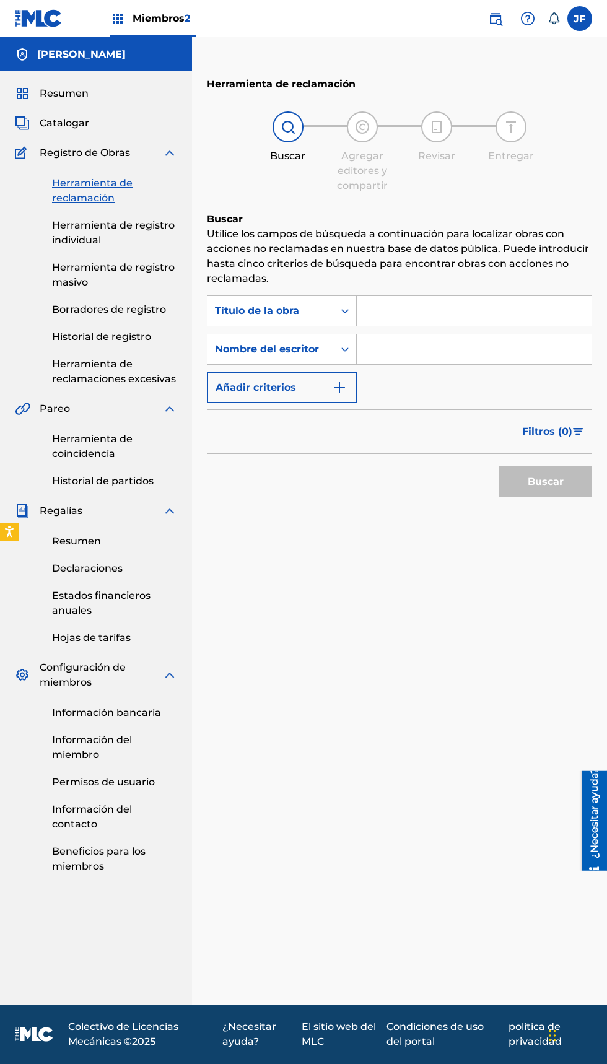
click at [158, 17] on font "Miembros" at bounding box center [159, 18] width 52 height 12
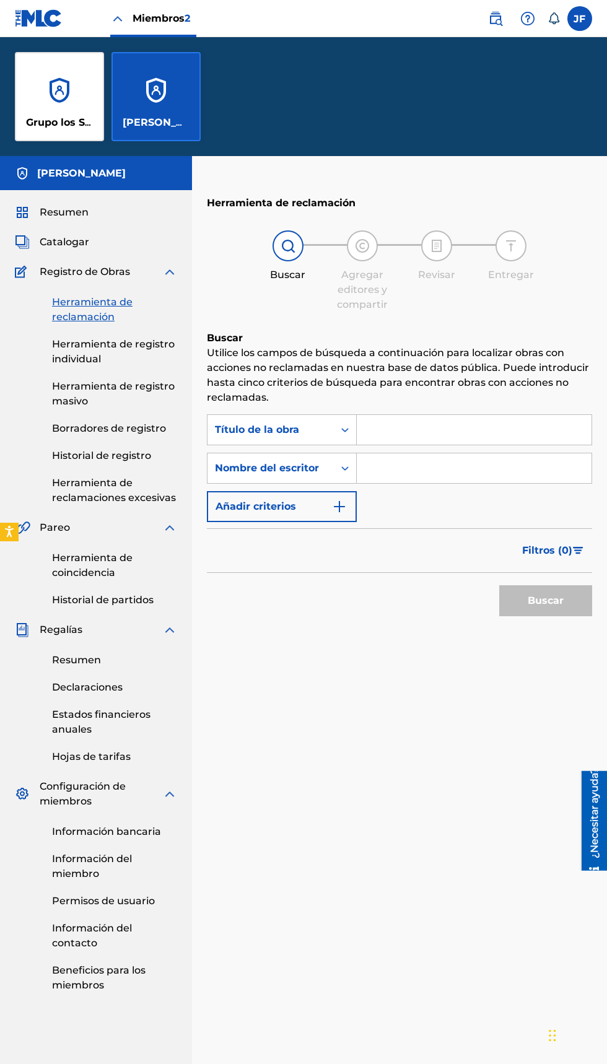
click at [83, 120] on font "Grupo los Star Boys" at bounding box center [77, 122] width 102 height 12
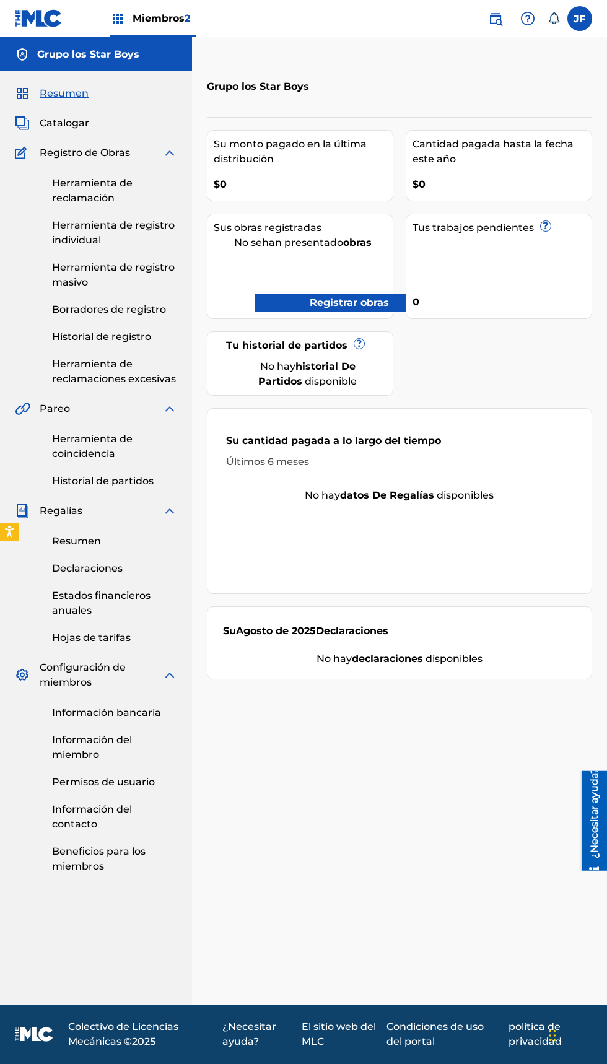
click at [127, 222] on font "Herramienta de registro individual" at bounding box center [113, 232] width 123 height 27
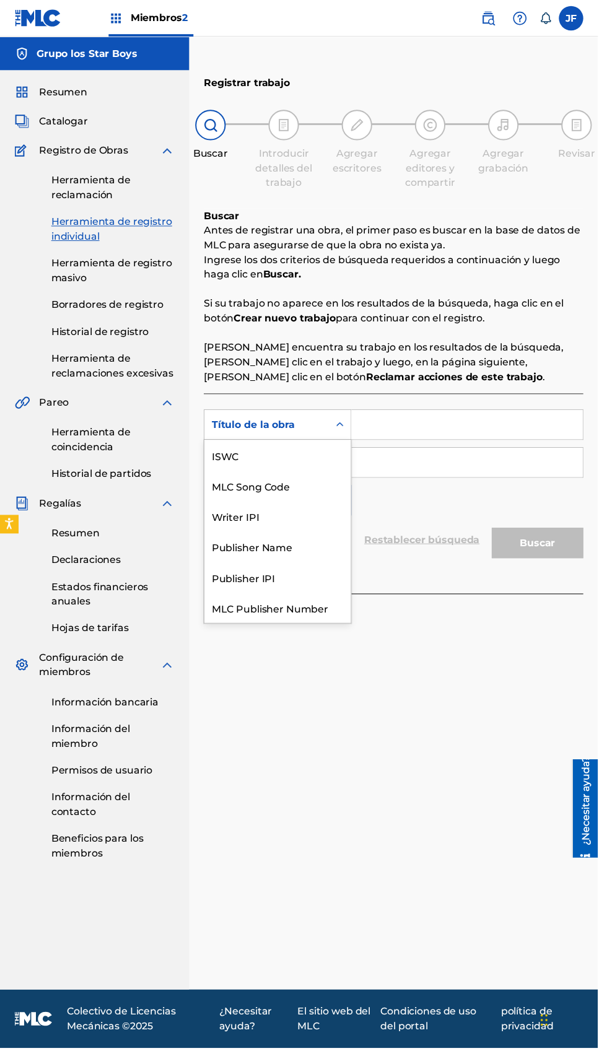
scroll to position [30, 0]
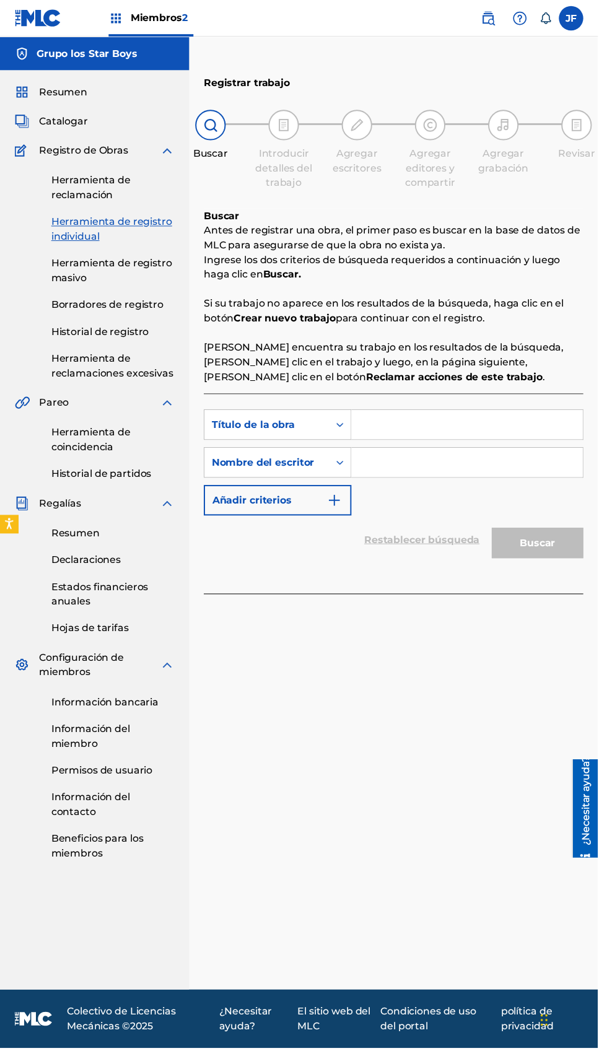
click at [138, 225] on font "Herramienta de registro individual" at bounding box center [113, 232] width 123 height 27
click at [134, 223] on font "Herramienta de registro individual" at bounding box center [113, 232] width 123 height 27
click at [99, 194] on font "Herramienta de reclamación" at bounding box center [92, 190] width 81 height 27
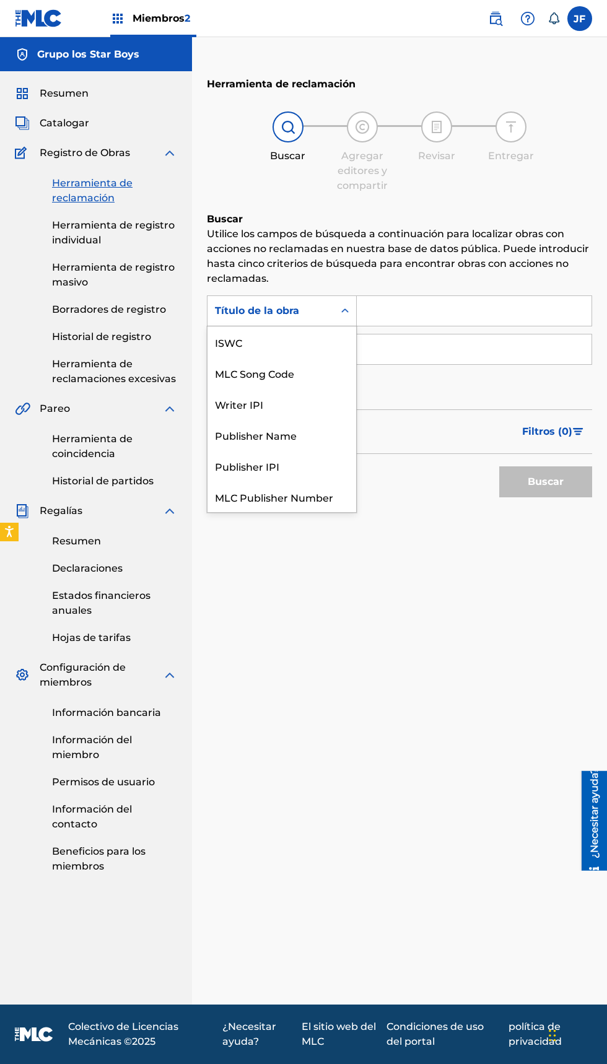
scroll to position [30, 0]
click at [317, 439] on div "Publisher IPI" at bounding box center [282, 435] width 149 height 31
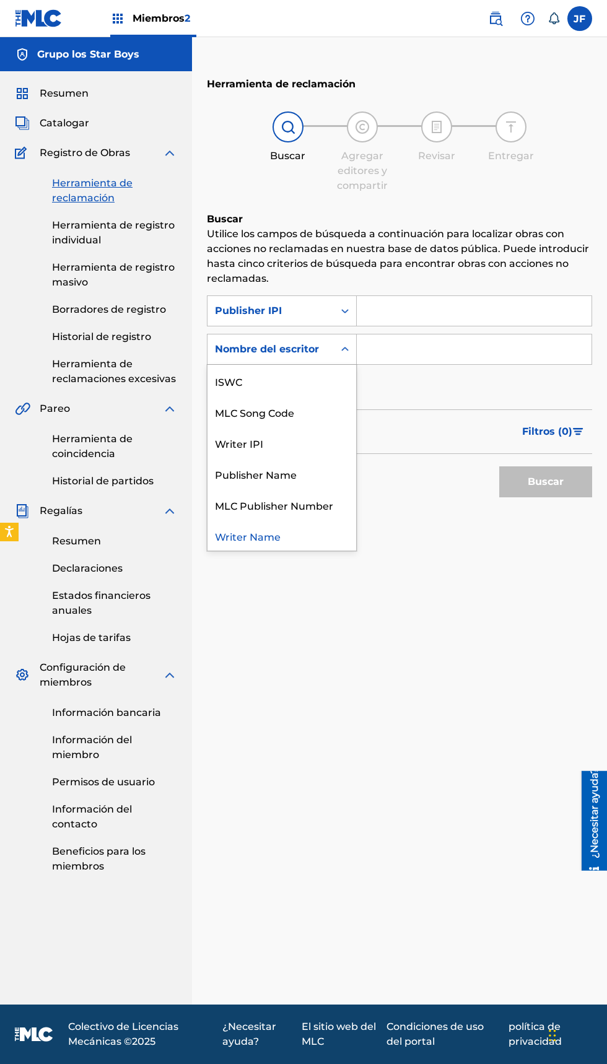
click at [302, 505] on div "MLC Publisher Number" at bounding box center [282, 504] width 149 height 31
click at [310, 521] on div "MLC Publisher Number" at bounding box center [282, 535] width 149 height 31
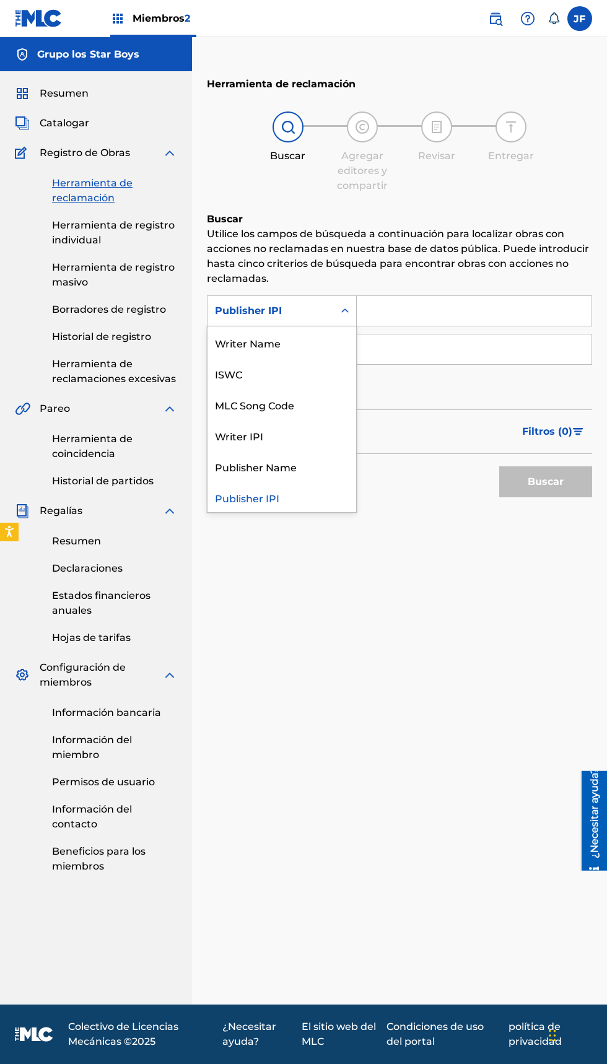
click at [309, 484] on div "Publisher IPI" at bounding box center [282, 497] width 149 height 31
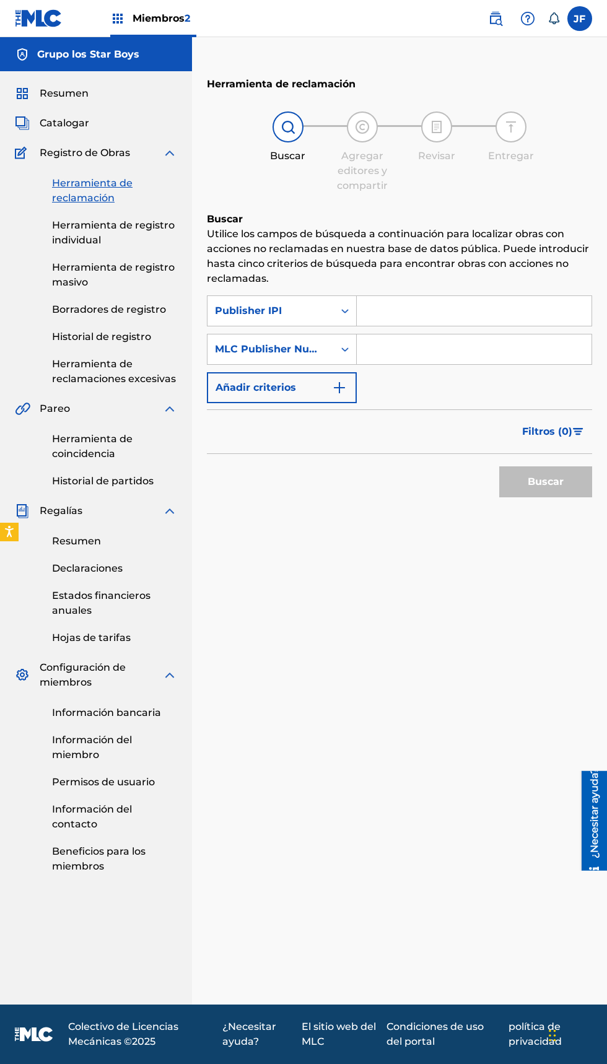
click at [325, 476] on div "Buscar" at bounding box center [399, 479] width 385 height 50
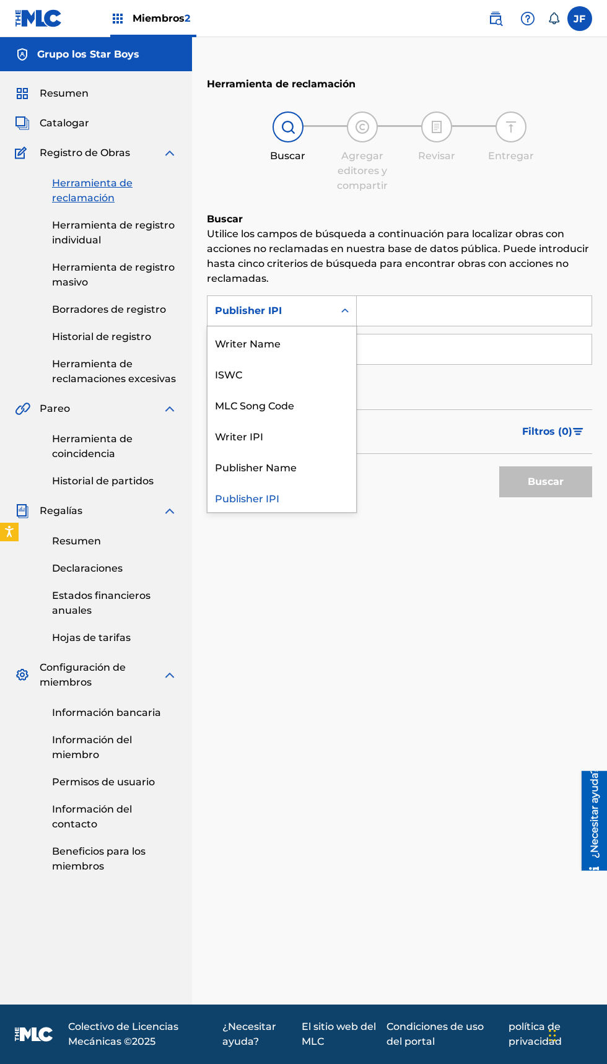
click at [284, 344] on div "Writer Name" at bounding box center [282, 342] width 149 height 31
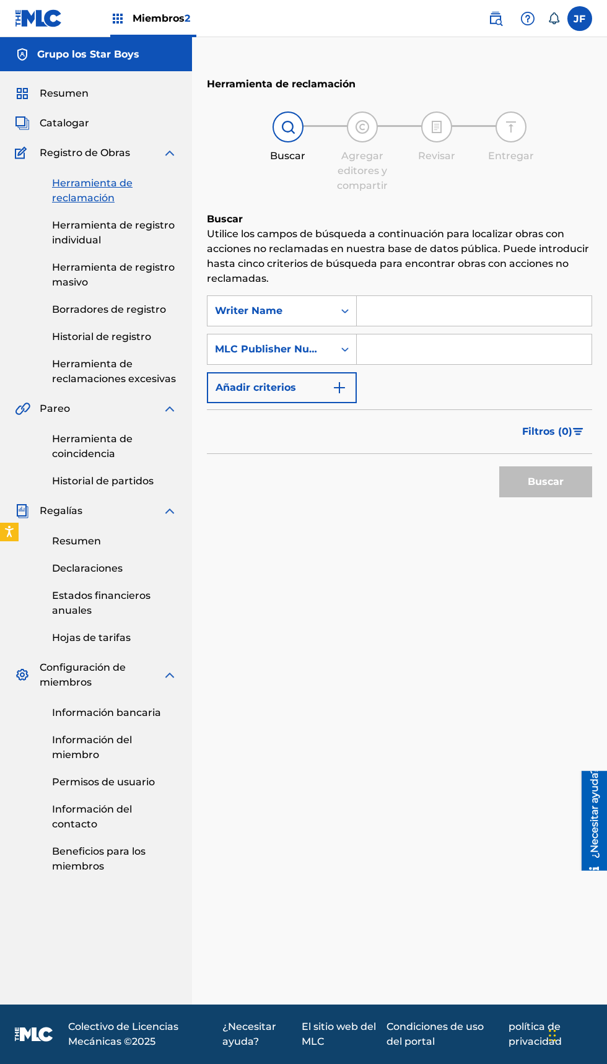
click at [447, 306] on input "Formulario de búsqueda" at bounding box center [474, 311] width 235 height 30
type input "Grupo los star boys"
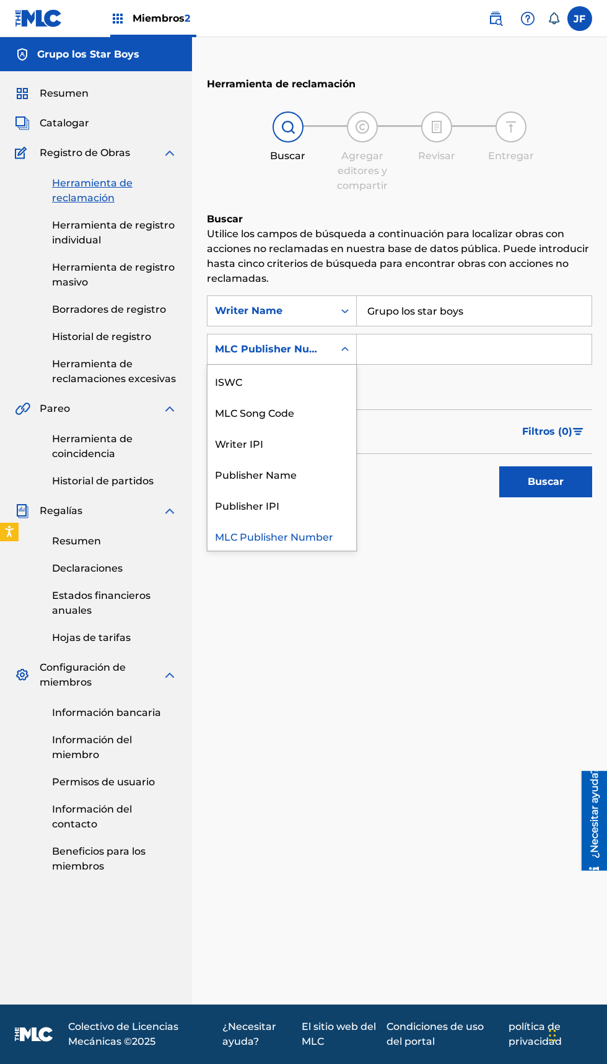
click at [318, 468] on div "Publisher Name" at bounding box center [282, 473] width 149 height 31
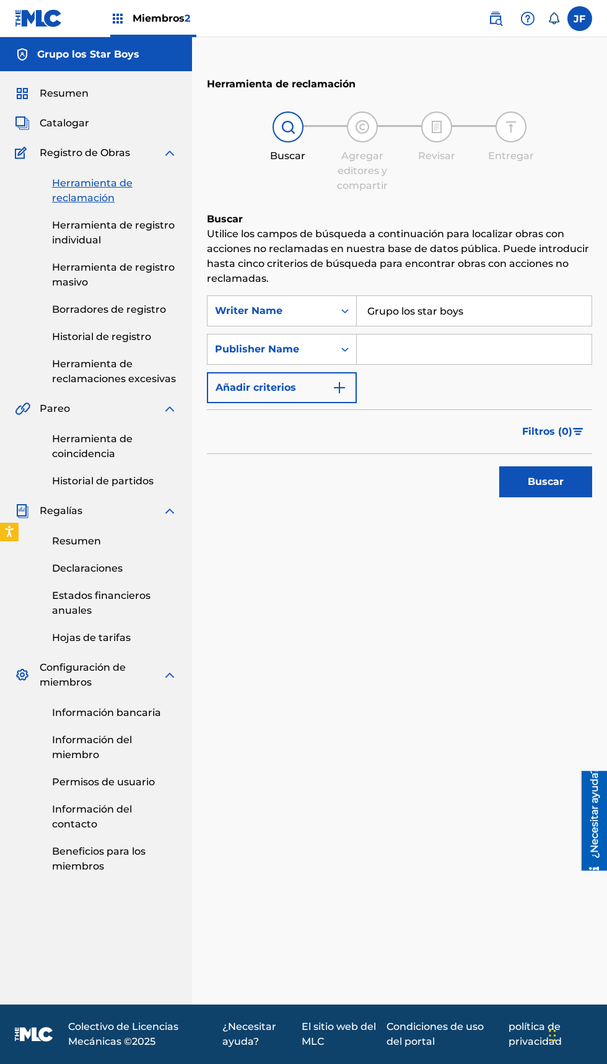
click at [429, 344] on input "Formulario de búsqueda" at bounding box center [474, 350] width 235 height 30
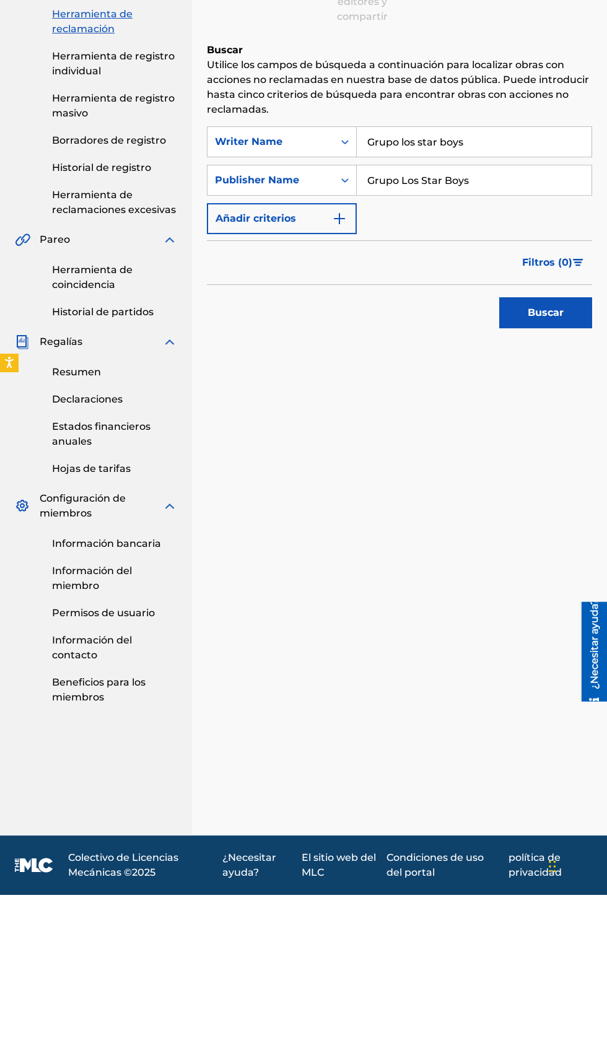
type input "Grupo Los Star Boys"
click at [556, 481] on font "Buscar" at bounding box center [546, 482] width 36 height 12
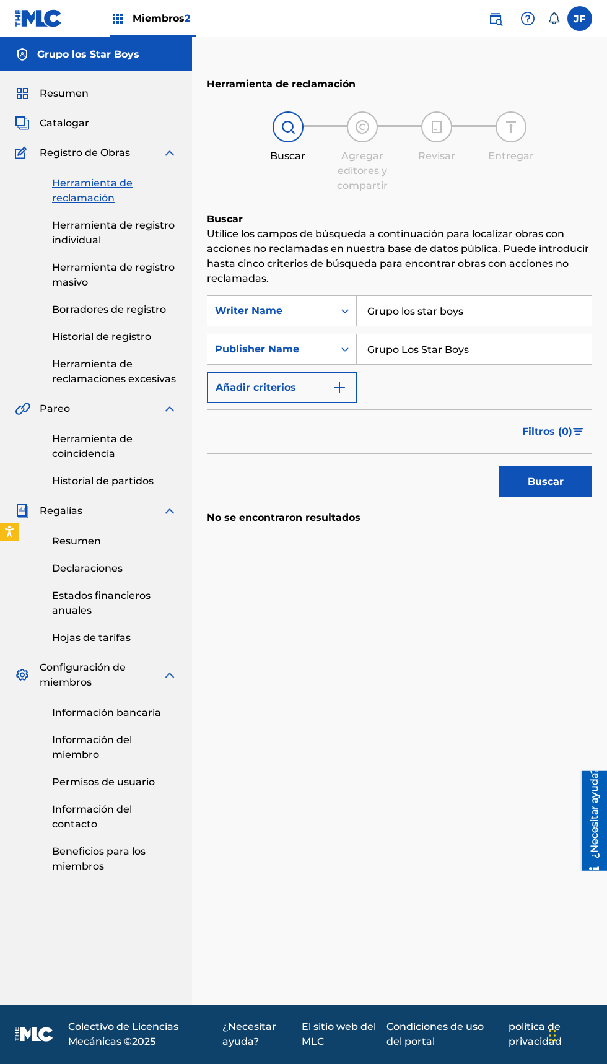
click at [507, 350] on input "Grupo Los Star Boys" at bounding box center [474, 350] width 235 height 30
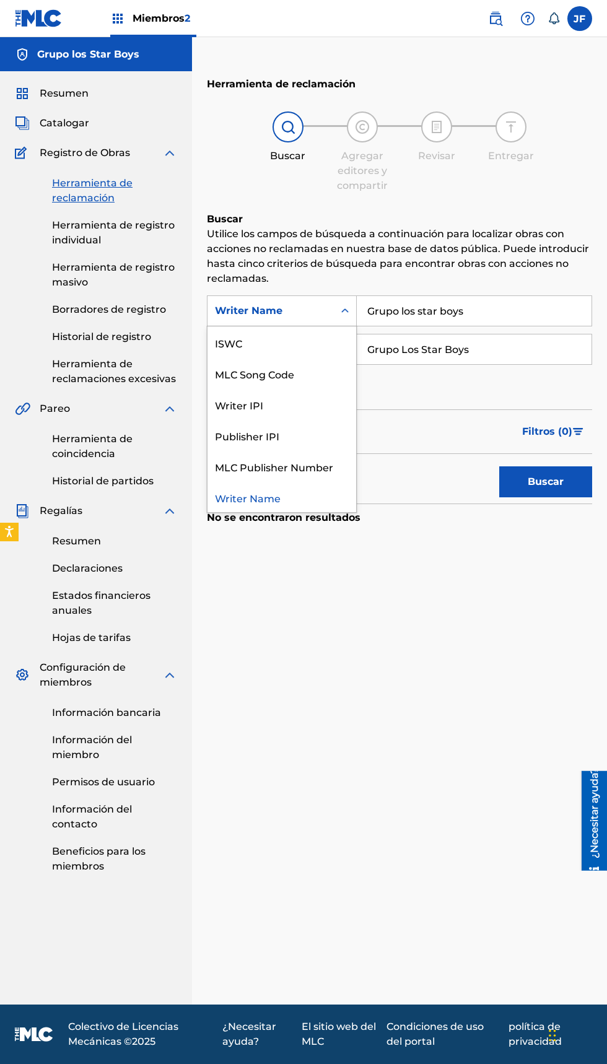
click at [266, 499] on div "Writer Name" at bounding box center [282, 497] width 149 height 31
click at [79, 92] on font "Resumen" at bounding box center [64, 93] width 49 height 12
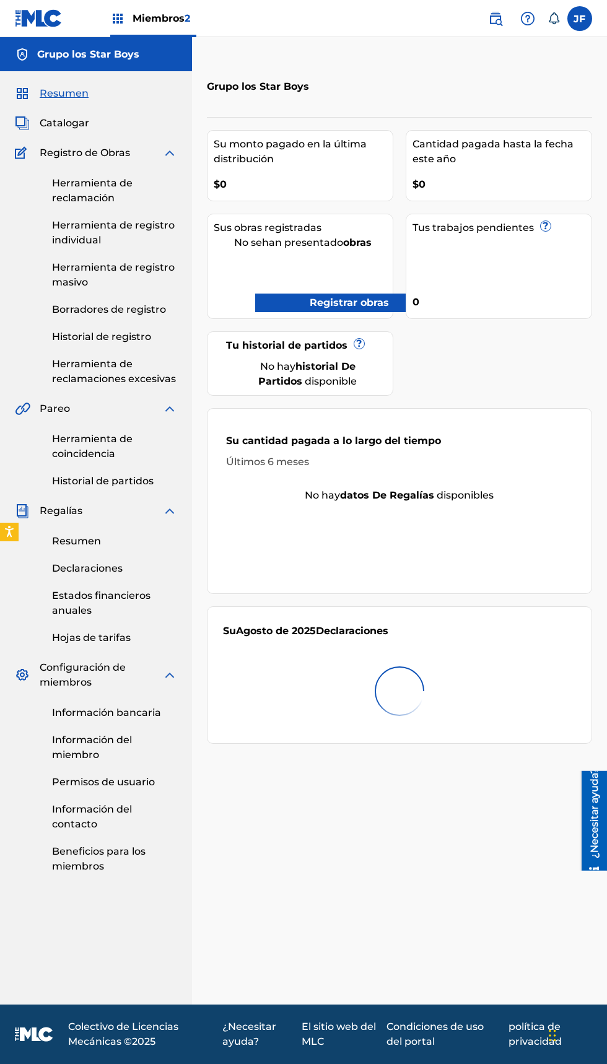
click at [125, 58] on font "Grupo los Star Boys" at bounding box center [88, 54] width 102 height 12
click at [79, 93] on font "Resumen" at bounding box center [64, 93] width 49 height 12
click at [53, 86] on span "Resumen" at bounding box center [64, 93] width 49 height 15
click at [80, 122] on font "Catalogar" at bounding box center [65, 123] width 50 height 12
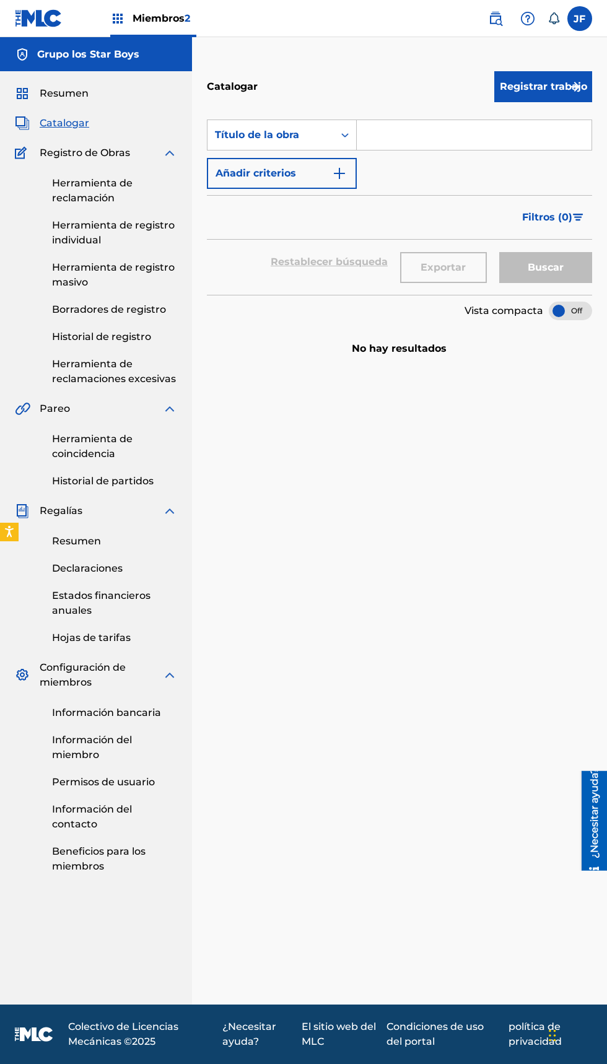
click at [105, 442] on font "Herramienta de coincidencia" at bounding box center [92, 446] width 81 height 27
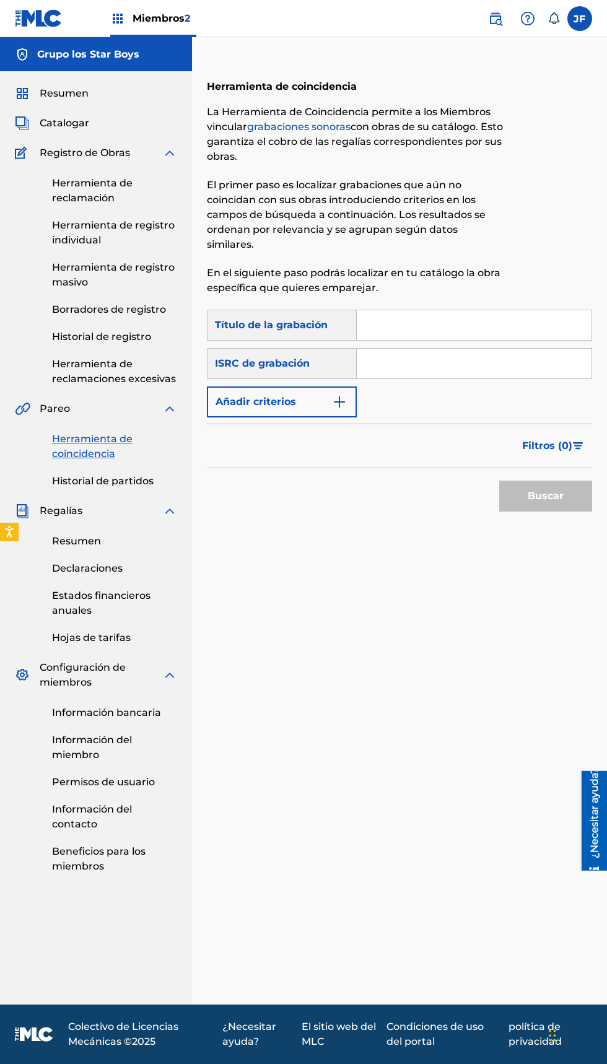
click at [112, 517] on div "Regalías" at bounding box center [96, 511] width 162 height 15
click at [171, 538] on link "Resumen" at bounding box center [114, 541] width 125 height 15
